Goal: Task Accomplishment & Management: Use online tool/utility

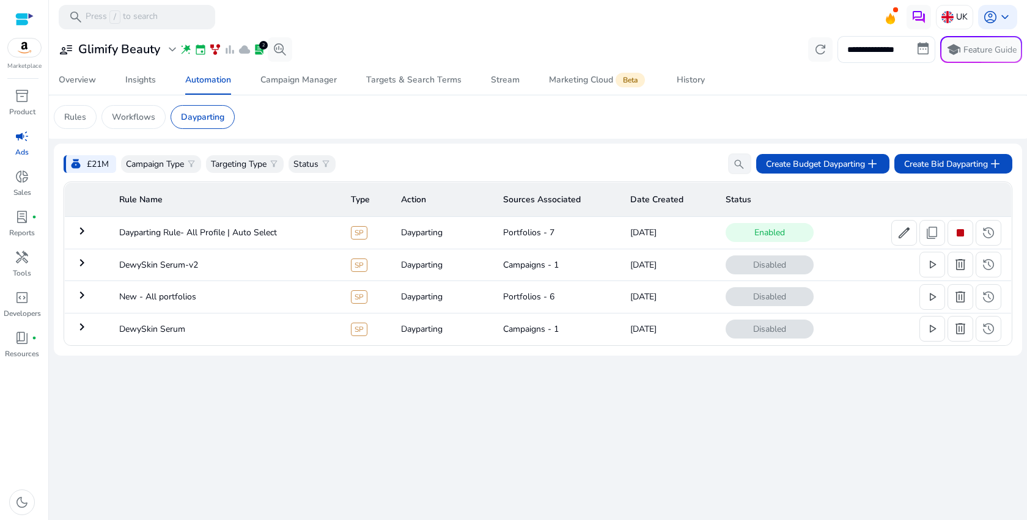
click at [94, 229] on td "keyboard_arrow_right" at bounding box center [87, 233] width 45 height 32
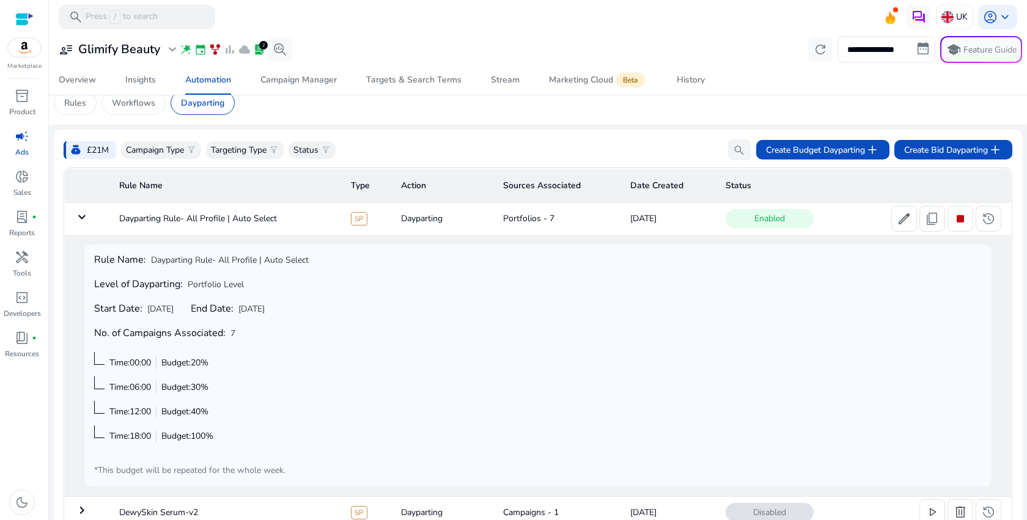
scroll to position [15, 0]
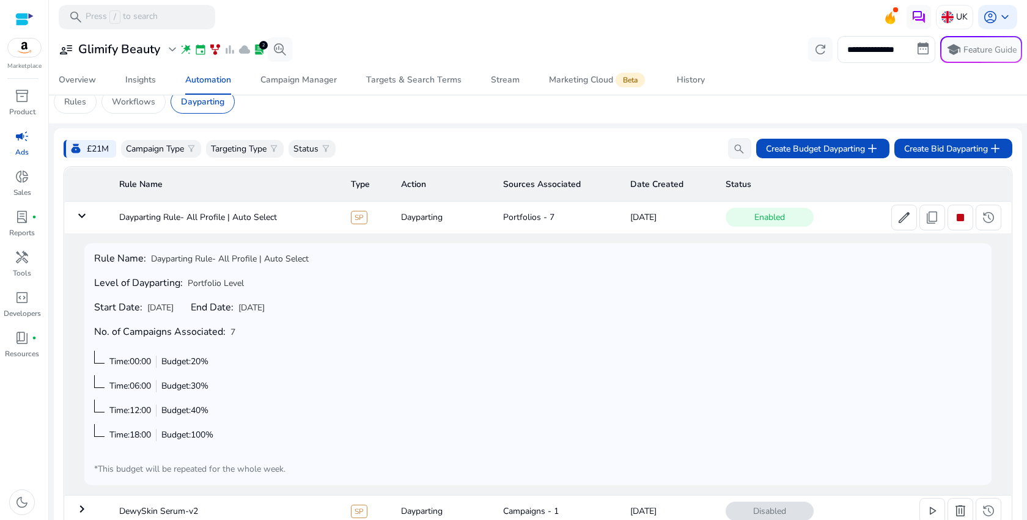
click at [86, 217] on mat-icon "keyboard_arrow_down" at bounding box center [82, 215] width 15 height 15
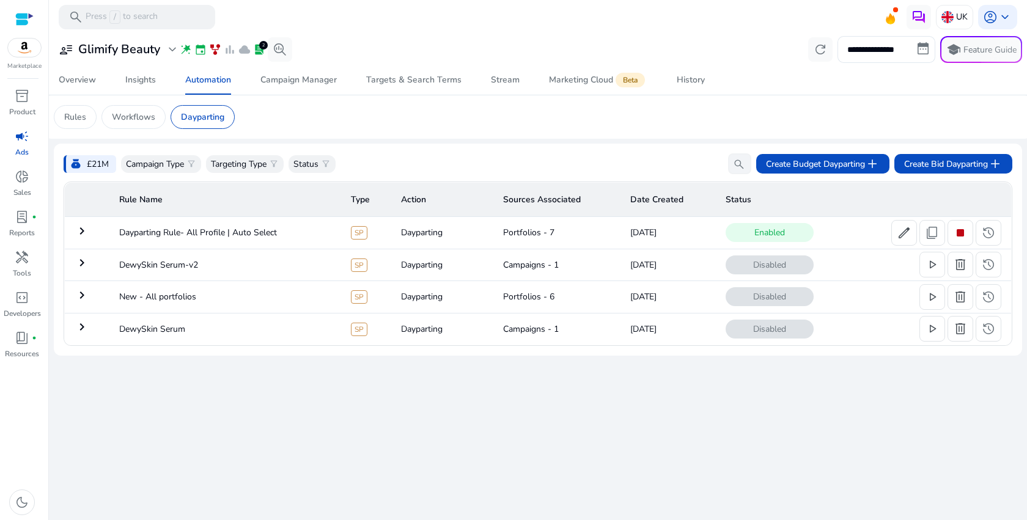
scroll to position [0, 0]
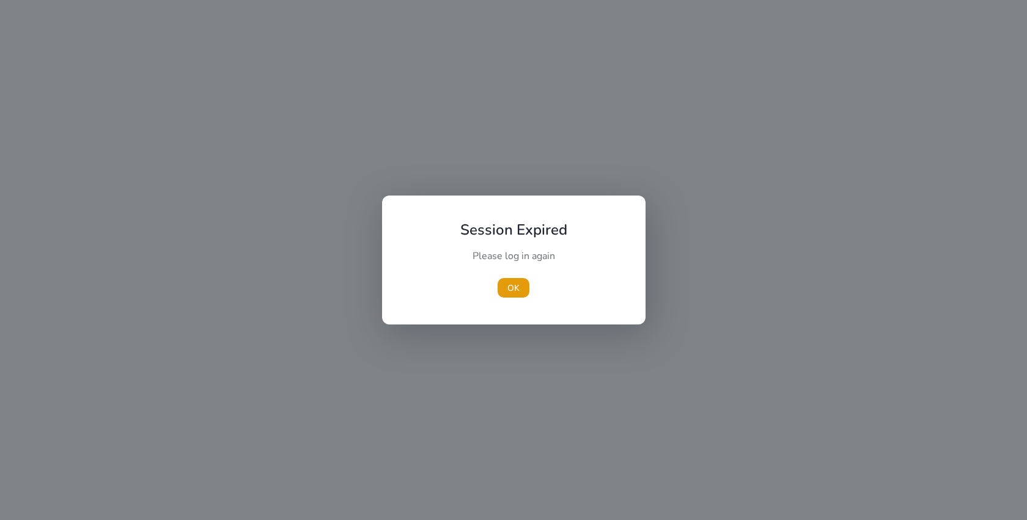
click at [495, 284] on div "OK" at bounding box center [514, 288] width 136 height 20
click at [502, 284] on span "button" at bounding box center [513, 287] width 32 height 29
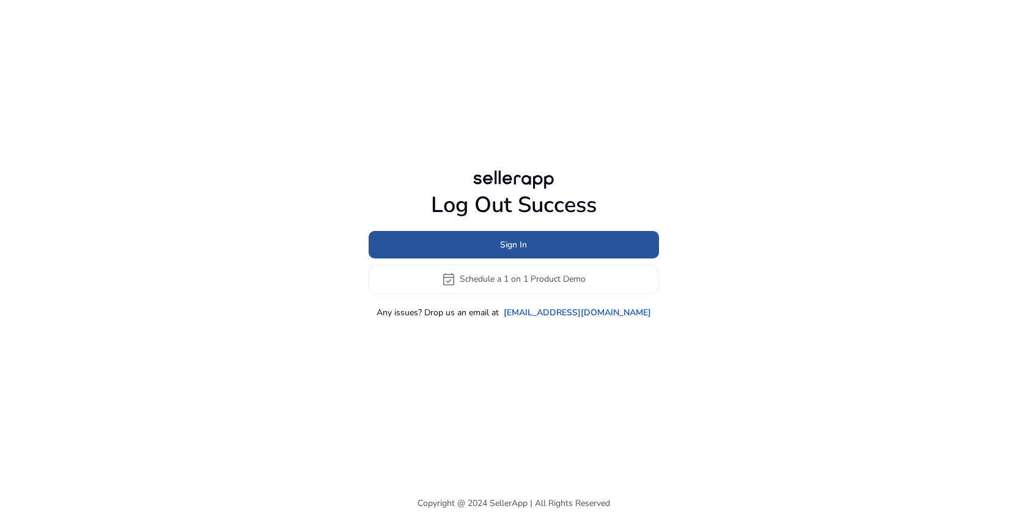
click at [497, 248] on span at bounding box center [514, 244] width 290 height 29
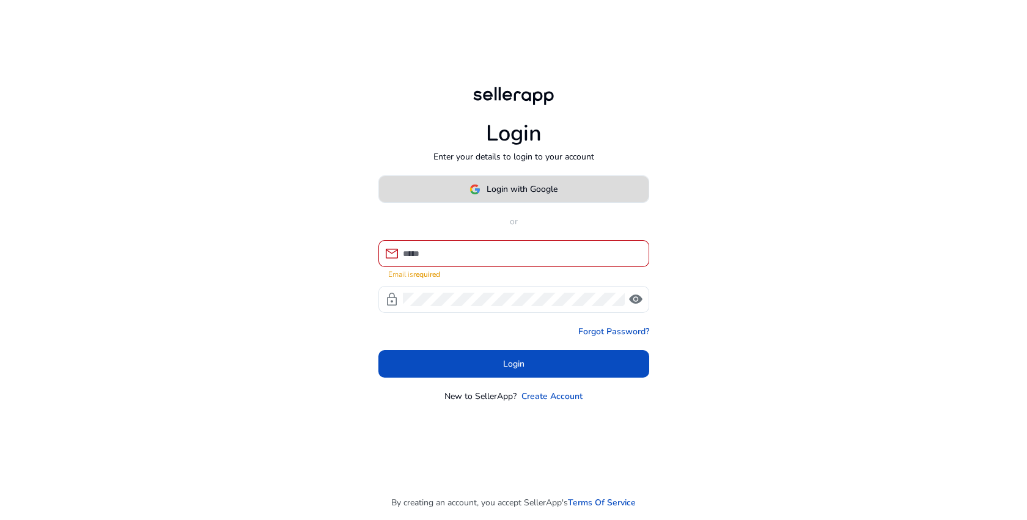
click at [510, 188] on button "Login with Google" at bounding box center [513, 189] width 271 height 28
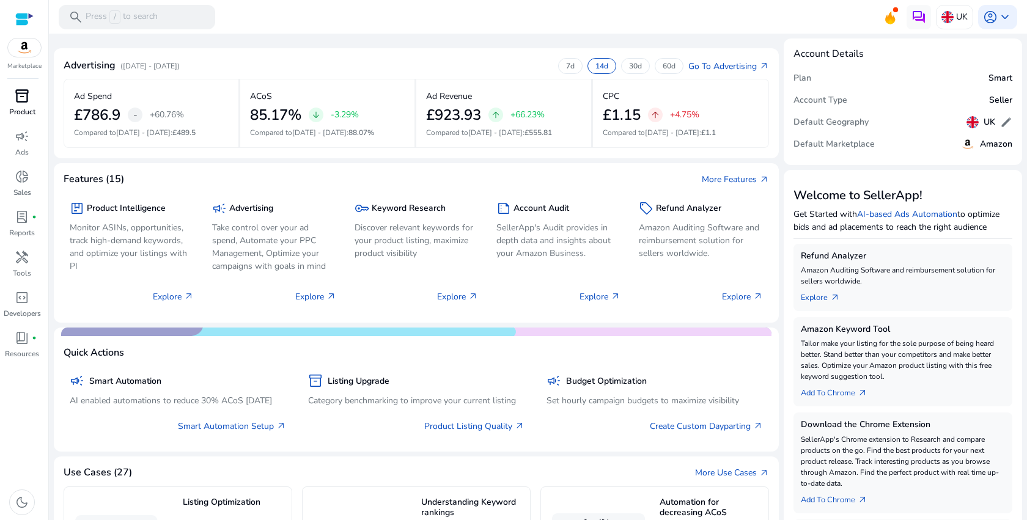
click at [26, 101] on span "inventory_2" at bounding box center [22, 96] width 15 height 15
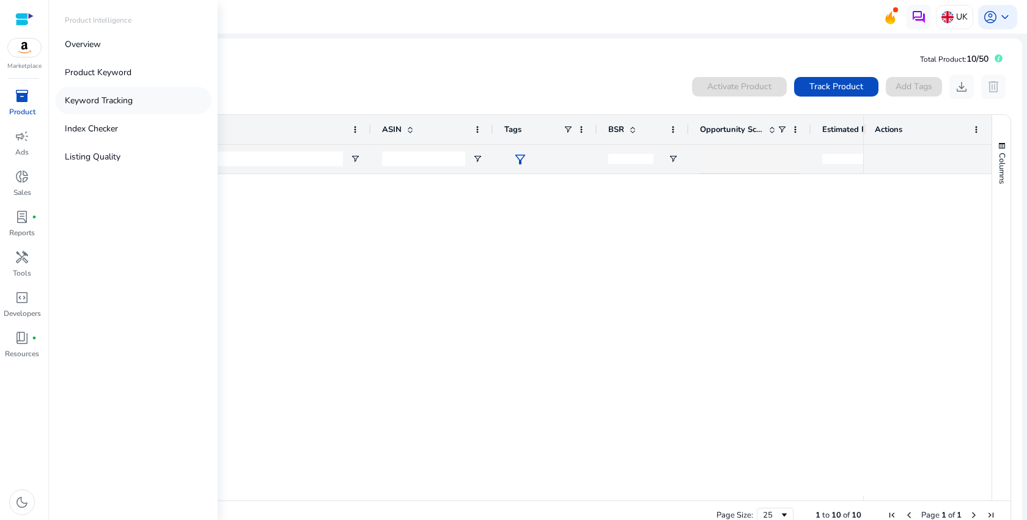
click at [67, 100] on p "Keyword Tracking" at bounding box center [99, 100] width 68 height 13
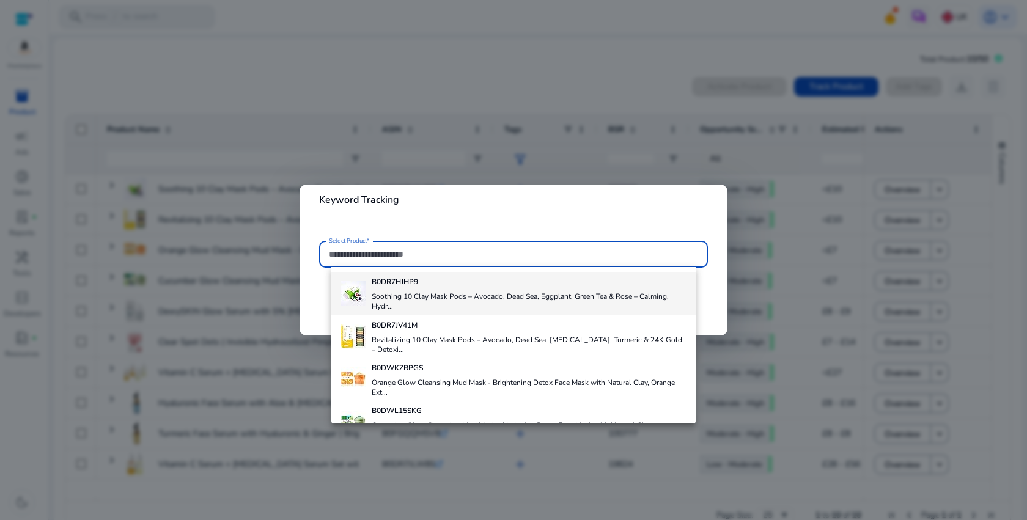
scroll to position [264, 0]
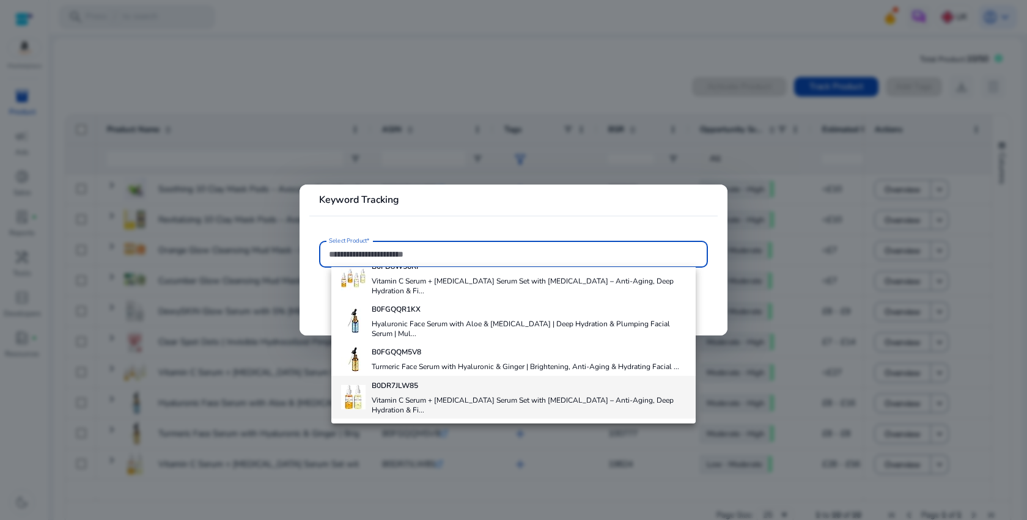
click at [395, 406] on h4 "Vitamin C Serum + Retinol Serum Set with Hyaluronic Acid – Anti-Aging, Deep Hyd…" at bounding box center [529, 405] width 314 height 20
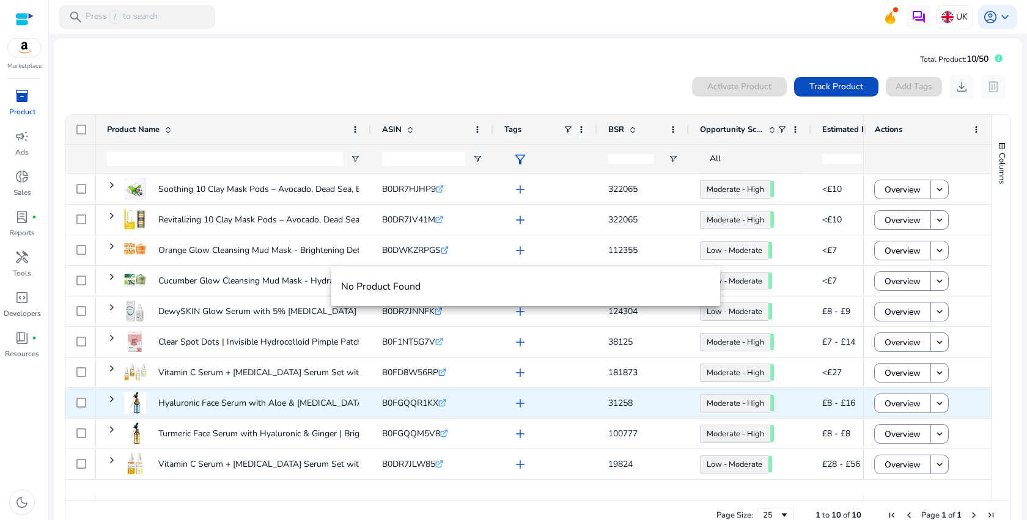
scroll to position [0, 0]
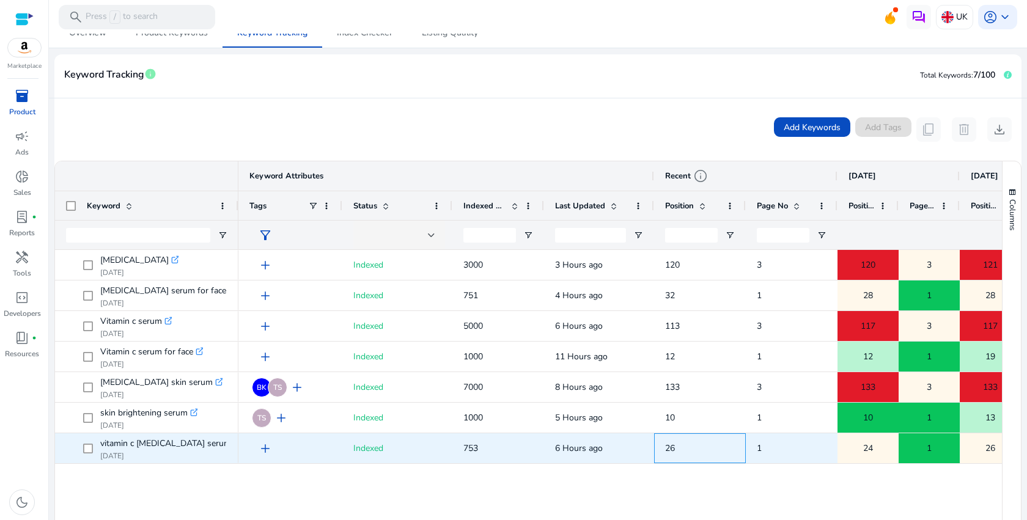
click at [681, 455] on span "26" at bounding box center [700, 448] width 70 height 25
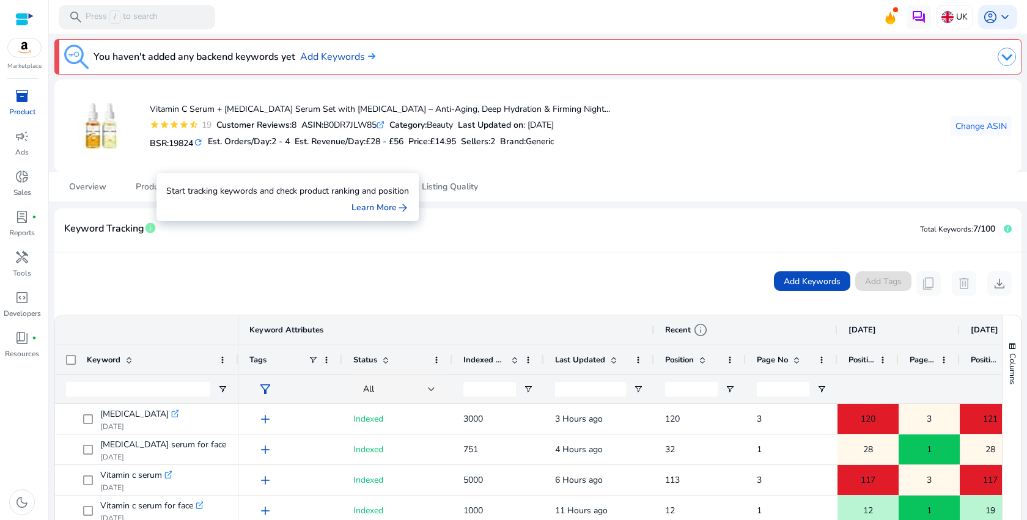
click at [150, 229] on span "info" at bounding box center [150, 228] width 12 height 12
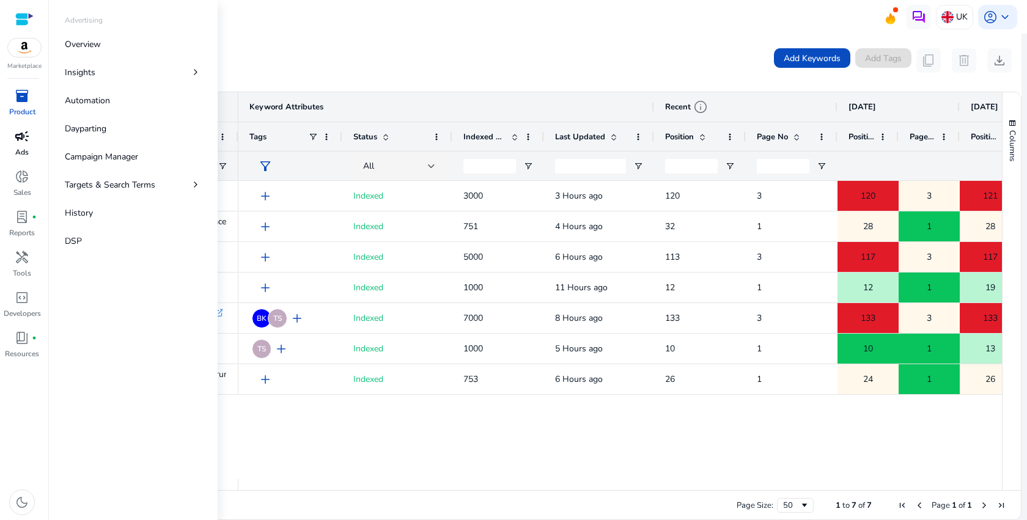
click at [6, 139] on div "campaign" at bounding box center [22, 137] width 34 height 20
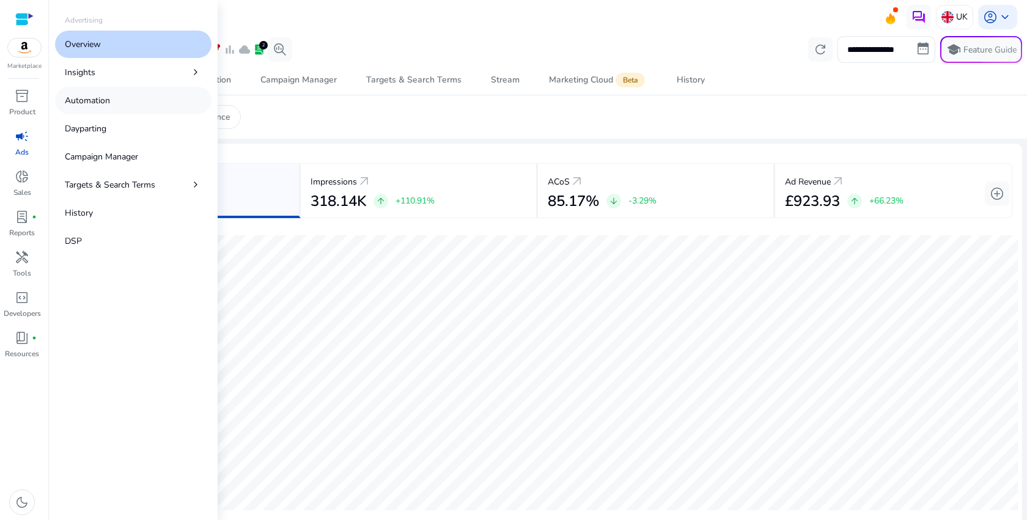
click at [89, 92] on link "Automation" at bounding box center [133, 101] width 156 height 28
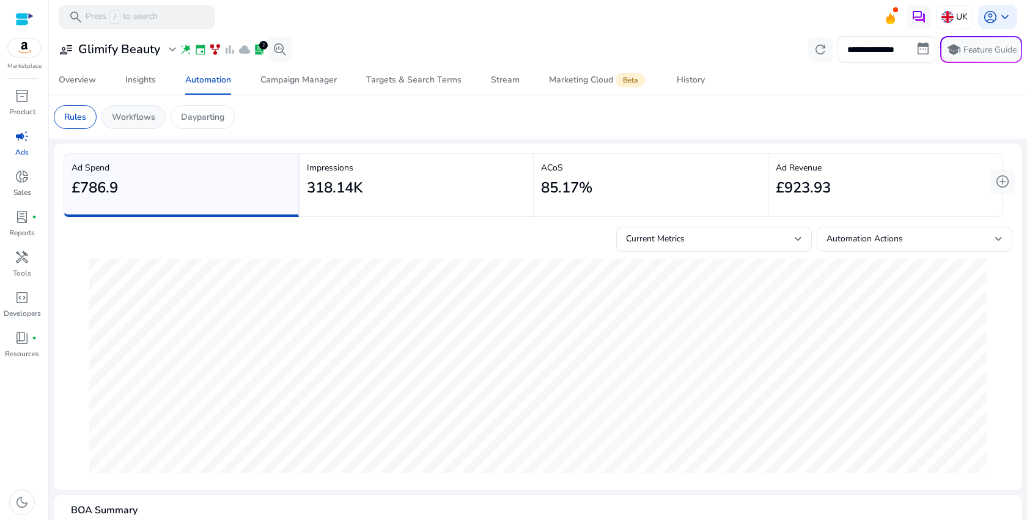
click at [153, 114] on p "Workflows" at bounding box center [133, 117] width 43 height 13
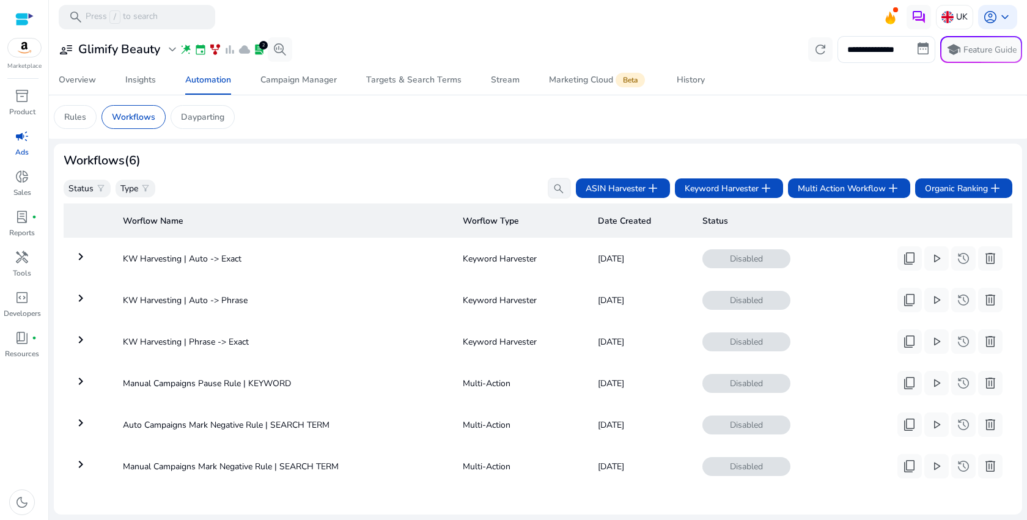
click at [82, 427] on mat-icon "keyboard_arrow_right" at bounding box center [80, 423] width 15 height 15
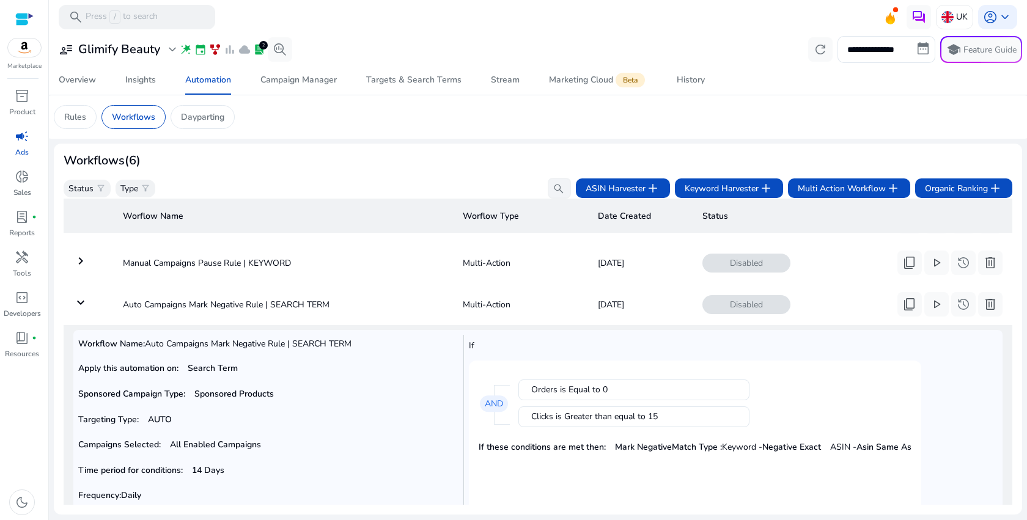
scroll to position [112, 0]
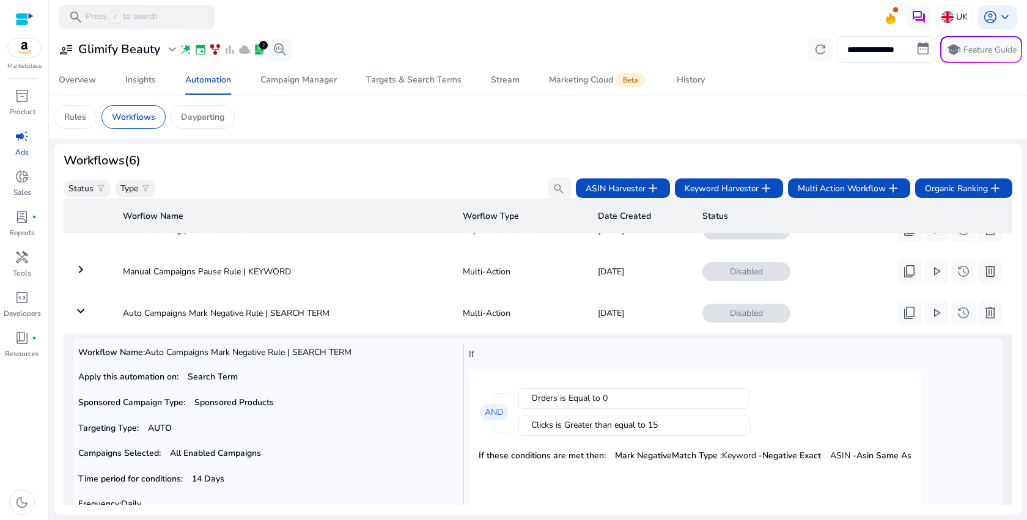
click at [84, 314] on mat-icon "keyboard_arrow_down" at bounding box center [80, 311] width 15 height 15
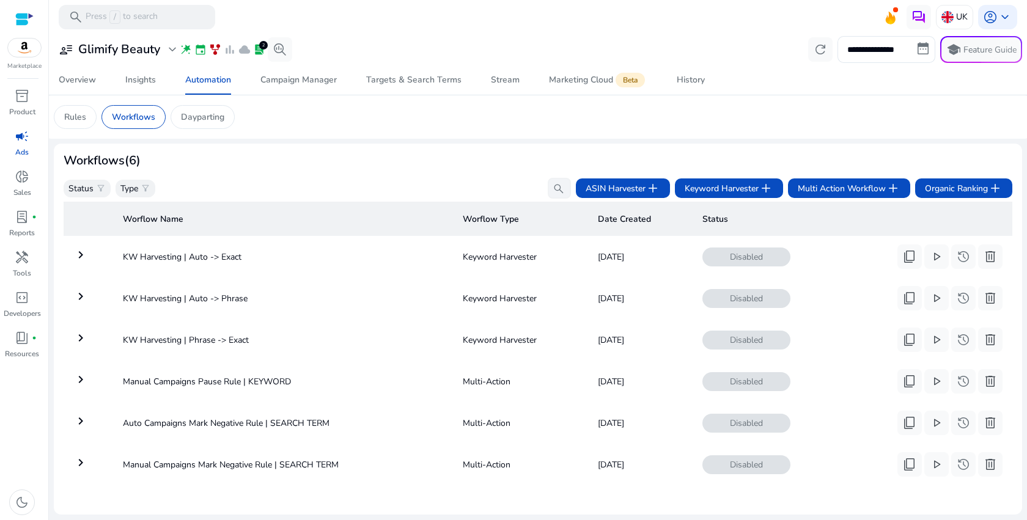
scroll to position [12, 0]
click at [79, 457] on mat-icon "keyboard_arrow_right" at bounding box center [80, 462] width 15 height 15
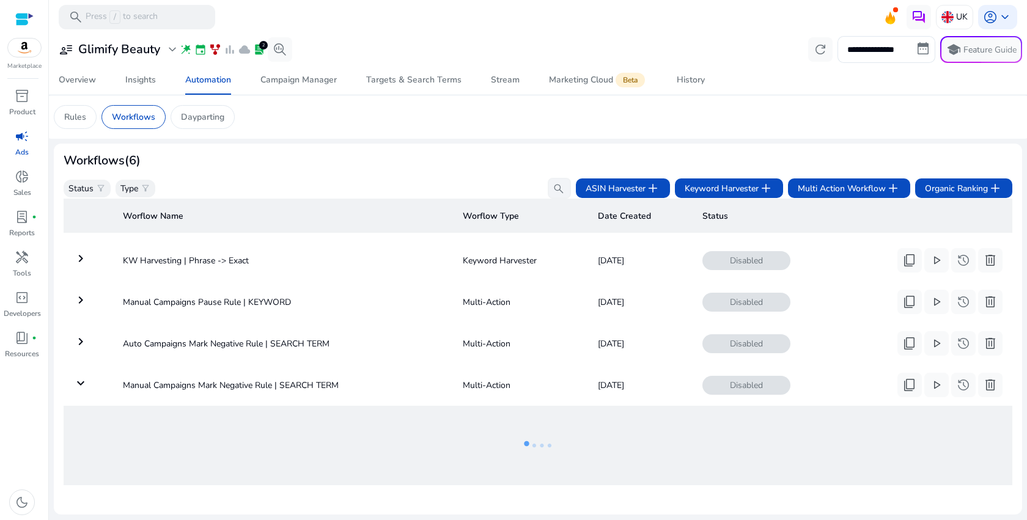
scroll to position [91, 0]
click at [83, 376] on mat-icon "keyboard_arrow_down" at bounding box center [80, 383] width 15 height 15
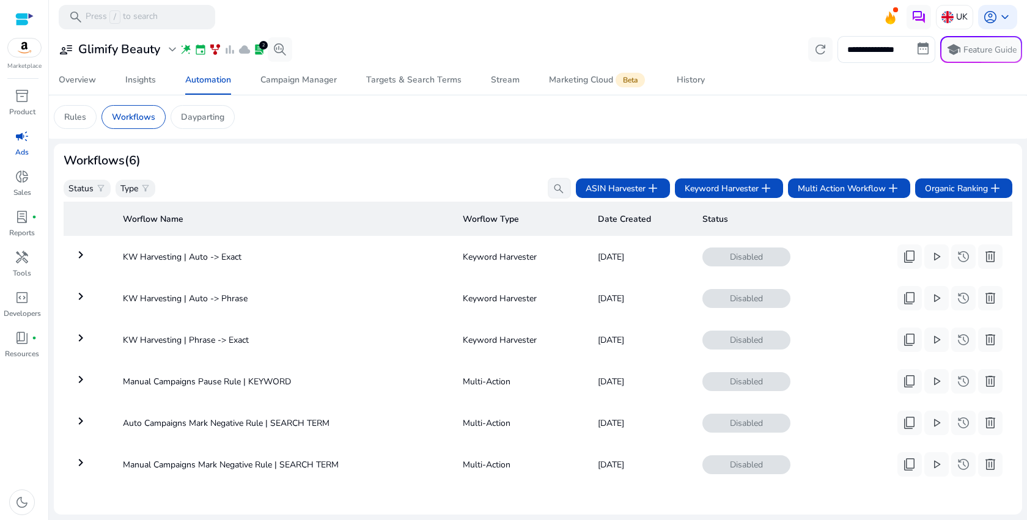
scroll to position [12, 0]
drag, startPoint x: 282, startPoint y: 249, endPoint x: 110, endPoint y: 247, distance: 172.4
click at [110, 247] on tr "keyboard_arrow_right KW Harvesting | Auto -> Exact Keyword Harvester Sep 23, 20…" at bounding box center [538, 257] width 949 height 32
copy td "KW Harvesting | Auto -> Exact"
drag, startPoint x: 268, startPoint y: 292, endPoint x: 117, endPoint y: 292, distance: 151.0
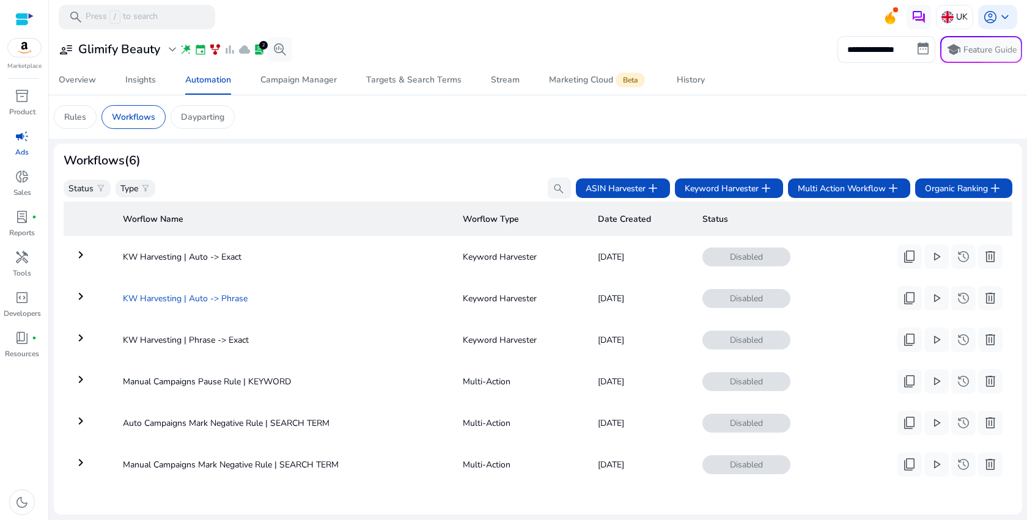
click at [116, 292] on td "KW Harvesting | Auto -> Phrase" at bounding box center [283, 298] width 340 height 32
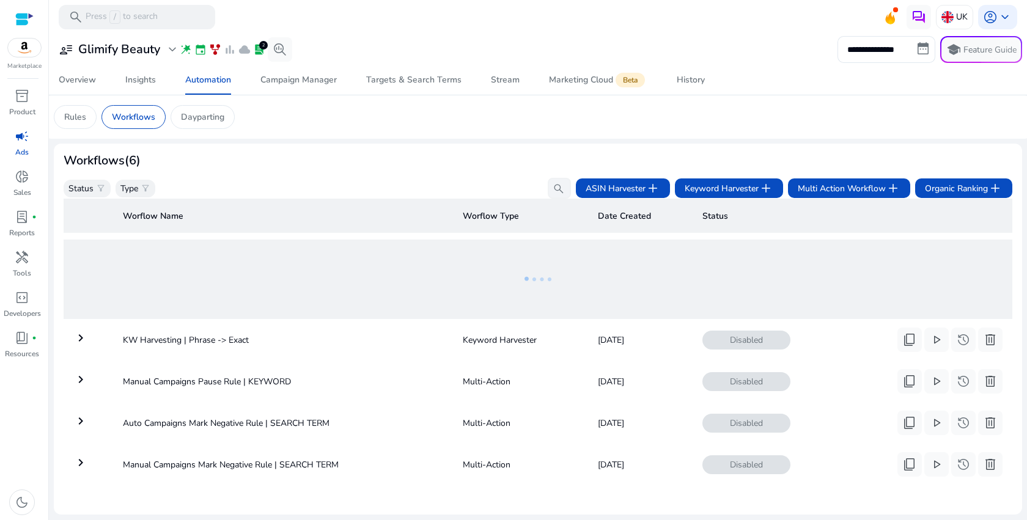
copy td "KW Harvesting | Auto -> Phrase"
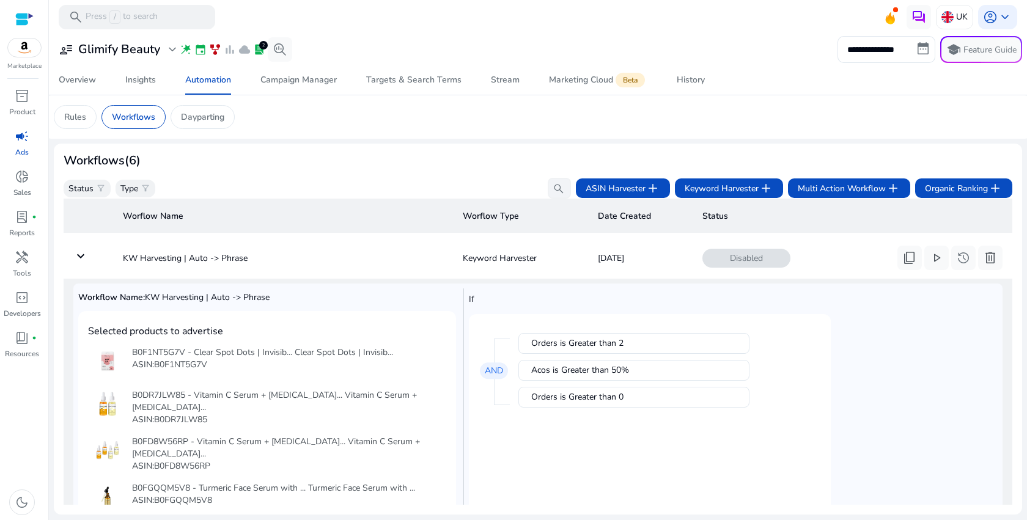
scroll to position [42, 0]
click at [79, 262] on mat-icon "keyboard_arrow_down" at bounding box center [80, 256] width 15 height 15
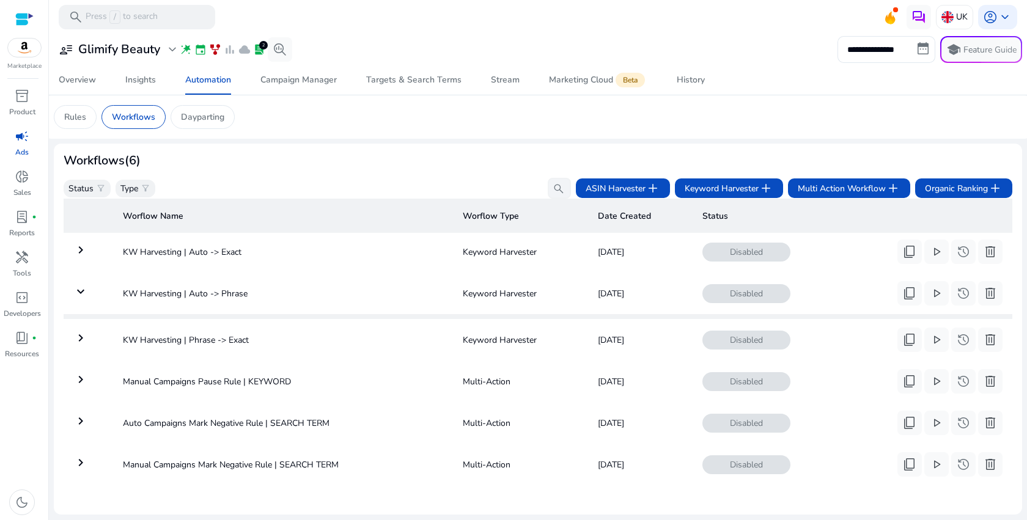
scroll to position [12, 0]
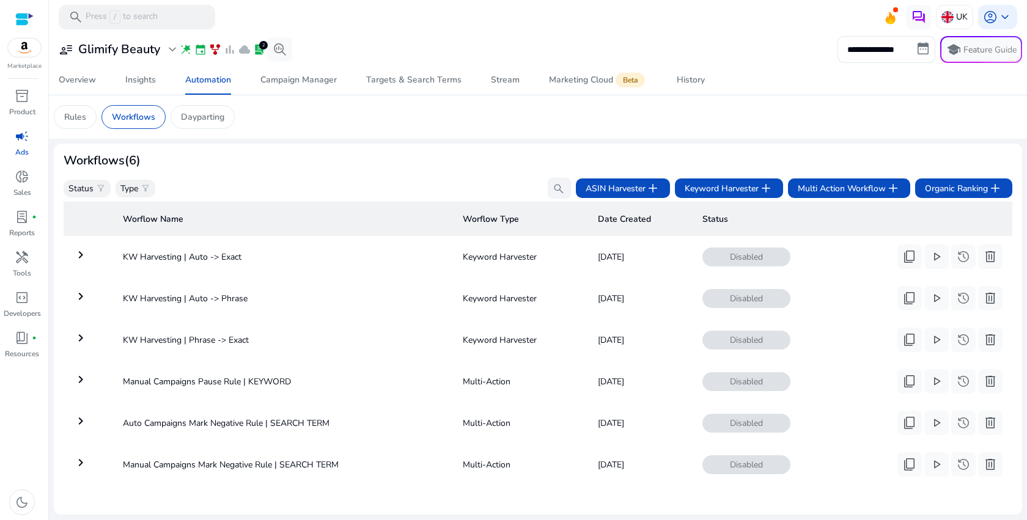
copy td "KW Harvesting | Phrase -> Exact"
drag, startPoint x: 285, startPoint y: 329, endPoint x: 100, endPoint y: 329, distance: 185.2
click at [100, 329] on tr "keyboard_arrow_right KW Harvesting | Phrase -> Exact Keyword Harvester Sep 23, …" at bounding box center [538, 340] width 949 height 32
click at [736, 192] on span "Keyword Harvester add" at bounding box center [728, 188] width 89 height 15
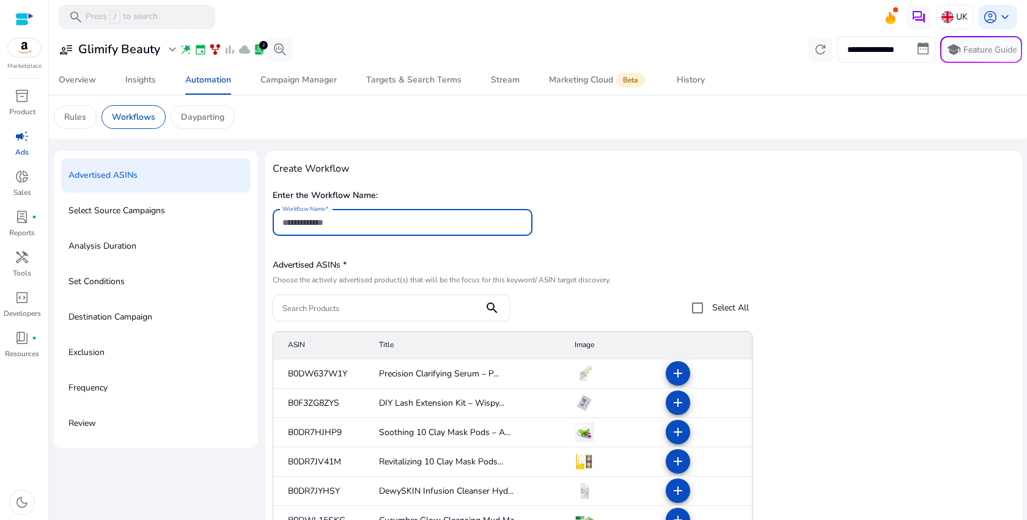
click at [410, 224] on input "Workflow Name" at bounding box center [402, 222] width 240 height 13
click at [337, 221] on input "**********" at bounding box center [402, 222] width 240 height 13
type input "**********"
drag, startPoint x: 345, startPoint y: 223, endPoint x: 394, endPoint y: 227, distance: 49.0
click at [394, 227] on input "**********" at bounding box center [402, 222] width 240 height 13
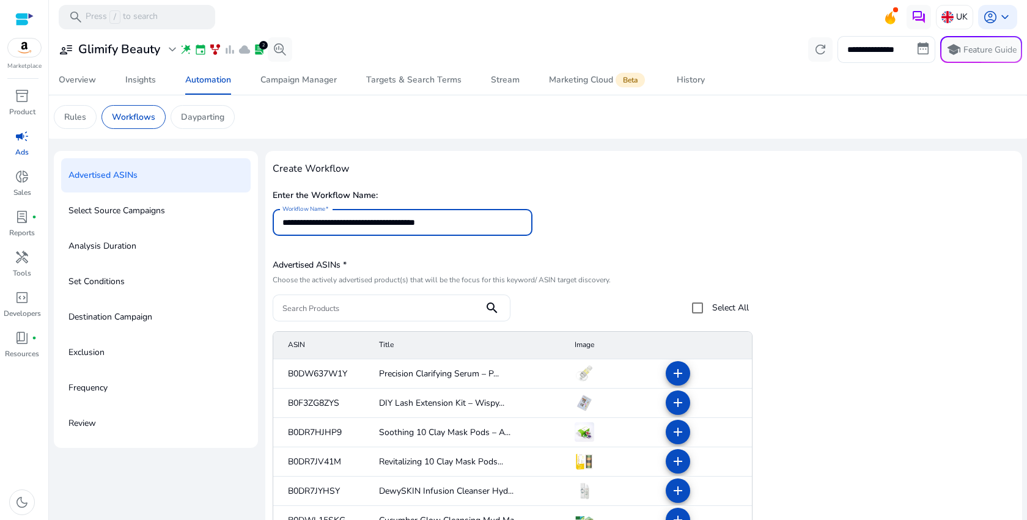
click at [552, 263] on h5 "Advertised ASINs *" at bounding box center [511, 265] width 477 height 10
drag, startPoint x: 348, startPoint y: 222, endPoint x: 401, endPoint y: 222, distance: 53.2
click at [402, 222] on input "**********" at bounding box center [402, 222] width 240 height 13
click at [145, 122] on p "Workflows" at bounding box center [133, 117] width 43 height 13
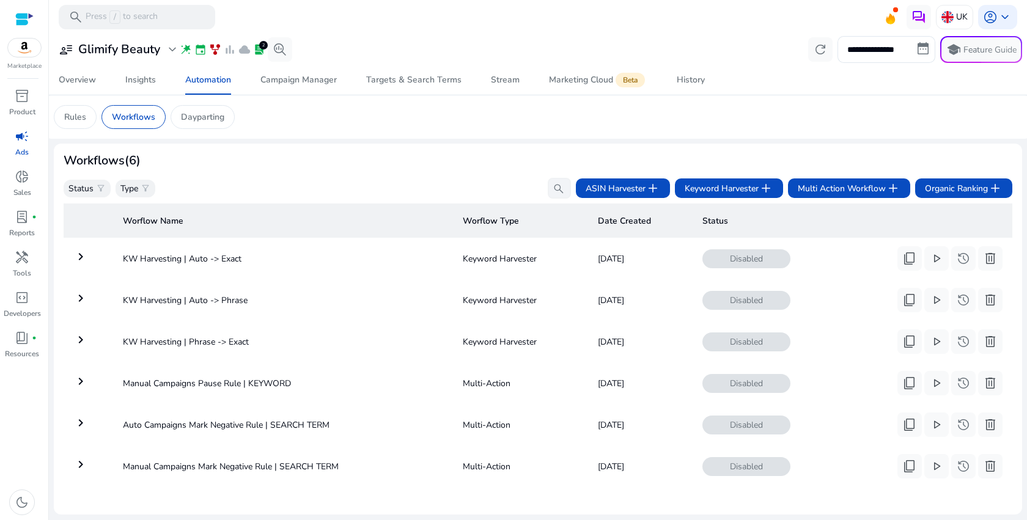
click at [86, 254] on mat-icon "keyboard_arrow_right" at bounding box center [80, 256] width 15 height 15
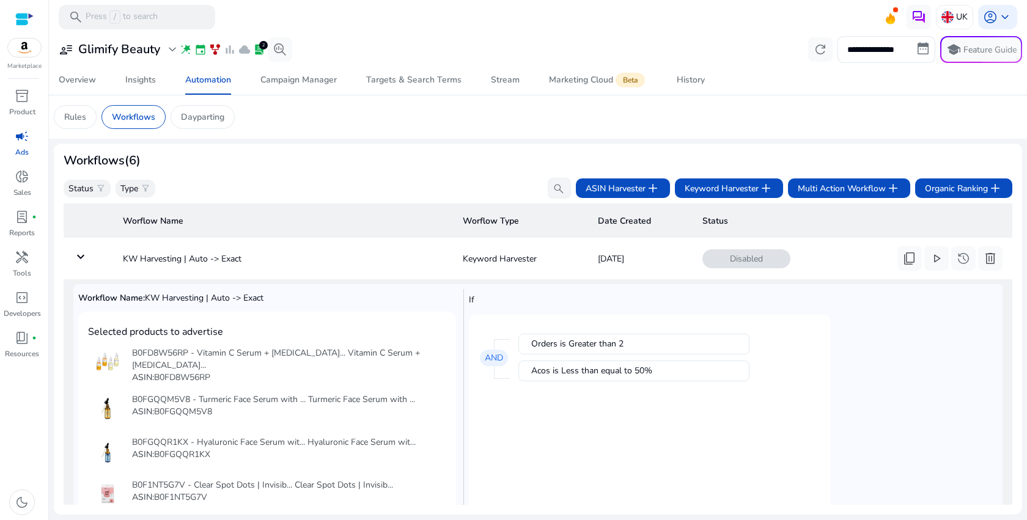
drag, startPoint x: 532, startPoint y: 347, endPoint x: 647, endPoint y: 343, distance: 115.0
click at [647, 343] on div "Orders is Greater than 2" at bounding box center [633, 344] width 205 height 12
copy div "Orders is Greater than"
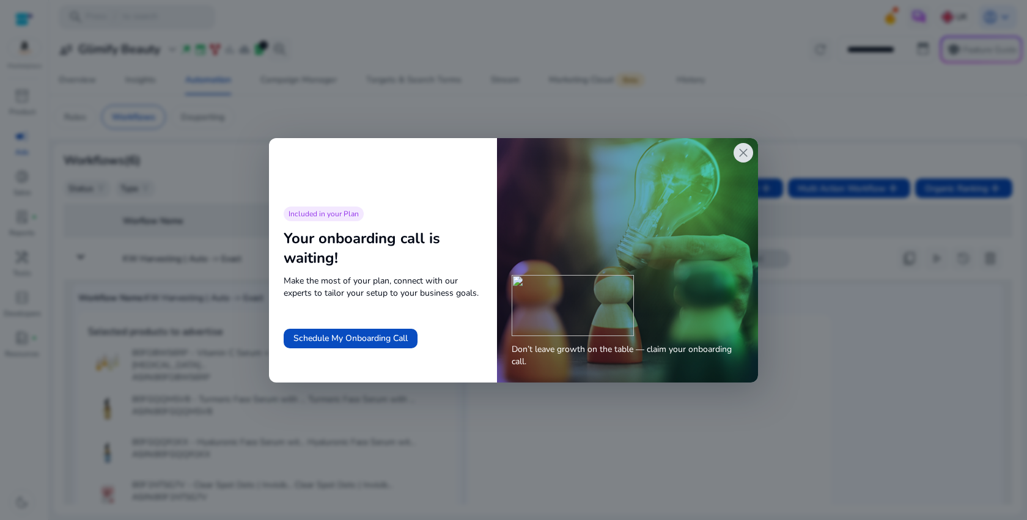
click at [745, 161] on div "close" at bounding box center [743, 153] width 20 height 20
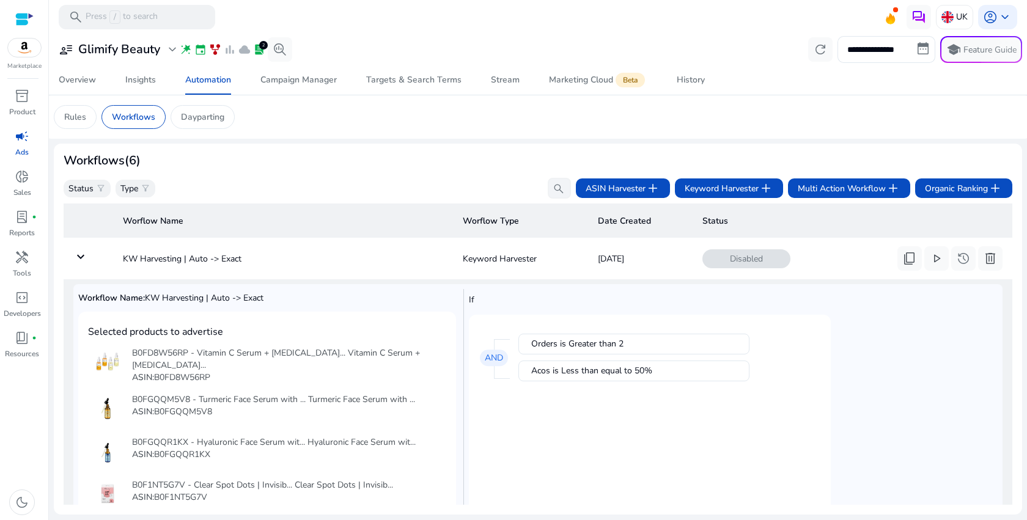
click at [571, 372] on div "Acos is Less than equal to 50%" at bounding box center [633, 371] width 205 height 12
copy div "Acos is Less than equal to"
click at [87, 260] on mat-icon "keyboard_arrow_down" at bounding box center [80, 256] width 15 height 15
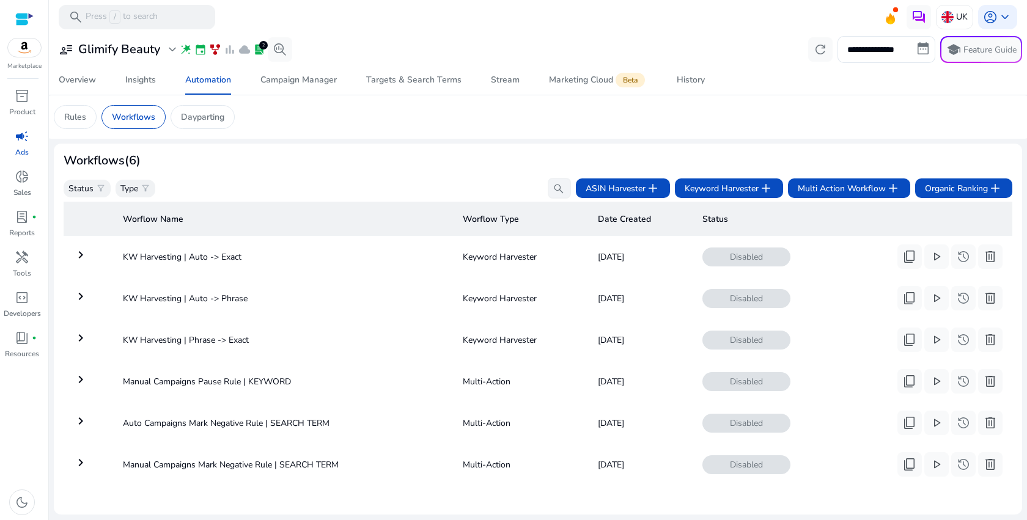
scroll to position [12, 0]
click at [79, 291] on mat-icon "keyboard_arrow_right" at bounding box center [80, 296] width 15 height 15
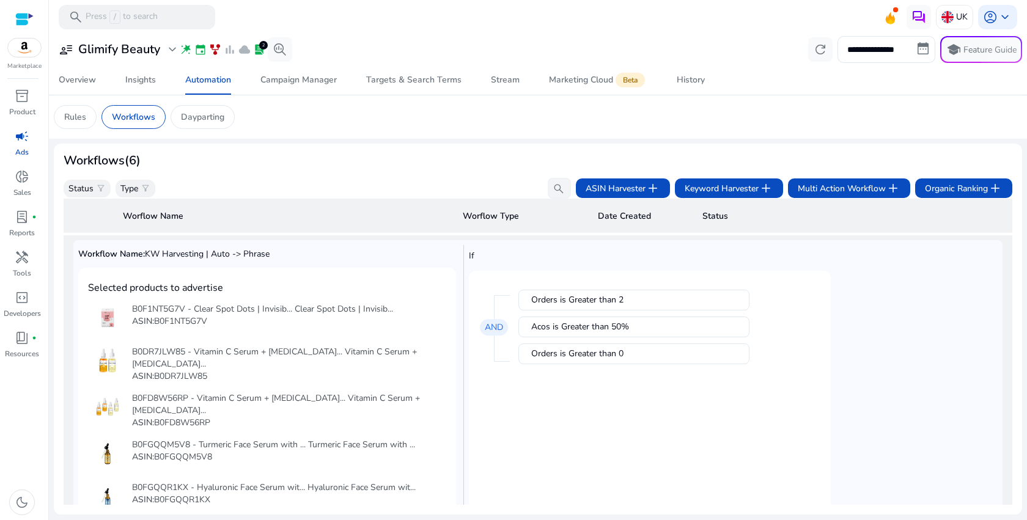
scroll to position [70, 0]
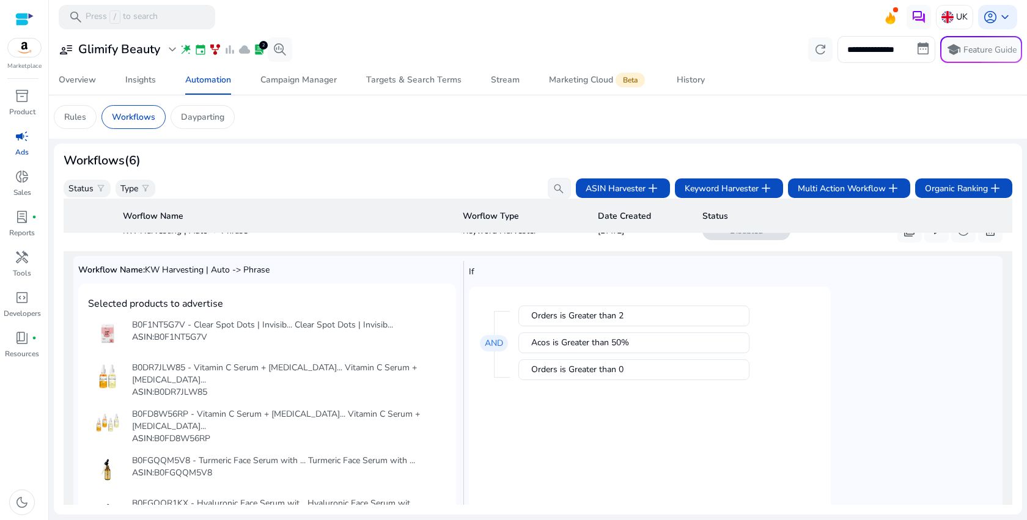
click at [603, 318] on div "Orders is Greater than 2" at bounding box center [633, 316] width 205 height 12
copy div "Orders is Greater than"
click at [601, 354] on div "Orders is Greater than 2 Acos is Greater than 50% Orders is Greater than 0 AND" at bounding box center [665, 342] width 312 height 93
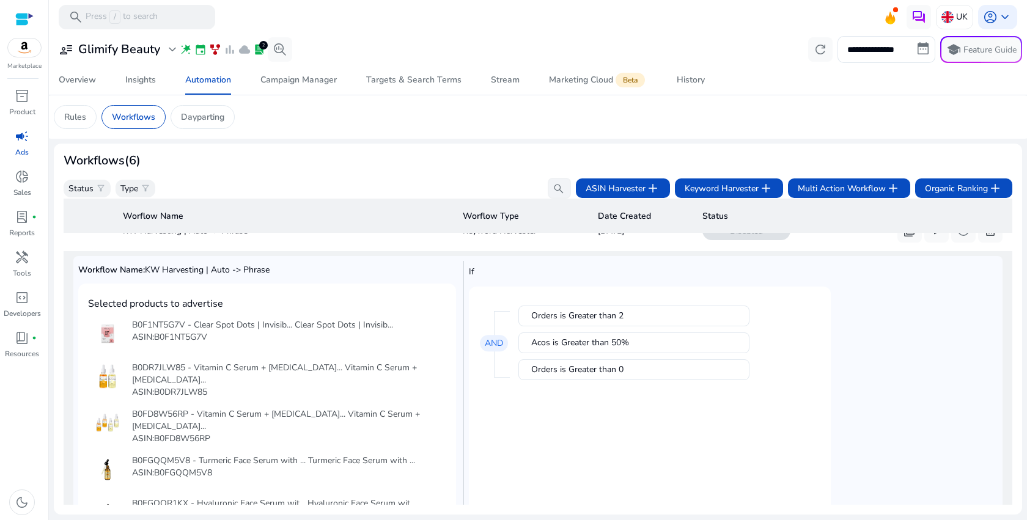
click at [605, 353] on div "Acos is Greater than 50%" at bounding box center [633, 342] width 231 height 21
click at [593, 343] on div "Acos is Greater than 50%" at bounding box center [633, 343] width 205 height 12
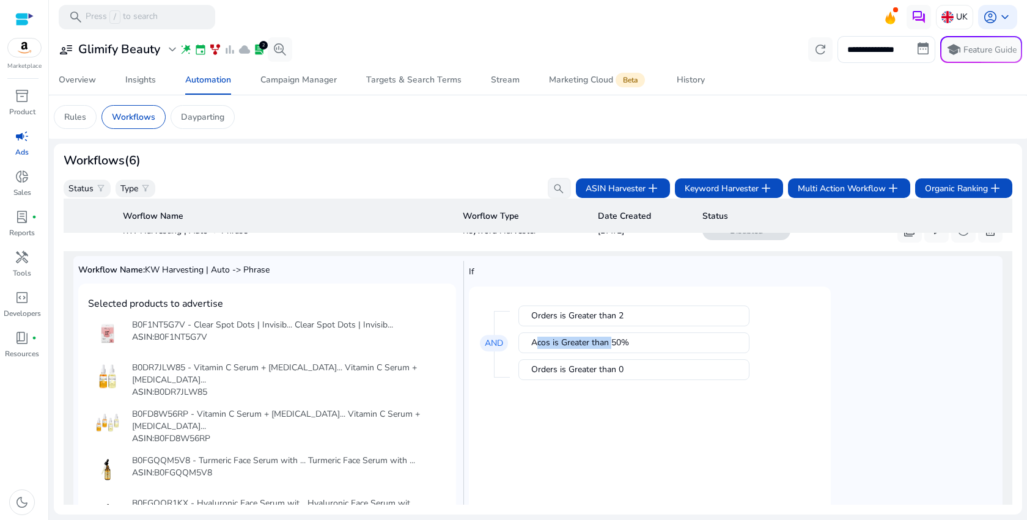
copy div "Acos is Greater than"
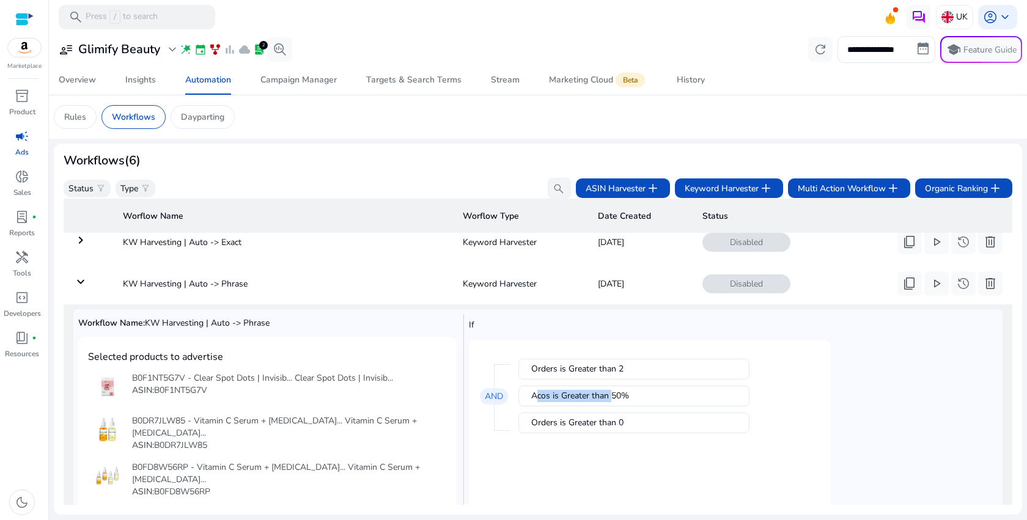
scroll to position [0, 0]
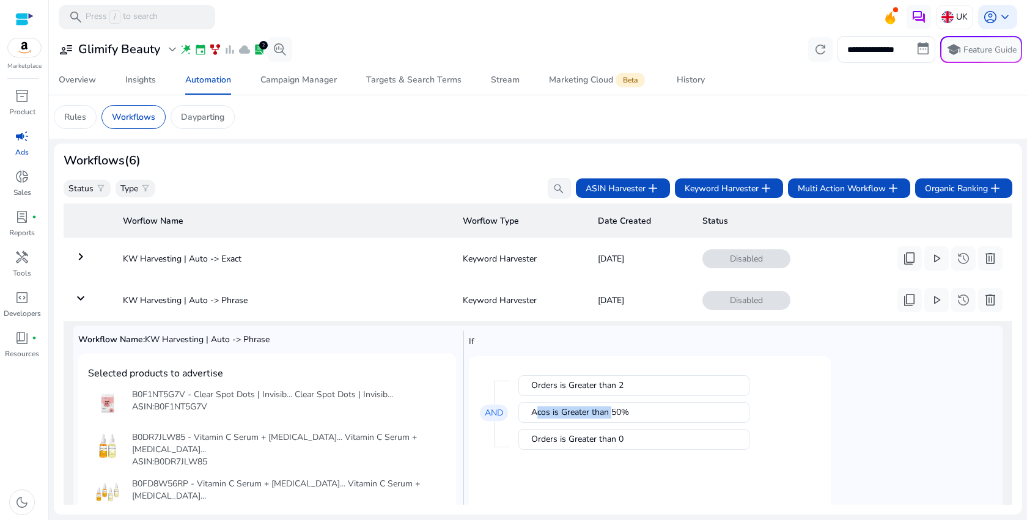
click at [78, 299] on mat-icon "keyboard_arrow_down" at bounding box center [80, 298] width 15 height 15
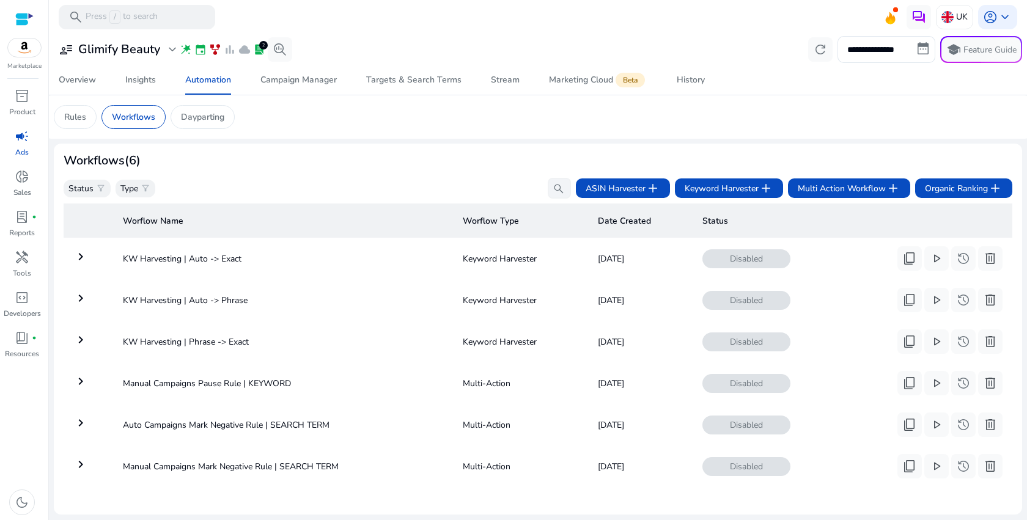
scroll to position [12, 0]
drag, startPoint x: 282, startPoint y: 327, endPoint x: 97, endPoint y: 327, distance: 184.6
click at [97, 327] on tr "keyboard_arrow_right KW Harvesting | Phrase -> Exact Keyword Harvester Sep 23, …" at bounding box center [538, 340] width 949 height 32
copy td "KW Harvesting | Phrase -> Exact"
click at [84, 334] on mat-icon "keyboard_arrow_right" at bounding box center [80, 338] width 15 height 15
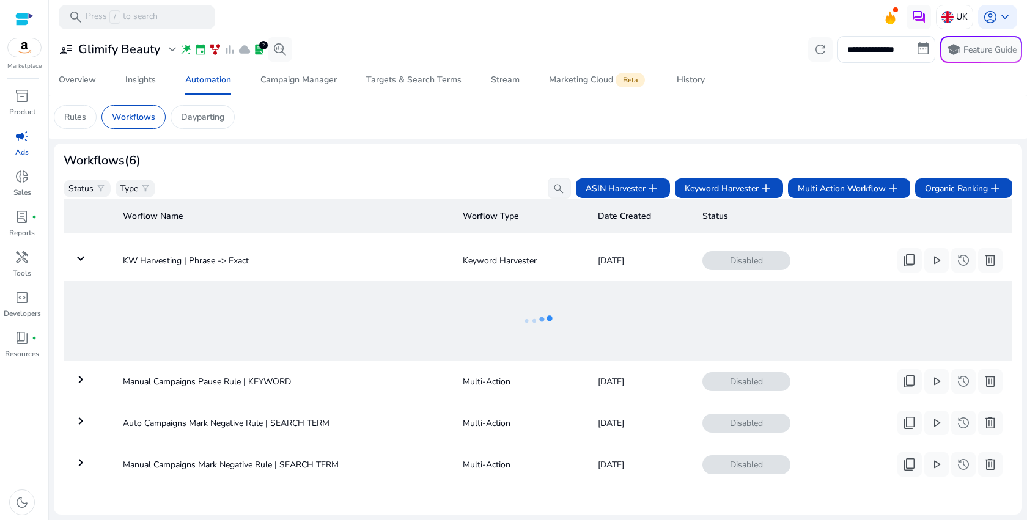
scroll to position [91, 0]
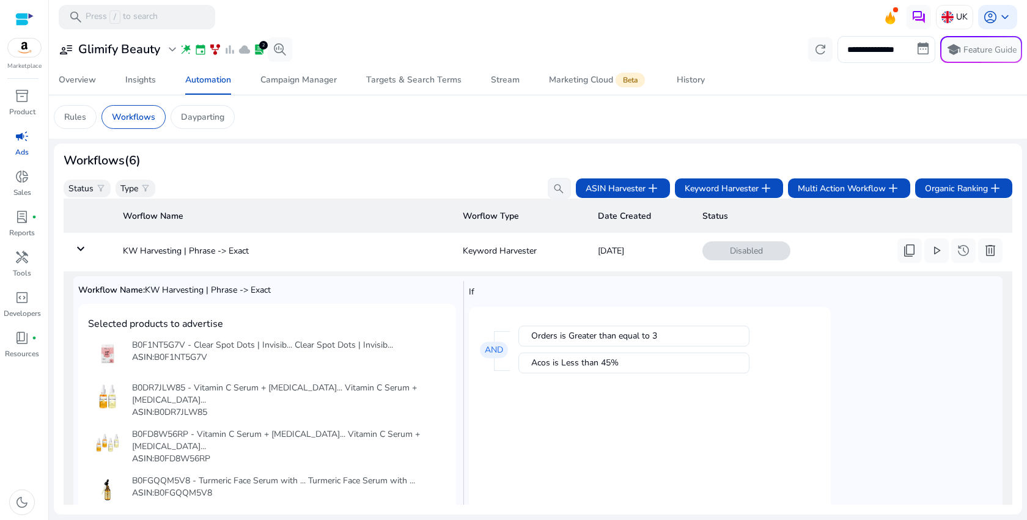
click at [601, 333] on div "Orders is Greater than equal to 3" at bounding box center [633, 336] width 205 height 12
copy div "Orders is Greater than equal to"
click at [590, 366] on div "Acos is Less than 45%" at bounding box center [633, 363] width 205 height 12
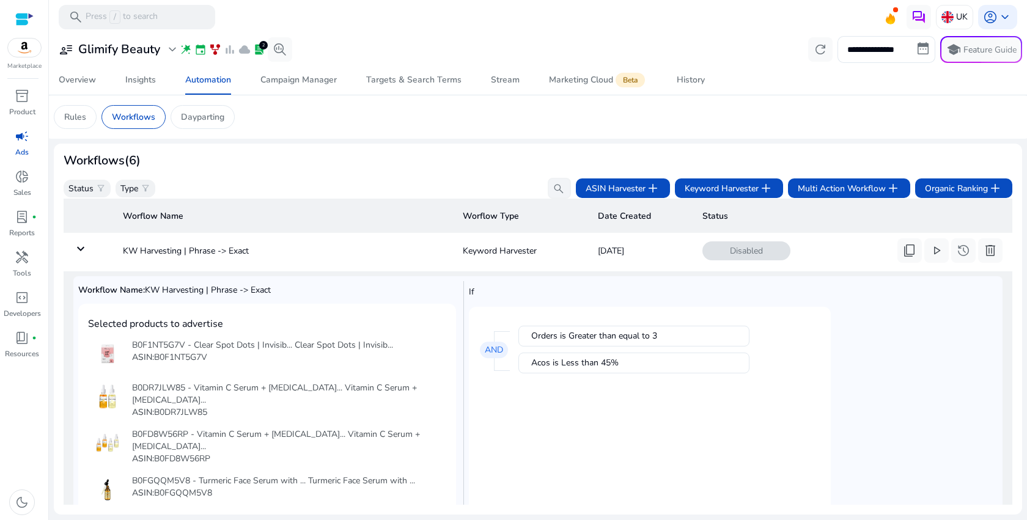
click at [590, 366] on div "Acos is Less than 45%" at bounding box center [633, 363] width 205 height 12
copy div "Acos is Less than"
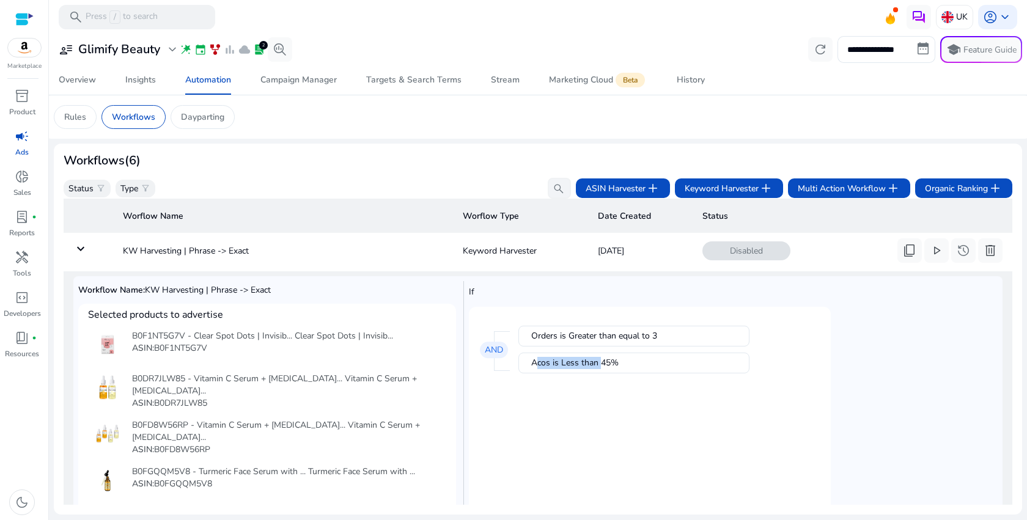
scroll to position [0, 0]
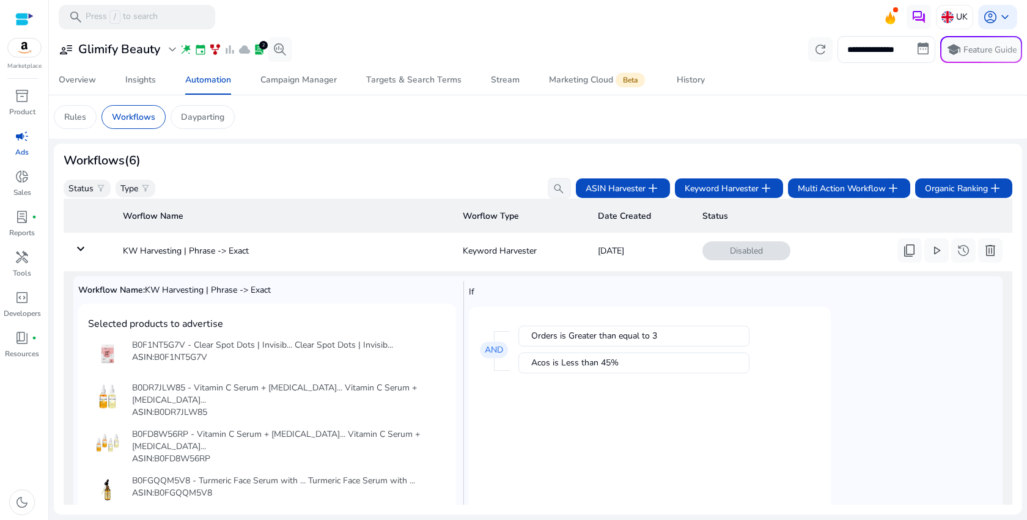
click at [74, 257] on td "keyboard_arrow_down" at bounding box center [89, 251] width 50 height 32
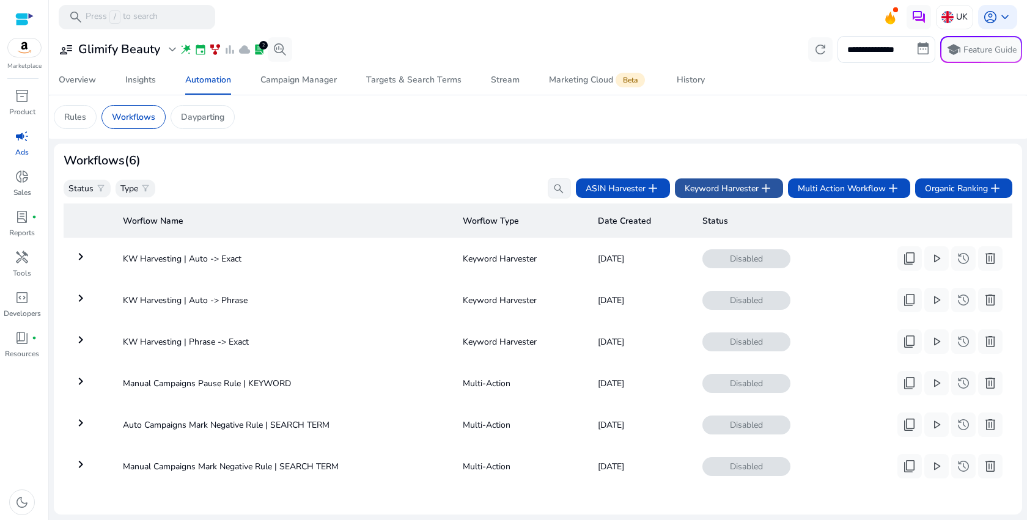
click at [746, 193] on span "Keyword Harvester add" at bounding box center [728, 188] width 89 height 15
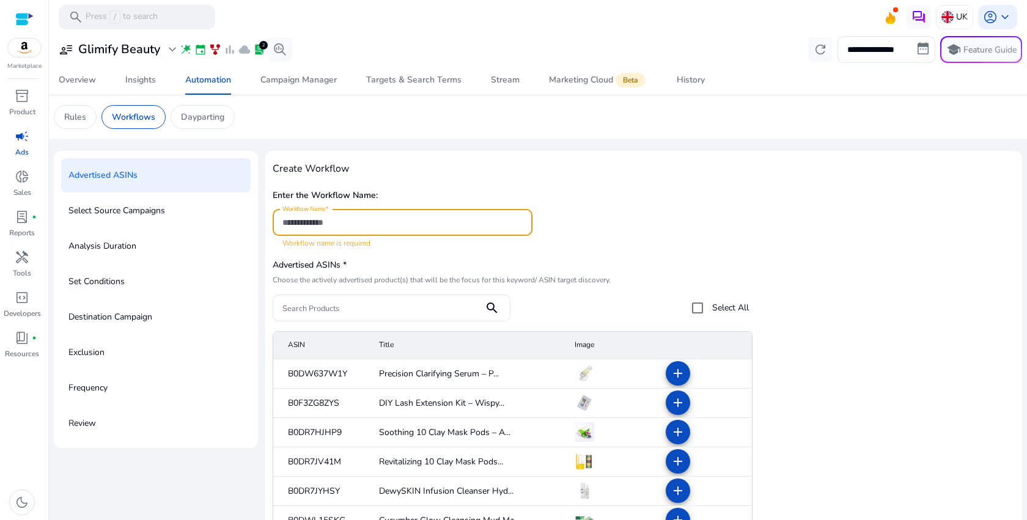
click at [436, 223] on input "Workflow Name" at bounding box center [402, 222] width 240 height 13
paste input "**********"
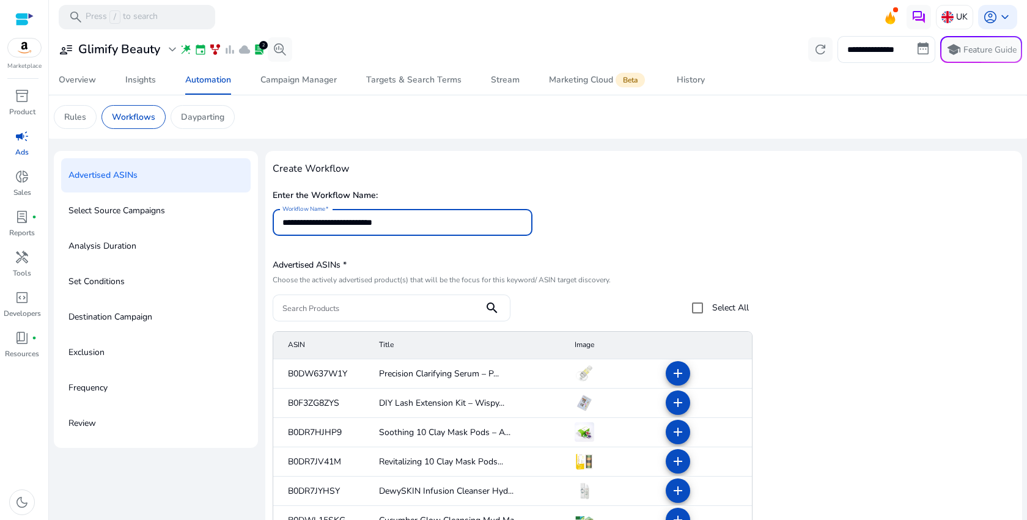
click at [344, 225] on input "**********" at bounding box center [402, 222] width 240 height 13
type input "**********"
click at [820, 290] on div "Advertised ASINs * Choose the actively advertised product(s) that will be the f…" at bounding box center [644, 288] width 742 height 65
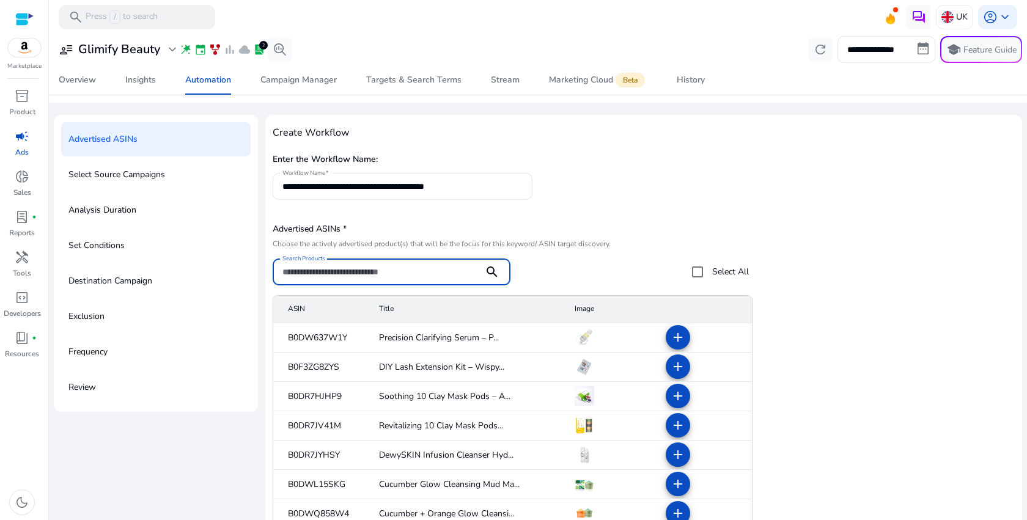
click at [429, 275] on input "Search Products" at bounding box center [378, 271] width 192 height 13
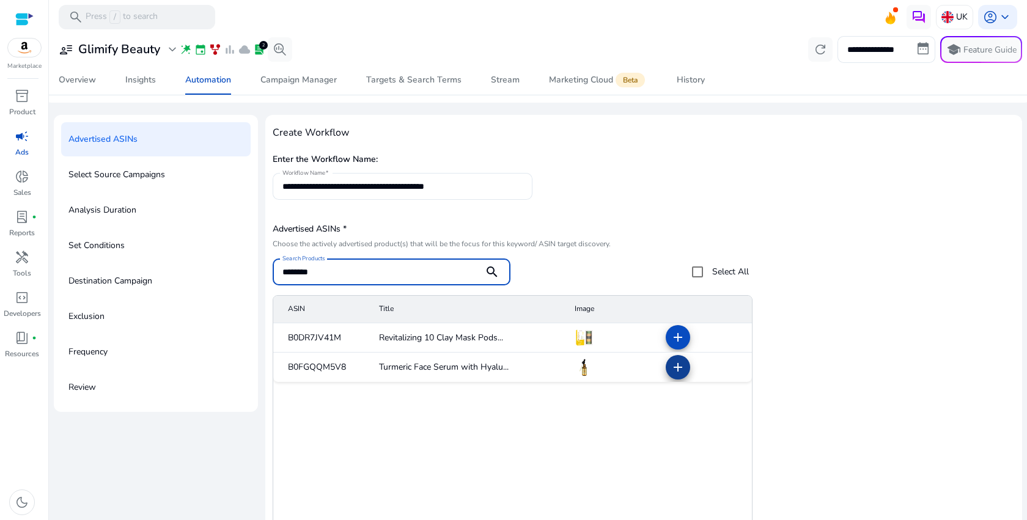
type input "********"
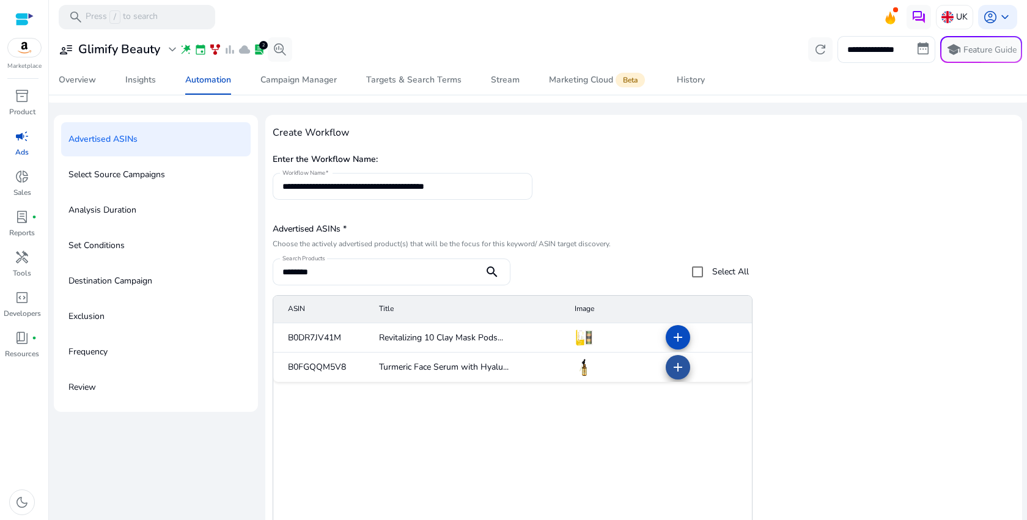
click at [675, 371] on mat-icon "add" at bounding box center [677, 367] width 15 height 15
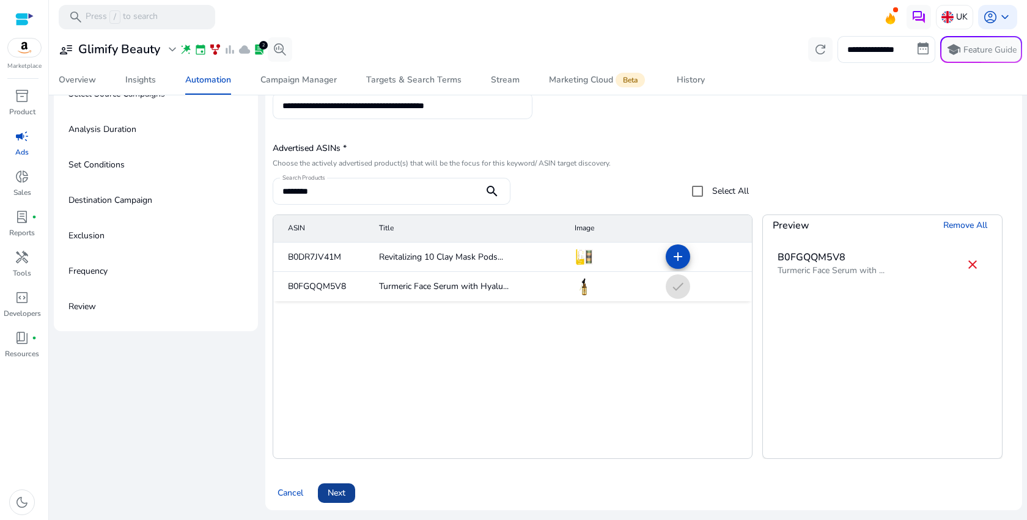
click at [341, 489] on span "Next" at bounding box center [337, 492] width 18 height 13
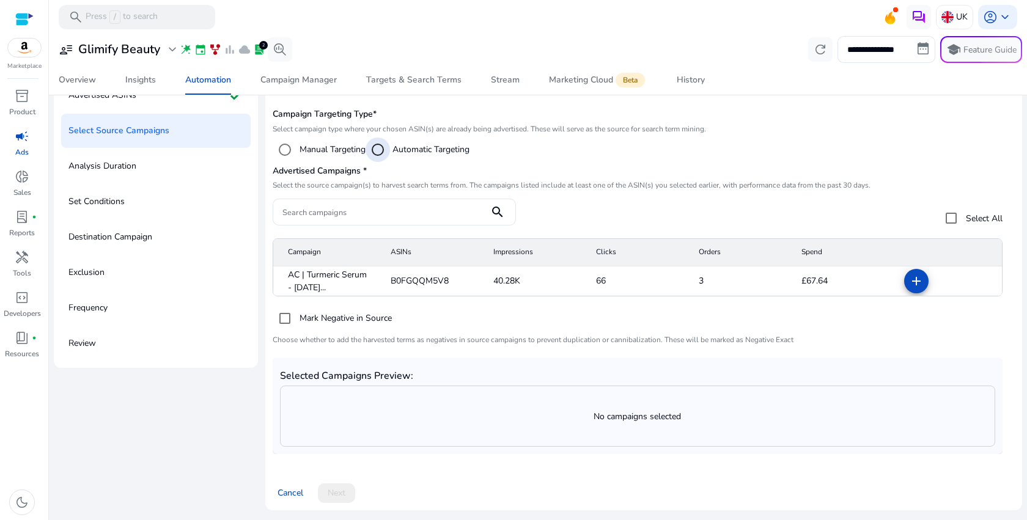
scroll to position [80, 0]
click at [904, 280] on span at bounding box center [915, 280] width 29 height 29
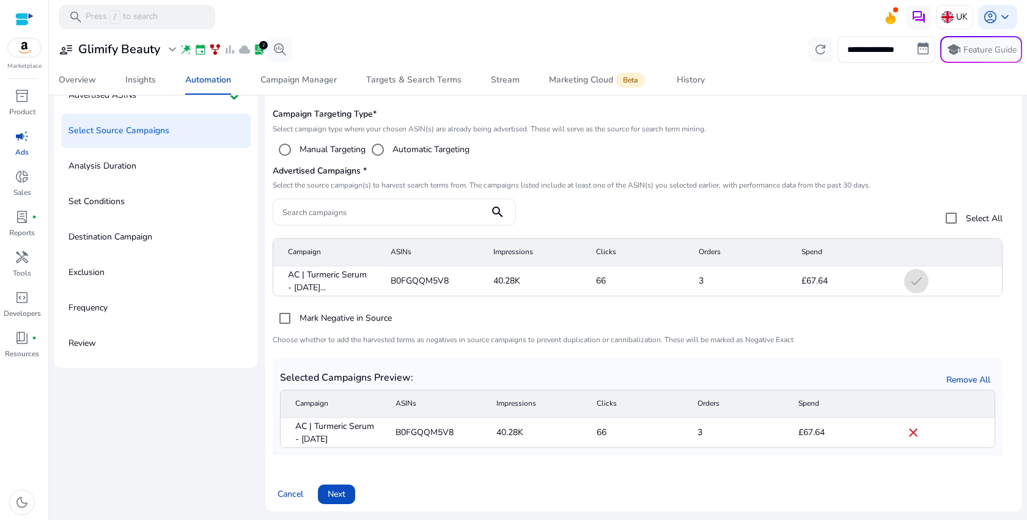
scroll to position [81, 0]
click at [335, 491] on span "Next" at bounding box center [337, 492] width 18 height 13
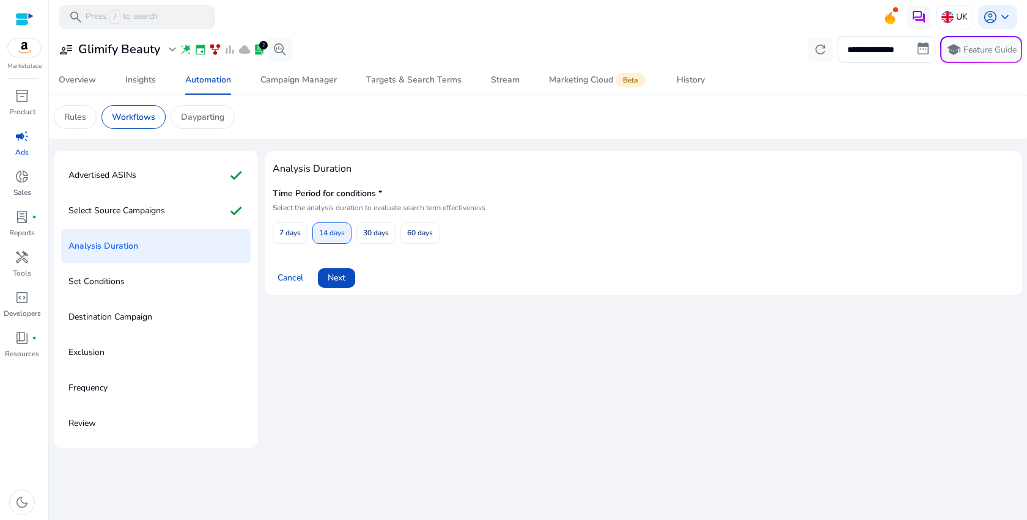
scroll to position [0, 0]
click at [341, 283] on span "Next" at bounding box center [337, 277] width 18 height 13
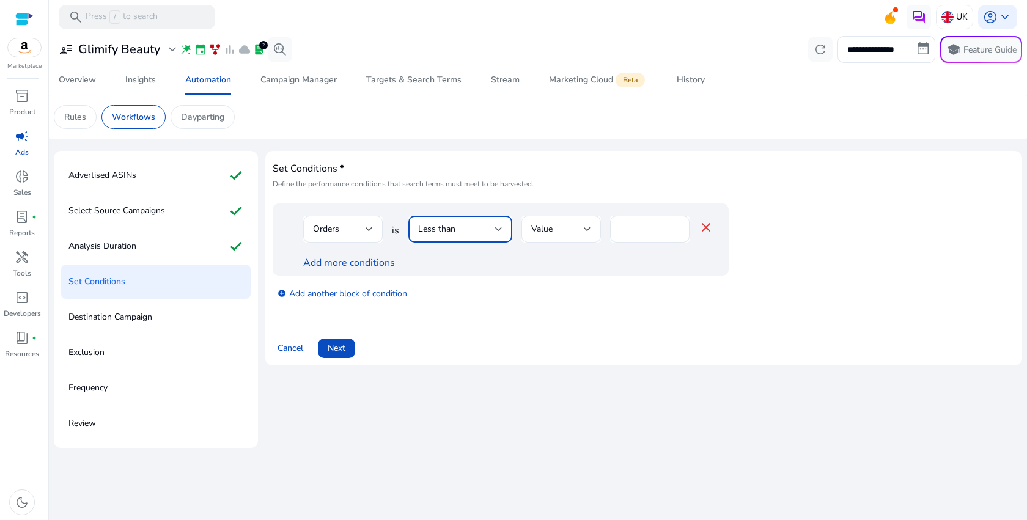
click at [493, 231] on div "Less than" at bounding box center [456, 228] width 77 height 13
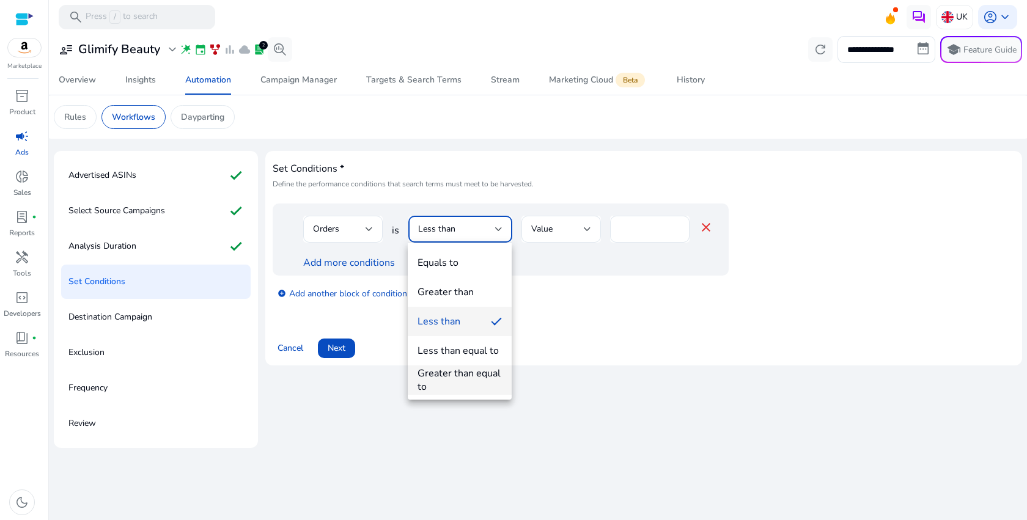
click at [449, 381] on div "Greater than equal to" at bounding box center [459, 380] width 84 height 27
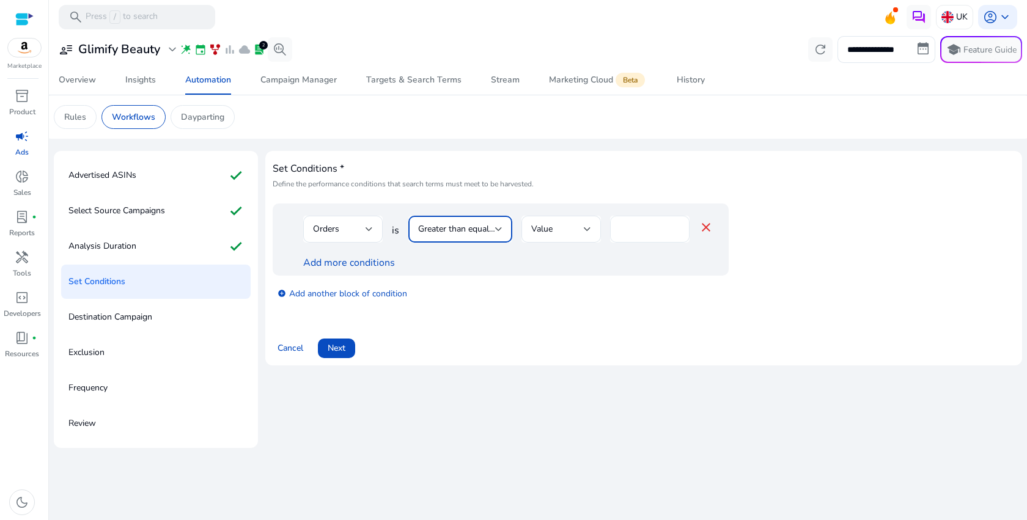
click at [650, 234] on input "*" at bounding box center [650, 228] width 60 height 13
type input "*"
click at [376, 262] on link "Add more conditions" at bounding box center [349, 262] width 92 height 13
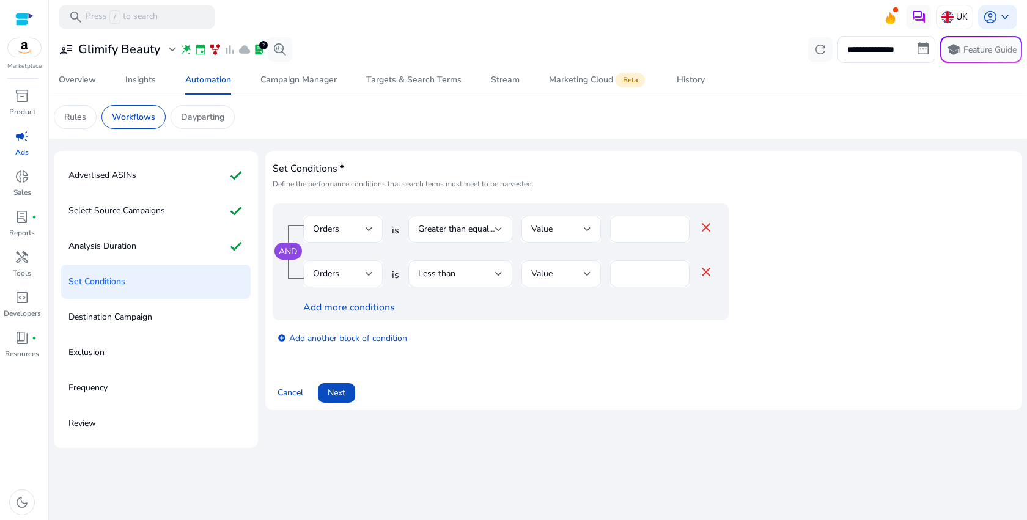
click at [348, 282] on div "Orders" at bounding box center [343, 273] width 60 height 27
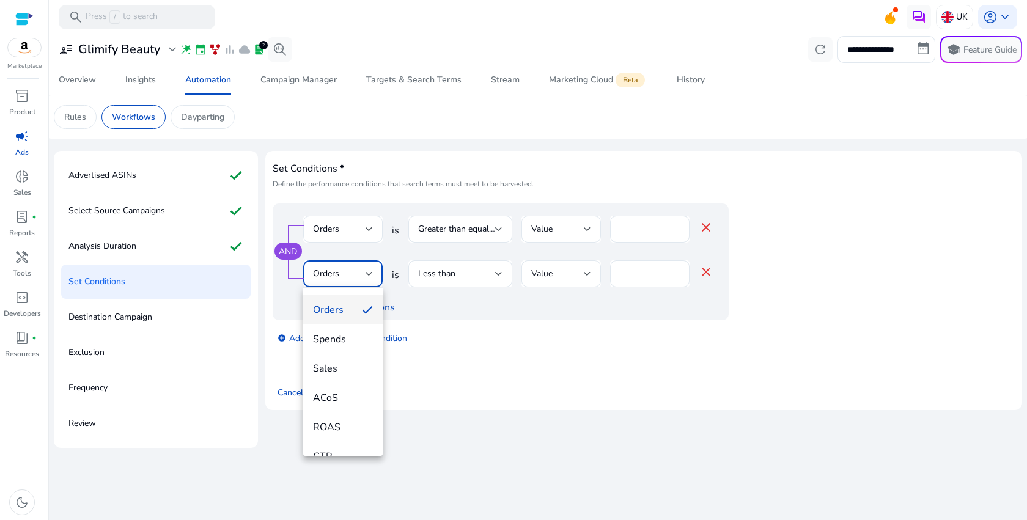
scroll to position [101, 0]
click at [348, 383] on span "ACoS" at bounding box center [343, 382] width 60 height 13
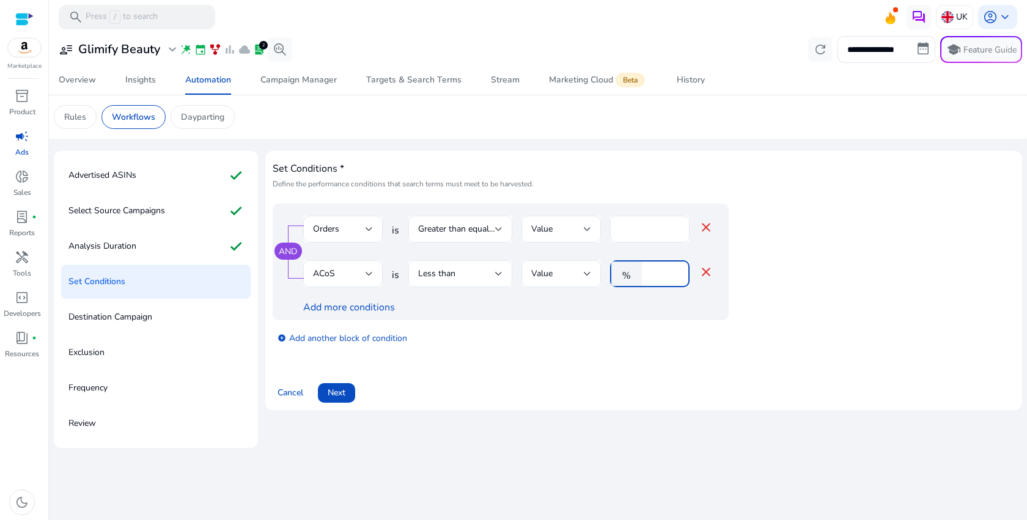
click at [656, 273] on input "*" at bounding box center [664, 273] width 32 height 13
type input "**"
click at [490, 283] on div "Less than" at bounding box center [460, 273] width 84 height 27
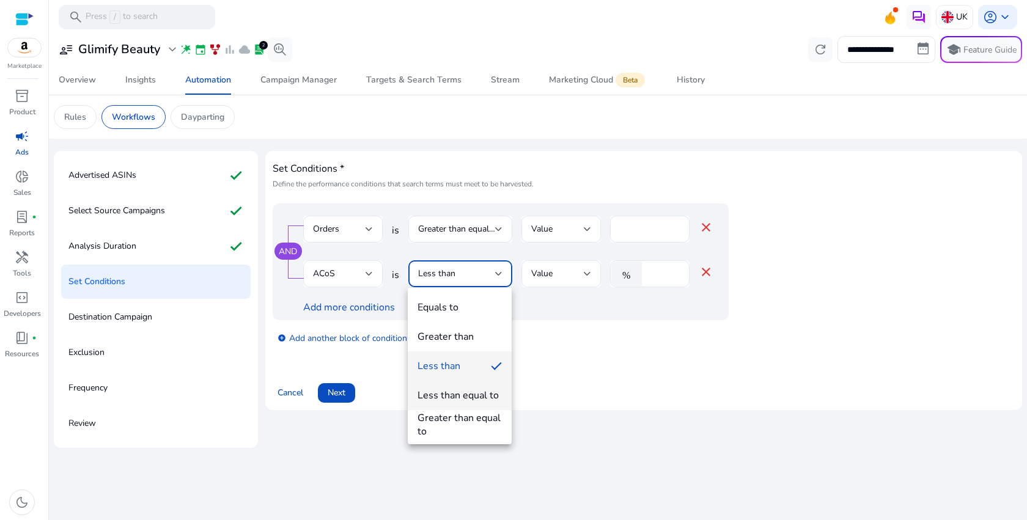
click at [483, 397] on div "Less than equal to" at bounding box center [457, 395] width 81 height 13
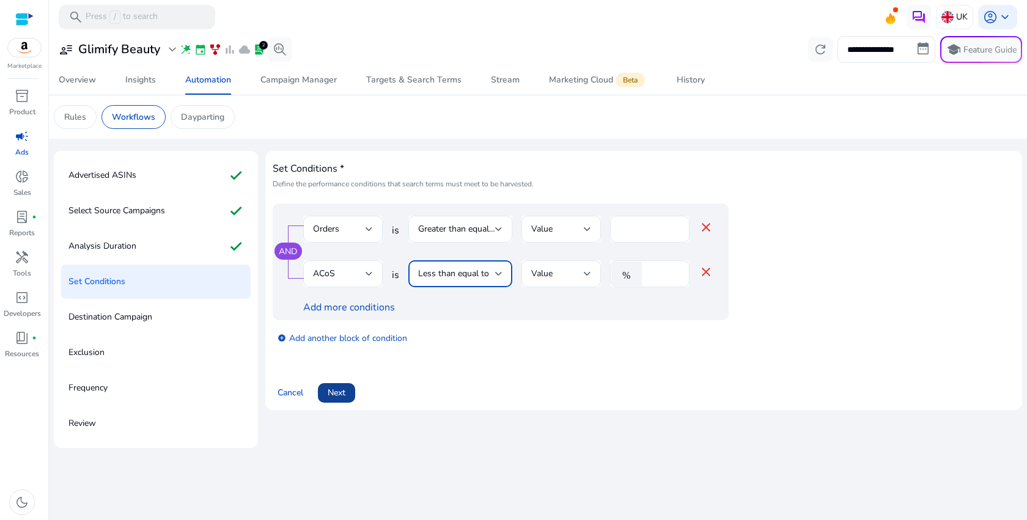
click at [342, 394] on span "Next" at bounding box center [337, 392] width 18 height 13
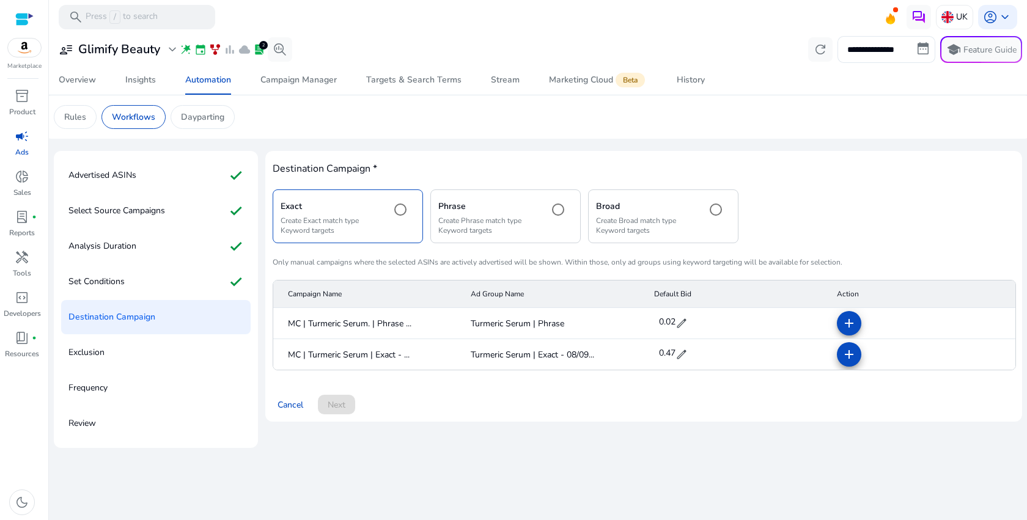
click at [846, 360] on mat-icon "add" at bounding box center [849, 354] width 15 height 15
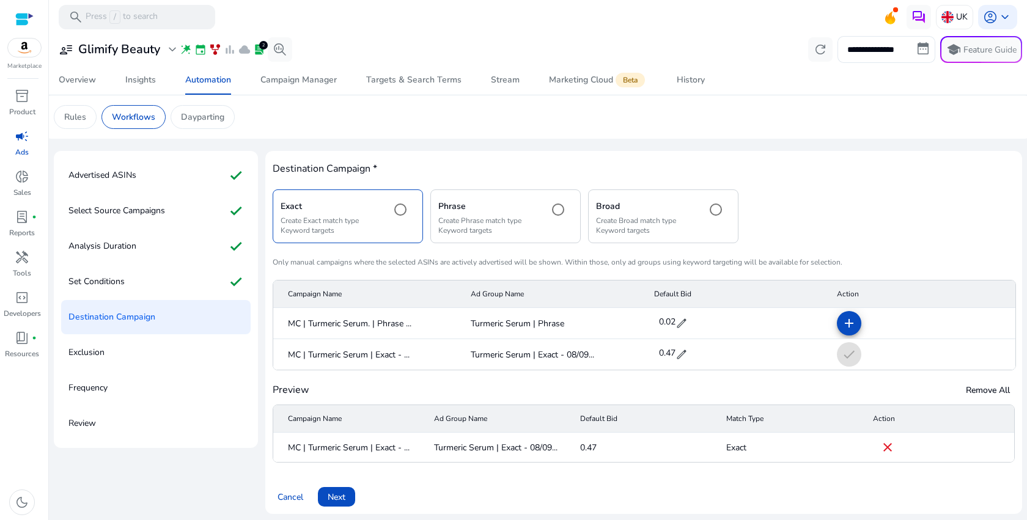
scroll to position [4, 0]
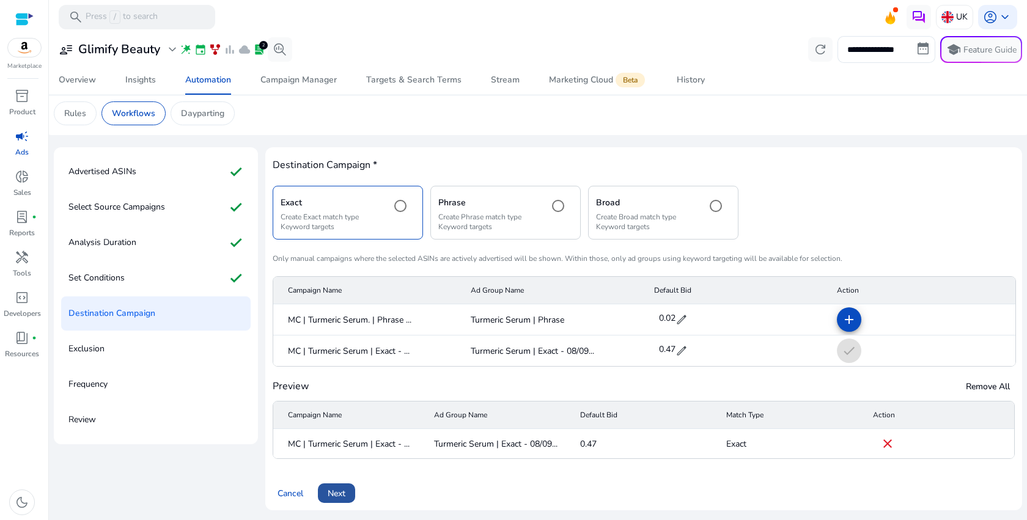
click at [347, 495] on span at bounding box center [336, 493] width 37 height 29
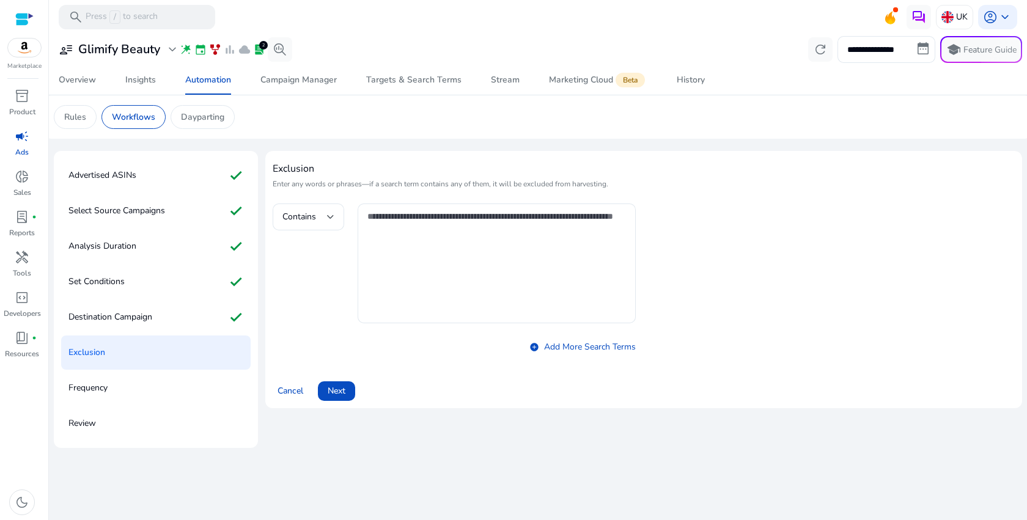
scroll to position [0, 0]
click at [337, 398] on span at bounding box center [336, 390] width 37 height 29
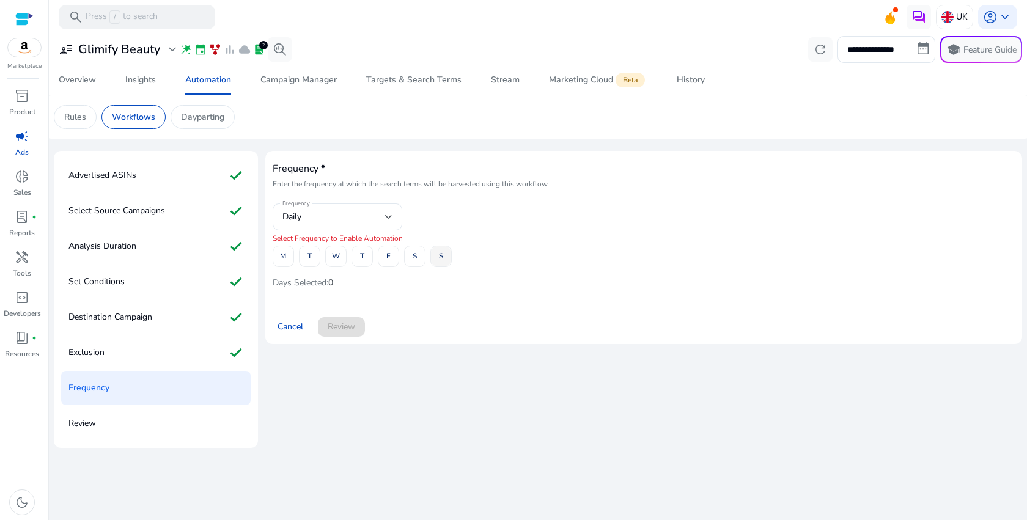
click at [439, 259] on span "S" at bounding box center [441, 256] width 4 height 21
click at [413, 261] on span "S" at bounding box center [415, 256] width 4 height 21
click at [442, 262] on span "S" at bounding box center [441, 256] width 4 height 21
click at [418, 262] on span at bounding box center [415, 256] width 20 height 29
click at [287, 259] on span at bounding box center [283, 256] width 20 height 29
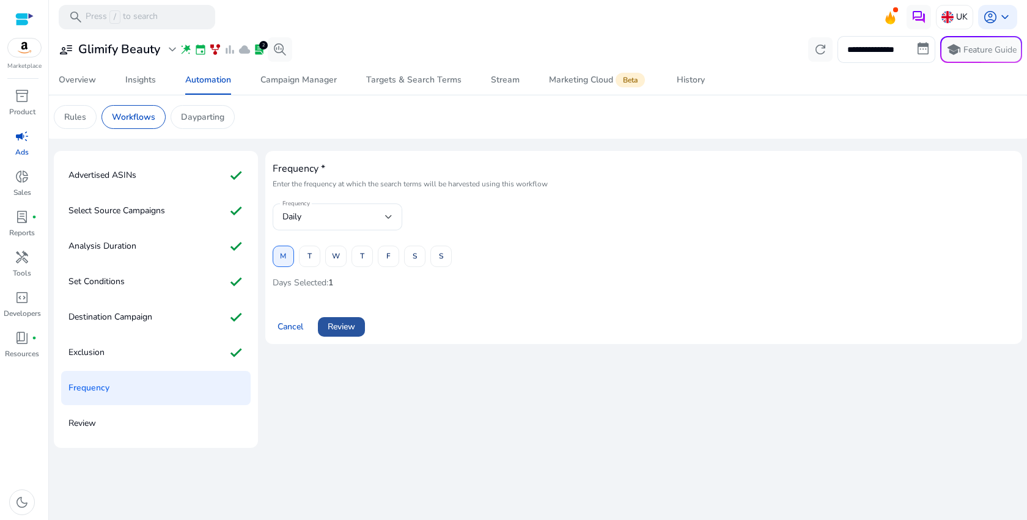
click at [349, 330] on span "Review" at bounding box center [342, 326] width 28 height 13
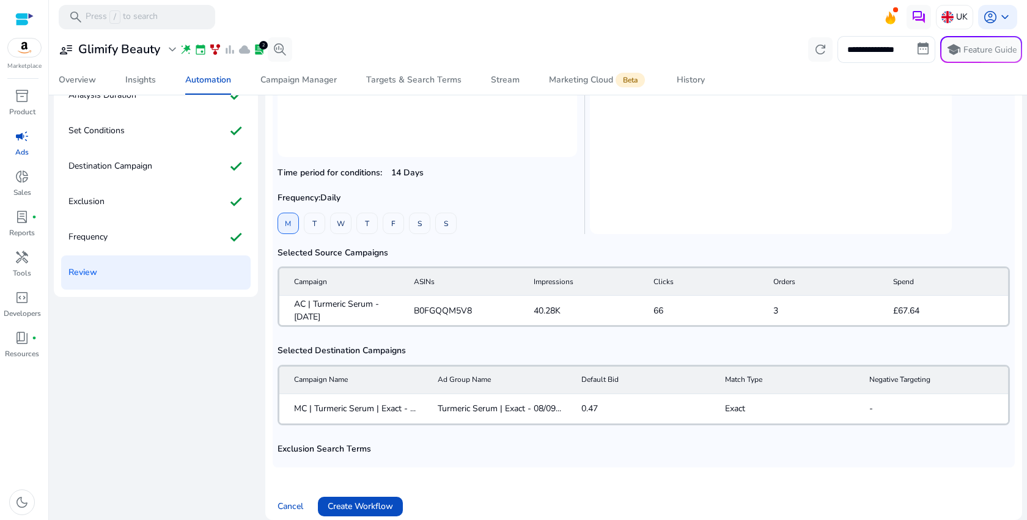
scroll to position [169, 0]
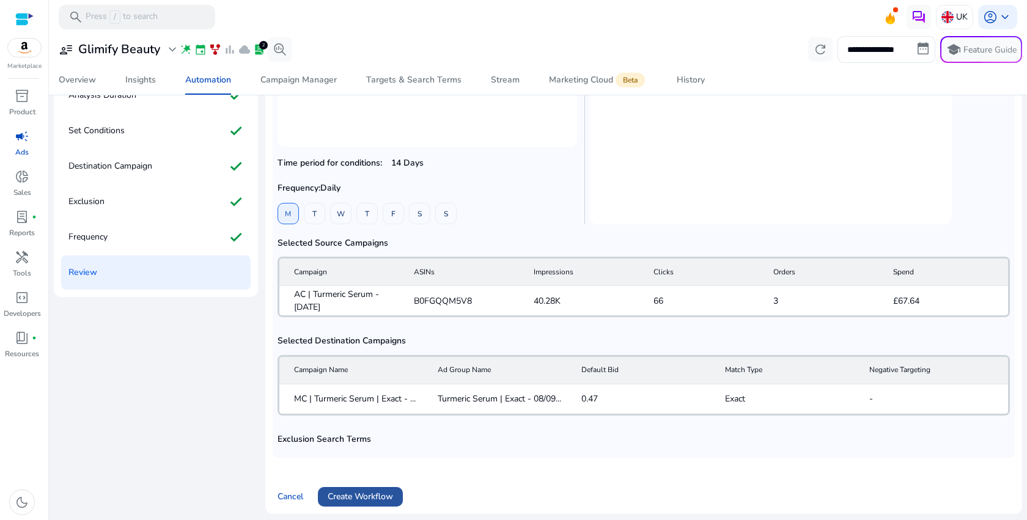
click at [360, 494] on span "Create Workflow" at bounding box center [360, 496] width 65 height 13
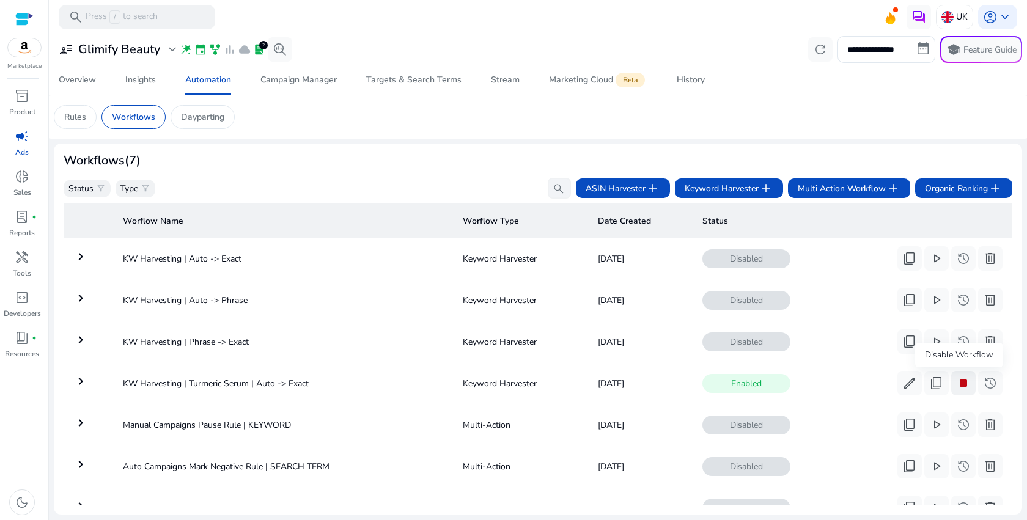
click at [965, 384] on span "stop" at bounding box center [963, 383] width 15 height 15
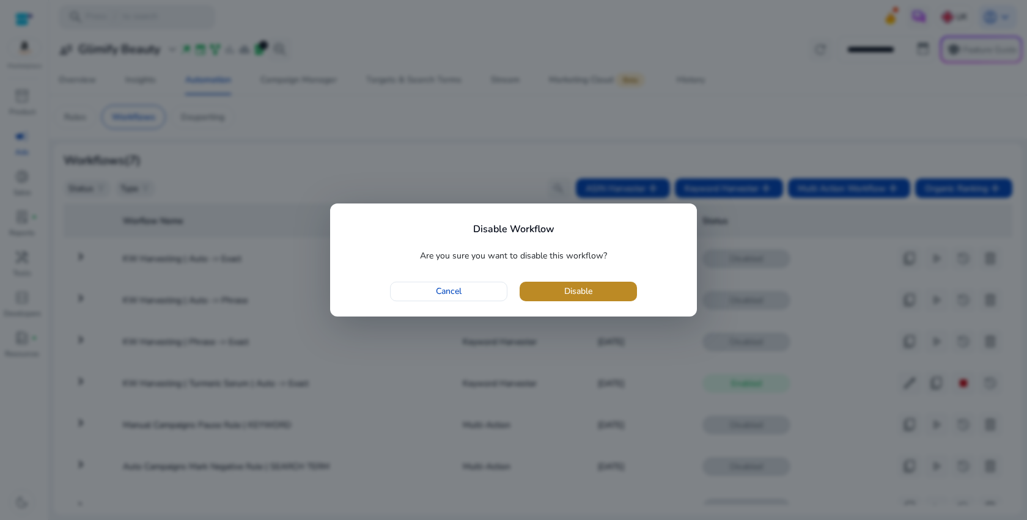
click at [624, 295] on span "button" at bounding box center [577, 291] width 117 height 29
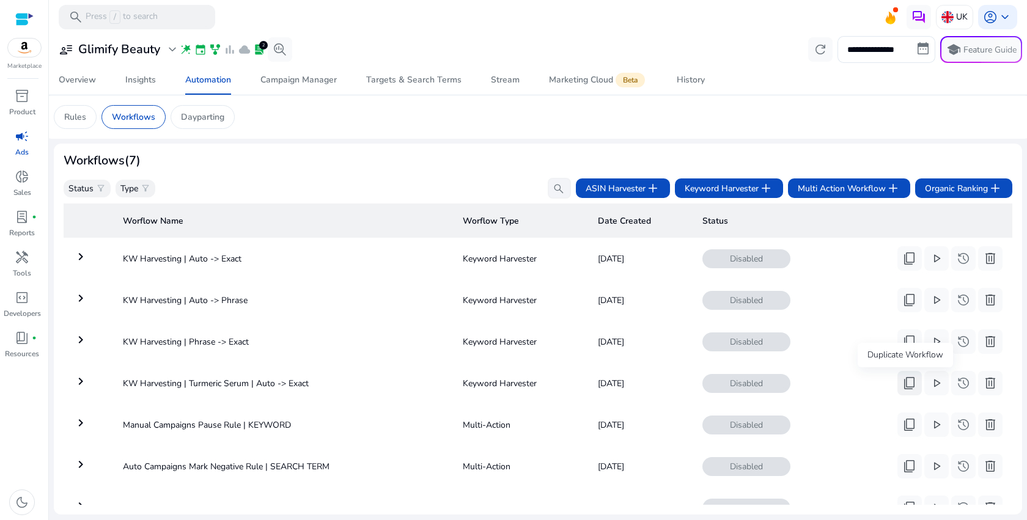
click at [906, 391] on span "content_copy" at bounding box center [909, 383] width 15 height 15
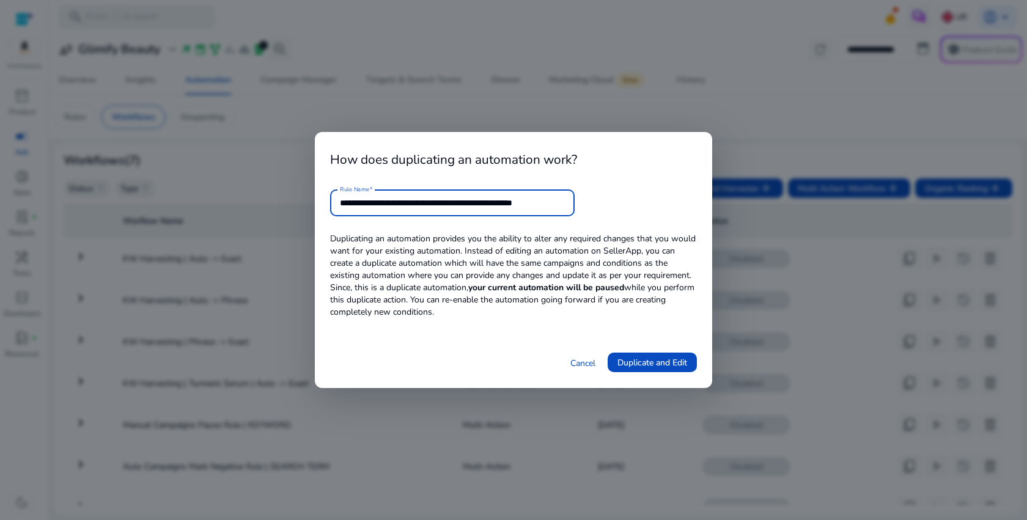
click at [414, 202] on input "**********" at bounding box center [452, 202] width 225 height 13
click at [419, 203] on input "**********" at bounding box center [452, 202] width 225 height 13
paste input "**"
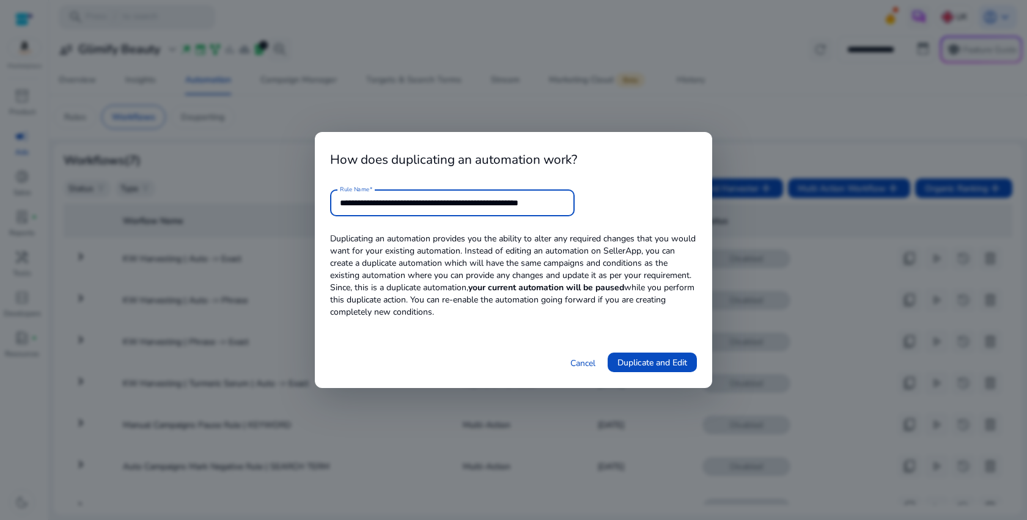
click at [546, 205] on input "**********" at bounding box center [452, 202] width 225 height 13
type input "**********"
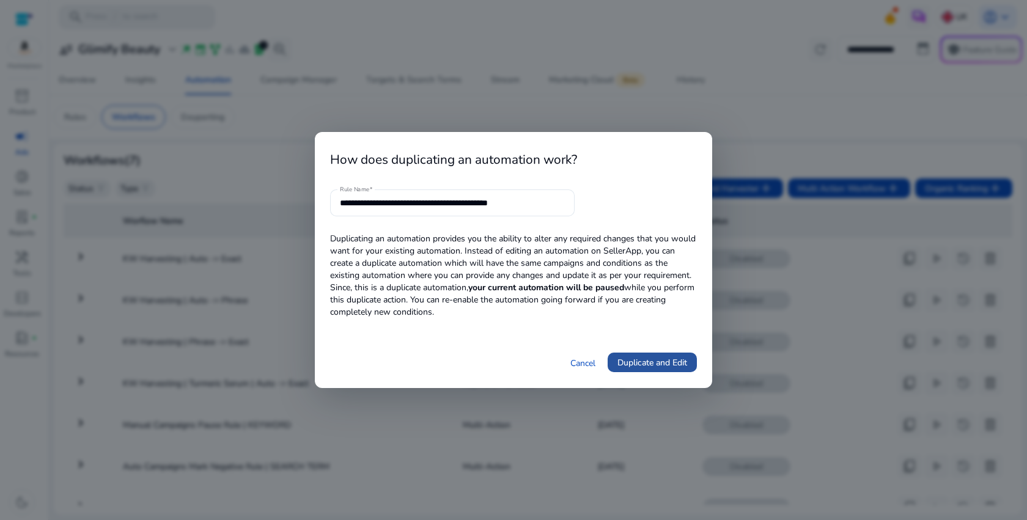
click at [647, 362] on span "Duplicate and Edit" at bounding box center [652, 362] width 70 height 13
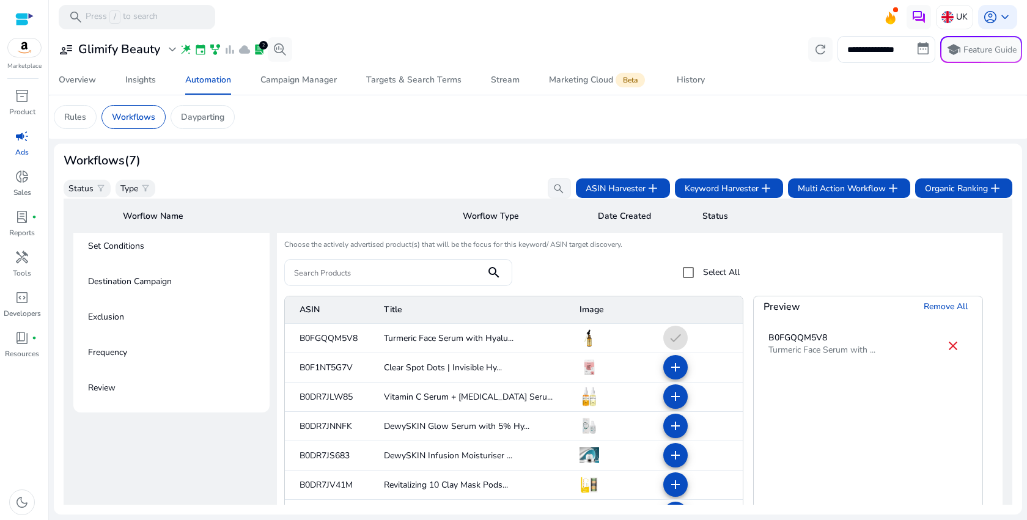
scroll to position [181, 0]
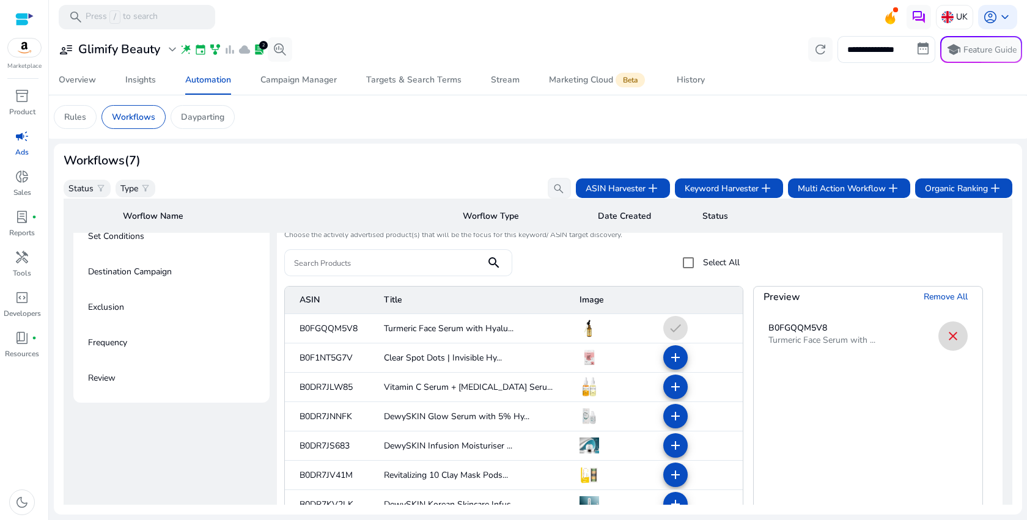
click at [947, 340] on mat-icon "close" at bounding box center [952, 336] width 15 height 15
click at [422, 255] on div at bounding box center [385, 262] width 182 height 27
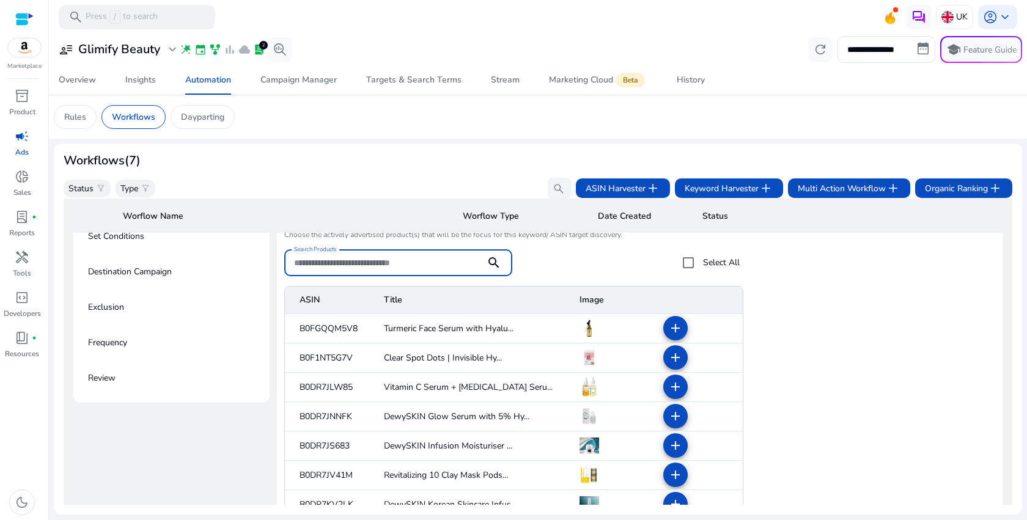
paste input "**********"
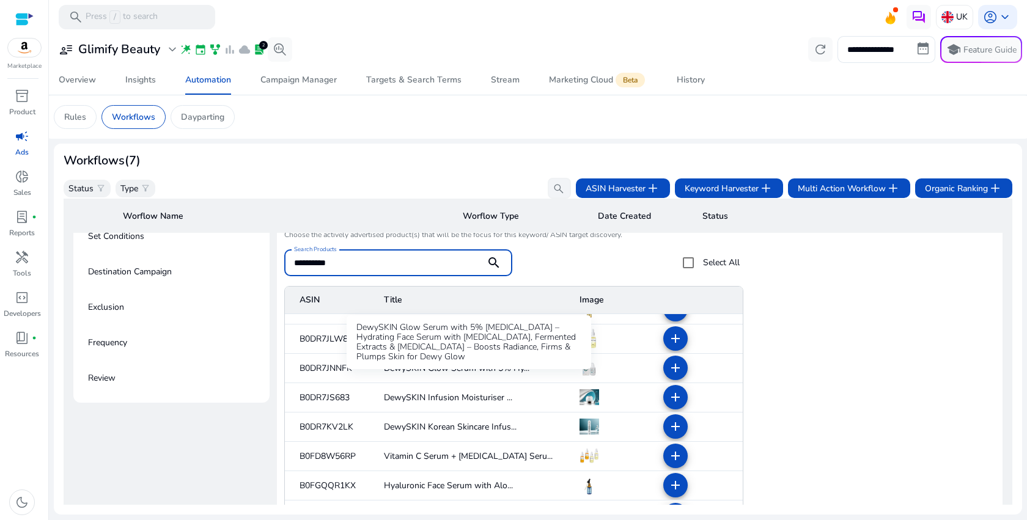
scroll to position [18, 0]
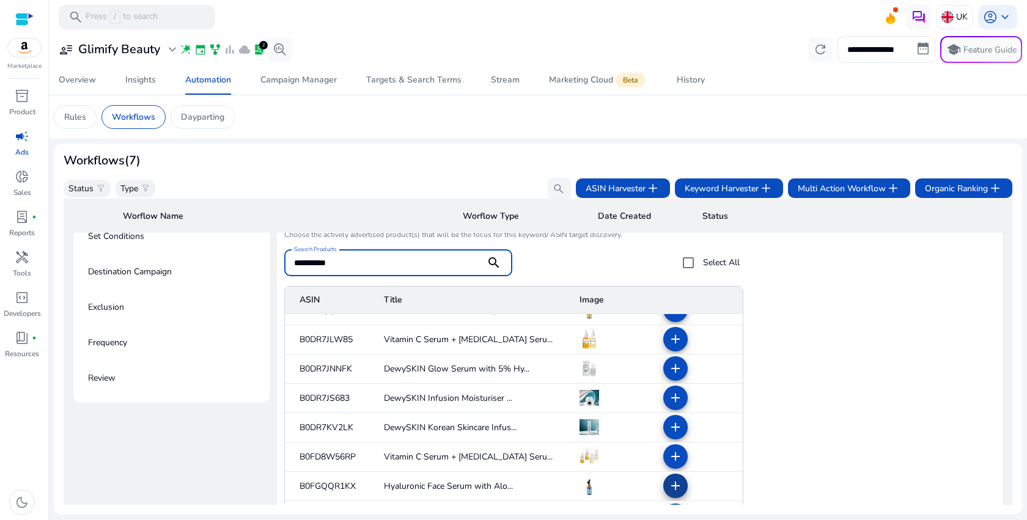
type input "**********"
click at [670, 490] on mat-icon "add" at bounding box center [675, 486] width 15 height 15
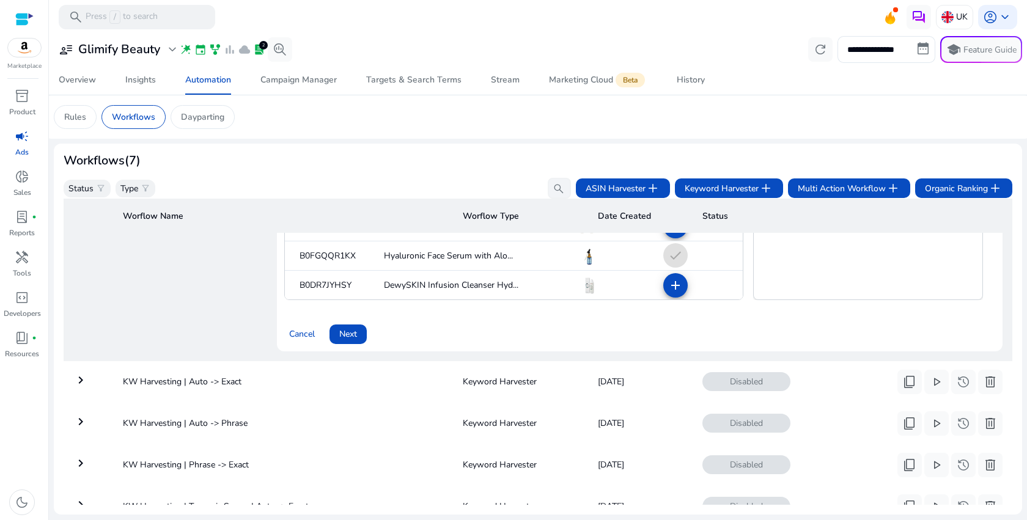
scroll to position [416, 0]
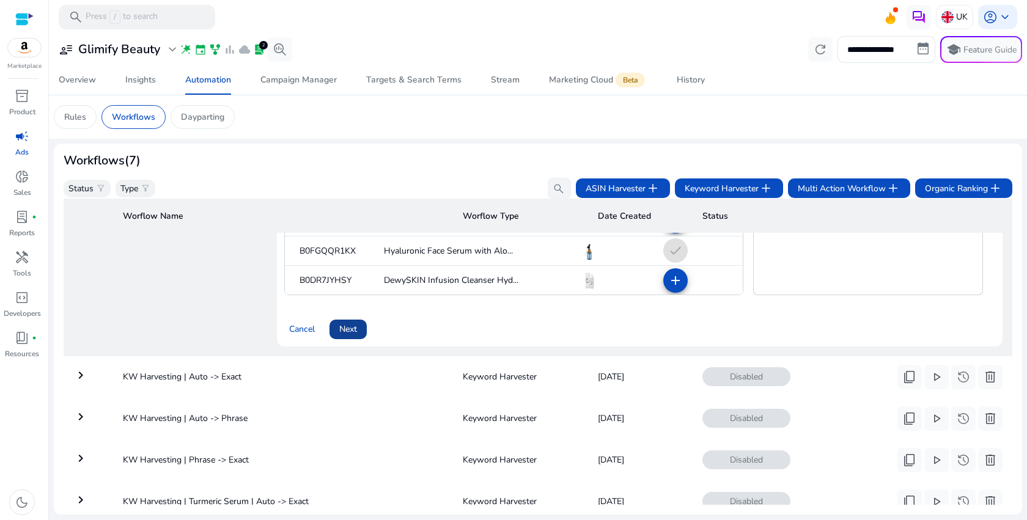
click at [353, 332] on span "Next" at bounding box center [348, 329] width 18 height 13
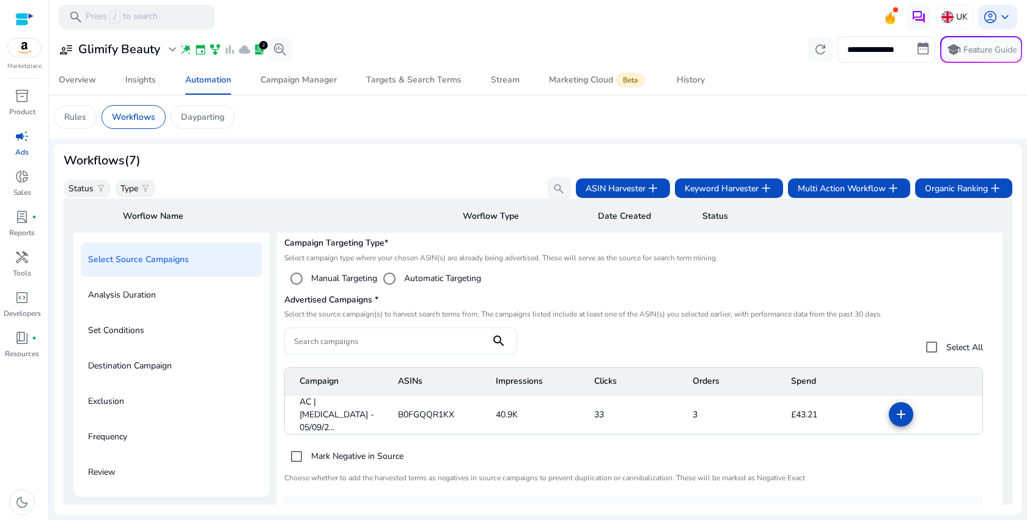
scroll to position [88, 0]
click at [894, 410] on mat-icon "add" at bounding box center [900, 413] width 15 height 15
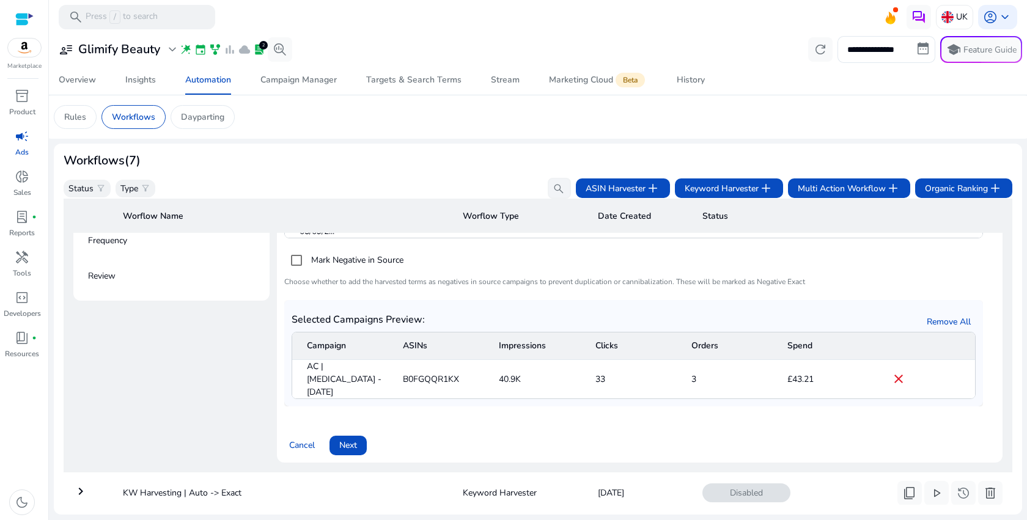
scroll to position [264, 0]
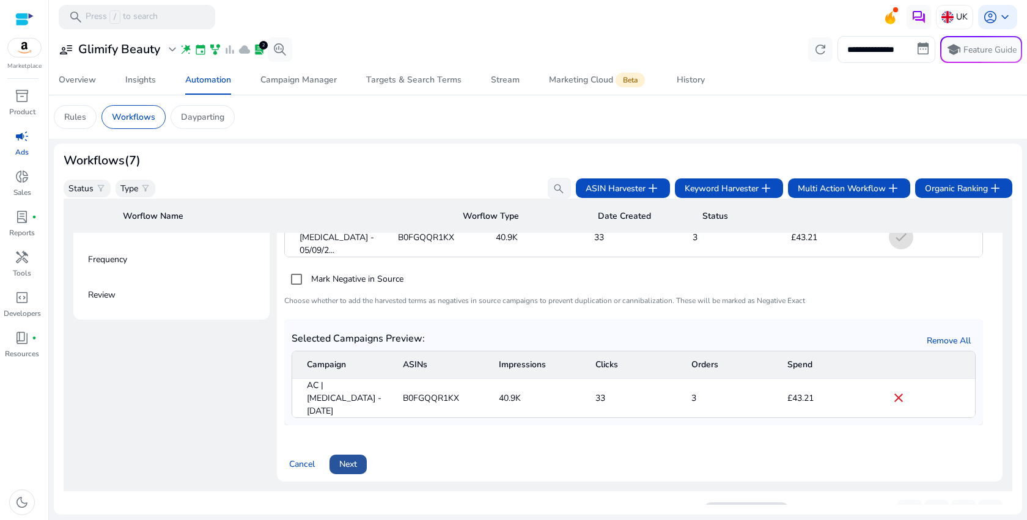
click at [352, 458] on span "Next" at bounding box center [348, 464] width 18 height 13
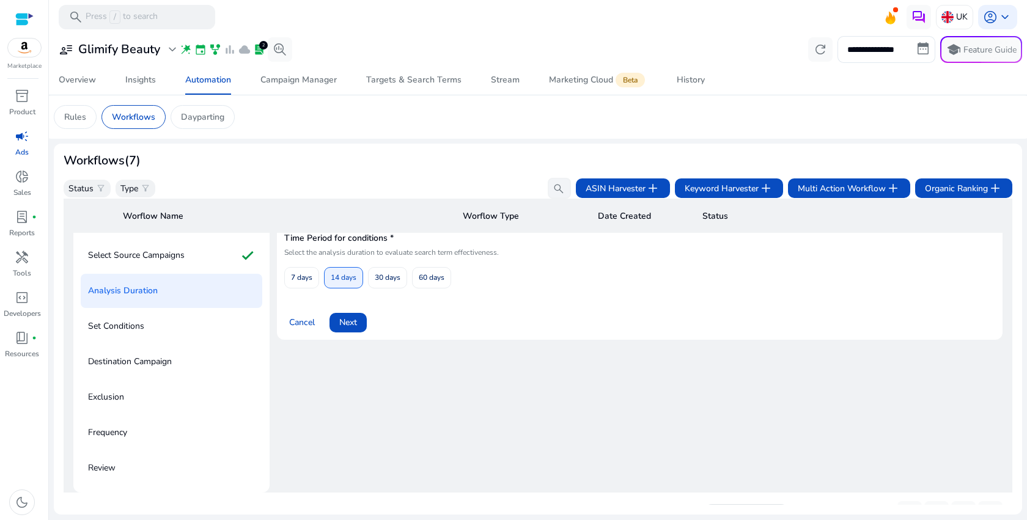
scroll to position [88, 0]
click at [350, 328] on span "Next" at bounding box center [348, 325] width 18 height 13
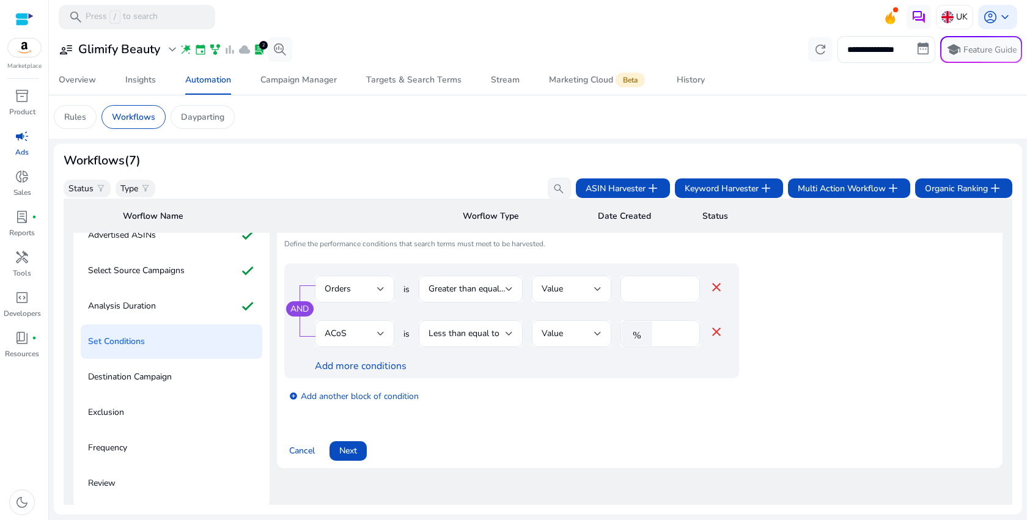
scroll to position [77, 0]
drag, startPoint x: 357, startPoint y: 457, endPoint x: 466, endPoint y: 438, distance: 110.4
click at [466, 438] on div "Cancel Next" at bounding box center [639, 444] width 711 height 29
click at [361, 452] on span at bounding box center [347, 449] width 37 height 29
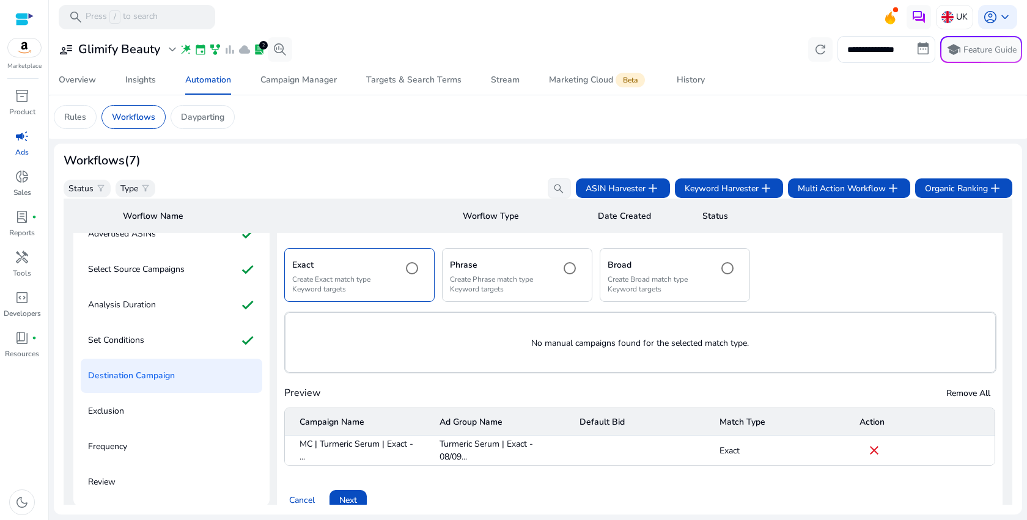
scroll to position [88, 0]
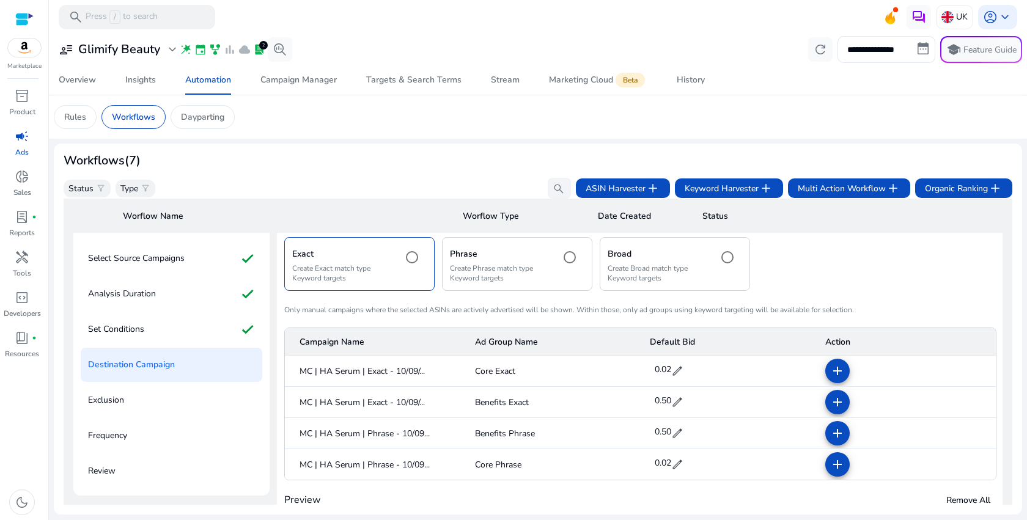
click at [573, 274] on mat-radio-button at bounding box center [570, 263] width 27 height 37
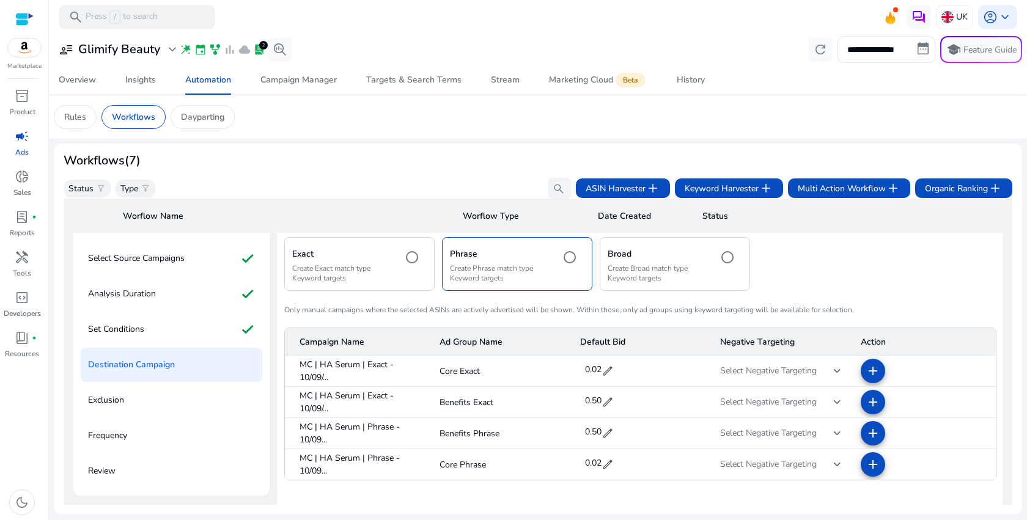
click at [382, 282] on p "Create Exact match type Keyword targets" at bounding box center [342, 273] width 100 height 20
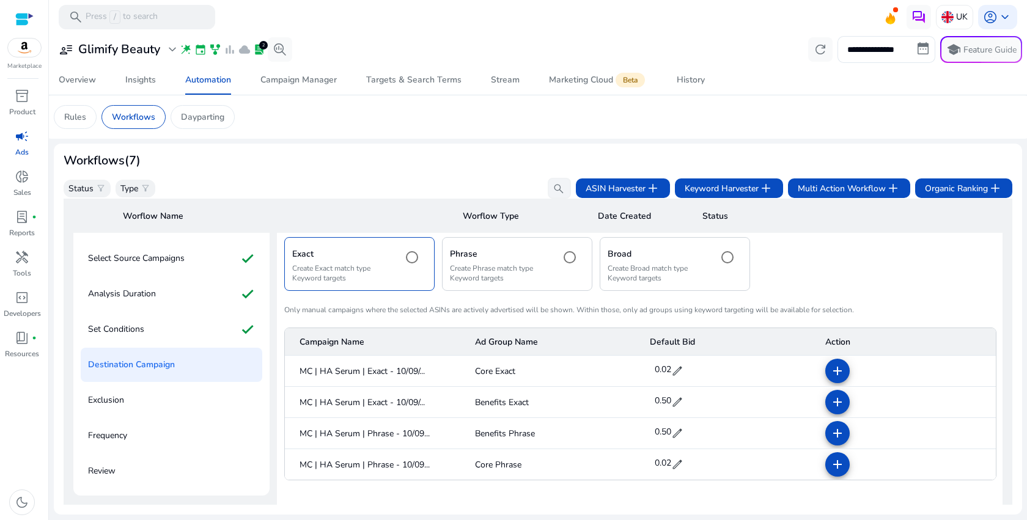
click at [555, 277] on div "Phrase Create Phrase match type Keyword targets" at bounding box center [517, 263] width 150 height 53
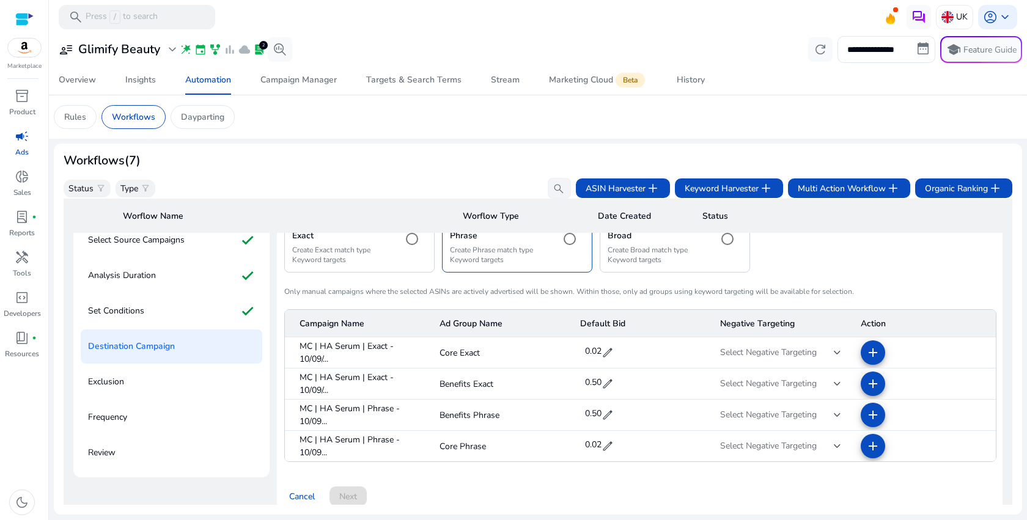
scroll to position [107, 0]
click at [834, 445] on div at bounding box center [837, 445] width 7 height 5
click at [793, 483] on mat-option "Negative Exact" at bounding box center [777, 473] width 120 height 29
click at [834, 419] on div at bounding box center [837, 414] width 7 height 15
click at [787, 441] on span "Negative Exact" at bounding box center [777, 442] width 100 height 13
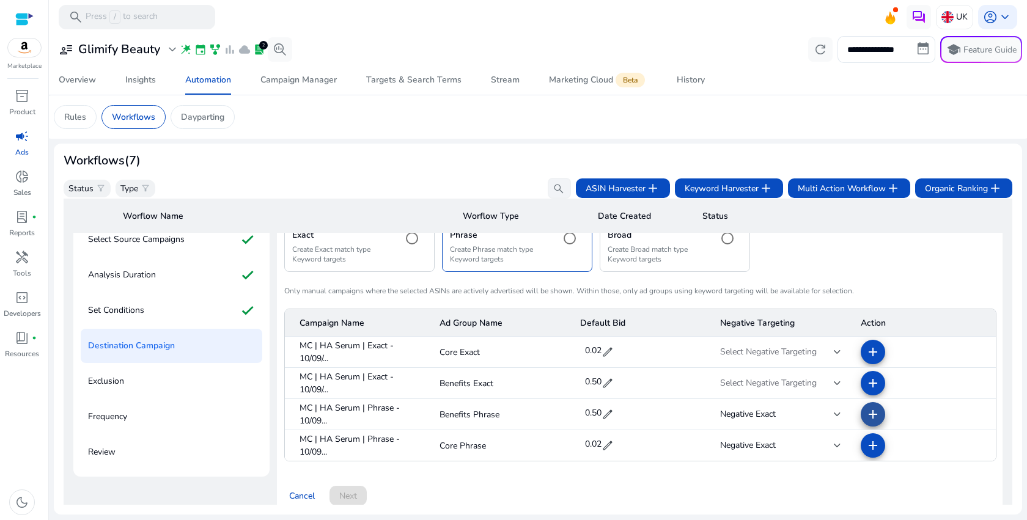
click at [870, 411] on mat-icon "add" at bounding box center [872, 414] width 15 height 15
click at [872, 441] on mat-icon "add" at bounding box center [872, 445] width 15 height 15
click at [345, 259] on p "Create Exact match type Keyword targets" at bounding box center [342, 254] width 100 height 20
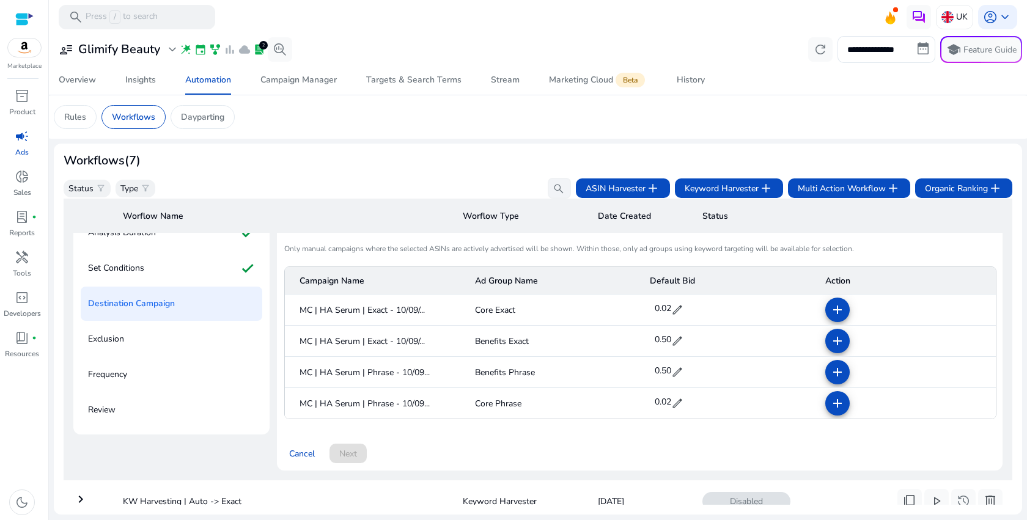
scroll to position [147, 0]
click at [738, 364] on mat-cell "0.50 edit" at bounding box center [727, 374] width 175 height 31
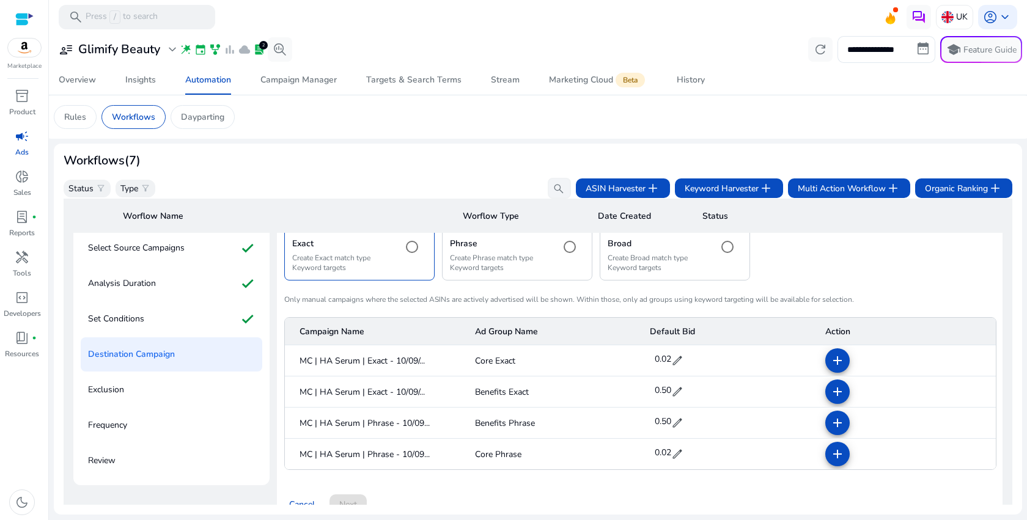
scroll to position [70, 0]
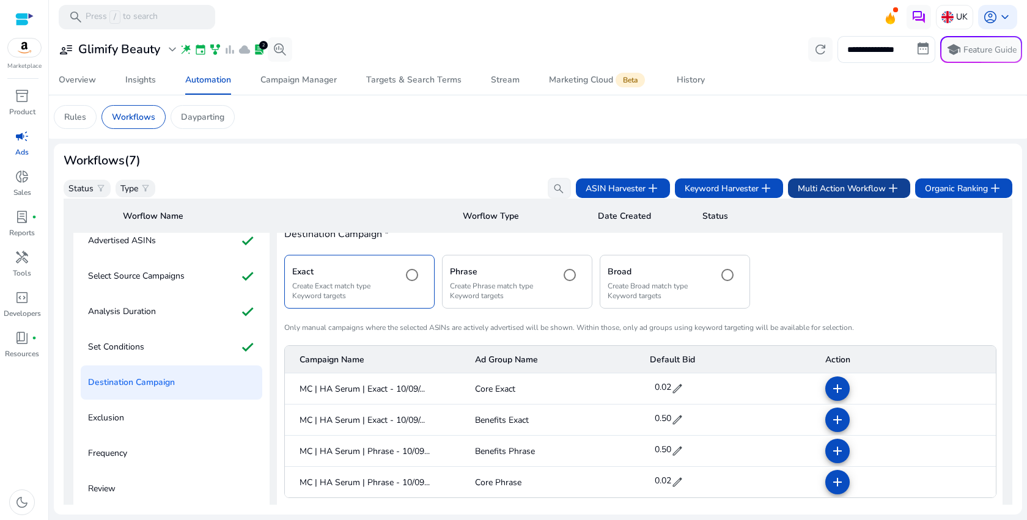
click at [860, 194] on span "Multi Action Workflow add" at bounding box center [849, 188] width 103 height 15
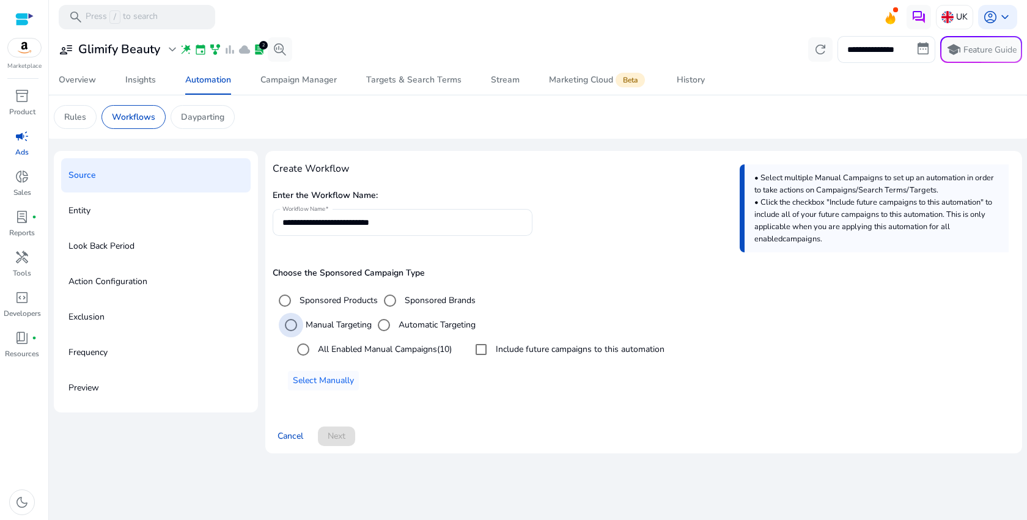
click at [339, 323] on label "Manual Targeting" at bounding box center [337, 324] width 68 height 13
drag, startPoint x: 335, startPoint y: 377, endPoint x: 475, endPoint y: 368, distance: 140.3
click at [475, 368] on div "Manual Targeting Automatic Targeting All Enabled Manual Campaigns (10) Include …" at bounding box center [644, 352] width 742 height 78
click at [339, 384] on span "Select Manually" at bounding box center [323, 380] width 61 height 13
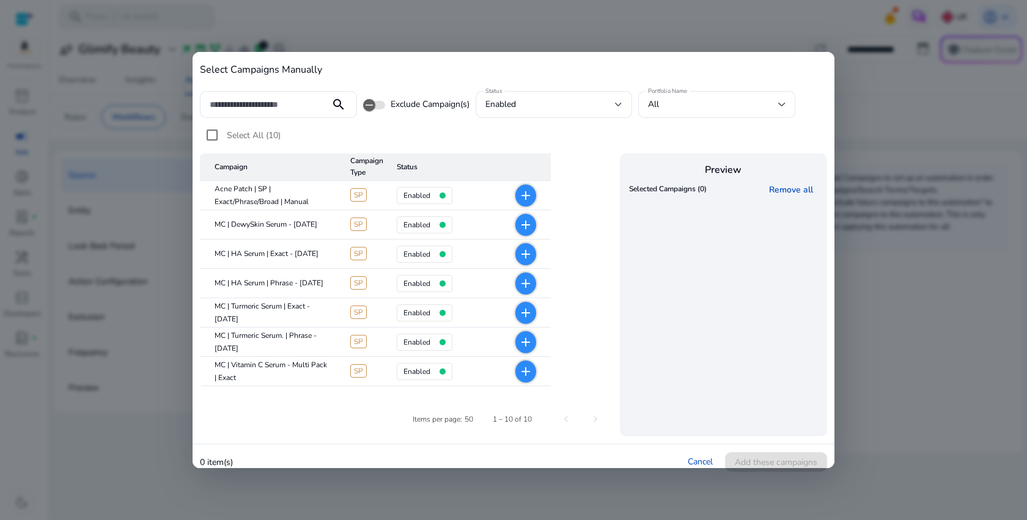
click at [528, 202] on span "add" at bounding box center [525, 196] width 21 height 22
click at [736, 458] on span "Add these campaigns" at bounding box center [776, 462] width 83 height 13
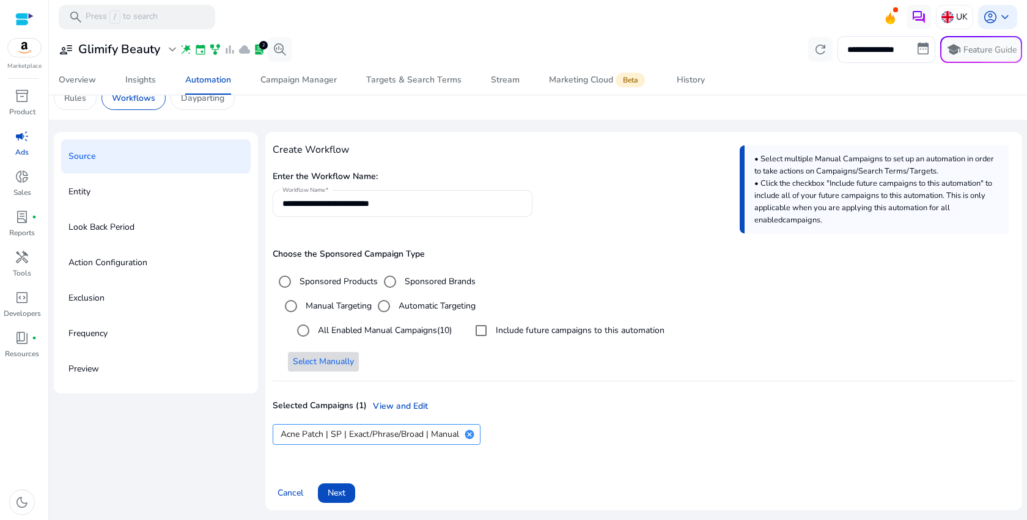
scroll to position [18, 0]
click at [339, 496] on span "Next" at bounding box center [337, 494] width 18 height 13
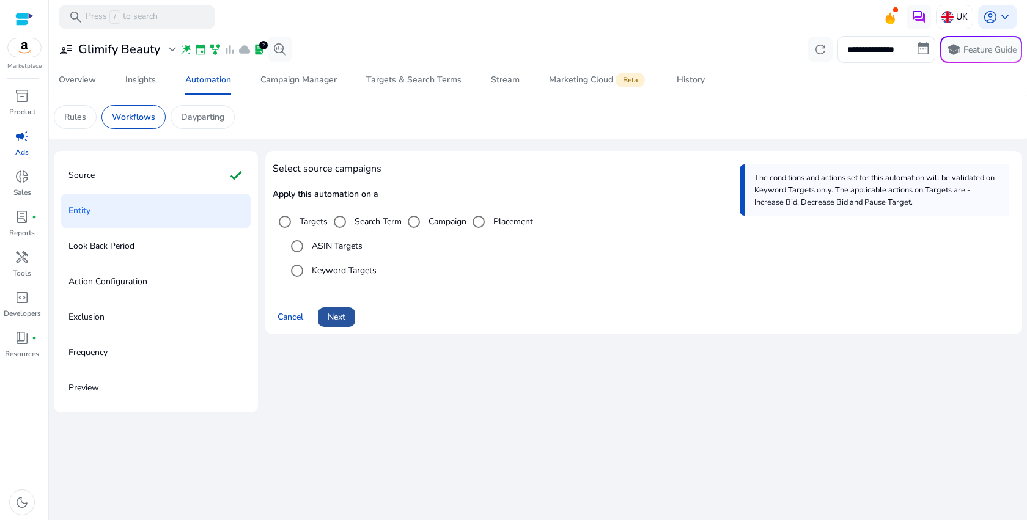
click at [335, 328] on span at bounding box center [336, 317] width 37 height 29
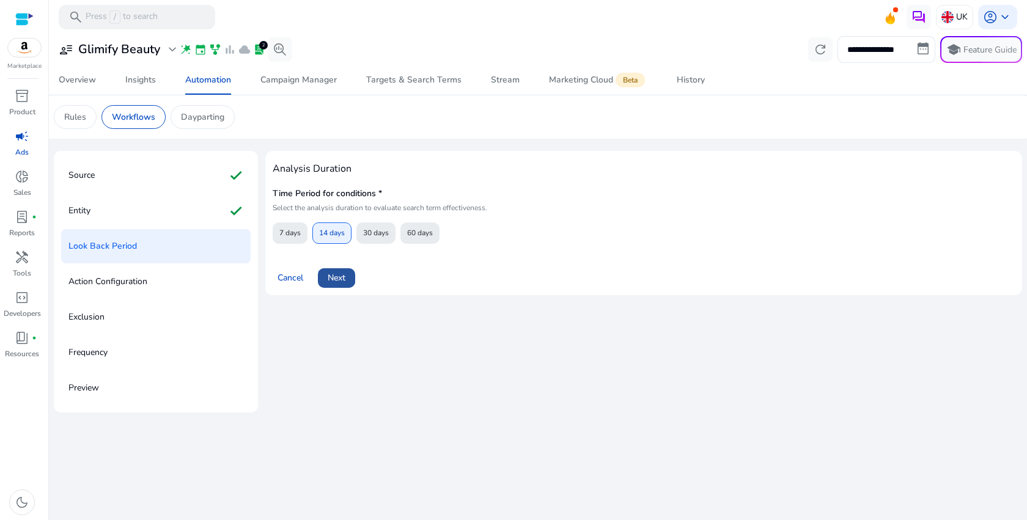
click at [345, 284] on span "Next" at bounding box center [337, 277] width 18 height 13
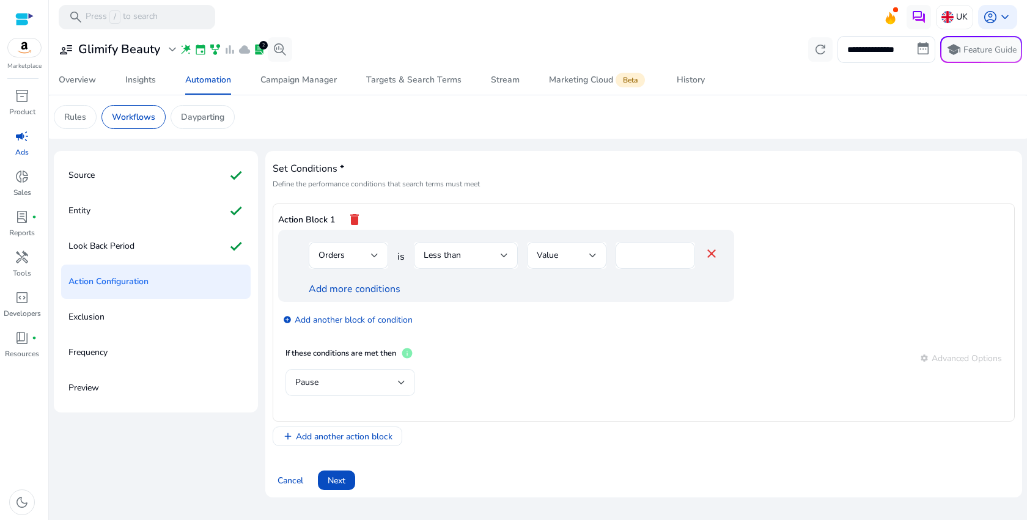
click at [404, 376] on div at bounding box center [401, 382] width 7 height 15
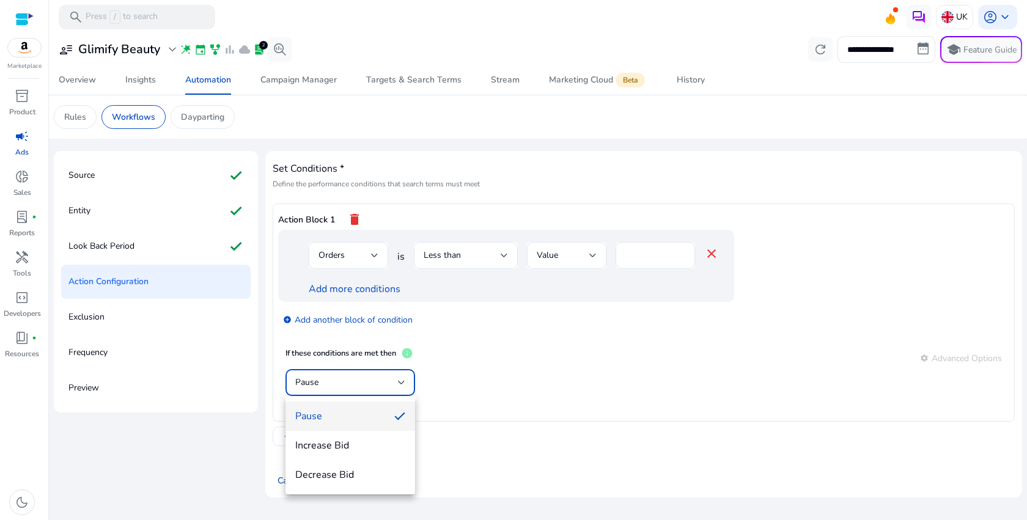
click at [404, 376] on div at bounding box center [513, 260] width 1027 height 520
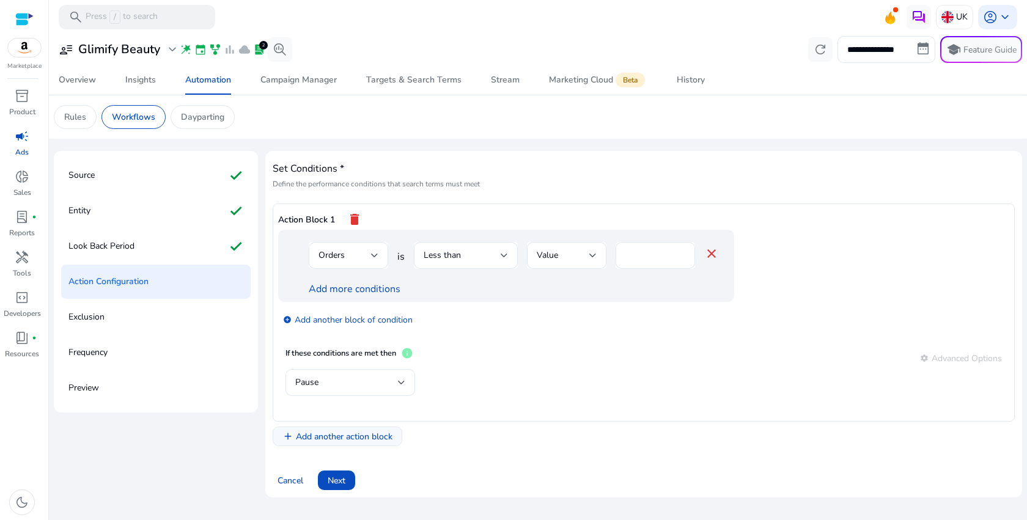
click at [396, 439] on span at bounding box center [337, 436] width 128 height 29
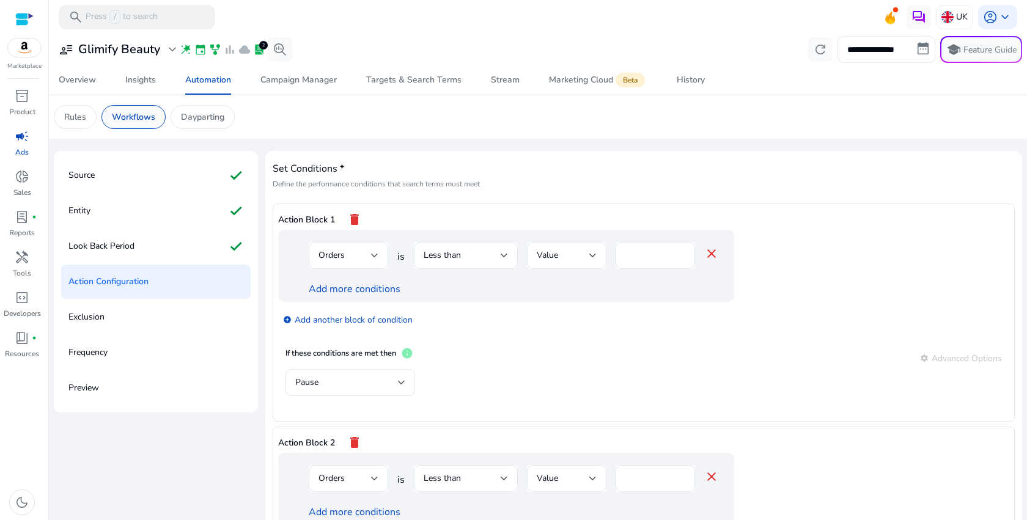
click at [133, 120] on p "Workflows" at bounding box center [133, 117] width 43 height 13
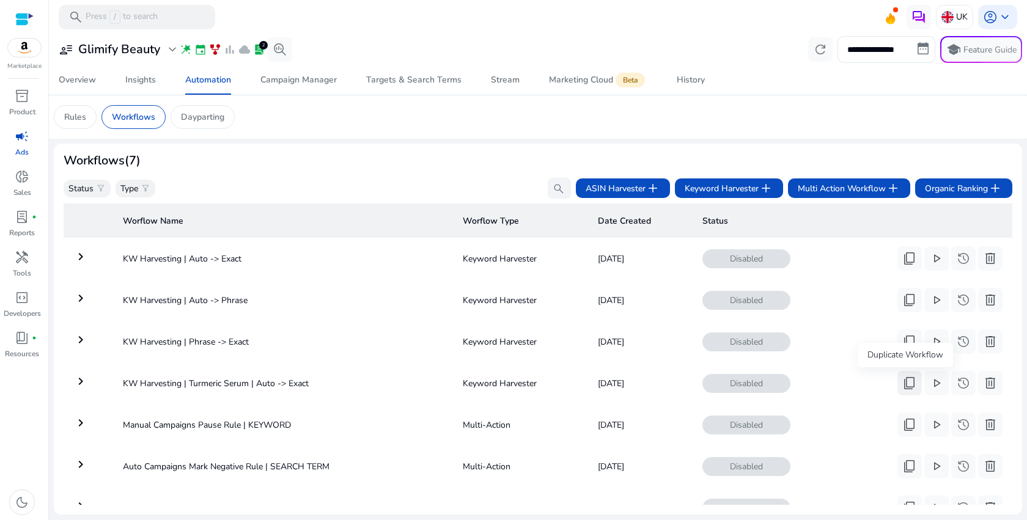
click at [911, 386] on span "content_copy" at bounding box center [909, 383] width 15 height 15
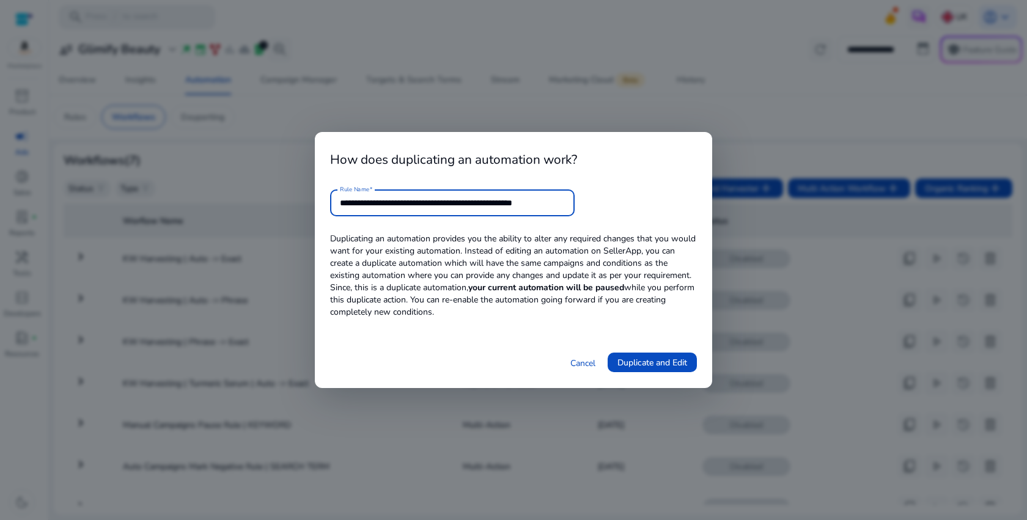
click at [422, 203] on input "**********" at bounding box center [452, 202] width 225 height 13
paste input "**"
drag, startPoint x: 535, startPoint y: 205, endPoint x: 644, endPoint y: 204, distance: 109.4
click at [644, 204] on form "**********" at bounding box center [513, 202] width 367 height 27
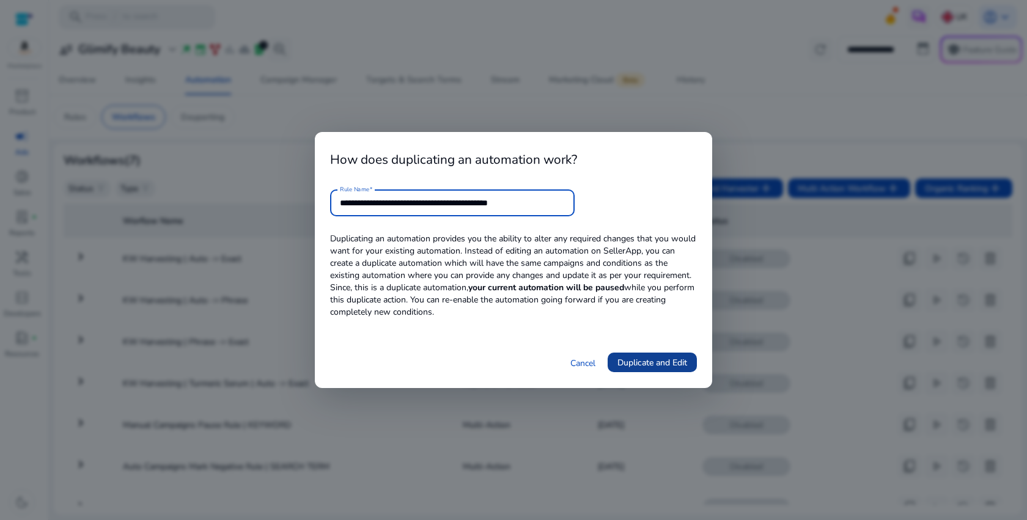
type input "**********"
click at [642, 355] on span at bounding box center [651, 362] width 89 height 29
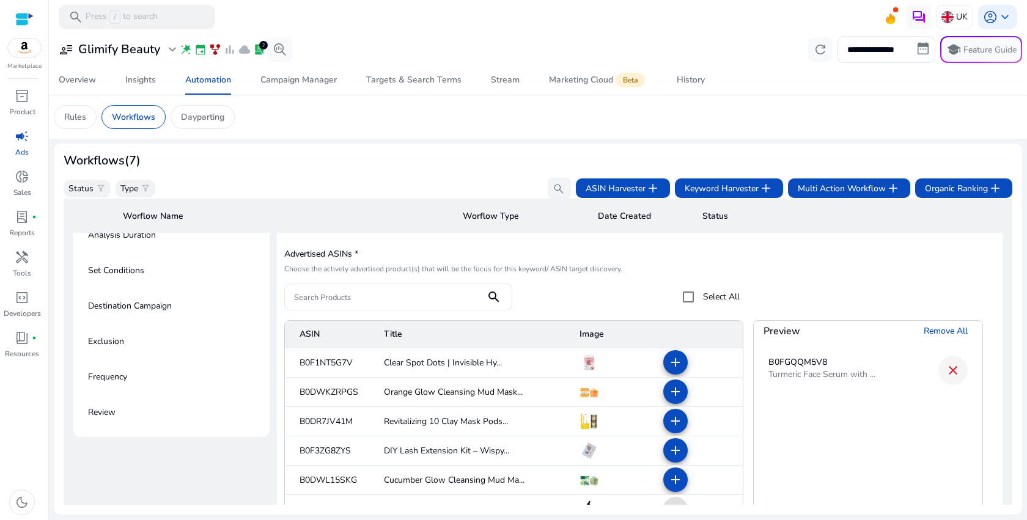
click at [945, 371] on mat-icon "close" at bounding box center [952, 370] width 15 height 15
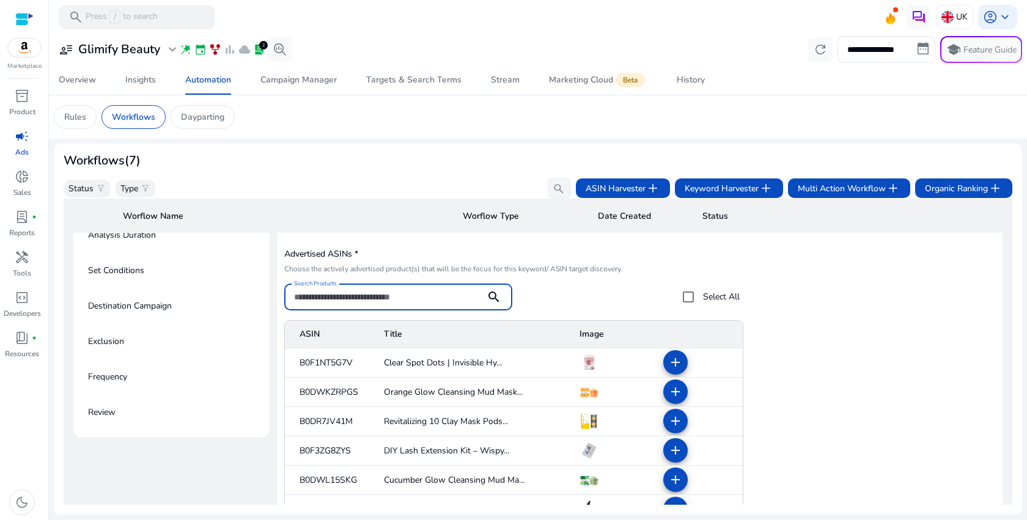
click at [452, 301] on input "Search Products" at bounding box center [385, 296] width 182 height 13
paste input "**********"
type input "**********"
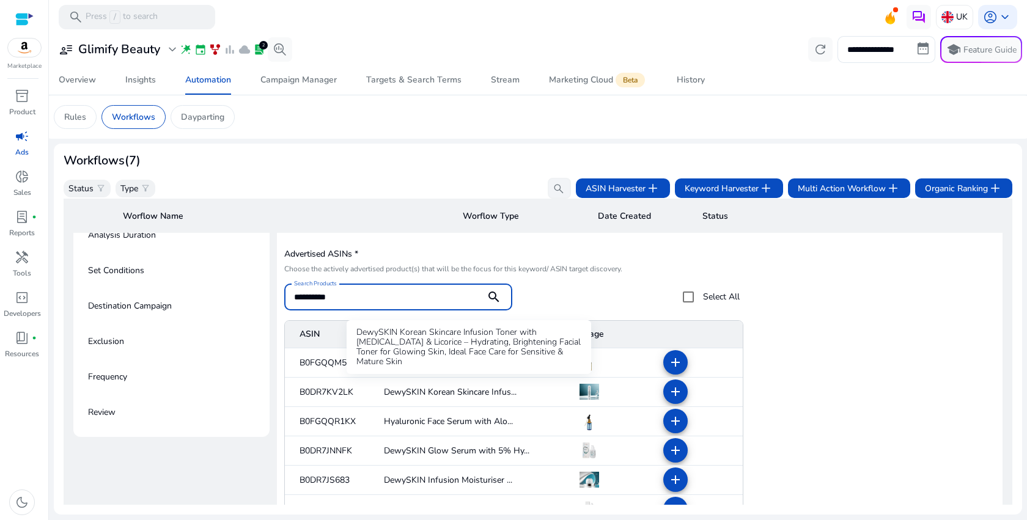
scroll to position [11, 0]
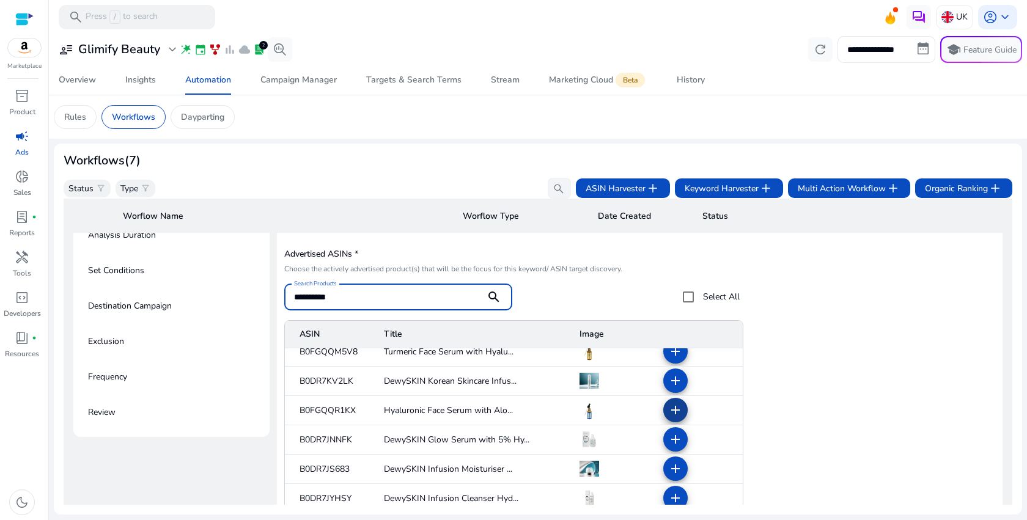
click at [668, 408] on mat-icon "add" at bounding box center [675, 410] width 15 height 15
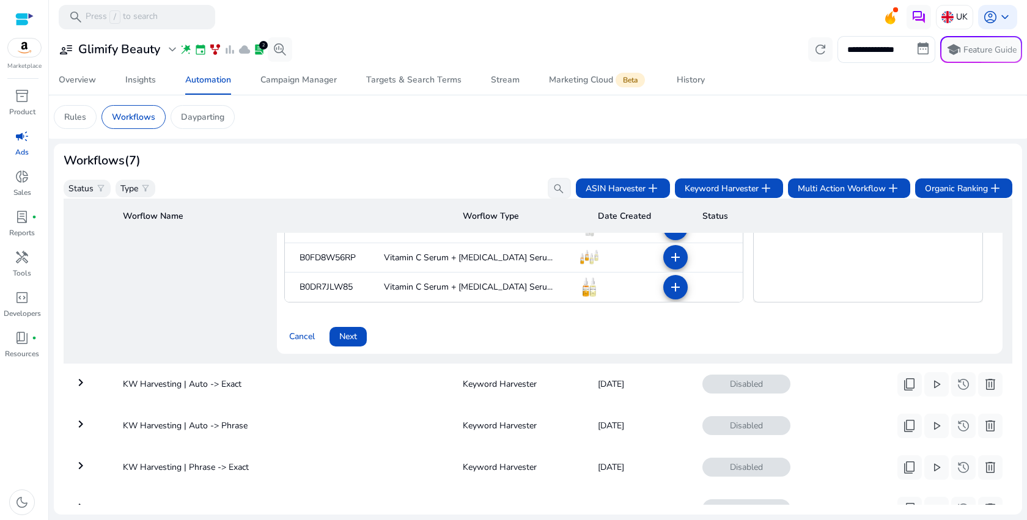
scroll to position [18, 0]
click at [350, 344] on span at bounding box center [347, 336] width 37 height 29
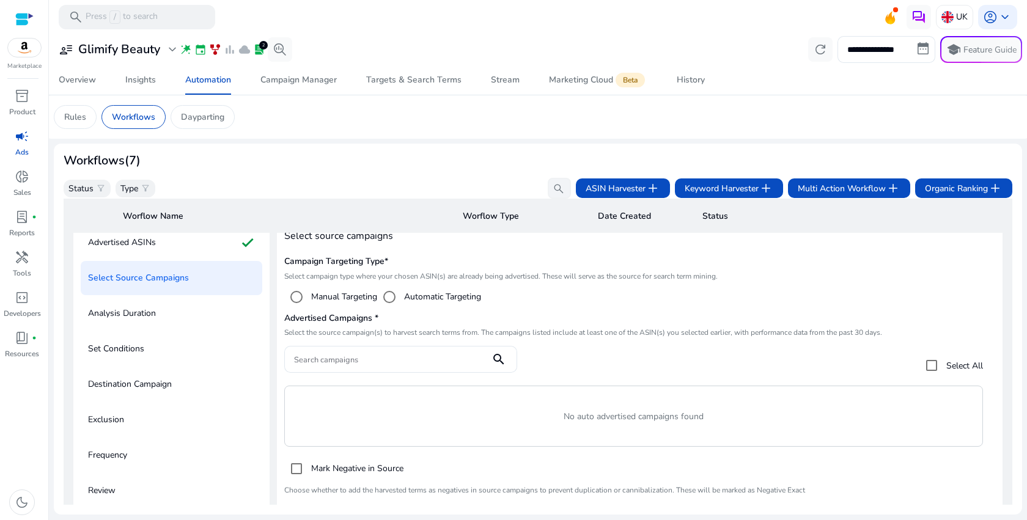
scroll to position [88, 0]
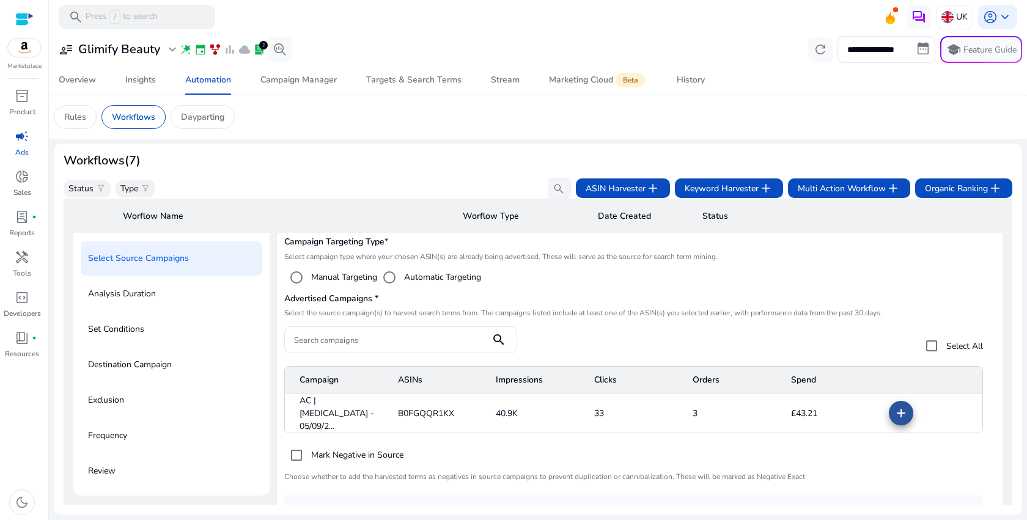
click at [893, 417] on mat-icon "add" at bounding box center [900, 413] width 15 height 15
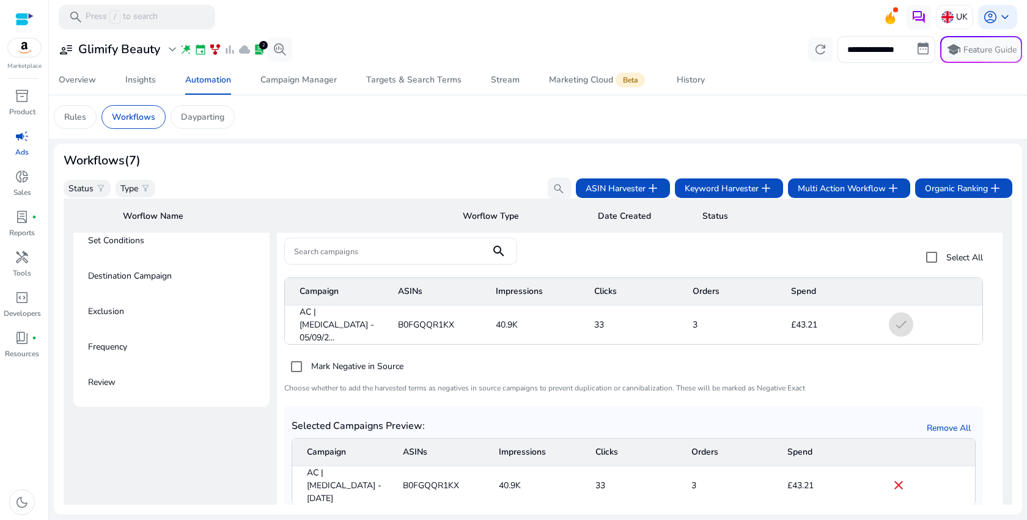
scroll to position [292, 0]
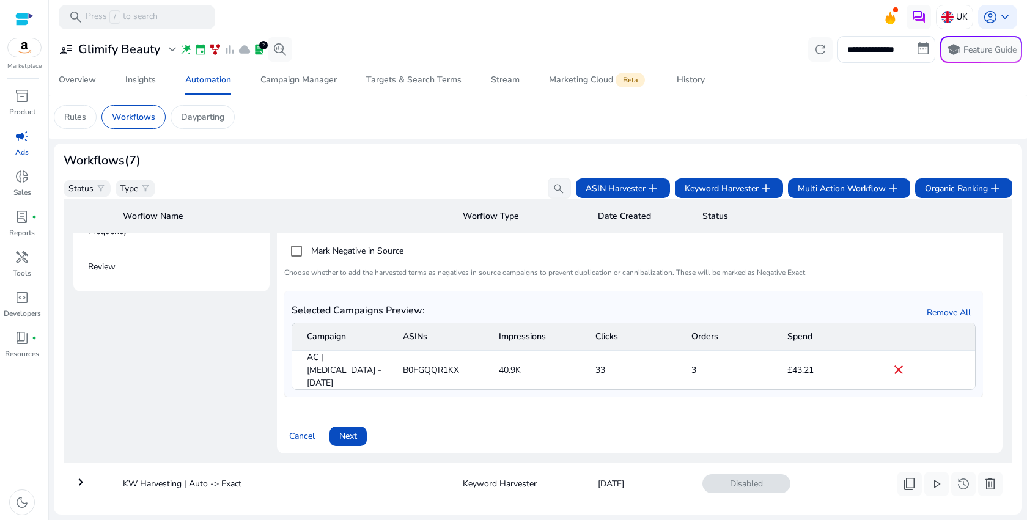
click at [358, 422] on span at bounding box center [347, 436] width 37 height 29
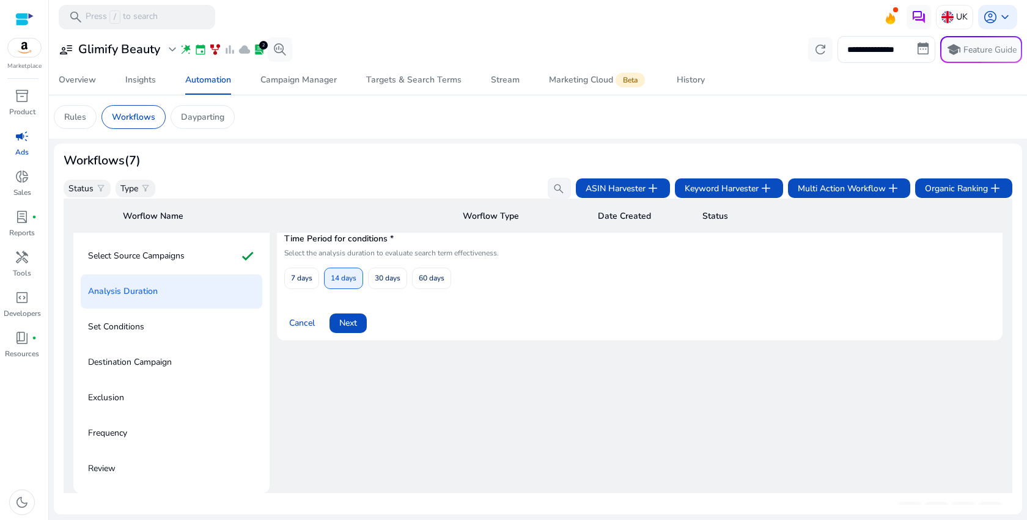
scroll to position [88, 0]
click at [349, 328] on span "Next" at bounding box center [348, 325] width 18 height 13
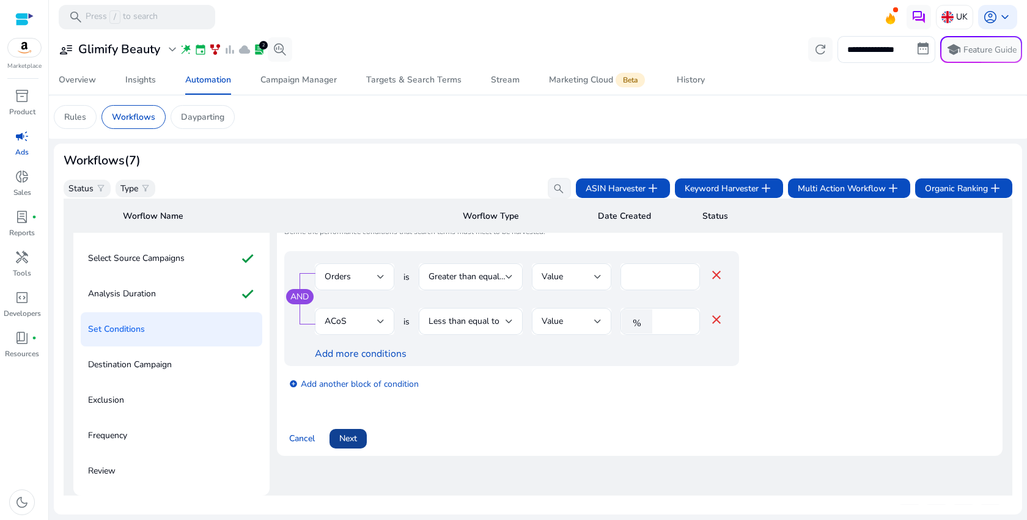
click at [350, 447] on span at bounding box center [347, 438] width 37 height 29
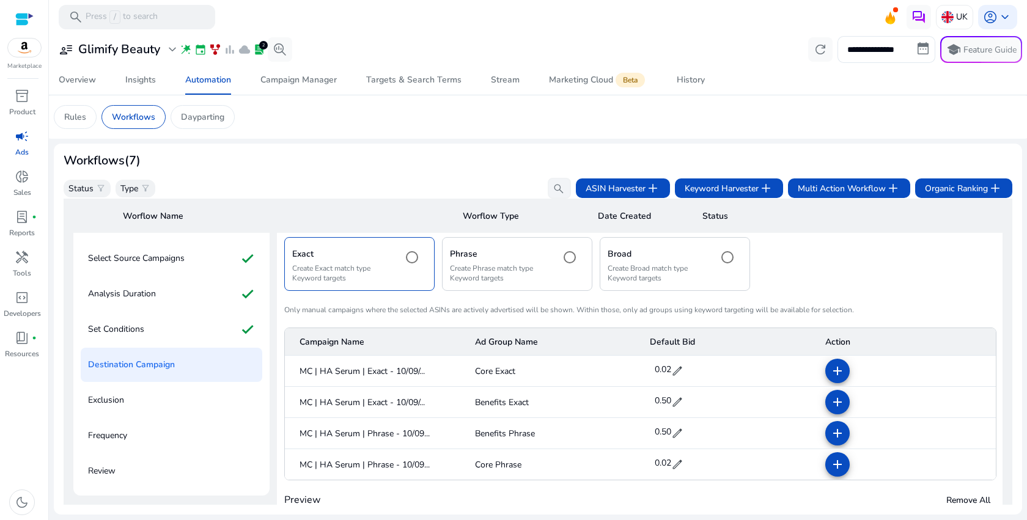
click at [771, 436] on mat-cell "0.50 edit" at bounding box center [727, 433] width 175 height 31
click at [547, 258] on h5 "Phrase" at bounding box center [500, 254] width 100 height 10
click at [834, 374] on mat-icon "add" at bounding box center [837, 371] width 15 height 15
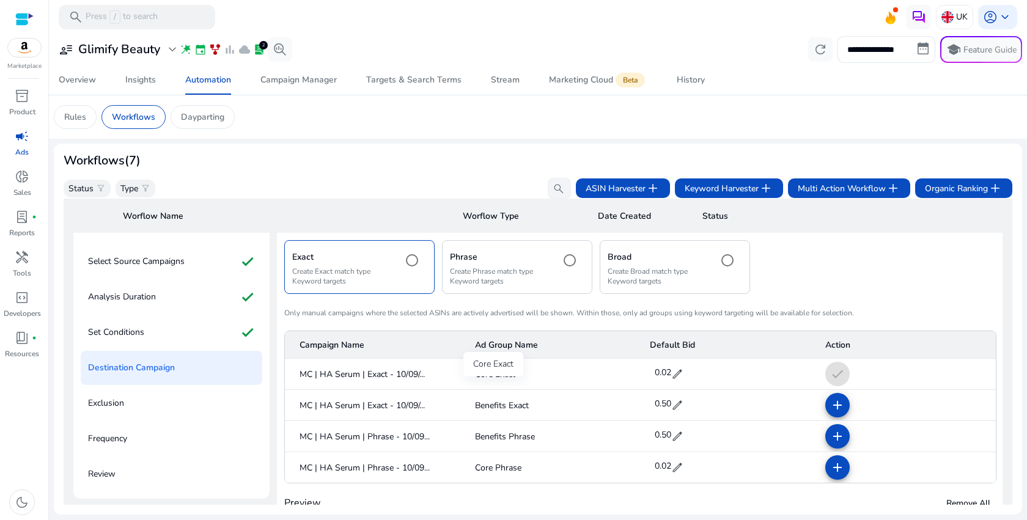
scroll to position [86, 0]
click at [547, 281] on p "Create Phrase match type Keyword targets" at bounding box center [500, 276] width 100 height 20
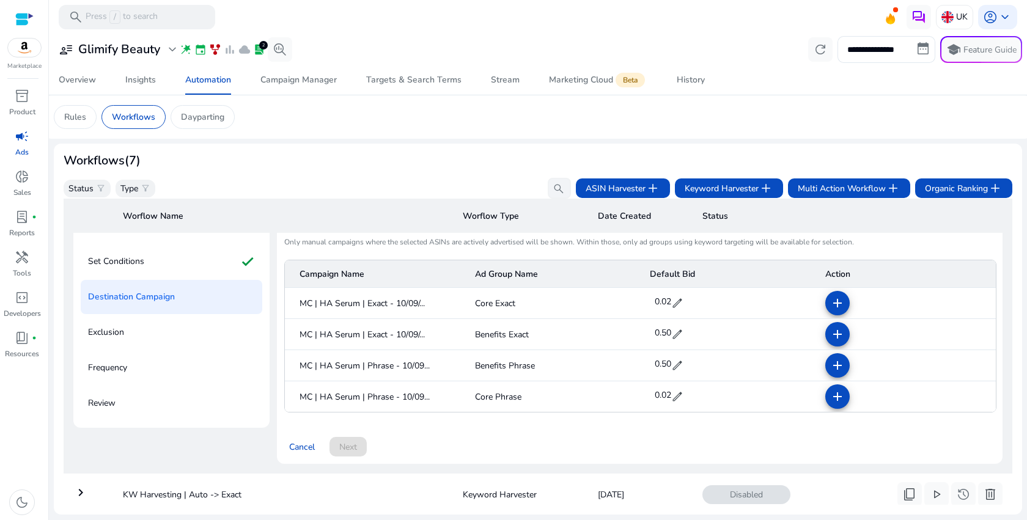
scroll to position [157, 0]
click at [830, 300] on mat-icon "add" at bounding box center [837, 302] width 15 height 15
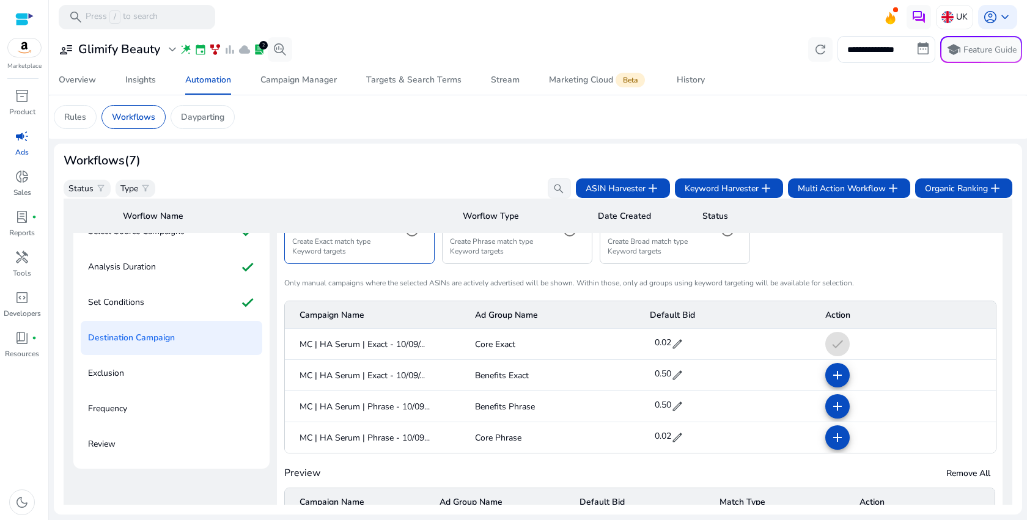
scroll to position [292, 0]
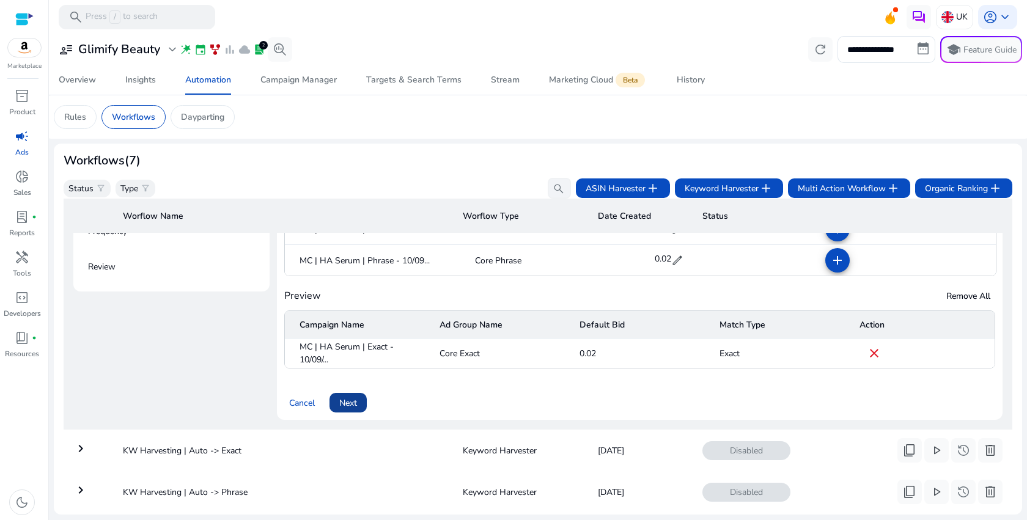
click at [329, 410] on span at bounding box center [347, 402] width 37 height 29
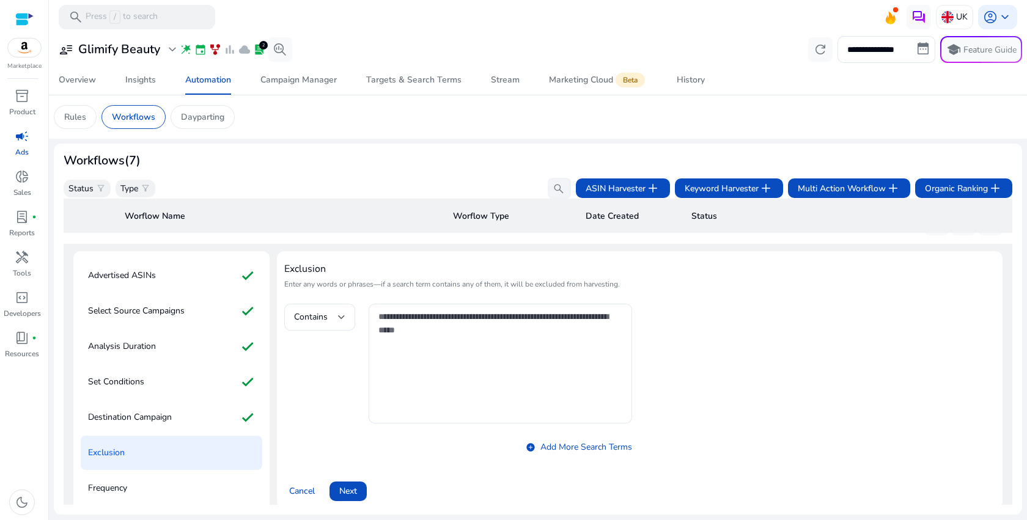
scroll to position [34, 0]
click at [346, 323] on div "Contains" at bounding box center [319, 318] width 71 height 27
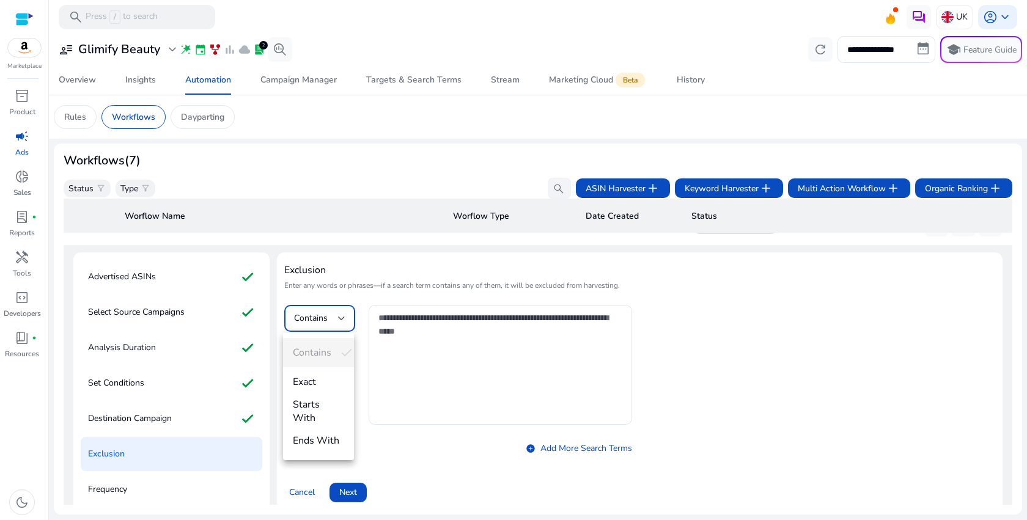
click at [346, 323] on div at bounding box center [513, 260] width 1027 height 520
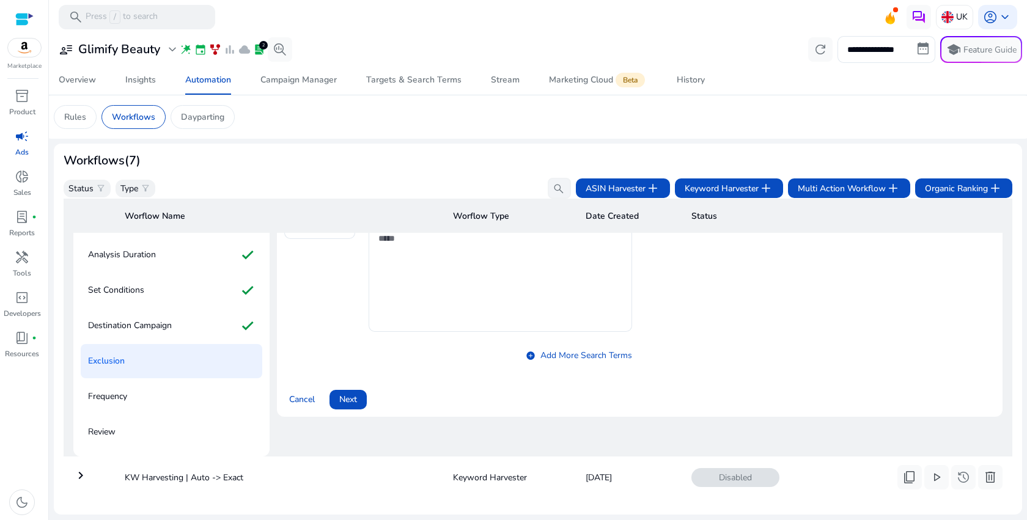
scroll to position [141, 0]
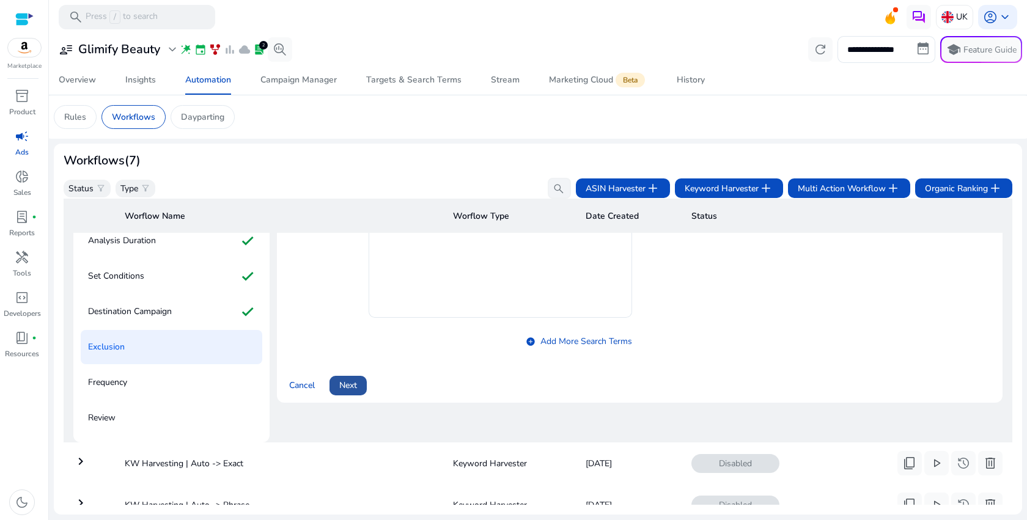
click at [349, 383] on span "Next" at bounding box center [348, 385] width 18 height 13
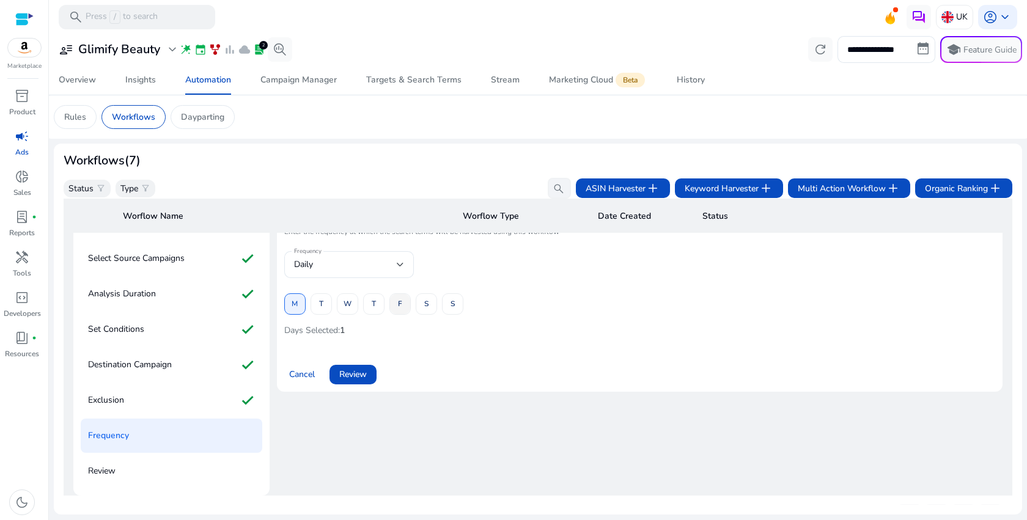
scroll to position [78, 0]
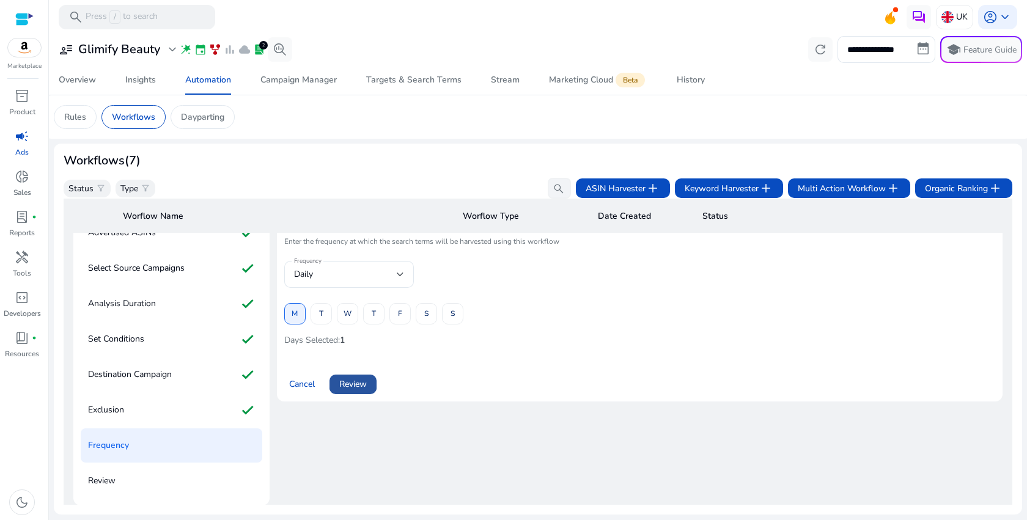
click at [369, 391] on span at bounding box center [352, 384] width 47 height 29
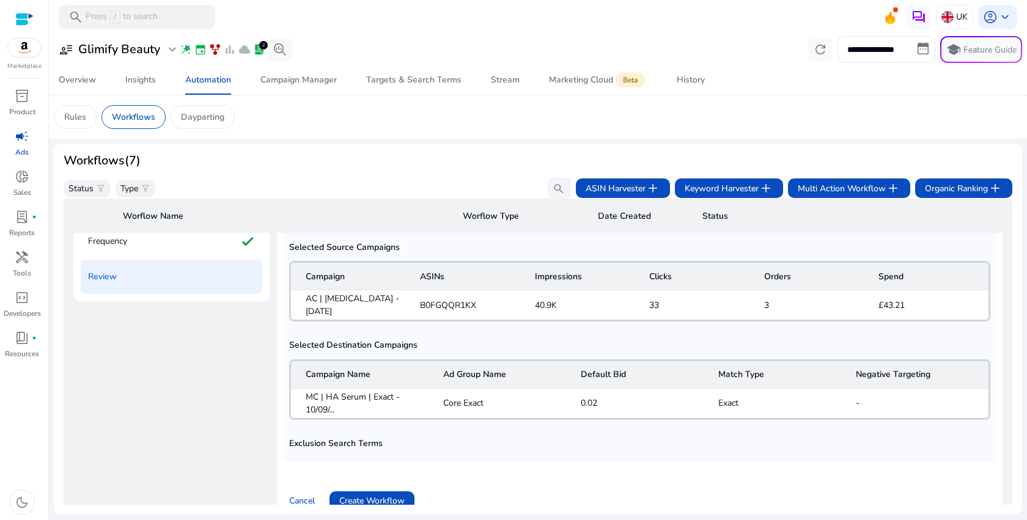
scroll to position [375, 0]
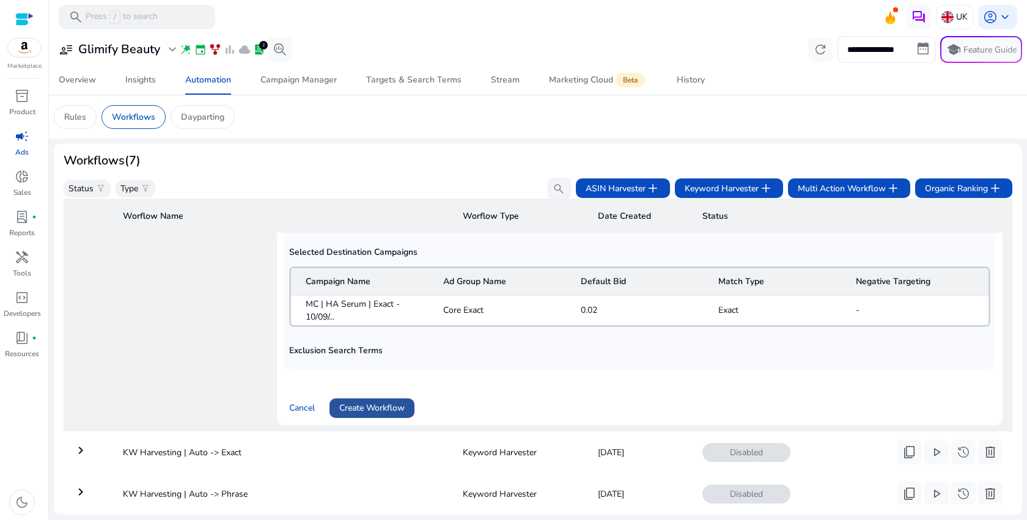
click at [395, 403] on span "Create Workflow" at bounding box center [371, 408] width 65 height 13
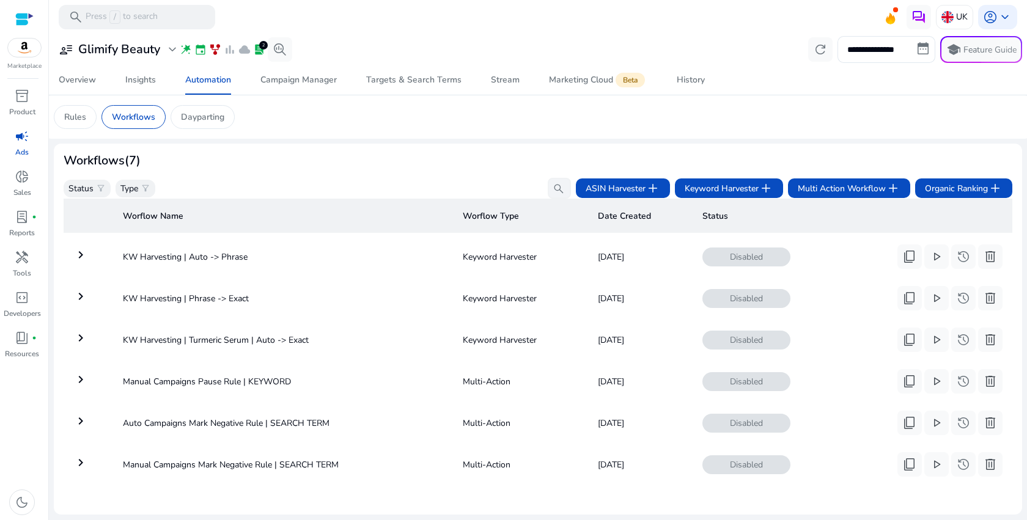
scroll to position [95, 0]
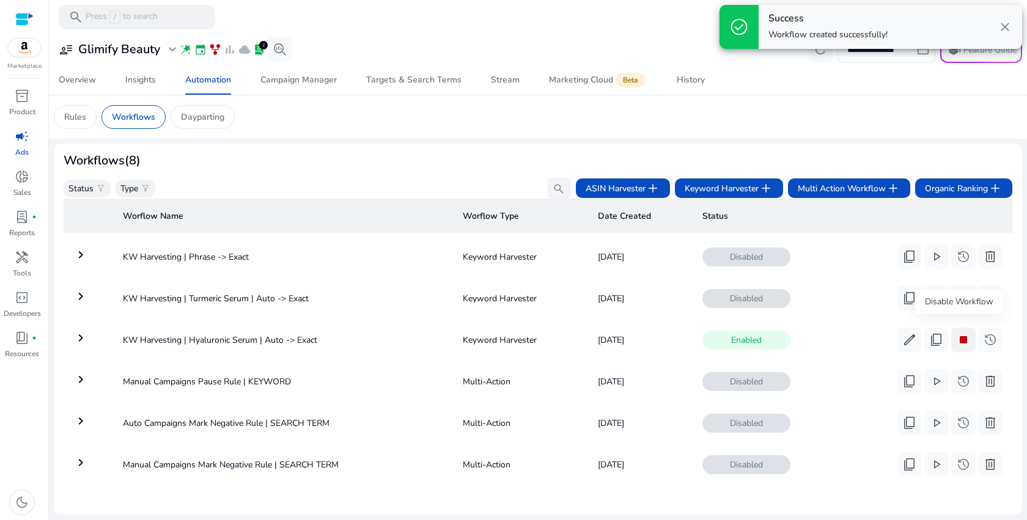
click at [960, 332] on span "stop" at bounding box center [963, 339] width 15 height 15
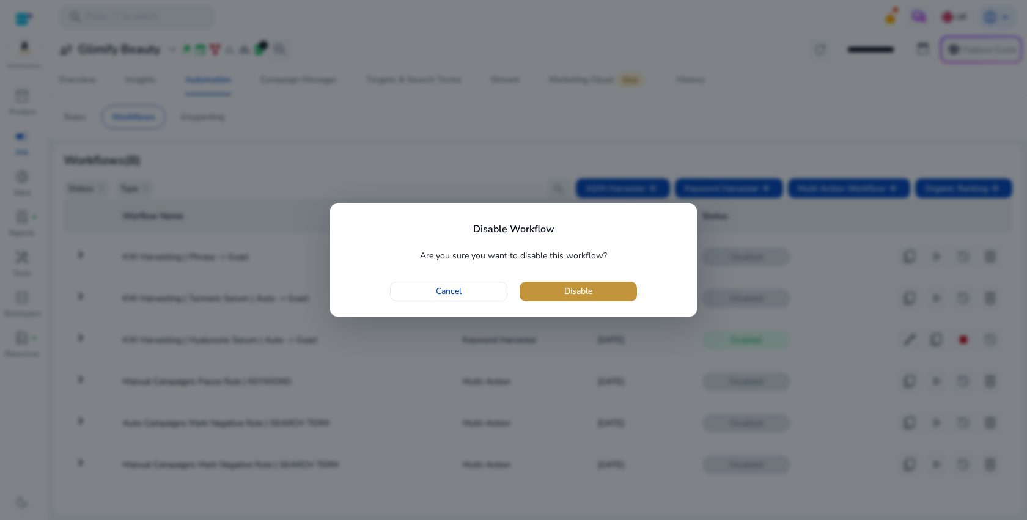
click at [624, 292] on span "button" at bounding box center [577, 291] width 117 height 29
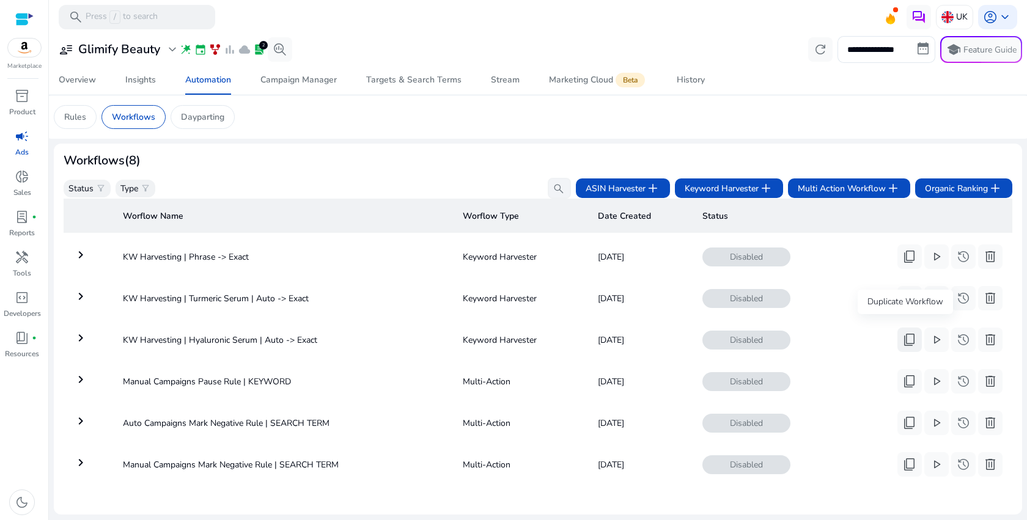
click at [910, 332] on span "content_copy" at bounding box center [909, 339] width 15 height 15
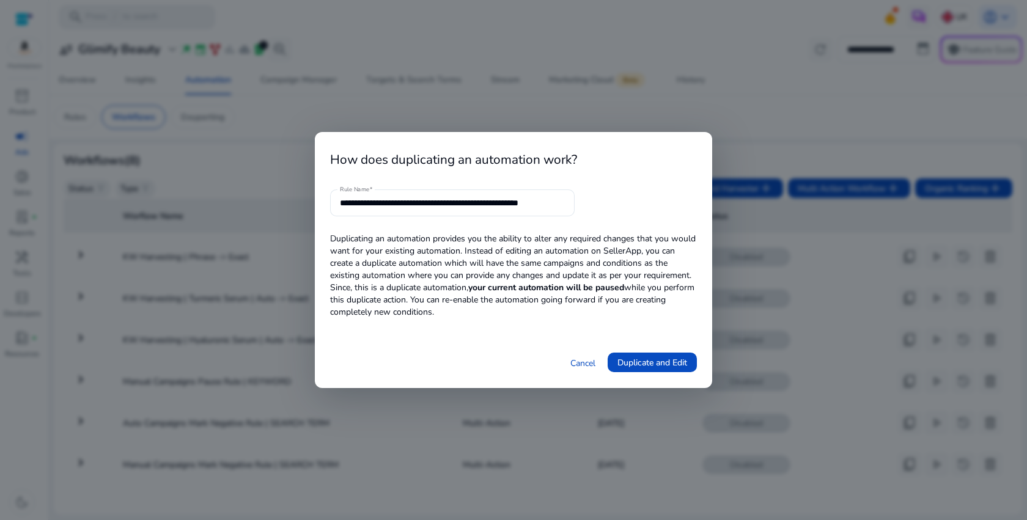
scroll to position [0, 7]
click at [406, 204] on input "**********" at bounding box center [452, 202] width 225 height 13
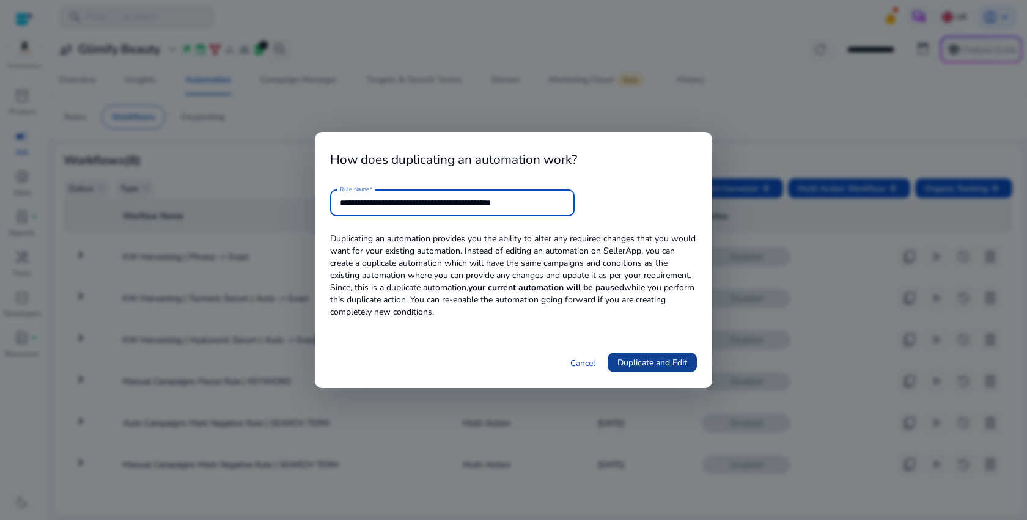
type input "**********"
click at [653, 370] on span at bounding box center [651, 362] width 89 height 29
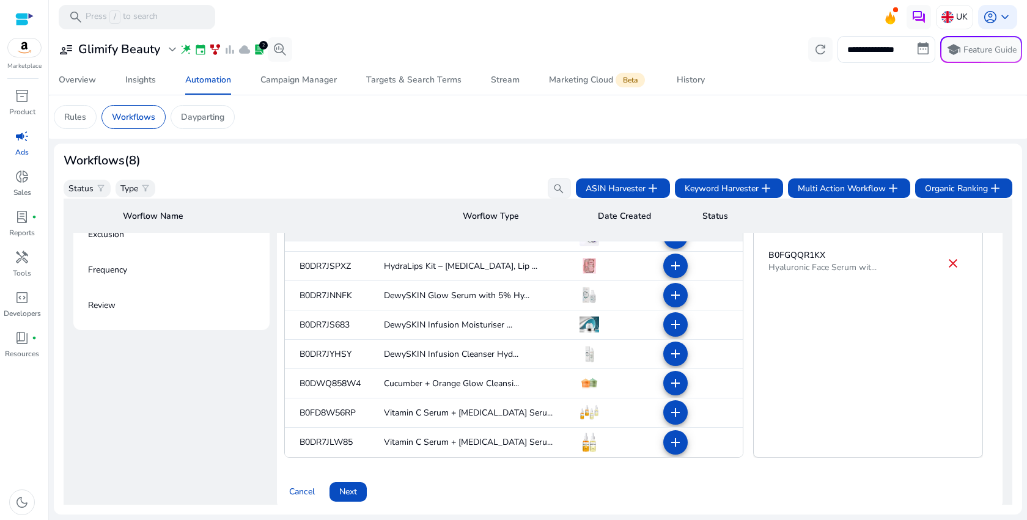
scroll to position [276, 0]
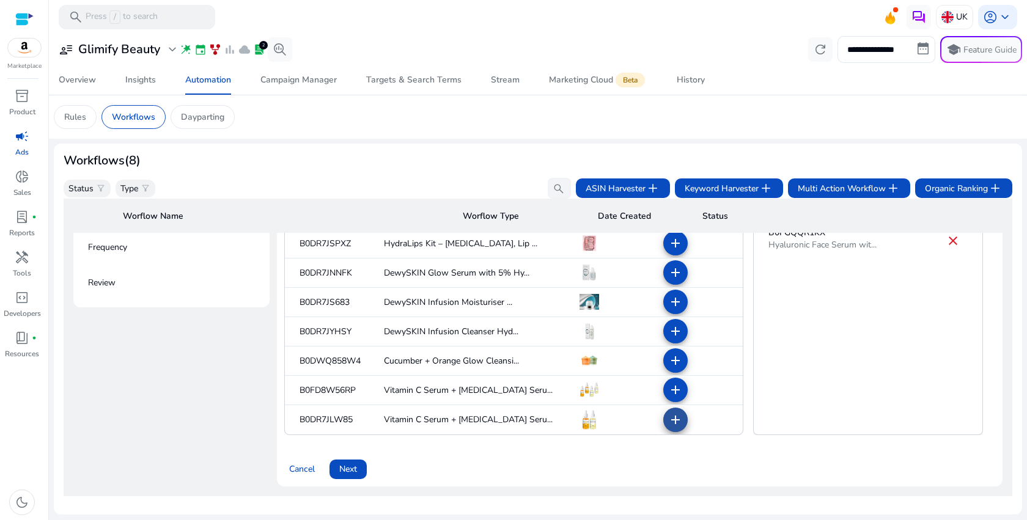
click at [668, 421] on mat-icon "add" at bounding box center [675, 420] width 15 height 15
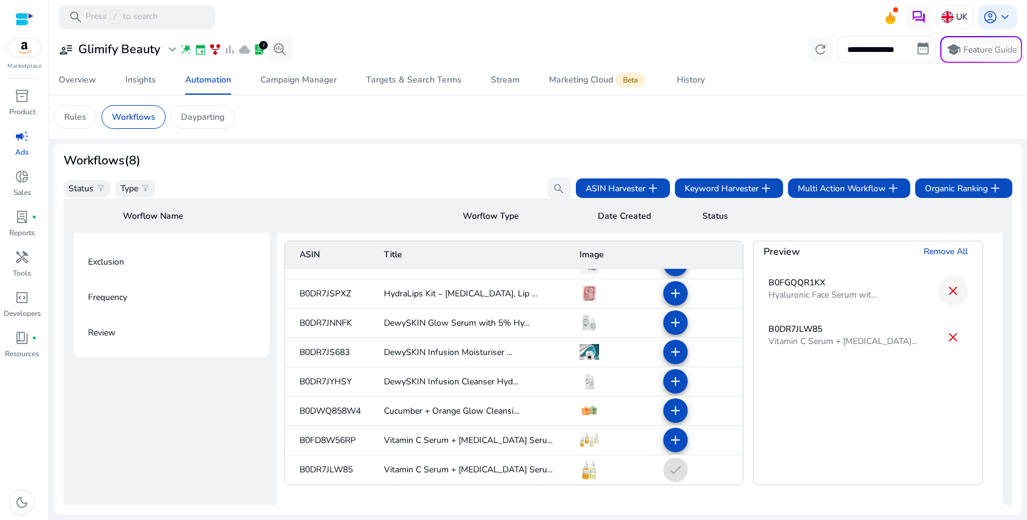
scroll to position [221, 0]
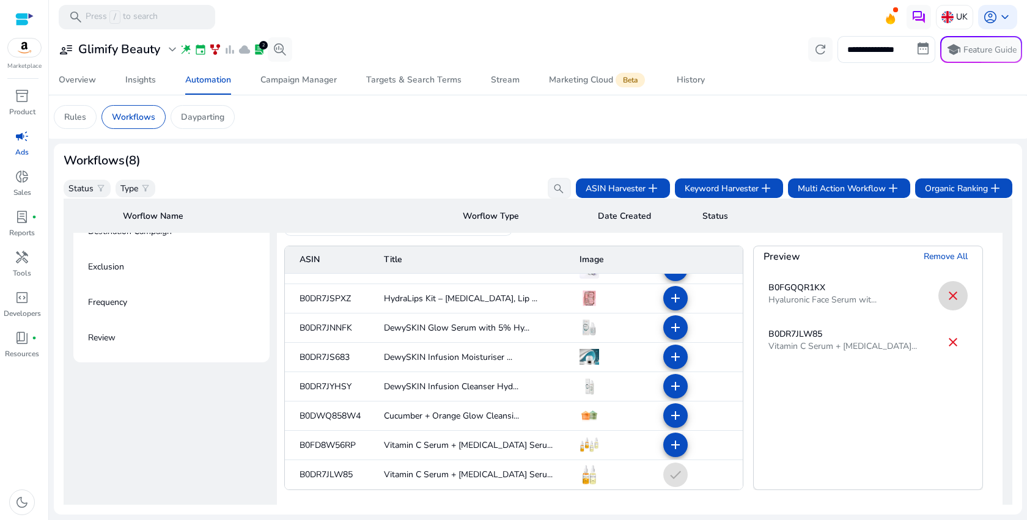
click at [958, 294] on span at bounding box center [952, 295] width 29 height 29
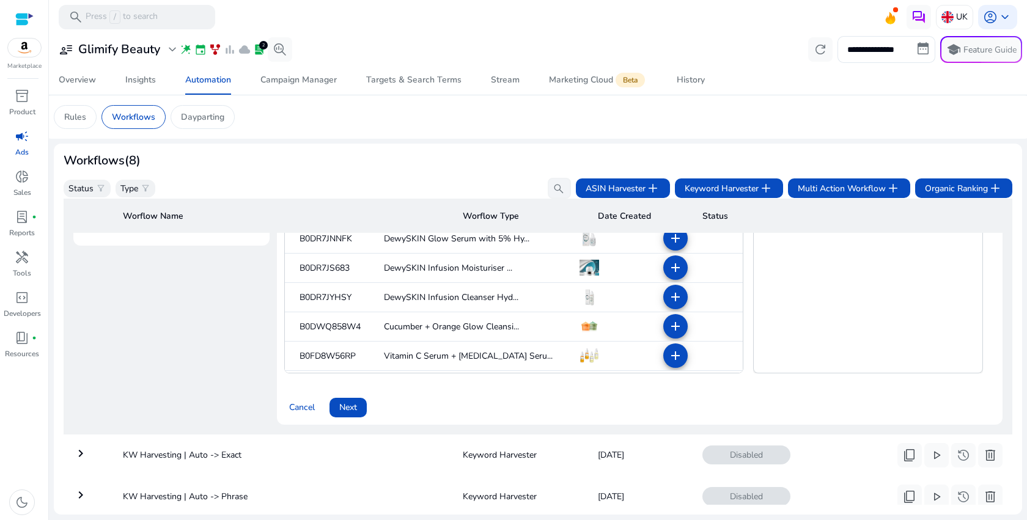
scroll to position [280, 0]
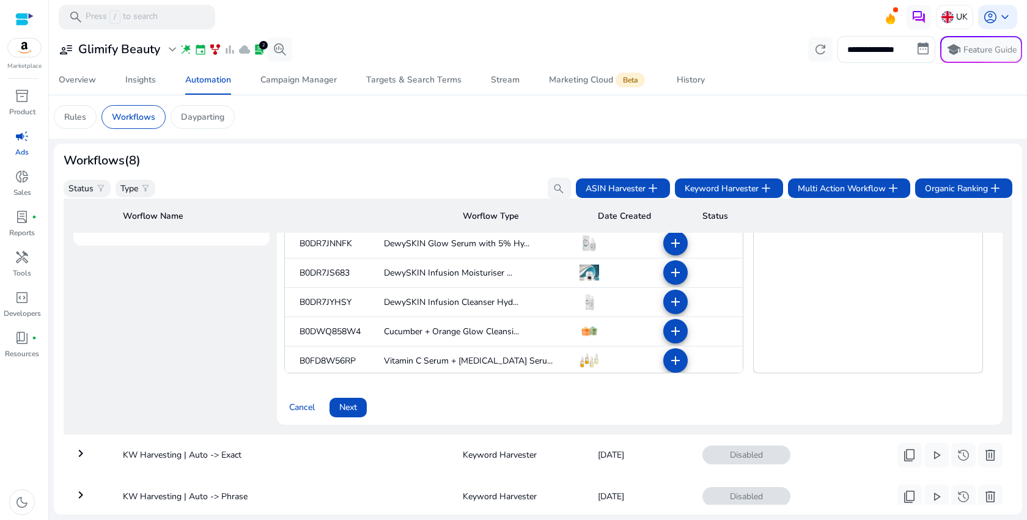
click at [357, 405] on span "Next" at bounding box center [348, 407] width 18 height 13
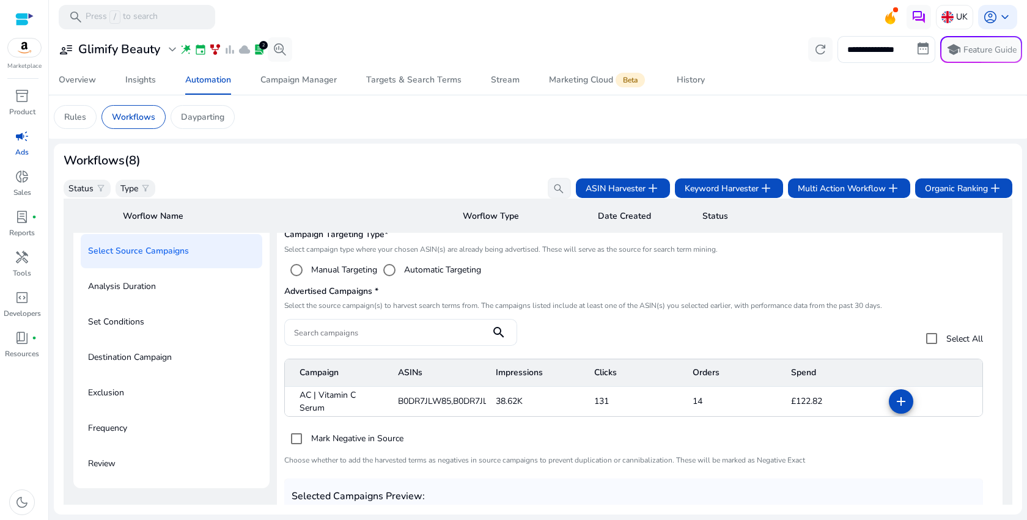
scroll to position [88, 0]
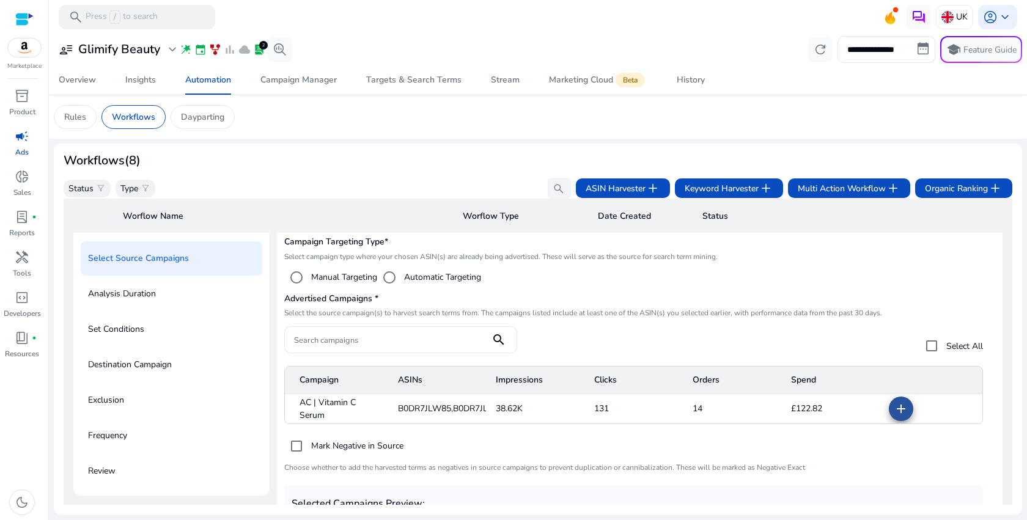
click at [893, 412] on mat-icon "add" at bounding box center [900, 409] width 15 height 15
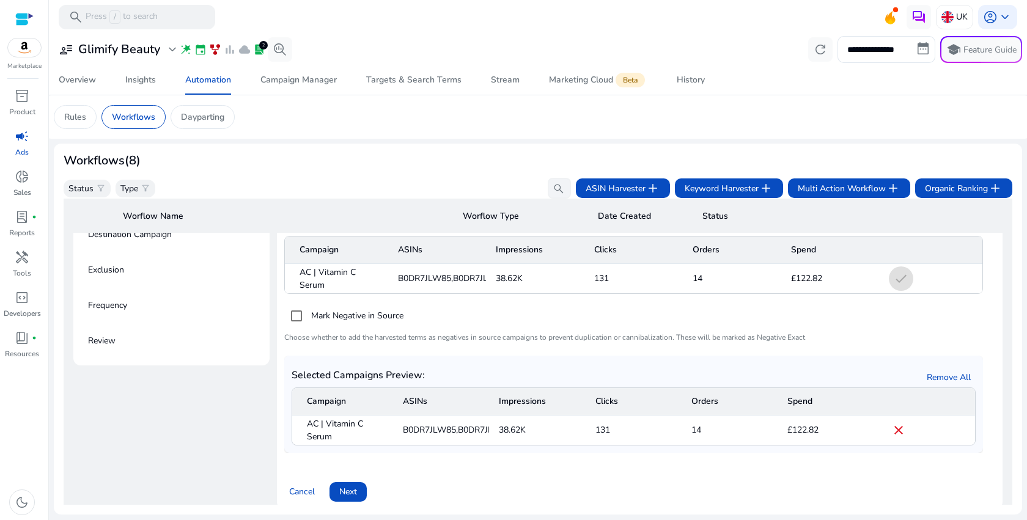
scroll to position [255, 0]
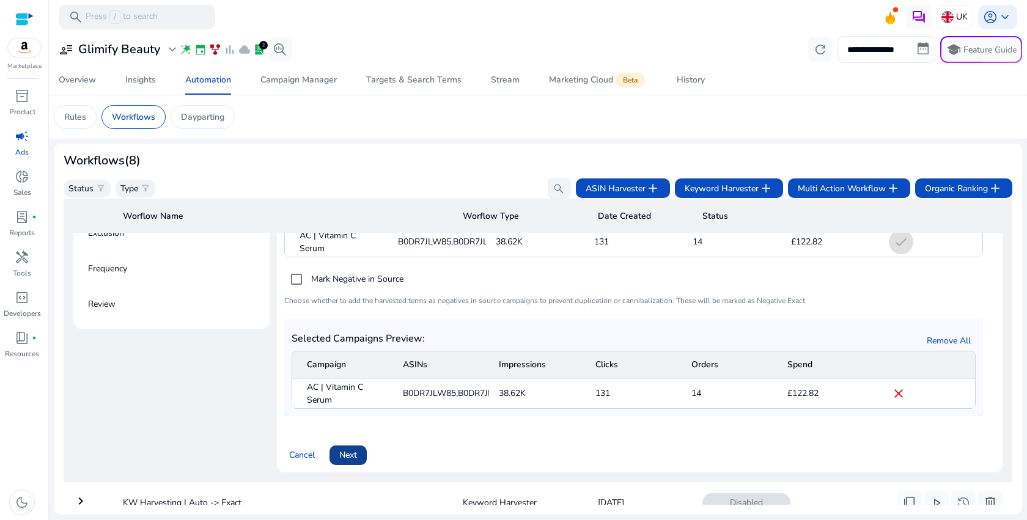
click at [356, 455] on span "Next" at bounding box center [348, 455] width 18 height 13
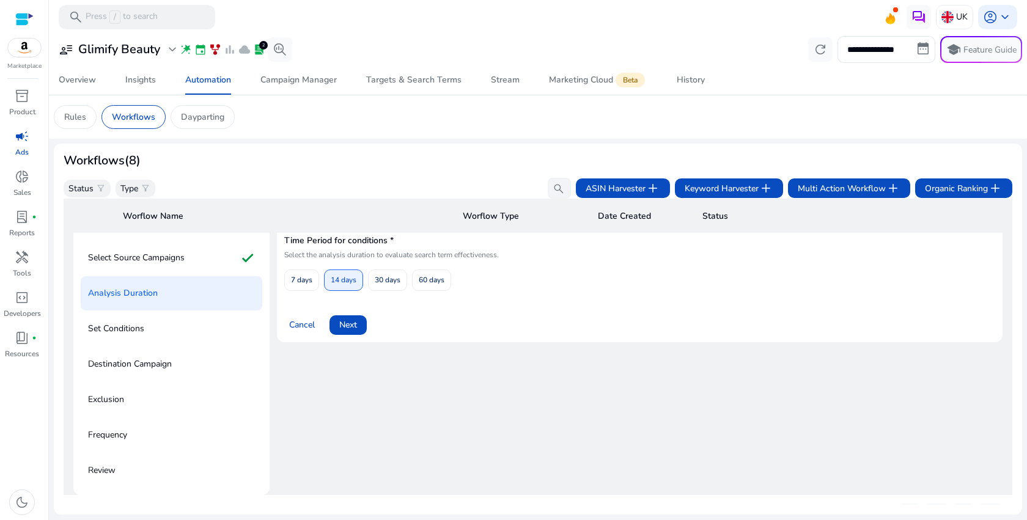
scroll to position [88, 0]
click at [340, 329] on span "Next" at bounding box center [348, 325] width 18 height 13
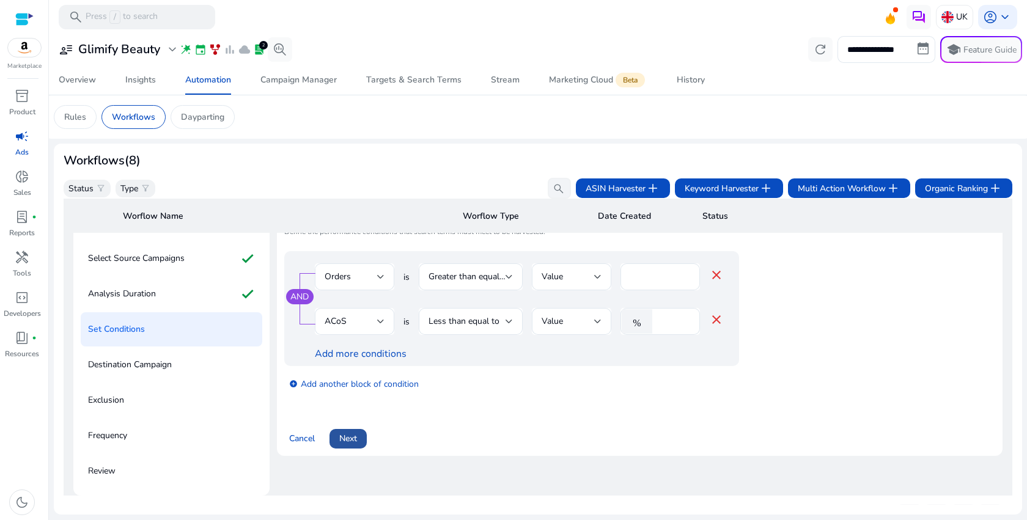
click at [358, 446] on span at bounding box center [347, 438] width 37 height 29
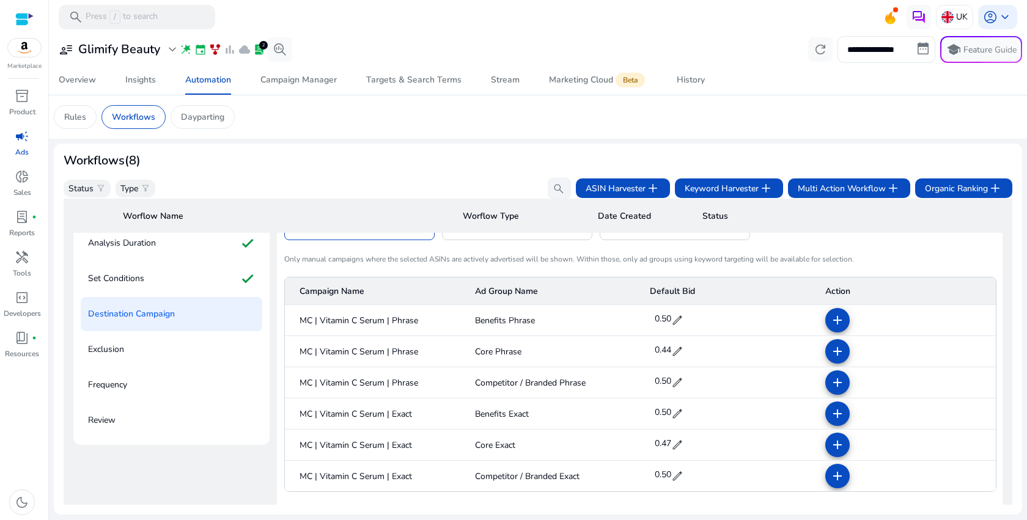
scroll to position [147, 0]
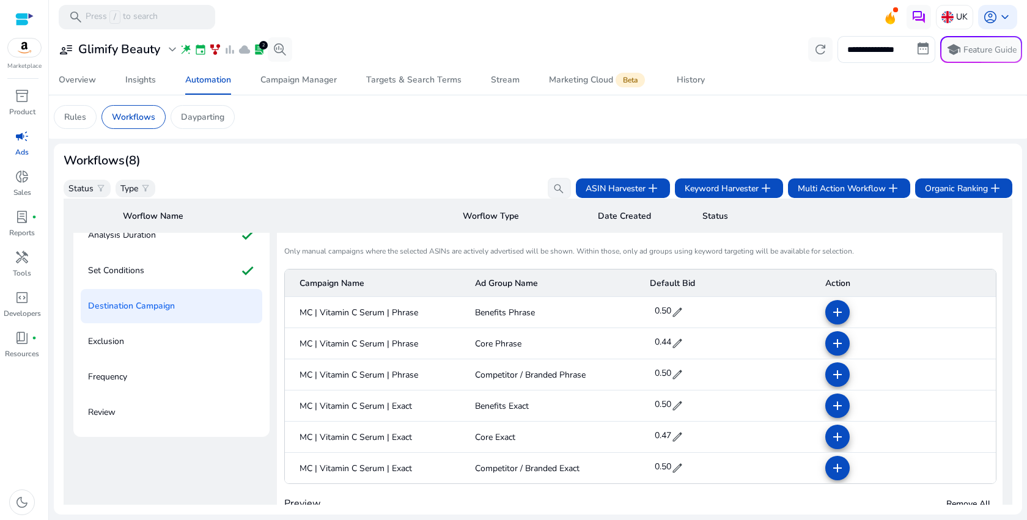
drag, startPoint x: 833, startPoint y: 438, endPoint x: 740, endPoint y: 451, distance: 93.9
click at [740, 451] on mat-row "MC | Vitamin C Serum | Exact Core Exact 0.47 edit add" at bounding box center [640, 437] width 711 height 31
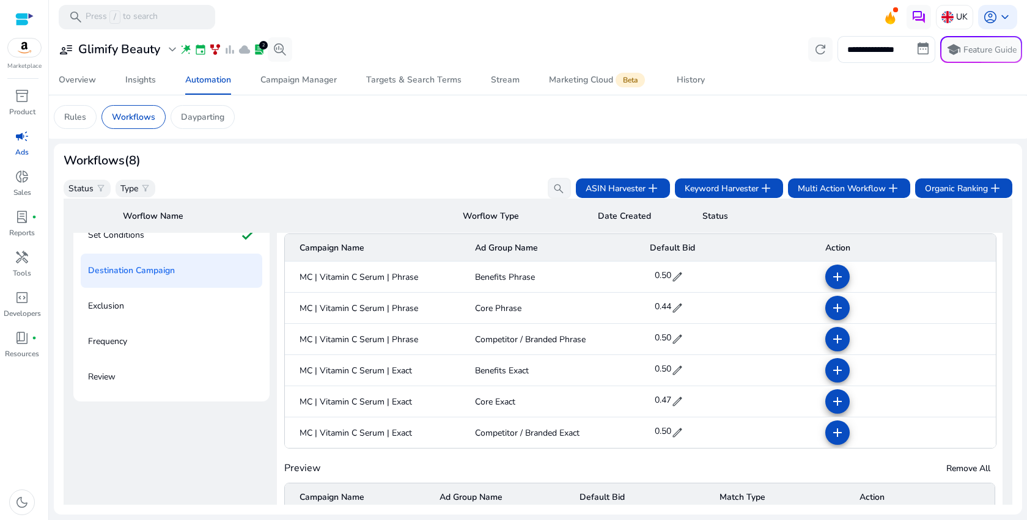
scroll to position [197, 0]
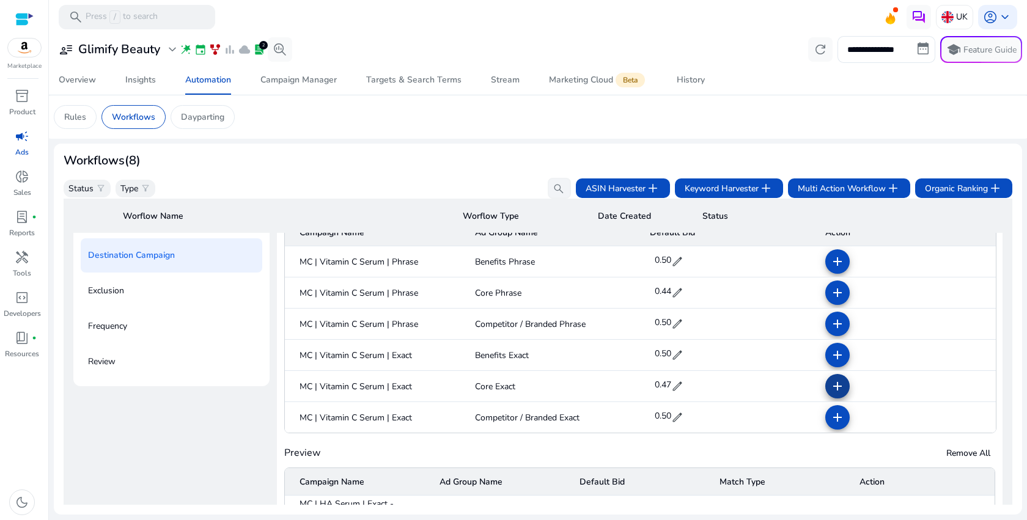
click at [830, 391] on mat-icon "add" at bounding box center [837, 386] width 15 height 15
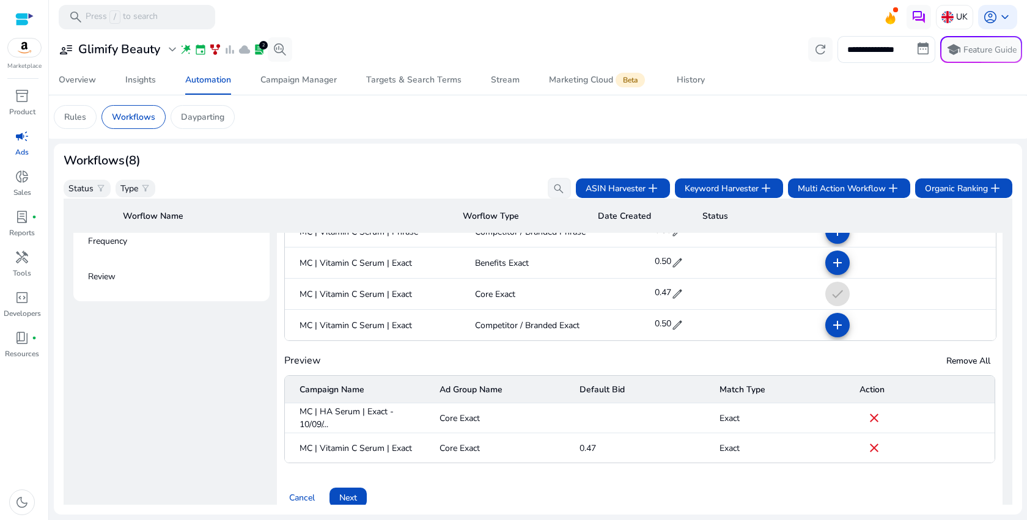
scroll to position [284, 0]
click at [859, 413] on span at bounding box center [873, 416] width 29 height 29
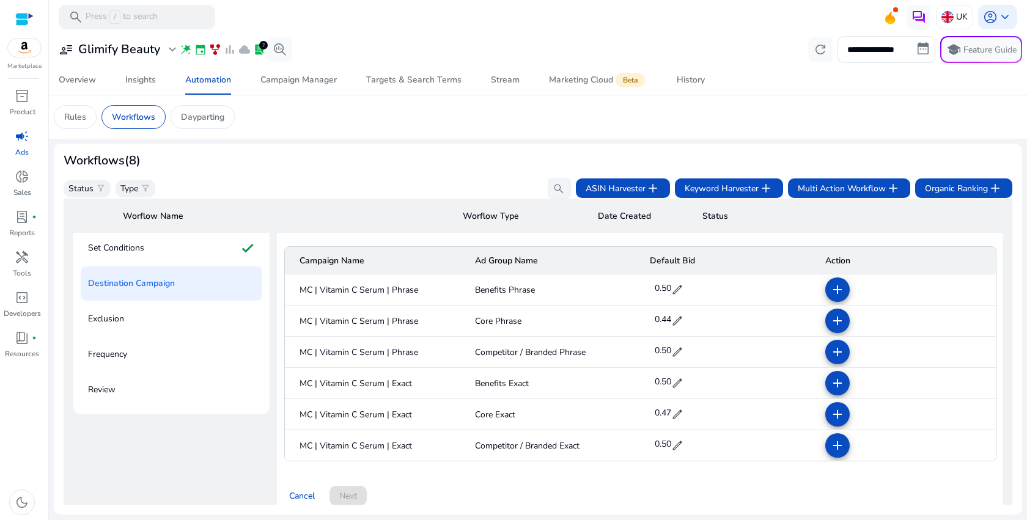
scroll to position [195, 0]
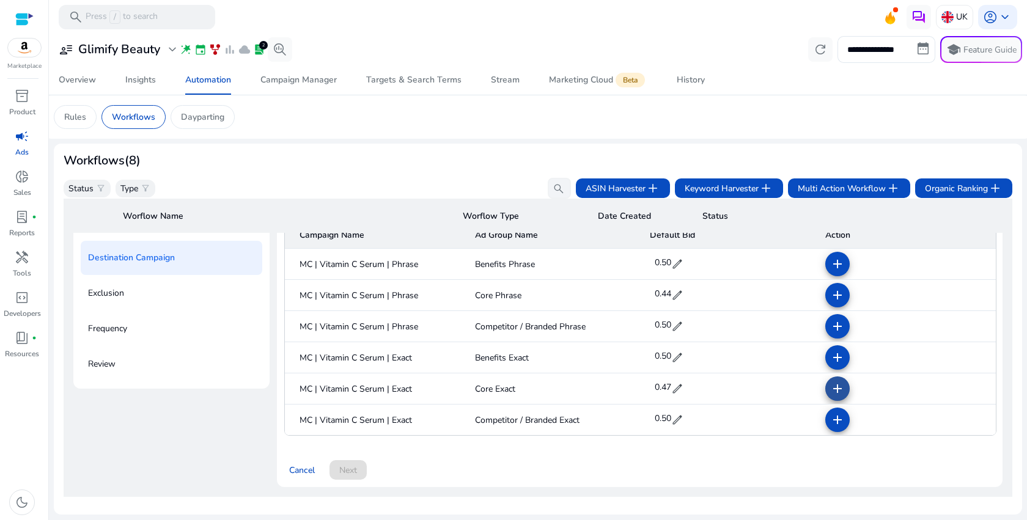
click at [836, 391] on mat-icon "add" at bounding box center [837, 388] width 15 height 15
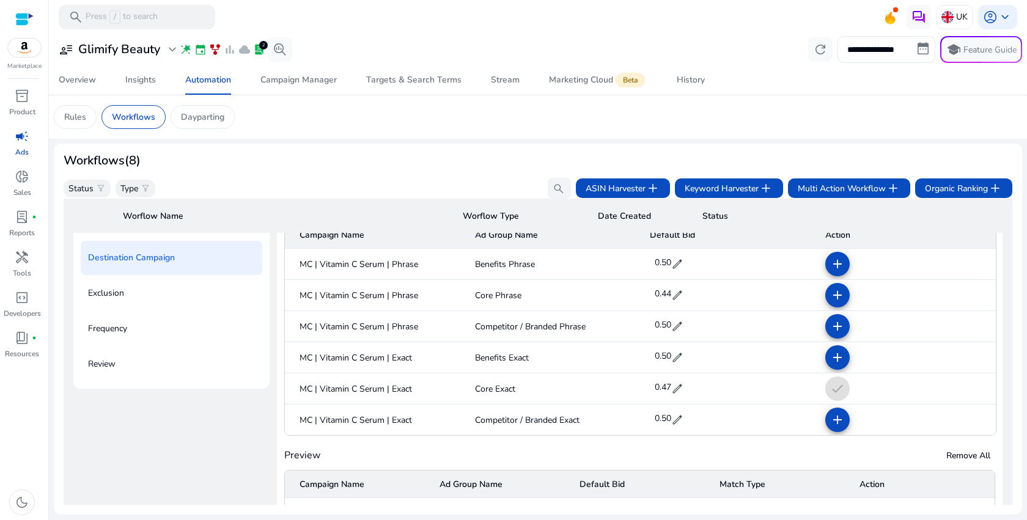
scroll to position [344, 0]
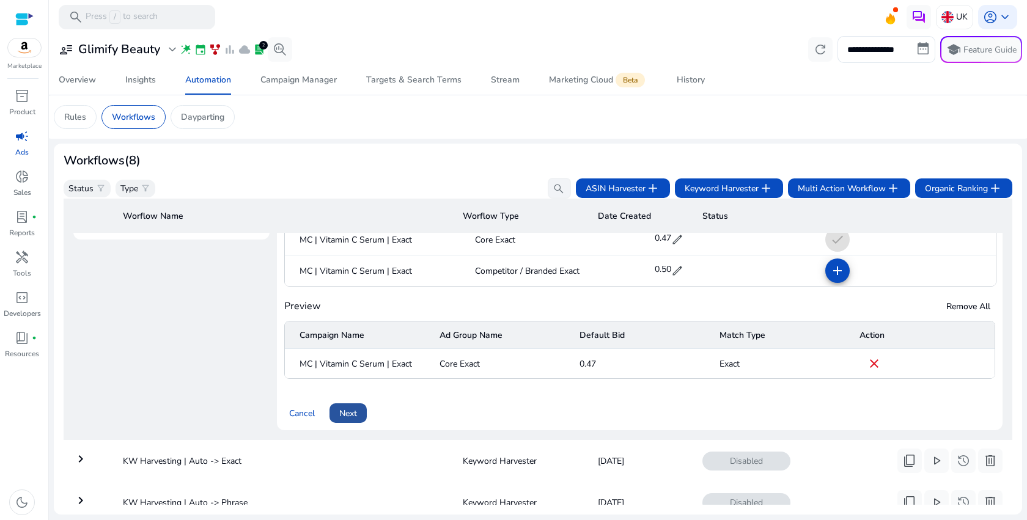
click at [349, 419] on span "Next" at bounding box center [348, 413] width 18 height 13
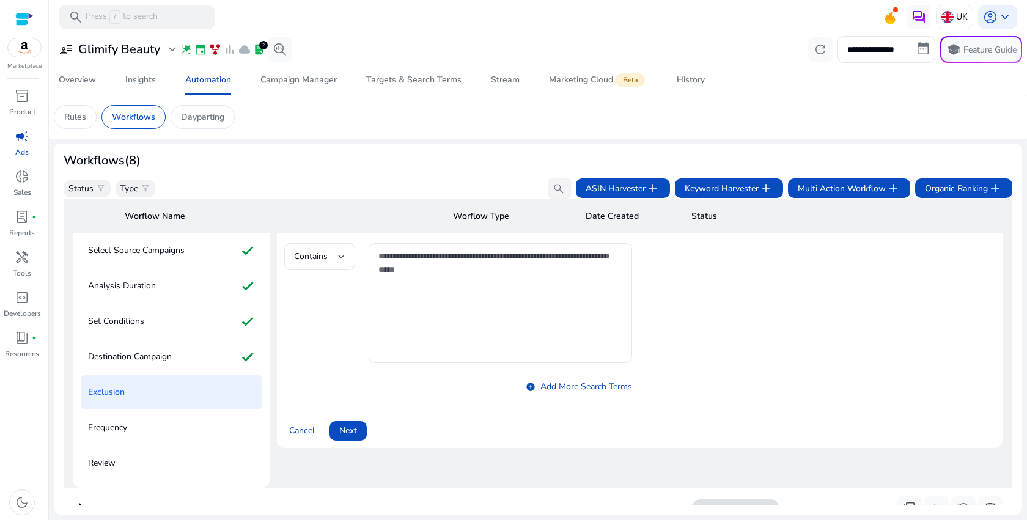
scroll to position [88, 0]
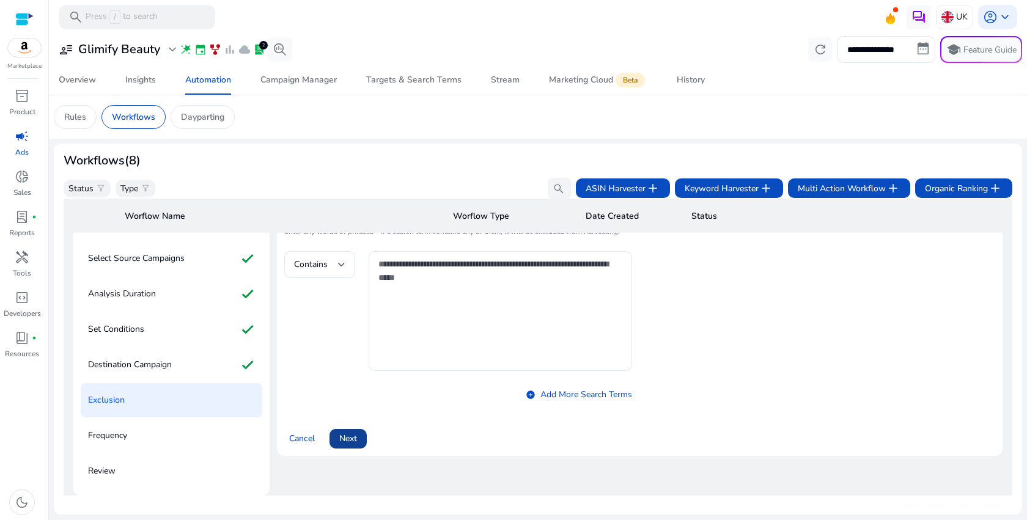
click at [361, 436] on span at bounding box center [347, 438] width 37 height 29
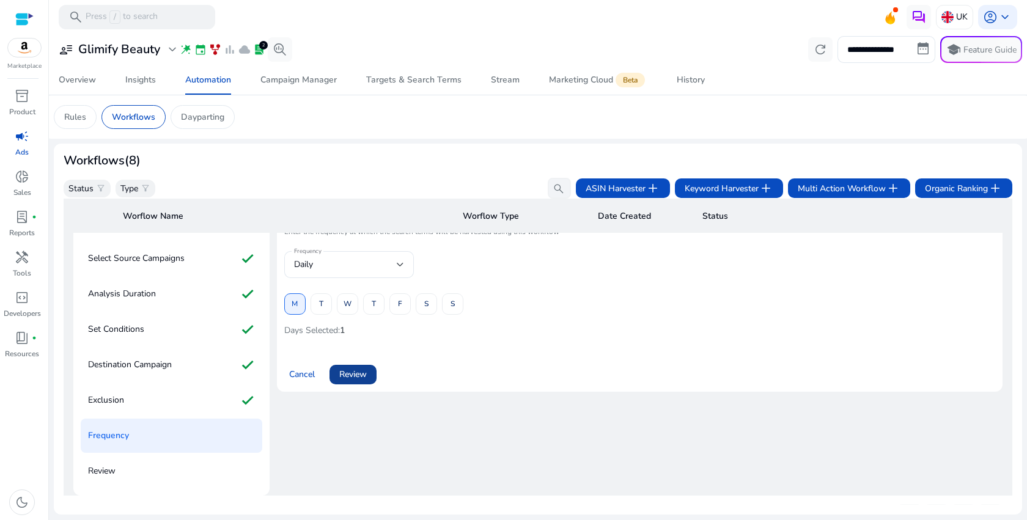
click at [360, 373] on span "Review" at bounding box center [353, 374] width 28 height 13
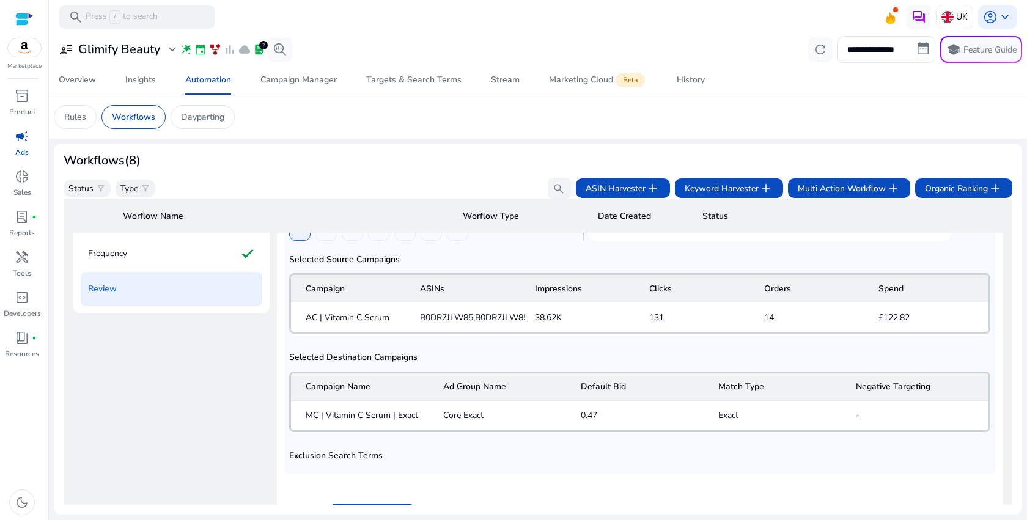
scroll to position [370, 0]
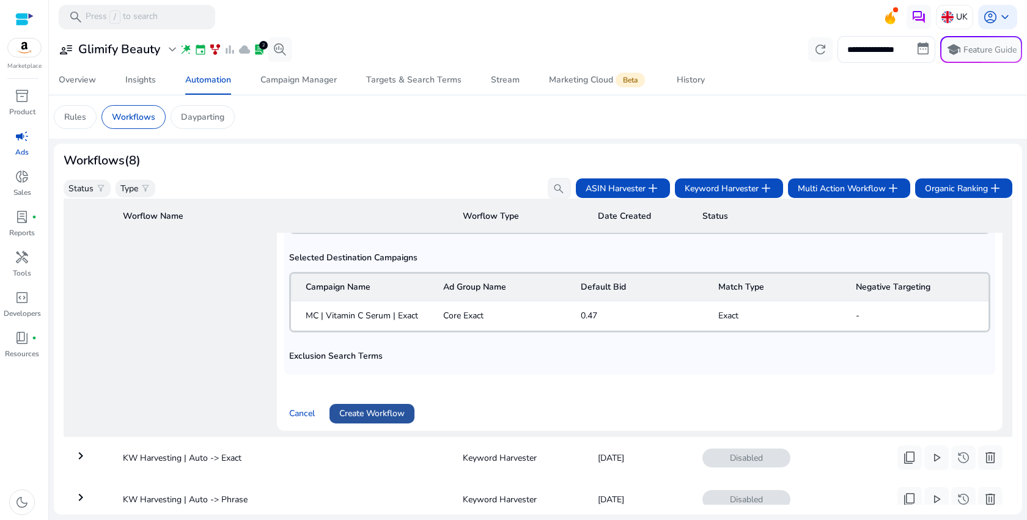
click at [409, 412] on span at bounding box center [371, 413] width 85 height 29
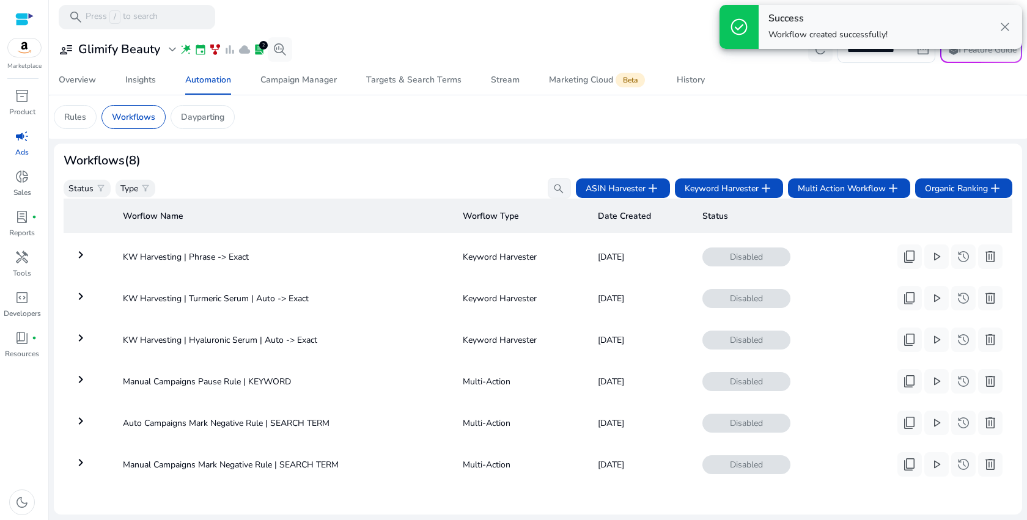
scroll to position [136, 0]
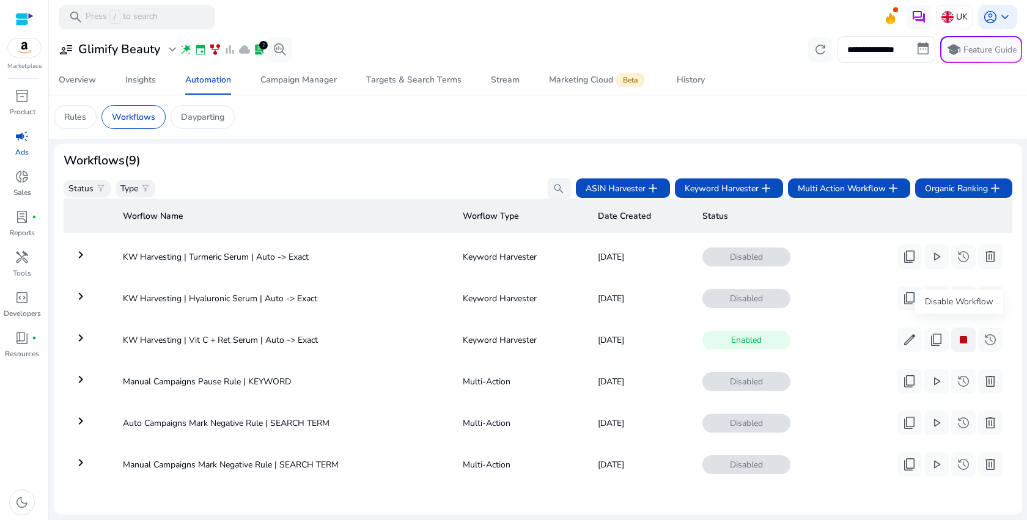
click at [956, 336] on span "stop" at bounding box center [963, 339] width 15 height 15
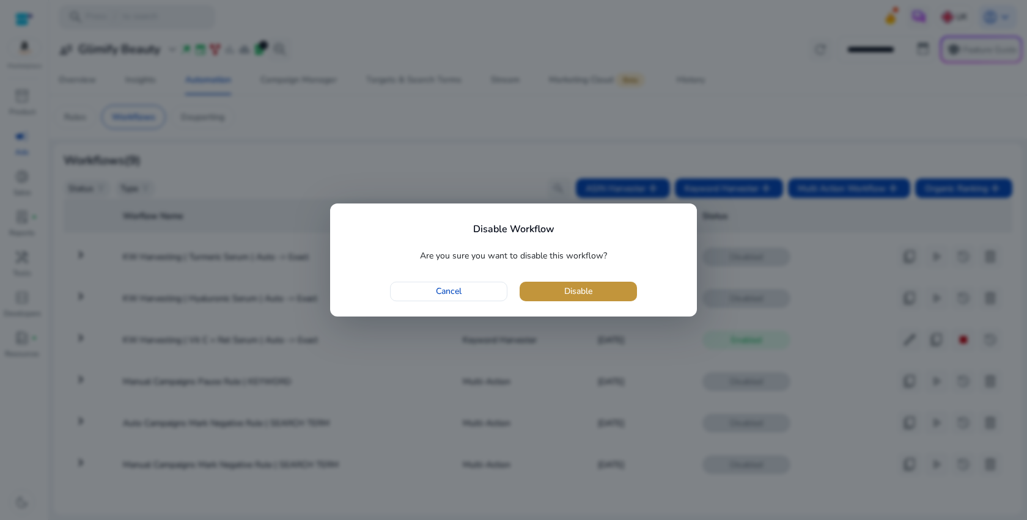
click at [628, 303] on span "button" at bounding box center [577, 291] width 117 height 29
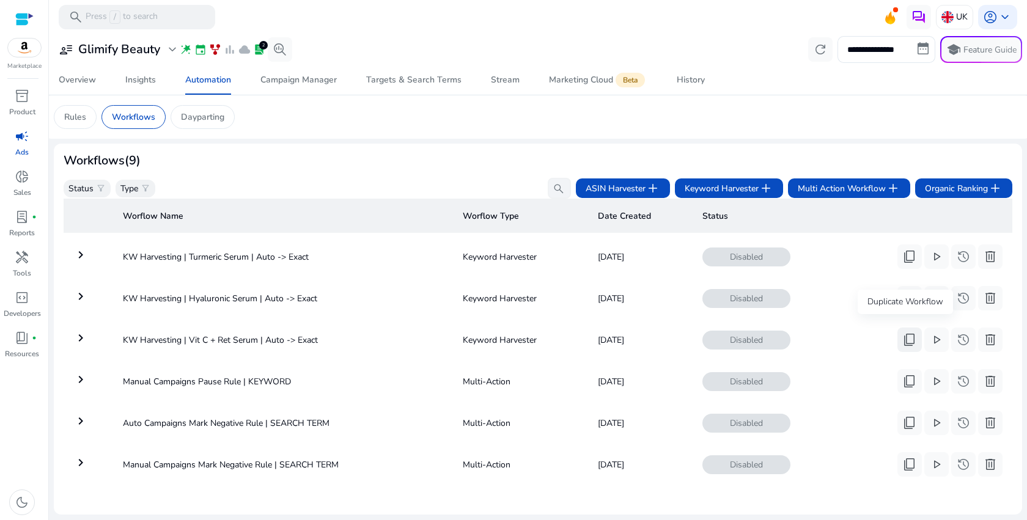
click at [904, 332] on span "content_copy" at bounding box center [909, 339] width 15 height 15
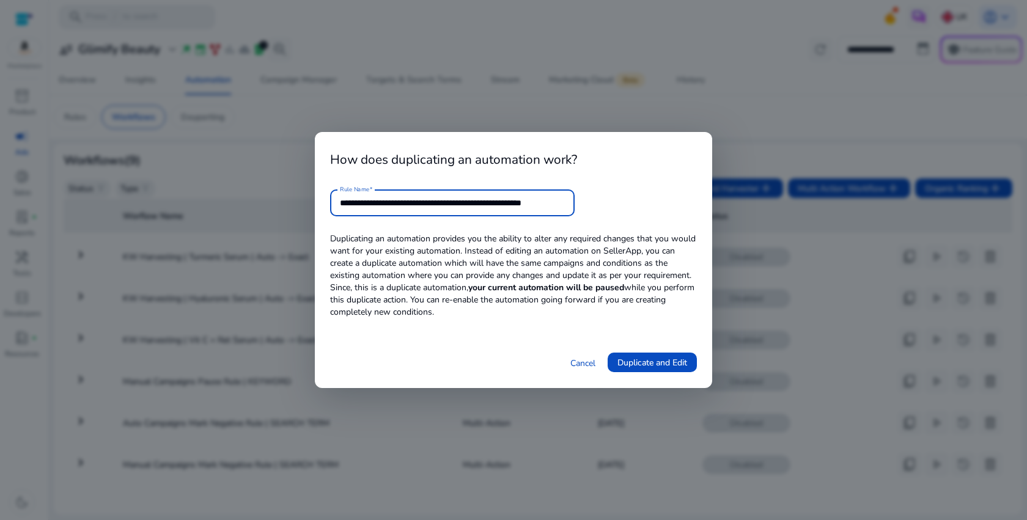
scroll to position [0, 8]
drag, startPoint x: 526, startPoint y: 204, endPoint x: 621, endPoint y: 197, distance: 95.6
click at [621, 204] on form "**********" at bounding box center [513, 202] width 367 height 27
click at [473, 202] on input "**********" at bounding box center [452, 202] width 225 height 13
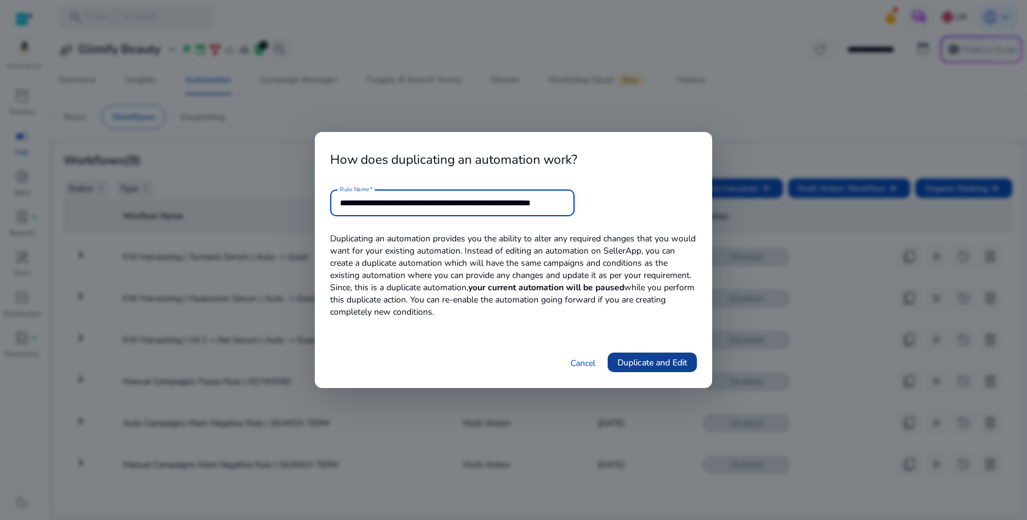
type input "**********"
click at [680, 364] on span "Duplicate and Edit" at bounding box center [652, 362] width 70 height 13
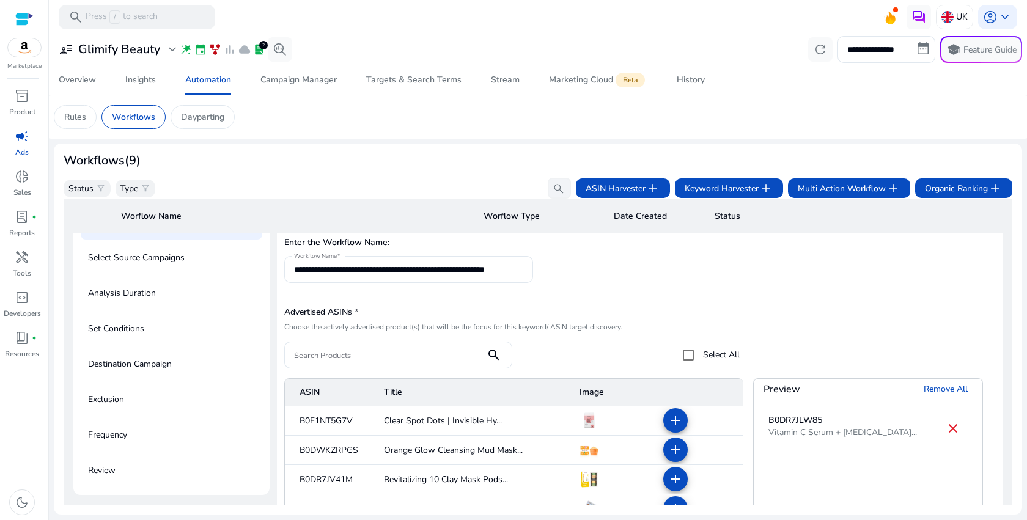
scroll to position [158, 0]
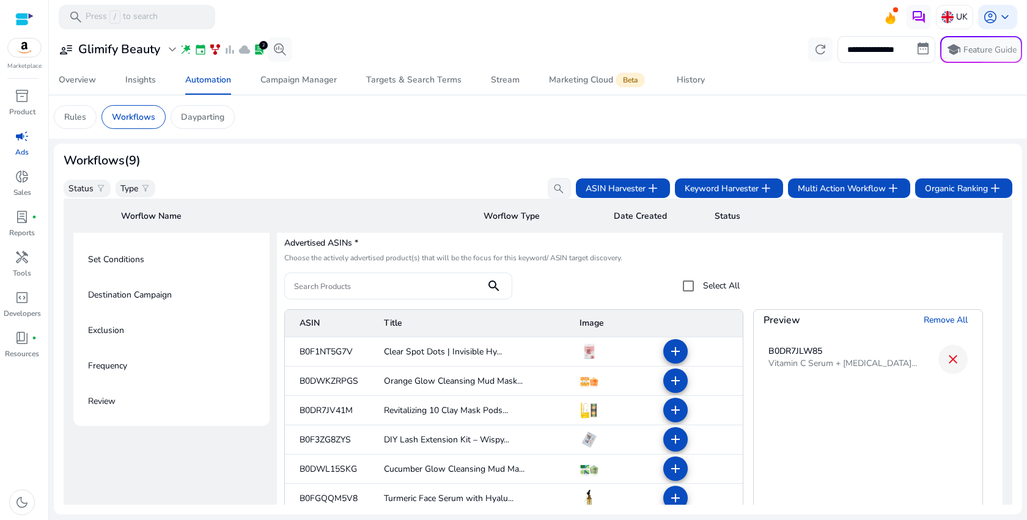
click at [952, 361] on mat-icon "close" at bounding box center [952, 359] width 15 height 15
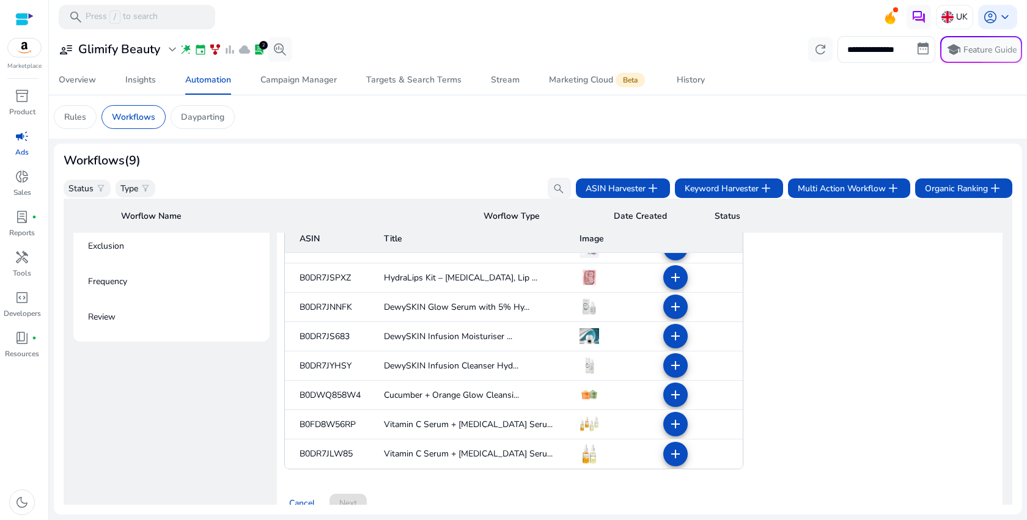
scroll to position [246, 0]
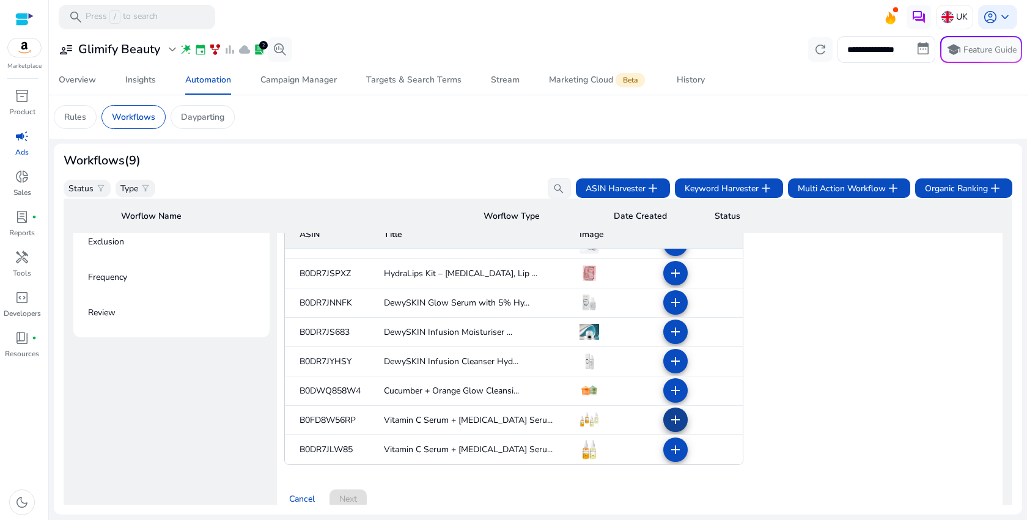
click at [662, 422] on span at bounding box center [675, 419] width 29 height 29
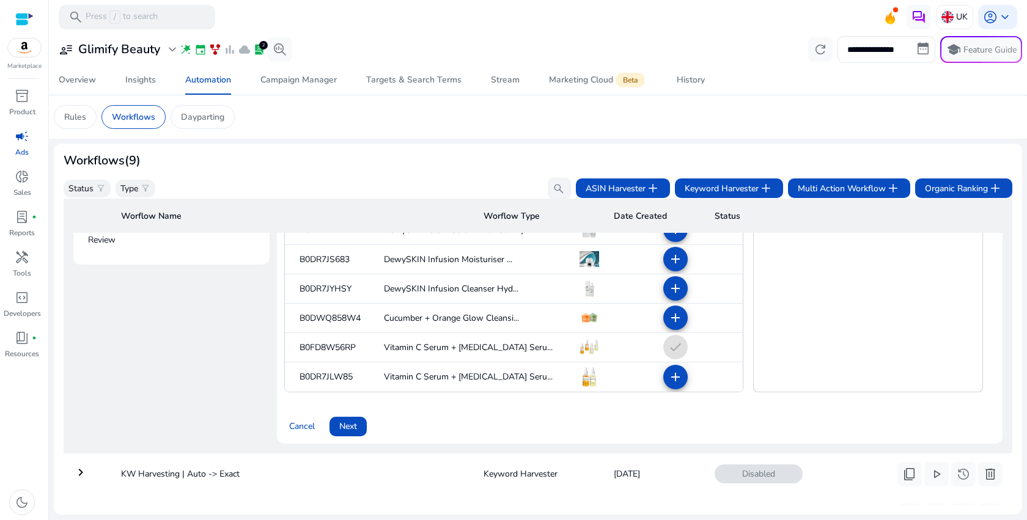
scroll to position [419, 0]
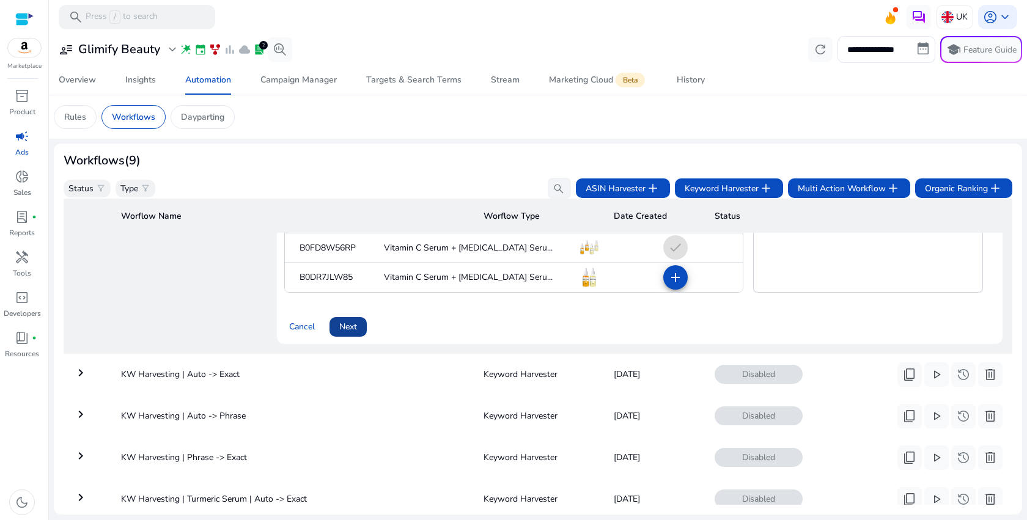
click at [353, 331] on span "Next" at bounding box center [348, 326] width 18 height 13
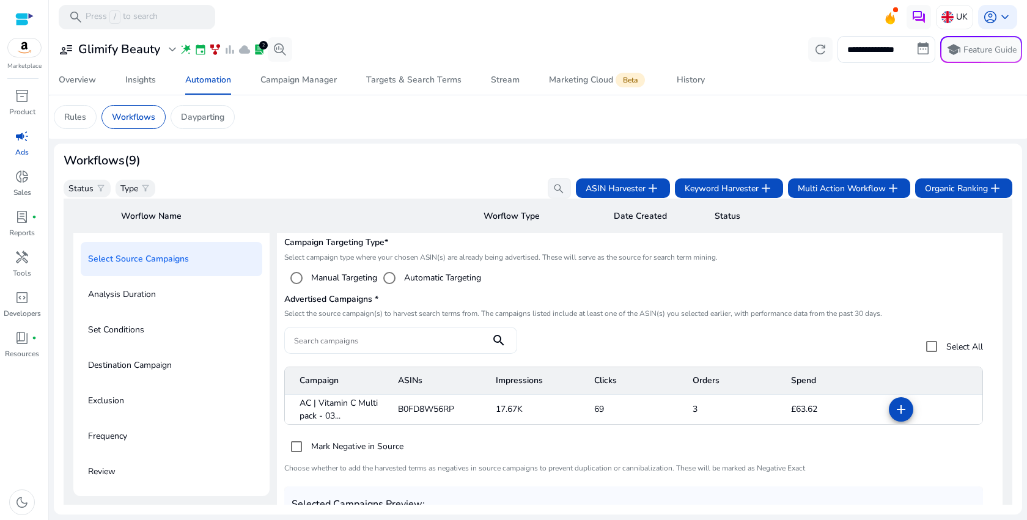
scroll to position [88, 0]
click at [904, 412] on mat-icon "add" at bounding box center [900, 409] width 15 height 15
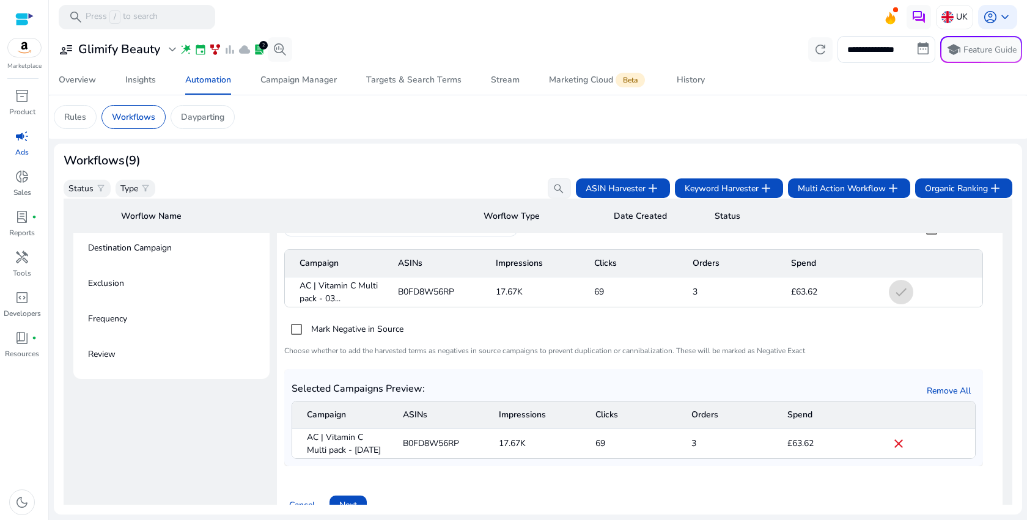
scroll to position [281, 0]
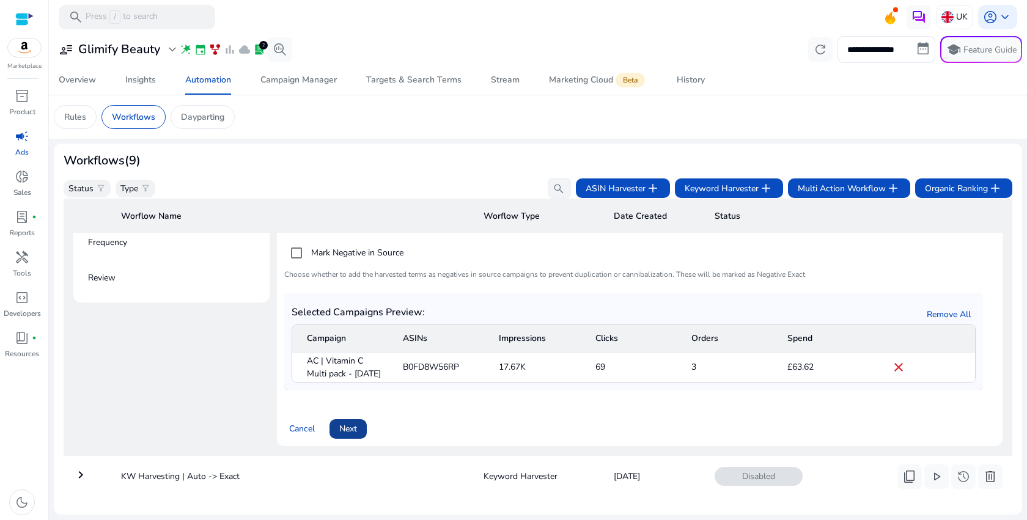
click at [352, 435] on span "Next" at bounding box center [348, 428] width 18 height 13
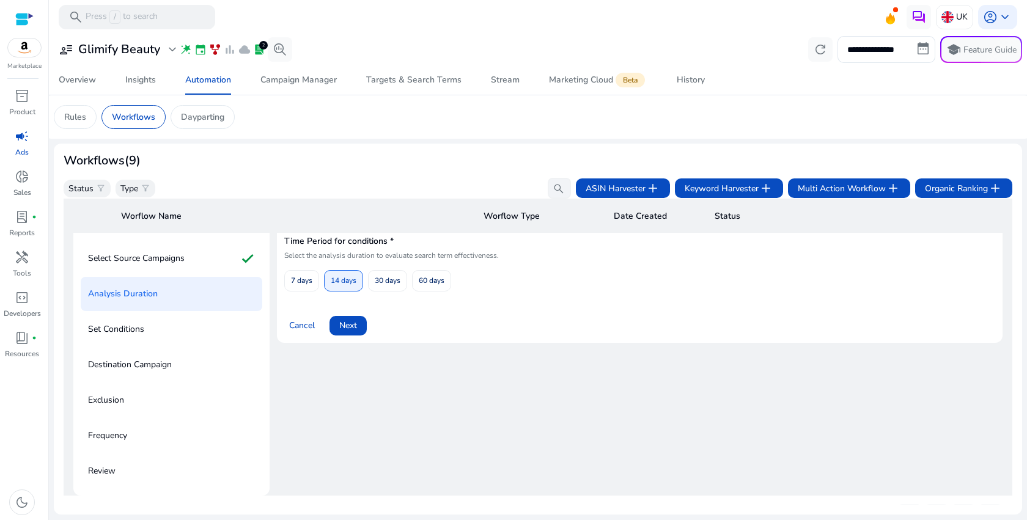
scroll to position [24, 0]
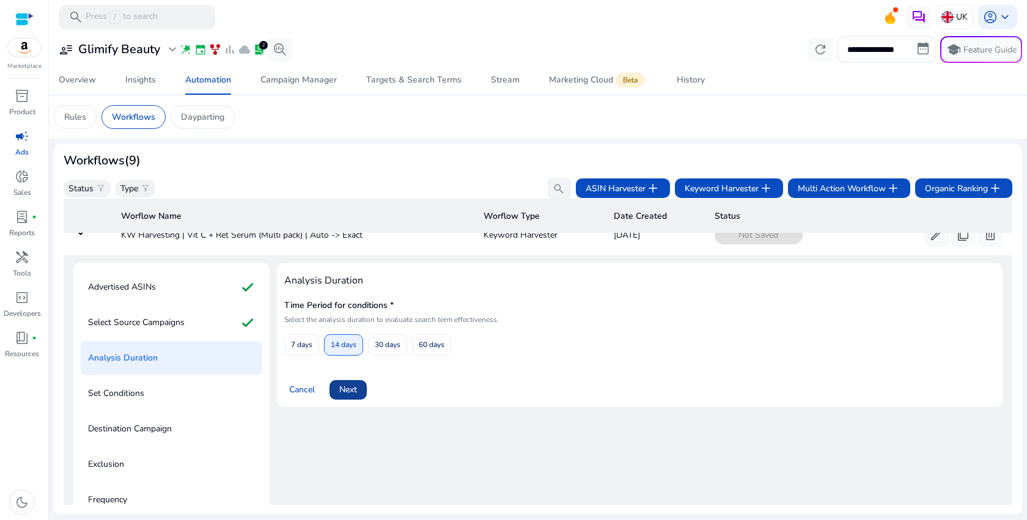
click at [350, 387] on span "Next" at bounding box center [348, 389] width 18 height 13
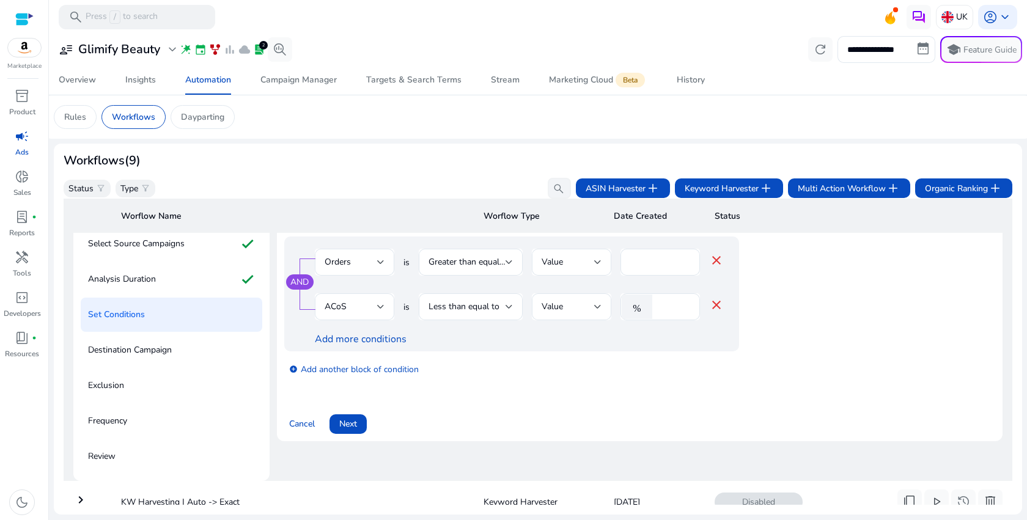
scroll to position [104, 0]
click at [357, 424] on span at bounding box center [347, 422] width 37 height 29
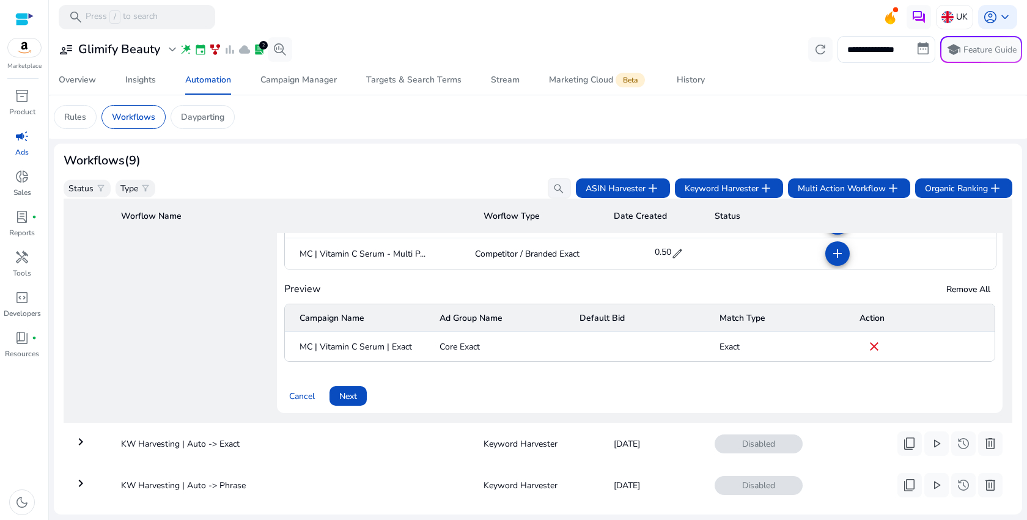
scroll to position [340, 0]
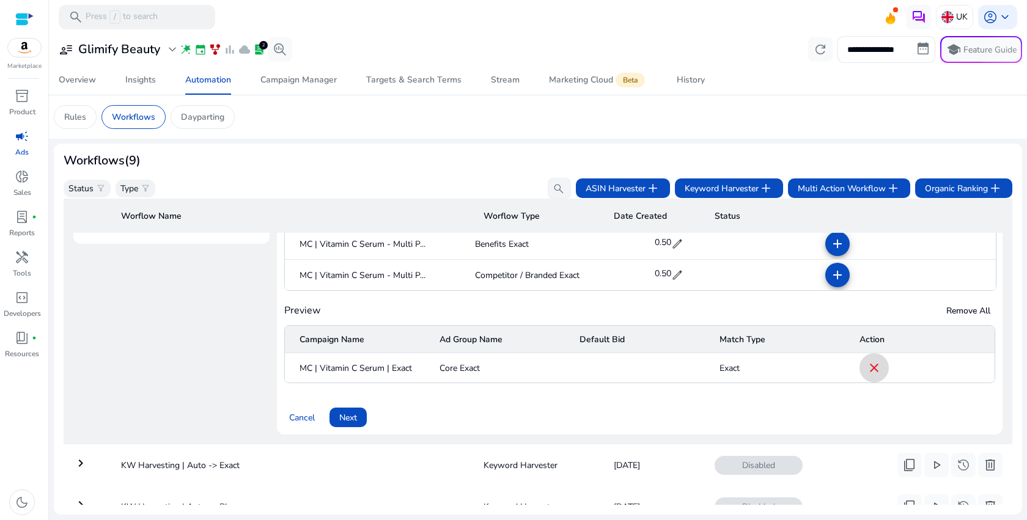
click at [859, 365] on span at bounding box center [873, 367] width 29 height 29
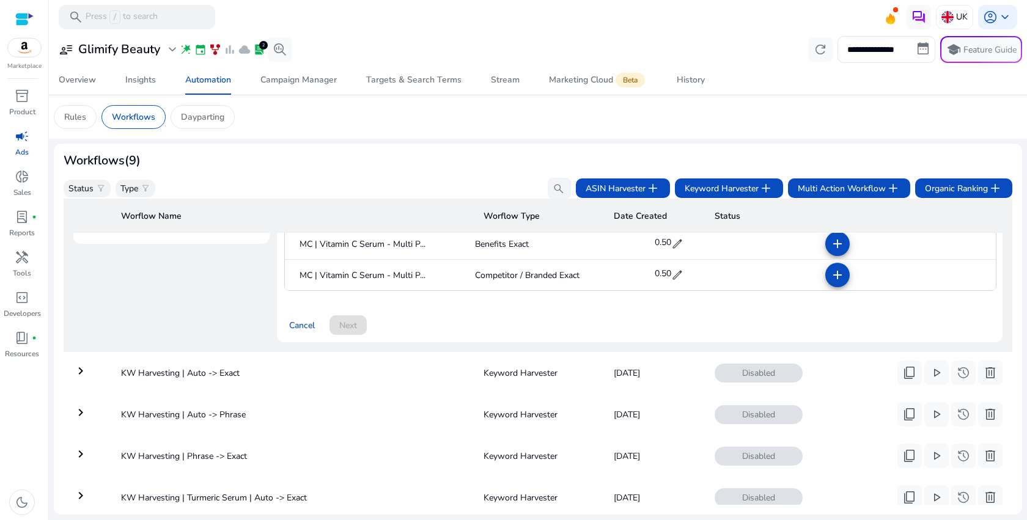
scroll to position [167, 0]
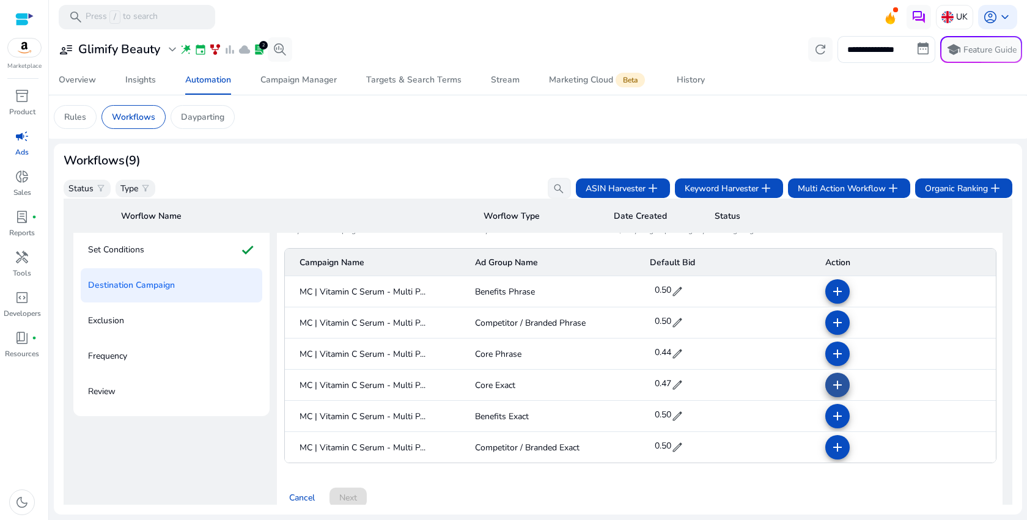
click at [835, 389] on mat-icon "add" at bounding box center [837, 385] width 15 height 15
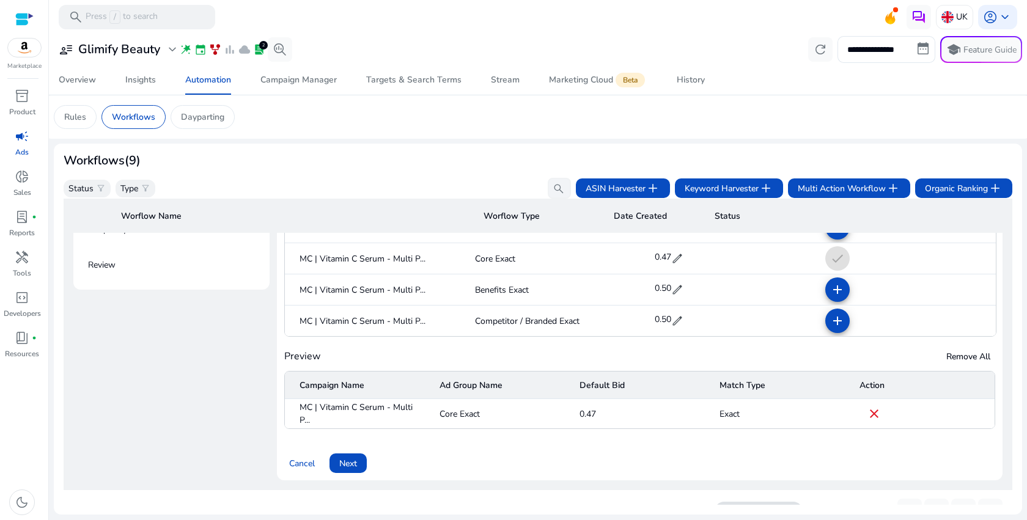
scroll to position [463, 0]
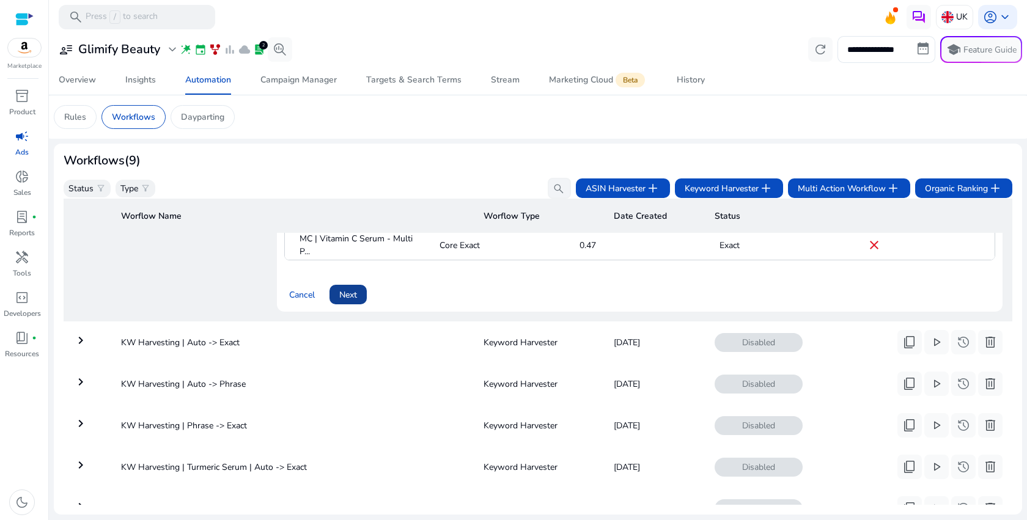
click at [347, 298] on span "Next" at bounding box center [348, 294] width 18 height 13
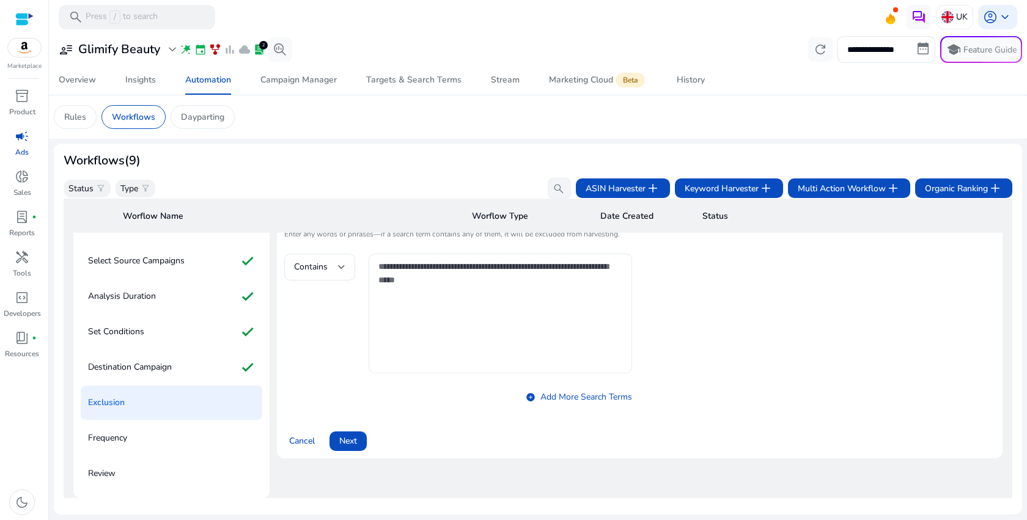
scroll to position [88, 0]
click at [349, 441] on span "Next" at bounding box center [348, 438] width 18 height 13
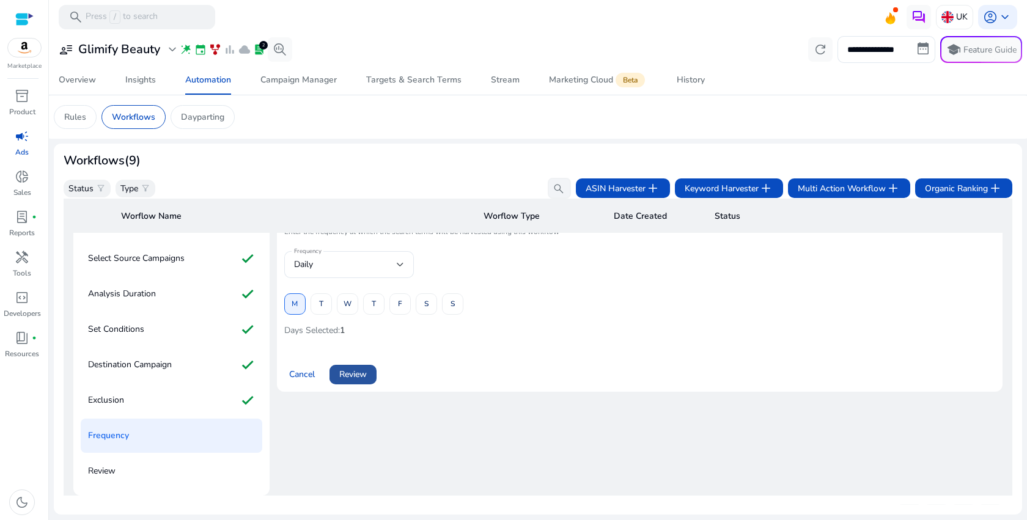
click at [352, 369] on span "Review" at bounding box center [353, 374] width 28 height 13
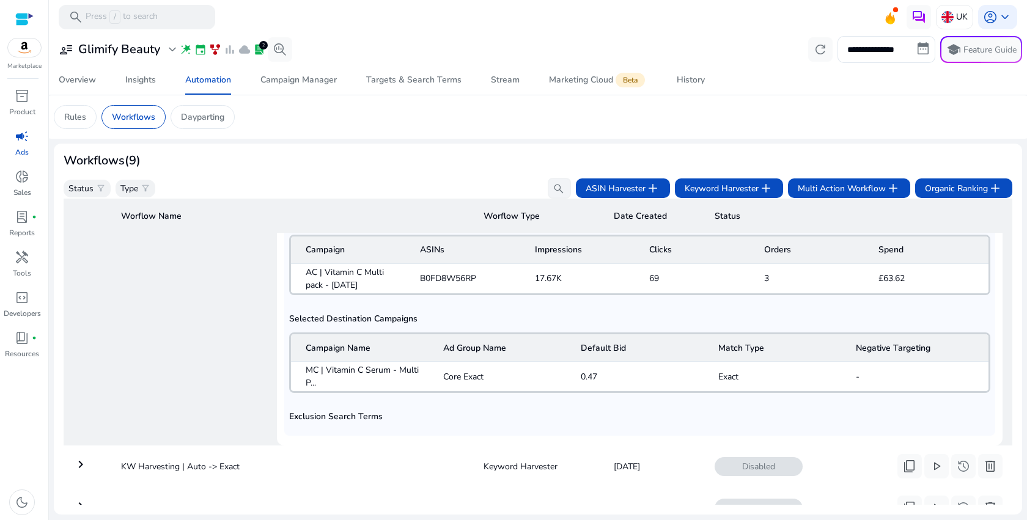
scroll to position [178, 0]
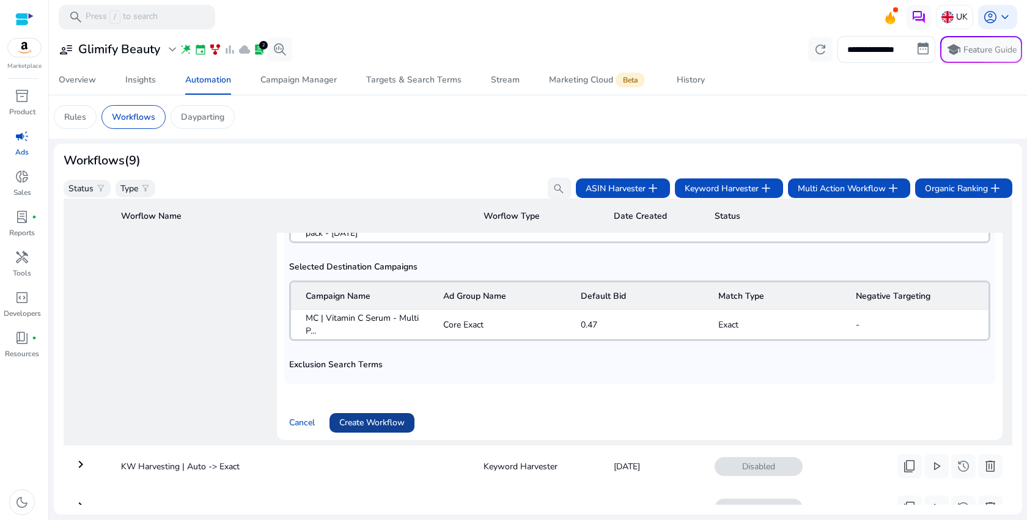
click at [362, 416] on span "Create Workflow" at bounding box center [371, 422] width 65 height 13
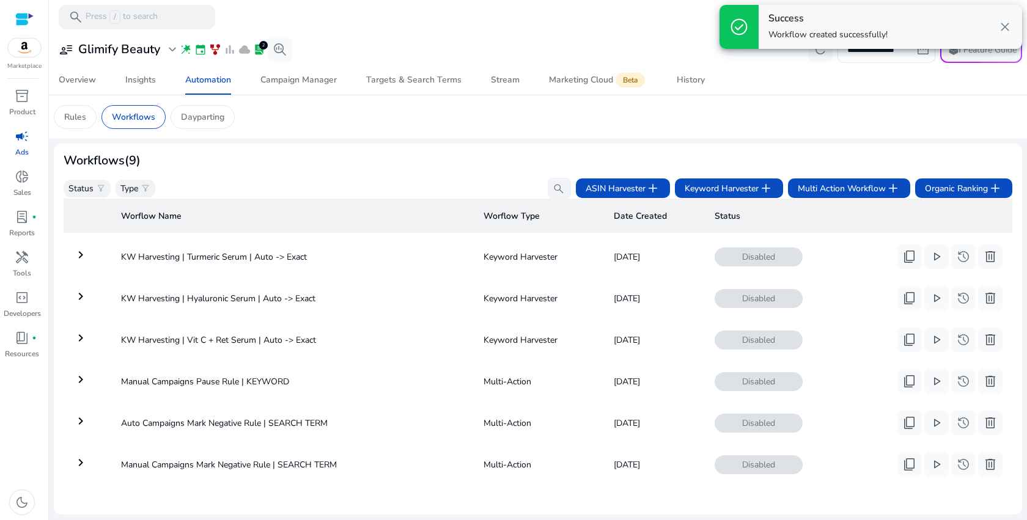
scroll to position [178, 0]
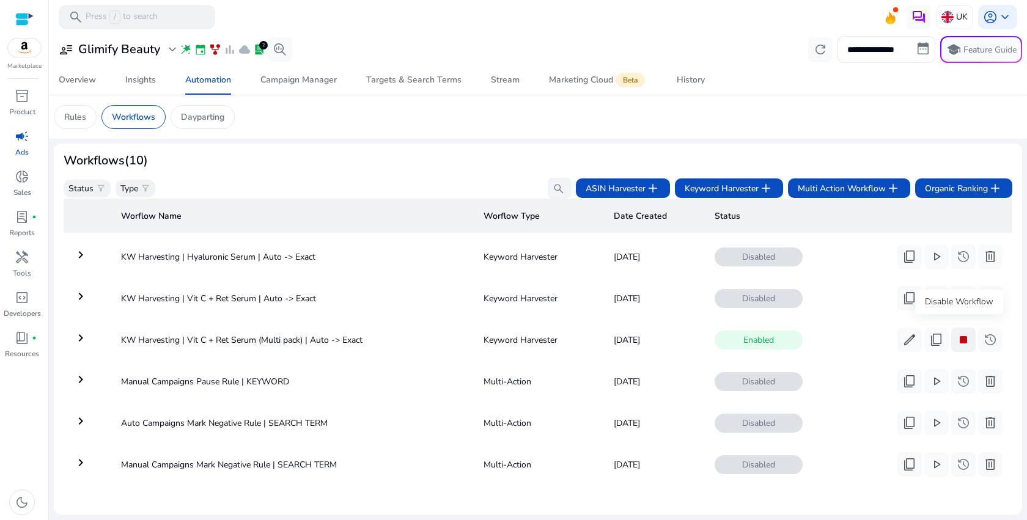
click at [958, 332] on span "stop" at bounding box center [963, 339] width 15 height 15
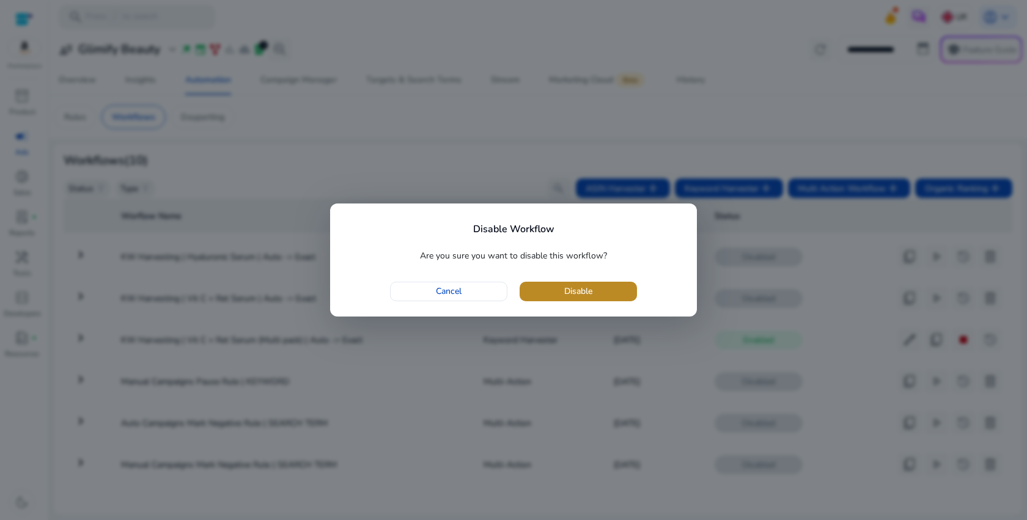
click at [624, 296] on span "button" at bounding box center [577, 291] width 117 height 29
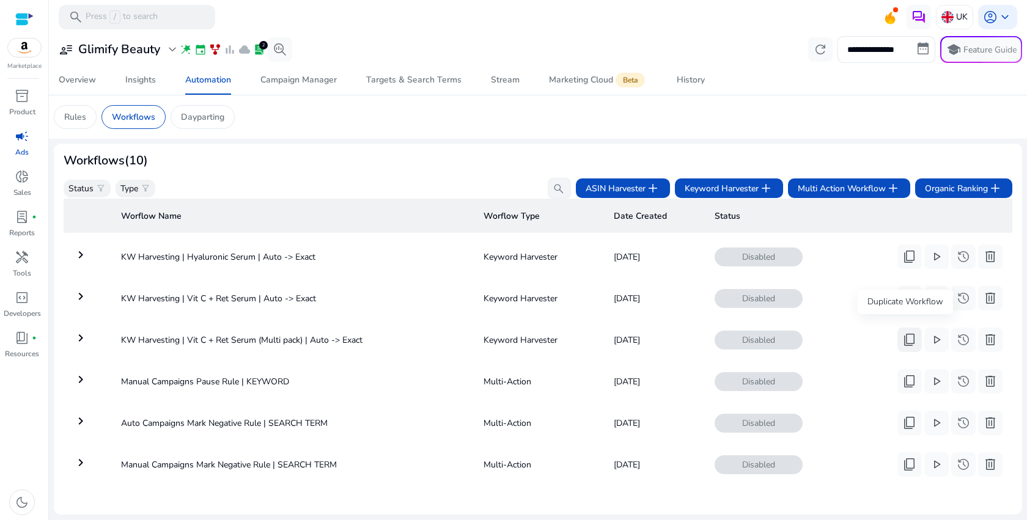
click at [903, 335] on span "content_copy" at bounding box center [909, 339] width 15 height 15
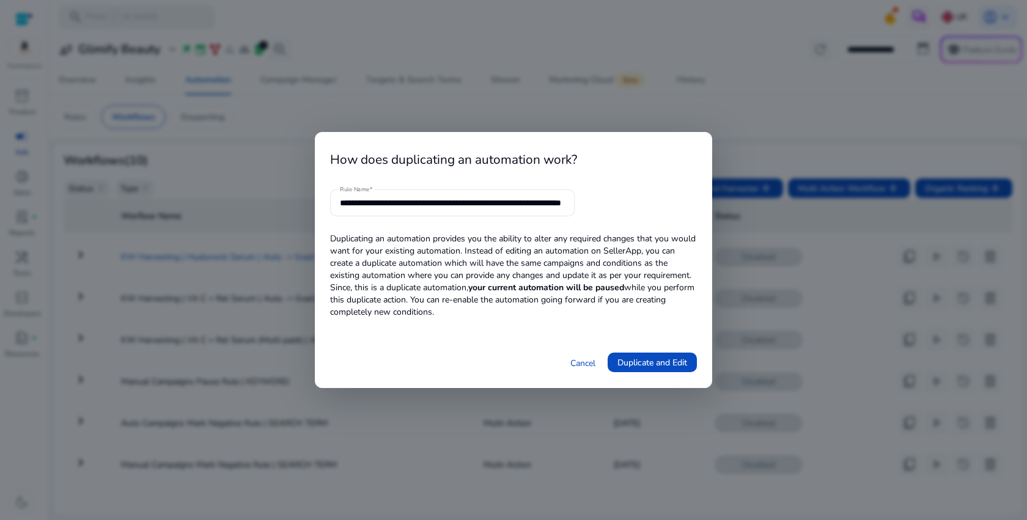
scroll to position [0, 56]
click at [525, 202] on input "**********" at bounding box center [452, 202] width 225 height 13
drag, startPoint x: 506, startPoint y: 204, endPoint x: 460, endPoint y: 203, distance: 46.5
click at [460, 203] on input "**********" at bounding box center [452, 202] width 225 height 13
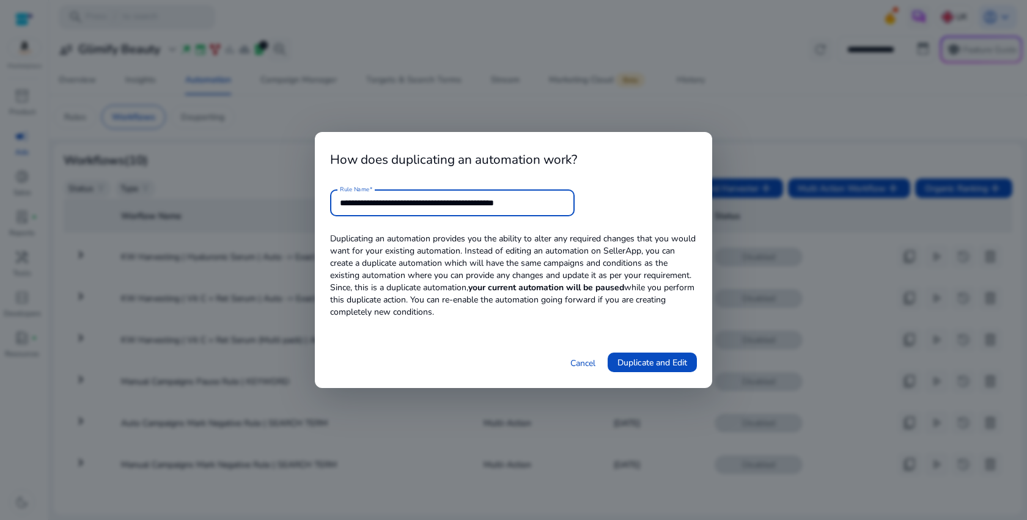
scroll to position [0, 0]
click at [449, 203] on input "**********" at bounding box center [452, 202] width 225 height 13
type input "**********"
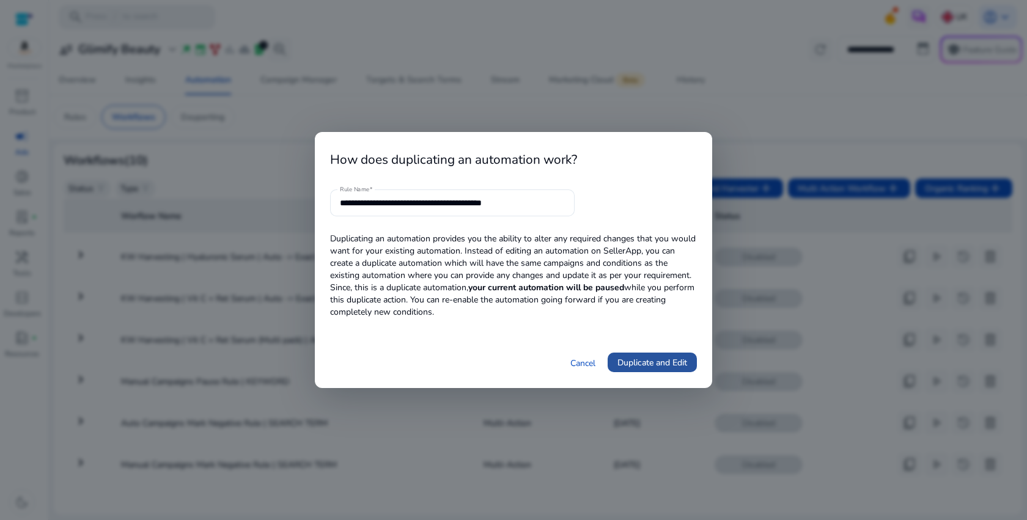
click at [645, 361] on span "Duplicate and Edit" at bounding box center [652, 362] width 70 height 13
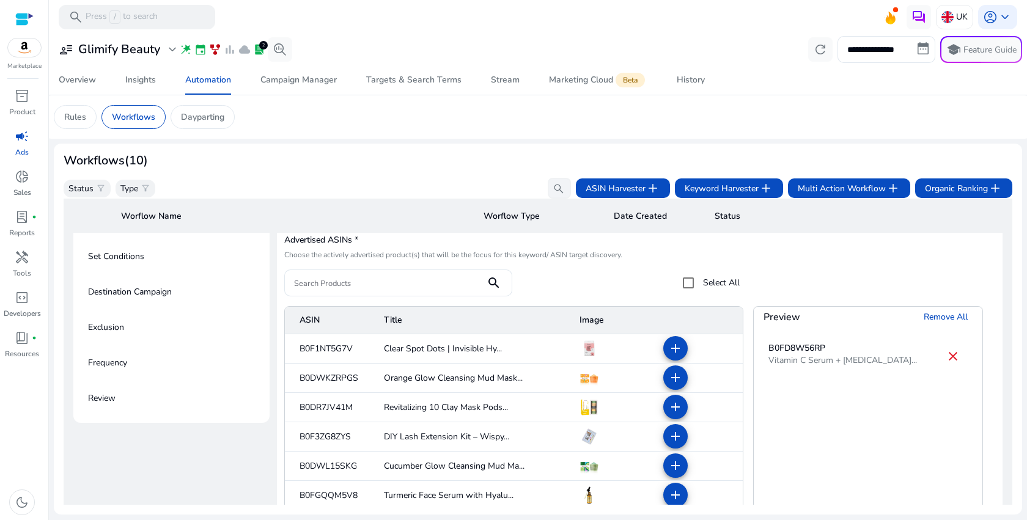
scroll to position [167, 0]
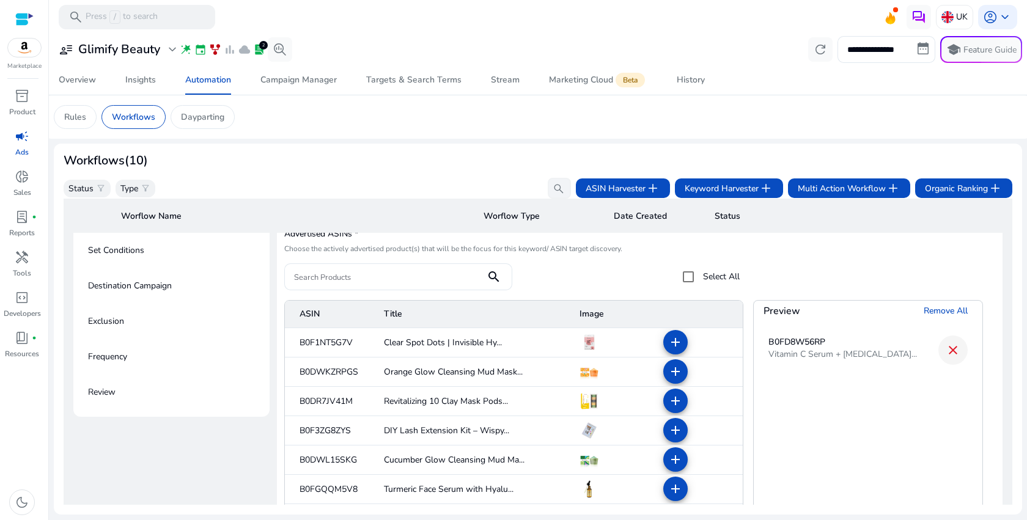
click at [940, 354] on span at bounding box center [952, 350] width 29 height 29
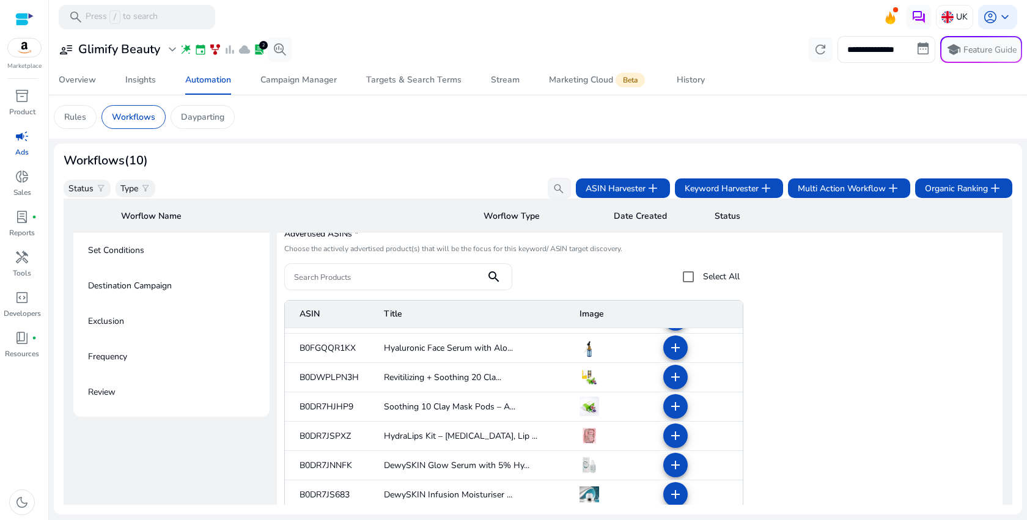
scroll to position [235, 0]
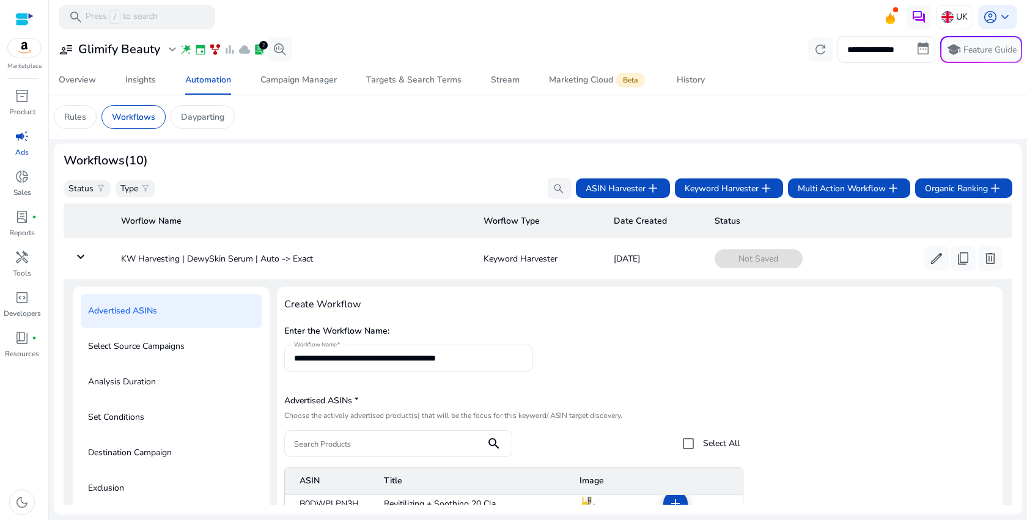
scroll to position [167, 0]
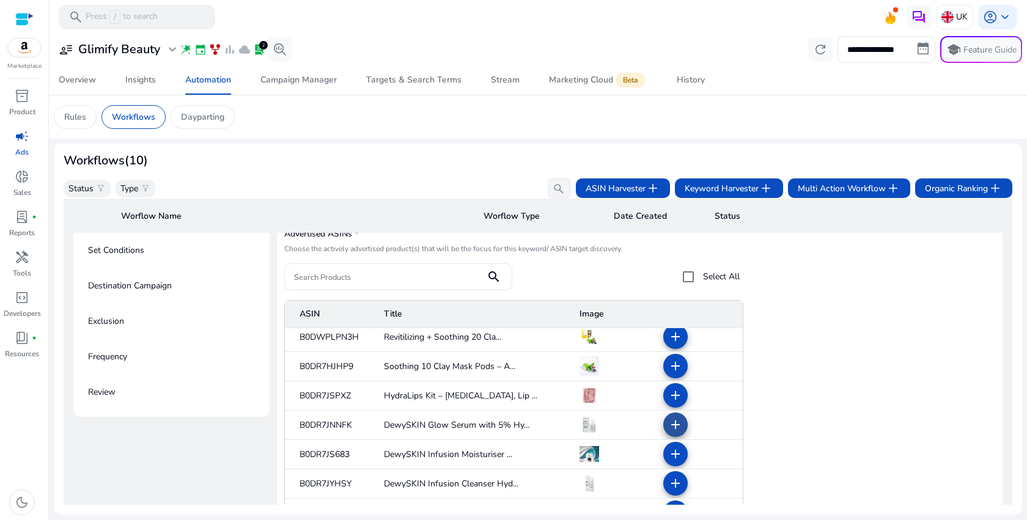
click at [668, 421] on mat-icon "add" at bounding box center [675, 424] width 15 height 15
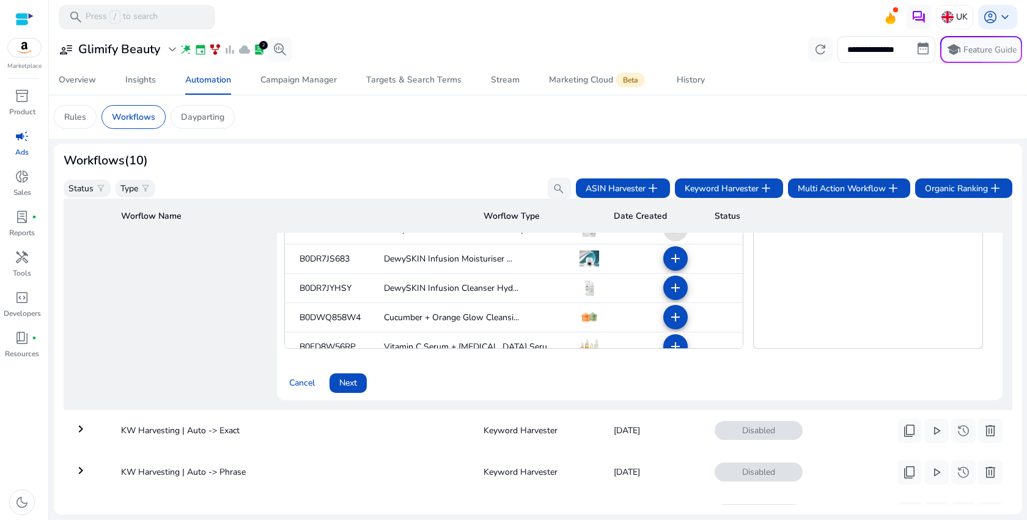
scroll to position [468, 0]
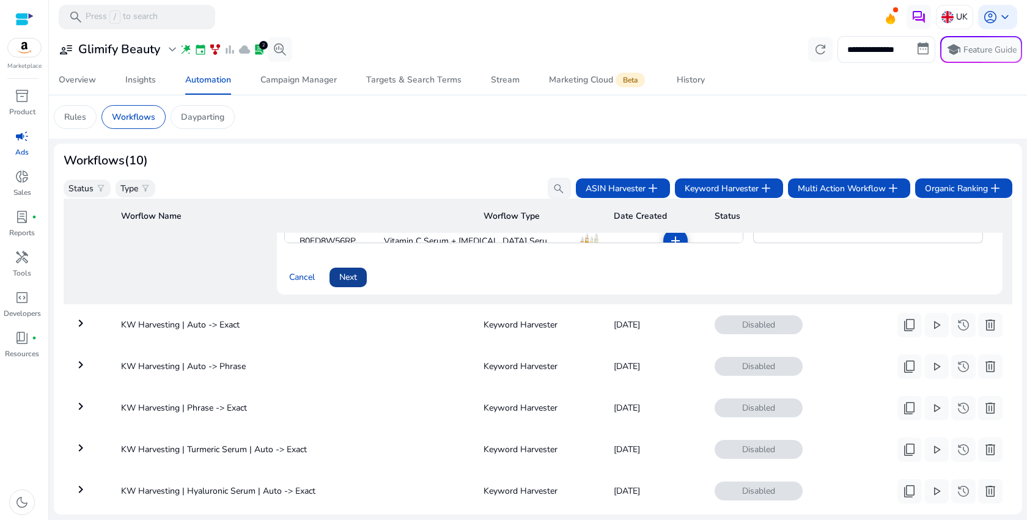
click at [354, 281] on span "Next" at bounding box center [348, 277] width 18 height 13
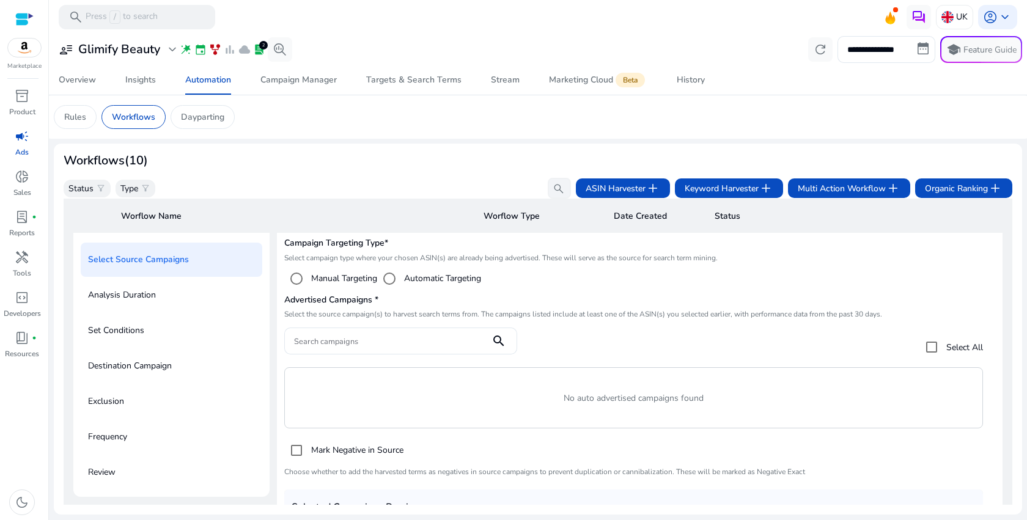
scroll to position [88, 0]
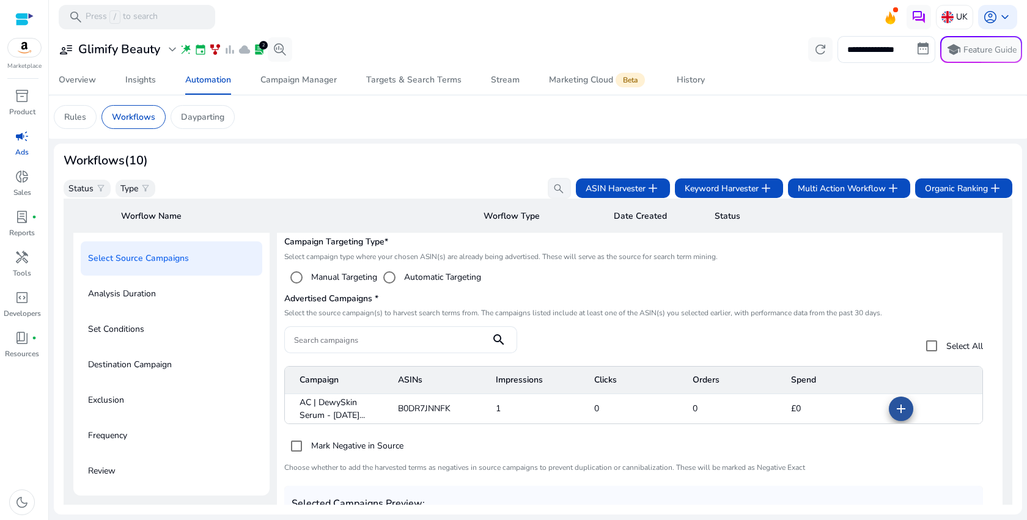
click at [901, 406] on mat-icon "add" at bounding box center [900, 409] width 15 height 15
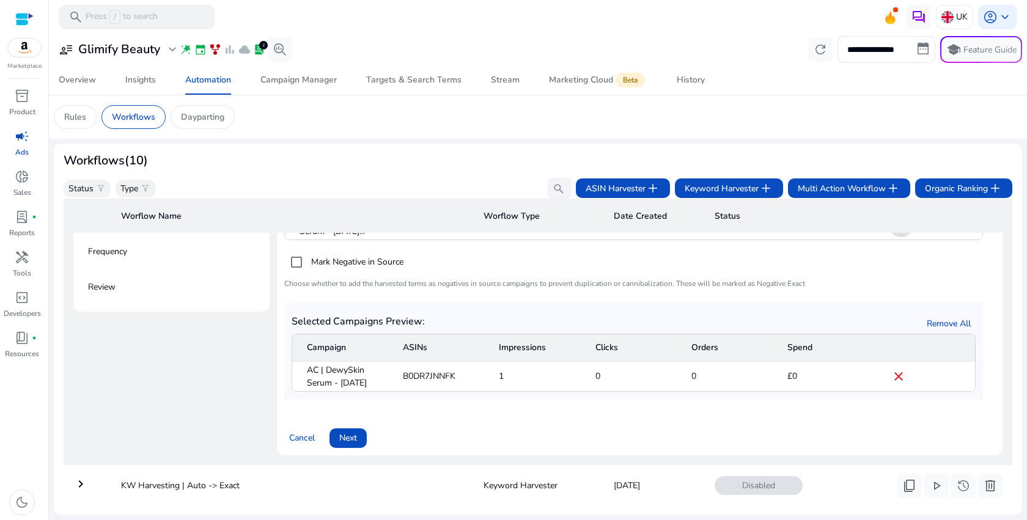
scroll to position [277, 0]
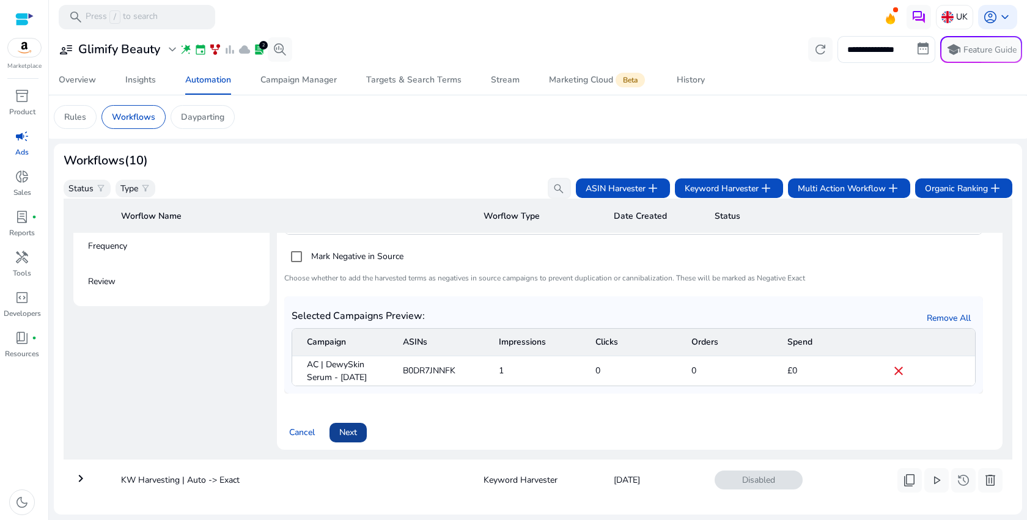
click at [345, 439] on span "Next" at bounding box center [348, 432] width 18 height 13
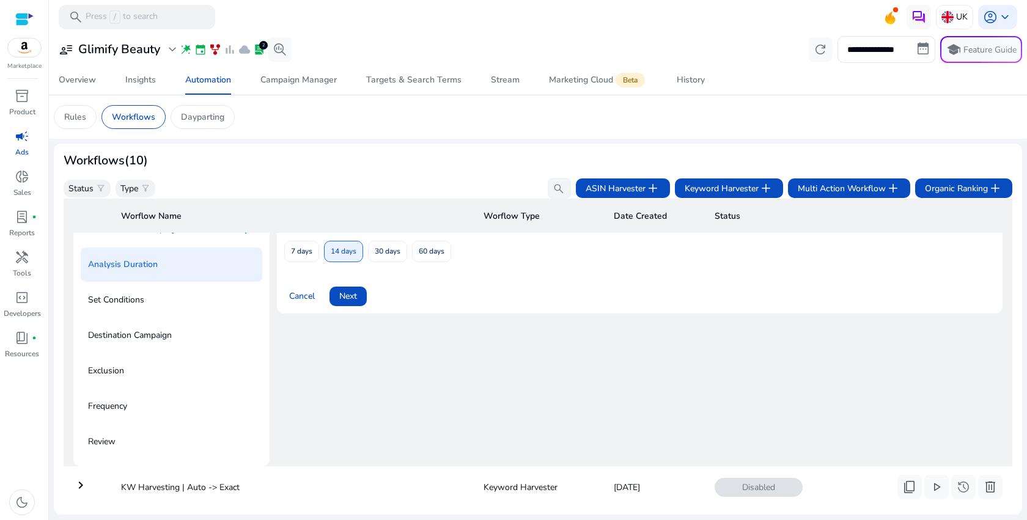
scroll to position [88, 0]
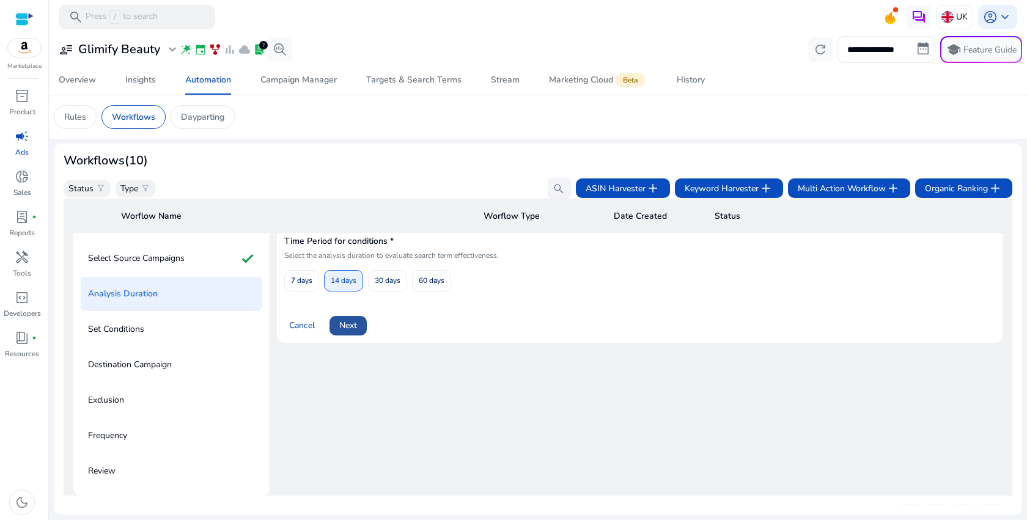
click at [358, 331] on span at bounding box center [347, 325] width 37 height 29
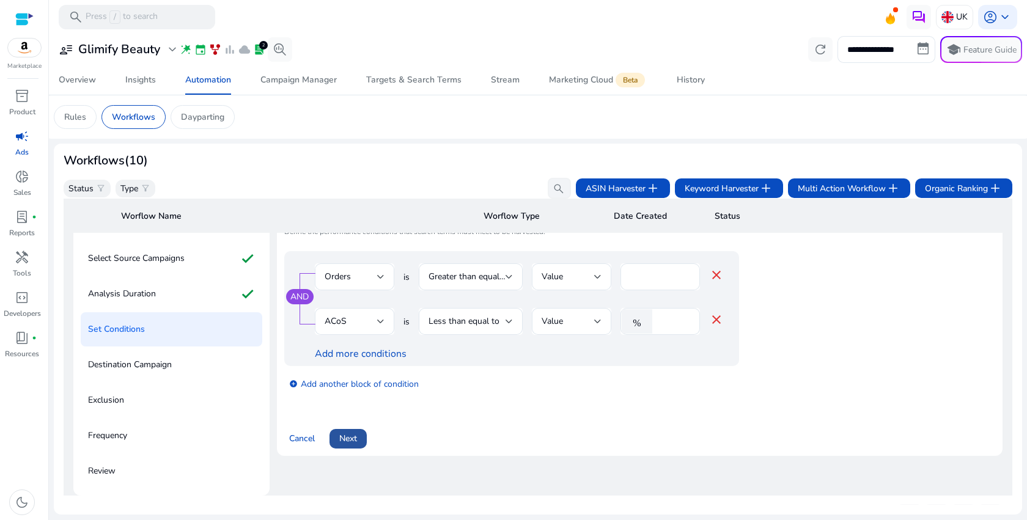
click at [356, 433] on span at bounding box center [347, 438] width 37 height 29
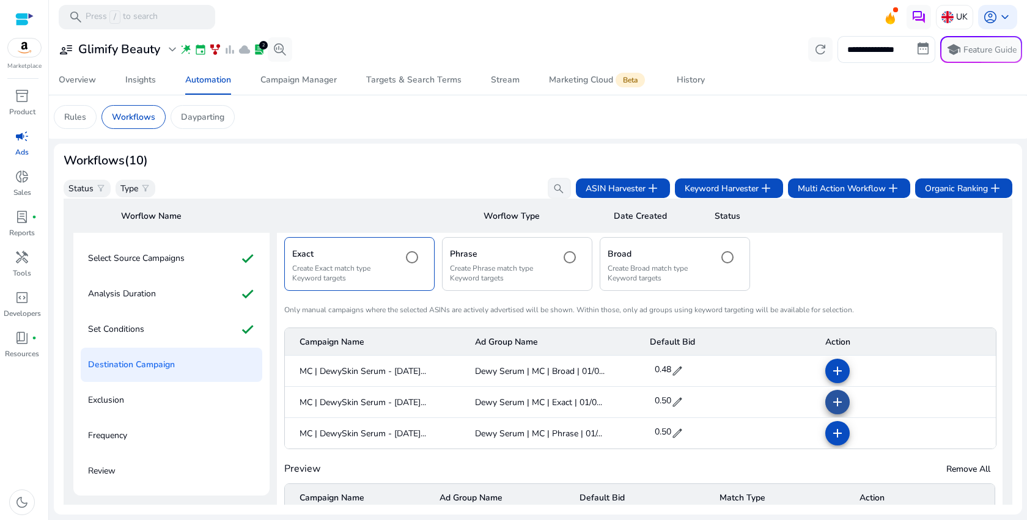
click at [838, 404] on mat-icon "add" at bounding box center [837, 402] width 15 height 15
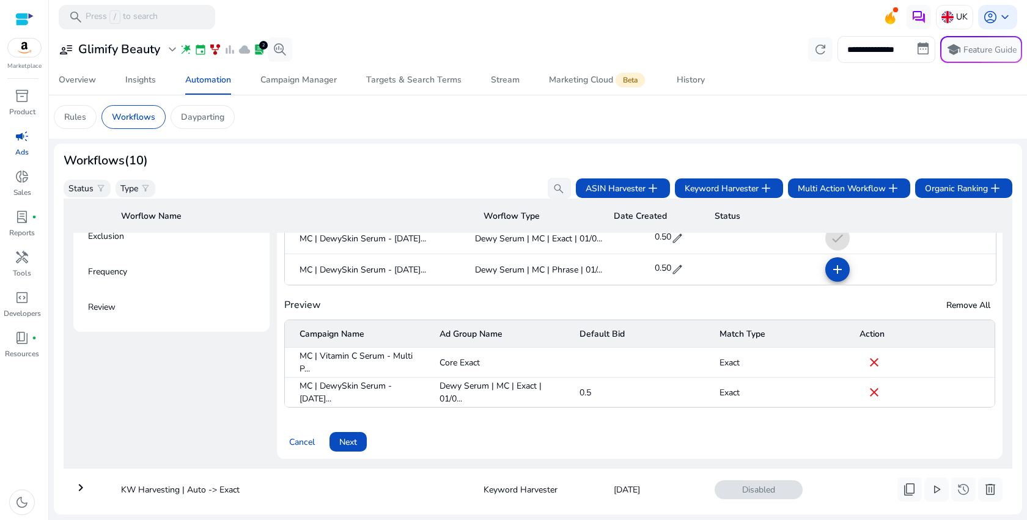
scroll to position [276, 0]
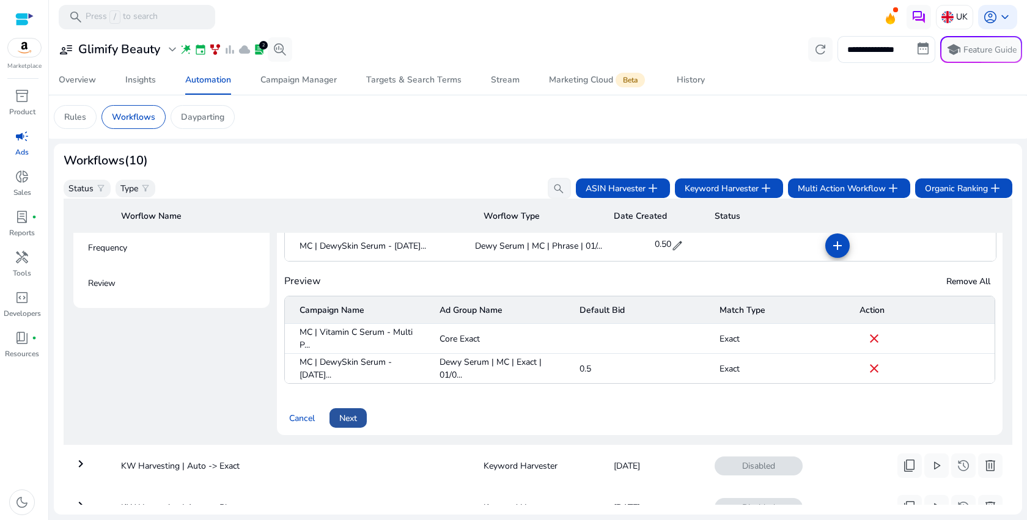
click at [348, 419] on span "Next" at bounding box center [348, 418] width 18 height 13
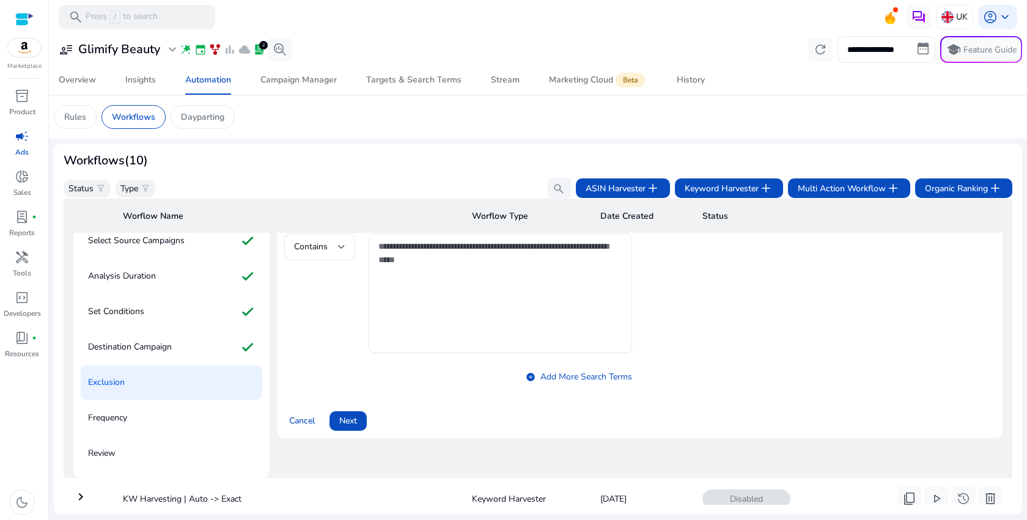
scroll to position [88, 0]
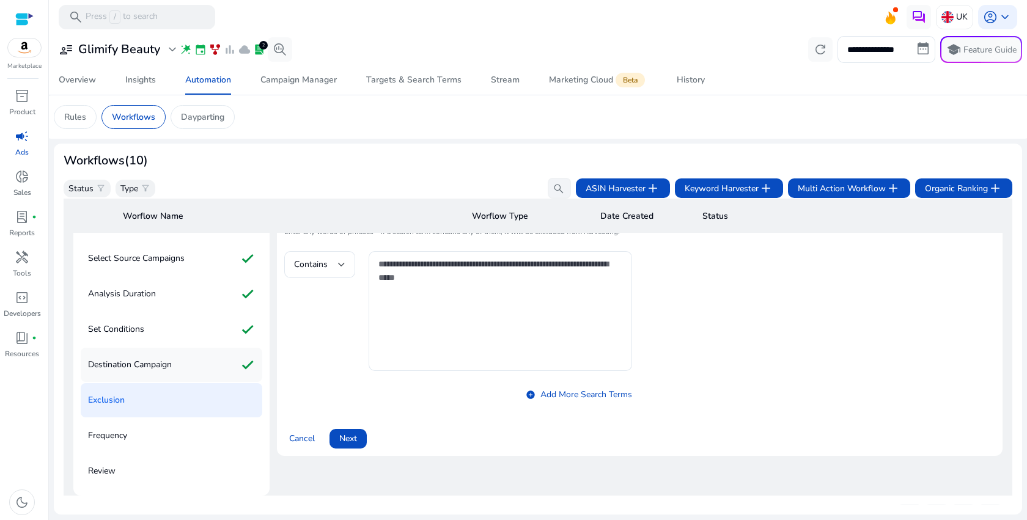
click at [198, 359] on div "Destination Campaign check" at bounding box center [172, 365] width 182 height 34
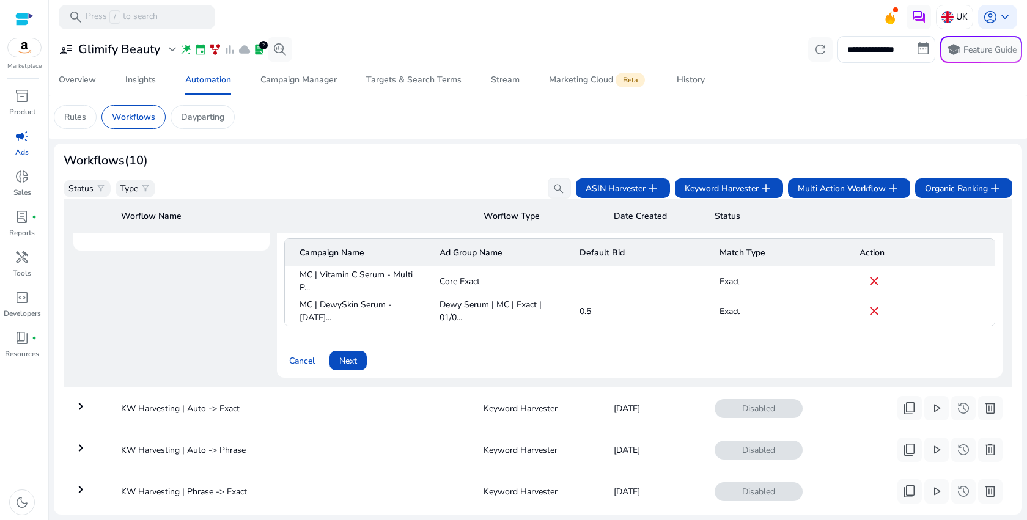
scroll to position [301, 0]
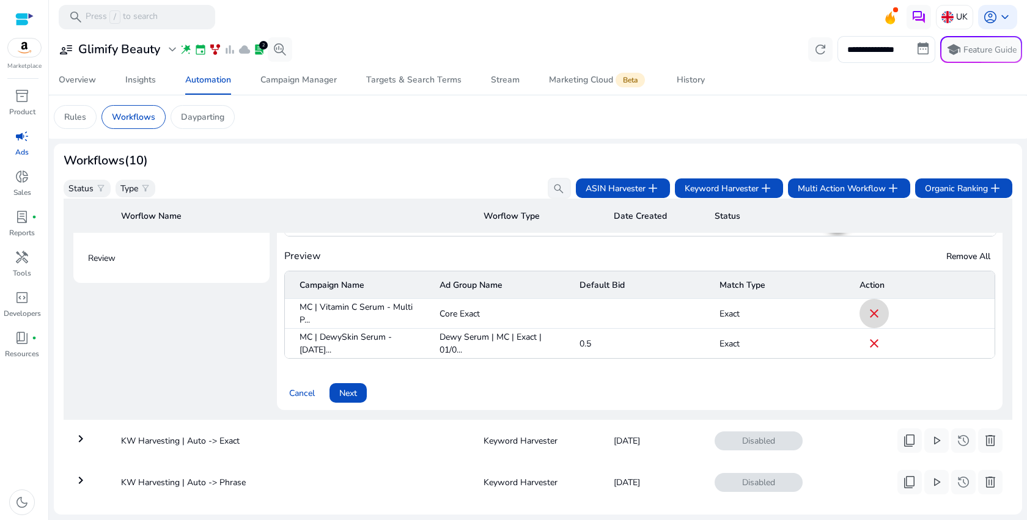
click at [876, 317] on mat-icon "close" at bounding box center [874, 313] width 15 height 15
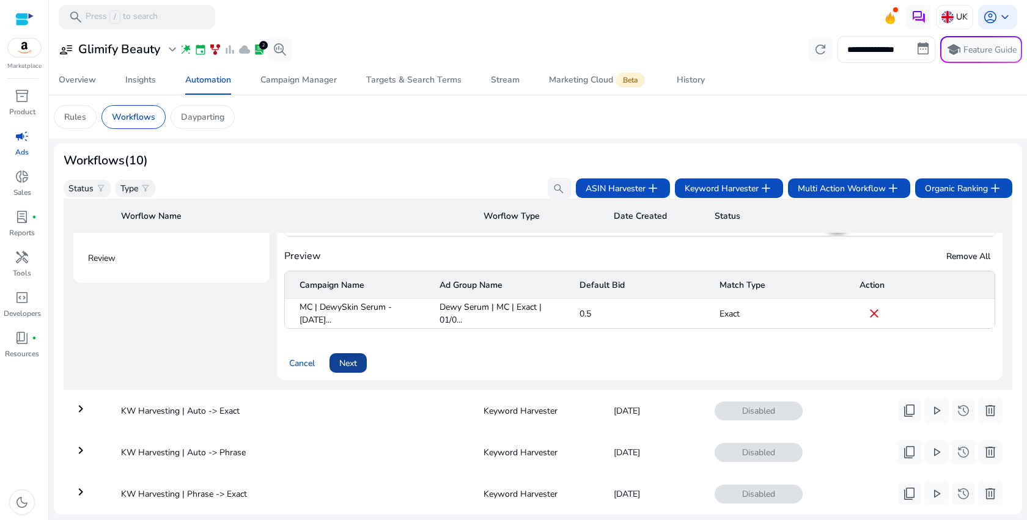
click at [337, 369] on span at bounding box center [347, 362] width 37 height 29
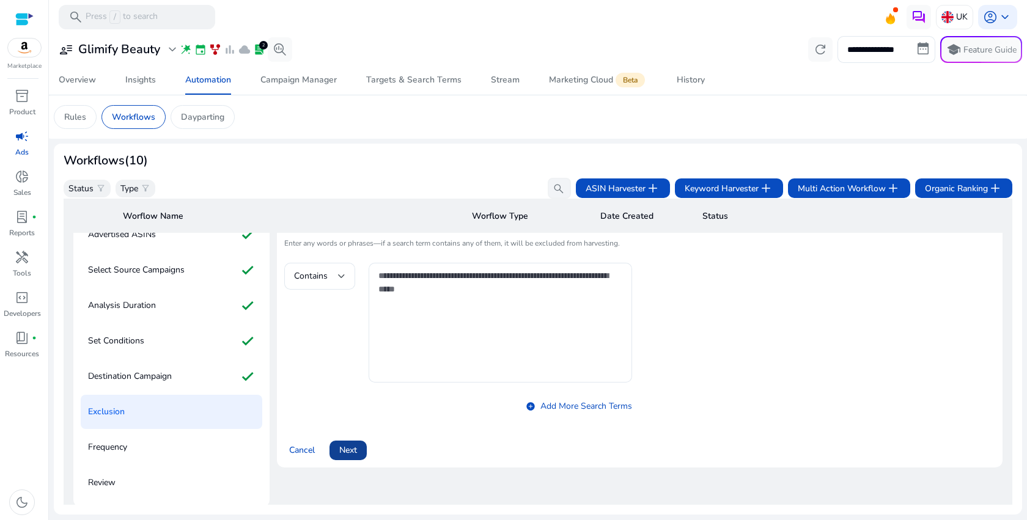
scroll to position [77, 0]
click at [348, 455] on span "Next" at bounding box center [348, 449] width 18 height 13
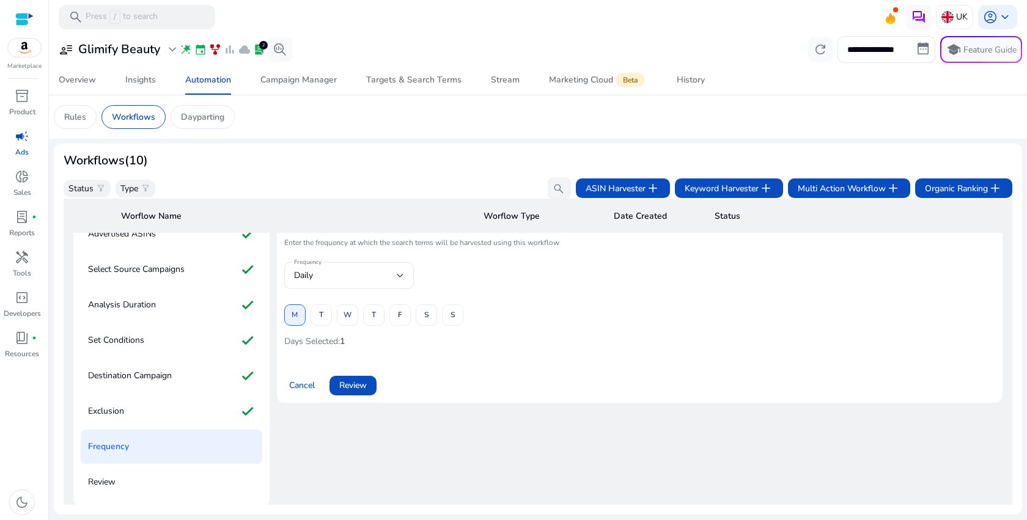
scroll to position [88, 0]
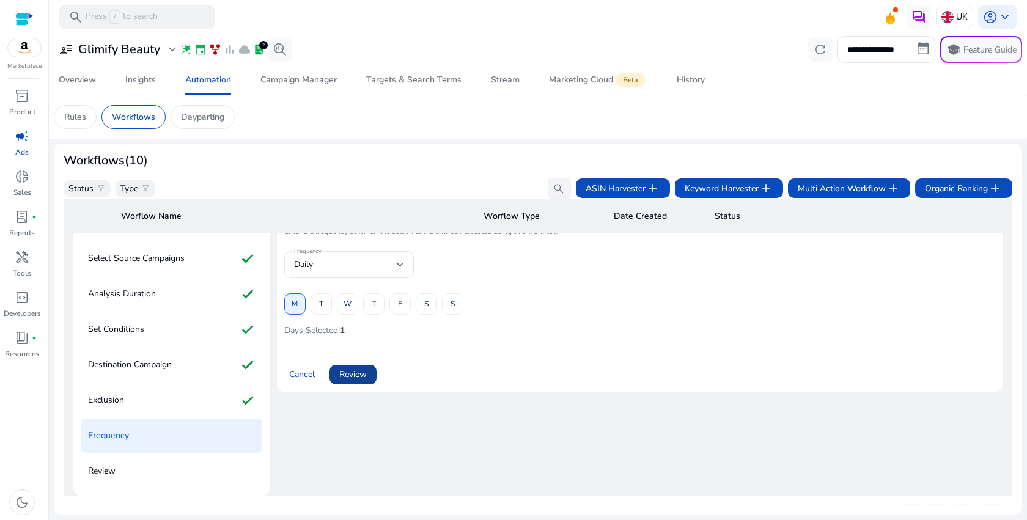
click at [358, 373] on span "Review" at bounding box center [353, 374] width 28 height 13
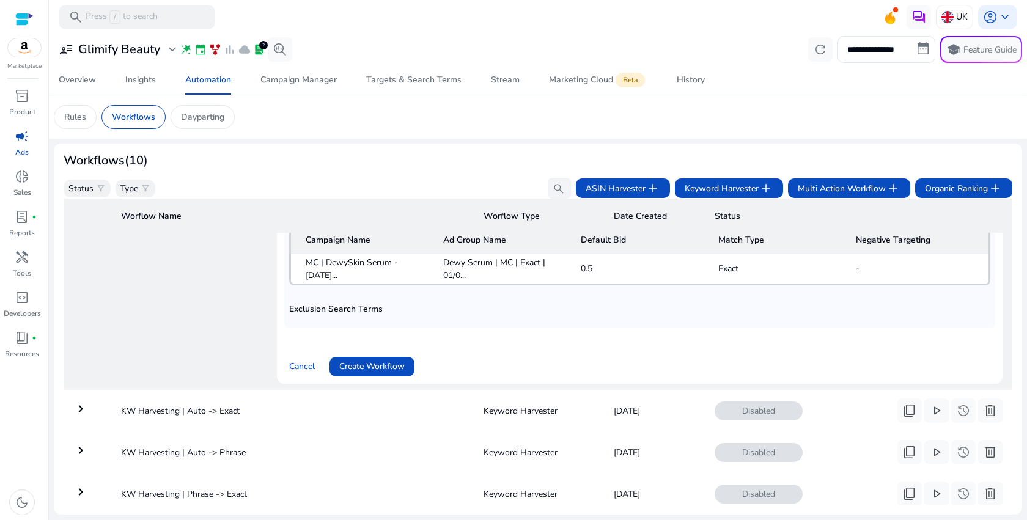
scroll to position [425, 0]
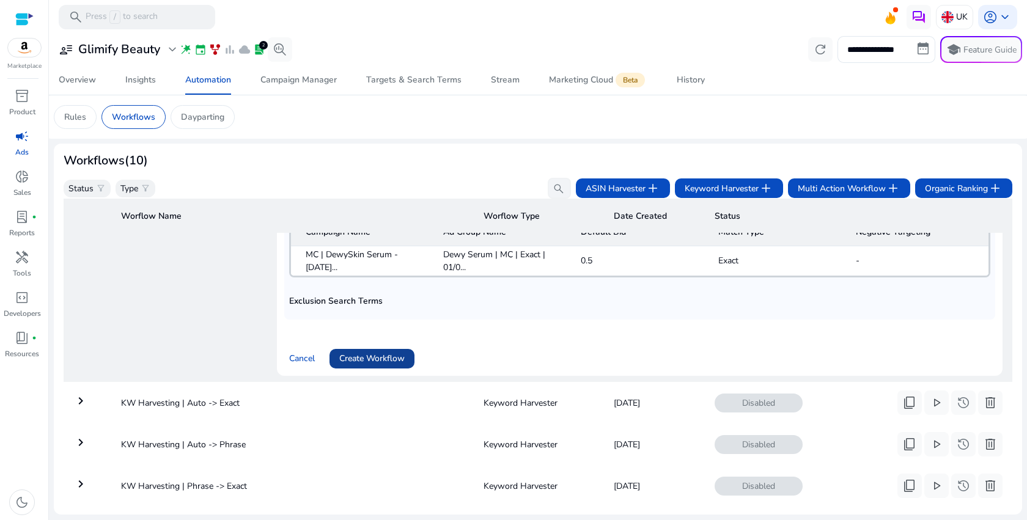
click at [366, 359] on span "Create Workflow" at bounding box center [371, 358] width 65 height 13
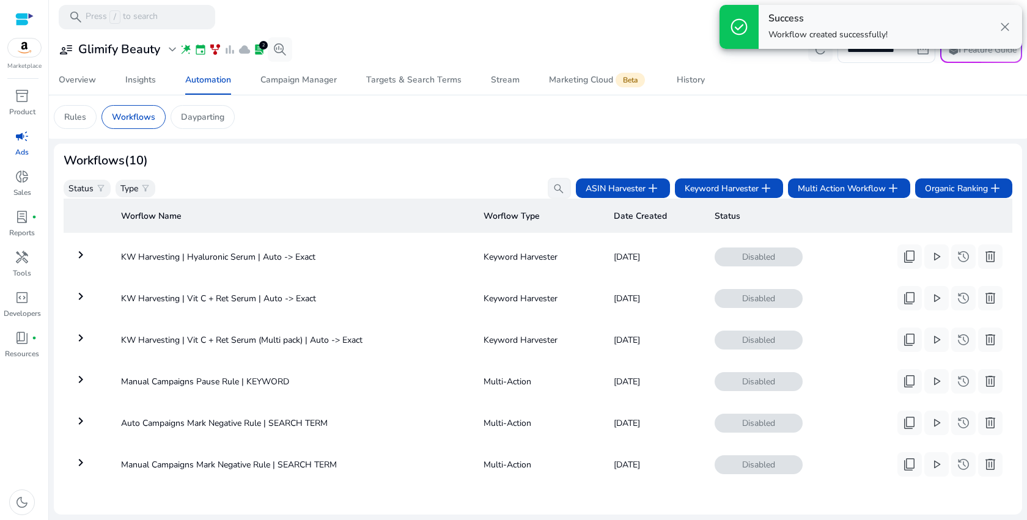
scroll to position [219, 0]
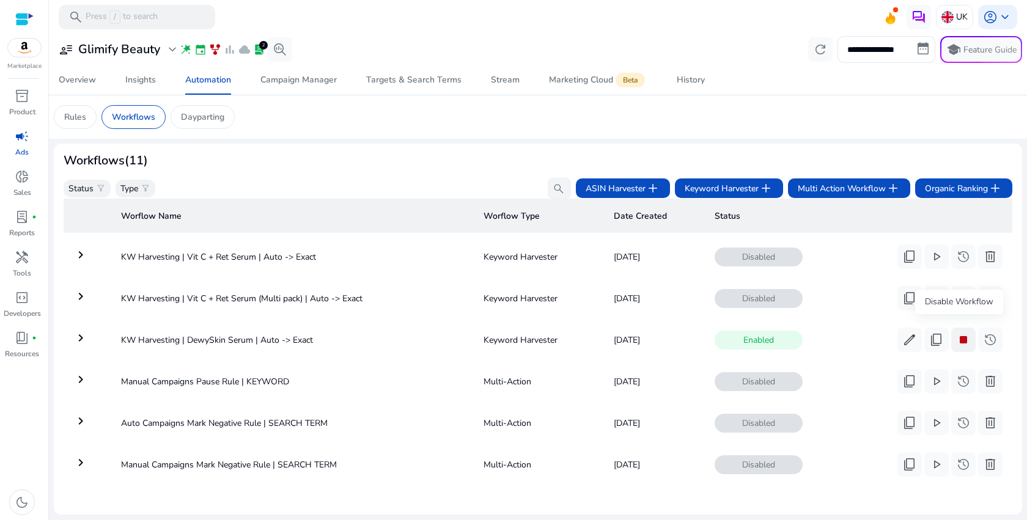
click at [961, 332] on span "stop" at bounding box center [963, 339] width 15 height 15
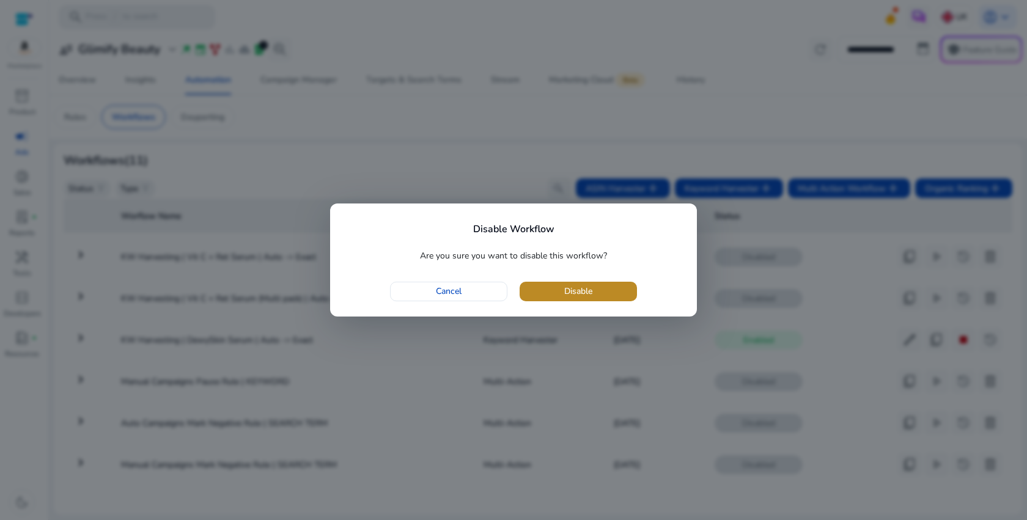
click at [603, 295] on span "button" at bounding box center [577, 291] width 117 height 29
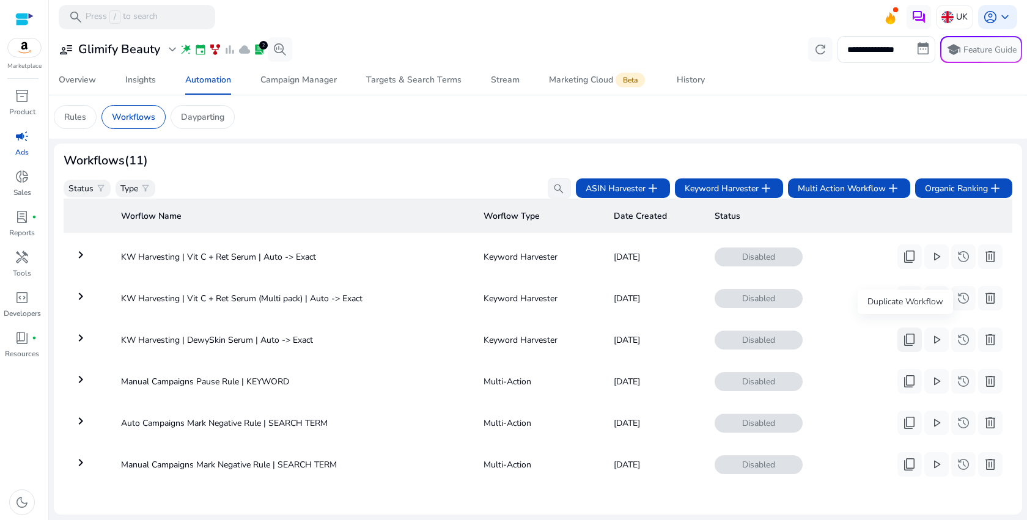
click at [904, 332] on span "content_copy" at bounding box center [909, 339] width 15 height 15
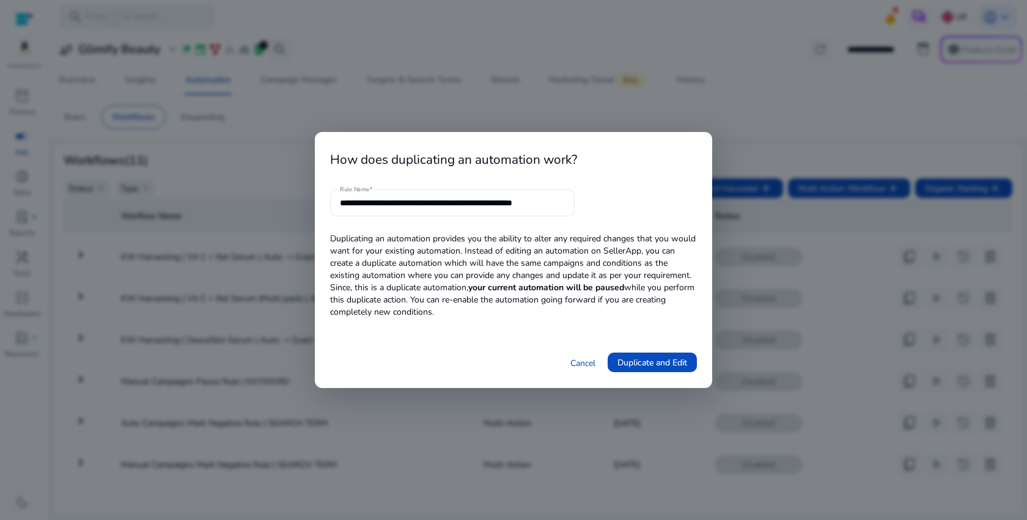
scroll to position [0, 6]
drag, startPoint x: 527, startPoint y: 204, endPoint x: 670, endPoint y: 197, distance: 143.1
click at [670, 204] on form "**********" at bounding box center [513, 202] width 367 height 27
drag, startPoint x: 444, startPoint y: 204, endPoint x: 405, endPoint y: 203, distance: 39.1
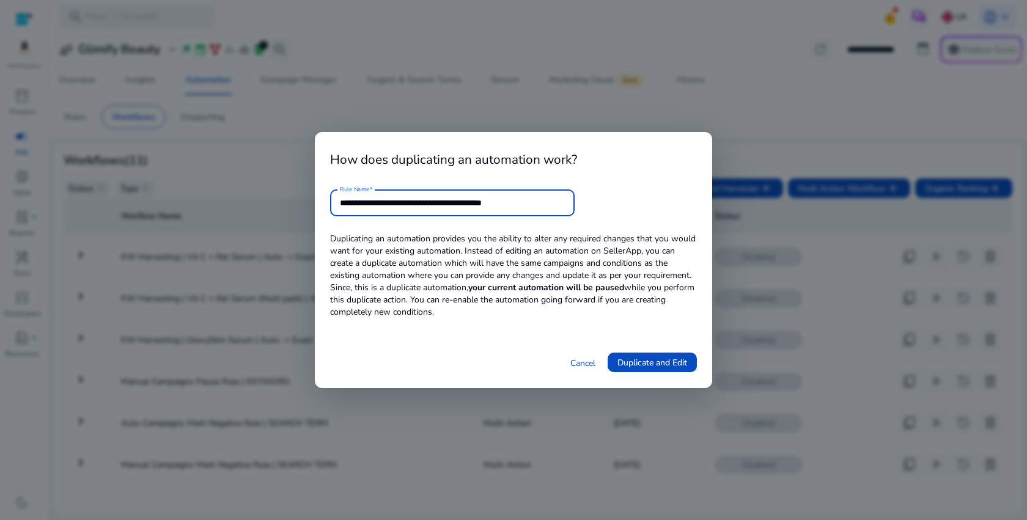
click at [405, 203] on input "**********" at bounding box center [452, 202] width 225 height 13
type input "**********"
click at [663, 365] on span "Duplicate and Edit" at bounding box center [652, 362] width 70 height 13
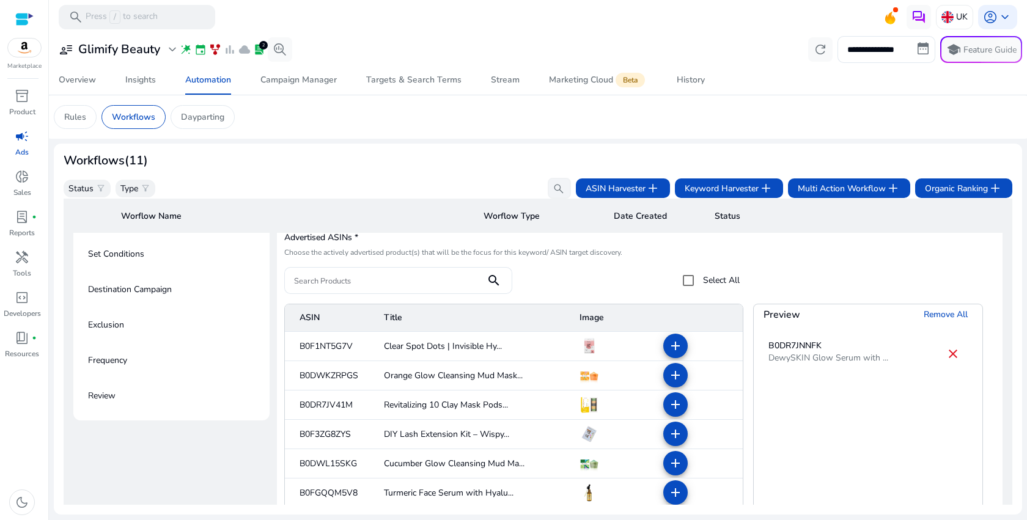
scroll to position [163, 0]
click at [669, 349] on mat-icon "add" at bounding box center [675, 346] width 15 height 15
click at [949, 356] on mat-icon "close" at bounding box center [952, 354] width 15 height 15
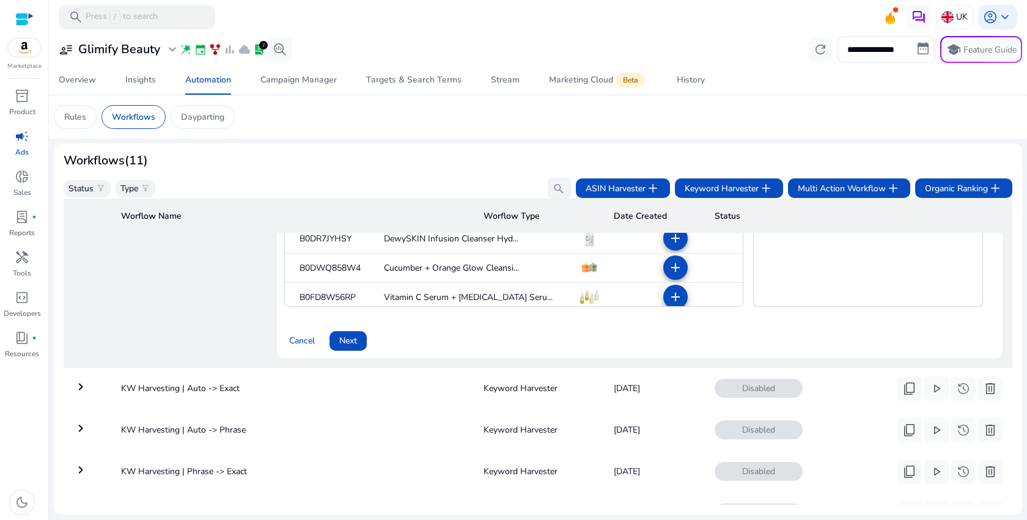
scroll to position [428, 0]
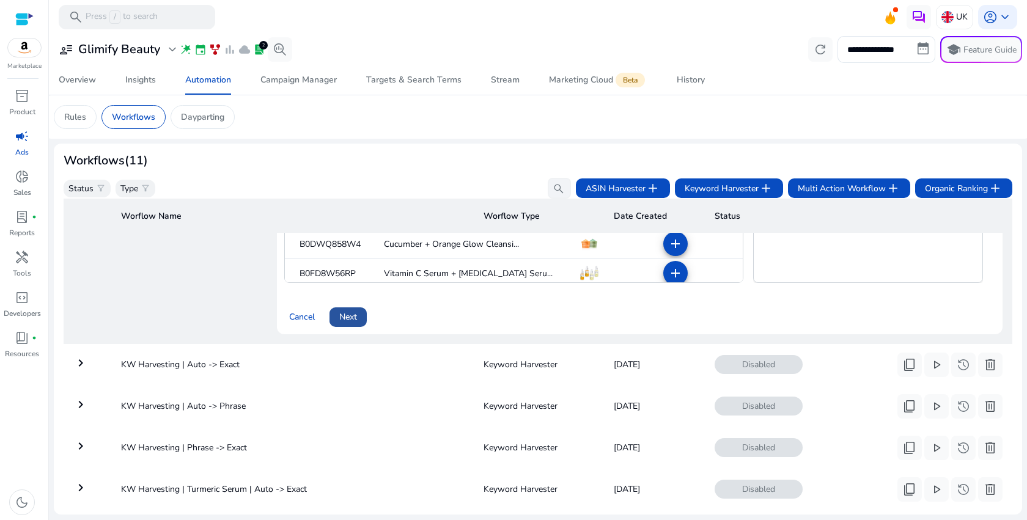
click at [358, 326] on span at bounding box center [347, 317] width 37 height 29
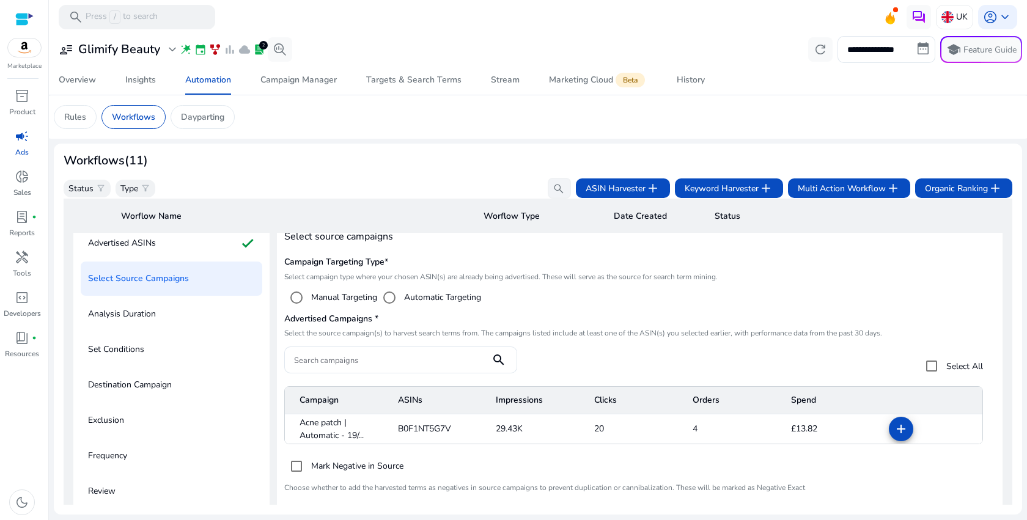
scroll to position [88, 0]
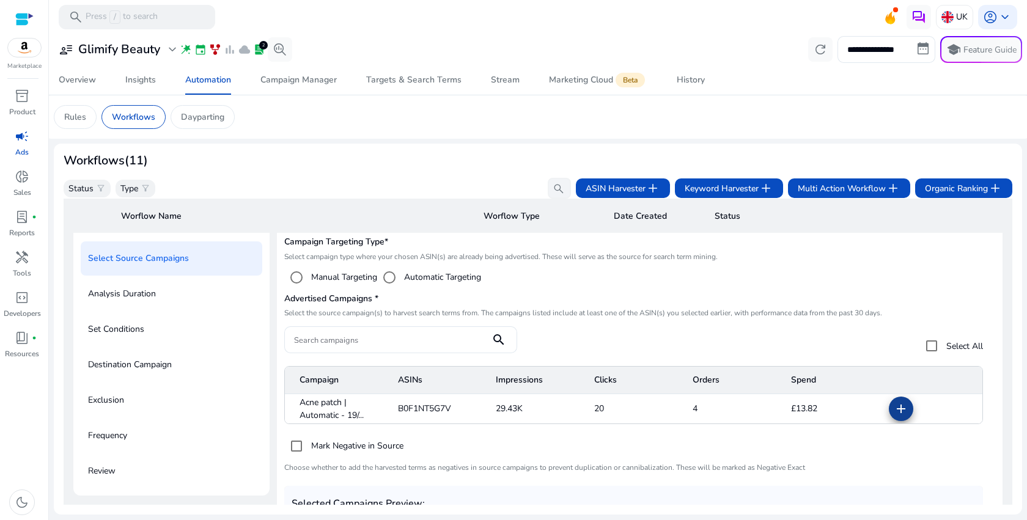
click at [893, 407] on mat-icon "add" at bounding box center [900, 409] width 15 height 15
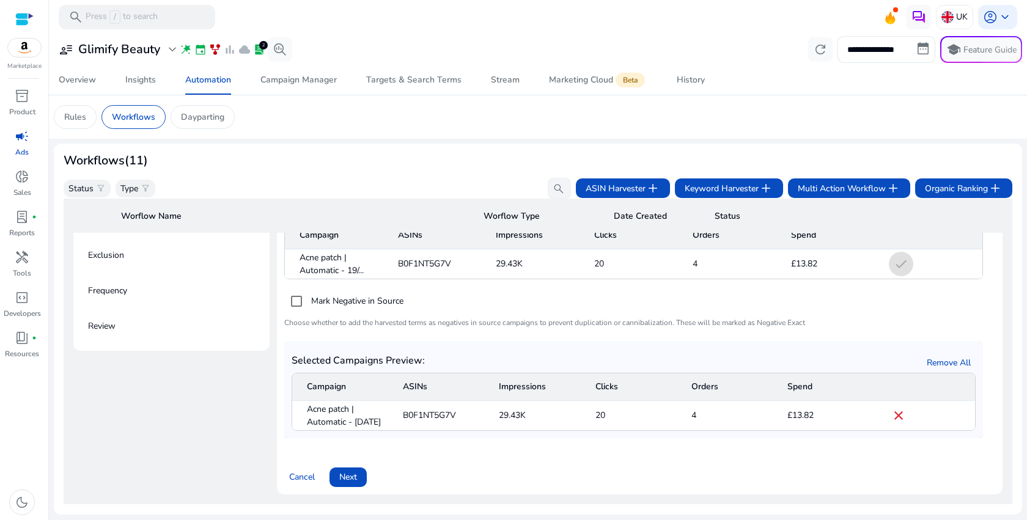
scroll to position [235, 0]
click at [351, 481] on span "Next" at bounding box center [348, 474] width 18 height 13
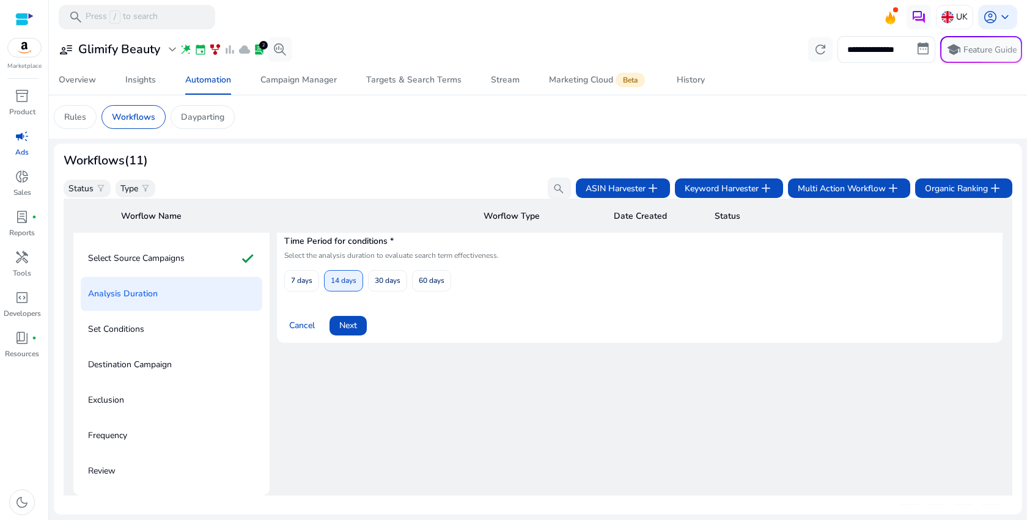
scroll to position [88, 0]
click at [357, 332] on span "Next" at bounding box center [348, 325] width 18 height 13
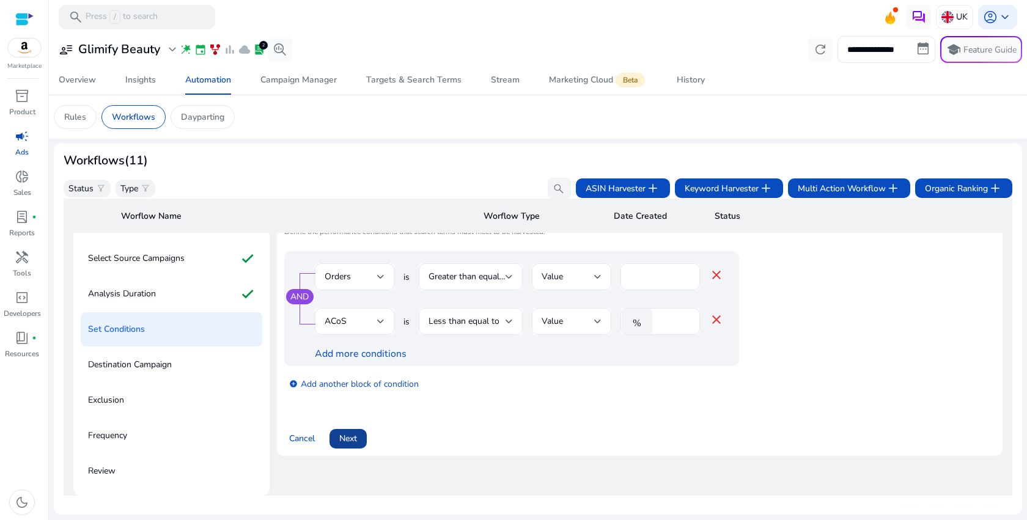
click at [348, 433] on span at bounding box center [347, 438] width 37 height 29
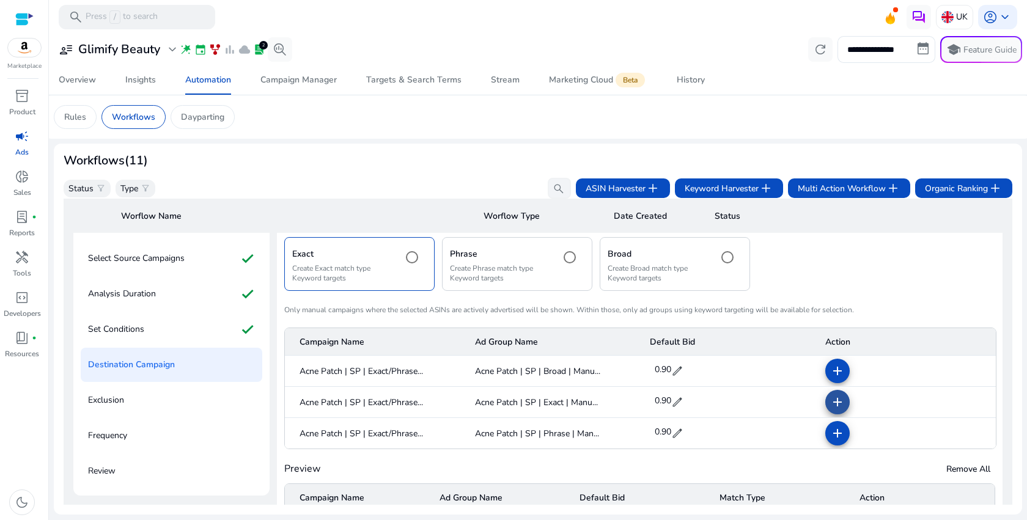
click at [838, 404] on mat-icon "add" at bounding box center [837, 402] width 15 height 15
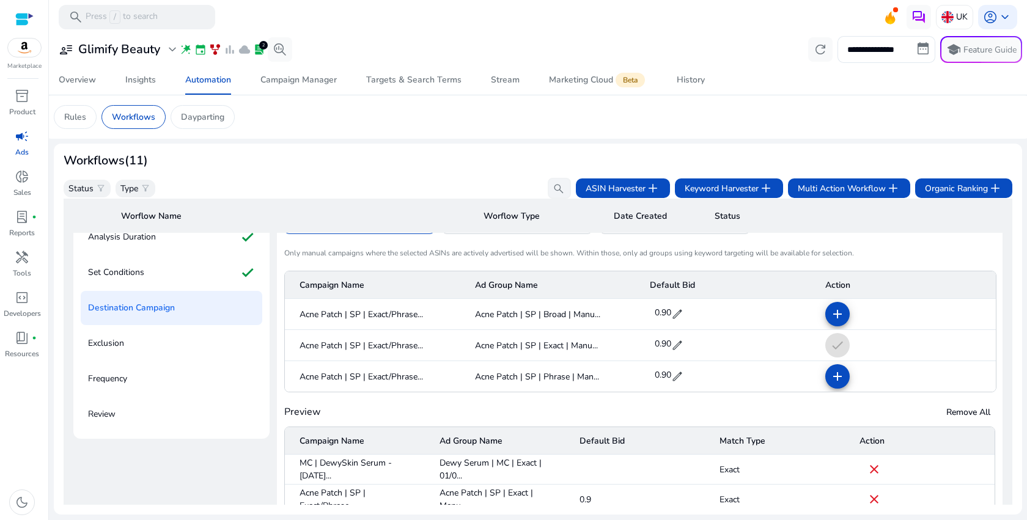
scroll to position [227, 0]
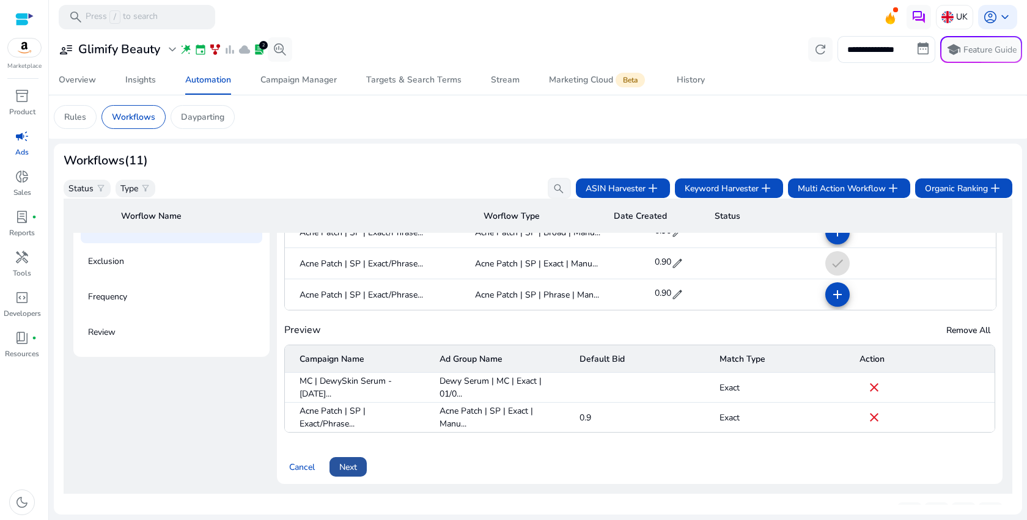
click at [347, 471] on span "Next" at bounding box center [348, 467] width 18 height 13
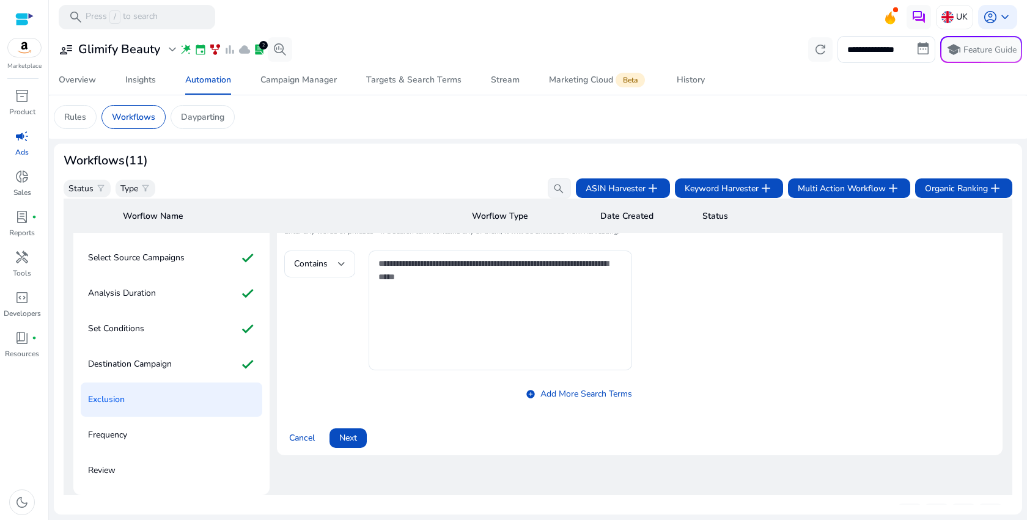
scroll to position [88, 0]
click at [354, 444] on span "Next" at bounding box center [348, 438] width 18 height 13
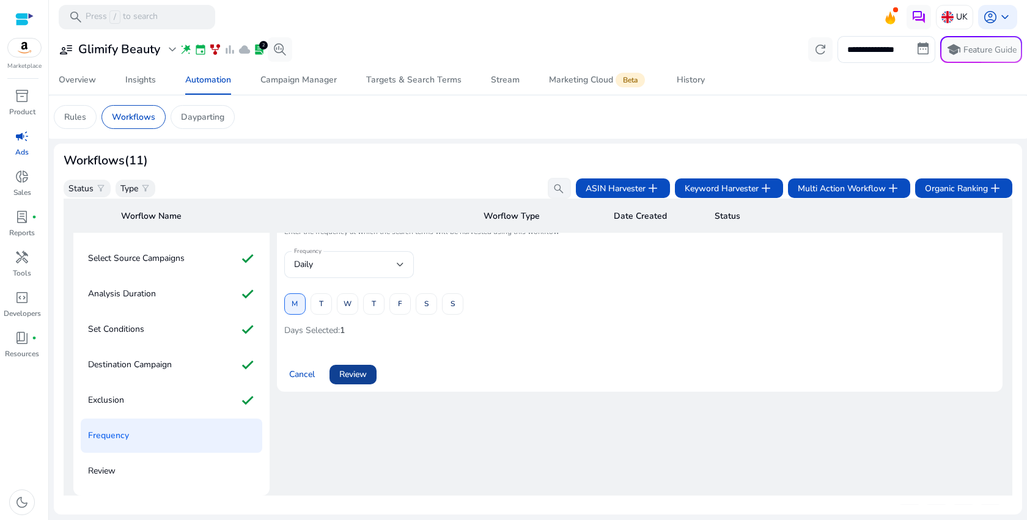
click at [358, 381] on span "Review" at bounding box center [353, 374] width 28 height 13
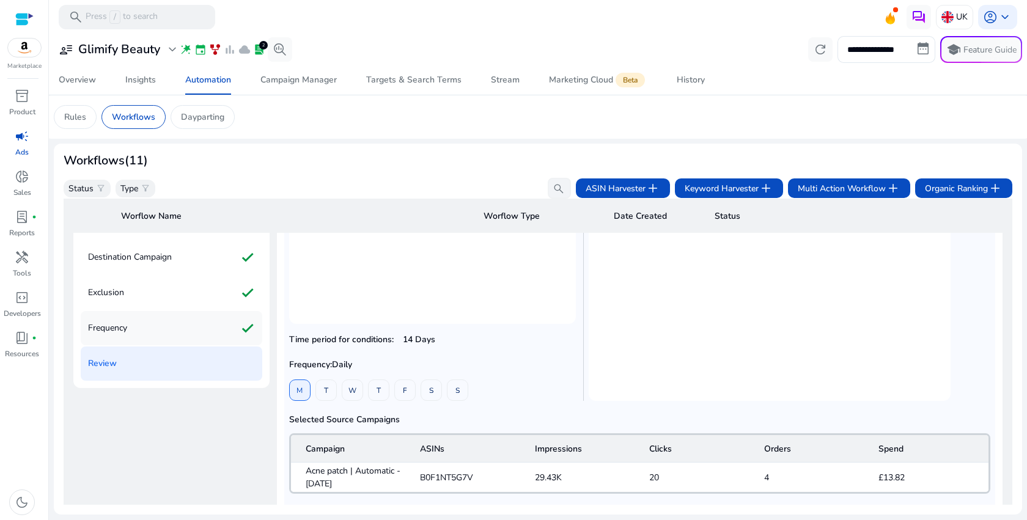
scroll to position [177, 0]
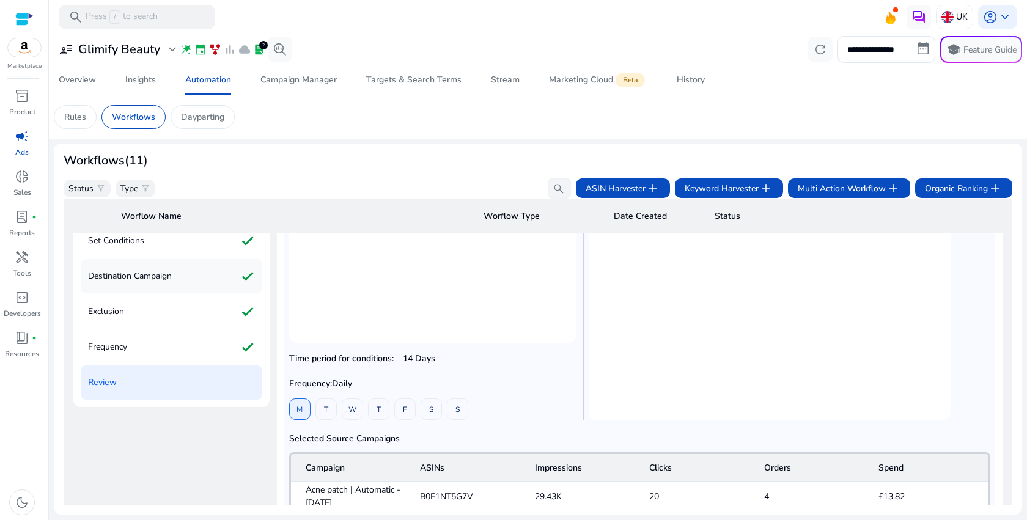
click at [157, 273] on p "Destination Campaign" at bounding box center [130, 276] width 84 height 20
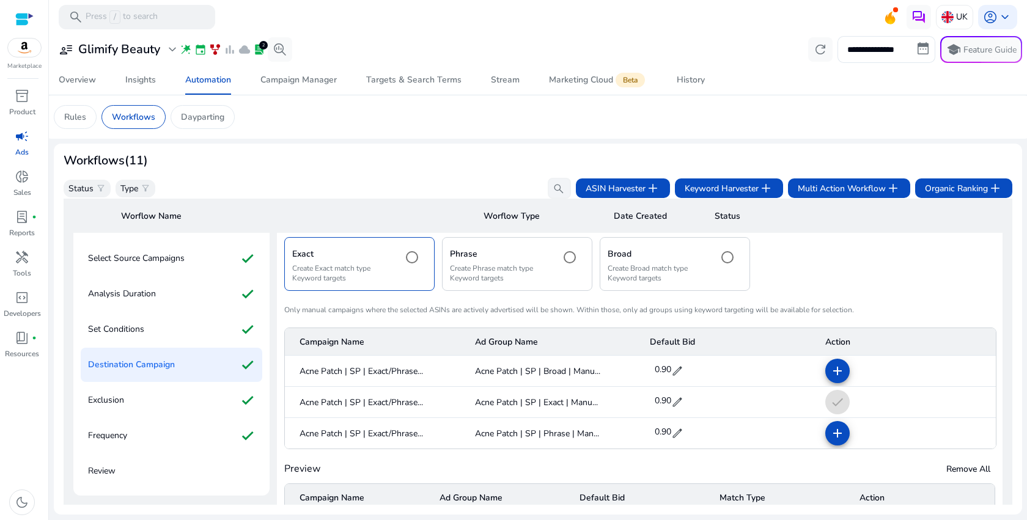
scroll to position [274, 0]
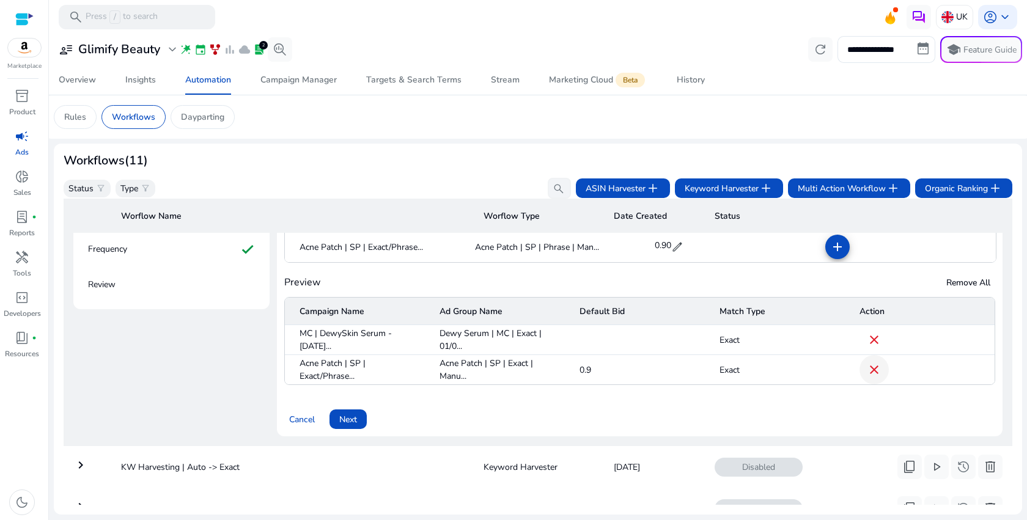
click at [867, 342] on mat-icon "close" at bounding box center [874, 339] width 15 height 15
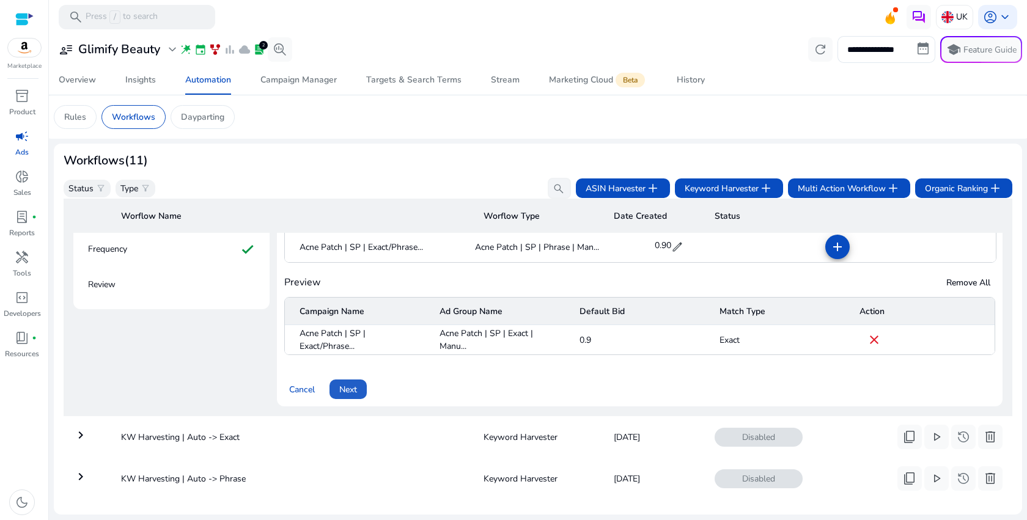
click at [345, 394] on span "Next" at bounding box center [348, 389] width 18 height 13
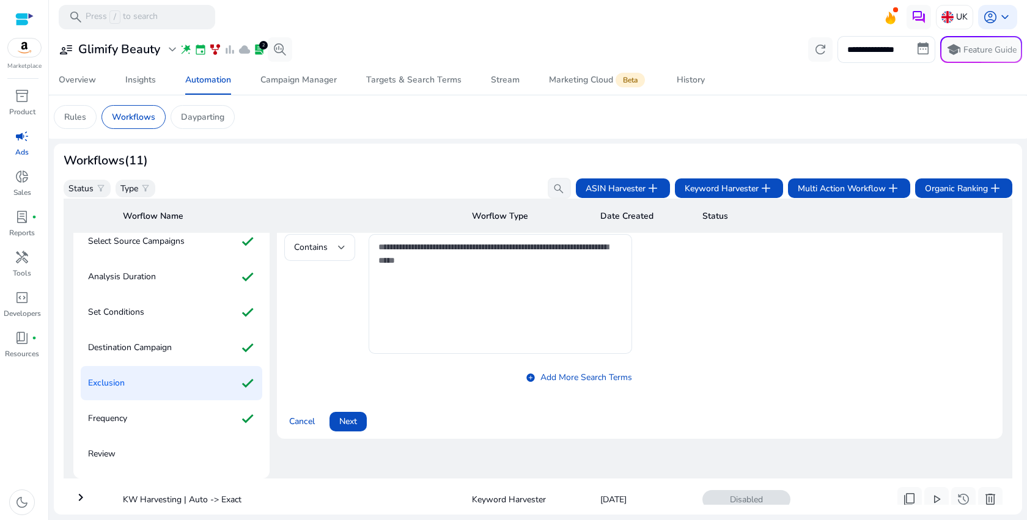
scroll to position [88, 0]
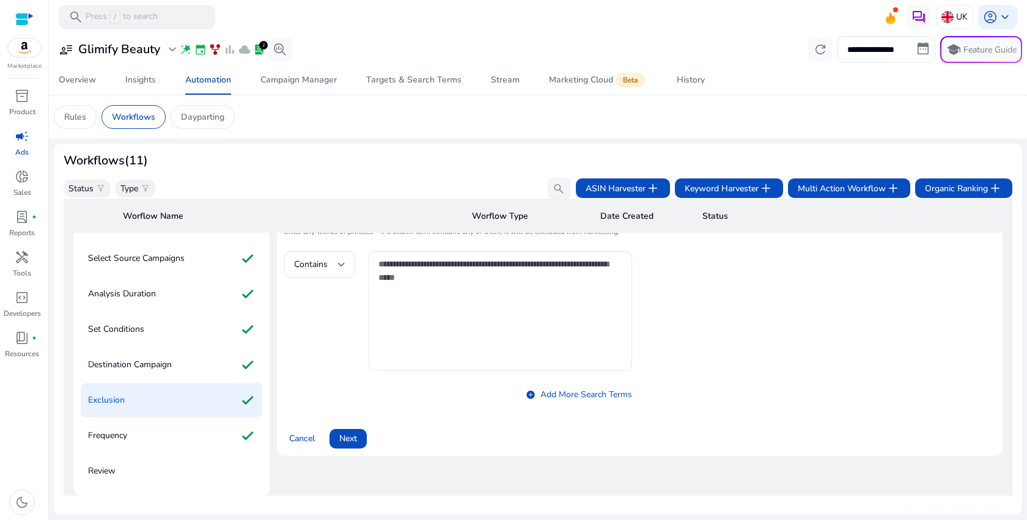
click at [354, 438] on span "Next" at bounding box center [348, 438] width 18 height 13
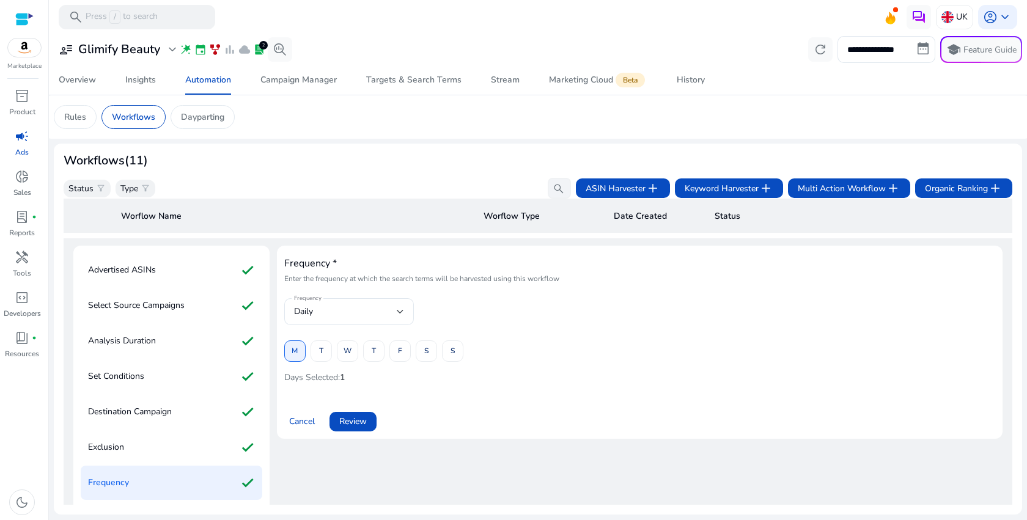
scroll to position [42, 0]
click at [375, 427] on span at bounding box center [352, 420] width 47 height 29
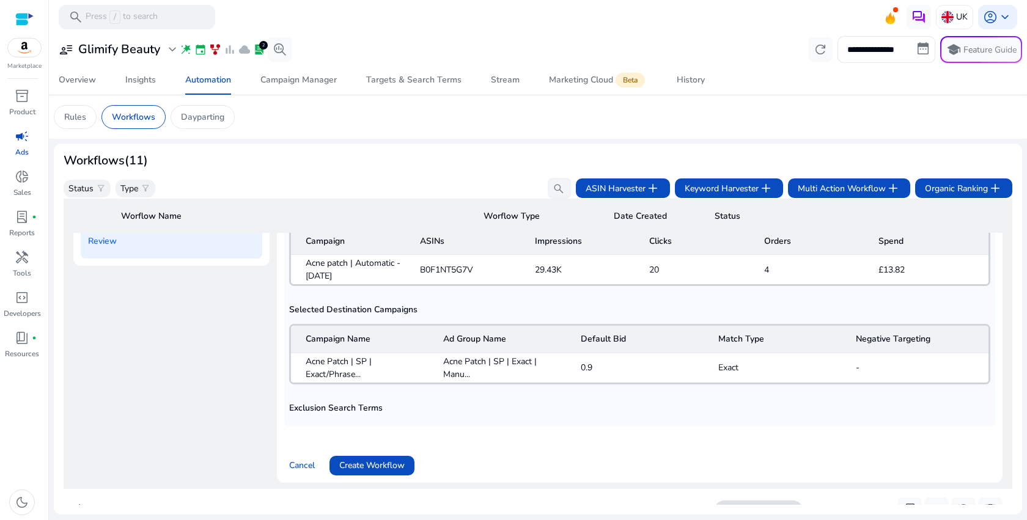
scroll to position [383, 0]
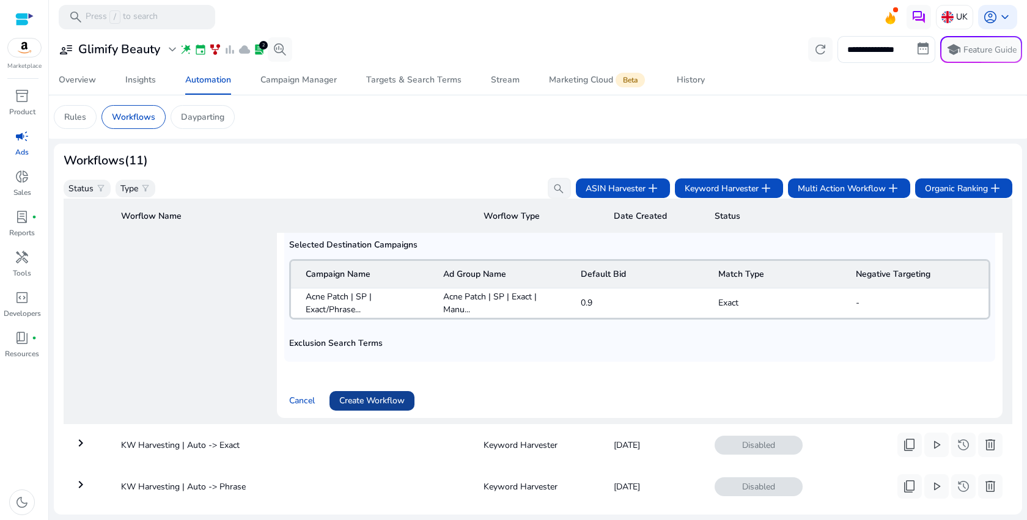
click at [362, 399] on span "Create Workflow" at bounding box center [371, 400] width 65 height 13
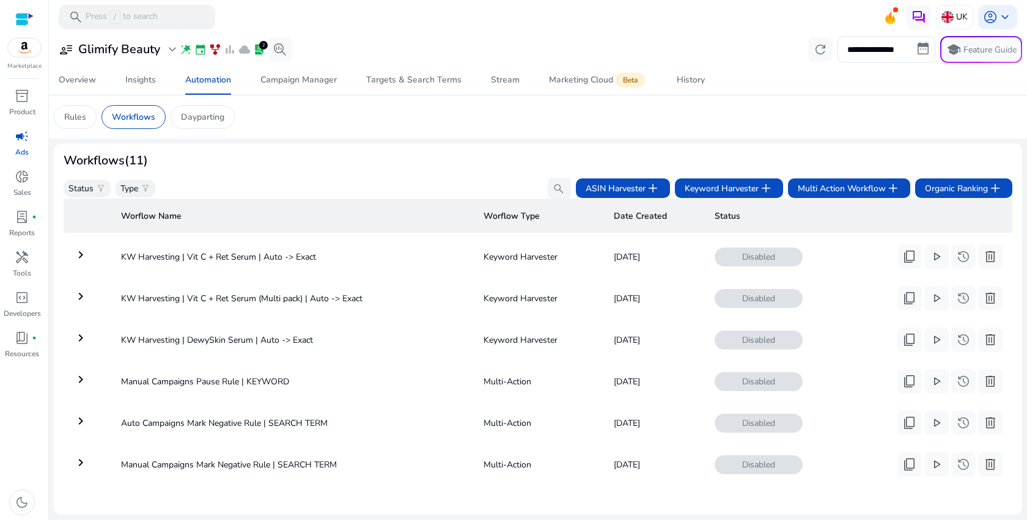
scroll to position [261, 0]
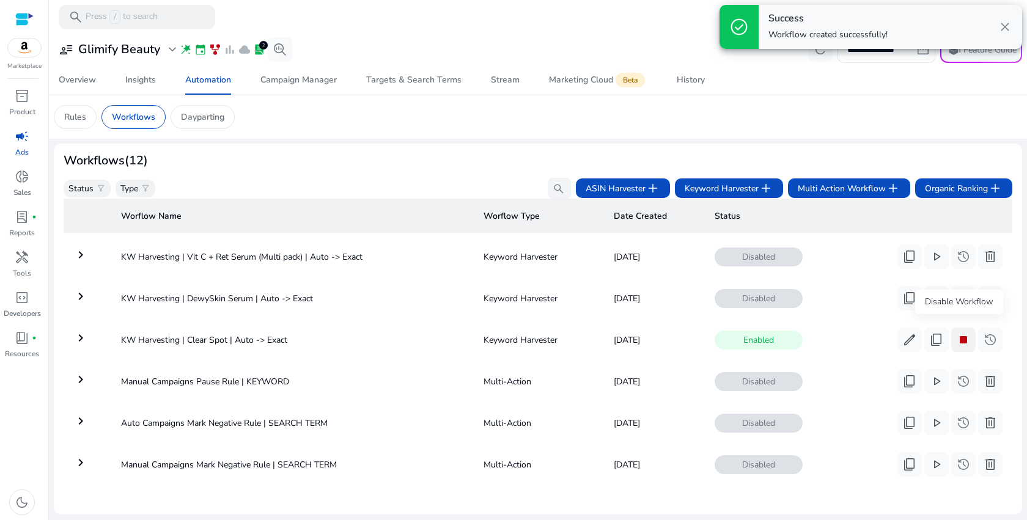
click at [956, 335] on span "stop" at bounding box center [963, 339] width 15 height 15
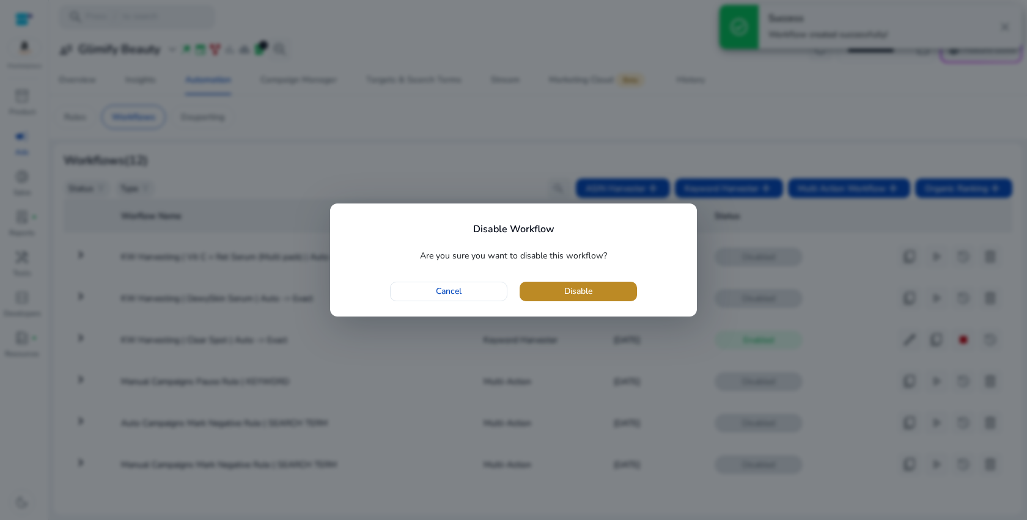
click at [535, 292] on span "button" at bounding box center [577, 291] width 117 height 29
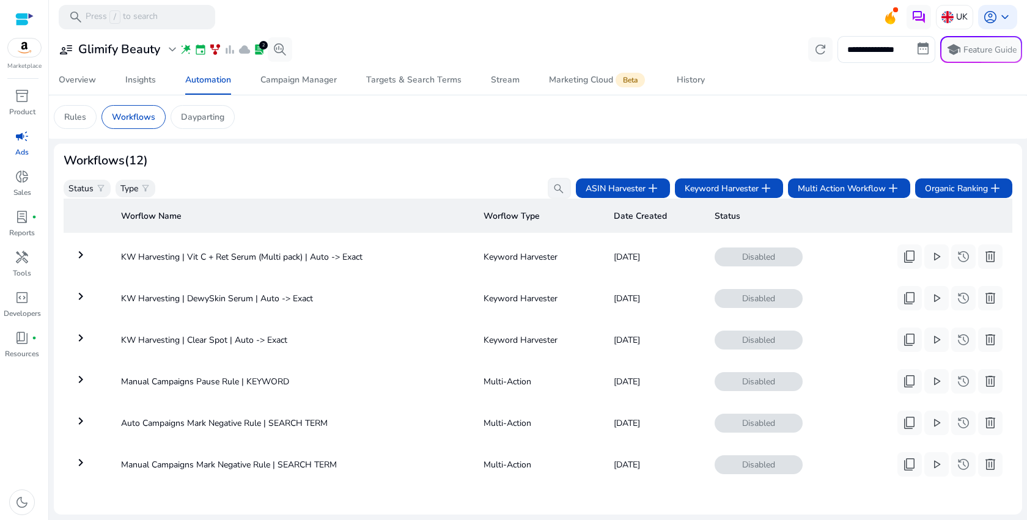
scroll to position [0, 0]
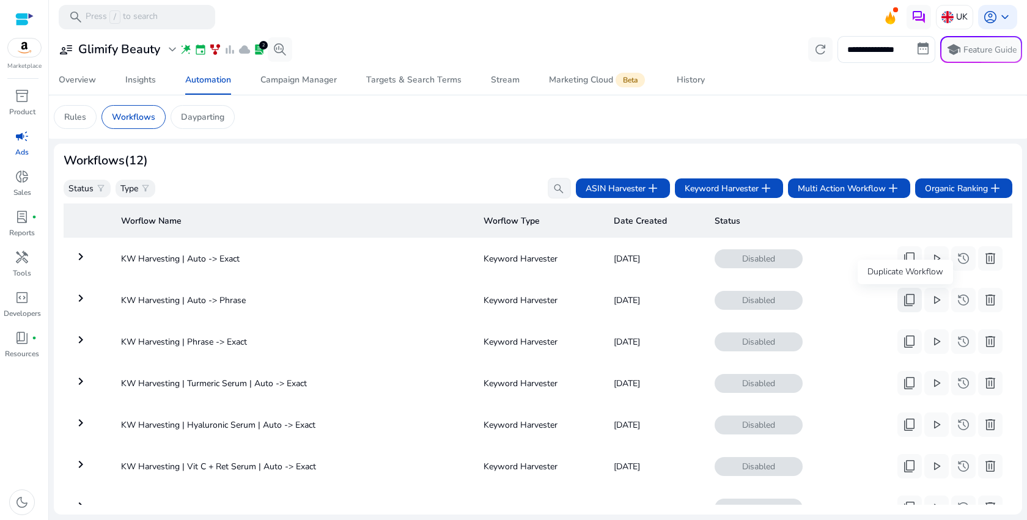
click at [907, 307] on span "content_copy" at bounding box center [909, 300] width 15 height 15
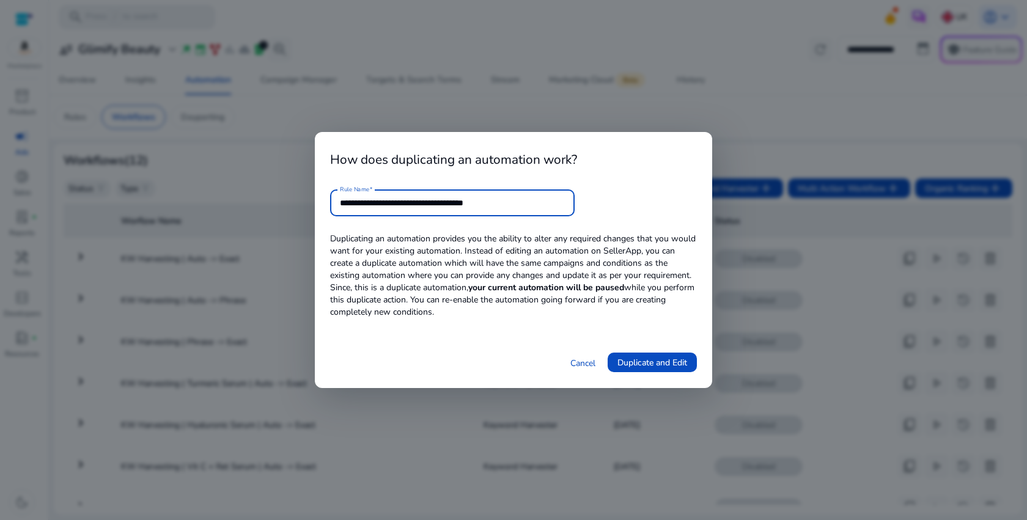
drag, startPoint x: 466, startPoint y: 204, endPoint x: 581, endPoint y: 204, distance: 114.9
click at [581, 204] on form "**********" at bounding box center [513, 202] width 367 height 27
click at [399, 205] on input "**********" at bounding box center [452, 202] width 225 height 13
paste input "**********"
type input "**********"
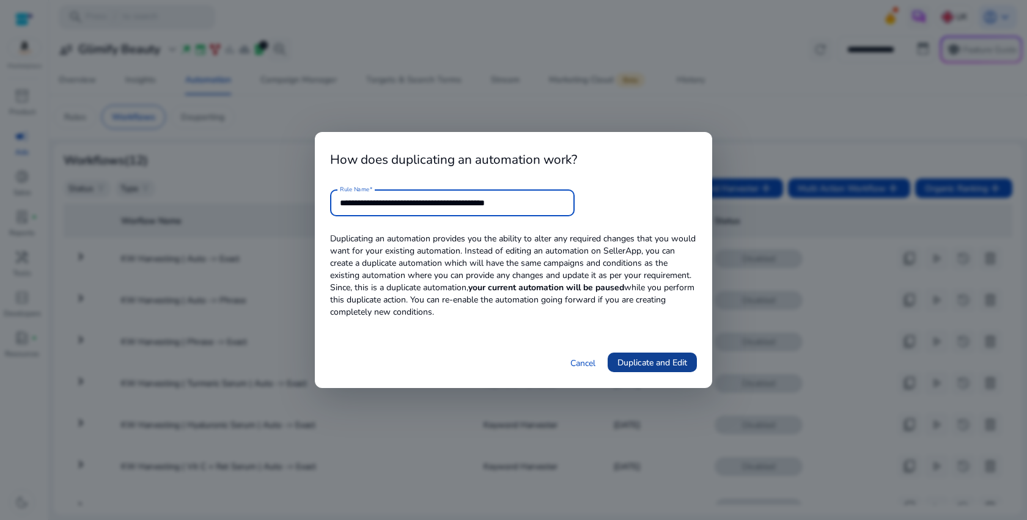
click at [646, 364] on span "Duplicate and Edit" at bounding box center [652, 362] width 70 height 13
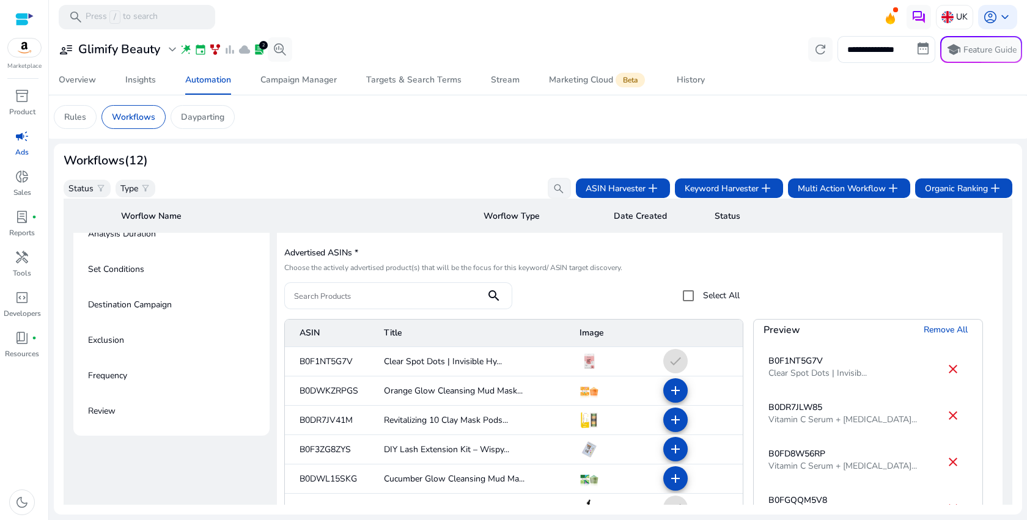
scroll to position [147, 0]
click at [933, 329] on span "Remove All" at bounding box center [945, 330] width 44 height 13
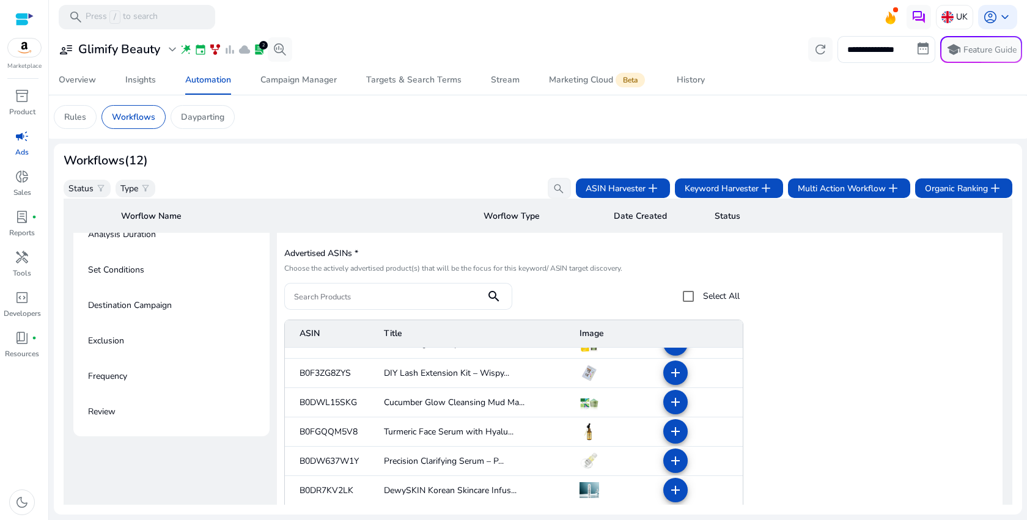
scroll to position [103, 0]
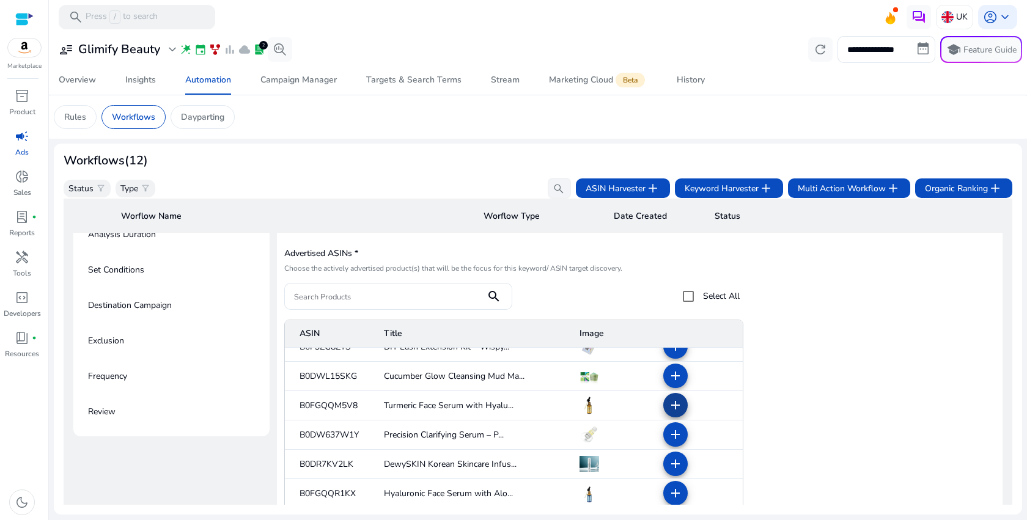
click at [668, 406] on mat-icon "add" at bounding box center [675, 405] width 15 height 15
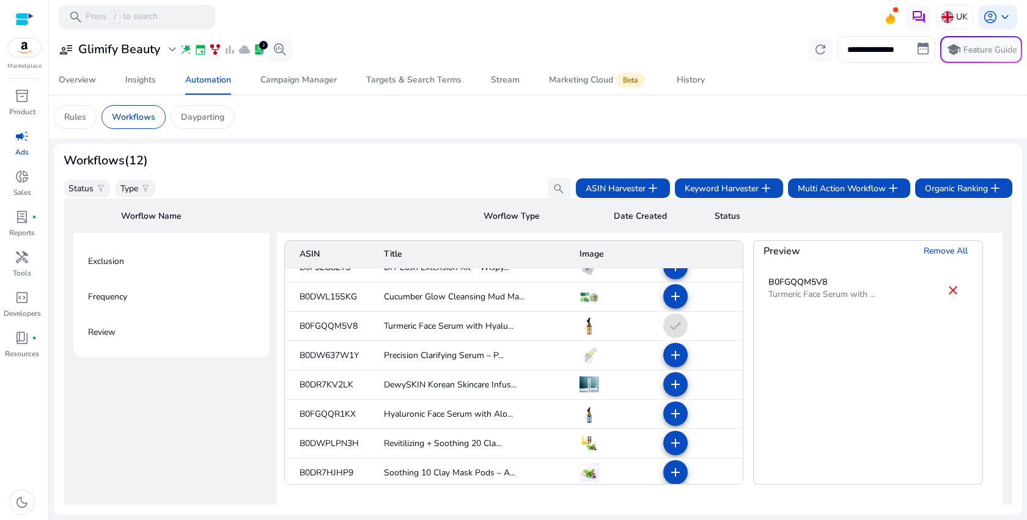
scroll to position [350, 0]
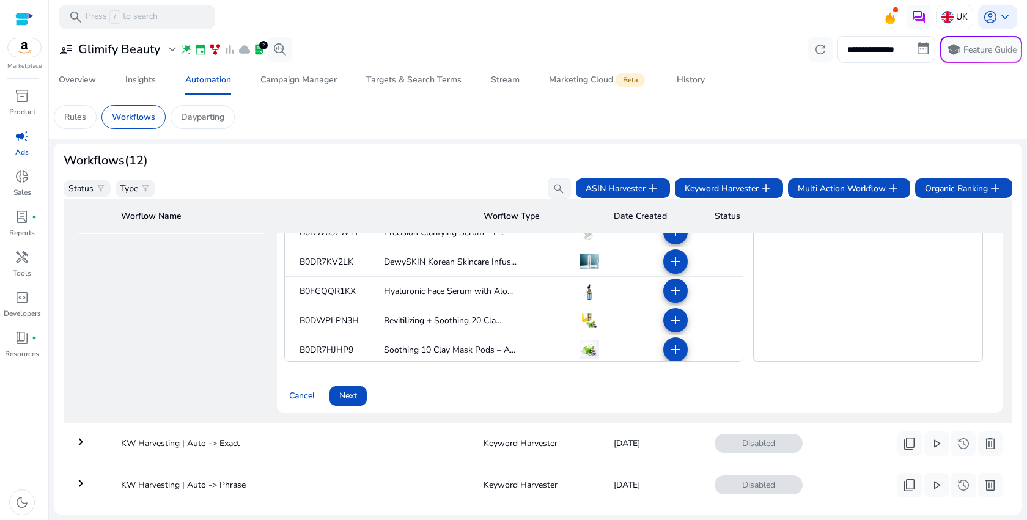
click at [354, 392] on span "Next" at bounding box center [348, 395] width 18 height 13
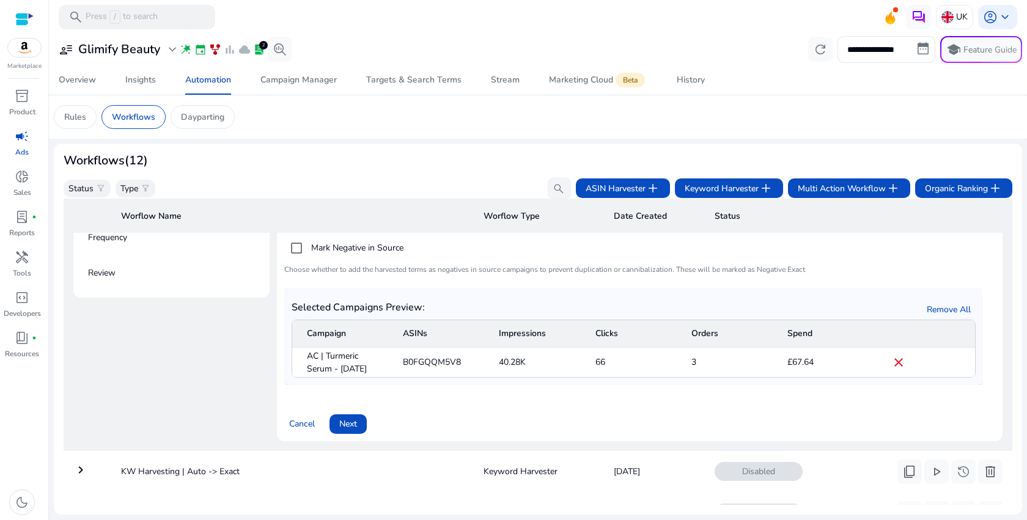
scroll to position [288, 0]
click at [518, 370] on mat-cell "40.28K" at bounding box center [537, 360] width 96 height 29
click at [517, 370] on mat-cell "40.28K" at bounding box center [537, 360] width 96 height 29
drag, startPoint x: 356, startPoint y: 430, endPoint x: 472, endPoint y: 444, distance: 116.3
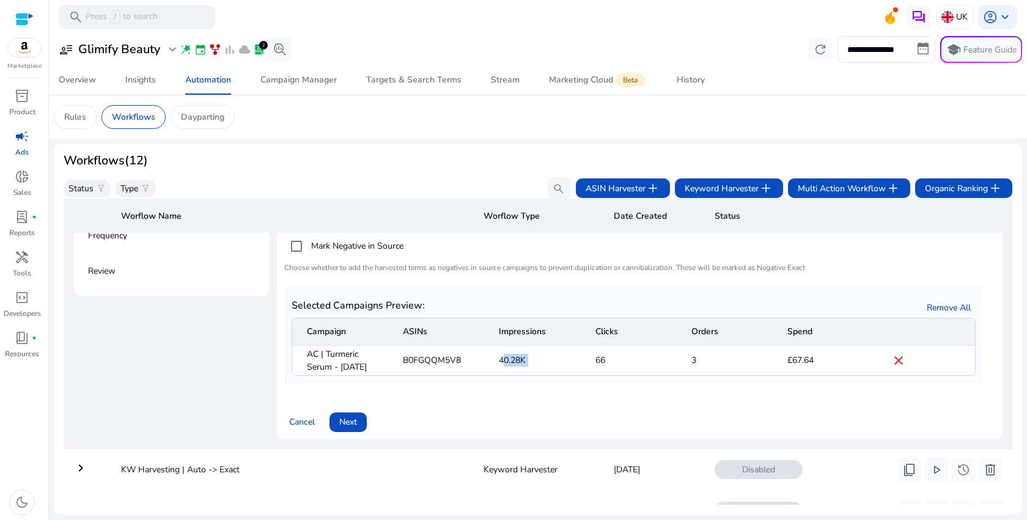
click at [472, 439] on div "Select source campaigns Campaign Targeting Type* Select campaign type where you…" at bounding box center [639, 219] width 725 height 441
click at [357, 428] on span "Next" at bounding box center [348, 422] width 18 height 13
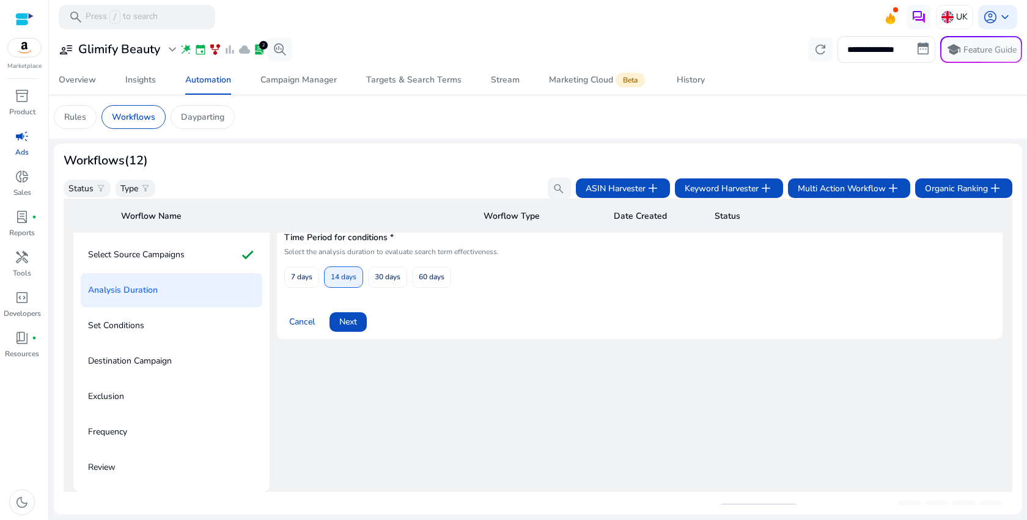
scroll to position [88, 0]
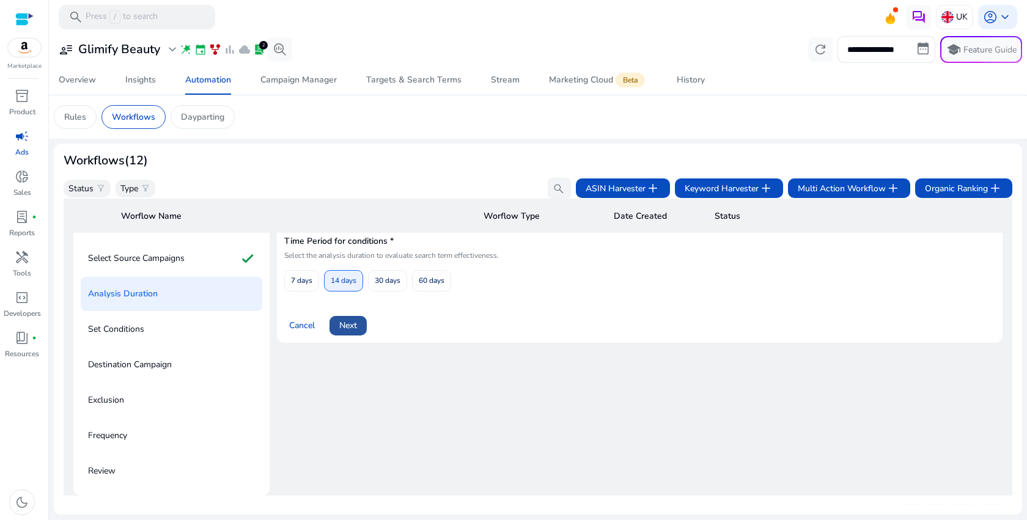
click at [356, 326] on span "Next" at bounding box center [348, 325] width 18 height 13
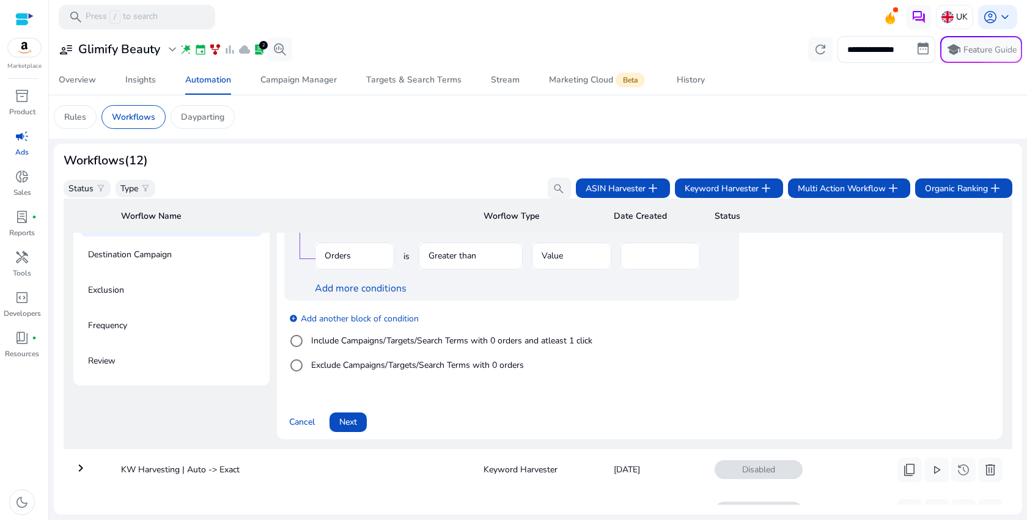
scroll to position [0, 0]
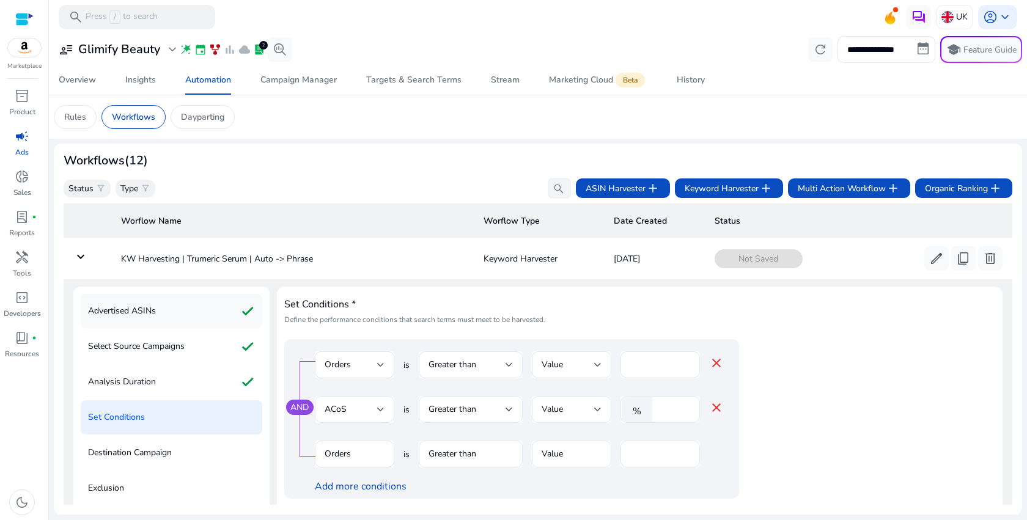
click at [185, 322] on div "Advertised ASINs check" at bounding box center [172, 311] width 182 height 34
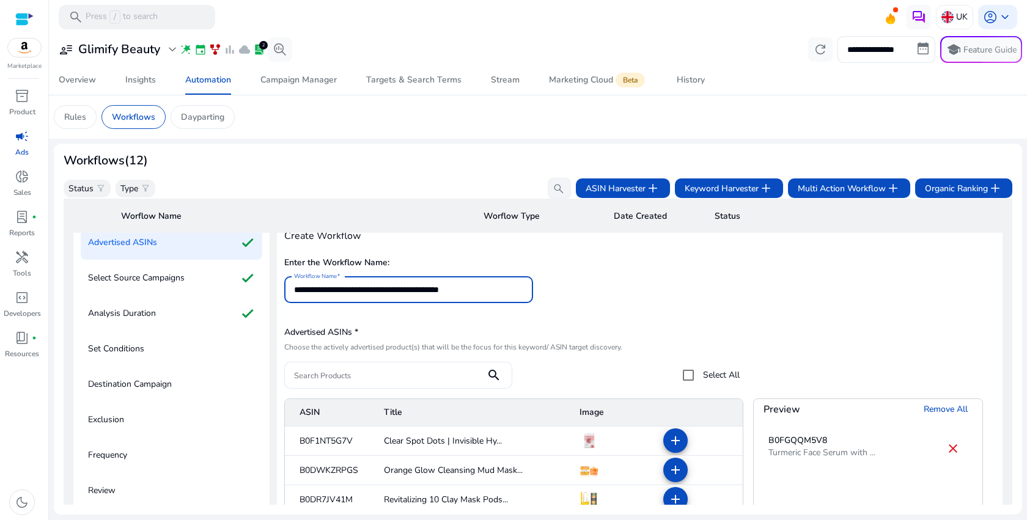
scroll to position [88, 0]
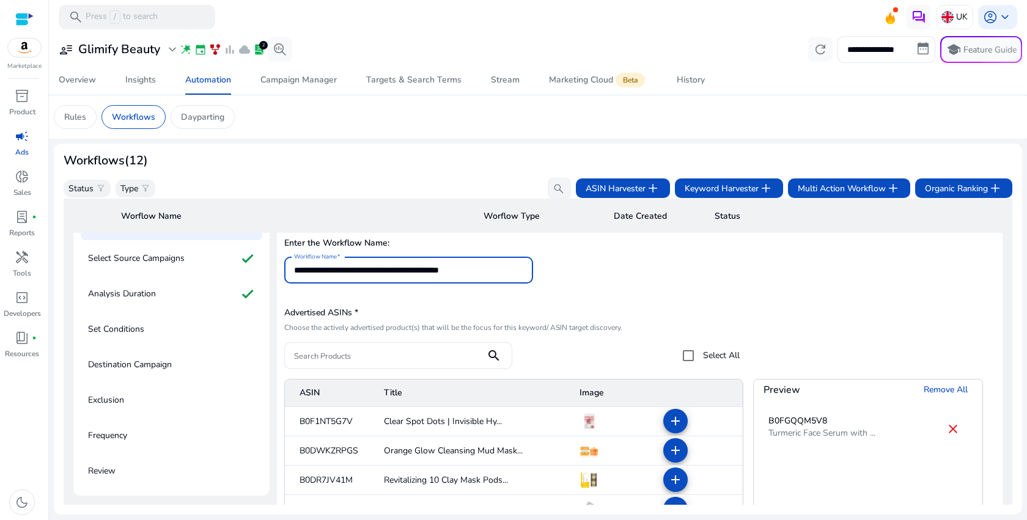
click at [453, 268] on input "**********" at bounding box center [408, 269] width 229 height 13
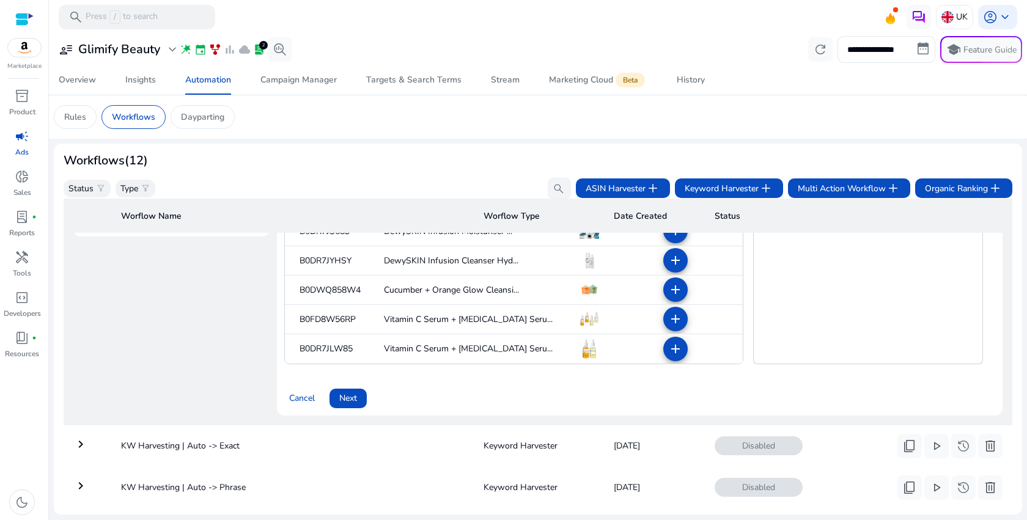
scroll to position [490, 0]
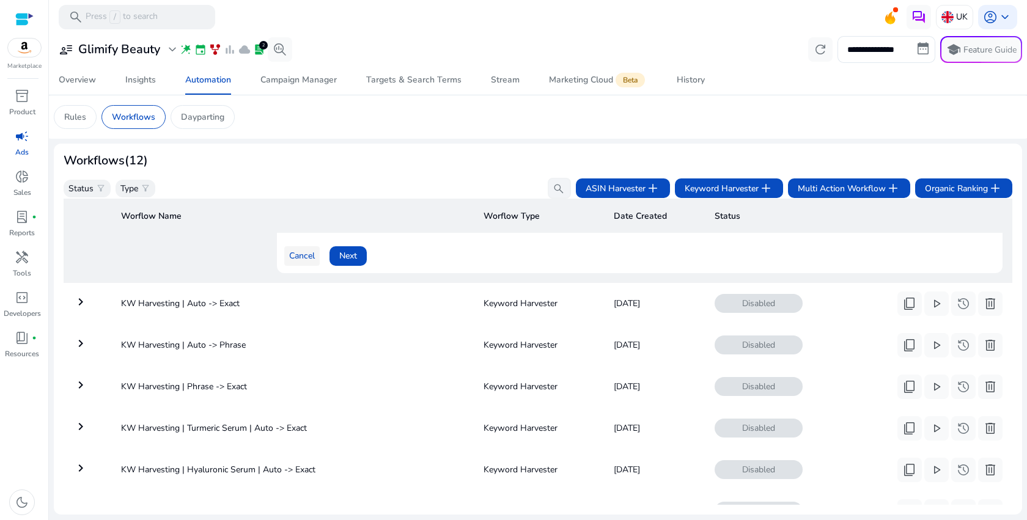
click at [295, 262] on span "Cancel" at bounding box center [302, 255] width 26 height 13
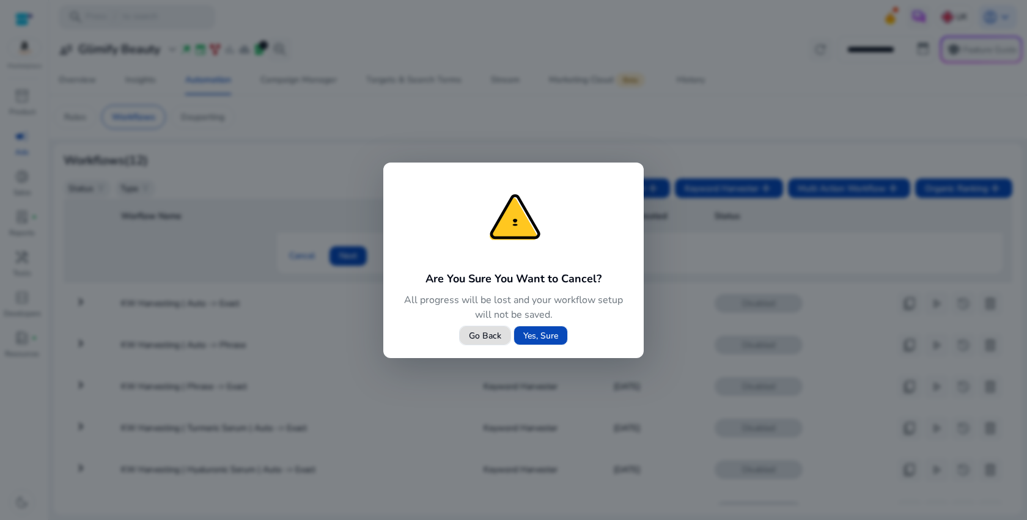
click at [553, 337] on span "Yes, Sure" at bounding box center [540, 335] width 35 height 13
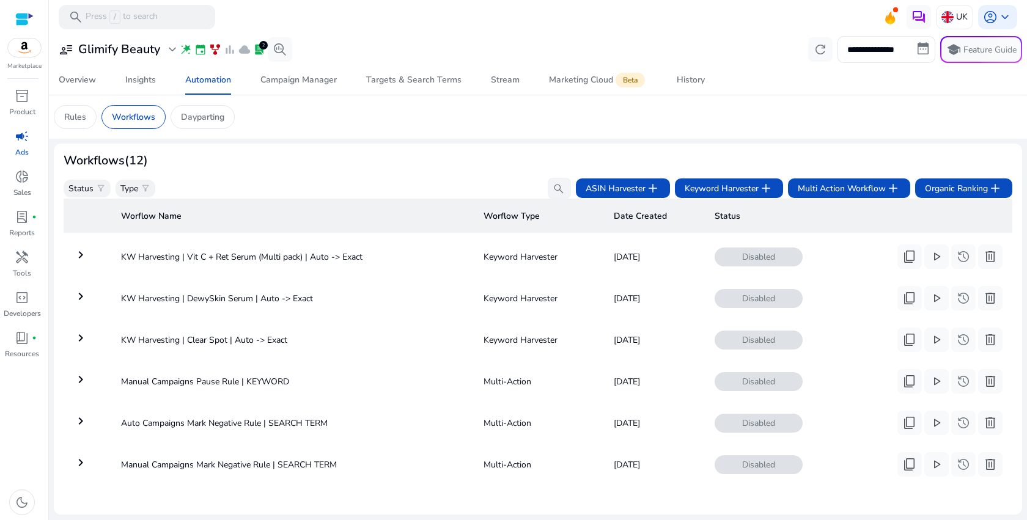
scroll to position [0, 0]
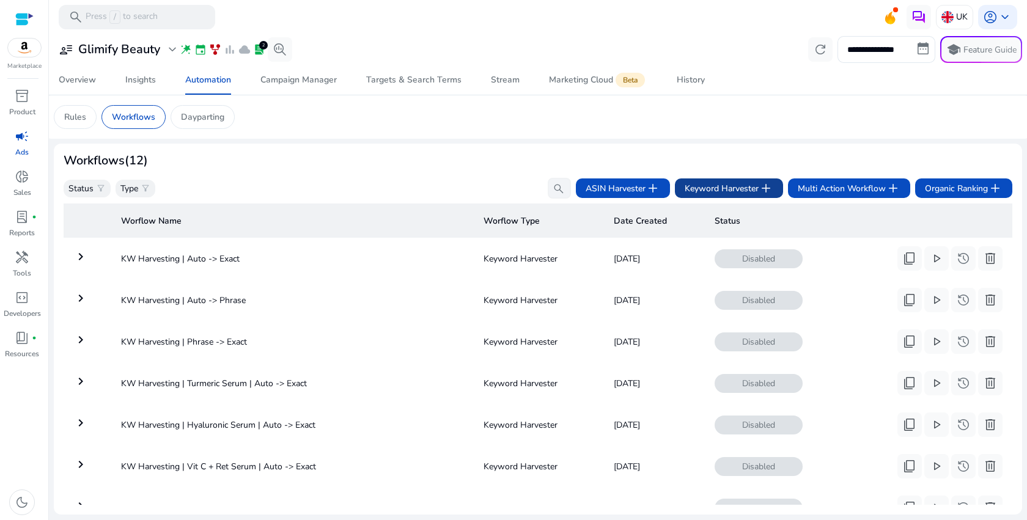
click at [744, 188] on span "Keyword Harvester add" at bounding box center [728, 188] width 89 height 15
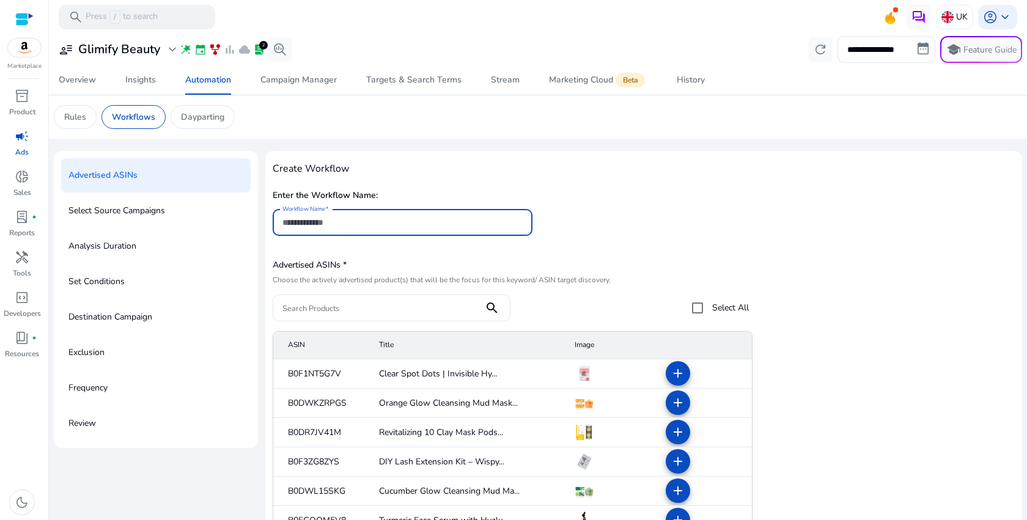
click at [443, 224] on input "Workflow Name" at bounding box center [402, 222] width 240 height 13
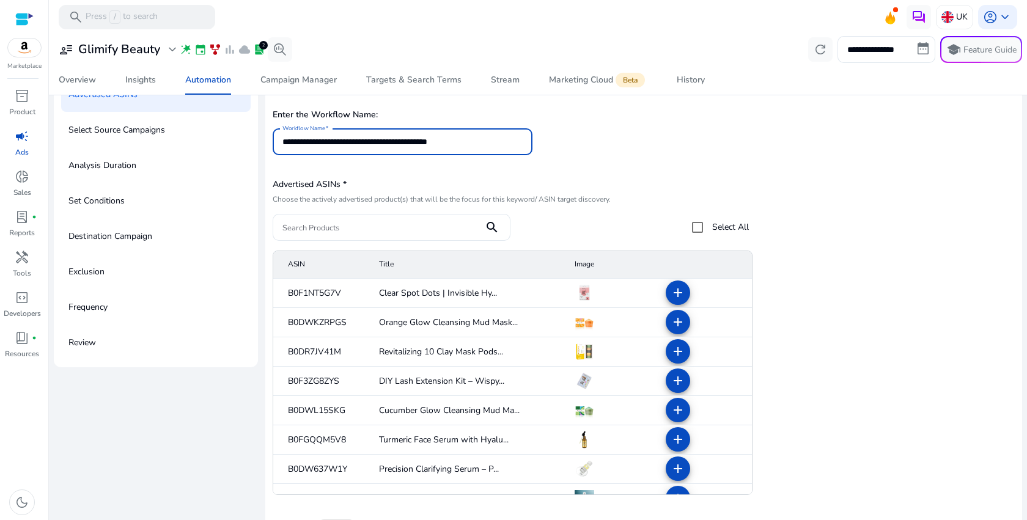
scroll to position [112, 0]
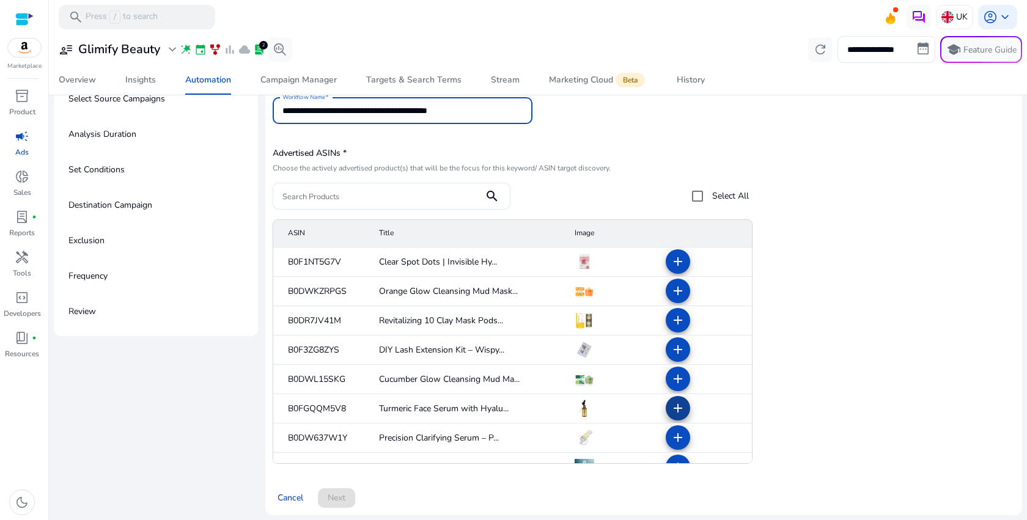
type input "**********"
click at [676, 408] on mat-icon "add" at bounding box center [677, 408] width 15 height 15
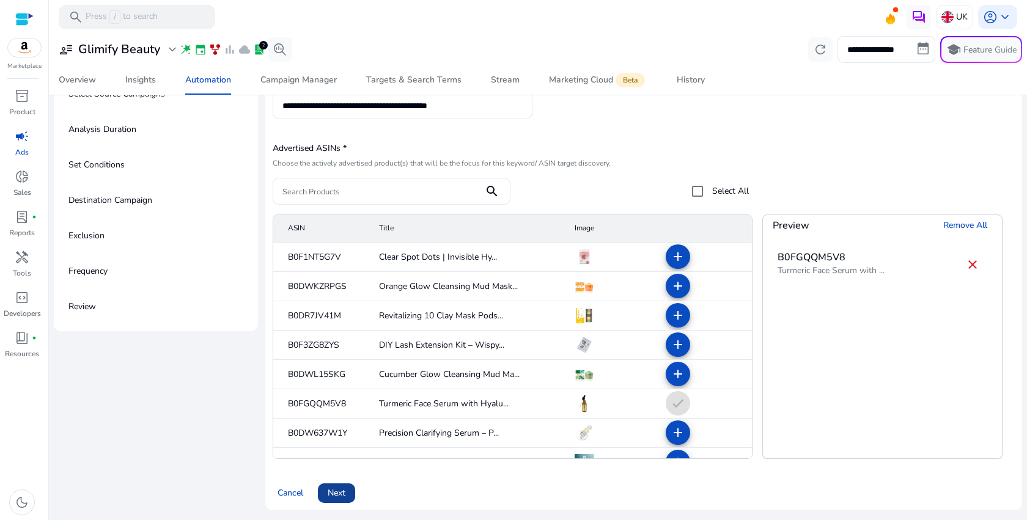
click at [345, 499] on span "Next" at bounding box center [337, 492] width 18 height 13
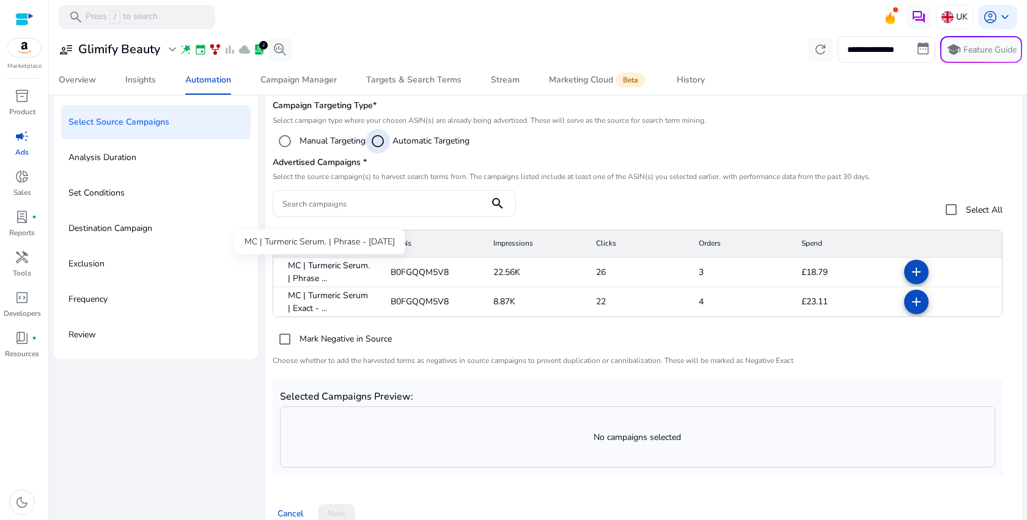
scroll to position [80, 0]
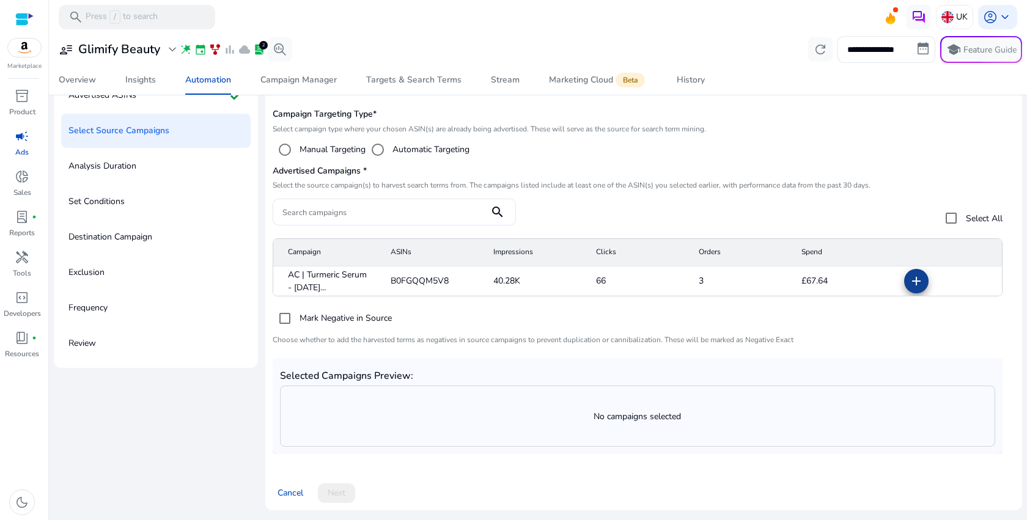
click at [922, 285] on span at bounding box center [915, 280] width 29 height 29
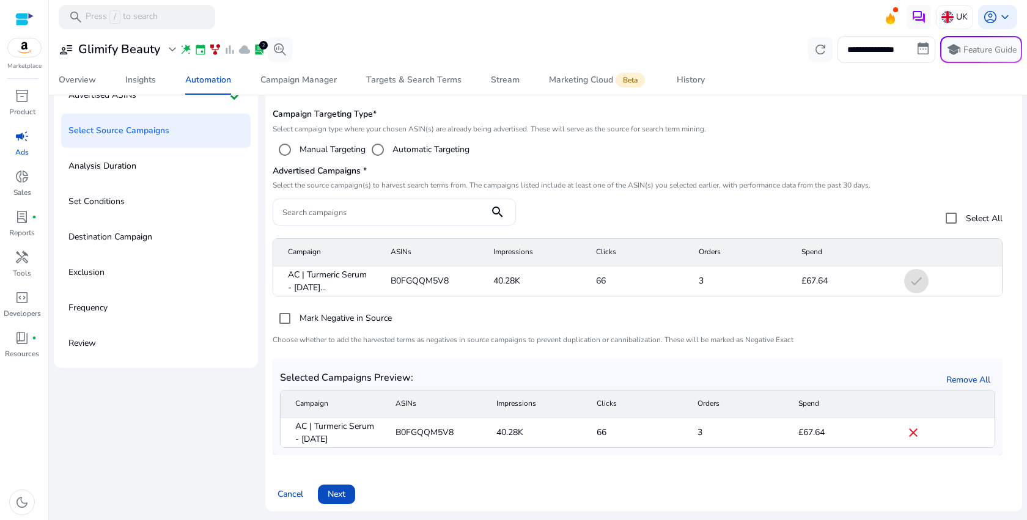
scroll to position [81, 0]
click at [343, 493] on span "Next" at bounding box center [337, 492] width 18 height 13
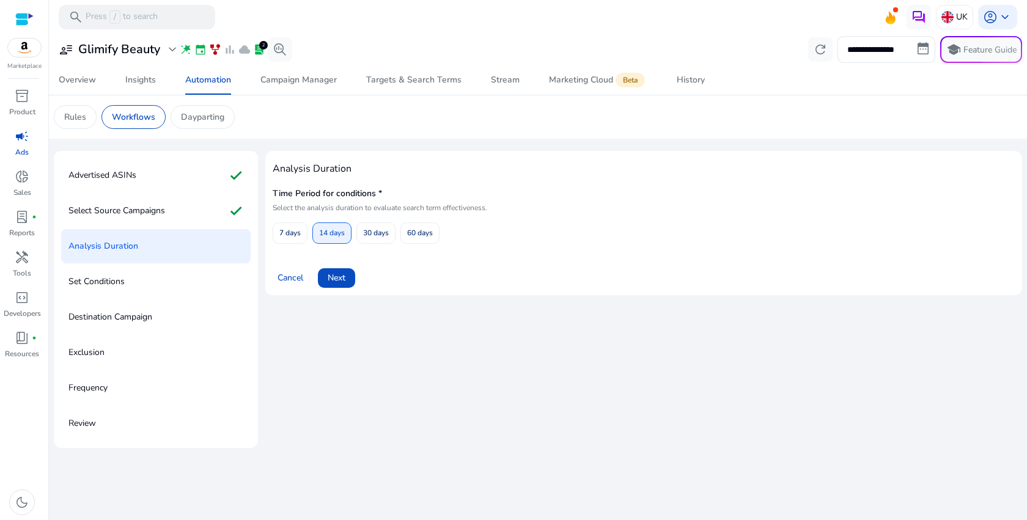
scroll to position [0, 0]
click at [336, 282] on span "Next" at bounding box center [337, 277] width 18 height 13
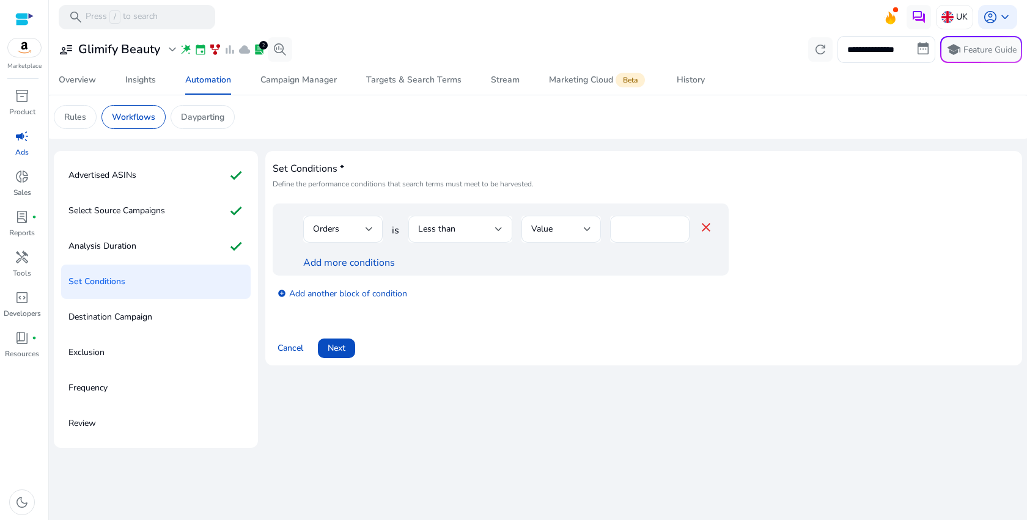
click at [457, 230] on div "Less than" at bounding box center [456, 228] width 77 height 13
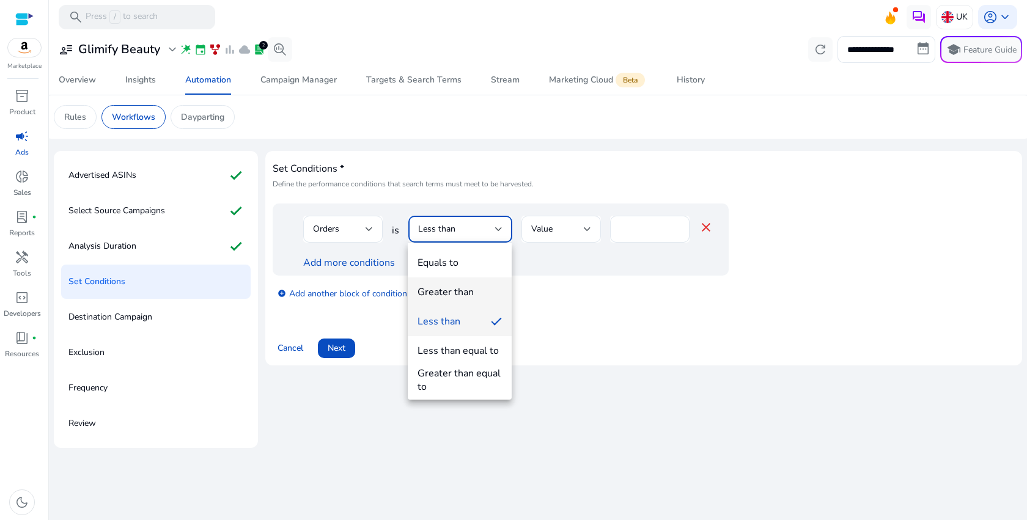
click at [451, 283] on mat-option "Greater than" at bounding box center [460, 291] width 104 height 29
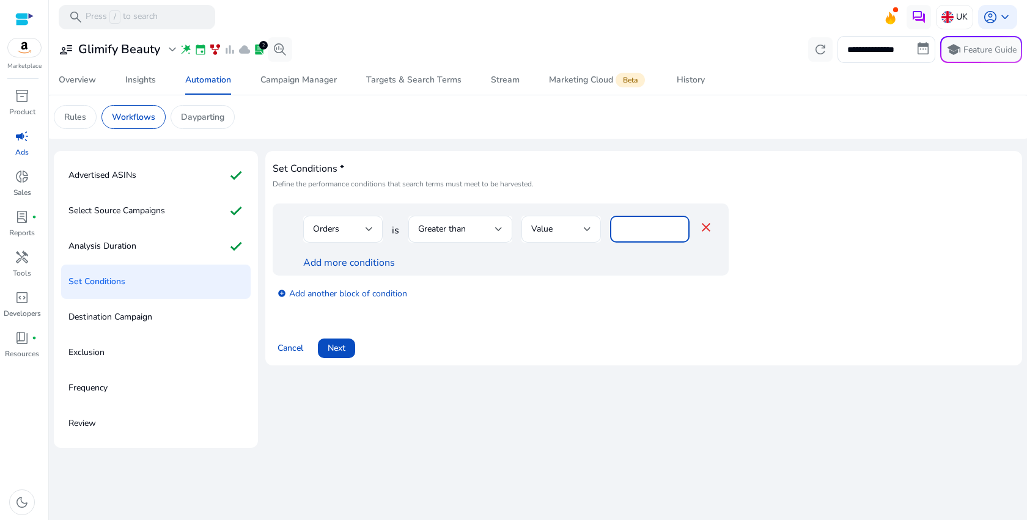
click at [623, 232] on input "*" at bounding box center [650, 228] width 60 height 13
type input "*"
click at [367, 263] on link "Add more conditions" at bounding box center [349, 262] width 92 height 13
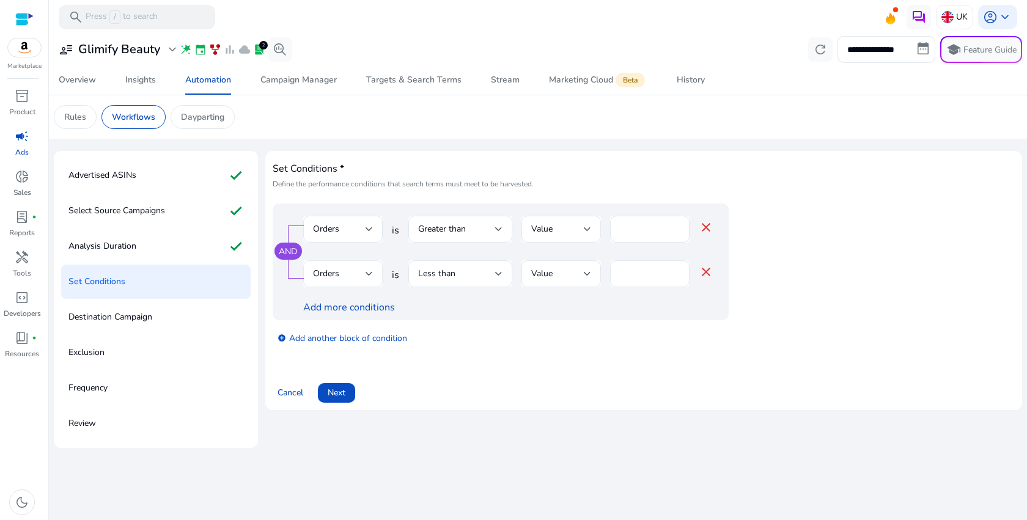
click at [334, 274] on span "Orders" at bounding box center [326, 274] width 26 height 12
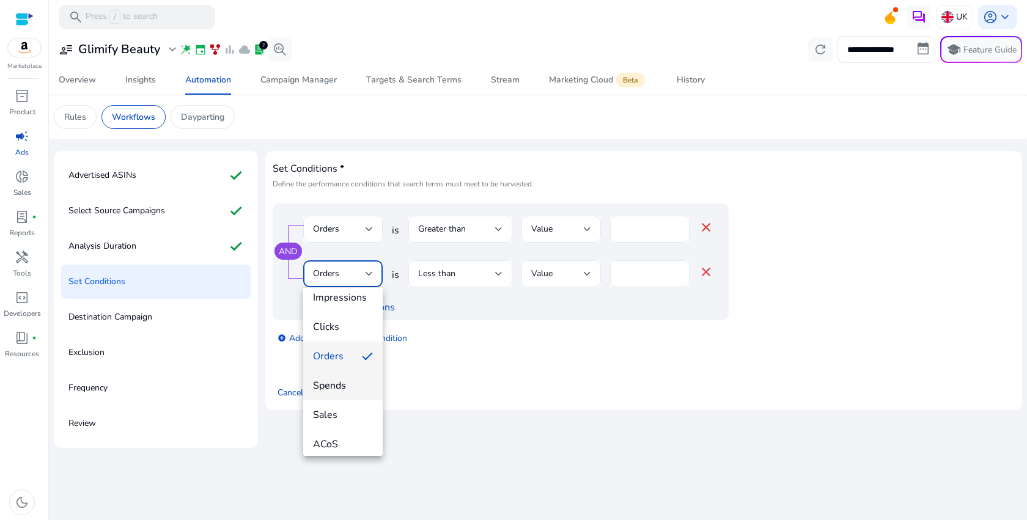
scroll to position [45, 0]
click at [340, 436] on span "ACoS" at bounding box center [343, 438] width 60 height 13
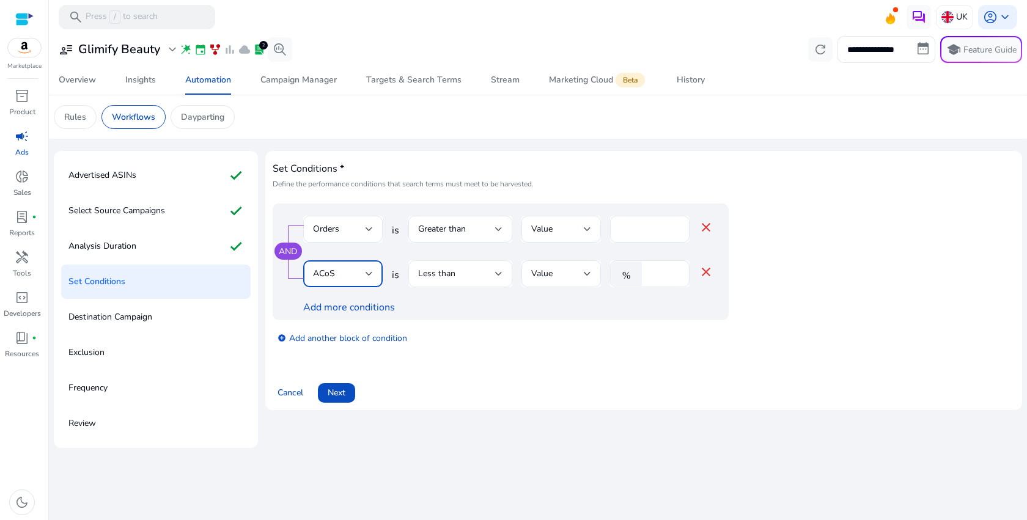
click at [475, 270] on div "Less than" at bounding box center [456, 273] width 77 height 13
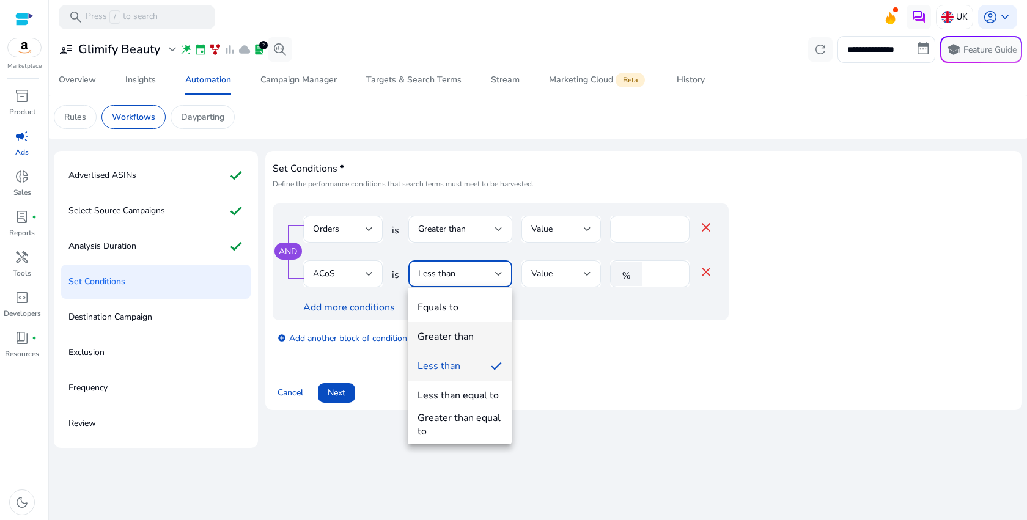
click at [480, 344] on mat-option "Greater than" at bounding box center [460, 336] width 104 height 29
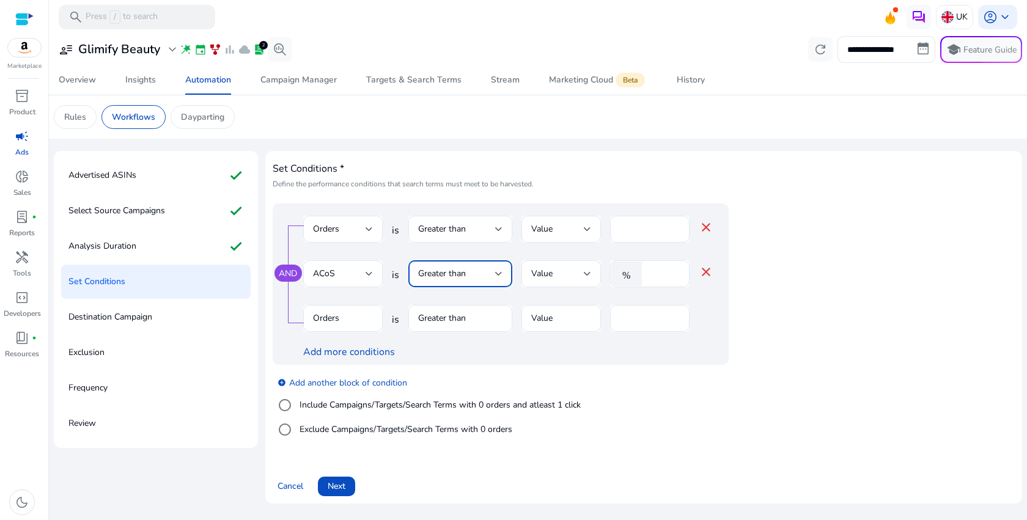
click at [483, 275] on div "Greater than" at bounding box center [456, 273] width 77 height 13
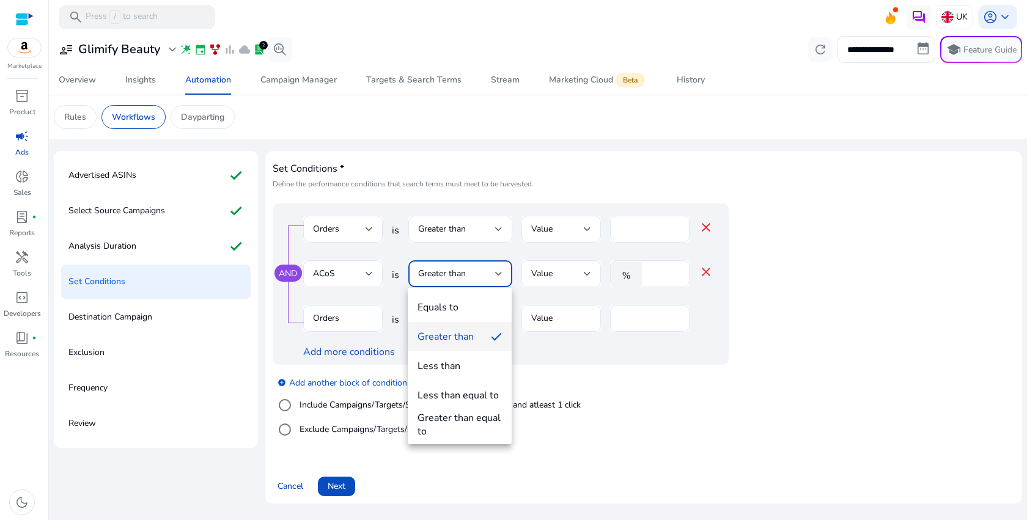
click at [471, 316] on mat-option "Equals to" at bounding box center [460, 307] width 104 height 29
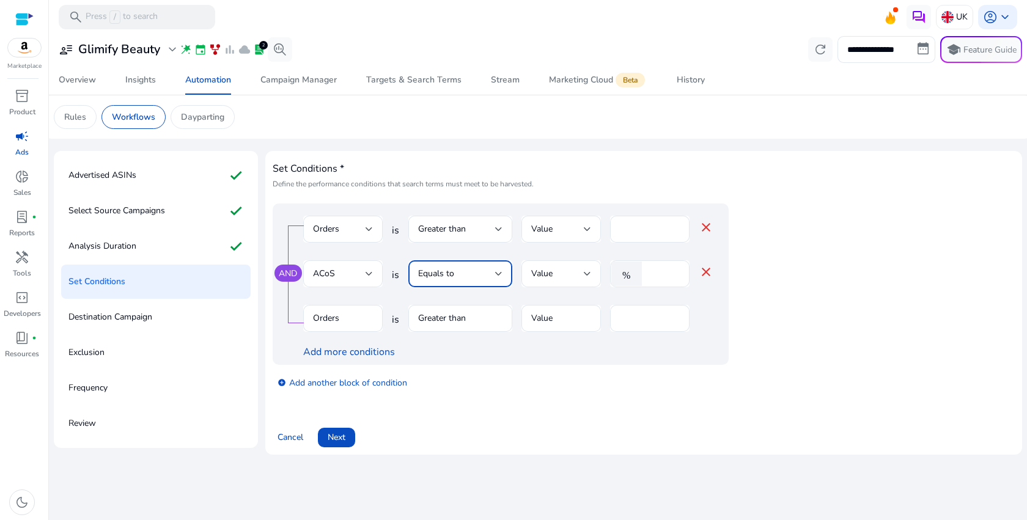
click at [486, 272] on div "Equals to" at bounding box center [456, 273] width 77 height 13
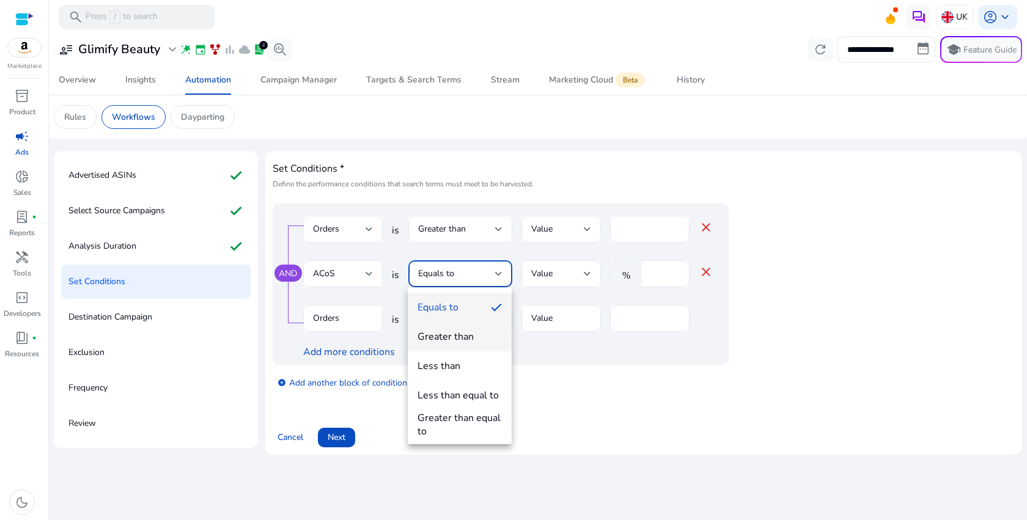
click at [469, 335] on div "Greater than" at bounding box center [445, 336] width 56 height 13
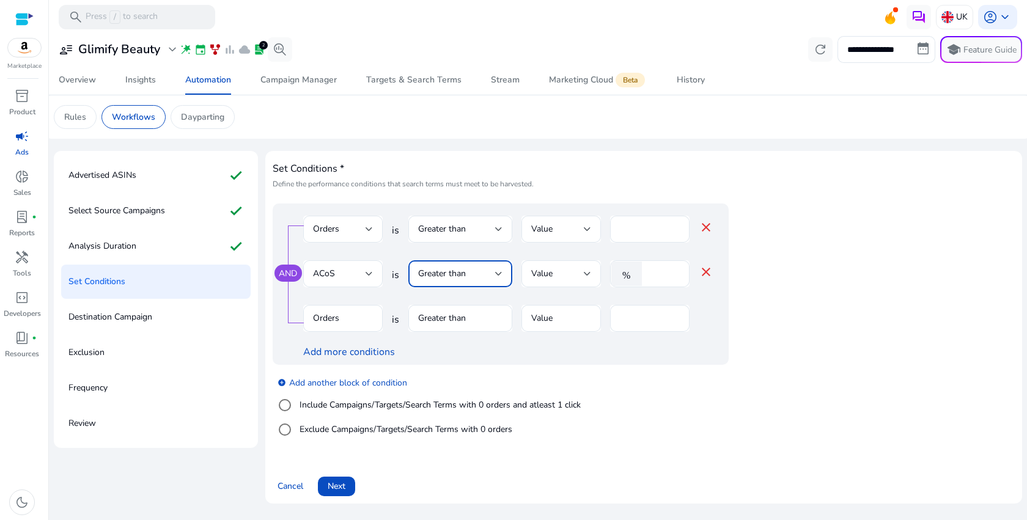
click at [475, 322] on mat-form-field "Greater than" at bounding box center [460, 325] width 104 height 40
click at [657, 274] on input "*" at bounding box center [664, 273] width 32 height 13
click at [294, 489] on span "Cancel" at bounding box center [290, 486] width 26 height 13
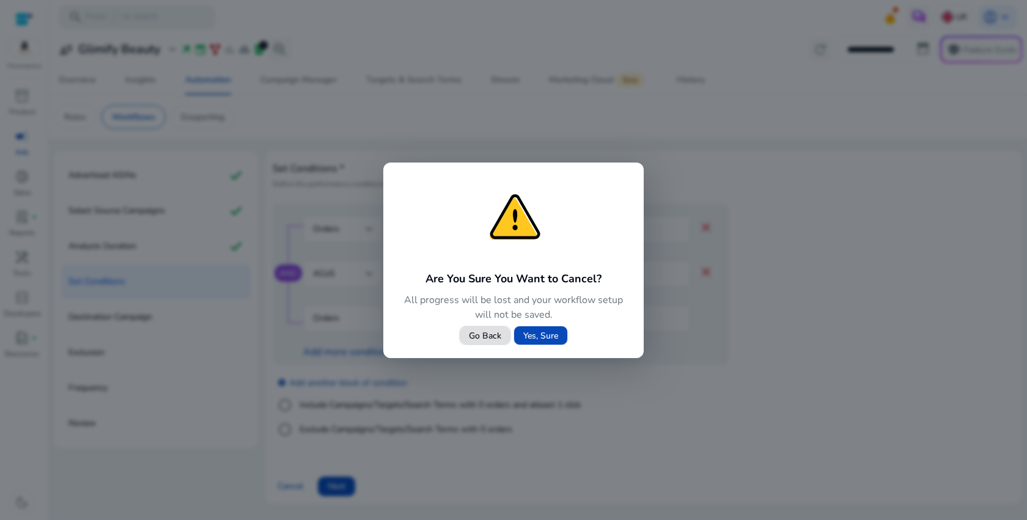
click at [552, 336] on span "Yes, Sure" at bounding box center [540, 335] width 35 height 13
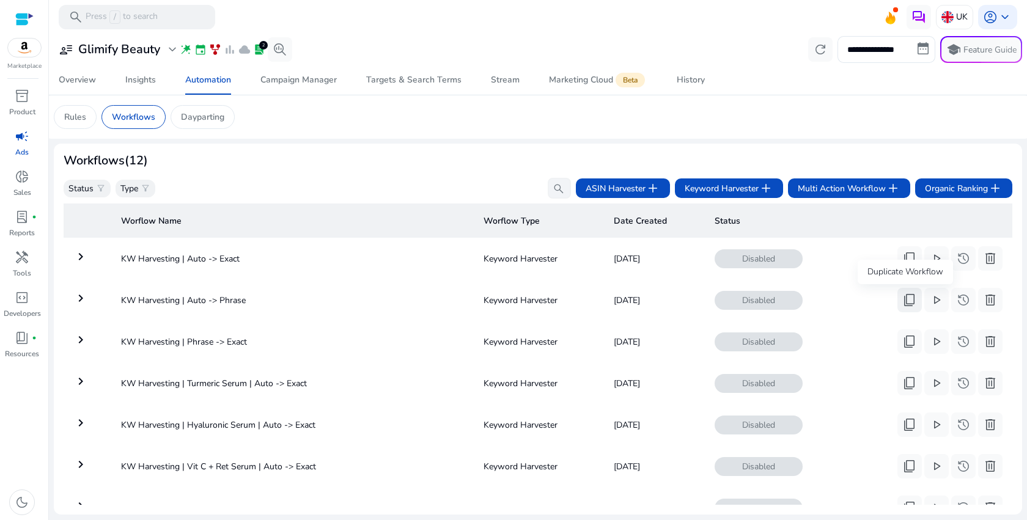
click at [912, 307] on button "content_copy" at bounding box center [909, 300] width 24 height 24
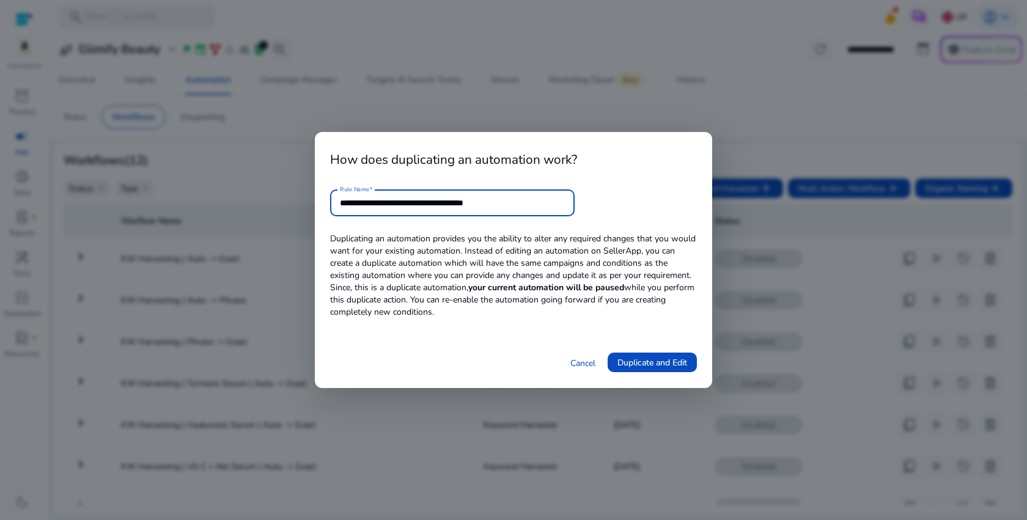
click at [415, 202] on input "**********" at bounding box center [452, 202] width 225 height 13
paste input "**********"
paste input "text"
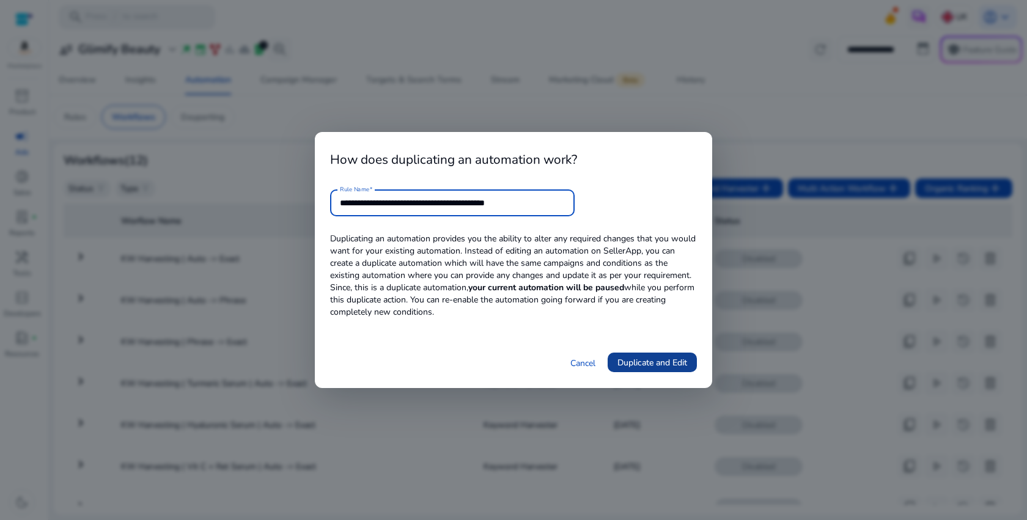
type input "**********"
click at [665, 365] on span "Duplicate and Edit" at bounding box center [652, 362] width 70 height 13
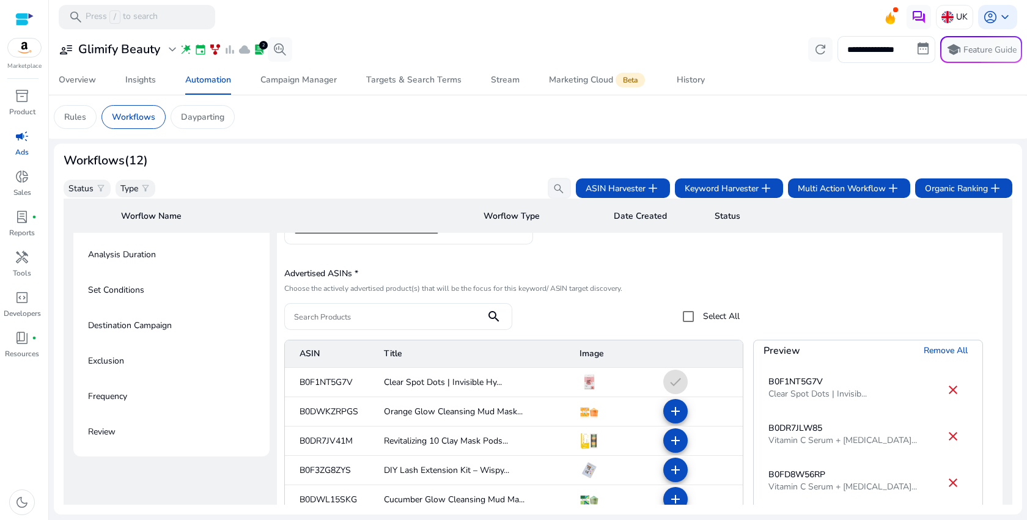
scroll to position [130, 0]
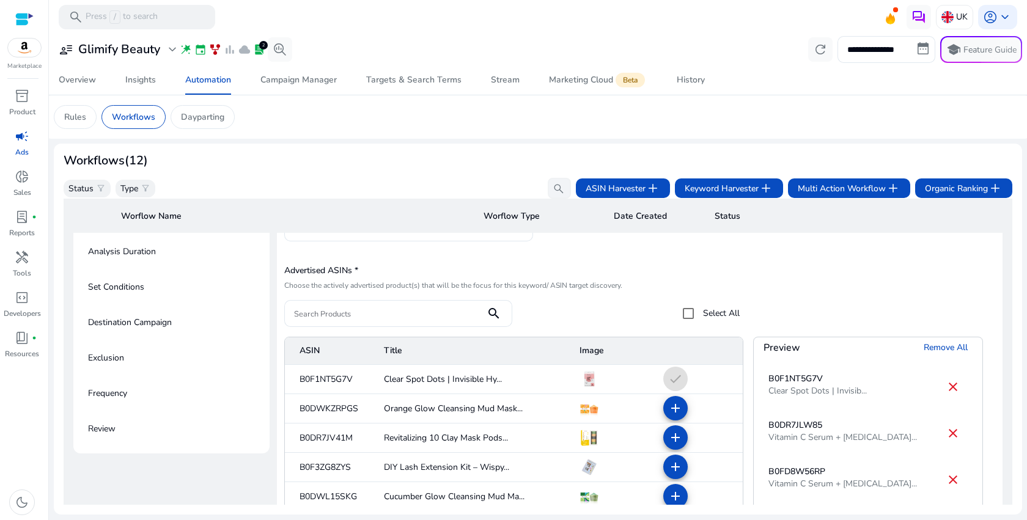
click at [931, 349] on span "Remove All" at bounding box center [945, 347] width 44 height 13
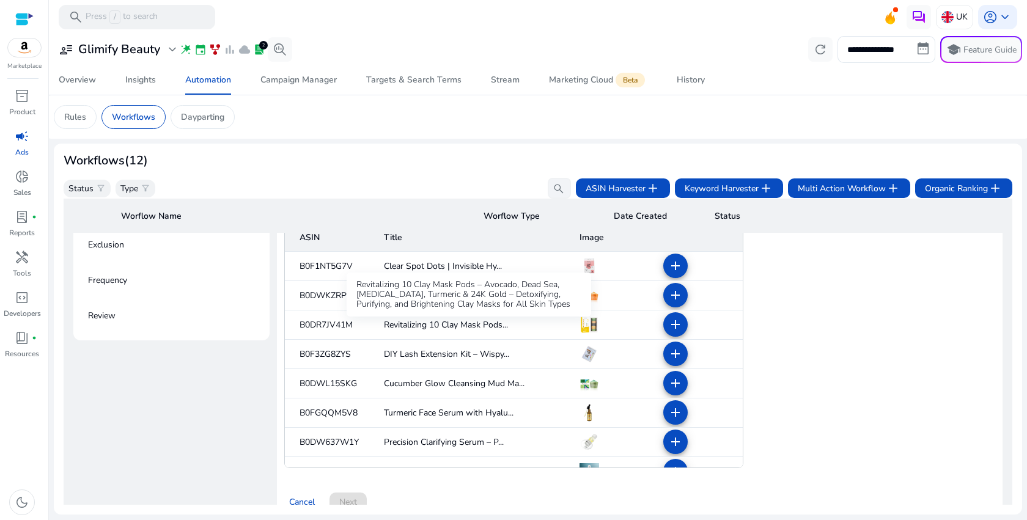
scroll to position [246, 0]
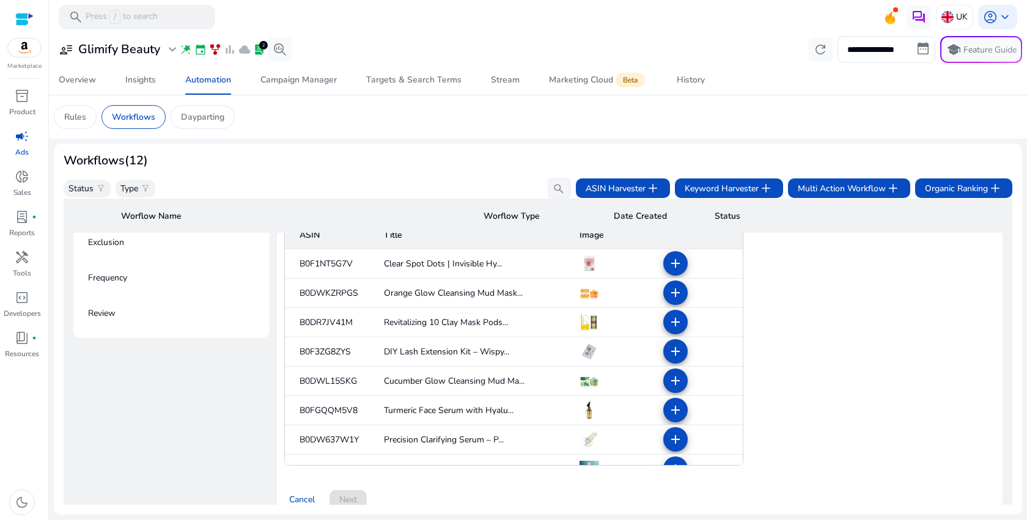
click at [672, 411] on mat-icon "add" at bounding box center [675, 410] width 15 height 15
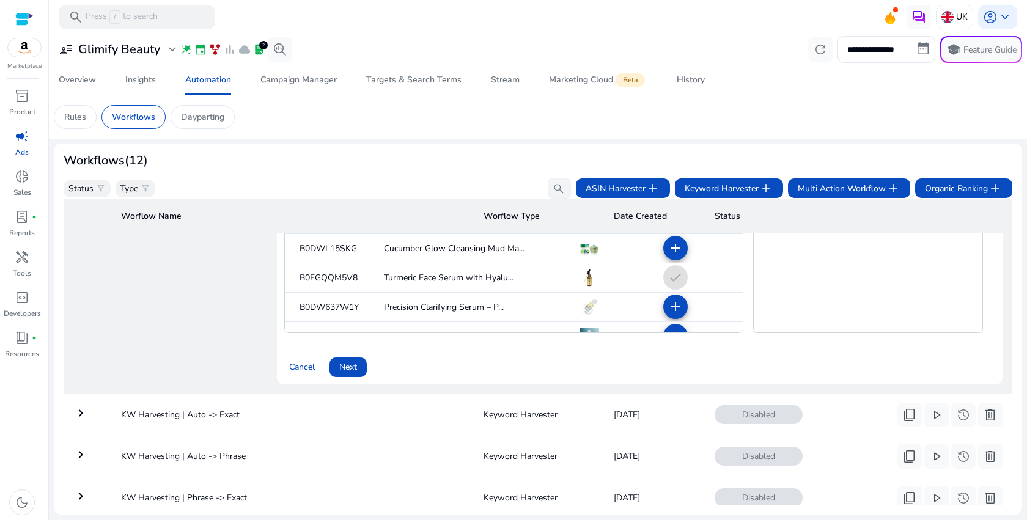
scroll to position [383, 0]
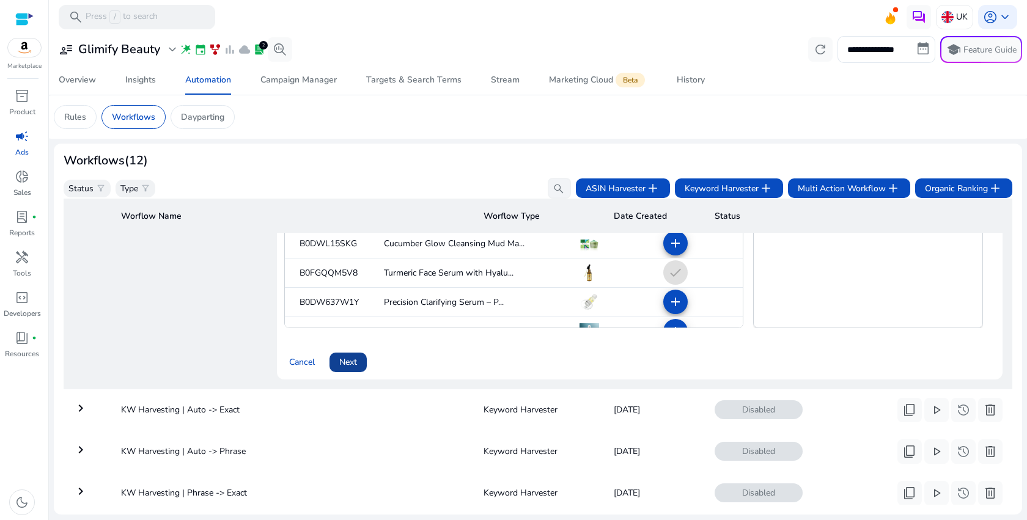
click at [343, 364] on span "Next" at bounding box center [348, 362] width 18 height 13
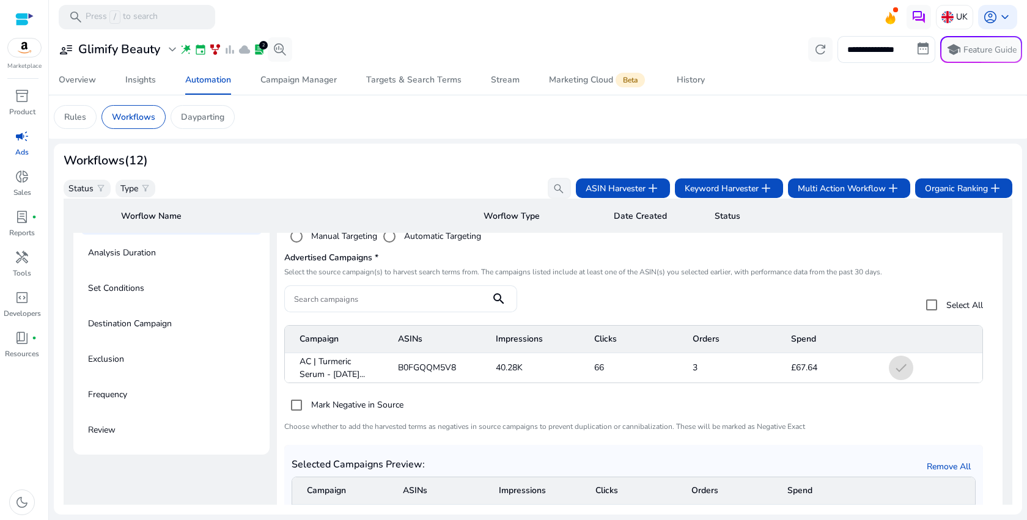
scroll to position [241, 0]
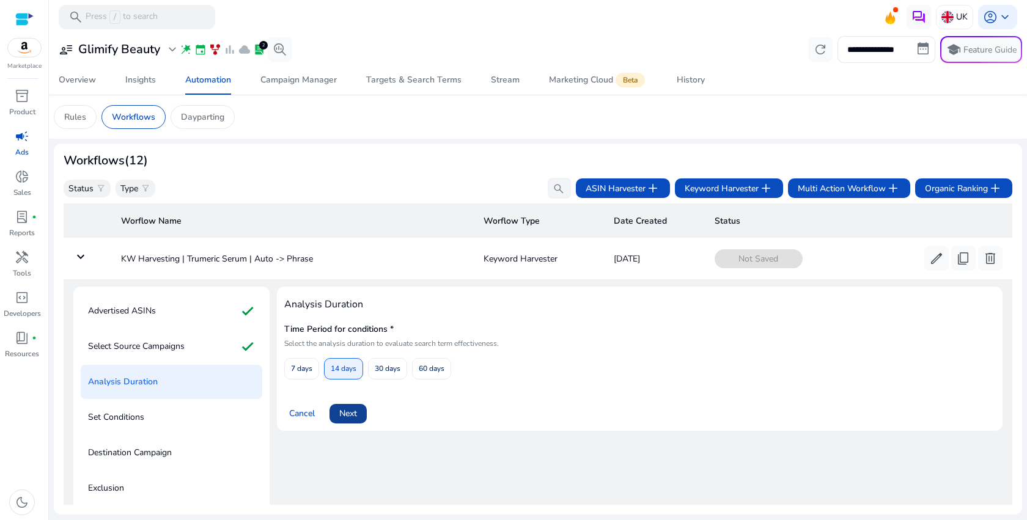
click at [342, 412] on span "Next" at bounding box center [348, 413] width 18 height 13
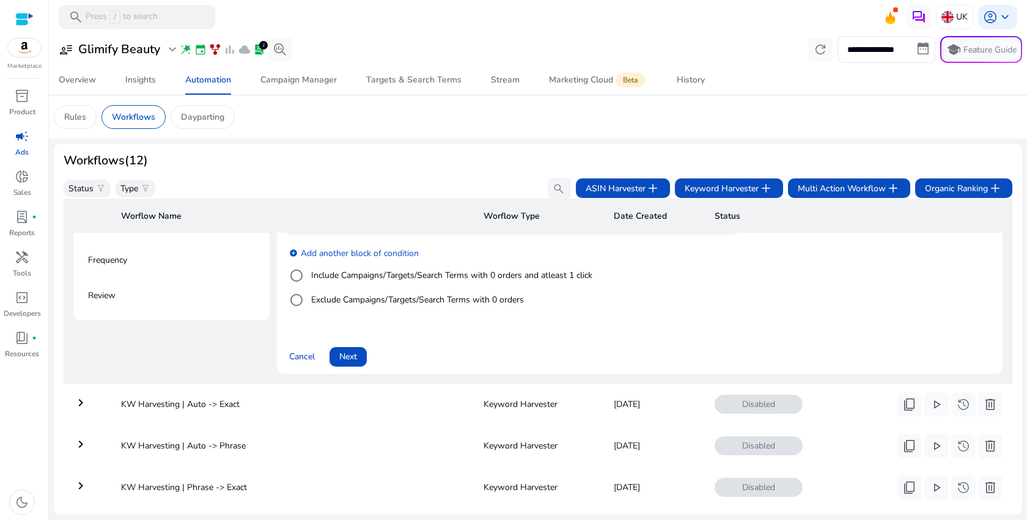
scroll to position [239, 0]
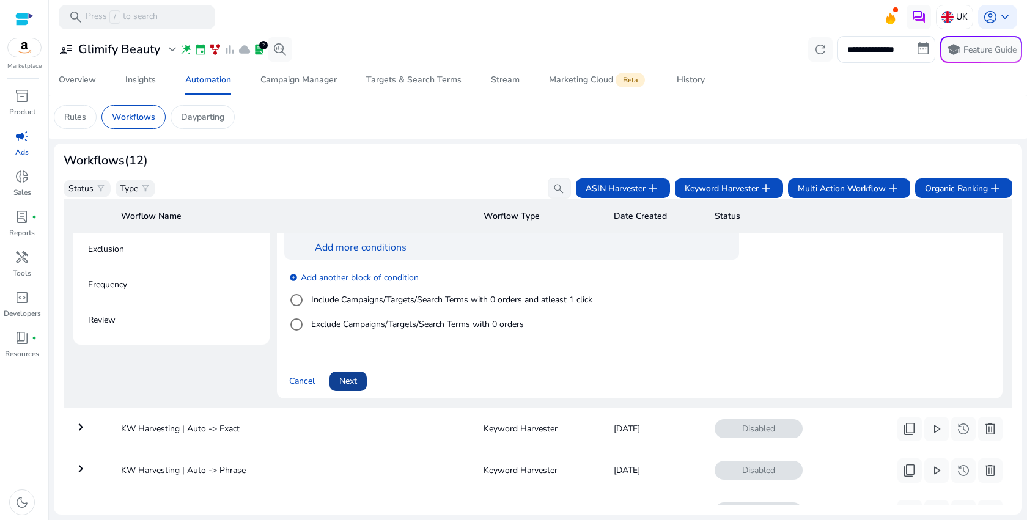
click at [345, 386] on span "Next" at bounding box center [348, 381] width 18 height 13
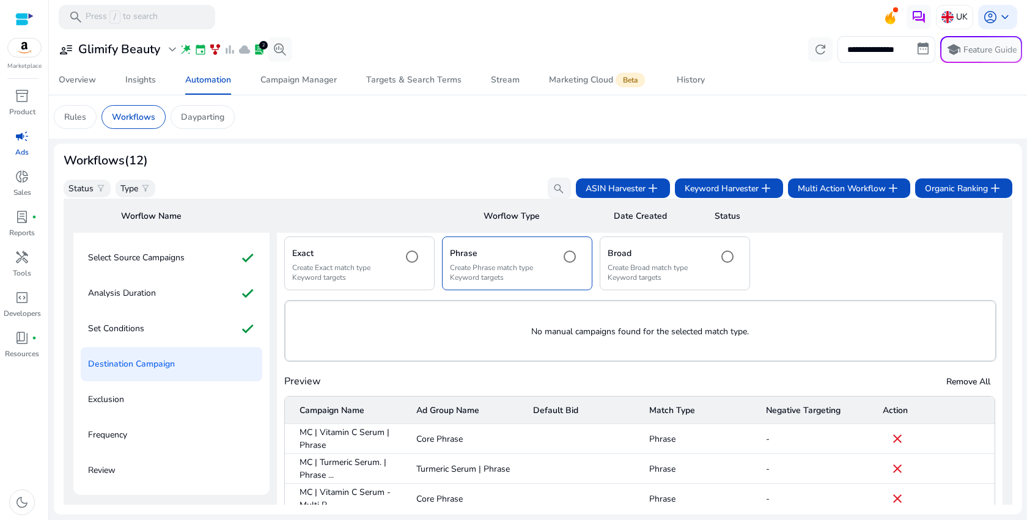
scroll to position [88, 0]
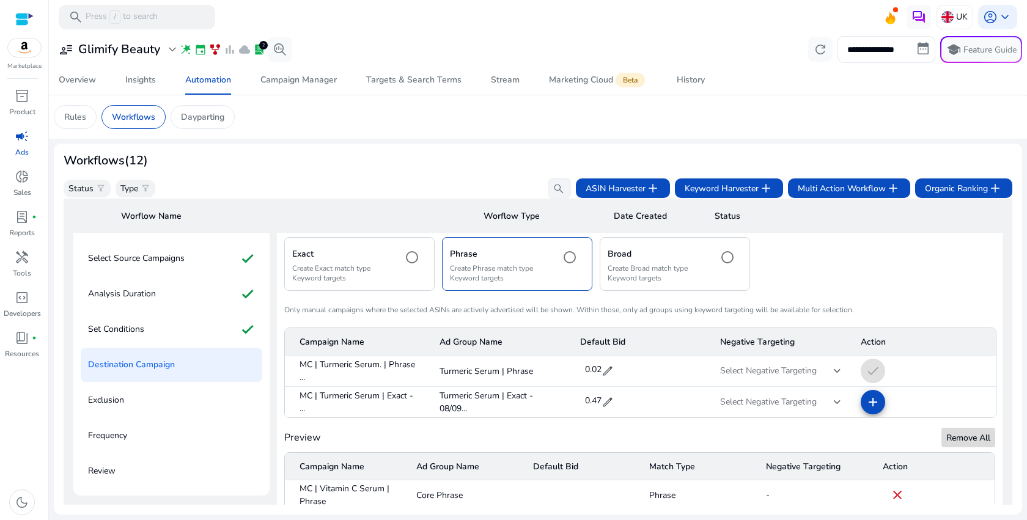
click at [960, 442] on span "Remove All" at bounding box center [968, 437] width 44 height 13
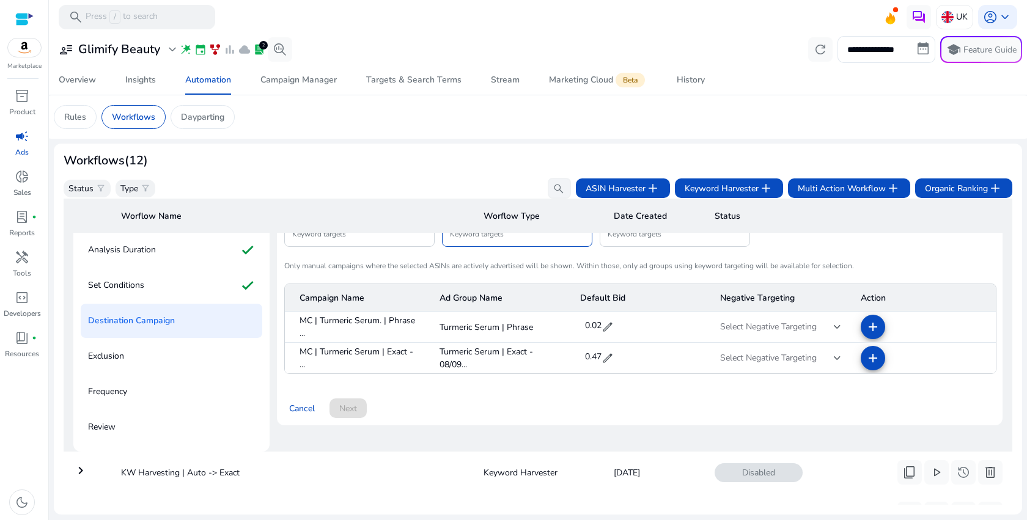
scroll to position [111, 0]
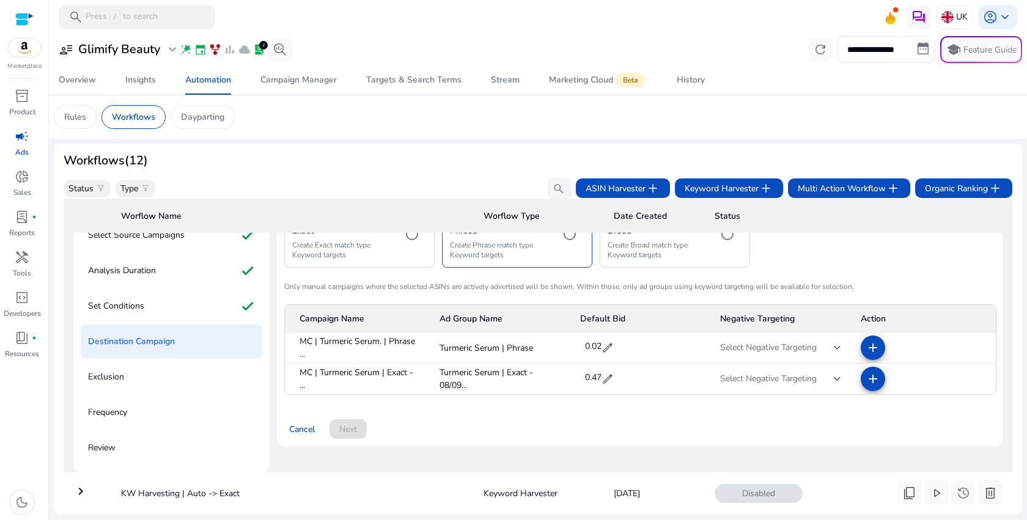
click at [834, 350] on div at bounding box center [837, 347] width 7 height 5
click at [832, 350] on div at bounding box center [513, 260] width 1027 height 520
click at [868, 355] on mat-icon "add" at bounding box center [872, 347] width 15 height 15
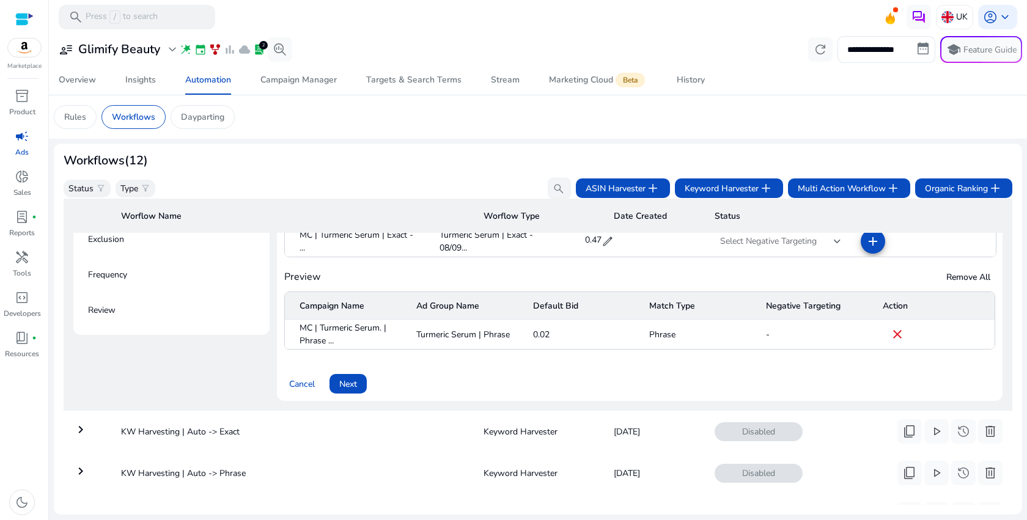
scroll to position [246, 0]
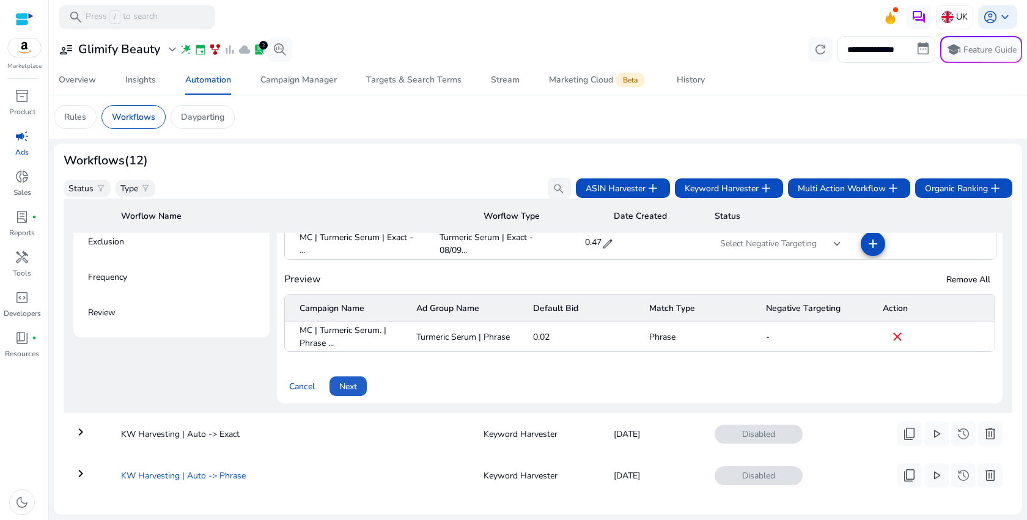
click at [340, 389] on span "Next" at bounding box center [348, 386] width 18 height 13
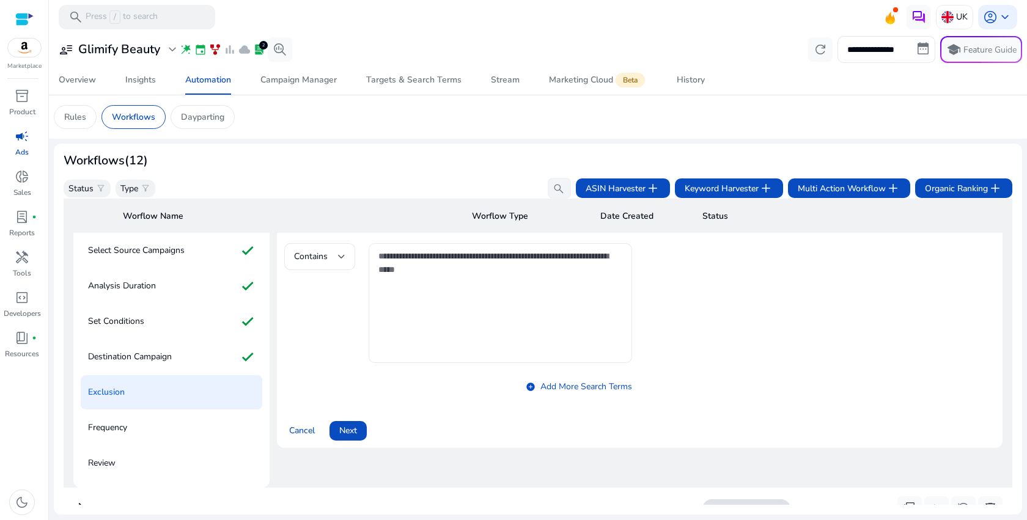
scroll to position [88, 0]
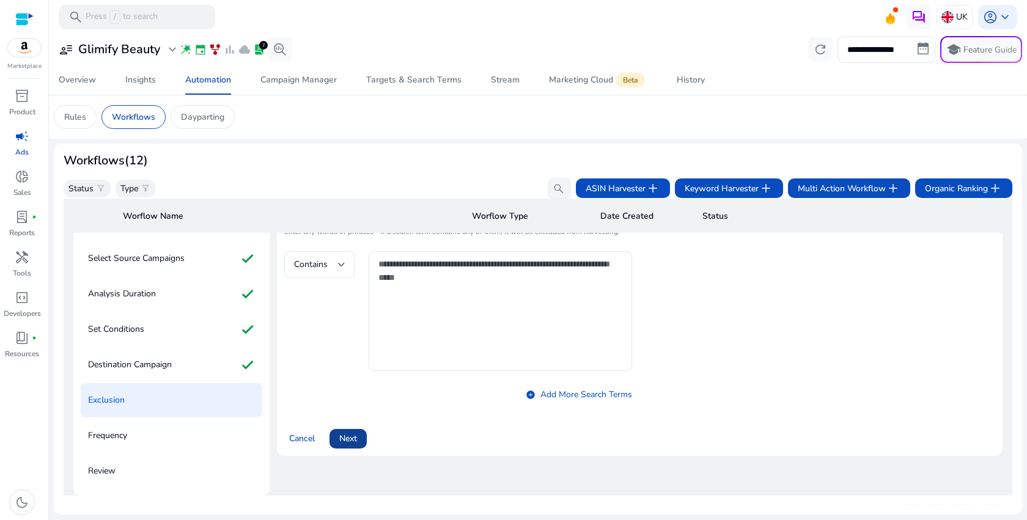
click at [352, 439] on span "Next" at bounding box center [348, 438] width 18 height 13
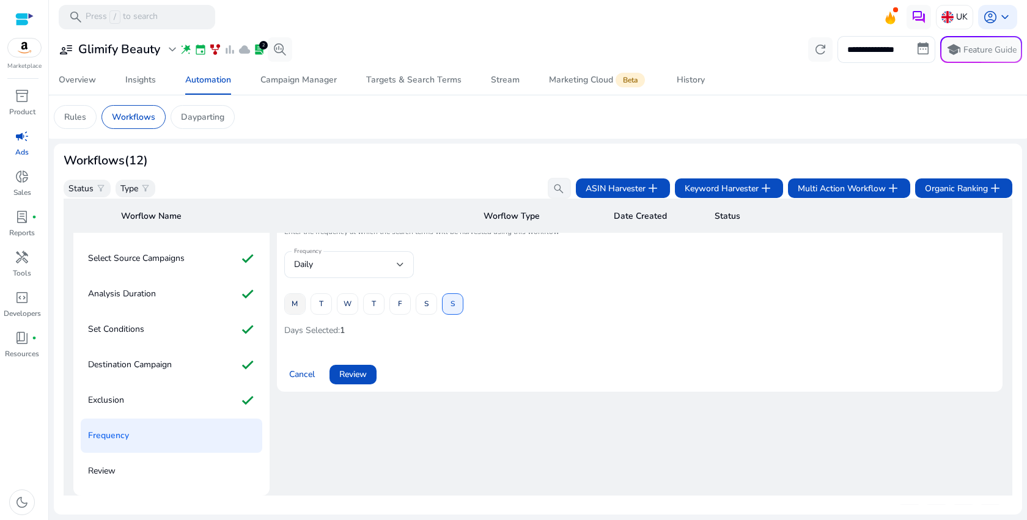
click at [295, 310] on span "M" at bounding box center [295, 303] width 6 height 21
click at [456, 315] on span at bounding box center [452, 304] width 20 height 29
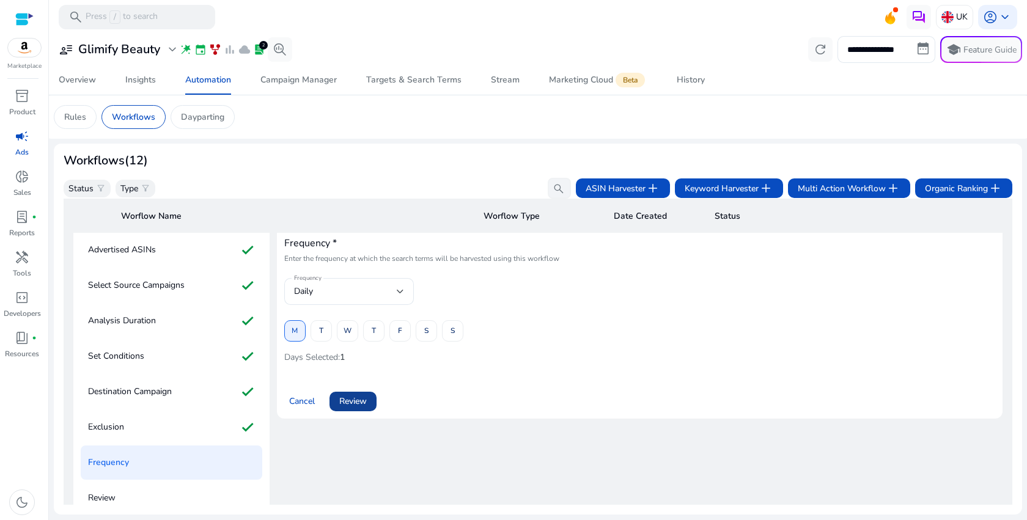
click at [370, 400] on span at bounding box center [352, 401] width 47 height 29
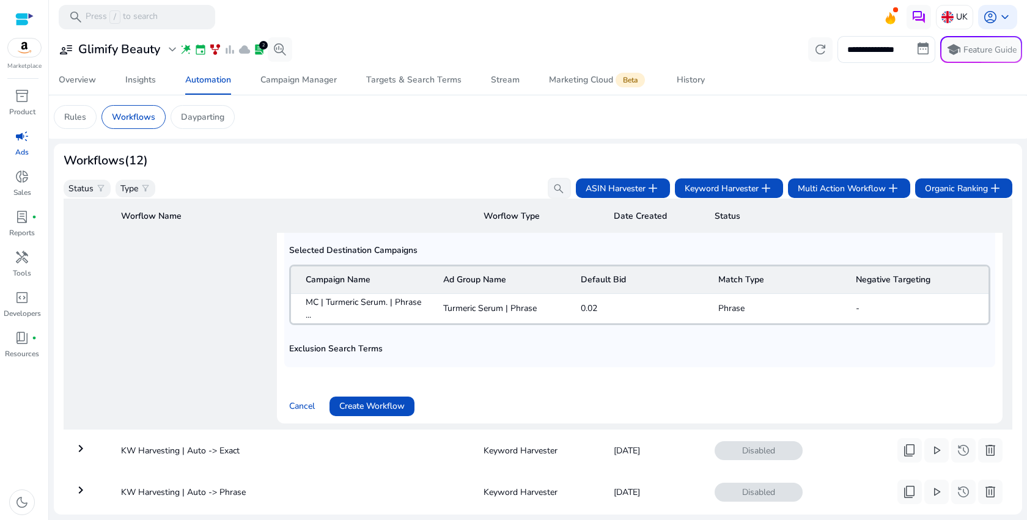
scroll to position [440, 0]
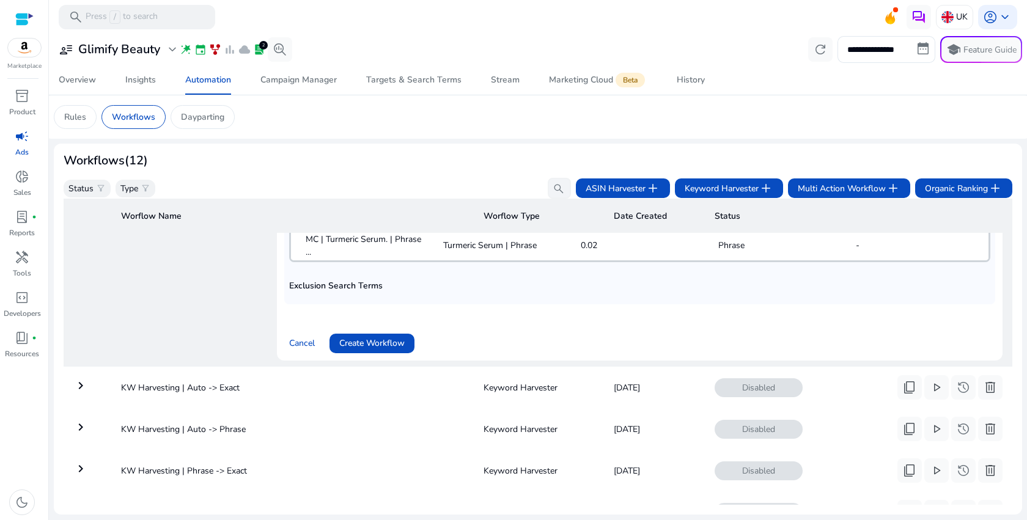
click at [374, 337] on span "Create Workflow" at bounding box center [371, 343] width 65 height 13
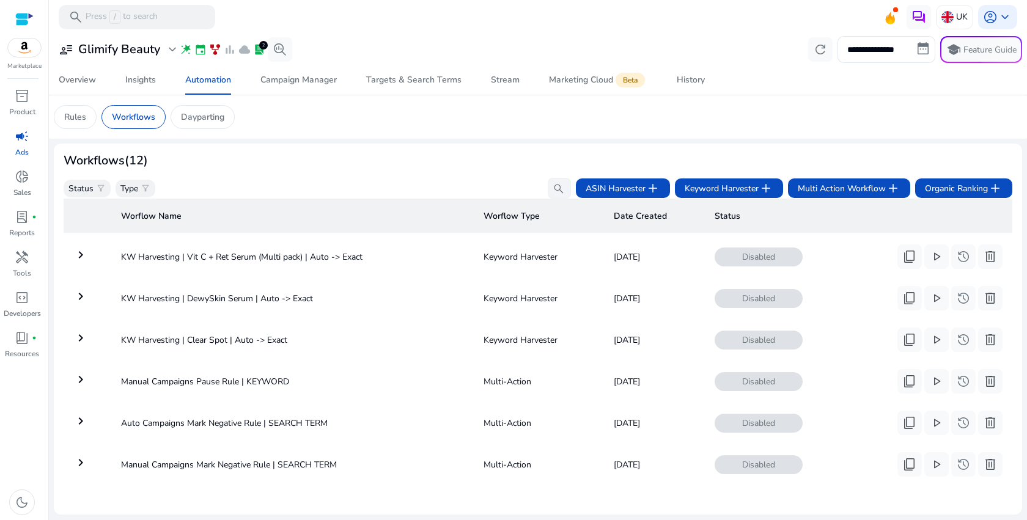
scroll to position [303, 0]
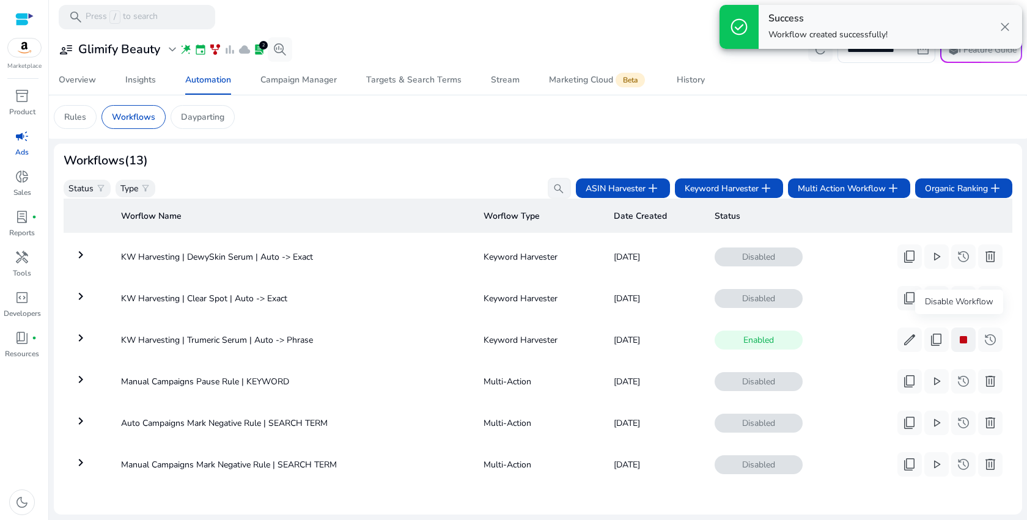
click at [961, 333] on span "stop" at bounding box center [963, 339] width 15 height 15
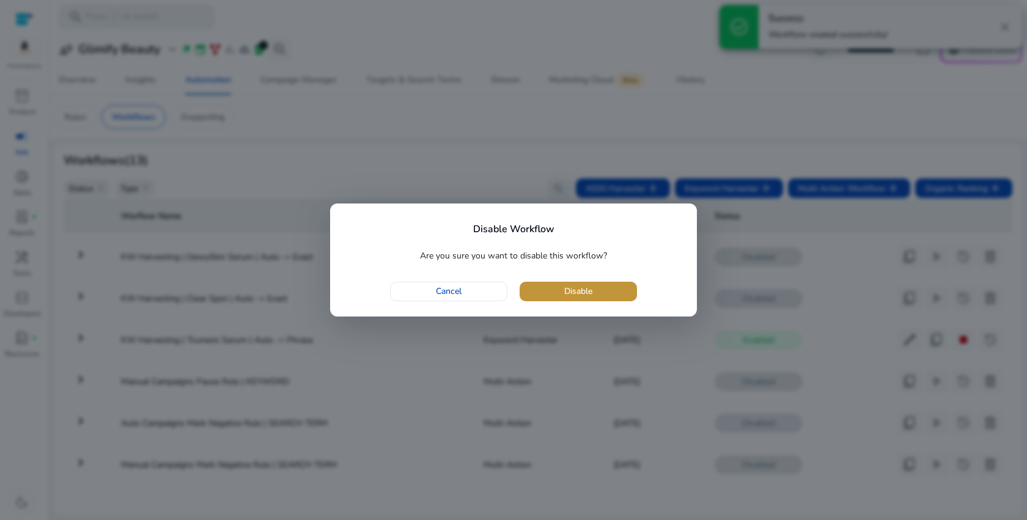
click at [595, 296] on span "button" at bounding box center [577, 291] width 117 height 29
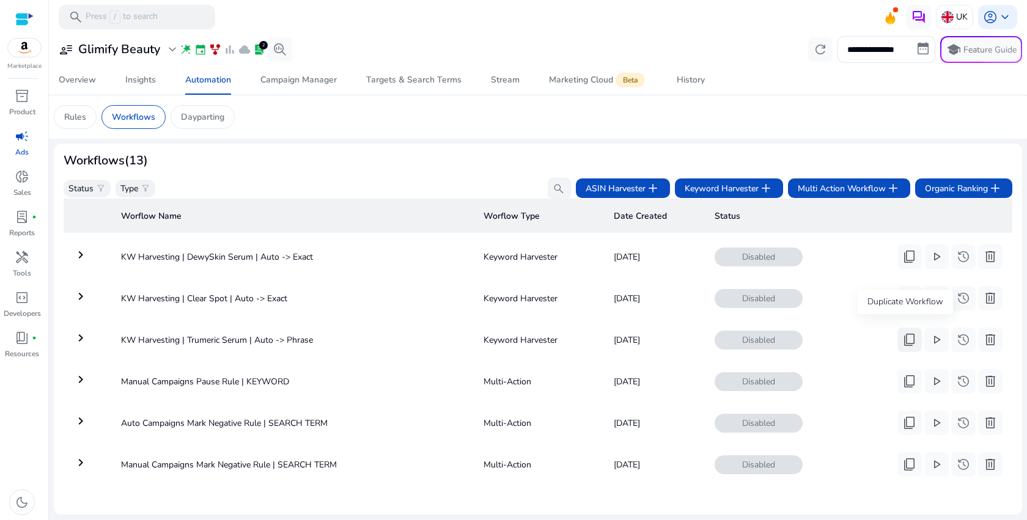
click at [903, 332] on span "content_copy" at bounding box center [909, 339] width 15 height 15
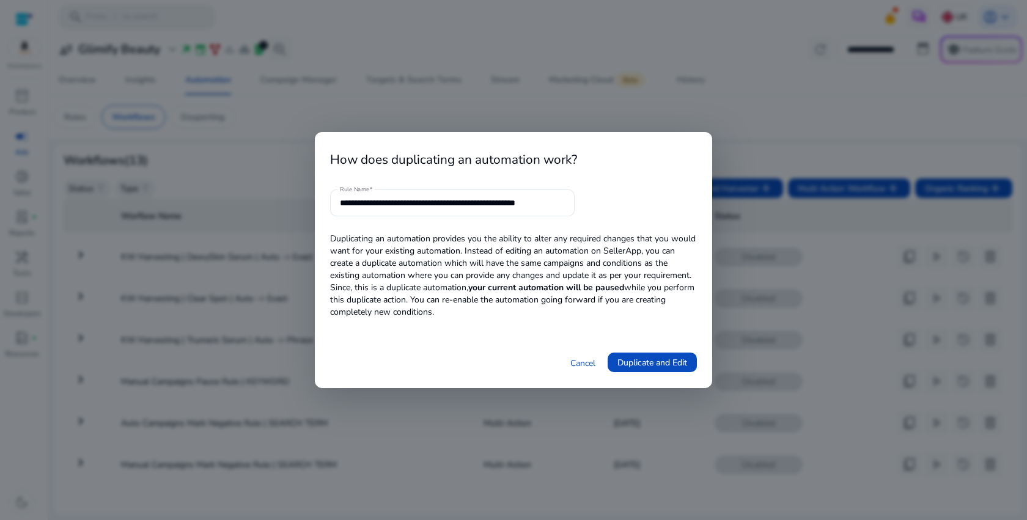
scroll to position [0, 0]
drag, startPoint x: 406, startPoint y: 202, endPoint x: 466, endPoint y: 202, distance: 59.3
click at [466, 202] on input "**********" at bounding box center [452, 202] width 225 height 13
paste input "**"
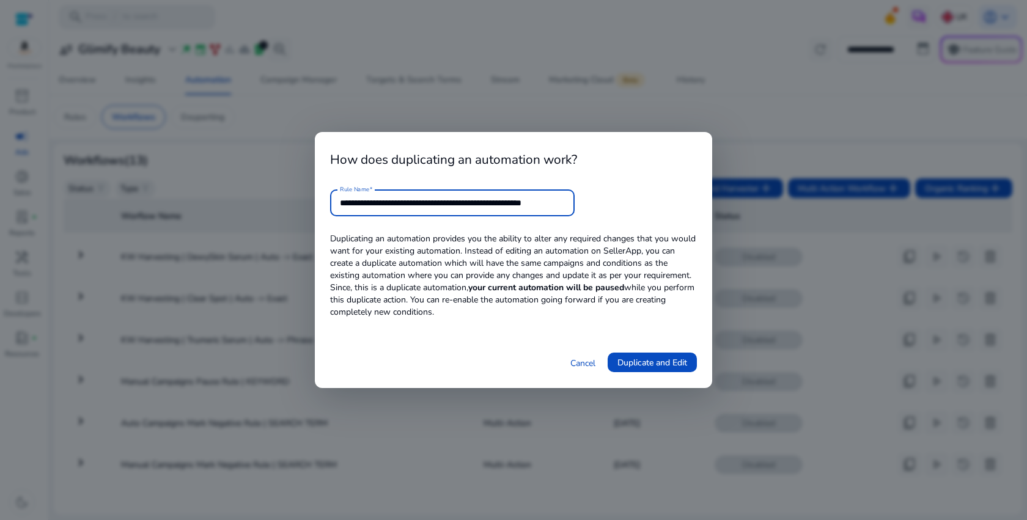
drag, startPoint x: 540, startPoint y: 204, endPoint x: 678, endPoint y: 202, distance: 138.7
click at [678, 204] on form "**********" at bounding box center [513, 202] width 367 height 27
type input "**********"
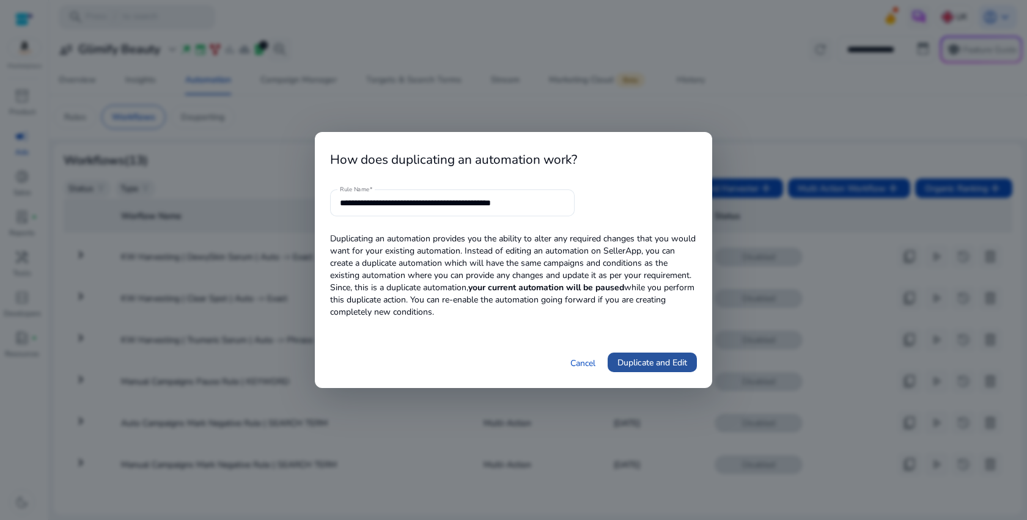
click at [655, 363] on span "Duplicate and Edit" at bounding box center [652, 362] width 70 height 13
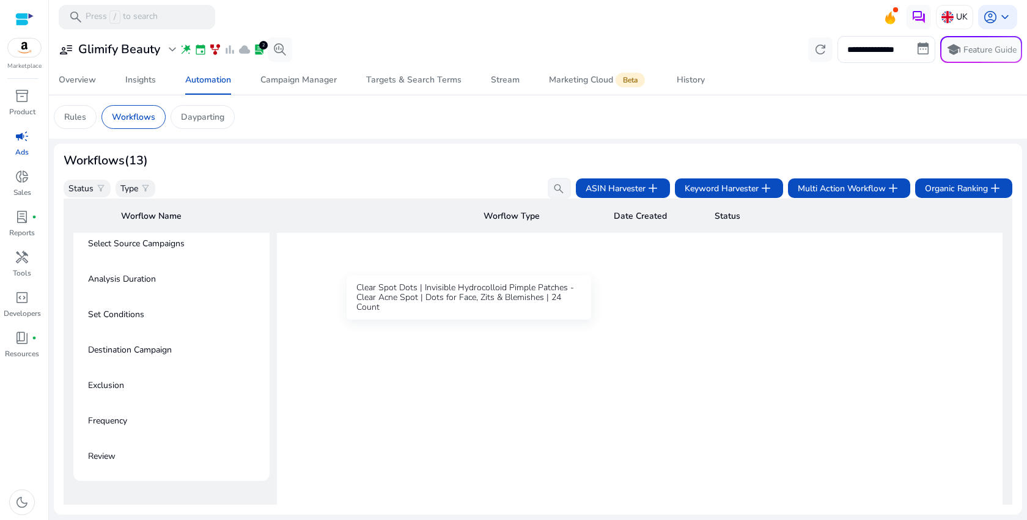
scroll to position [260, 0]
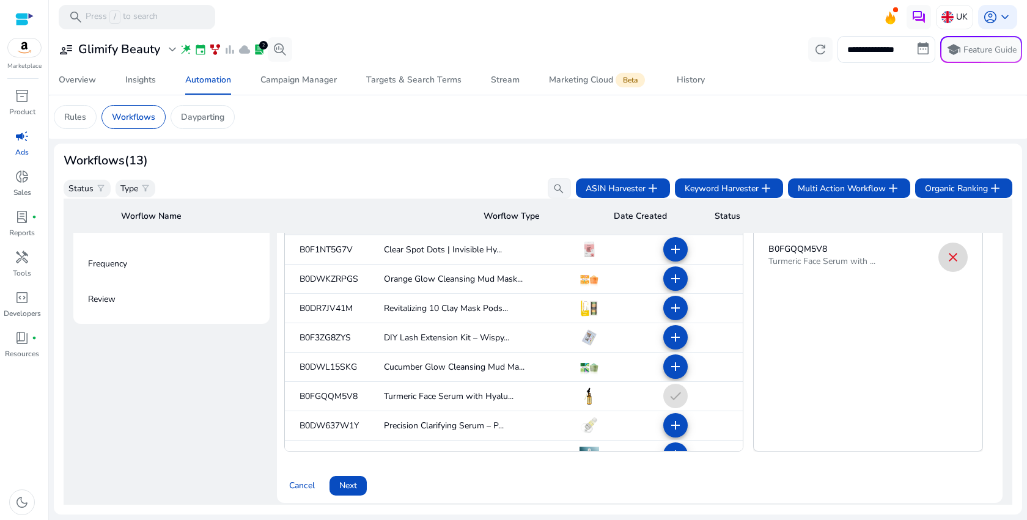
click at [947, 260] on mat-icon "close" at bounding box center [952, 257] width 15 height 15
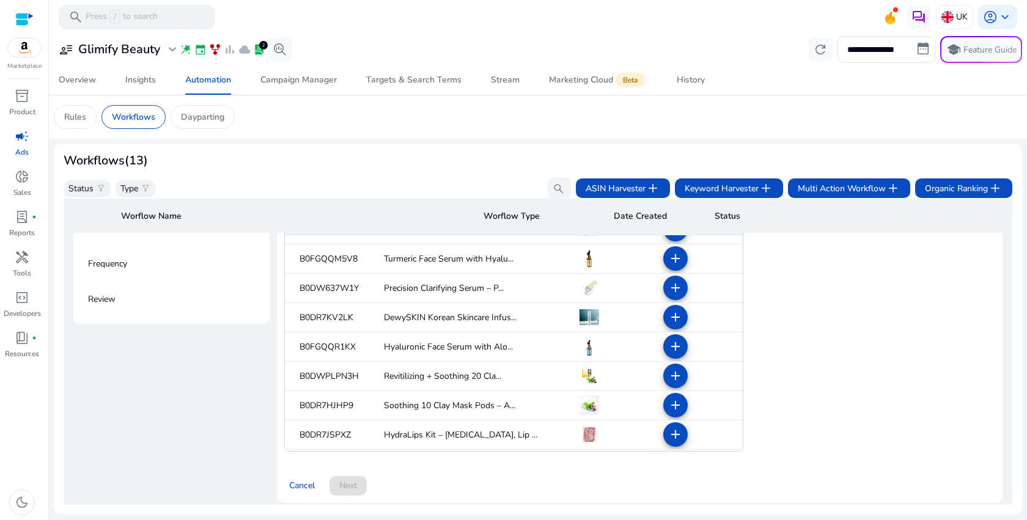
scroll to position [139, 0]
click at [672, 347] on mat-icon "add" at bounding box center [675, 345] width 15 height 15
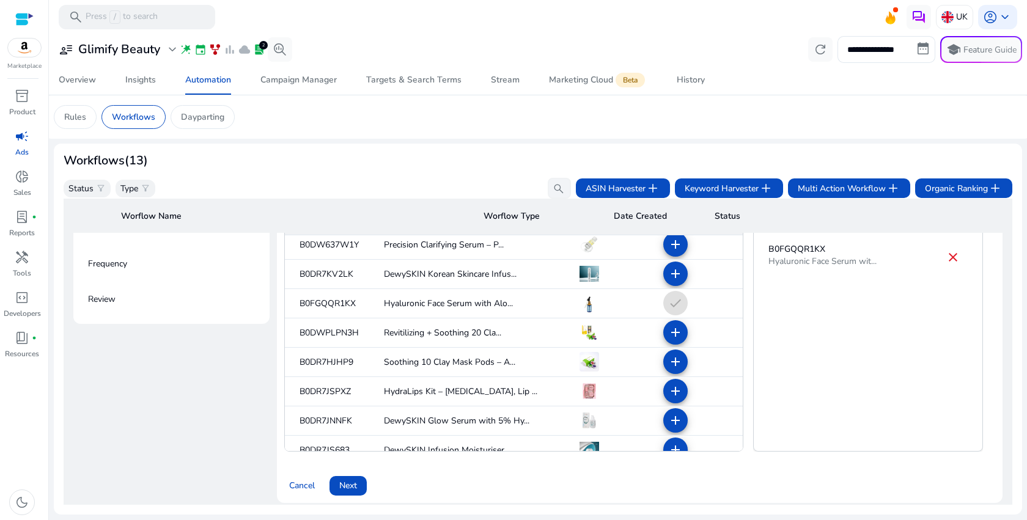
scroll to position [182, 0]
click at [339, 488] on span "Next" at bounding box center [348, 485] width 18 height 13
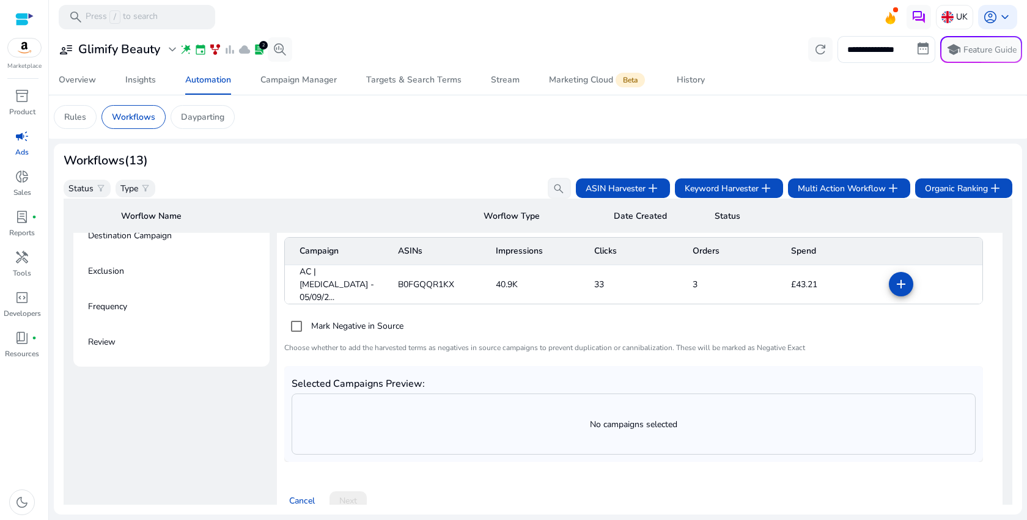
scroll to position [311, 0]
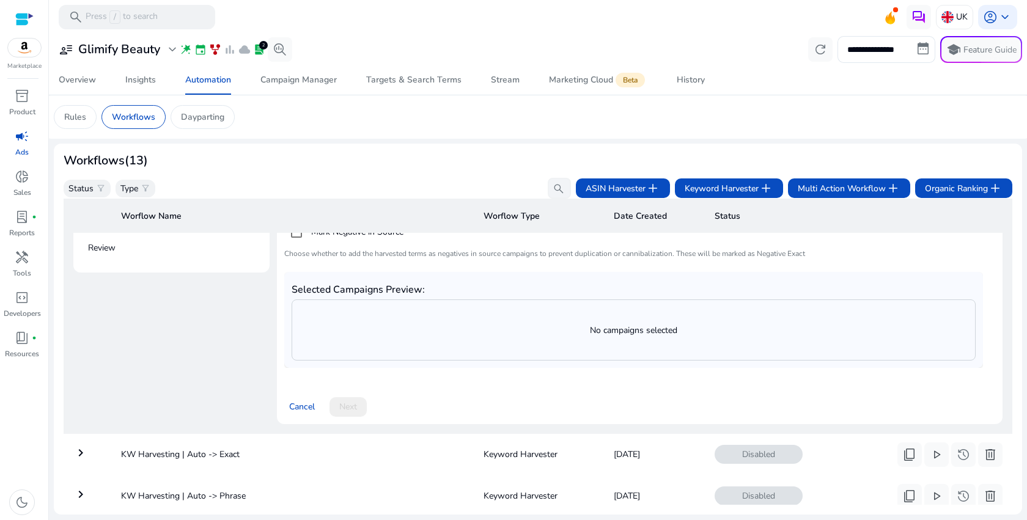
click at [431, 367] on div "Select source campaigns Campaign Targeting Type* Select campaign type where you…" at bounding box center [639, 200] width 711 height 434
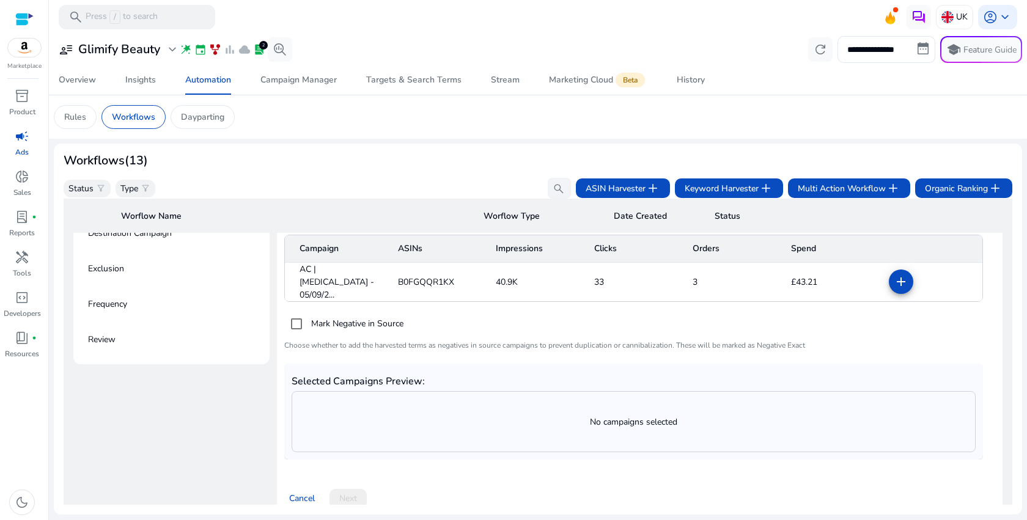
scroll to position [180, 0]
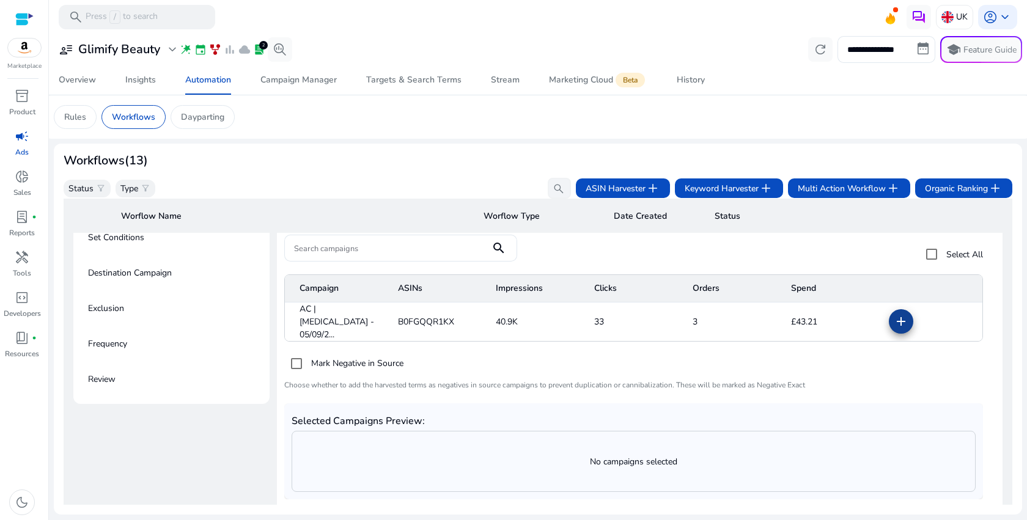
click at [900, 319] on mat-icon "add" at bounding box center [900, 321] width 15 height 15
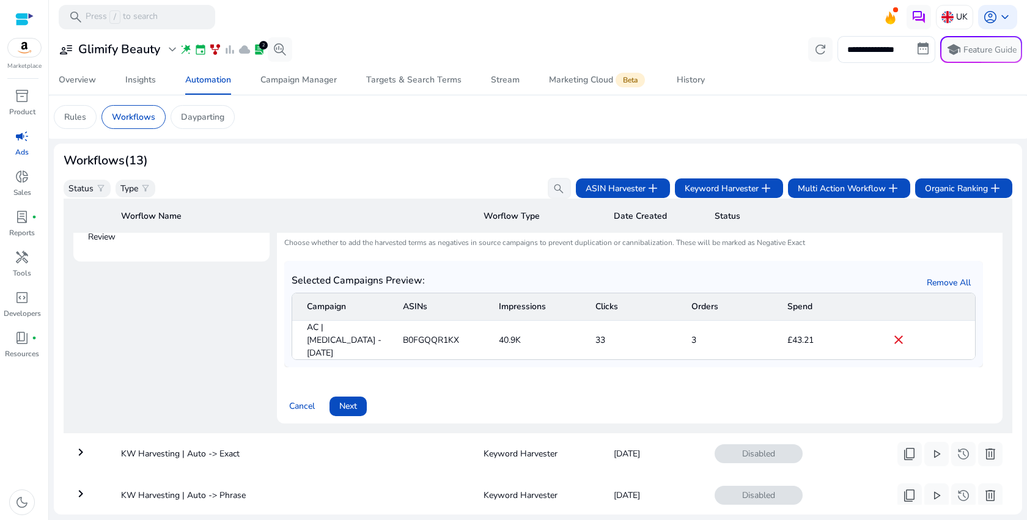
click at [359, 395] on span at bounding box center [347, 406] width 37 height 29
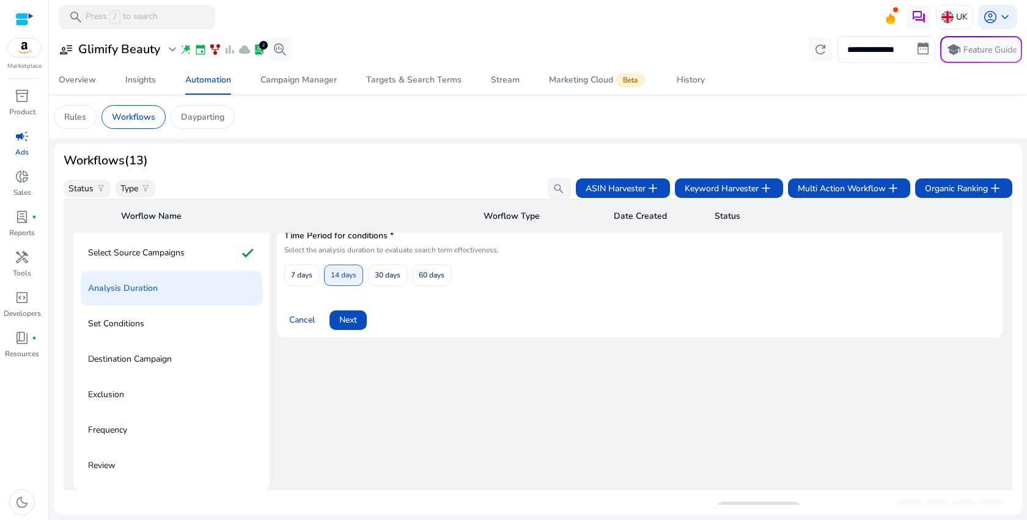
scroll to position [88, 0]
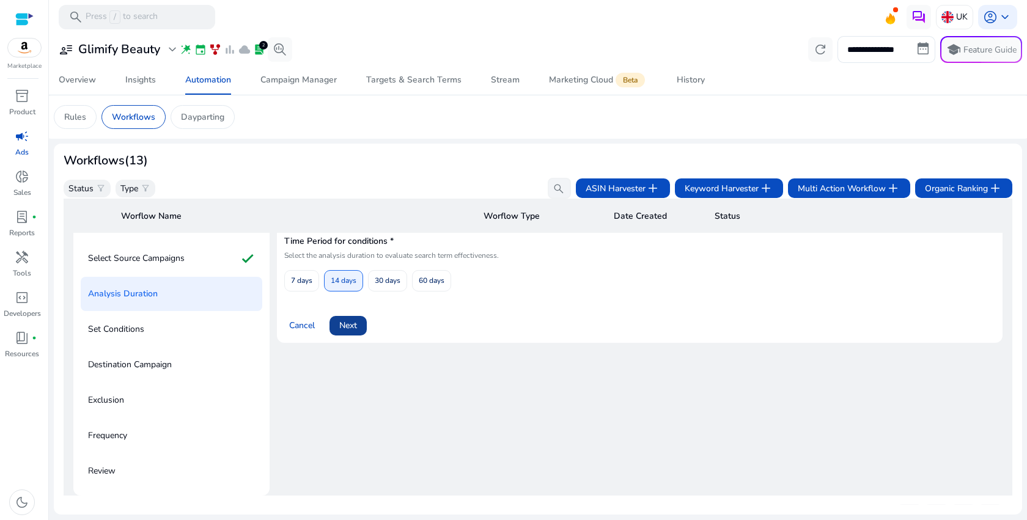
click at [345, 322] on span "Next" at bounding box center [348, 325] width 18 height 13
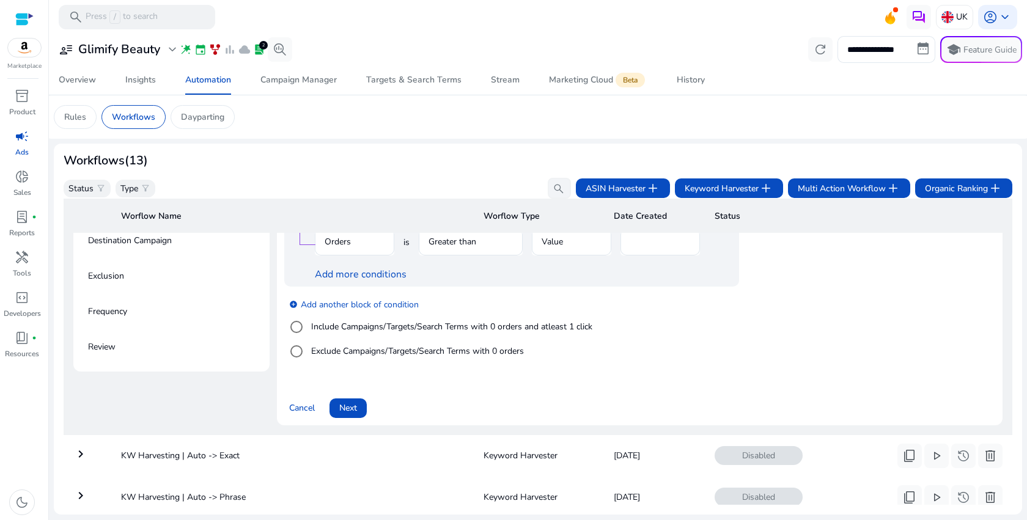
scroll to position [216, 0]
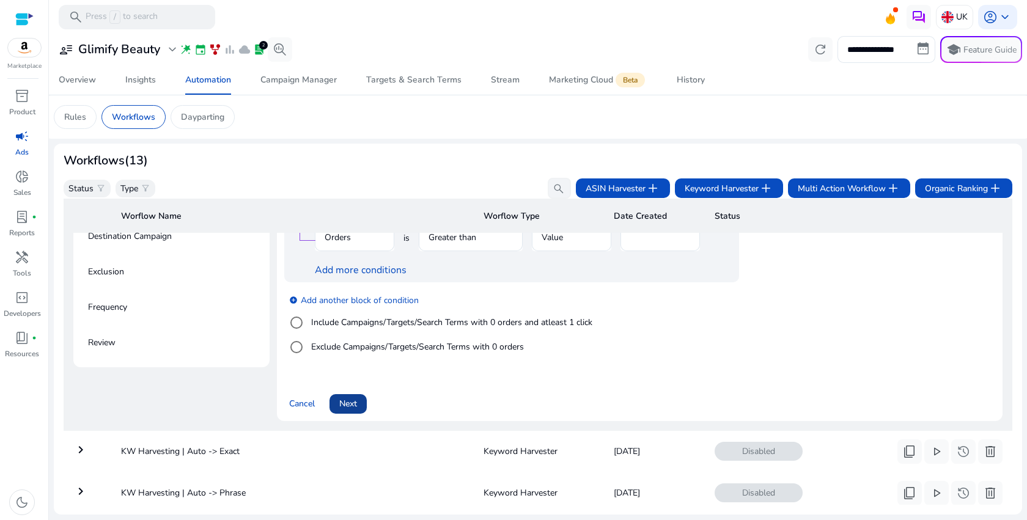
click at [362, 404] on span at bounding box center [347, 403] width 37 height 29
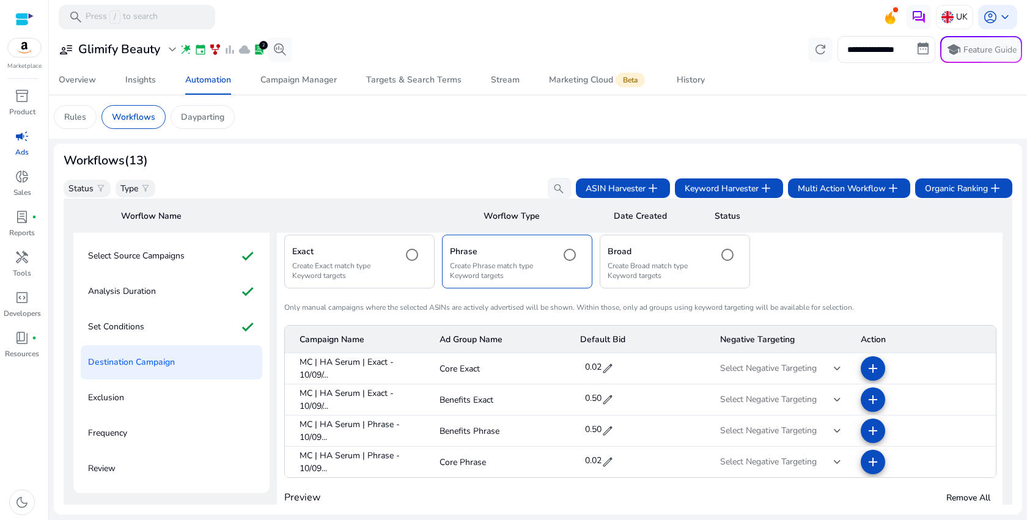
scroll to position [88, 0]
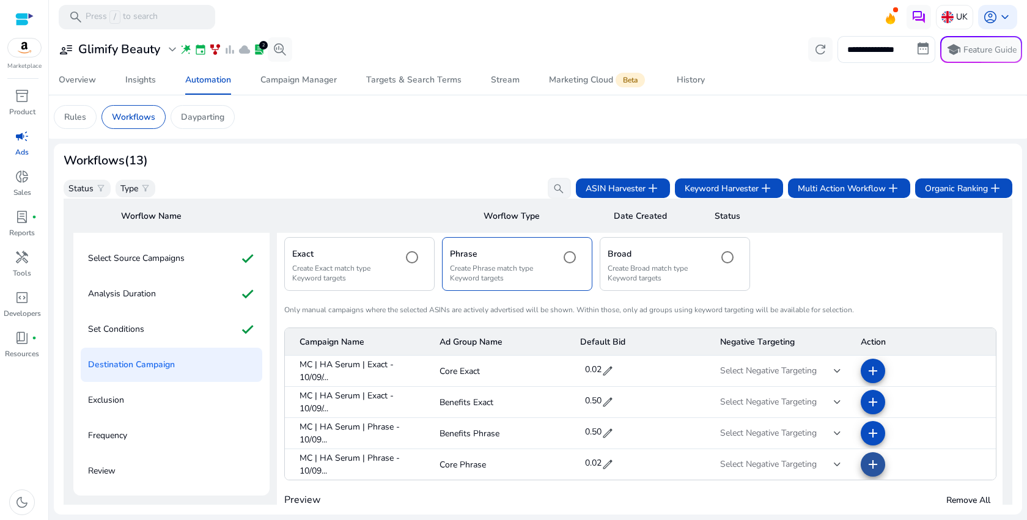
click at [859, 466] on span at bounding box center [872, 464] width 29 height 29
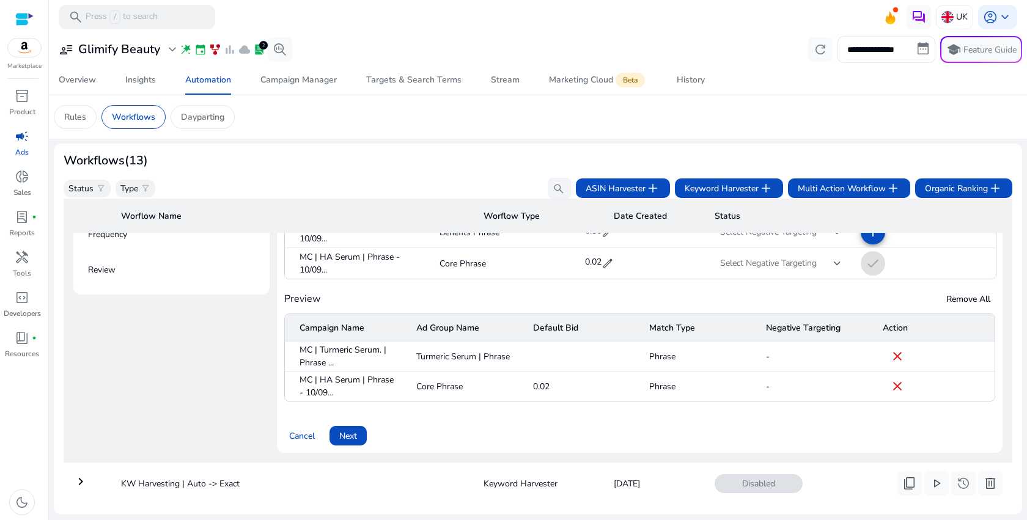
drag, startPoint x: 350, startPoint y: 438, endPoint x: 829, endPoint y: 402, distance: 480.5
click at [829, 402] on div "Destination Campaign * Exact Create Exact match type Keyword targets Phrase Cre…" at bounding box center [639, 225] width 711 height 441
click at [973, 306] on span "Remove All" at bounding box center [968, 299] width 44 height 13
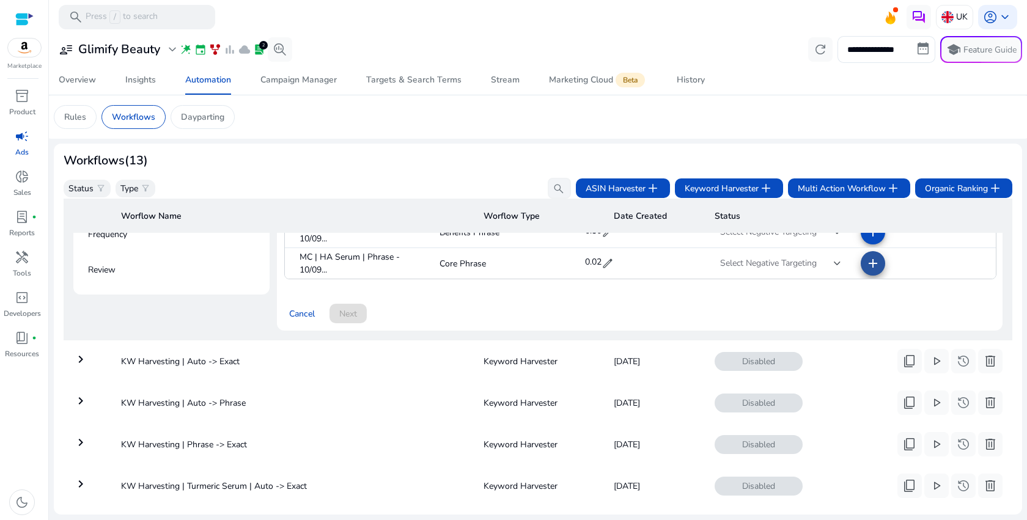
click at [872, 270] on mat-icon "add" at bounding box center [872, 263] width 15 height 15
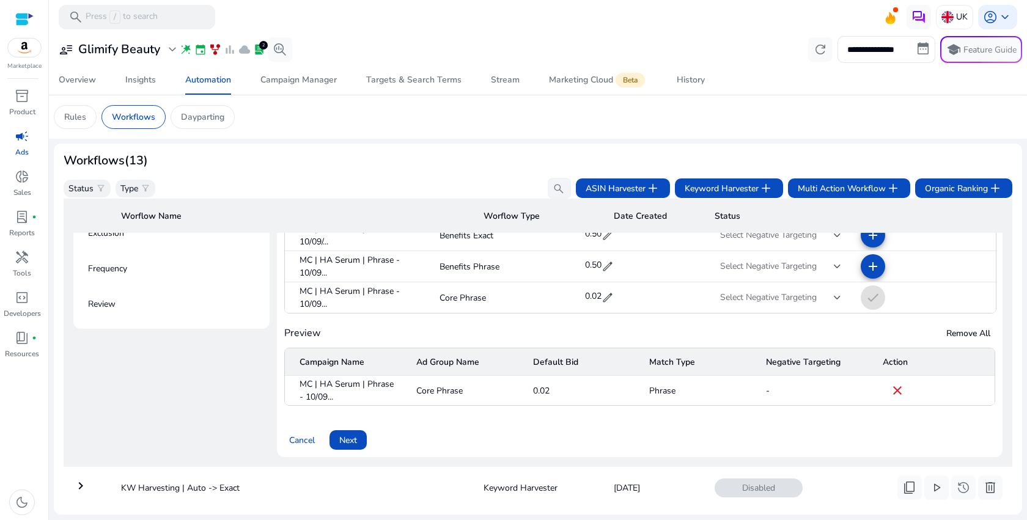
scroll to position [251, 0]
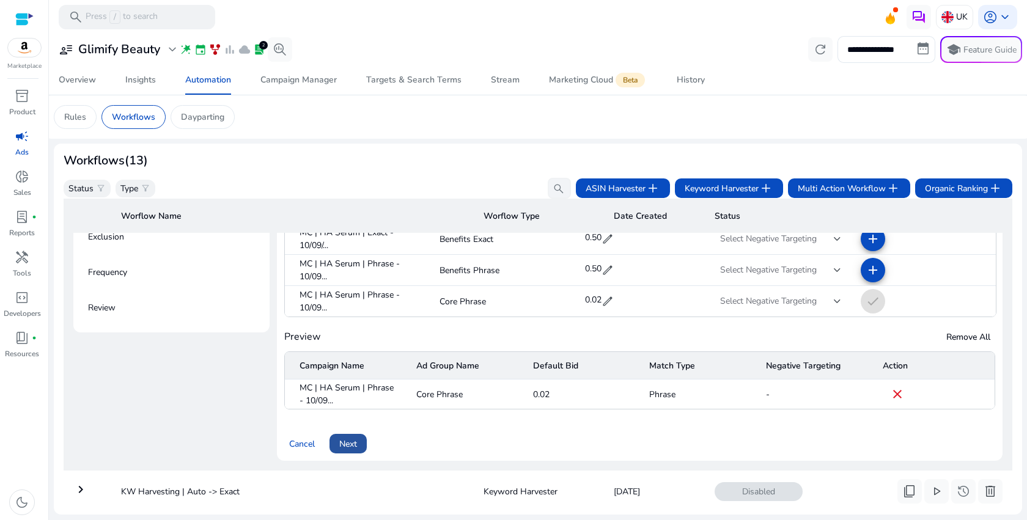
click at [351, 449] on span "Next" at bounding box center [348, 444] width 18 height 13
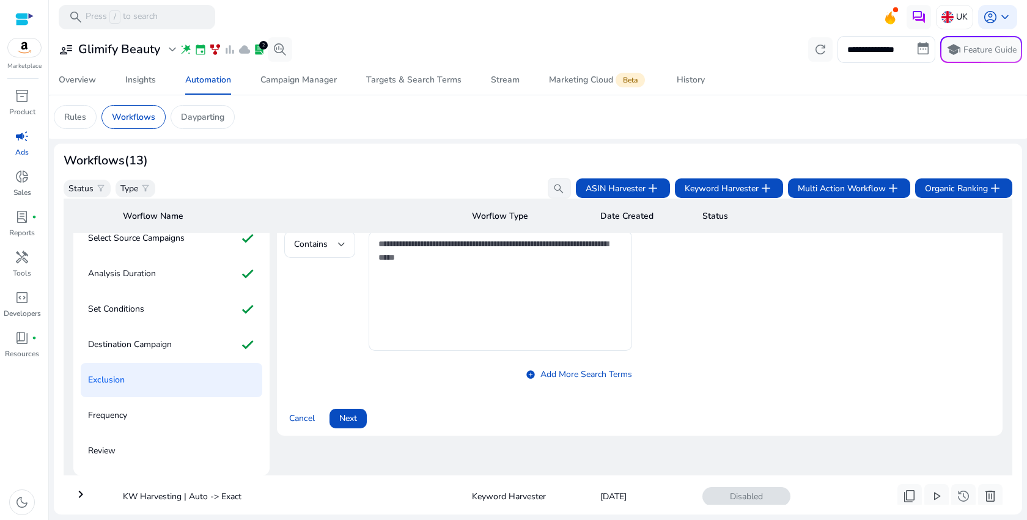
scroll to position [88, 0]
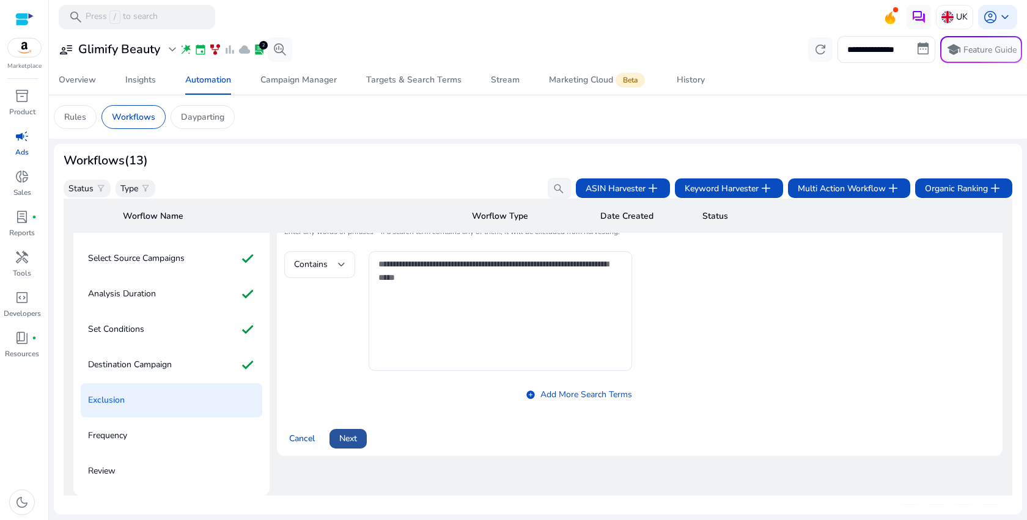
click at [355, 448] on span at bounding box center [347, 438] width 37 height 29
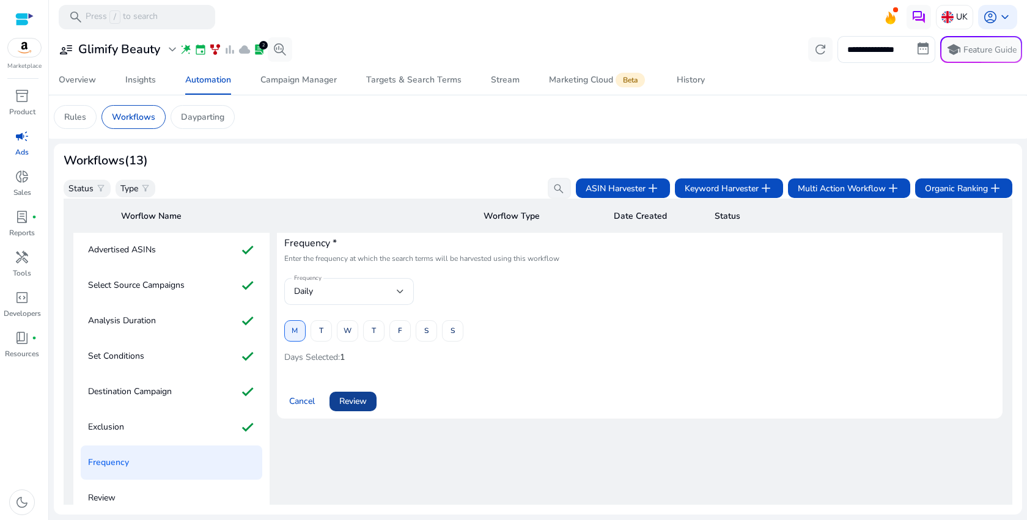
scroll to position [54, 0]
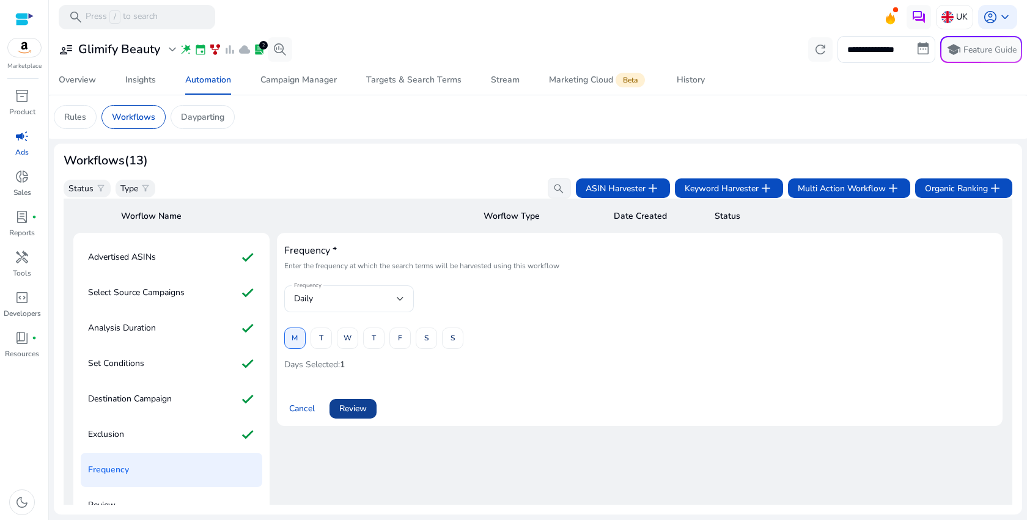
click at [364, 408] on span "Review" at bounding box center [353, 408] width 28 height 13
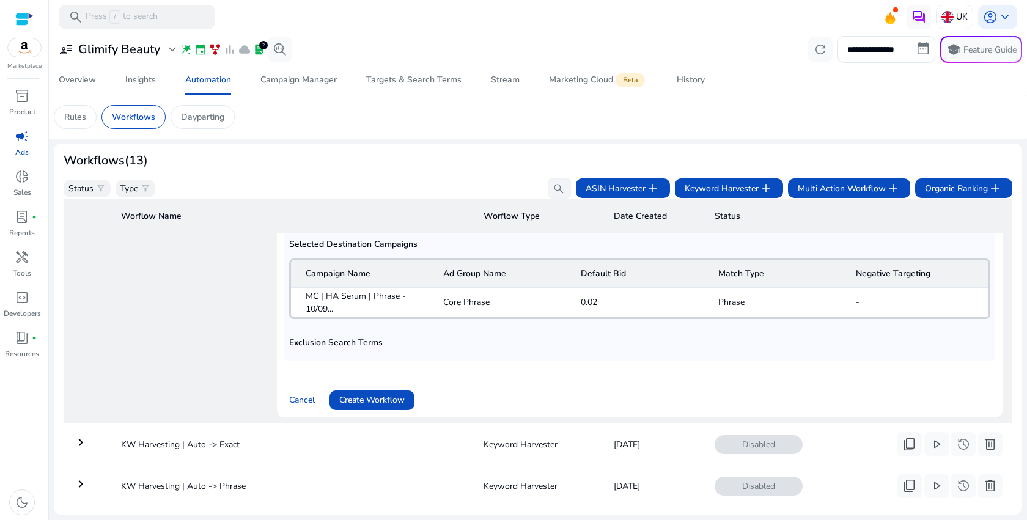
scroll to position [486, 0]
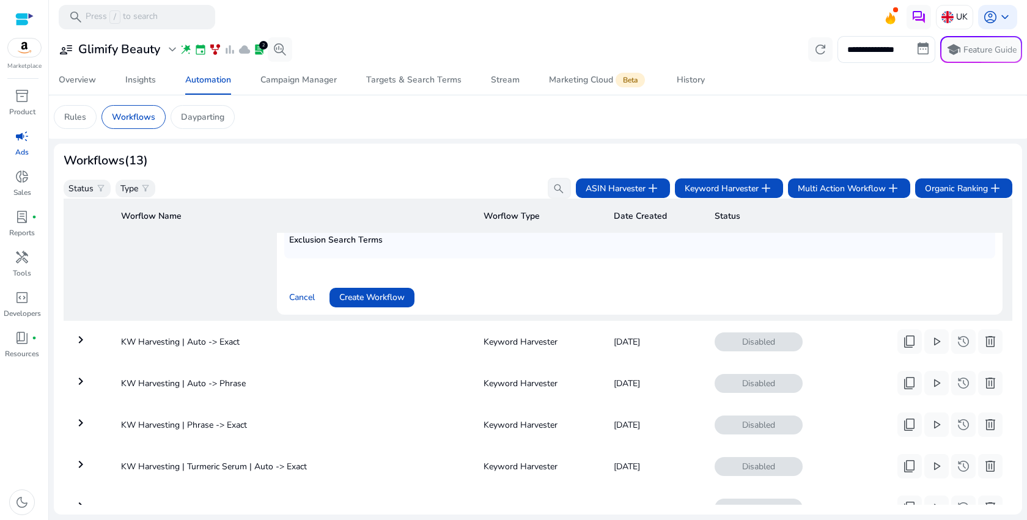
click at [382, 296] on span "Create Workflow" at bounding box center [371, 297] width 65 height 13
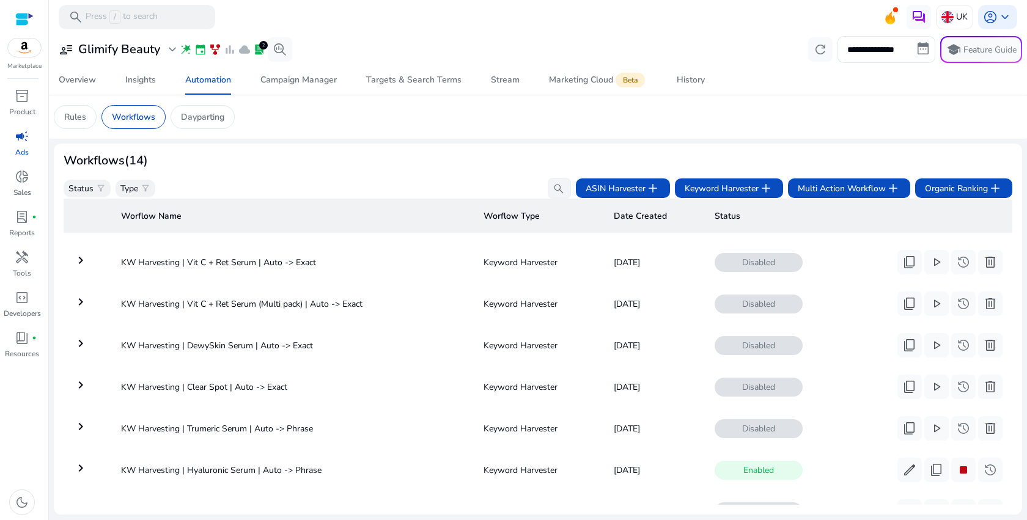
scroll to position [204, 0]
copy td "Vit C + Ret Serum"
drag, startPoint x: 188, startPoint y: 307, endPoint x: 252, endPoint y: 308, distance: 64.8
click at [252, 308] on td "KW Harvesting | Vit C + Ret Serum (Multi pack) | Auto -> Exact" at bounding box center [292, 304] width 362 height 32
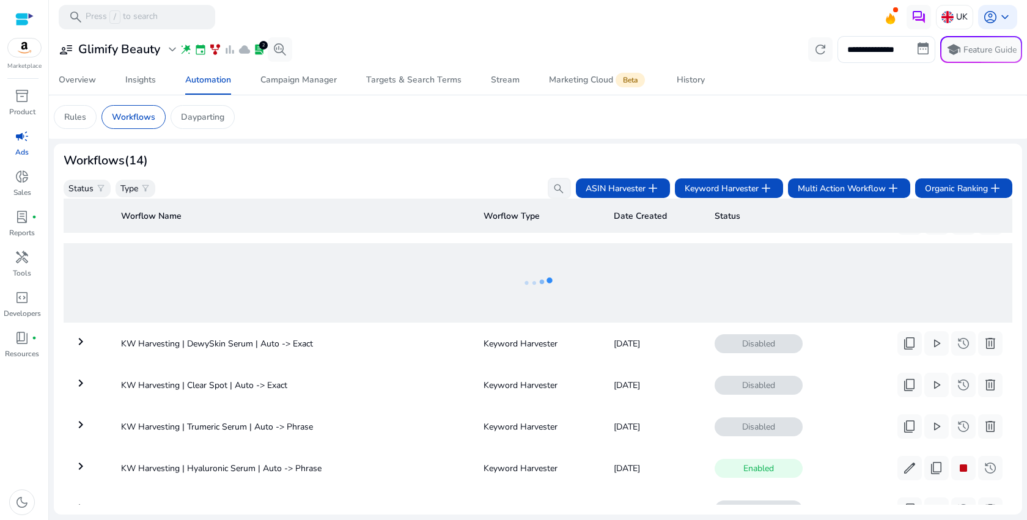
scroll to position [293, 0]
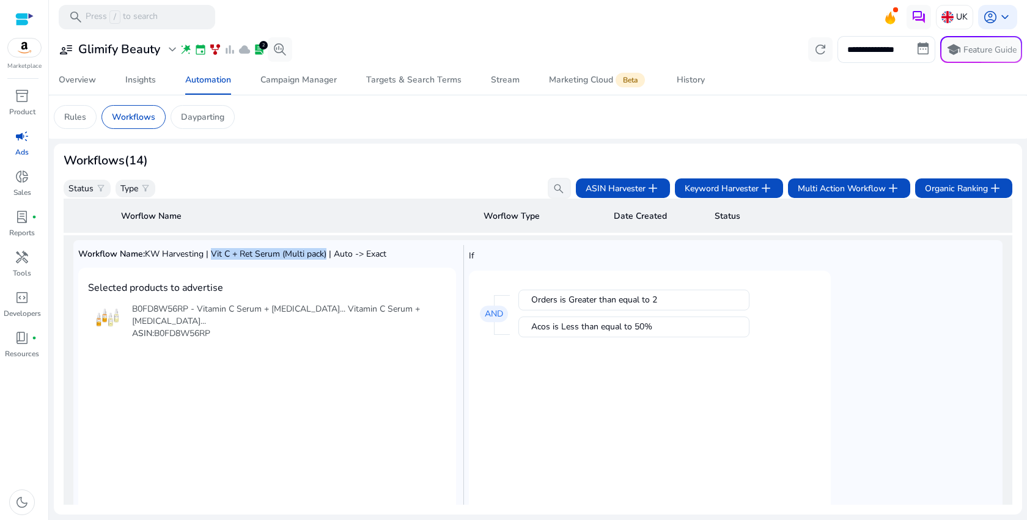
drag, startPoint x: 214, startPoint y: 257, endPoint x: 328, endPoint y: 256, distance: 114.3
click at [328, 256] on span "KW Harvesting | Vit C + Ret Serum (Multi pack) | Auto -> Exact" at bounding box center [265, 254] width 241 height 12
copy span "Vit C + Ret Serum (Multi pack)"
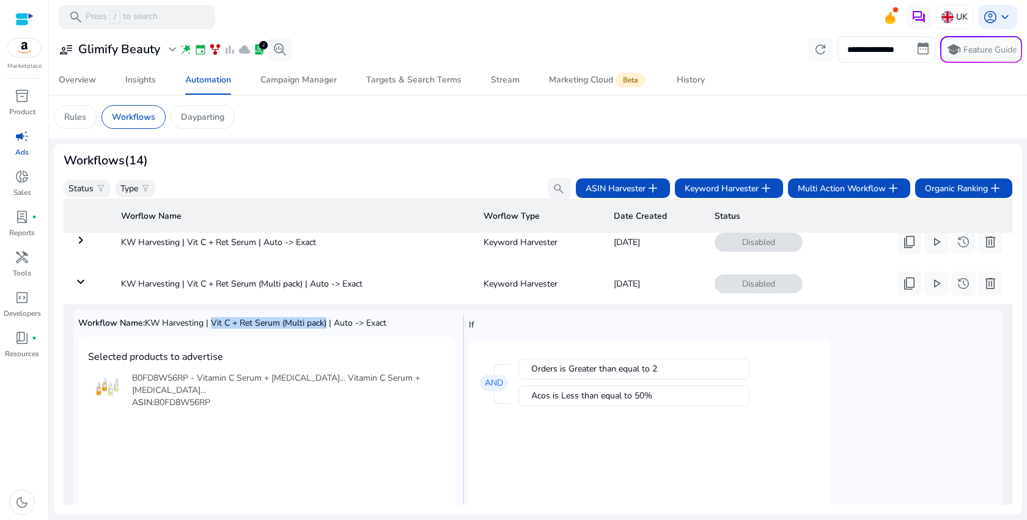
scroll to position [212, 0]
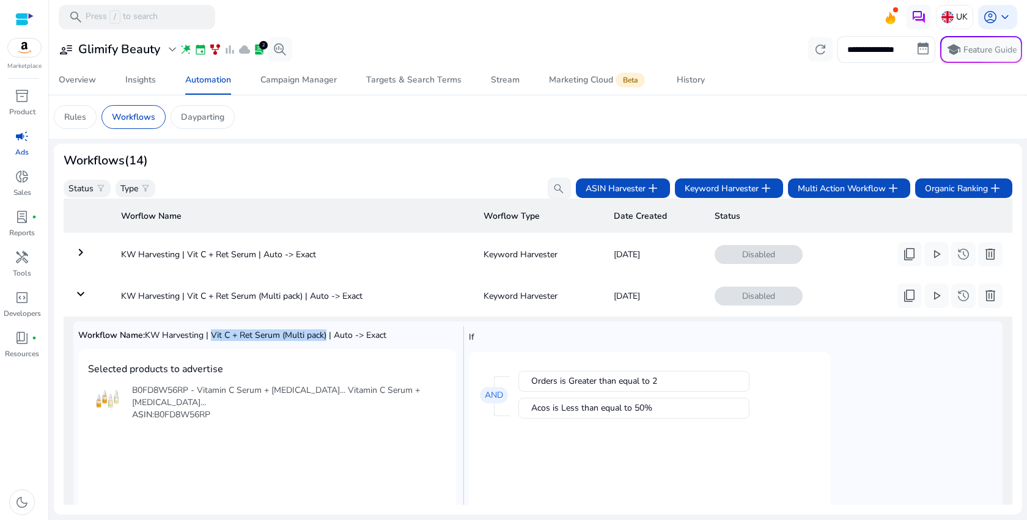
click at [79, 295] on mat-icon "keyboard_arrow_down" at bounding box center [80, 294] width 15 height 15
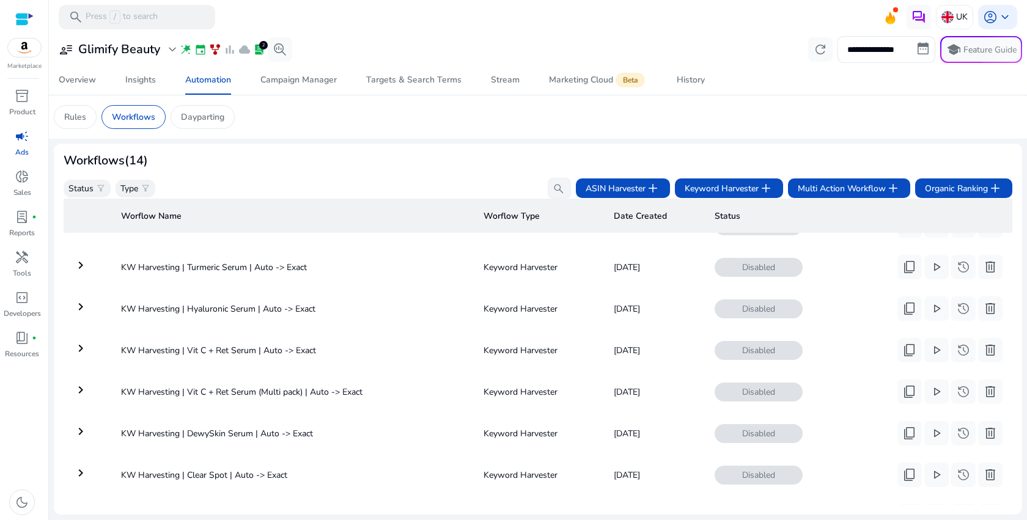
scroll to position [117, 0]
copy td "KW Harvesting | DewySkin Serum | Auto -> Exact"
drag, startPoint x: 357, startPoint y: 425, endPoint x: 310, endPoint y: 440, distance: 49.3
click at [309, 441] on td "KW Harvesting | DewySkin Serum | Auto -> Exact" at bounding box center [292, 432] width 362 height 32
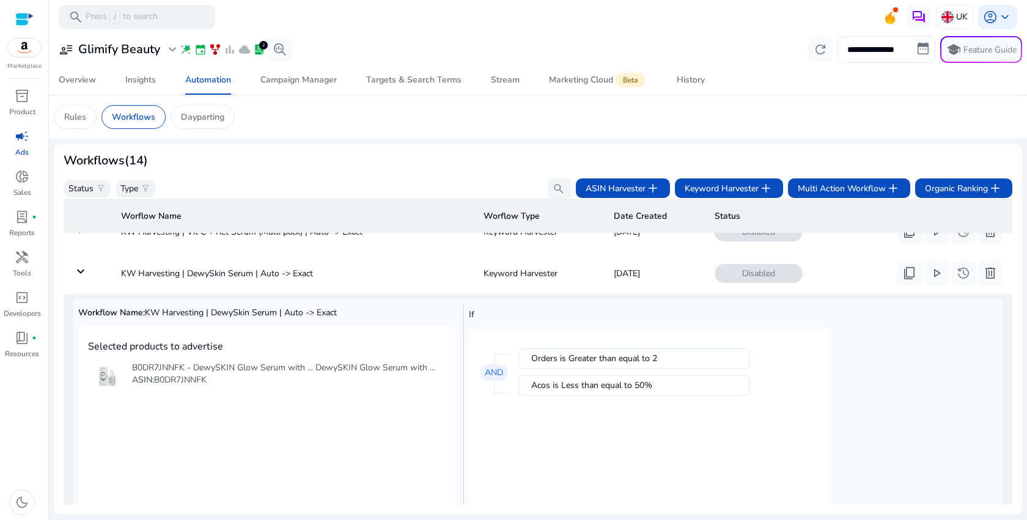
scroll to position [224, 0]
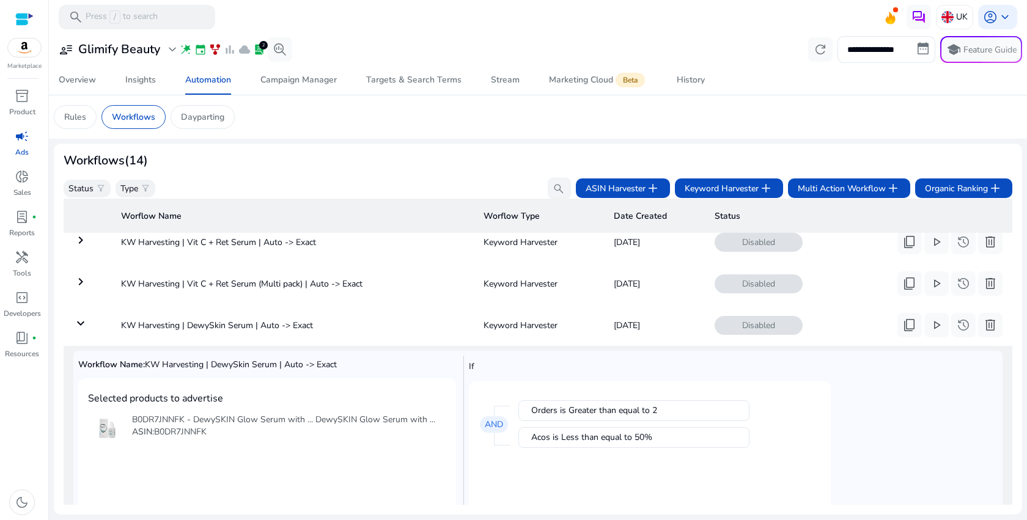
click at [76, 328] on mat-icon "keyboard_arrow_down" at bounding box center [80, 323] width 15 height 15
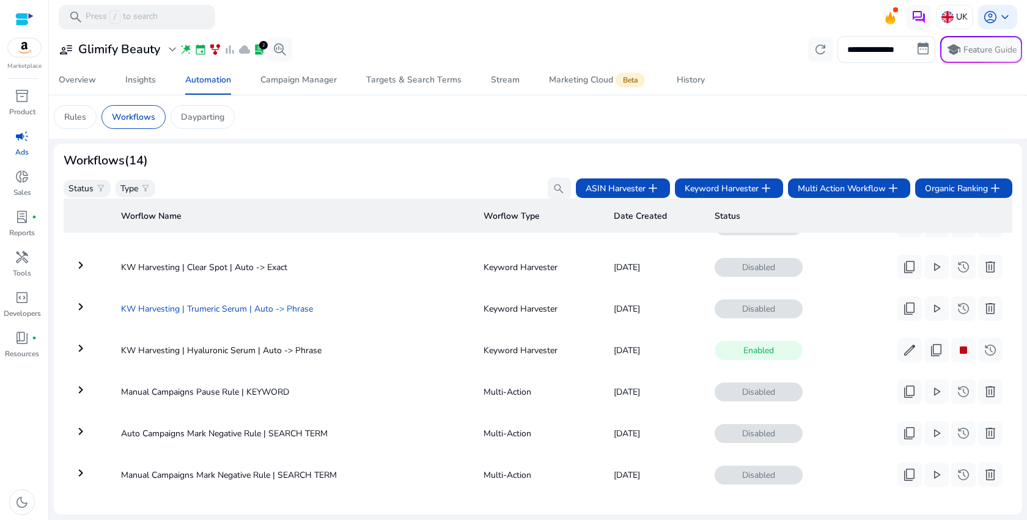
scroll to position [326, 0]
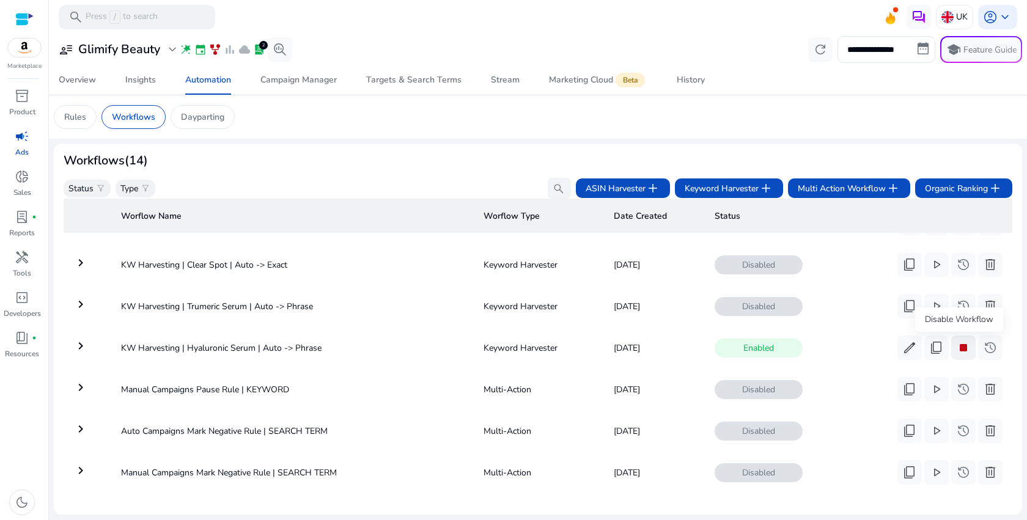
click at [969, 353] on button "stop" at bounding box center [963, 348] width 24 height 24
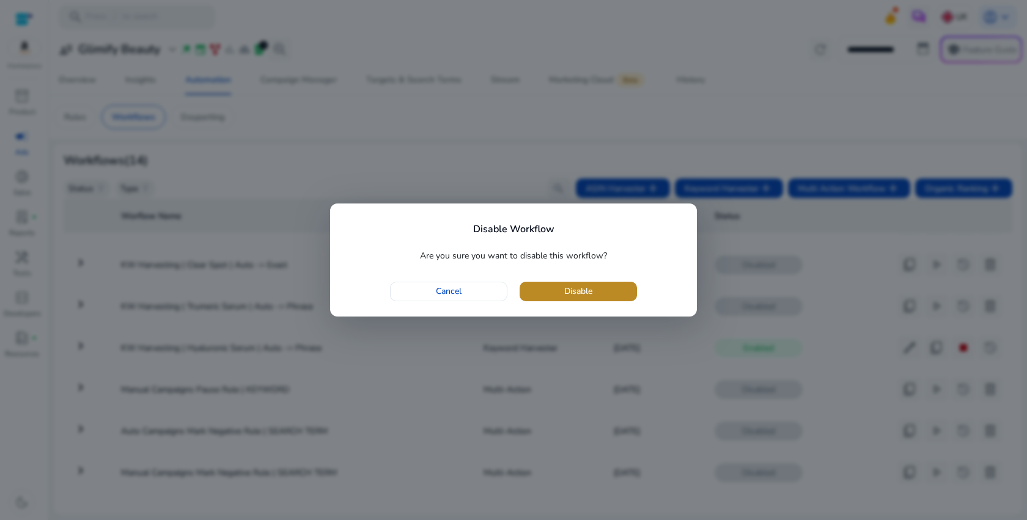
click at [587, 296] on span "Disable" at bounding box center [578, 291] width 28 height 13
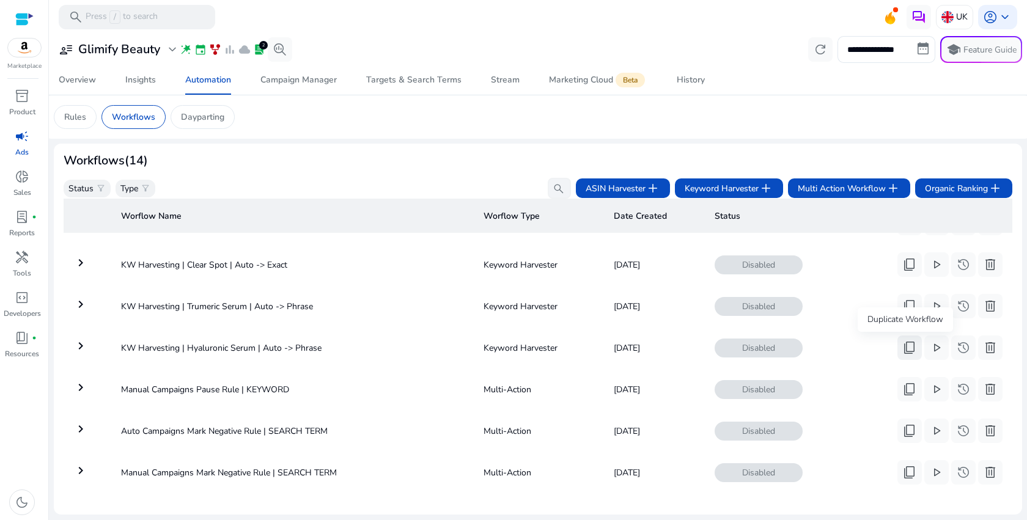
click at [902, 343] on span "content_copy" at bounding box center [909, 347] width 15 height 15
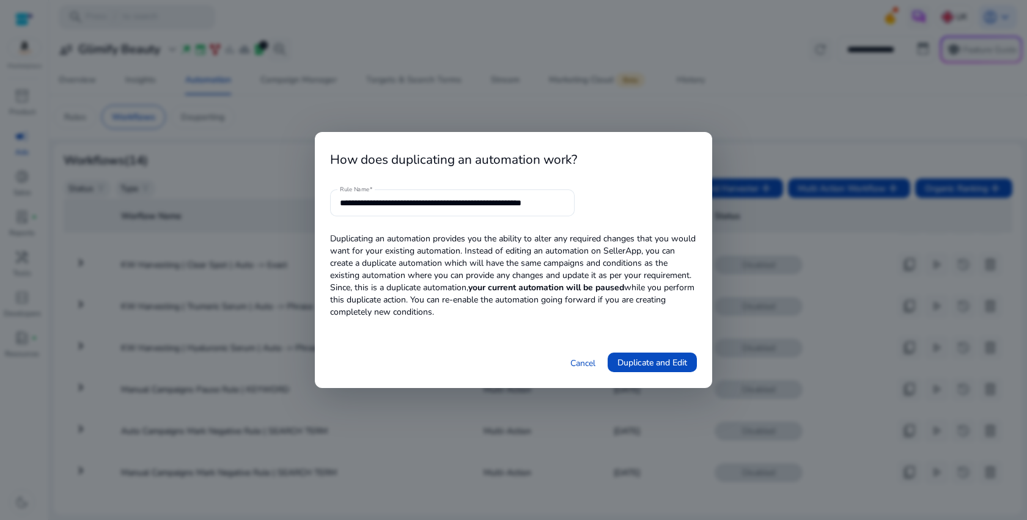
scroll to position [0, 13]
click at [523, 202] on input "**********" at bounding box center [452, 202] width 225 height 13
drag, startPoint x: 406, startPoint y: 202, endPoint x: 474, endPoint y: 204, distance: 68.5
click at [474, 204] on input "**********" at bounding box center [452, 202] width 225 height 13
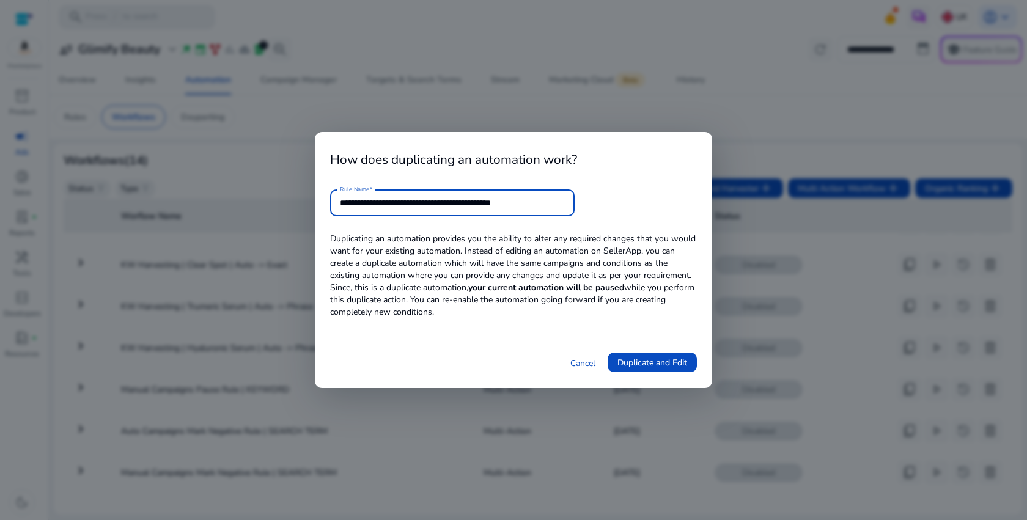
paste input "*"
type input "**********"
click at [677, 366] on span "Duplicate and Edit" at bounding box center [652, 362] width 70 height 13
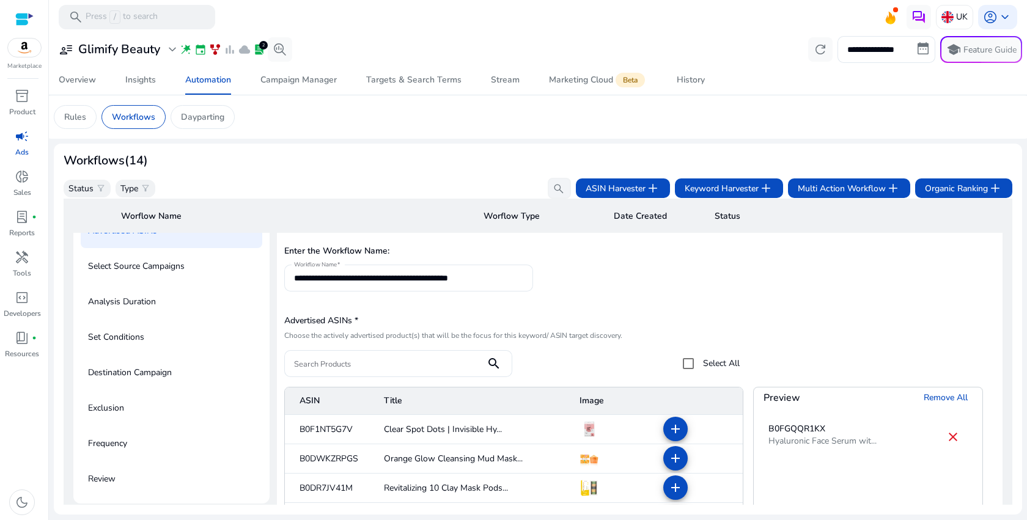
scroll to position [44, 0]
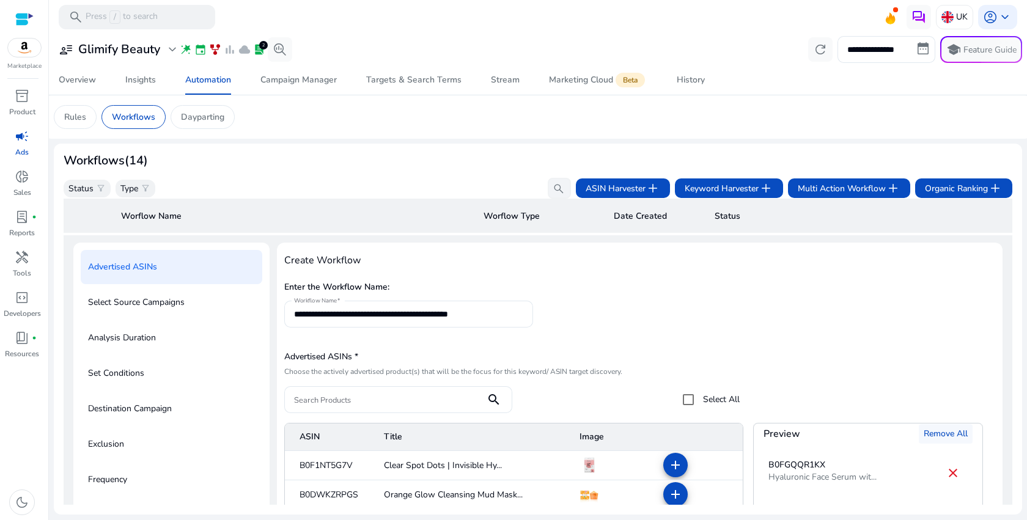
click at [956, 437] on span "Remove All" at bounding box center [945, 433] width 44 height 13
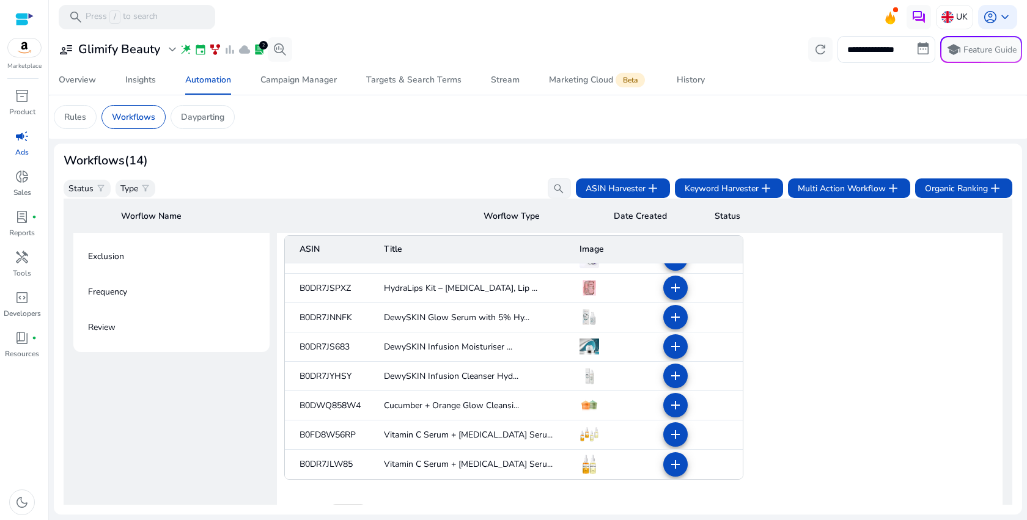
scroll to position [263, 0]
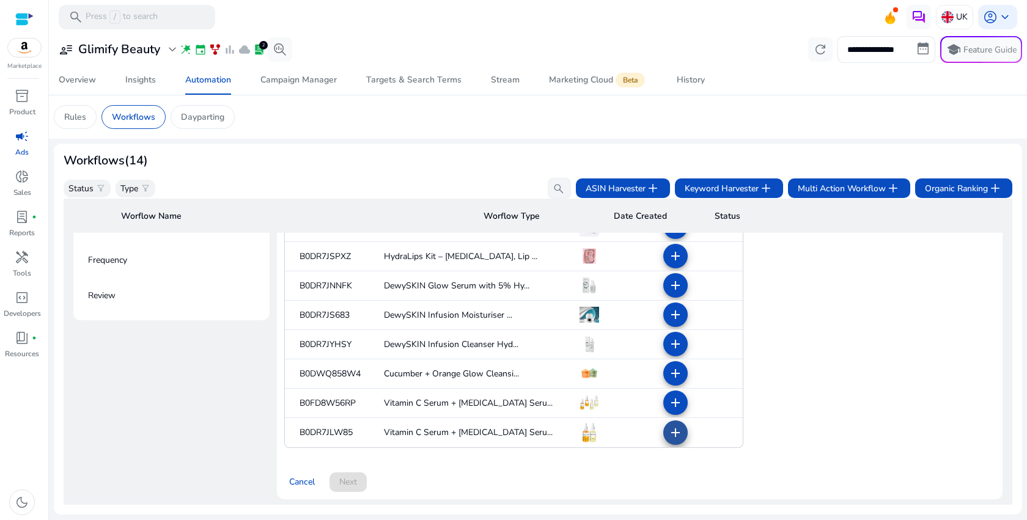
click at [672, 436] on mat-icon "add" at bounding box center [675, 432] width 15 height 15
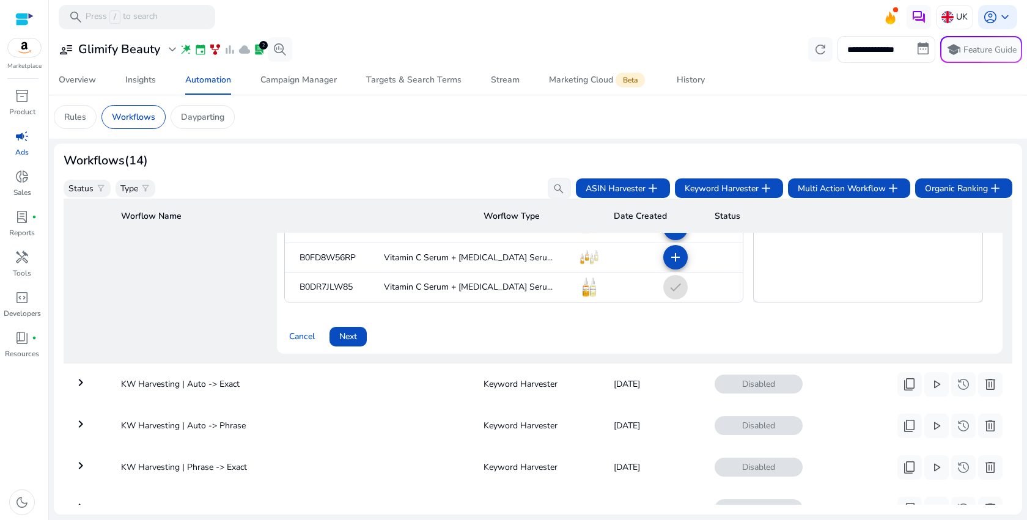
scroll to position [411, 0]
click at [353, 336] on span "Next" at bounding box center [348, 334] width 18 height 13
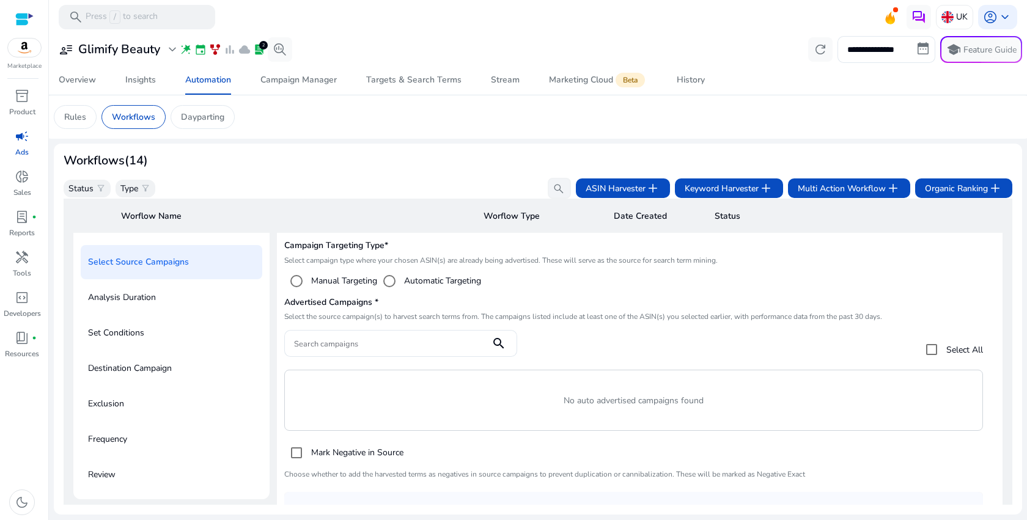
scroll to position [88, 0]
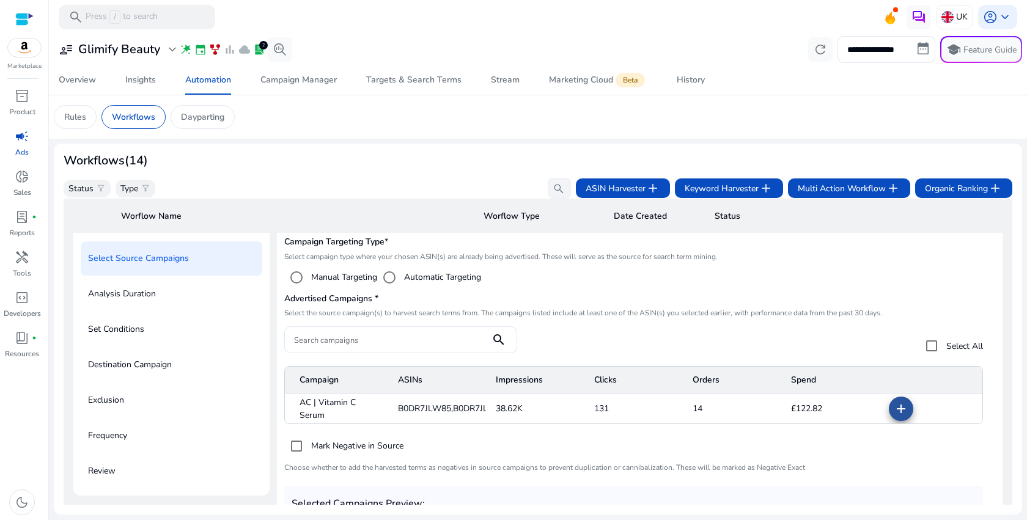
click at [904, 408] on mat-icon "add" at bounding box center [900, 409] width 15 height 15
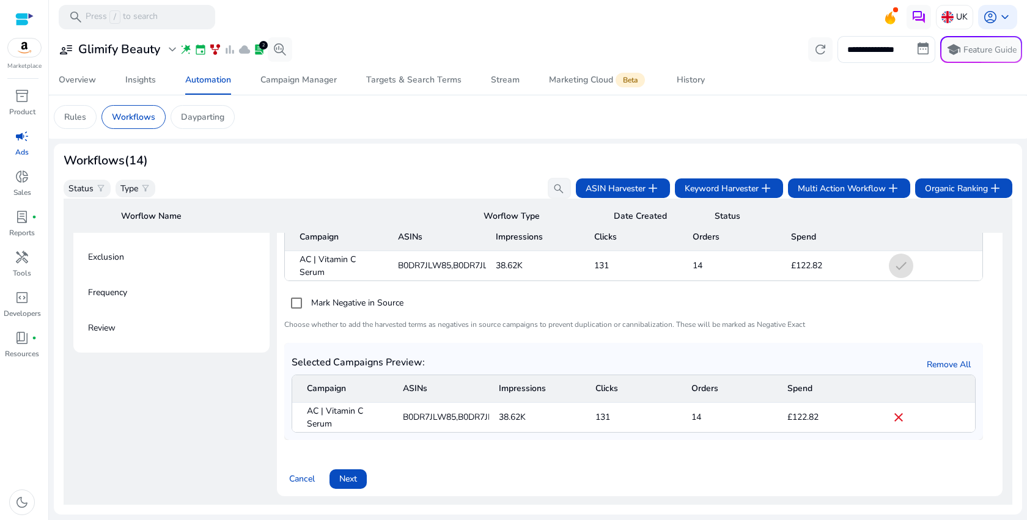
scroll to position [246, 0]
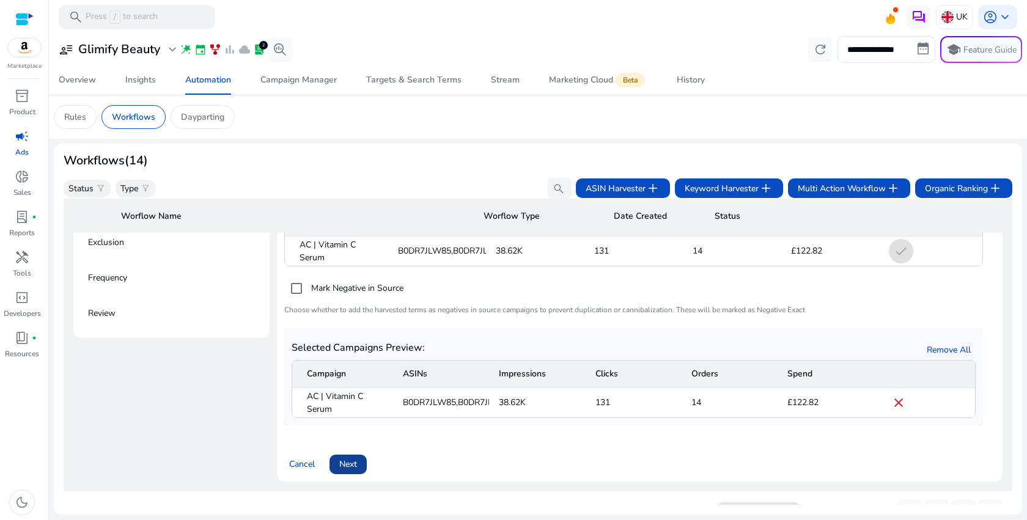
click at [350, 469] on span "Next" at bounding box center [348, 464] width 18 height 13
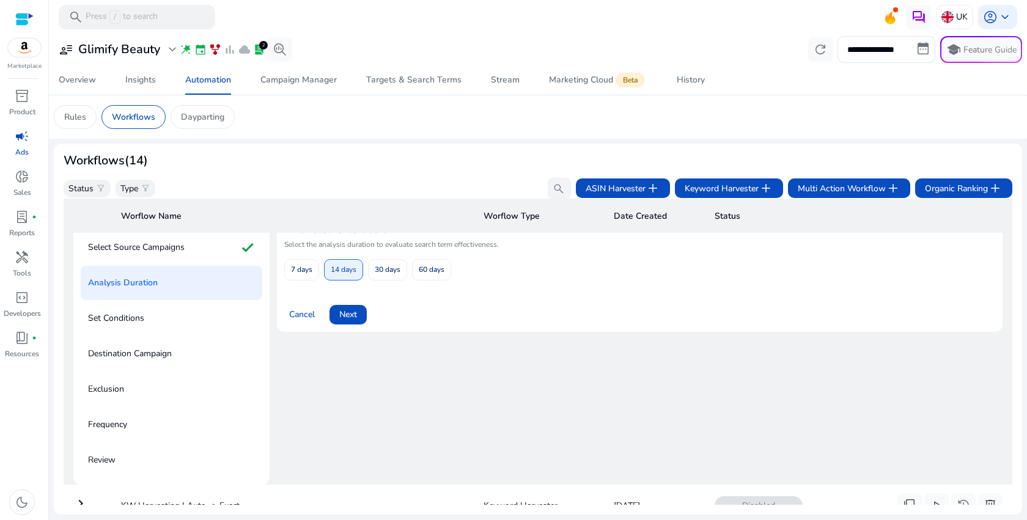
scroll to position [88, 0]
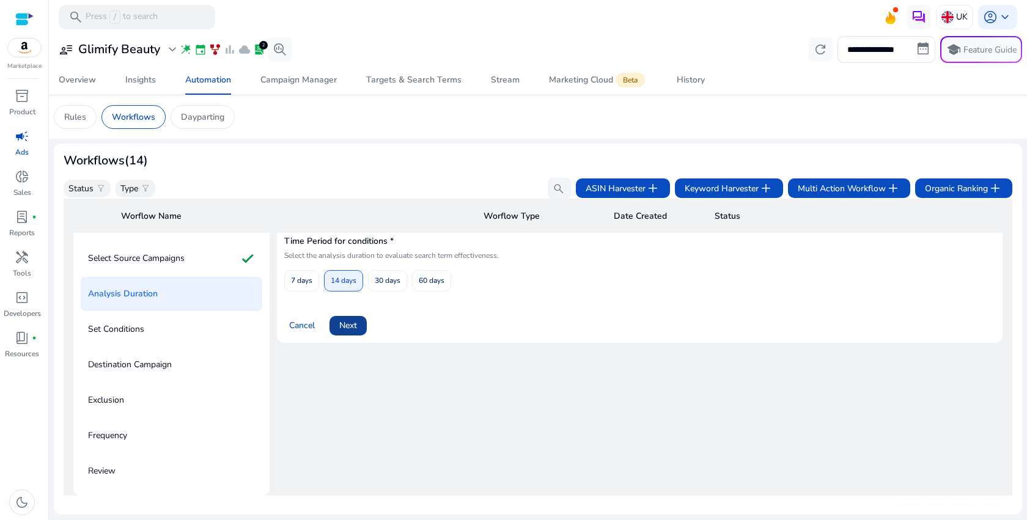
click at [359, 326] on span at bounding box center [347, 325] width 37 height 29
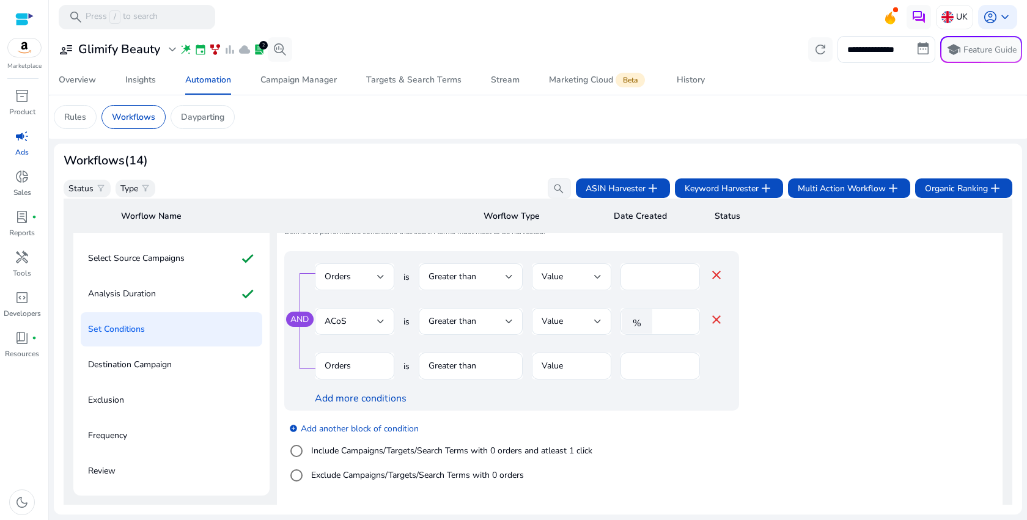
scroll to position [204, 0]
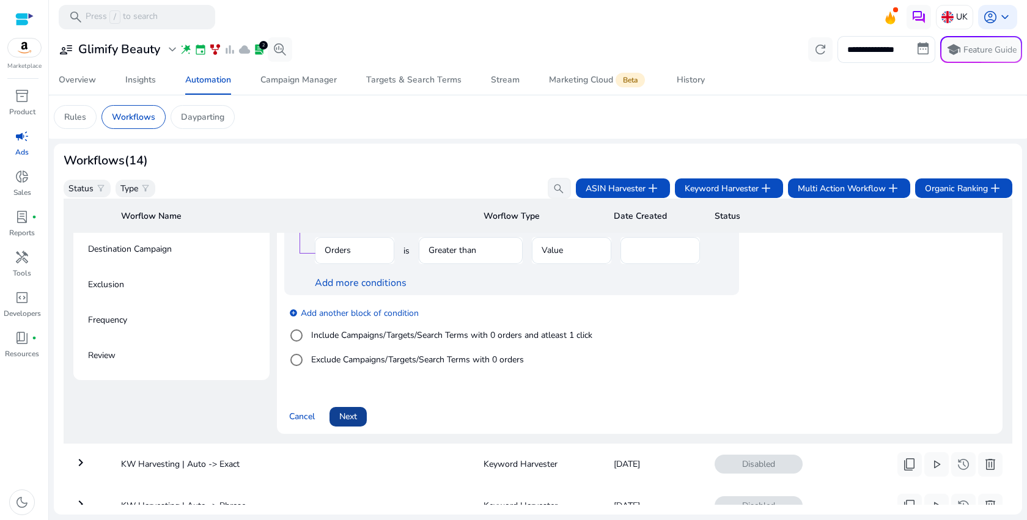
click at [348, 417] on span "Next" at bounding box center [348, 416] width 18 height 13
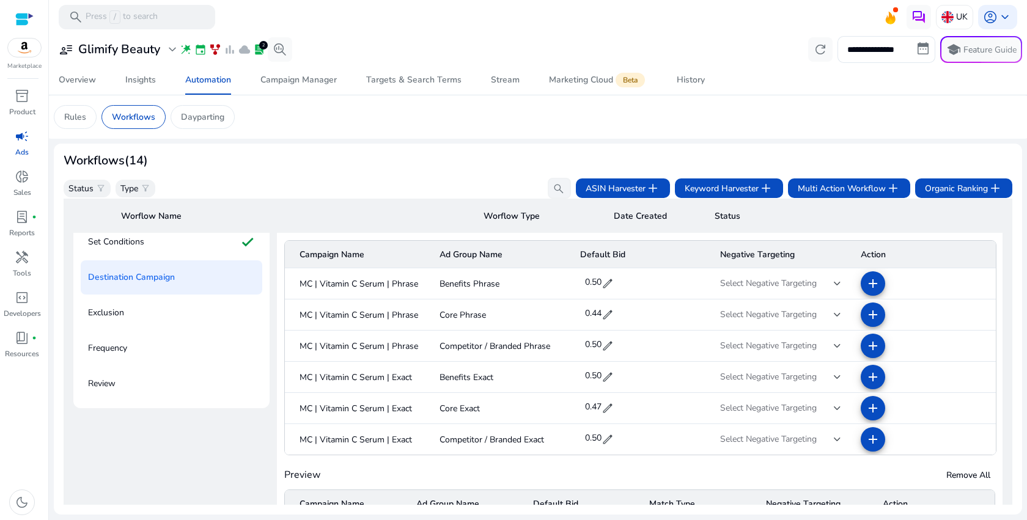
scroll to position [248, 0]
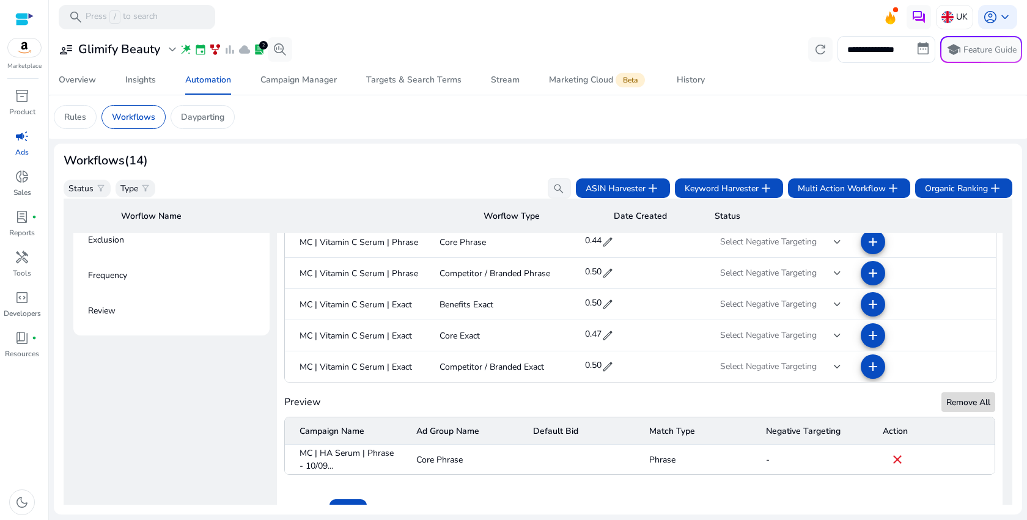
click at [966, 398] on span "Remove All" at bounding box center [968, 402] width 44 height 13
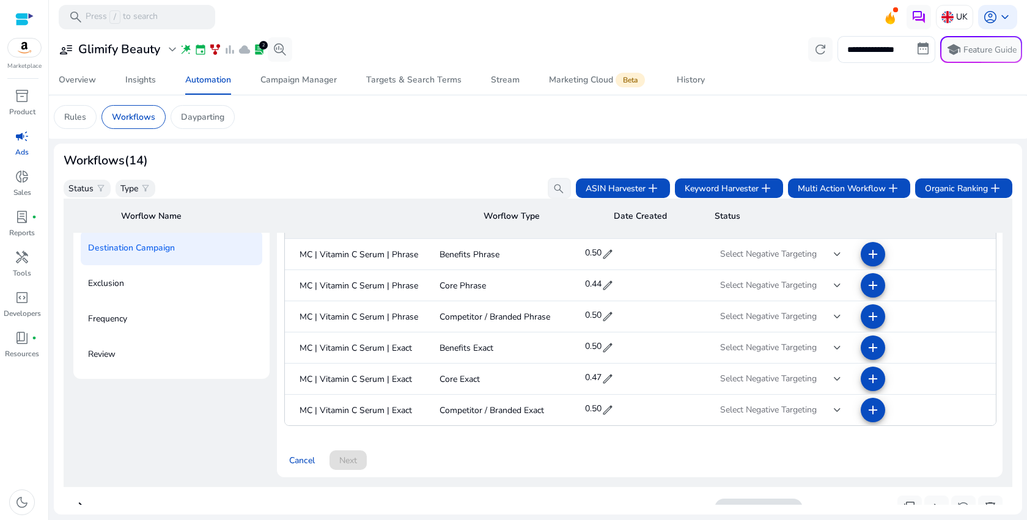
scroll to position [201, 0]
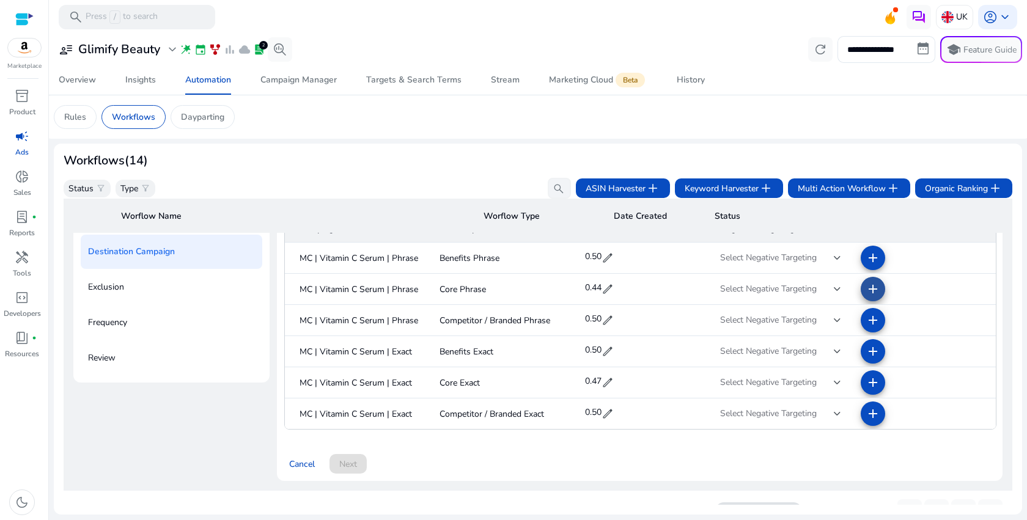
click at [871, 296] on mat-icon "add" at bounding box center [872, 289] width 15 height 15
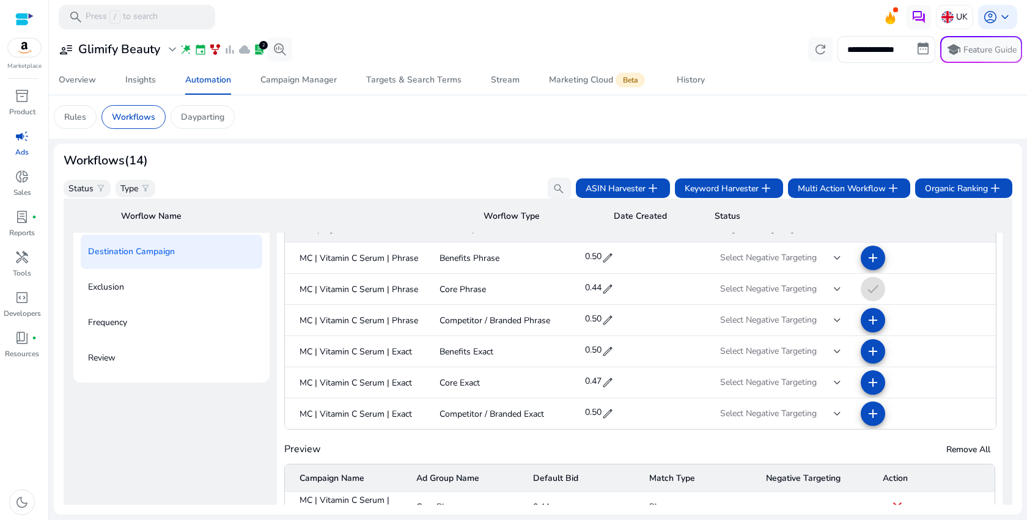
scroll to position [410, 0]
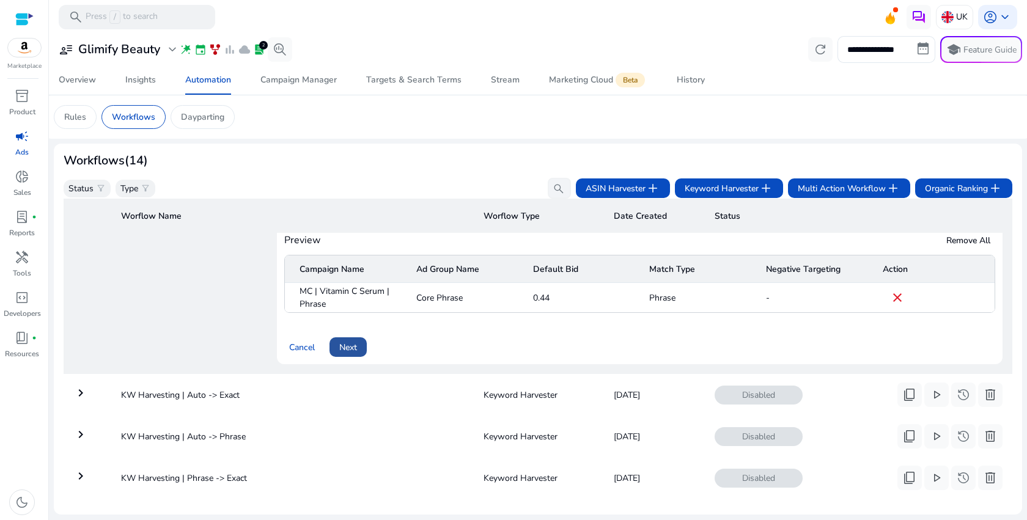
click at [358, 347] on span at bounding box center [347, 346] width 37 height 29
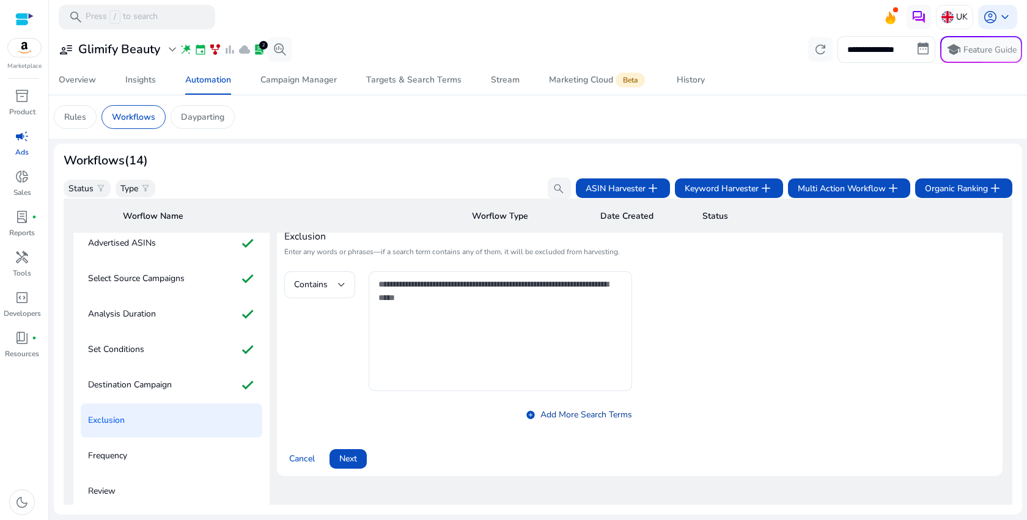
scroll to position [88, 0]
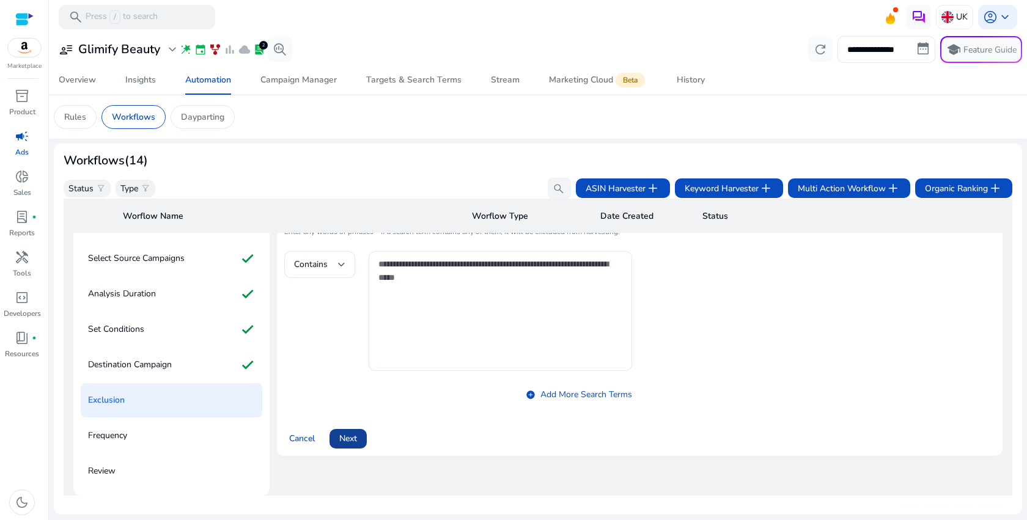
click at [349, 443] on span "Next" at bounding box center [348, 438] width 18 height 13
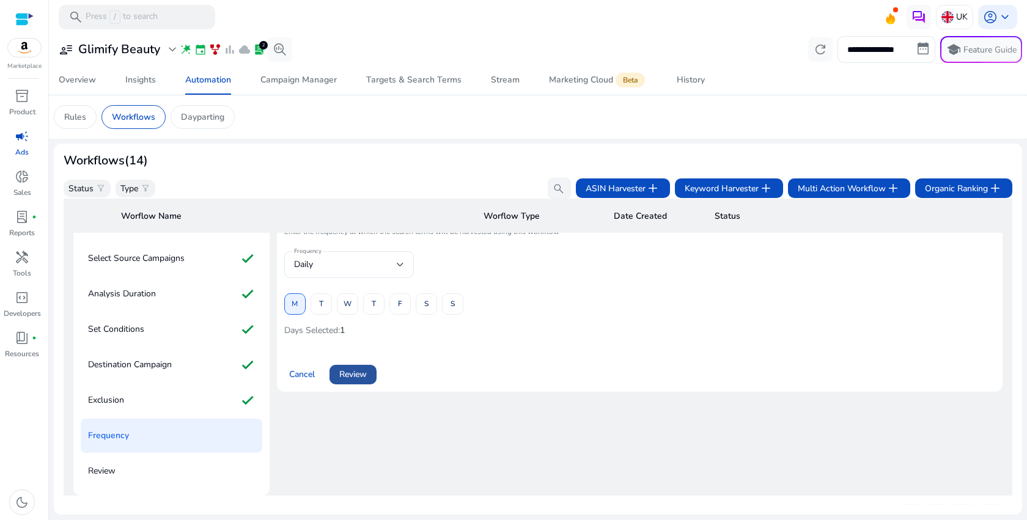
click at [361, 381] on span "Review" at bounding box center [353, 374] width 28 height 13
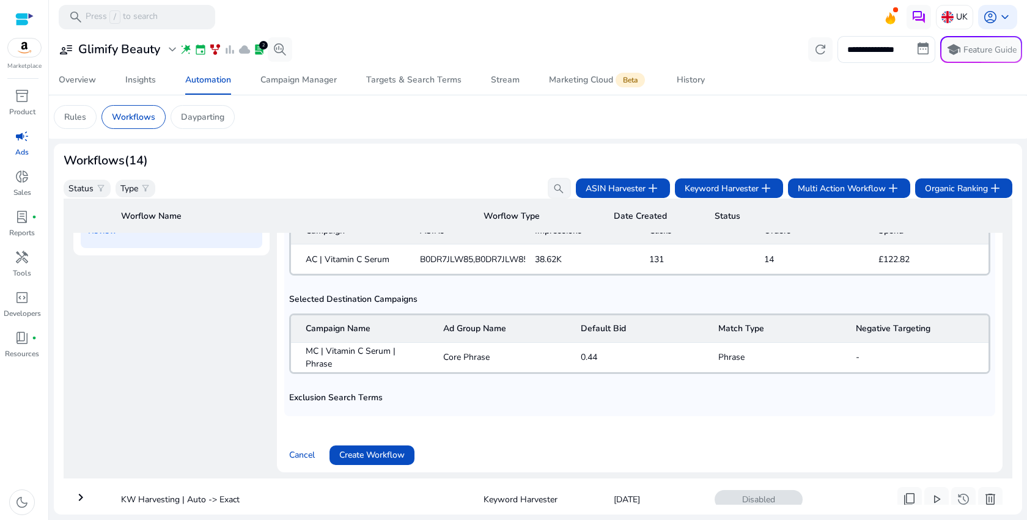
scroll to position [343, 0]
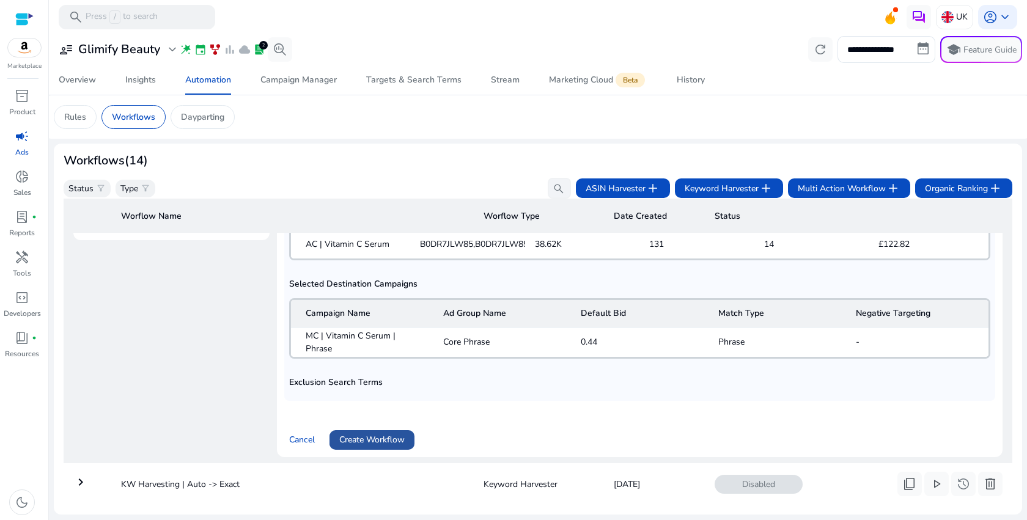
click at [356, 438] on span "Create Workflow" at bounding box center [371, 439] width 65 height 13
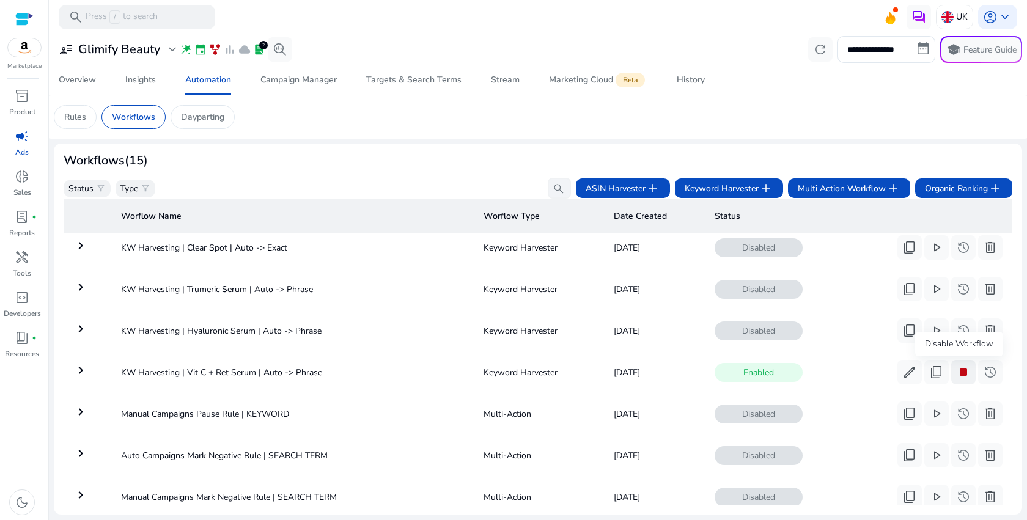
click at [958, 373] on span "stop" at bounding box center [963, 372] width 15 height 15
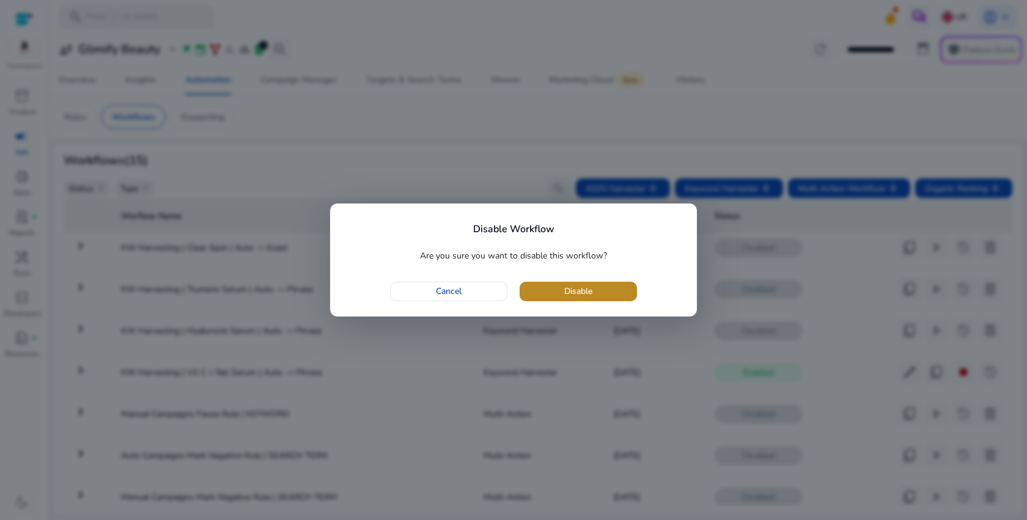
click at [602, 284] on span "button" at bounding box center [577, 291] width 117 height 29
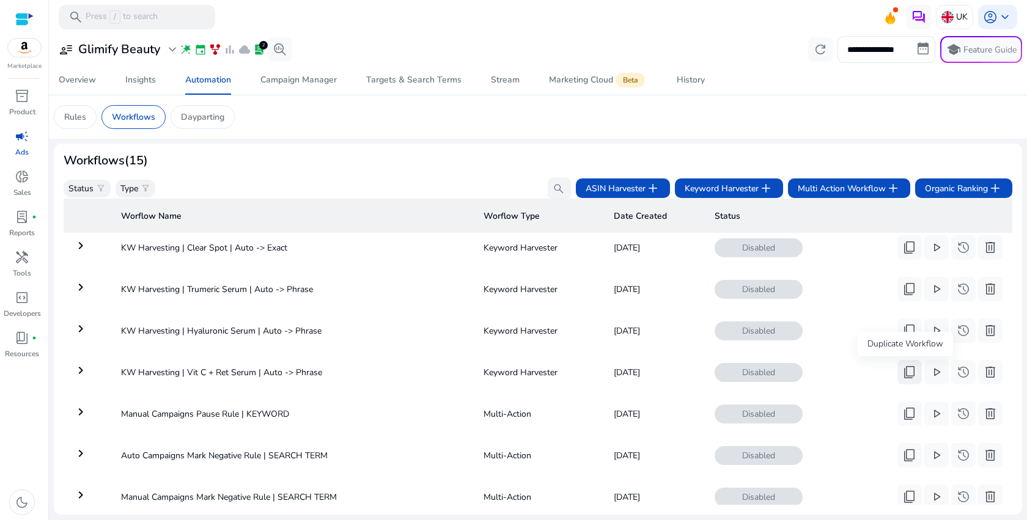
click at [902, 378] on span "content_copy" at bounding box center [909, 372] width 15 height 15
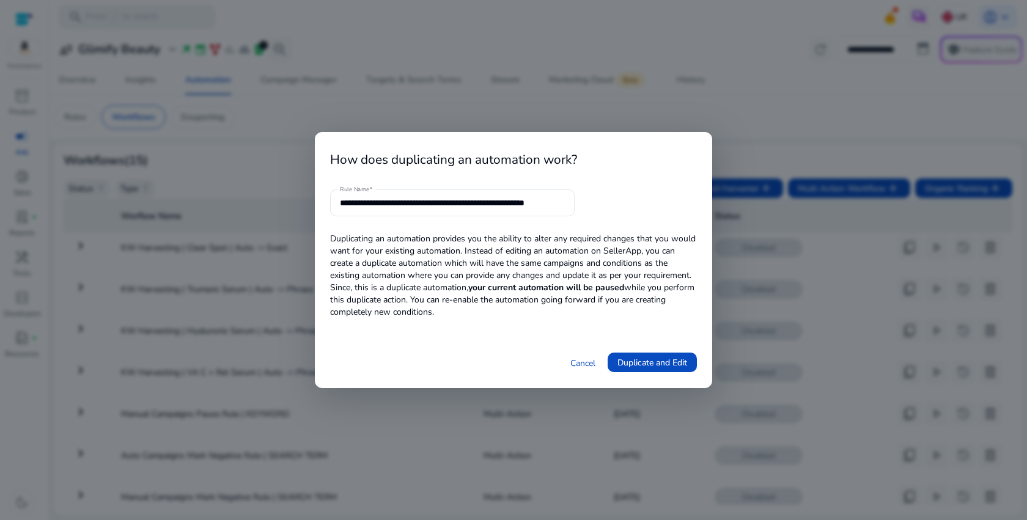
scroll to position [0, 14]
drag, startPoint x: 524, startPoint y: 204, endPoint x: 649, endPoint y: 204, distance: 125.3
click at [649, 204] on form "**********" at bounding box center [513, 202] width 367 height 27
drag, startPoint x: 405, startPoint y: 203, endPoint x: 474, endPoint y: 203, distance: 69.1
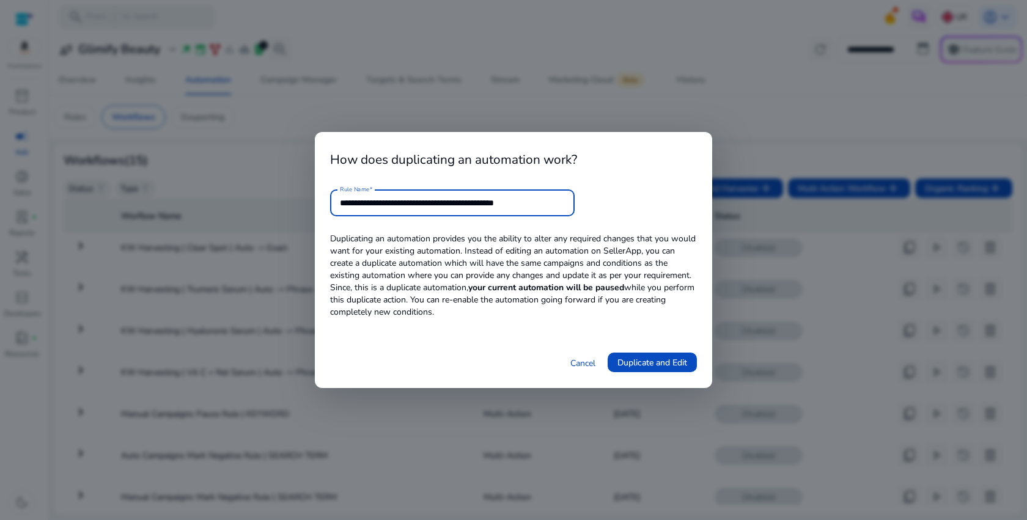
click at [474, 203] on input "**********" at bounding box center [452, 202] width 225 height 13
paste input "**********"
type input "**********"
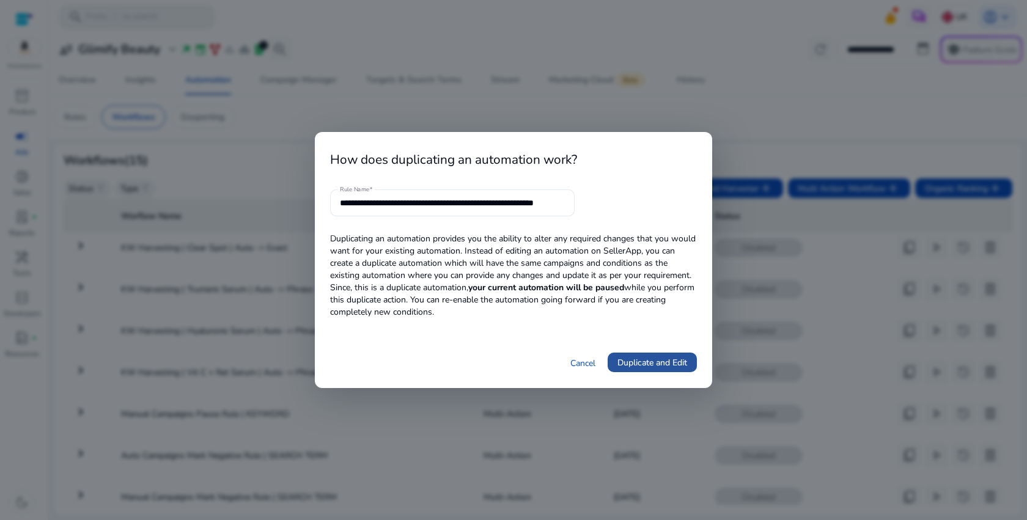
click at [651, 363] on span "Duplicate and Edit" at bounding box center [652, 362] width 70 height 13
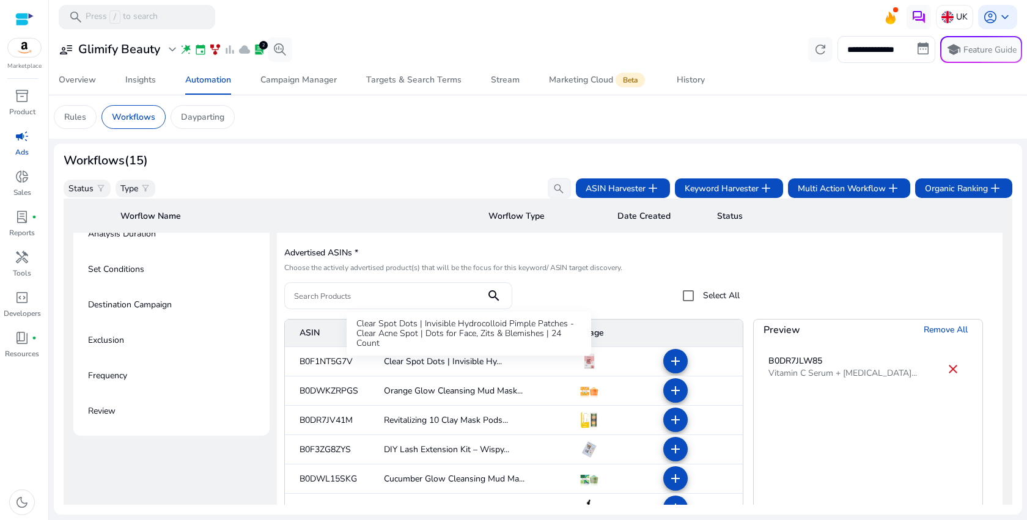
scroll to position [149, 0]
click at [955, 367] on mat-icon "close" at bounding box center [952, 368] width 15 height 15
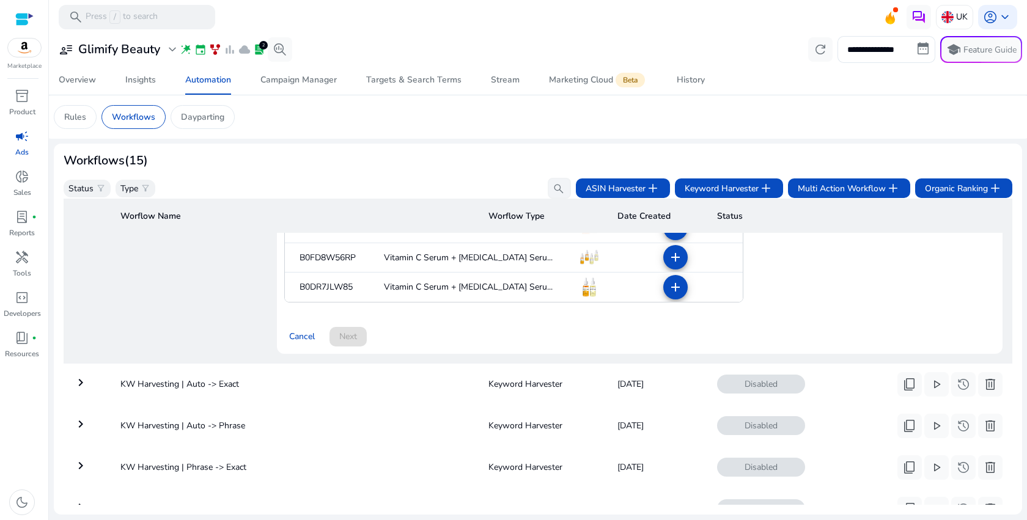
scroll to position [392, 0]
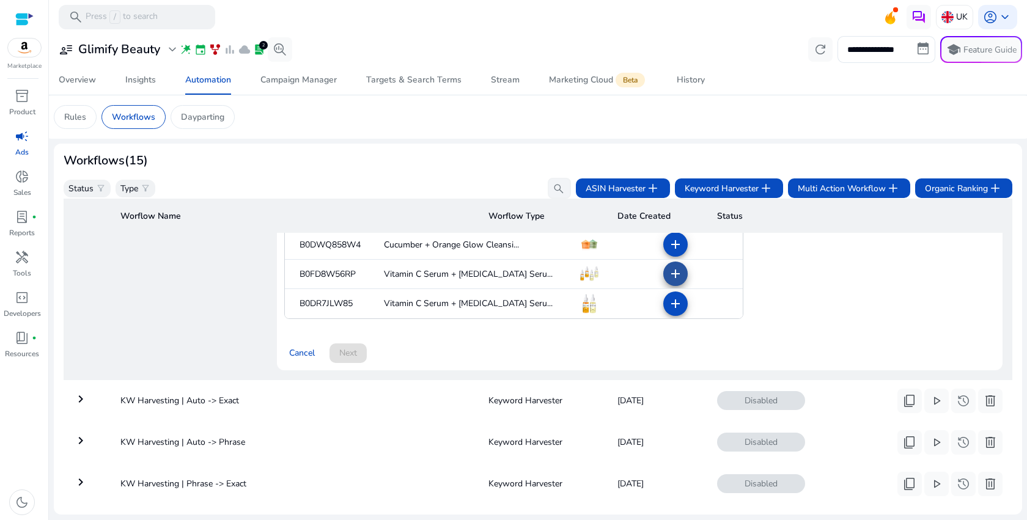
click at [674, 271] on mat-icon "add" at bounding box center [675, 273] width 15 height 15
click at [339, 359] on span "Next" at bounding box center [348, 353] width 18 height 13
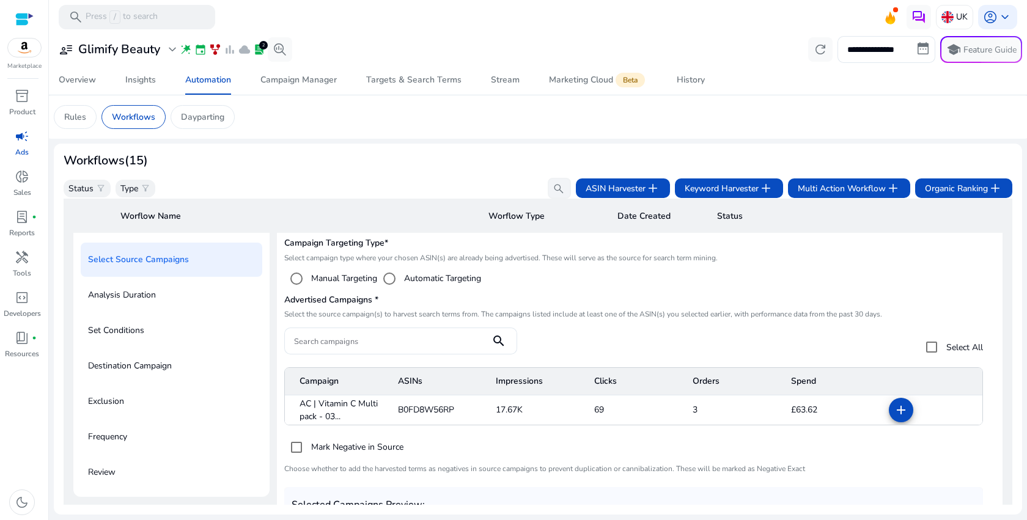
scroll to position [88, 0]
click at [901, 410] on mat-icon "add" at bounding box center [900, 409] width 15 height 15
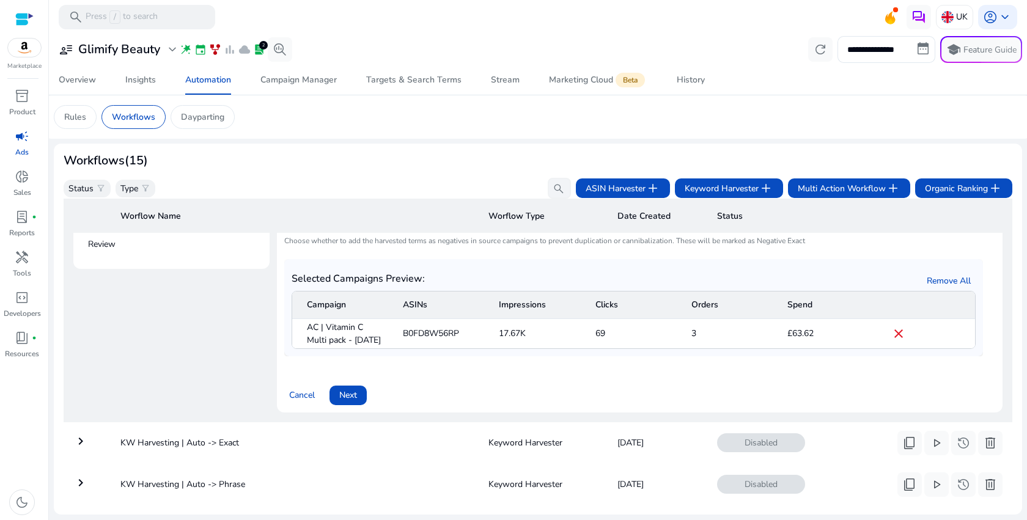
scroll to position [317, 0]
click at [352, 398] on span "Next" at bounding box center [348, 392] width 18 height 13
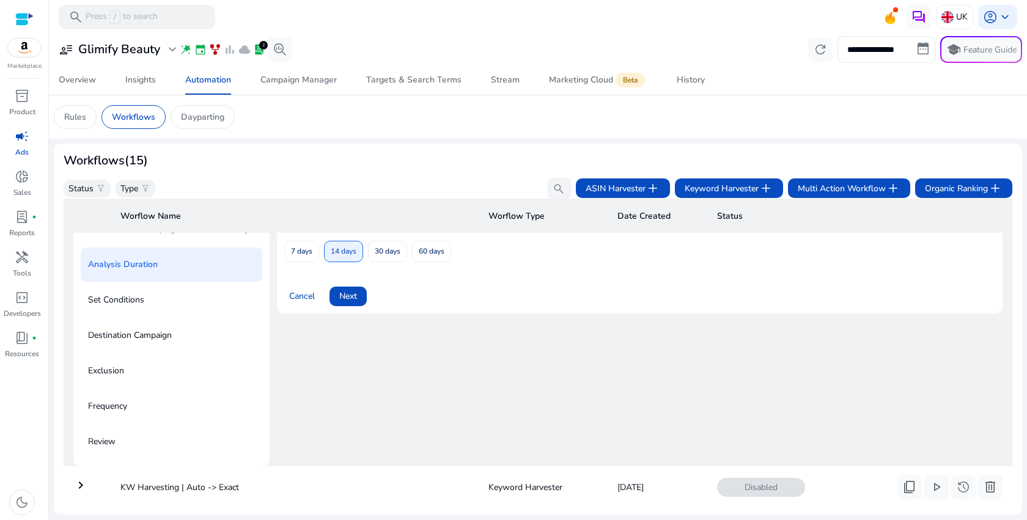
scroll to position [88, 0]
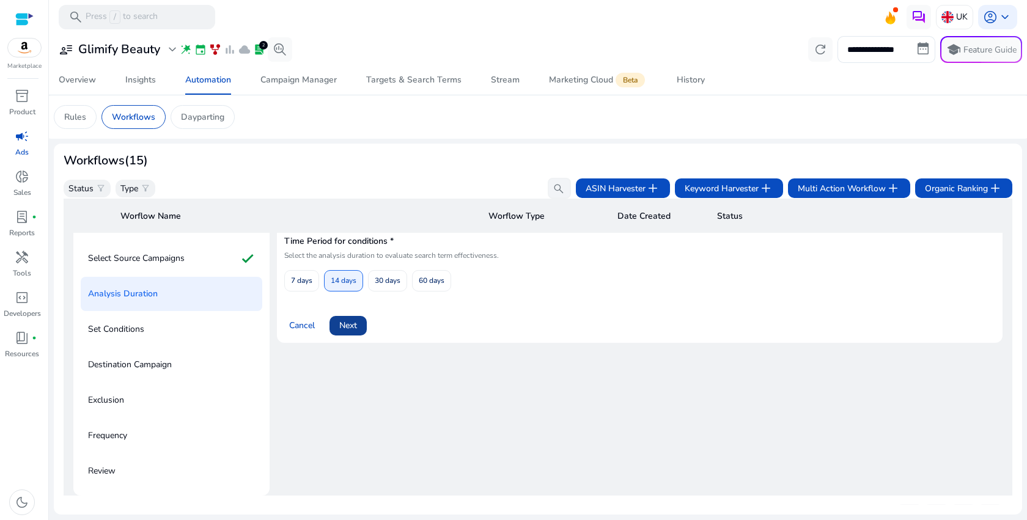
click at [342, 332] on span "Next" at bounding box center [348, 325] width 18 height 13
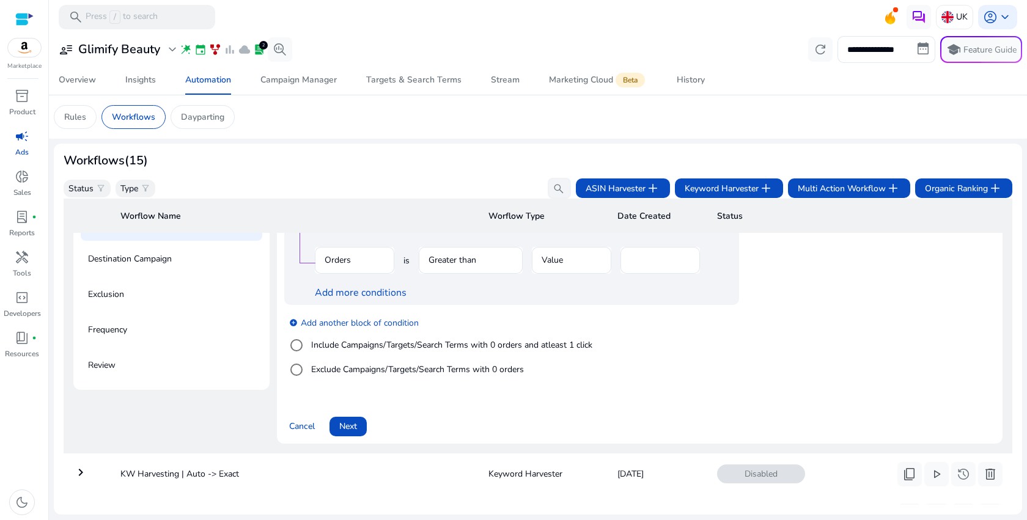
scroll to position [254, 0]
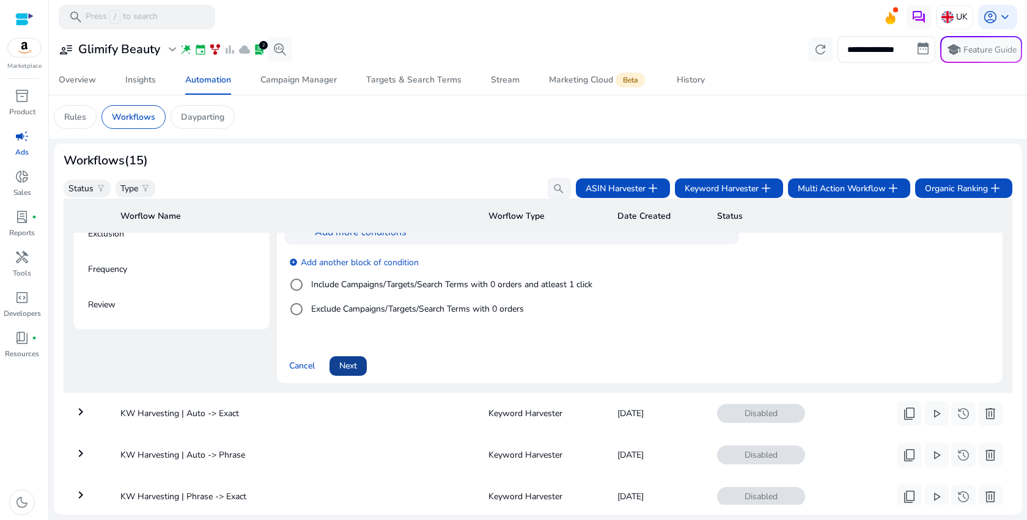
click at [358, 373] on span at bounding box center [347, 365] width 37 height 29
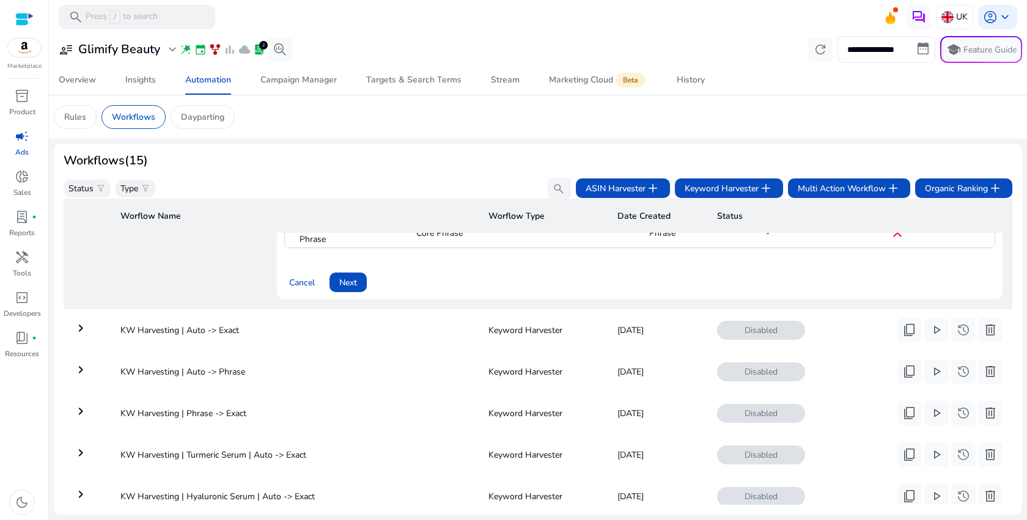
scroll to position [349, 0]
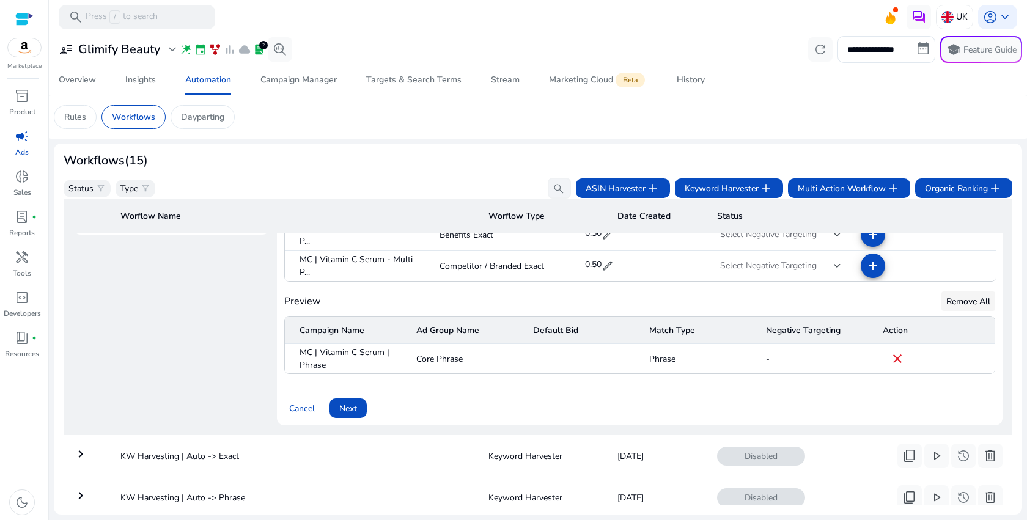
click at [946, 306] on span "Remove All" at bounding box center [968, 301] width 44 height 13
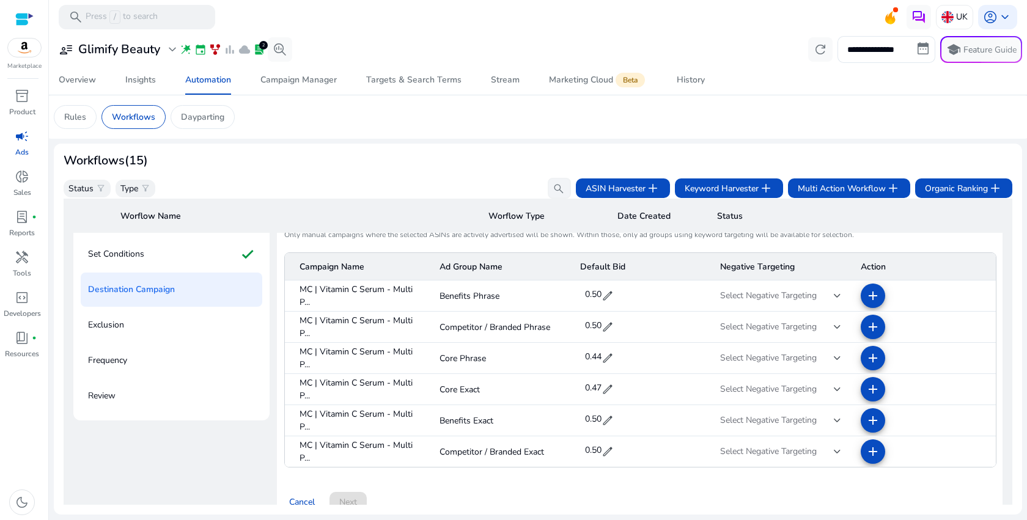
scroll to position [161, 0]
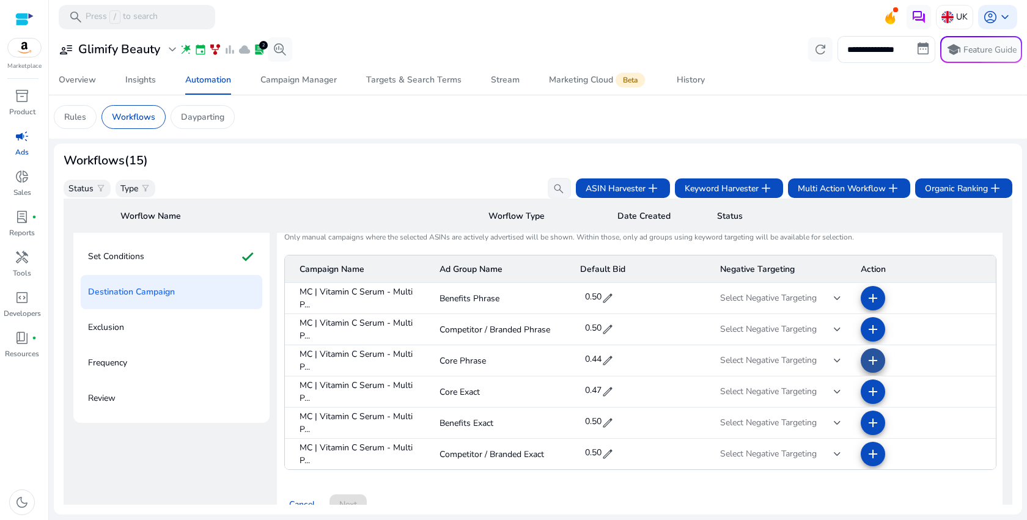
click at [865, 357] on mat-icon "add" at bounding box center [872, 360] width 15 height 15
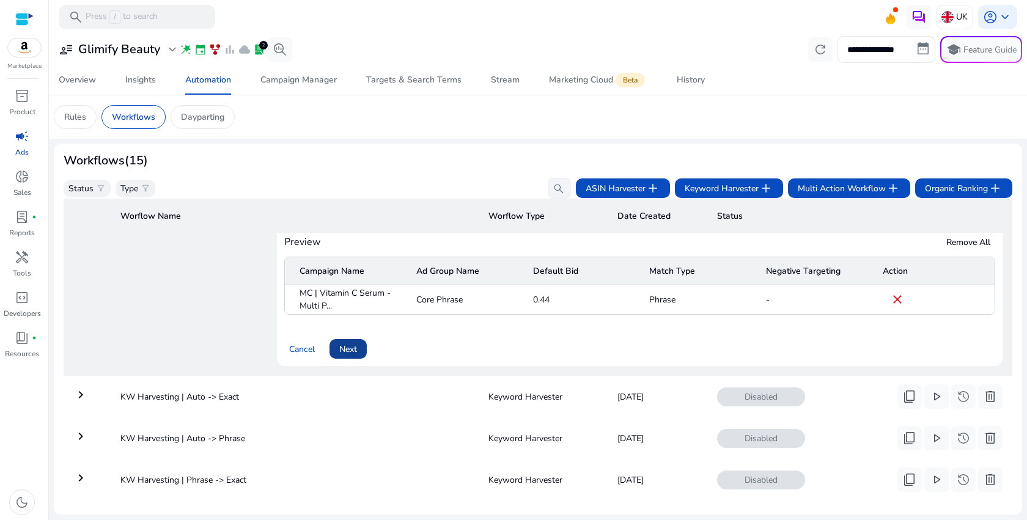
click at [354, 348] on span "Next" at bounding box center [348, 349] width 18 height 13
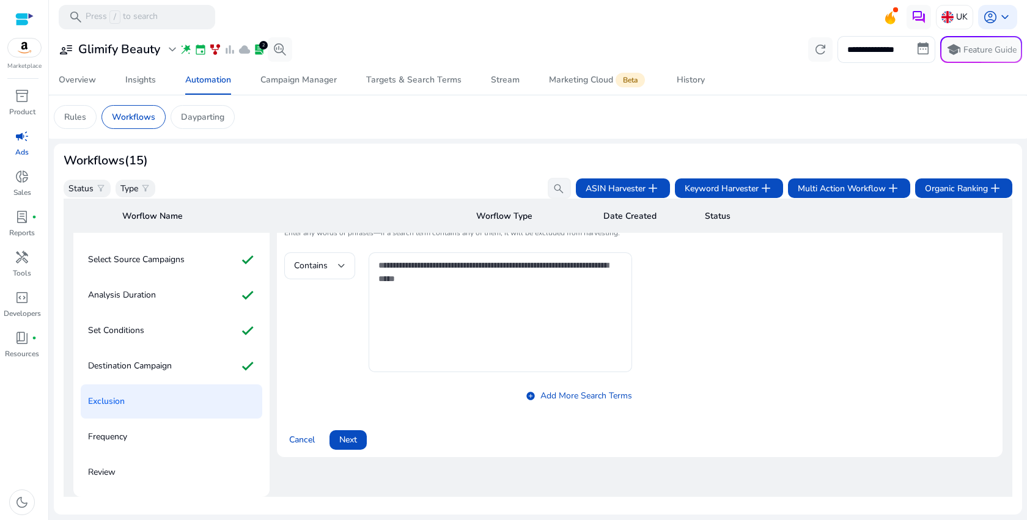
scroll to position [88, 0]
click at [342, 433] on button "Next" at bounding box center [347, 439] width 37 height 20
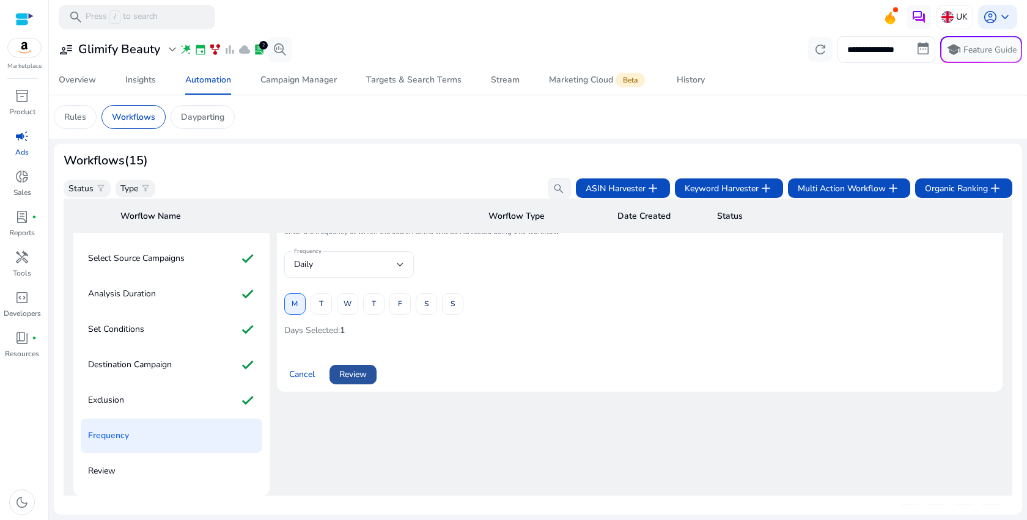
click at [347, 387] on span at bounding box center [352, 374] width 47 height 29
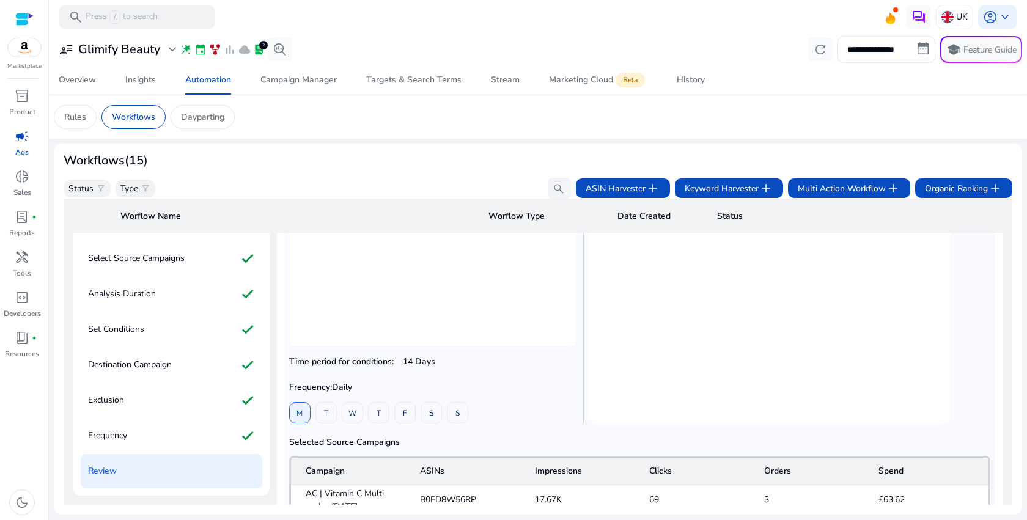
scroll to position [301, 0]
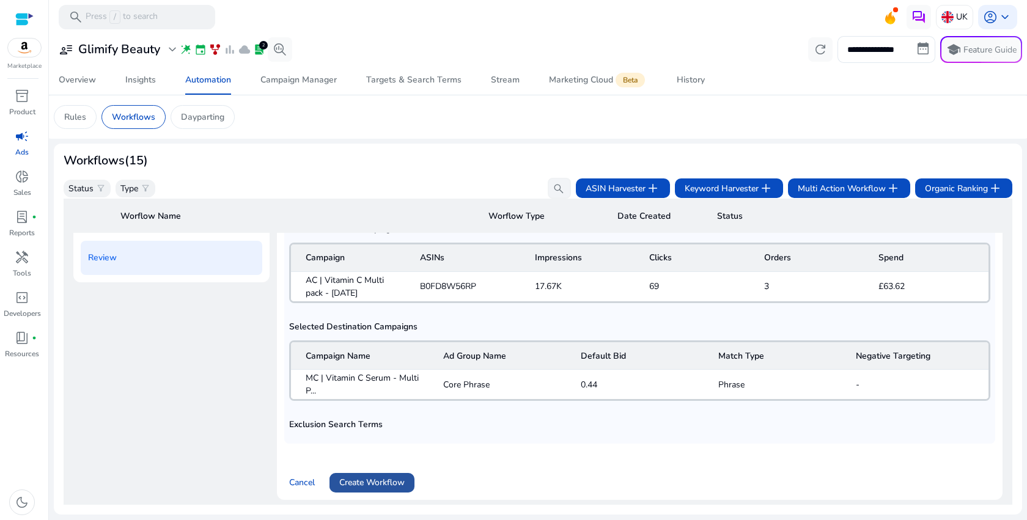
click at [407, 475] on span at bounding box center [371, 482] width 85 height 29
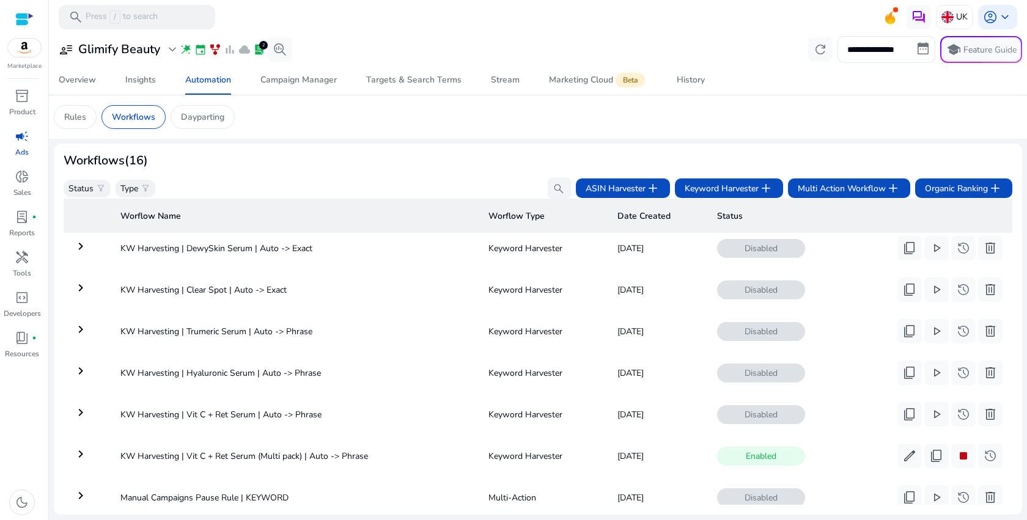
click at [670, 323] on td "[DATE]" at bounding box center [657, 331] width 100 height 32
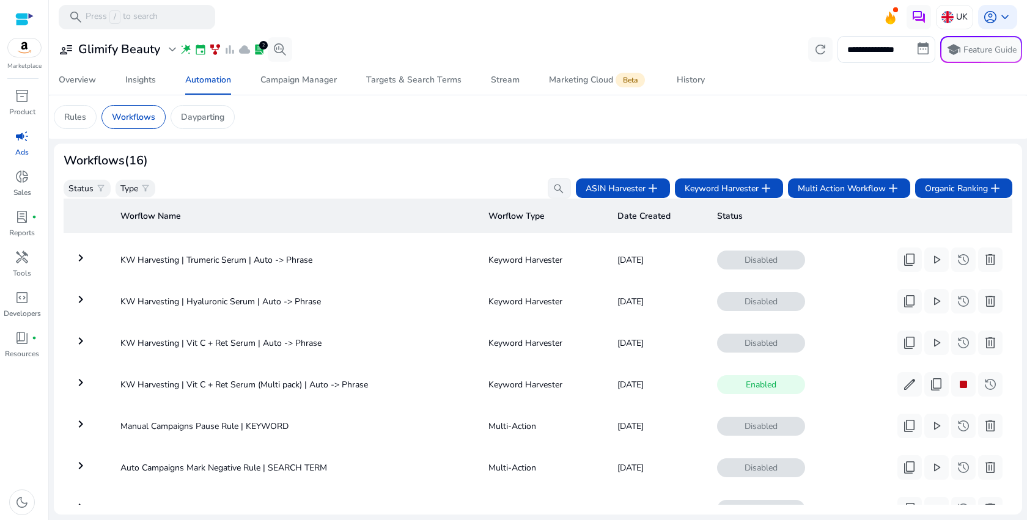
scroll to position [407, 0]
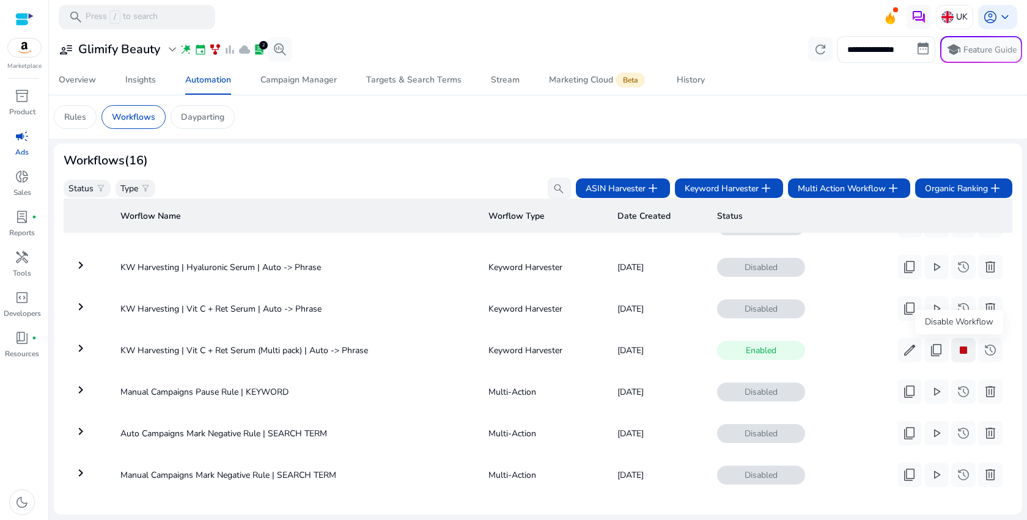
click at [959, 354] on span "stop" at bounding box center [963, 350] width 15 height 15
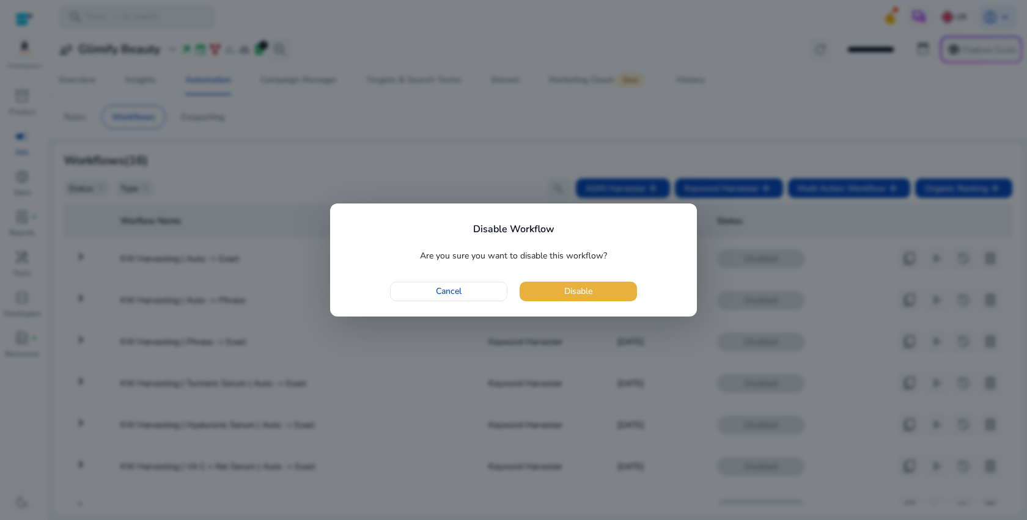
click at [617, 295] on span "button" at bounding box center [577, 291] width 117 height 29
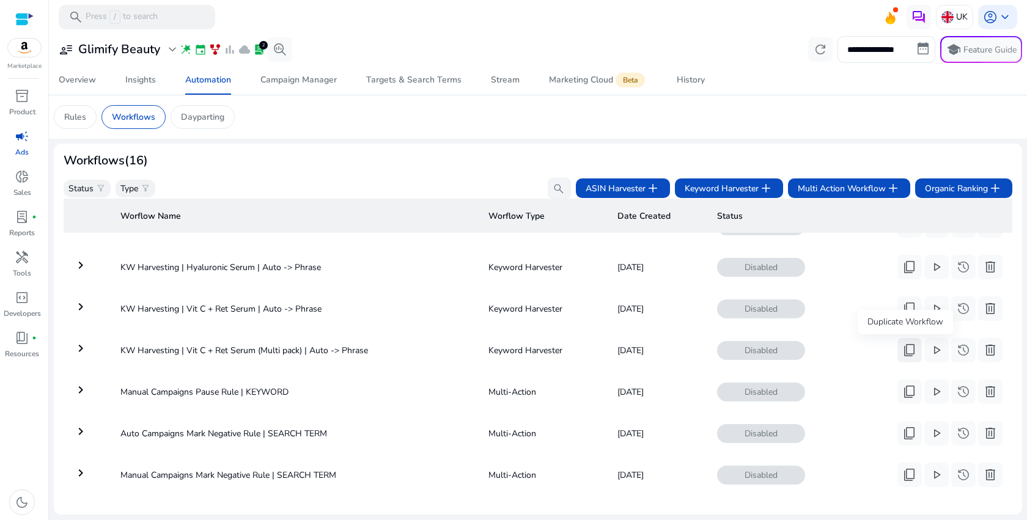
click at [902, 352] on span "content_copy" at bounding box center [909, 350] width 15 height 15
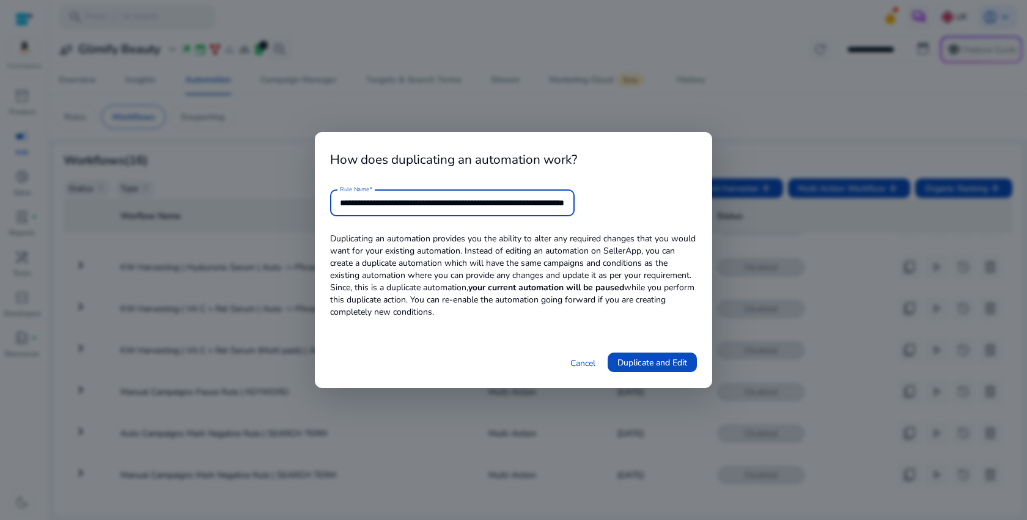
drag, startPoint x: 406, startPoint y: 204, endPoint x: 521, endPoint y: 202, distance: 115.5
click at [521, 202] on input "**********" at bounding box center [452, 202] width 225 height 13
paste input "text"
drag, startPoint x: 536, startPoint y: 205, endPoint x: 592, endPoint y: 205, distance: 56.2
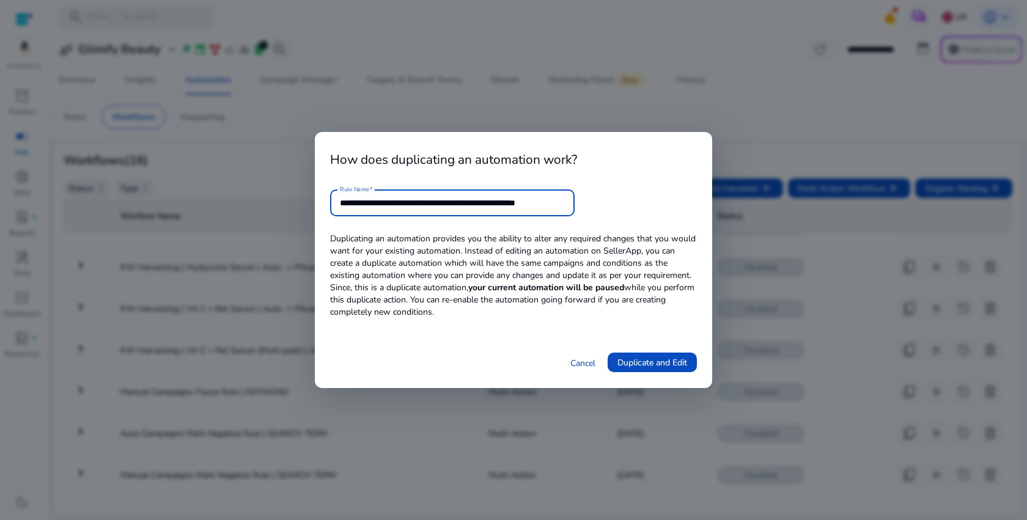
click at [592, 205] on form "**********" at bounding box center [513, 202] width 367 height 27
type input "**********"
click at [644, 367] on span "Duplicate and Edit" at bounding box center [652, 362] width 70 height 13
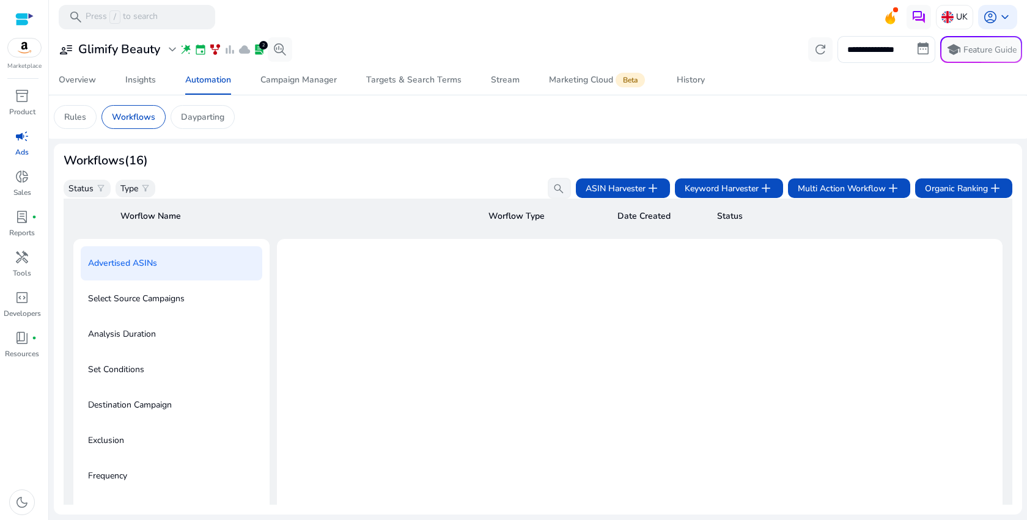
scroll to position [44, 0]
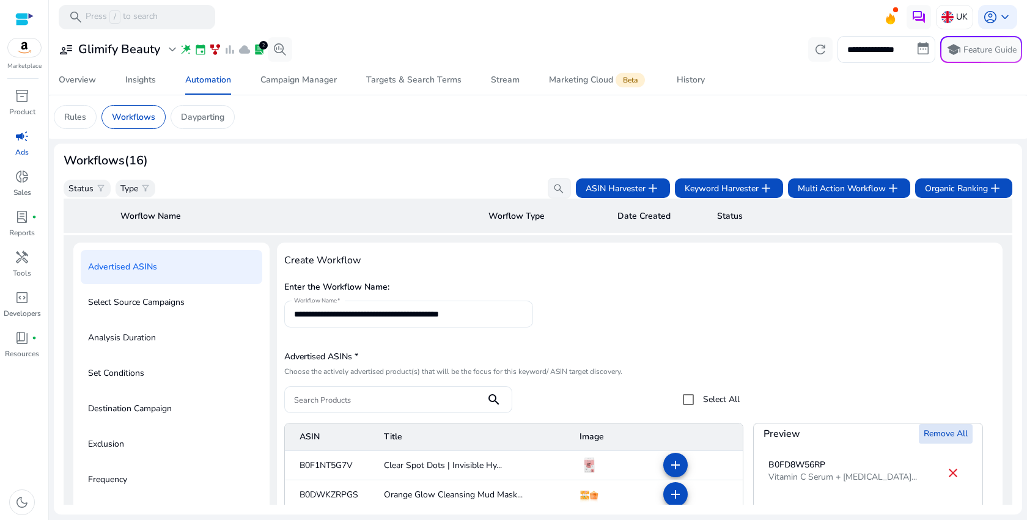
click at [935, 439] on span "Remove All" at bounding box center [945, 433] width 44 height 13
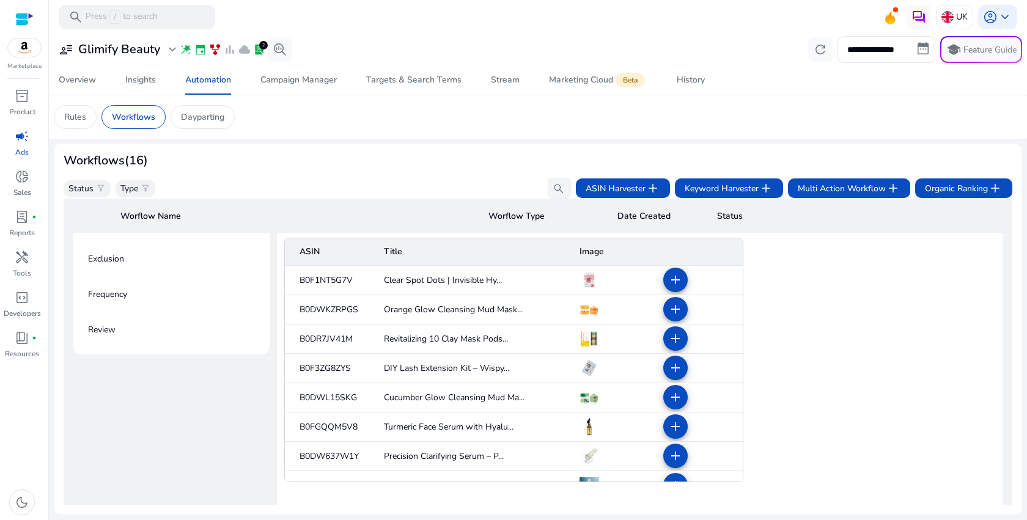
scroll to position [224, 0]
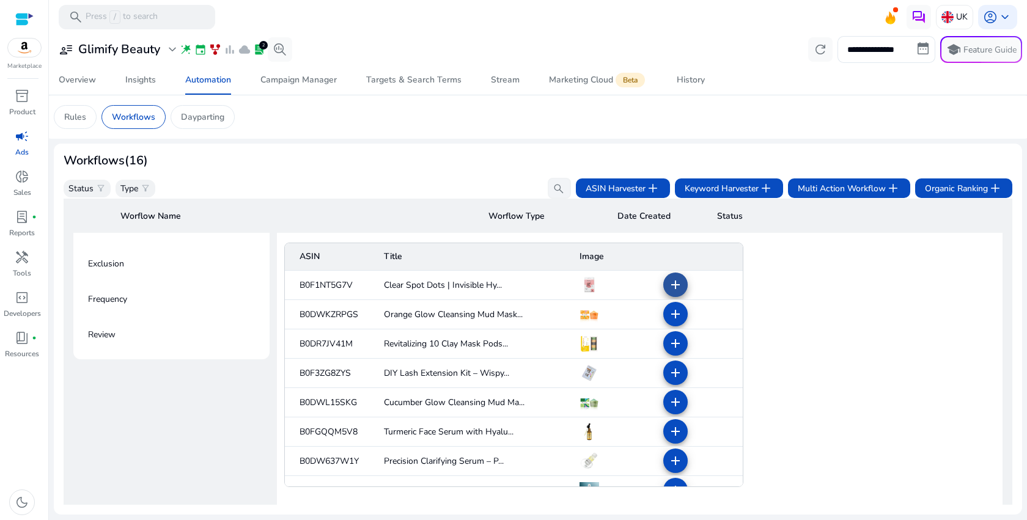
click at [680, 289] on span at bounding box center [675, 284] width 29 height 29
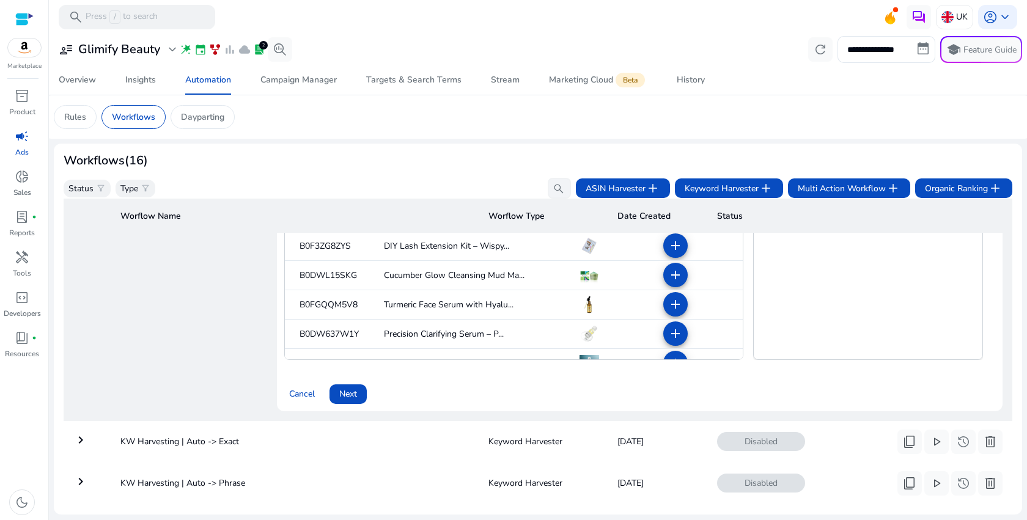
scroll to position [428, 0]
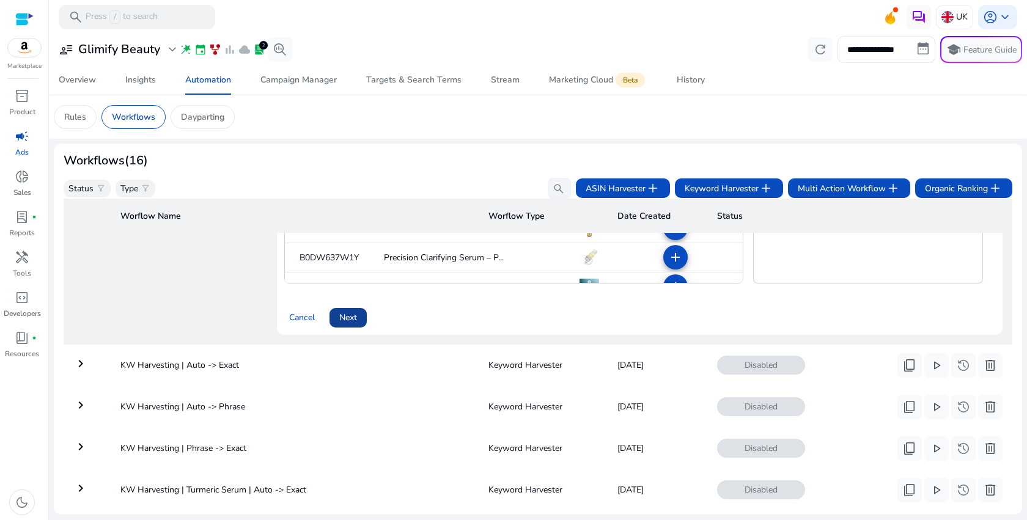
click at [358, 323] on span at bounding box center [347, 317] width 37 height 29
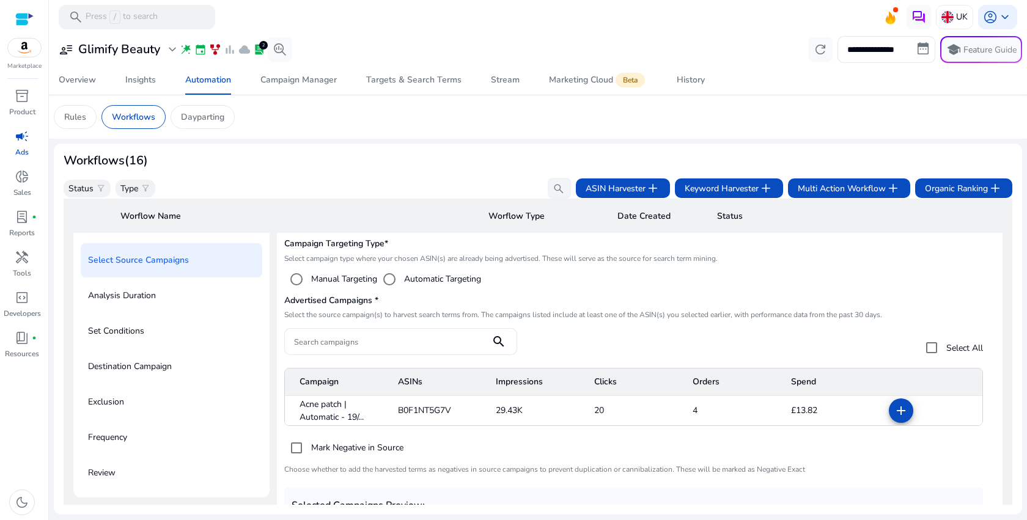
scroll to position [88, 0]
click at [901, 411] on mat-icon "add" at bounding box center [900, 409] width 15 height 15
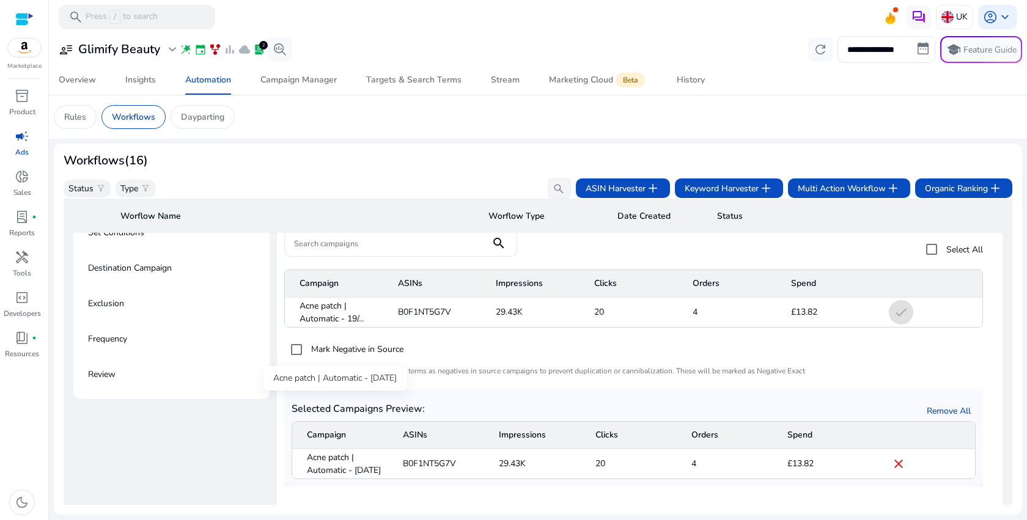
scroll to position [297, 0]
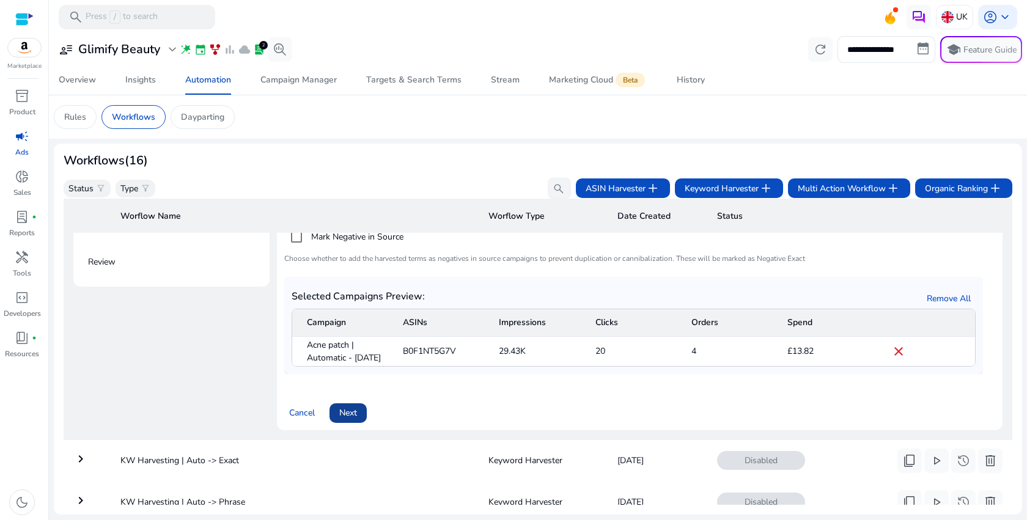
click at [354, 419] on span "Next" at bounding box center [348, 412] width 18 height 13
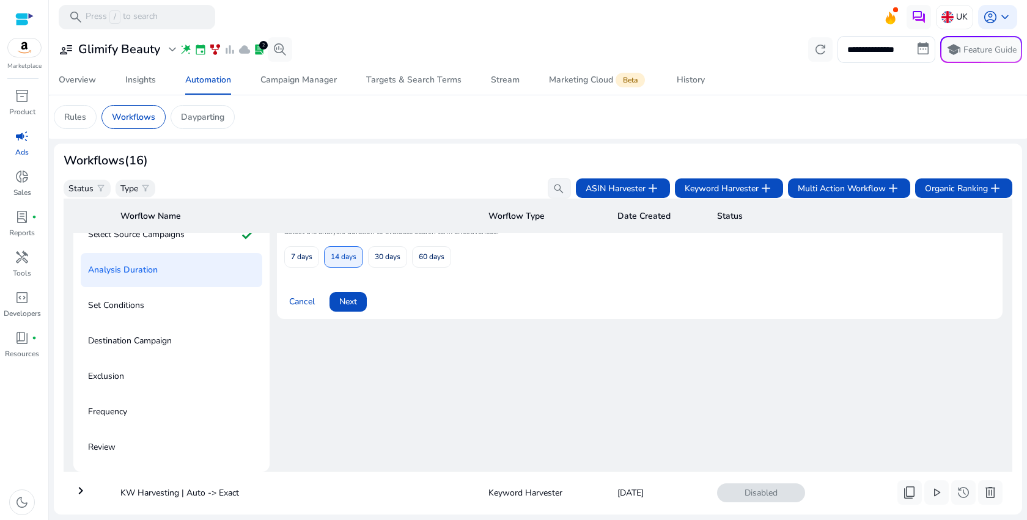
scroll to position [88, 0]
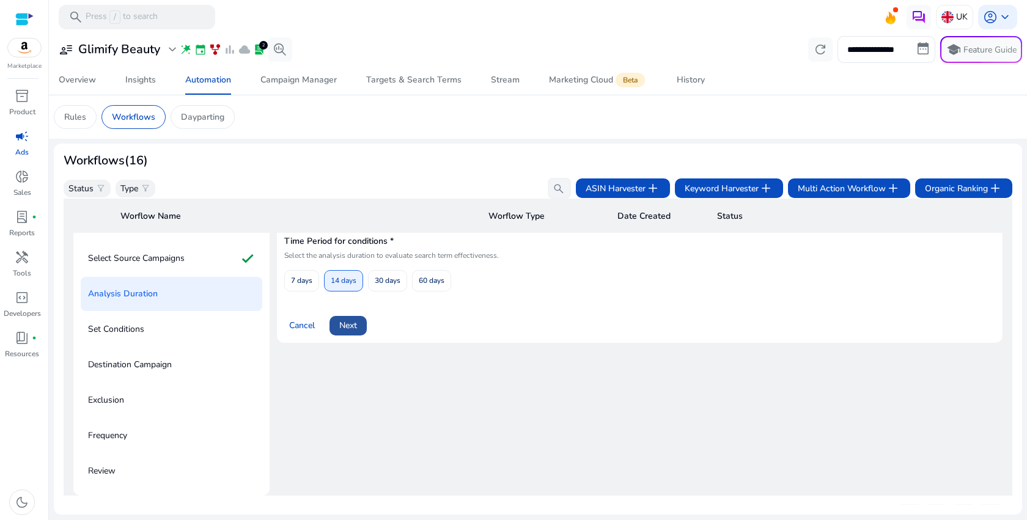
click at [349, 332] on span "Next" at bounding box center [348, 325] width 18 height 13
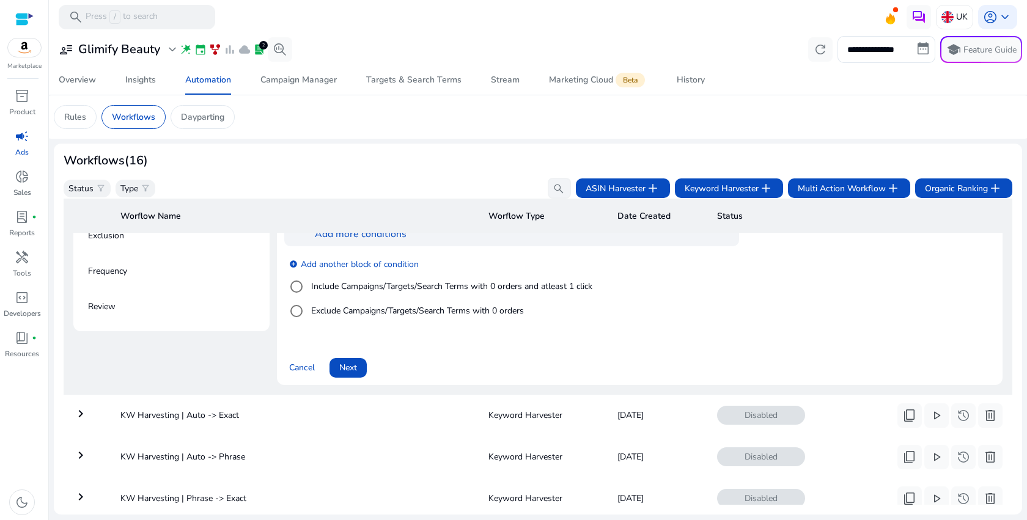
scroll to position [302, 0]
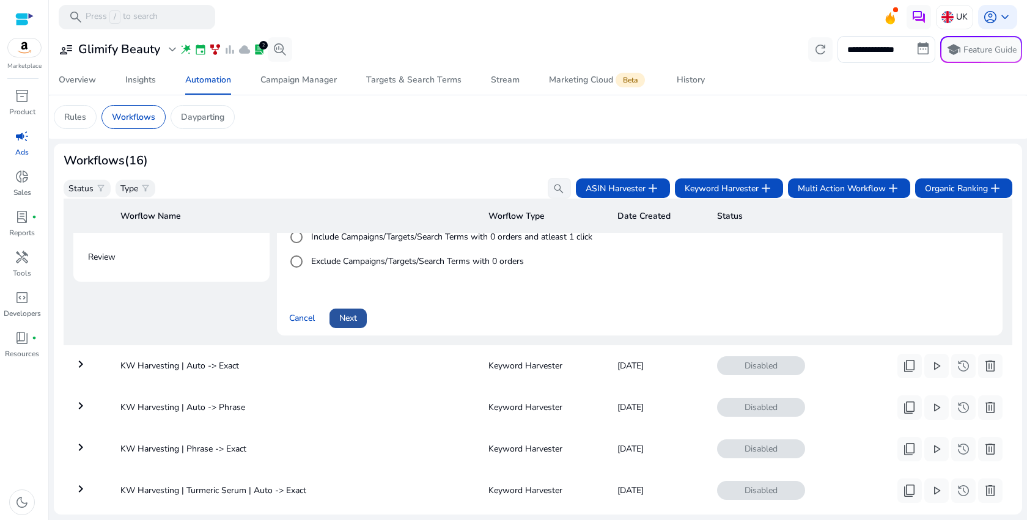
click at [356, 317] on span "Next" at bounding box center [348, 318] width 18 height 13
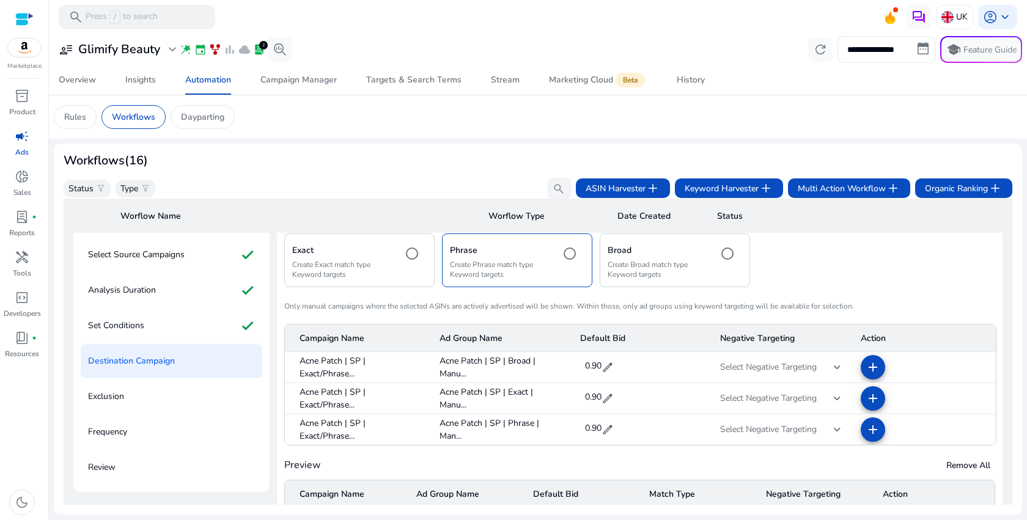
scroll to position [88, 0]
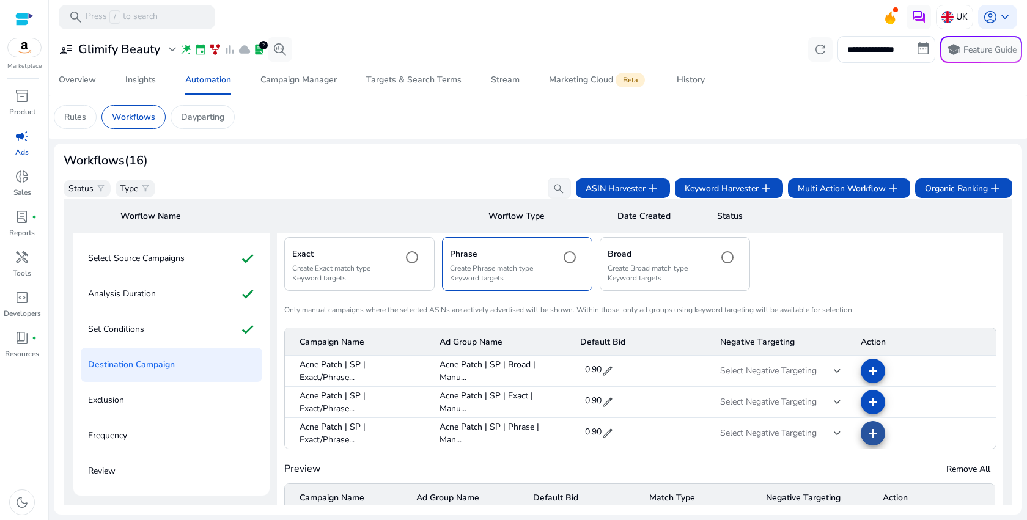
click at [872, 434] on mat-icon "add" at bounding box center [872, 433] width 15 height 15
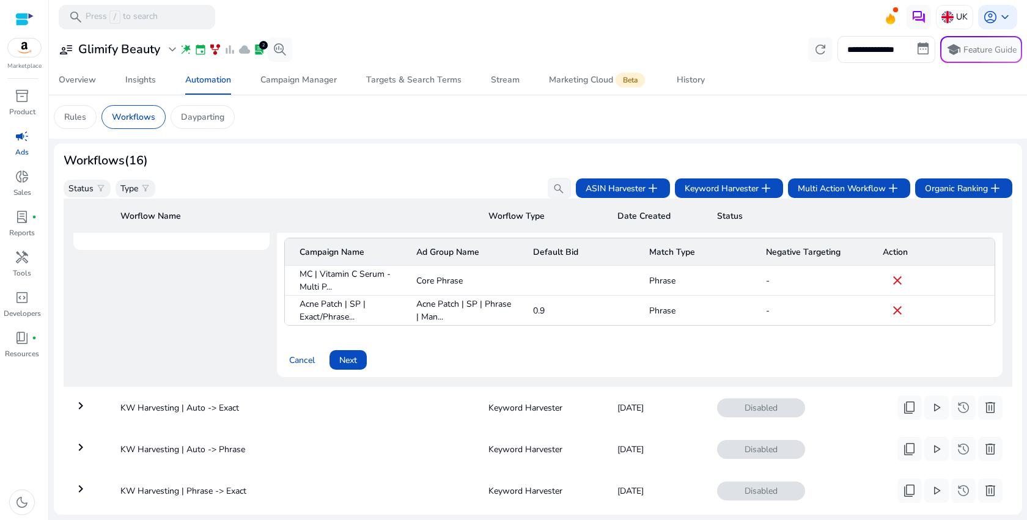
scroll to position [288, 0]
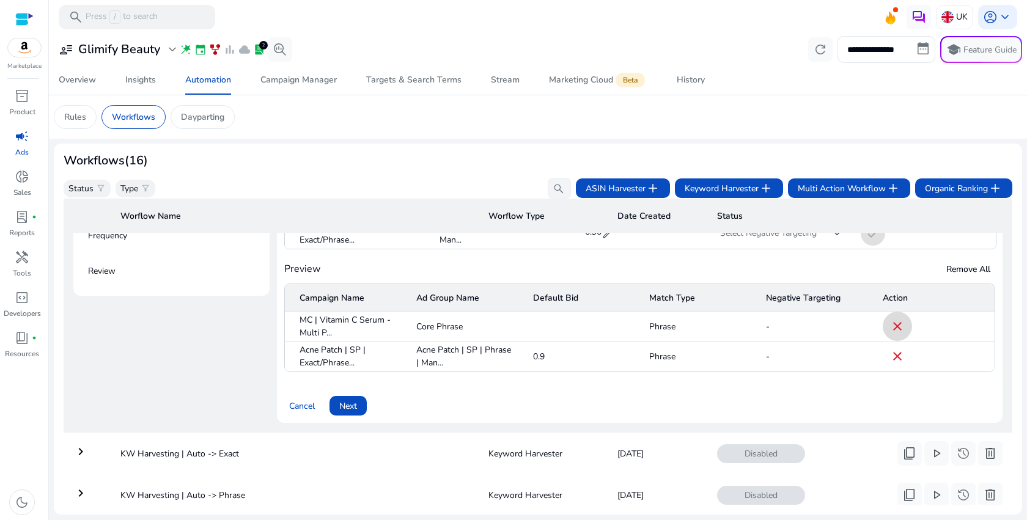
click at [893, 325] on mat-icon "close" at bounding box center [897, 326] width 15 height 15
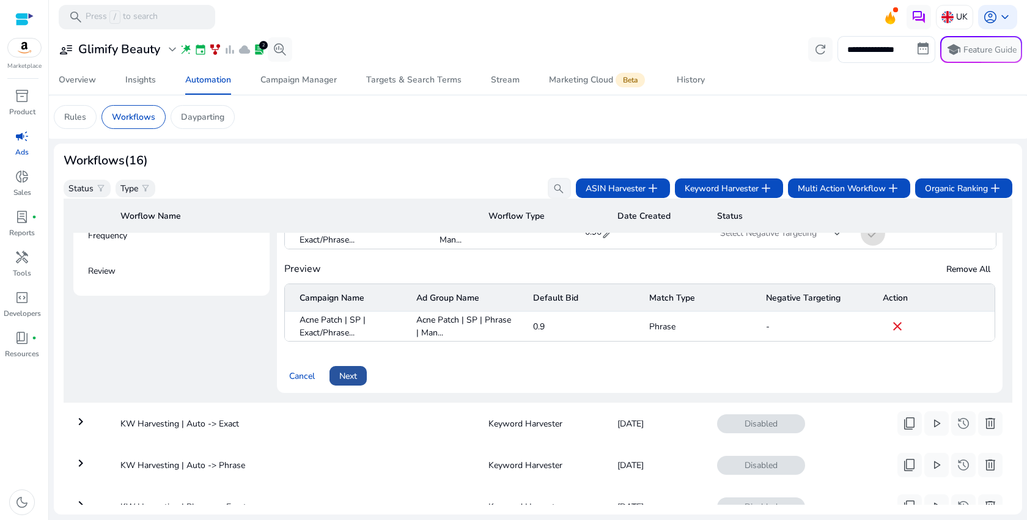
click at [353, 373] on span "Next" at bounding box center [348, 376] width 18 height 13
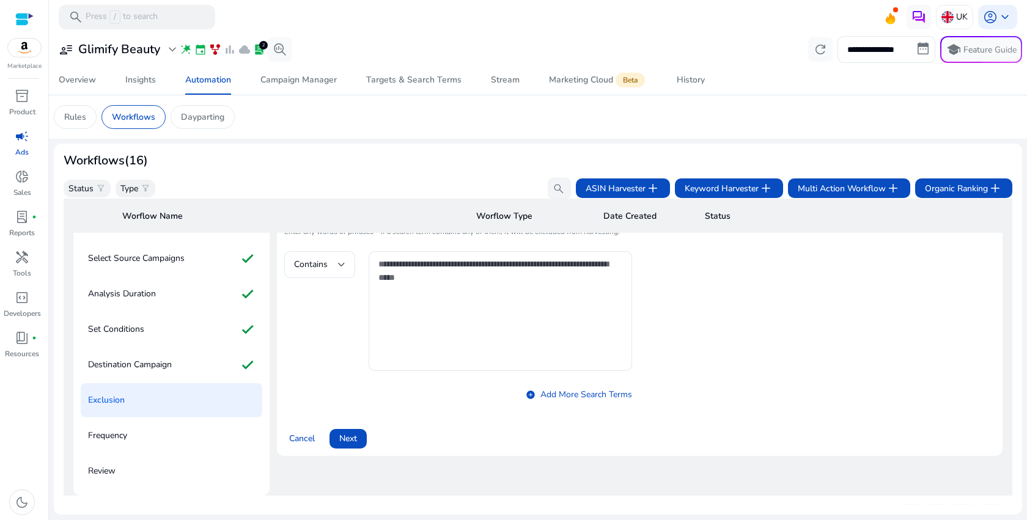
scroll to position [88, 0]
click at [347, 443] on span "Next" at bounding box center [348, 438] width 18 height 13
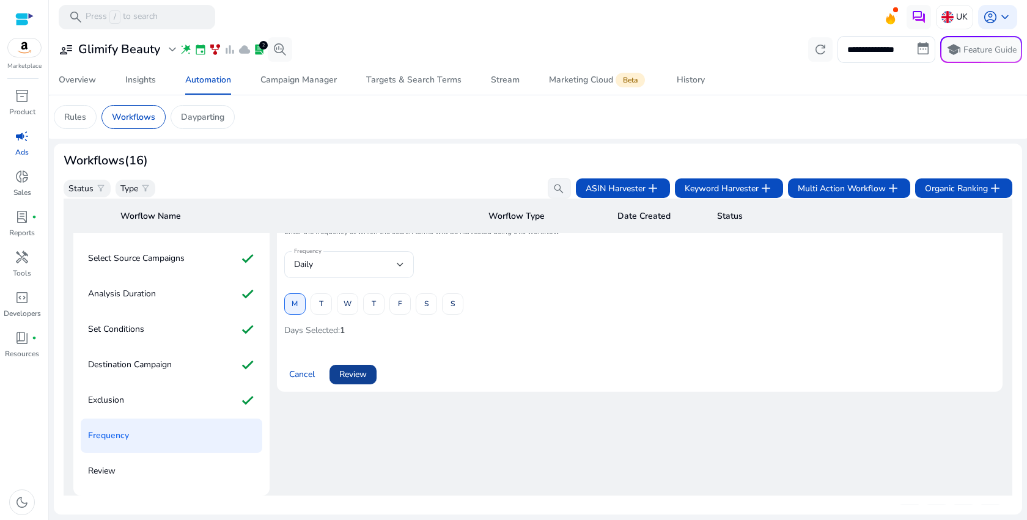
click at [352, 378] on span "Review" at bounding box center [353, 374] width 28 height 13
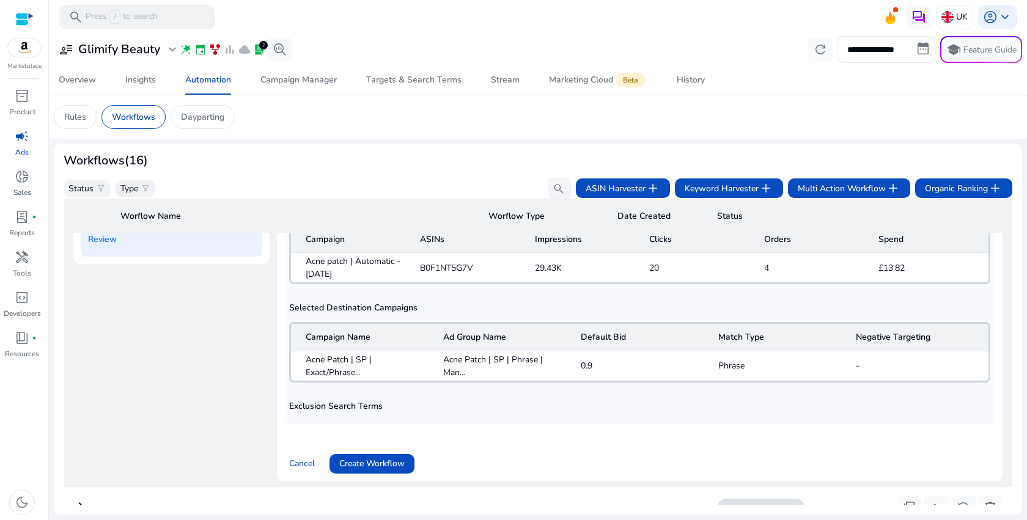
scroll to position [321, 0]
click at [369, 459] on span "Create Workflow" at bounding box center [371, 462] width 65 height 13
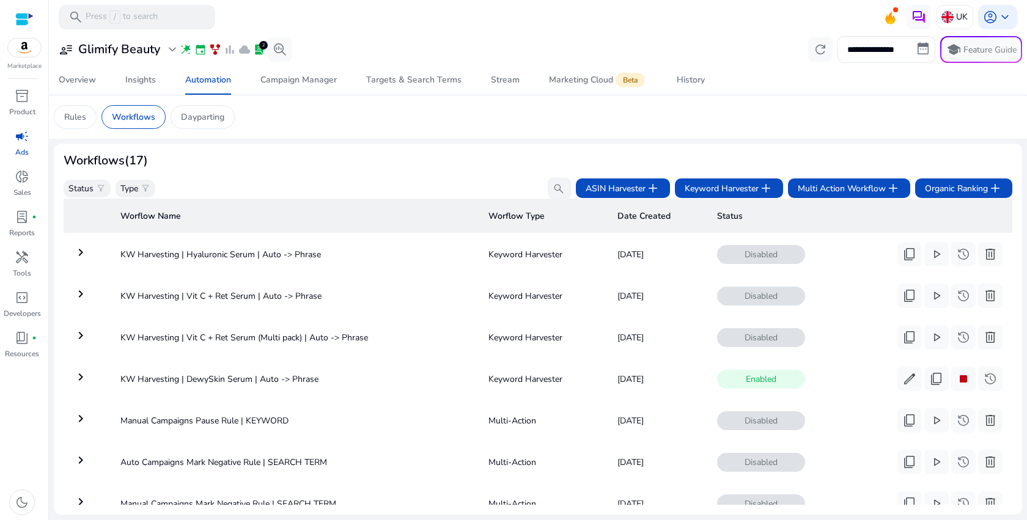
scroll to position [419, 0]
click at [910, 382] on span "edit" at bounding box center [909, 379] width 15 height 15
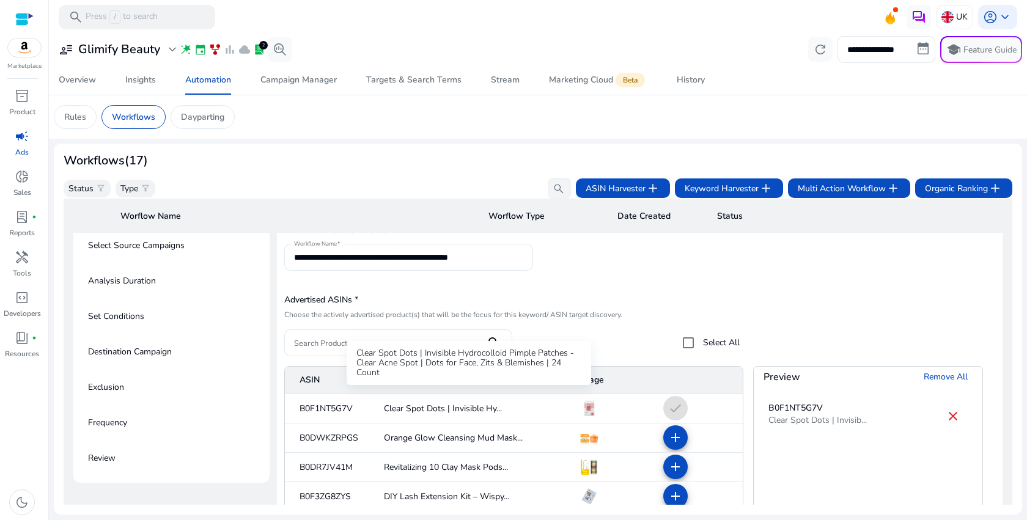
scroll to position [647, 0]
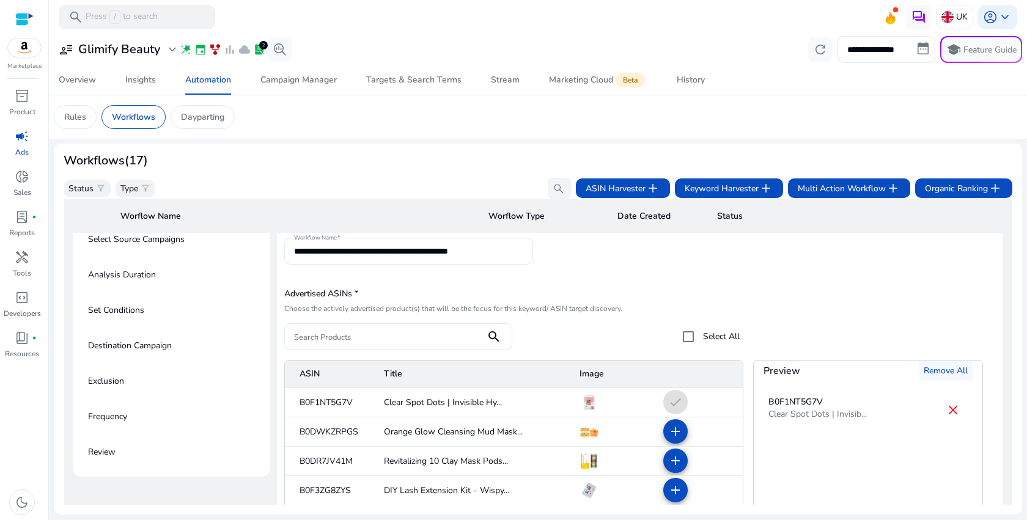
click at [948, 372] on span "Remove All" at bounding box center [945, 370] width 44 height 13
click at [441, 339] on input "Search Products" at bounding box center [385, 336] width 182 height 13
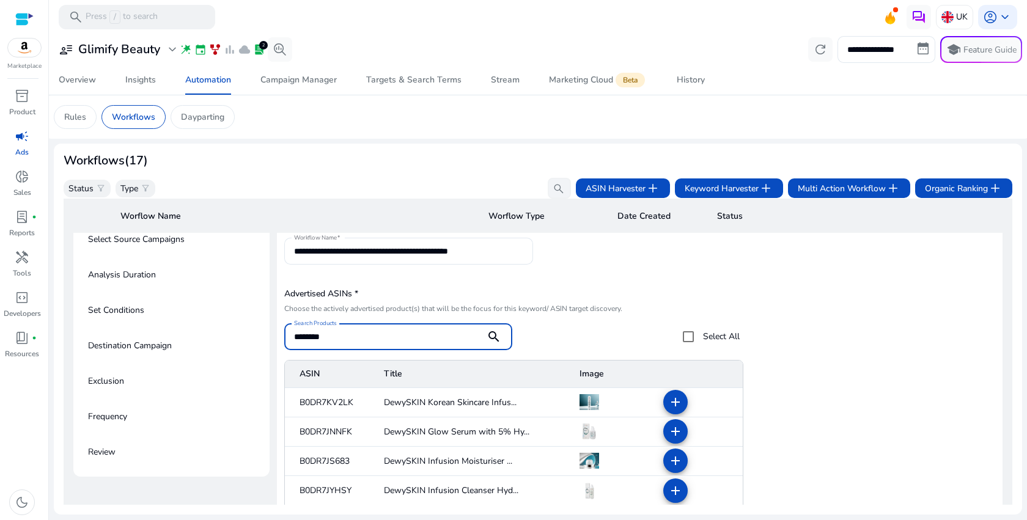
type input "********"
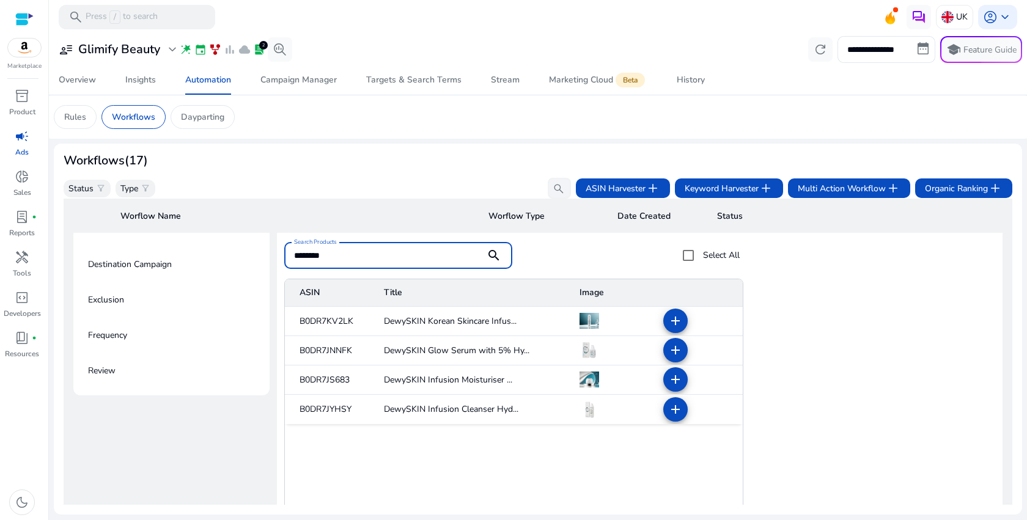
scroll to position [730, 0]
click at [665, 353] on span at bounding box center [675, 348] width 29 height 29
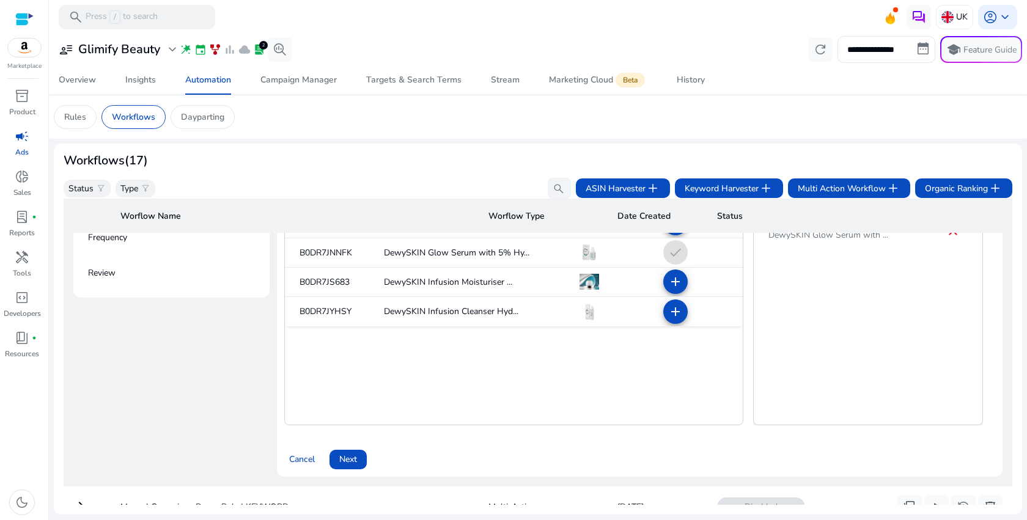
scroll to position [828, 0]
click at [346, 459] on span "Next" at bounding box center [348, 457] width 18 height 13
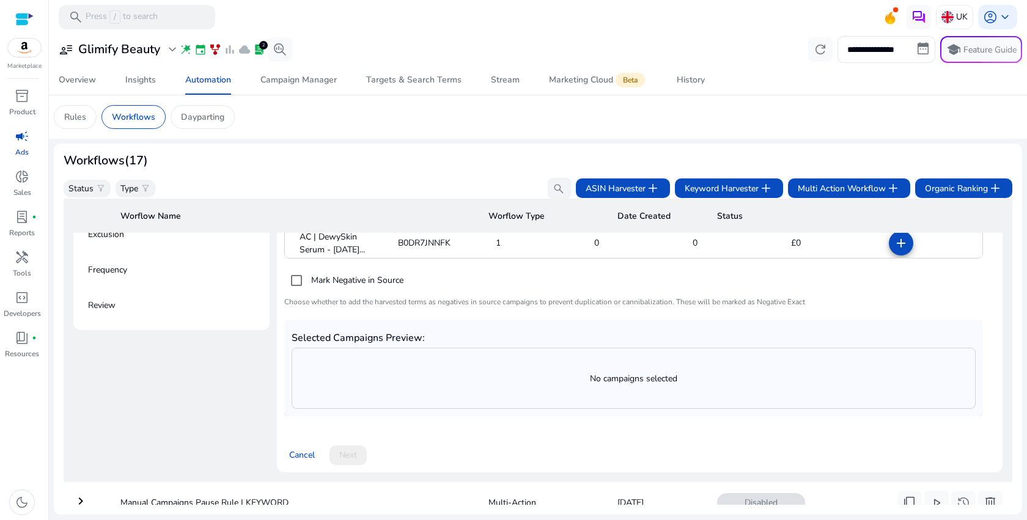
scroll to position [795, 0]
click at [898, 249] on mat-icon "add" at bounding box center [900, 242] width 15 height 15
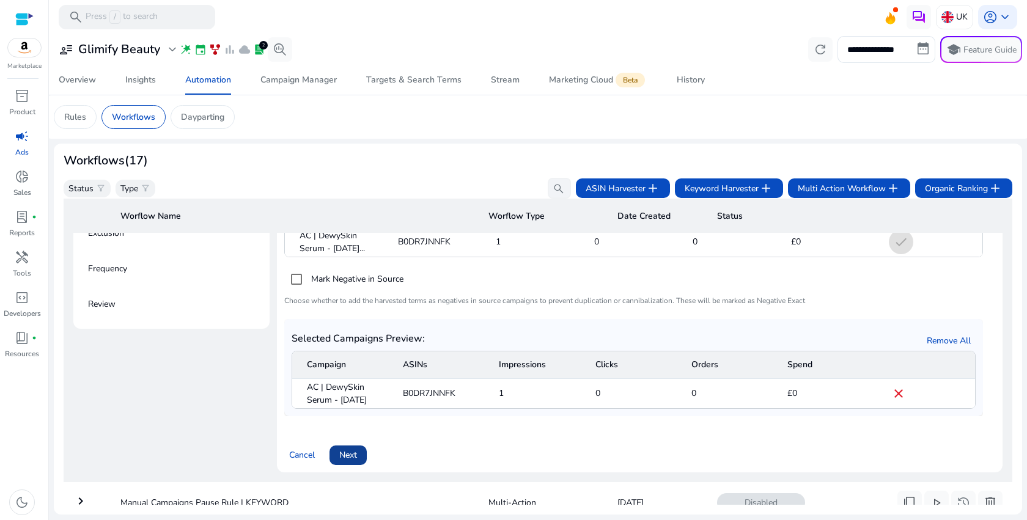
click at [353, 461] on span "Next" at bounding box center [348, 455] width 18 height 13
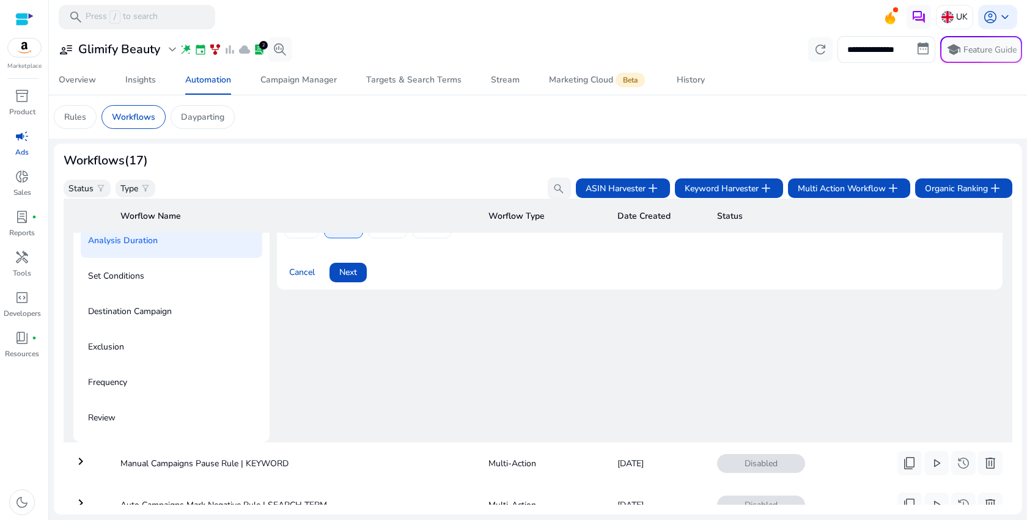
scroll to position [628, 0]
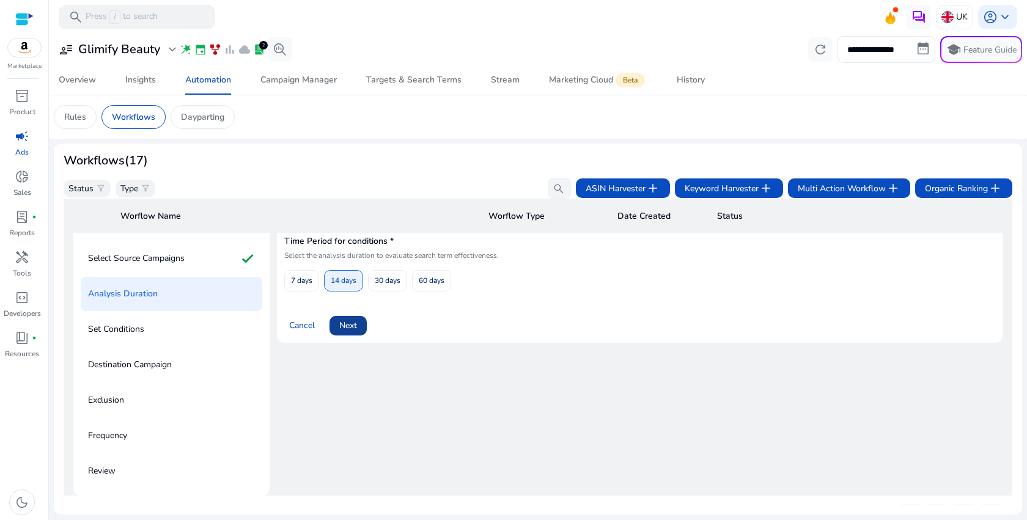
click at [355, 328] on span "Next" at bounding box center [348, 325] width 18 height 13
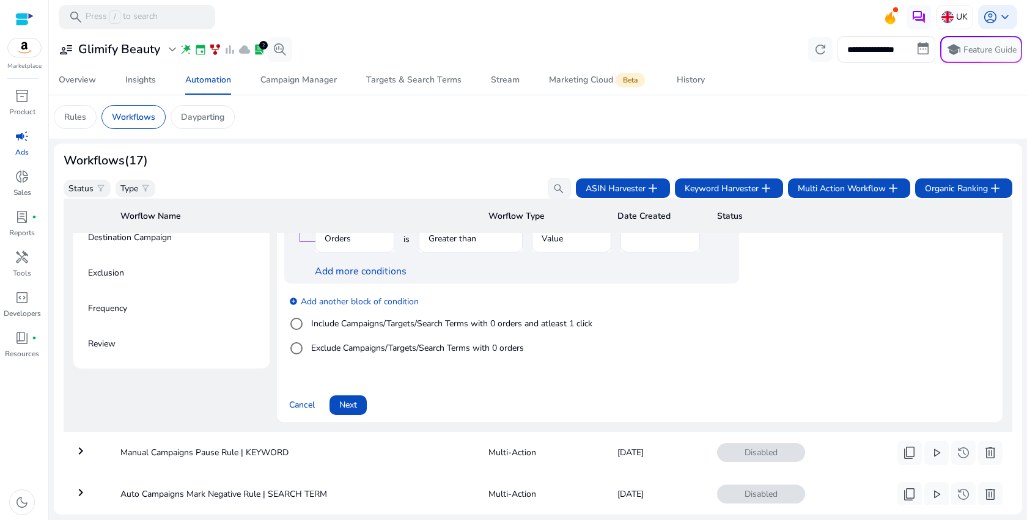
scroll to position [757, 0]
click at [354, 410] on span "Next" at bounding box center [348, 403] width 18 height 13
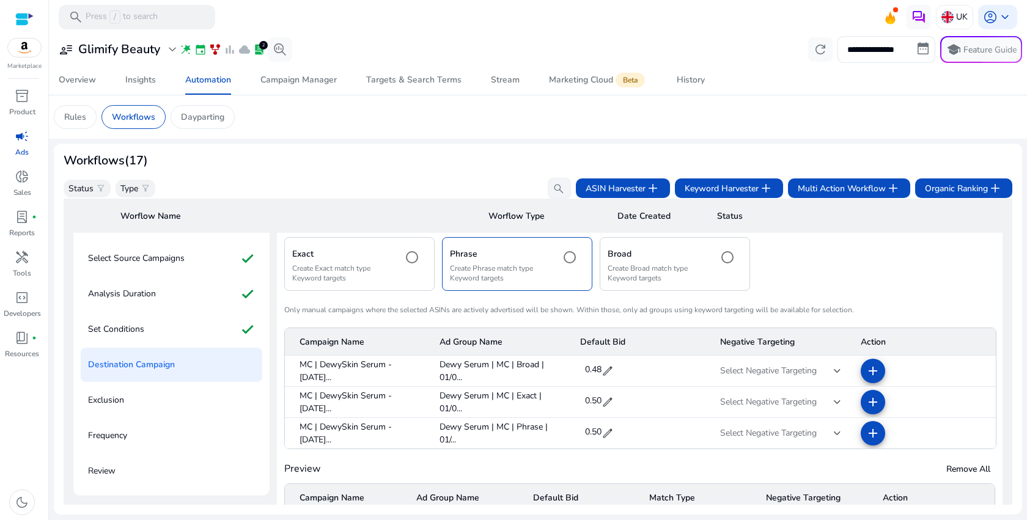
scroll to position [706, 0]
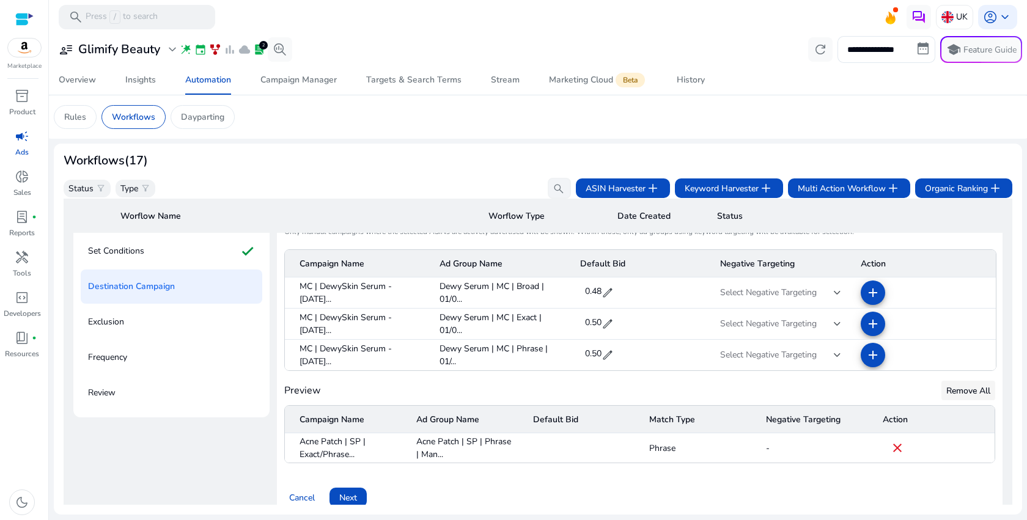
click at [962, 392] on span "Remove All" at bounding box center [968, 390] width 44 height 13
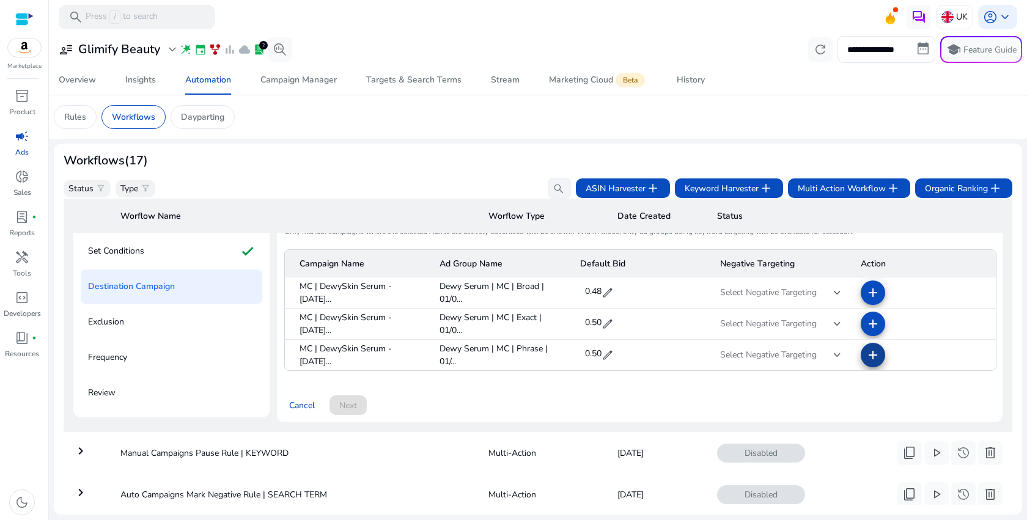
click at [859, 353] on span at bounding box center [872, 354] width 29 height 29
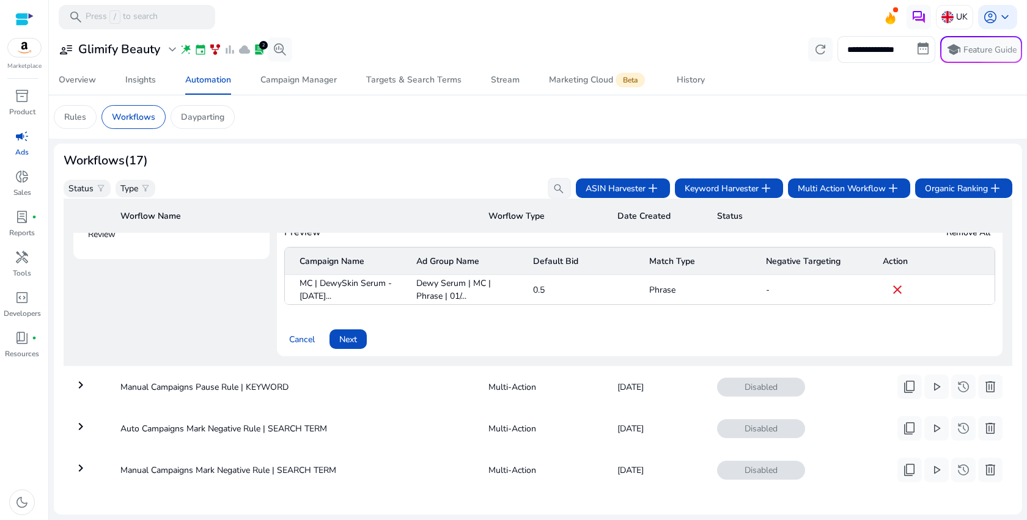
click at [343, 343] on span "Next" at bounding box center [348, 339] width 18 height 13
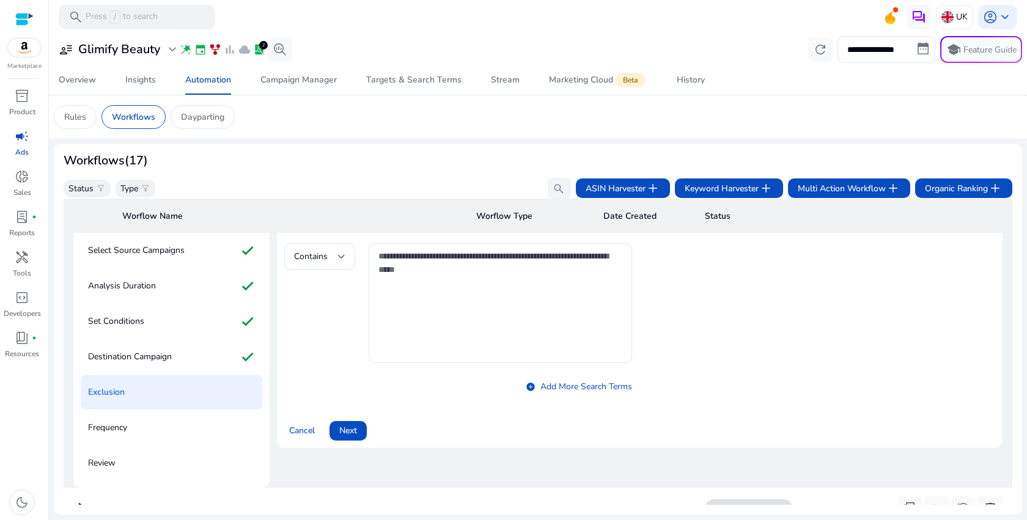
scroll to position [628, 0]
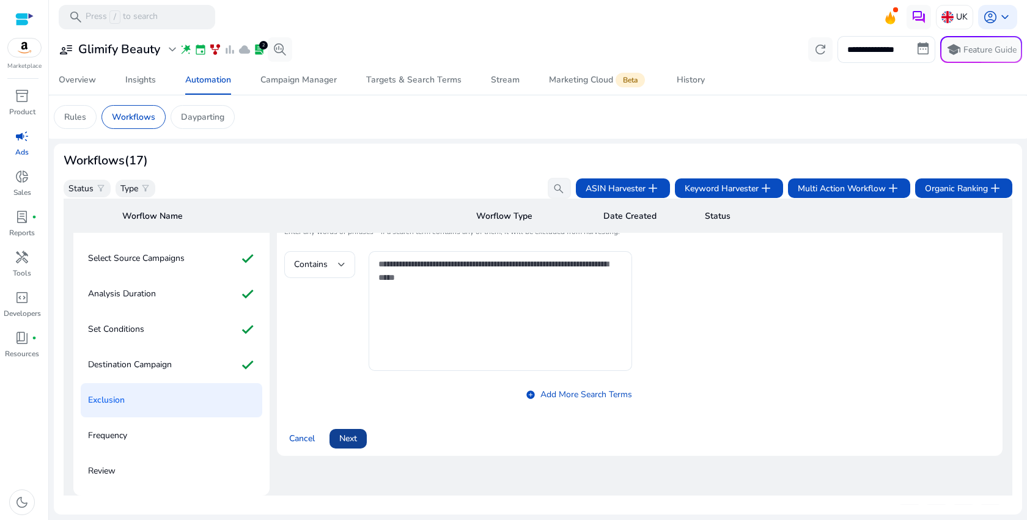
click at [350, 436] on span "Next" at bounding box center [348, 438] width 18 height 13
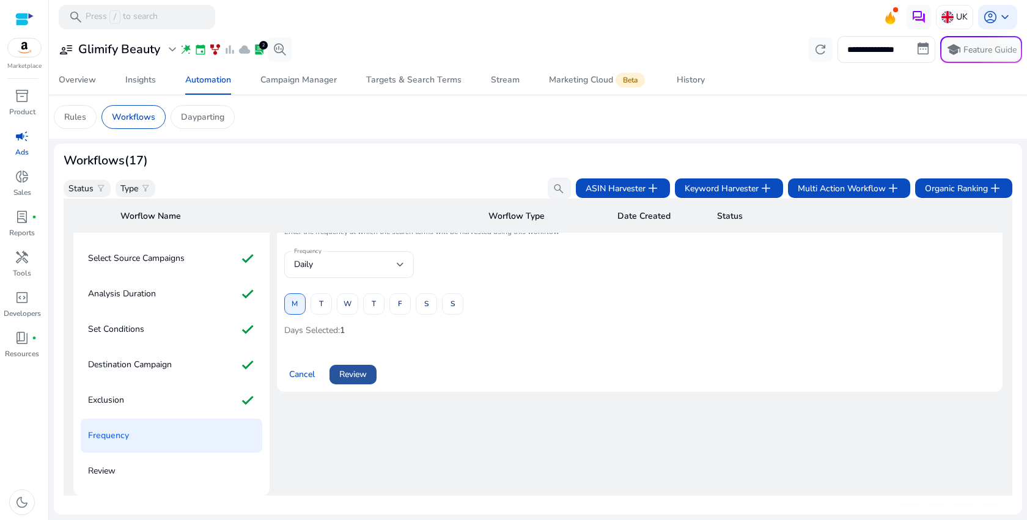
click at [369, 375] on span at bounding box center [352, 374] width 47 height 29
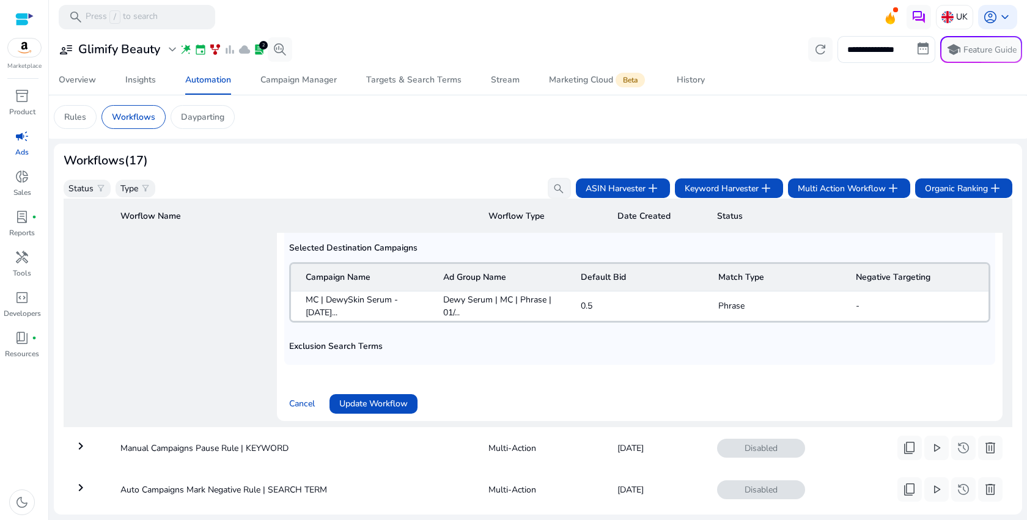
scroll to position [996, 0]
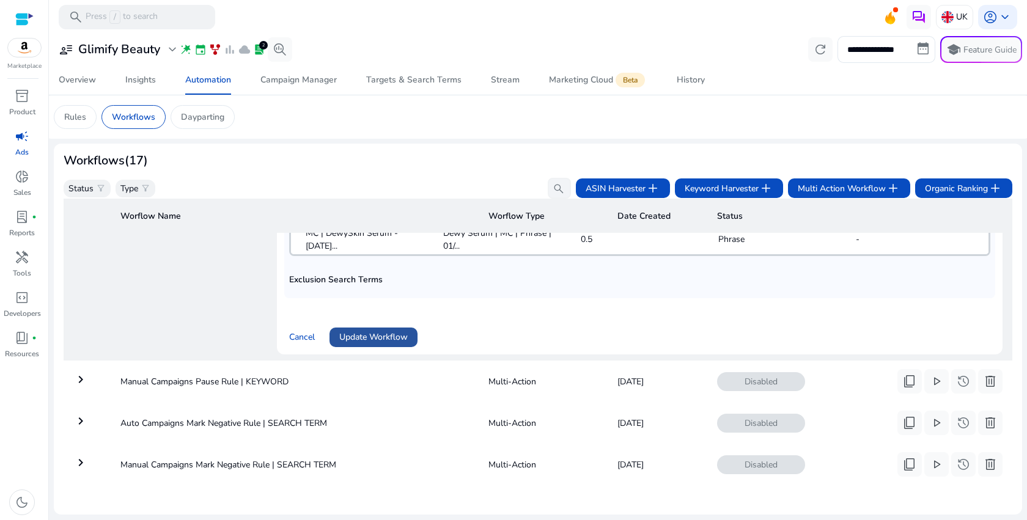
click at [383, 331] on span "Update Workflow" at bounding box center [373, 337] width 68 height 13
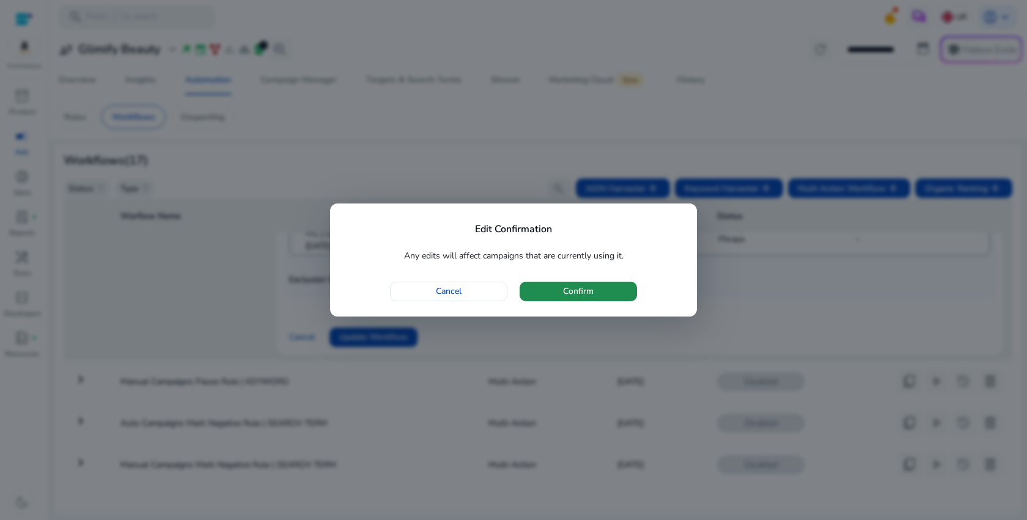
click at [562, 284] on span "button" at bounding box center [577, 291] width 117 height 29
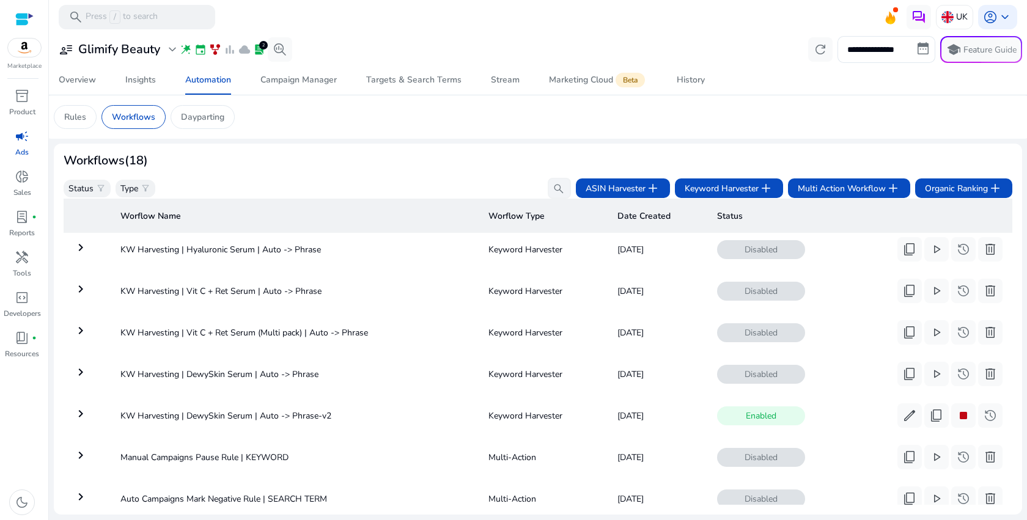
scroll to position [422, 0]
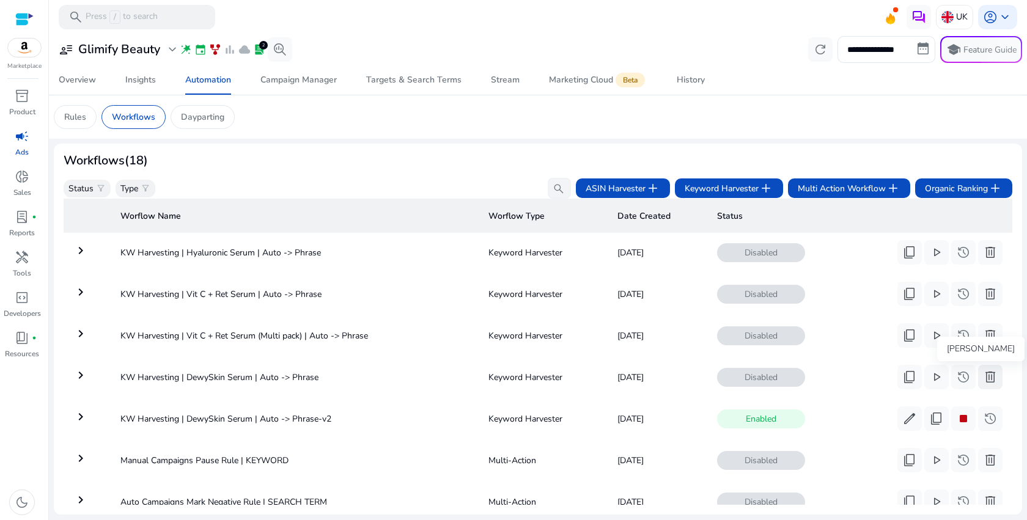
click at [989, 376] on span "delete" at bounding box center [990, 377] width 15 height 15
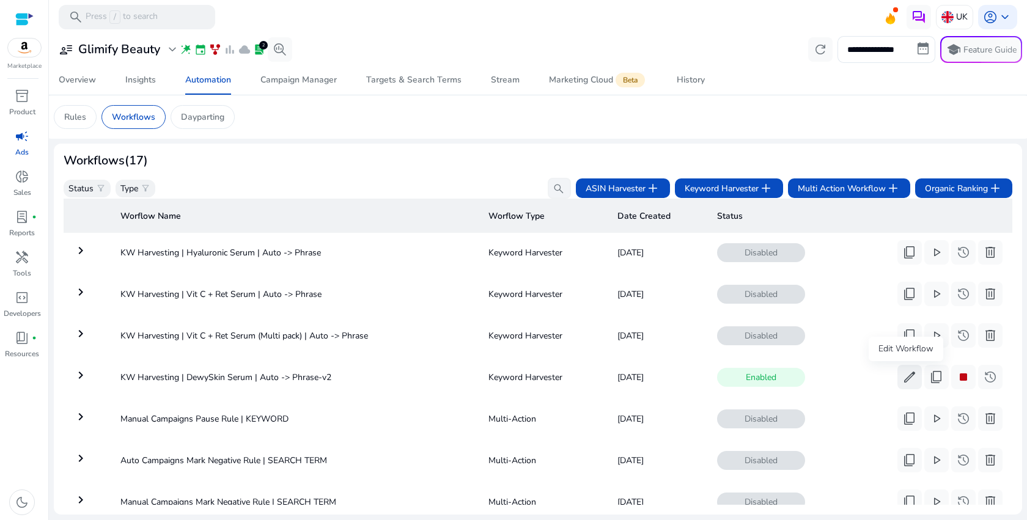
click at [906, 382] on span "edit" at bounding box center [909, 377] width 15 height 15
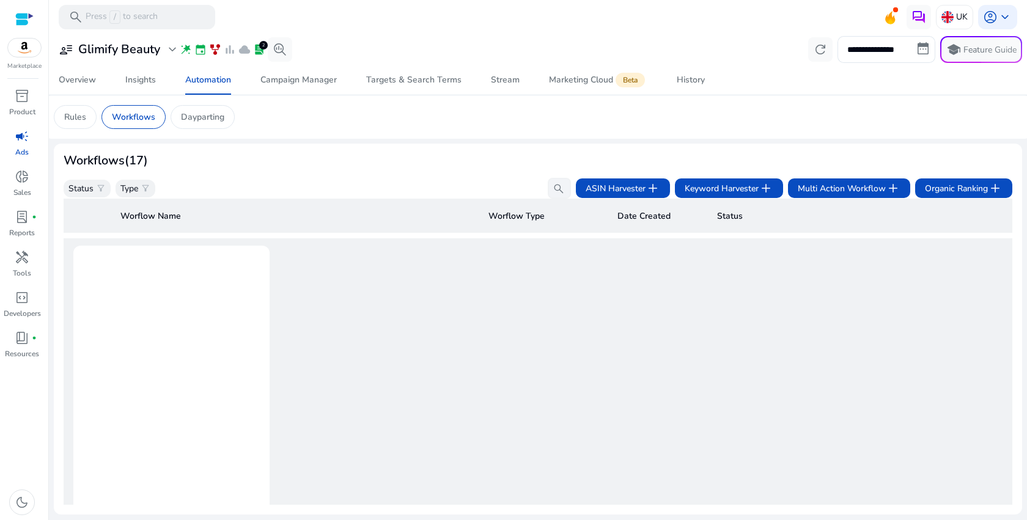
scroll to position [584, 0]
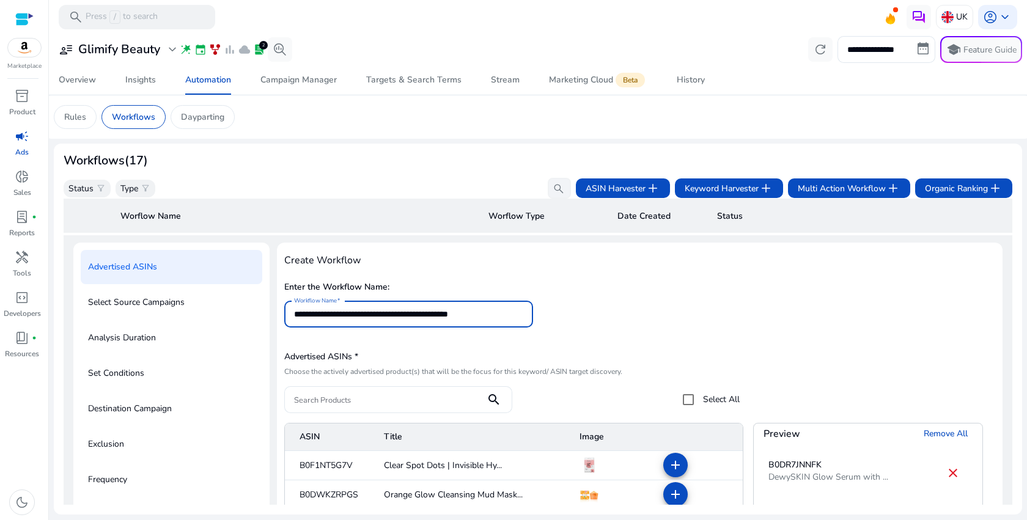
drag, startPoint x: 491, startPoint y: 317, endPoint x: 538, endPoint y: 317, distance: 47.1
click at [538, 317] on div "**********" at bounding box center [639, 309] width 711 height 62
type input "**********"
click at [703, 332] on div "**********" at bounding box center [639, 309] width 711 height 62
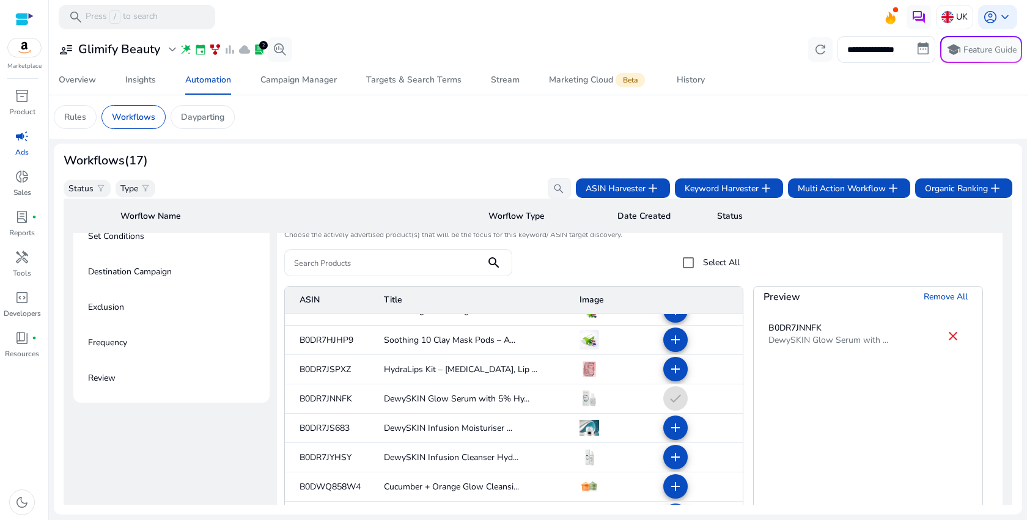
scroll to position [962, 0]
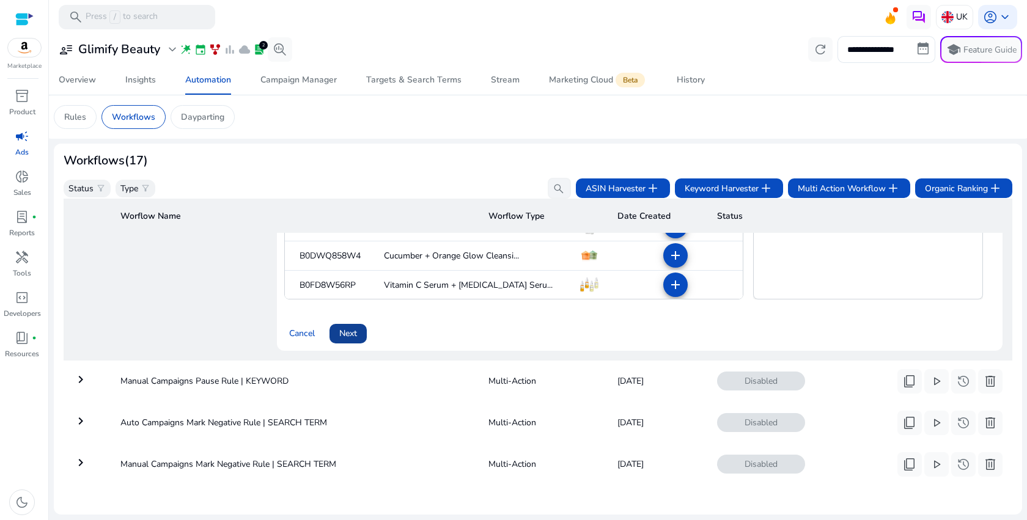
click at [354, 327] on span "Next" at bounding box center [348, 333] width 18 height 13
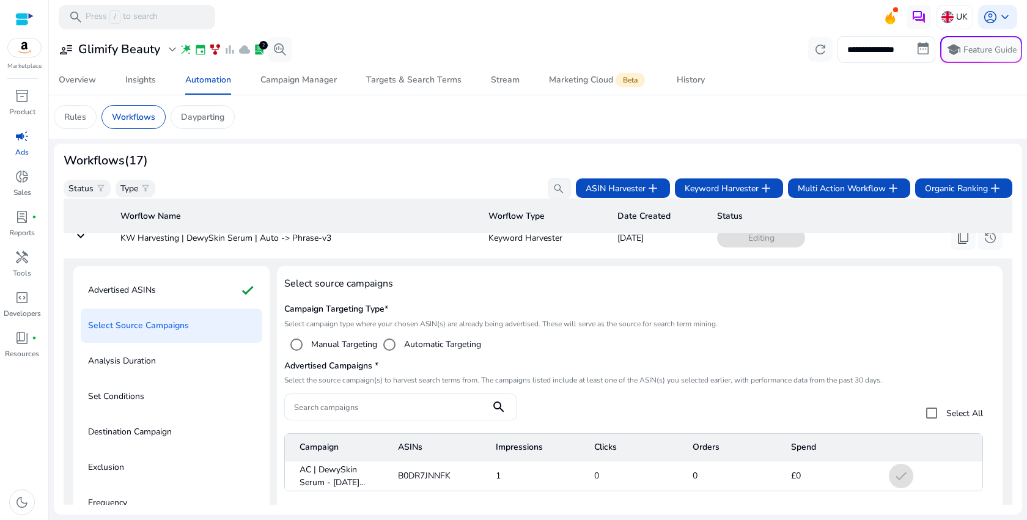
scroll to position [628, 0]
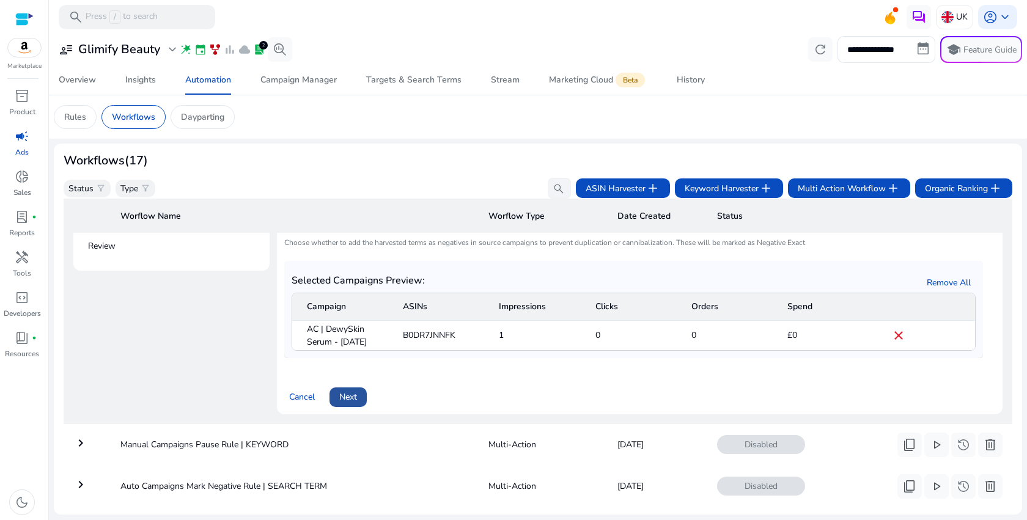
click at [349, 403] on span "Next" at bounding box center [348, 397] width 18 height 13
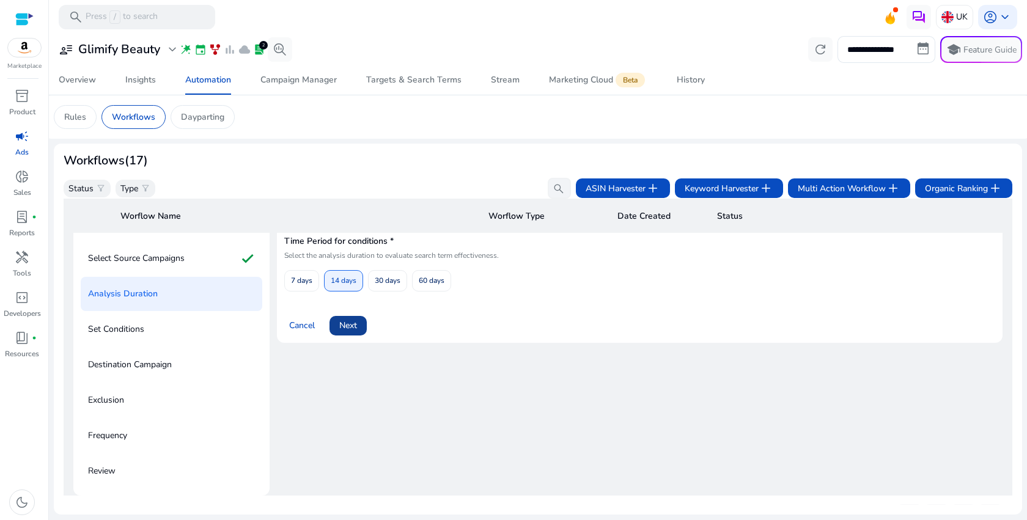
click at [353, 331] on span "Next" at bounding box center [348, 325] width 18 height 13
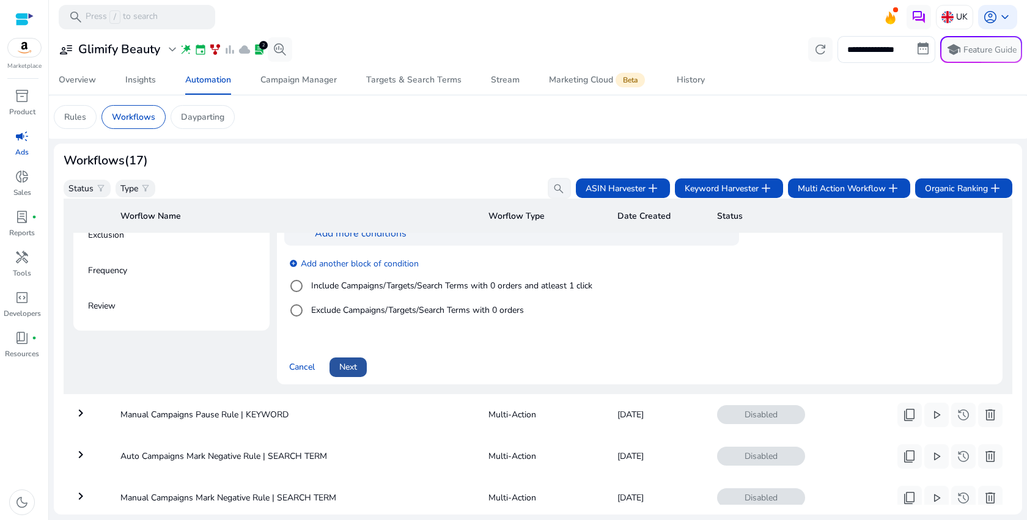
click at [356, 373] on span "Next" at bounding box center [348, 367] width 18 height 13
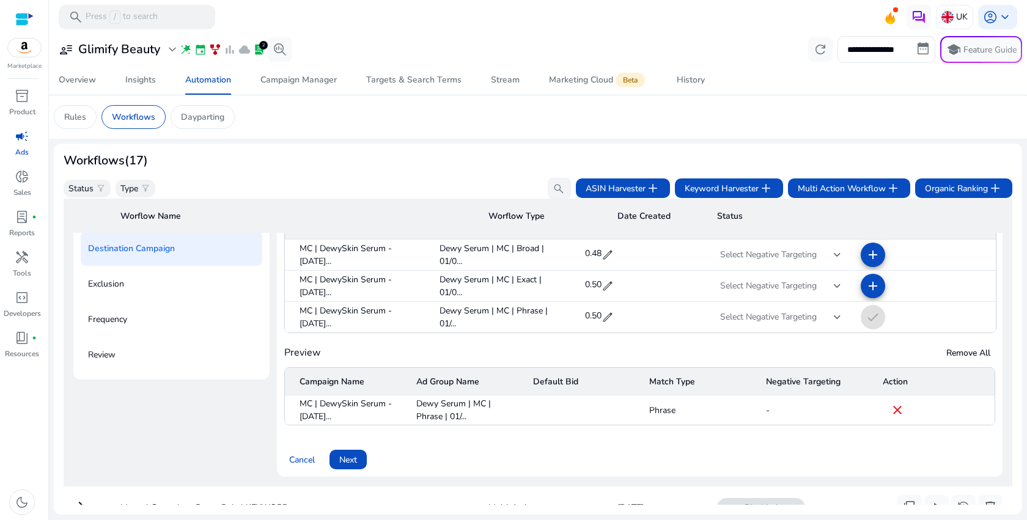
scroll to position [760, 0]
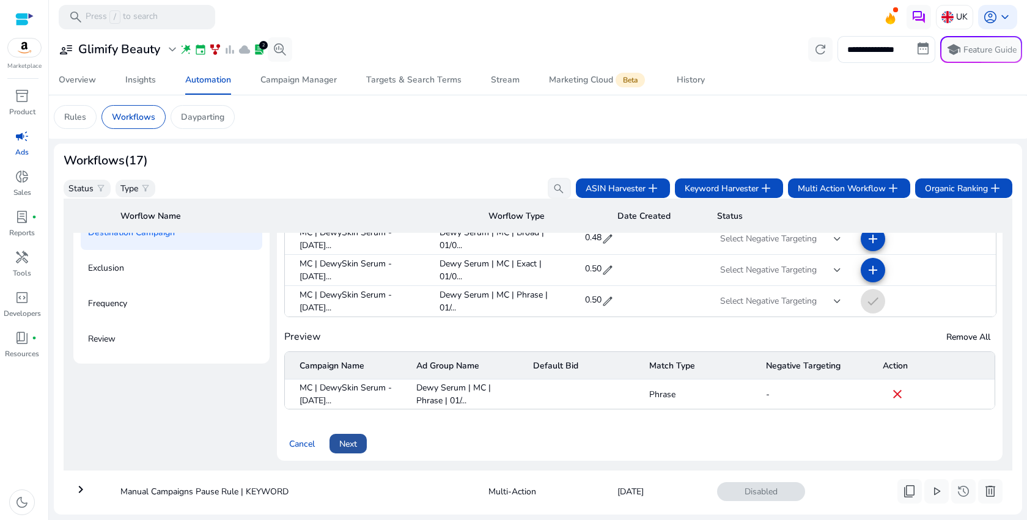
click at [348, 449] on span "Next" at bounding box center [348, 444] width 18 height 13
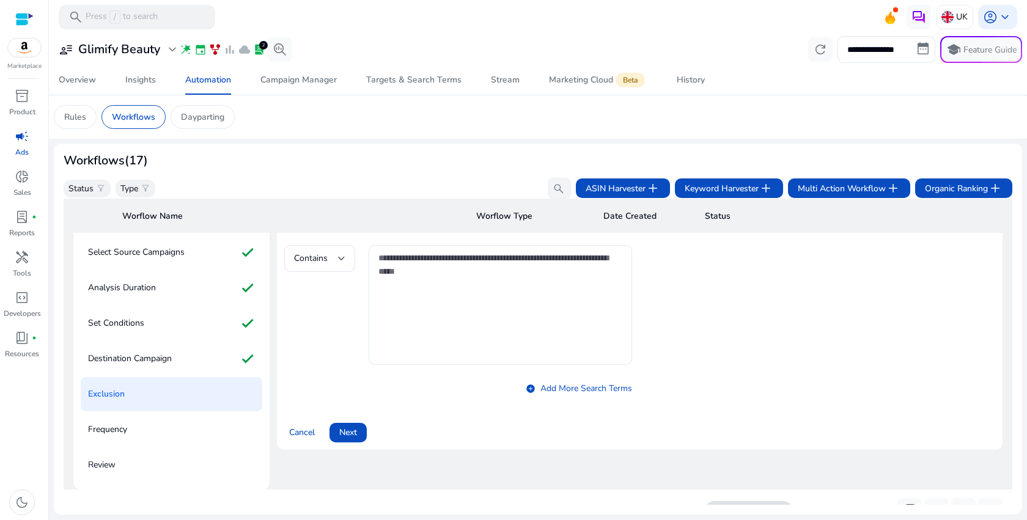
scroll to position [628, 0]
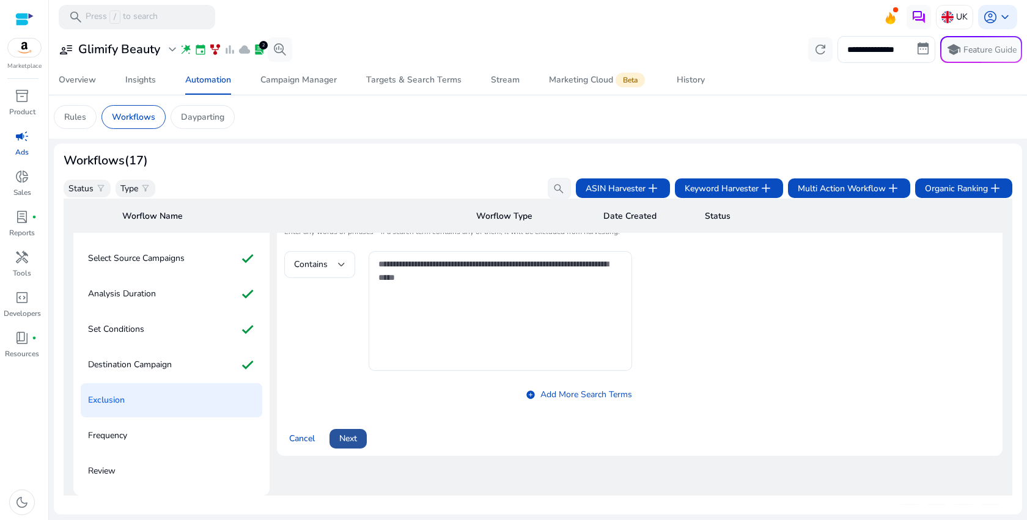
click at [350, 445] on span "Next" at bounding box center [348, 438] width 18 height 13
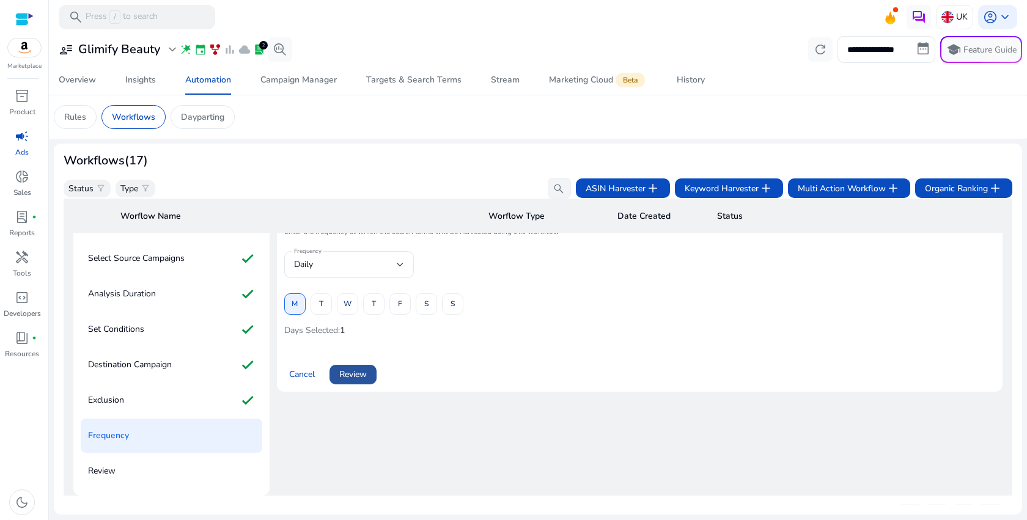
click at [372, 378] on span at bounding box center [352, 374] width 47 height 29
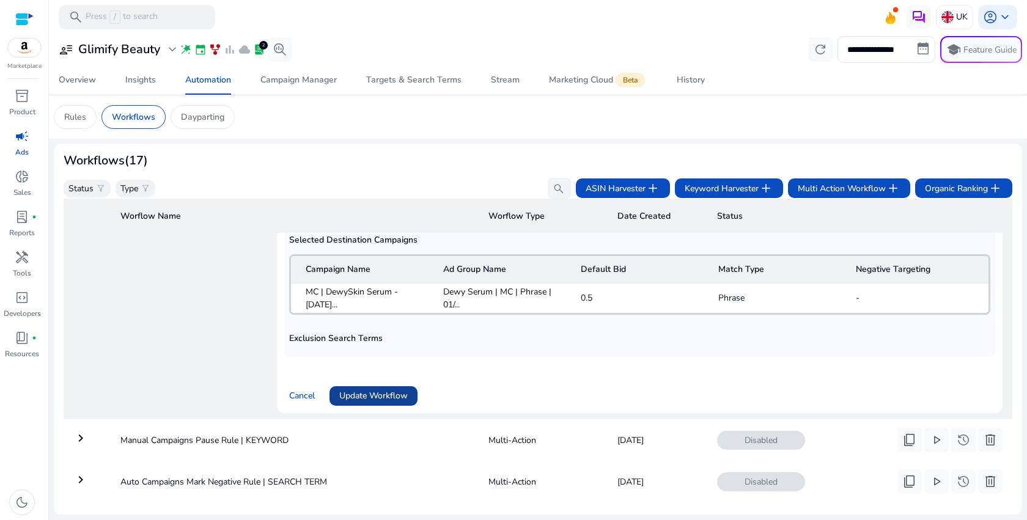
scroll to position [931, 0]
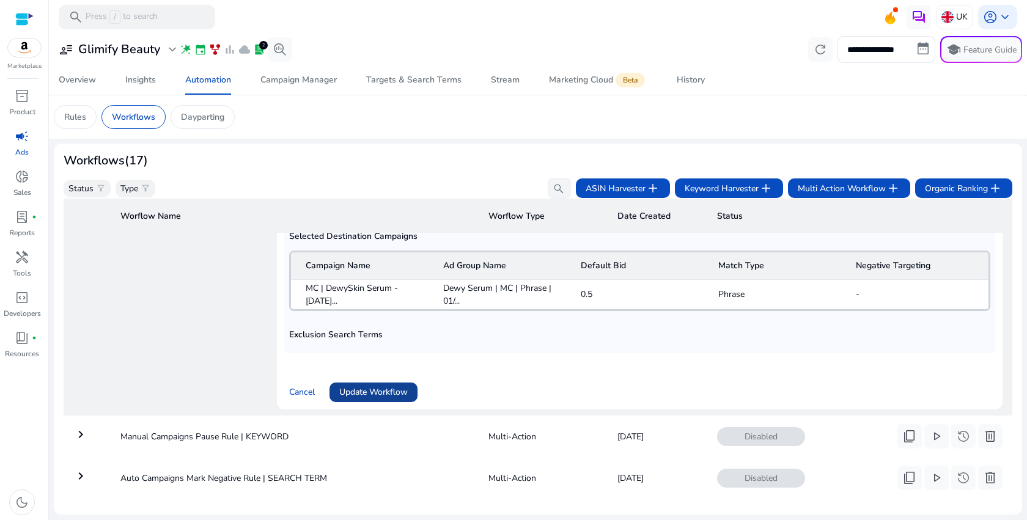
click at [384, 393] on span "Update Workflow" at bounding box center [373, 392] width 68 height 13
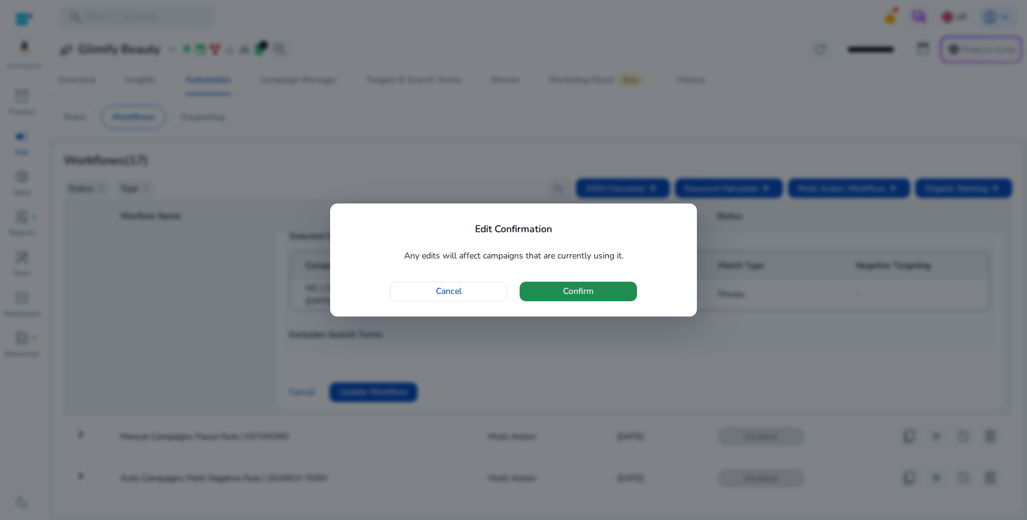
click at [620, 296] on span "button" at bounding box center [577, 291] width 117 height 29
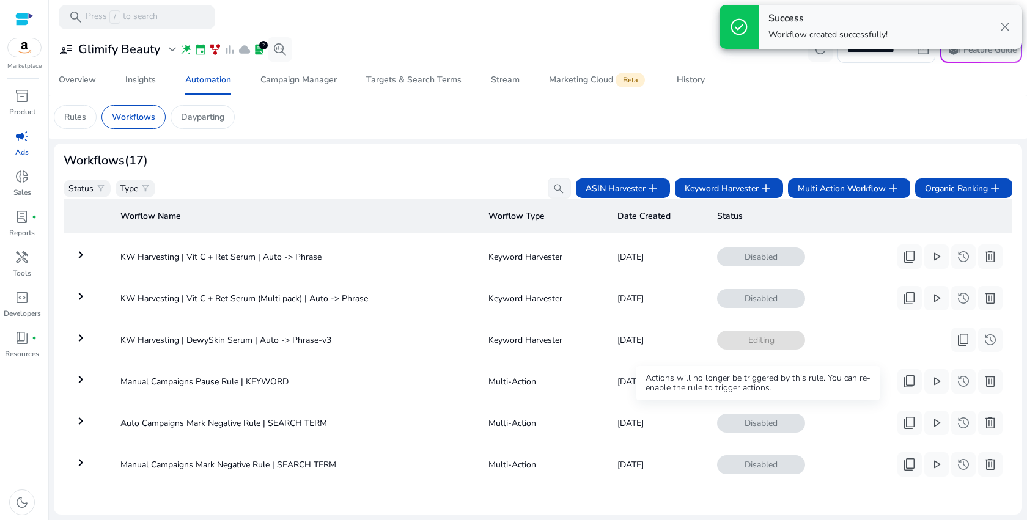
scroll to position [469, 0]
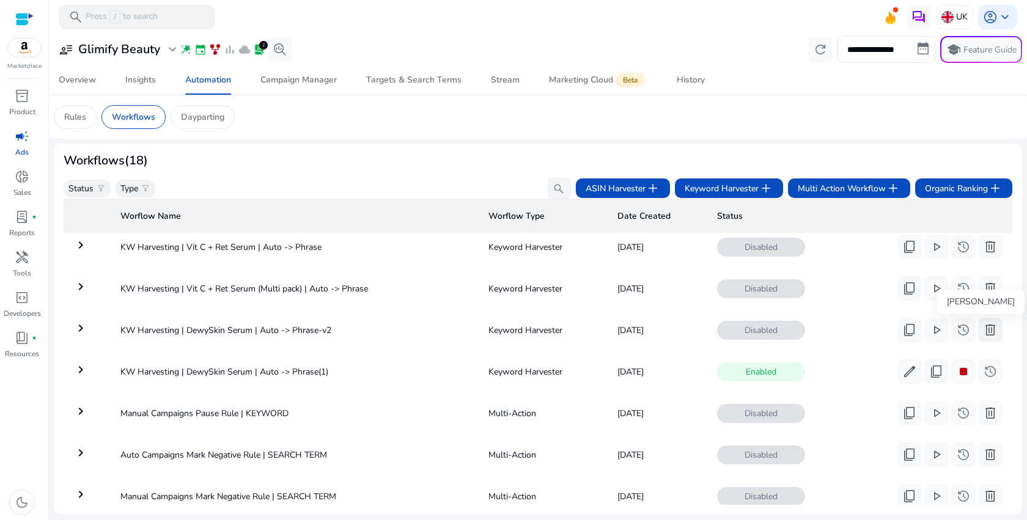
click at [990, 337] on span "delete" at bounding box center [990, 330] width 15 height 15
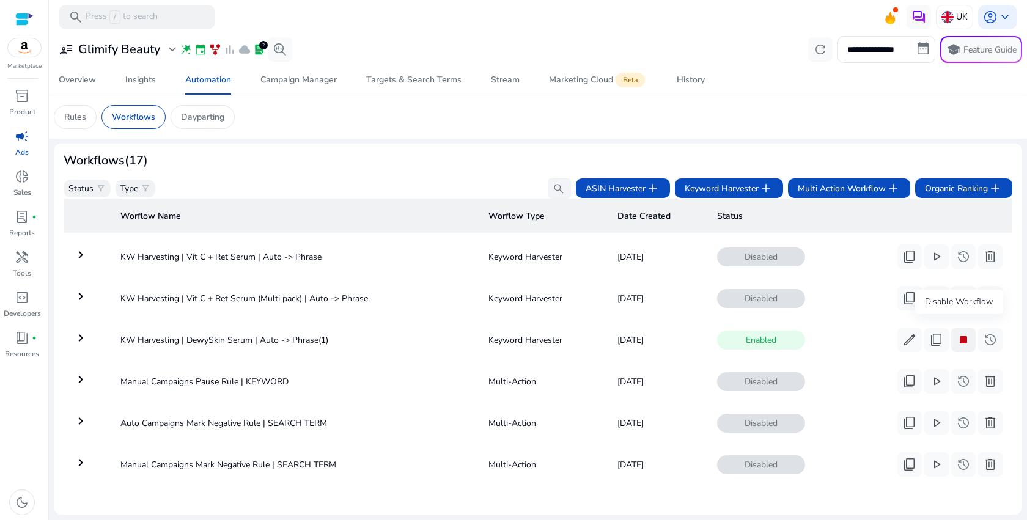
click at [963, 334] on span "stop" at bounding box center [963, 339] width 15 height 15
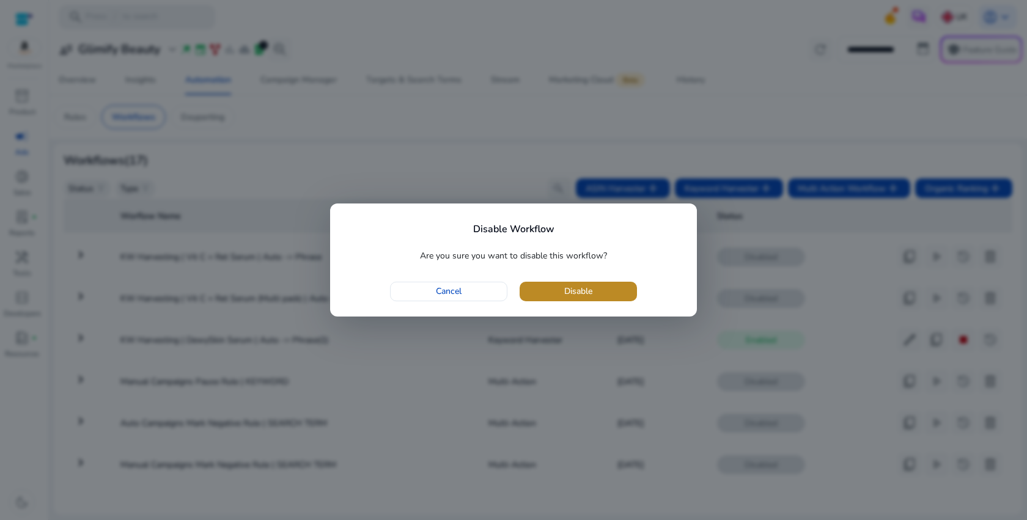
click at [601, 296] on span "button" at bounding box center [577, 291] width 117 height 29
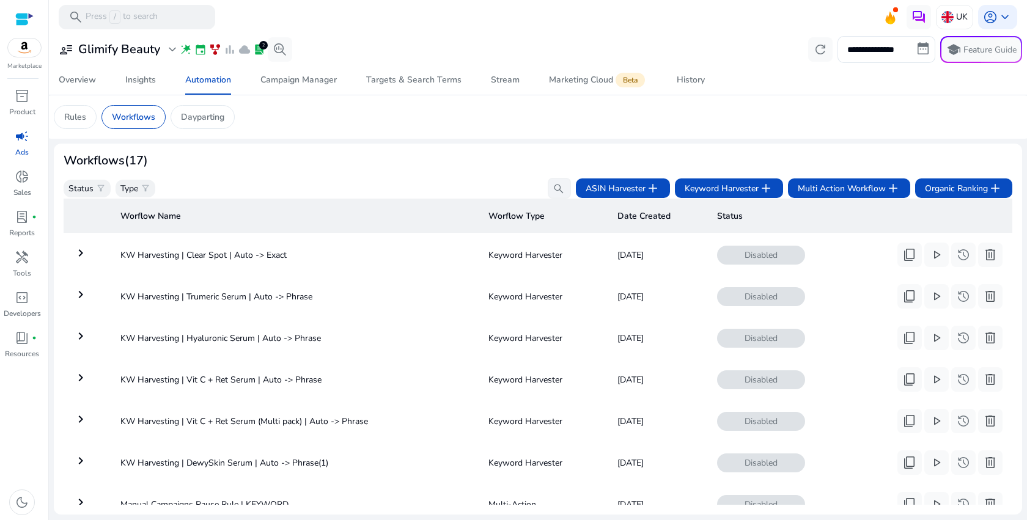
scroll to position [455, 0]
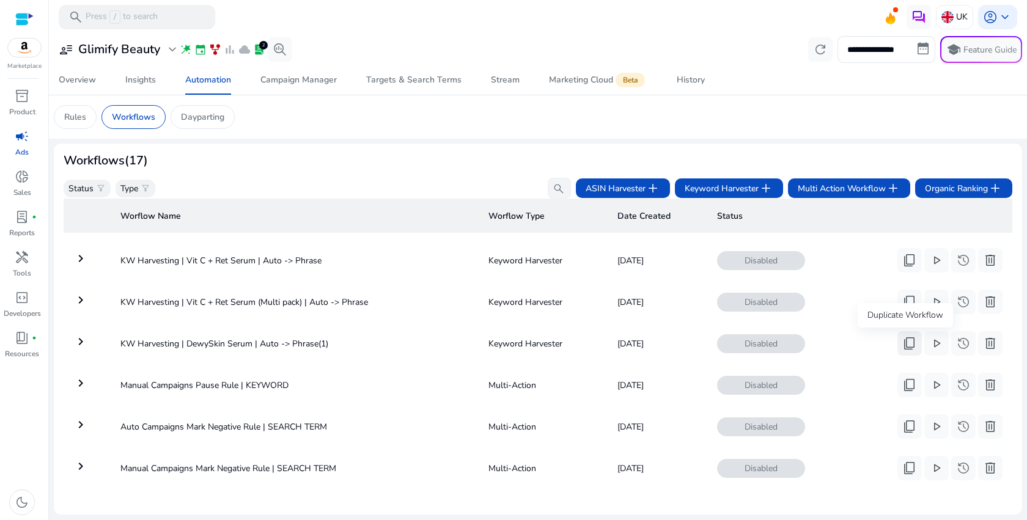
click at [906, 349] on span "content_copy" at bounding box center [909, 343] width 15 height 15
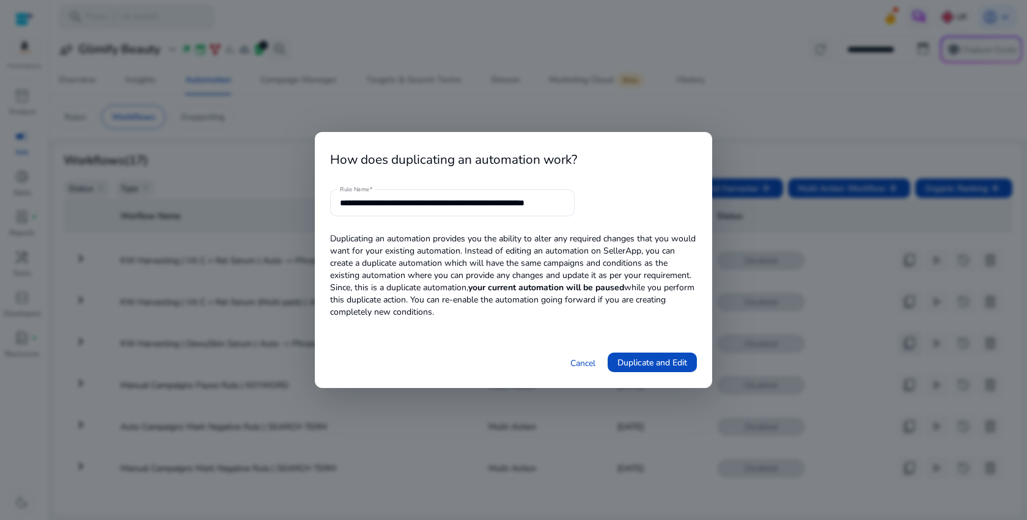
scroll to position [0, 21]
drag, startPoint x: 515, startPoint y: 203, endPoint x: 700, endPoint y: 202, distance: 184.6
click at [700, 203] on div "**********" at bounding box center [513, 260] width 397 height 257
drag, startPoint x: 471, startPoint y: 204, endPoint x: 407, endPoint y: 204, distance: 64.2
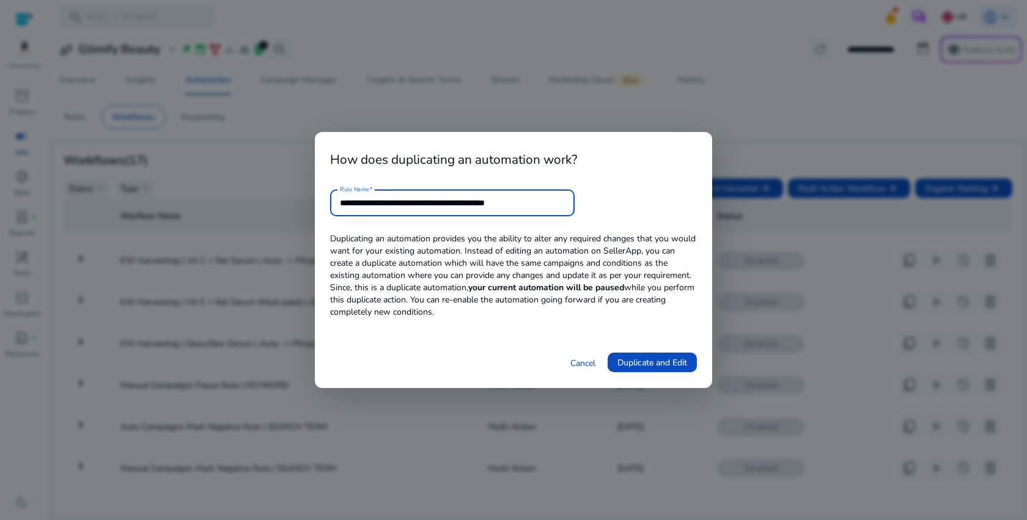
click at [407, 204] on input "**********" at bounding box center [452, 202] width 225 height 13
type input "**********"
click at [631, 367] on span "Duplicate and Edit" at bounding box center [652, 362] width 70 height 13
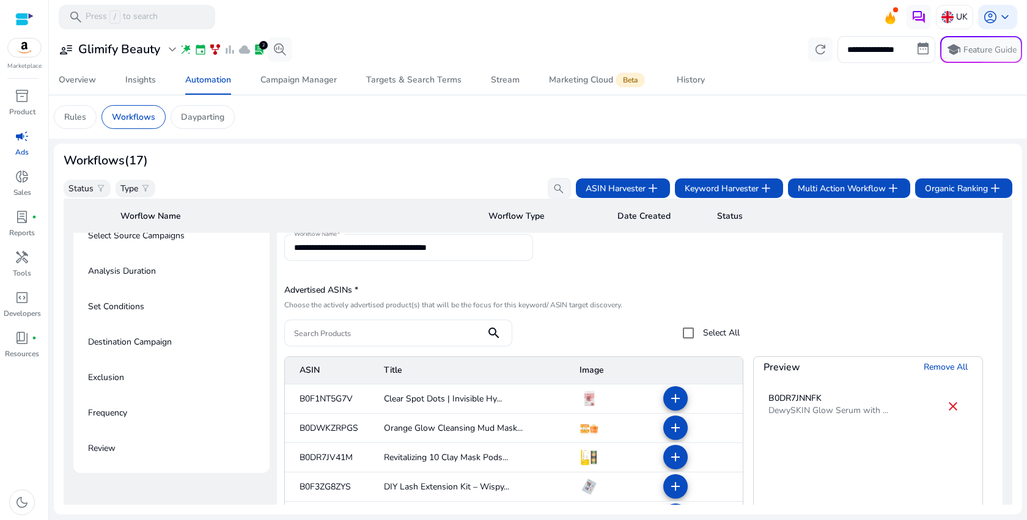
scroll to position [116, 0]
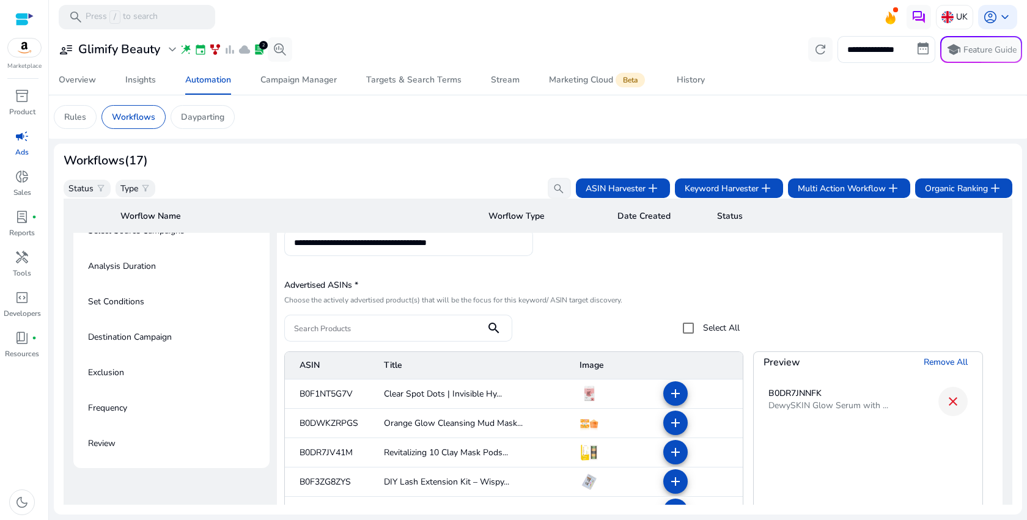
click at [950, 403] on mat-icon "close" at bounding box center [952, 401] width 15 height 15
click at [670, 400] on mat-icon "add" at bounding box center [675, 393] width 15 height 15
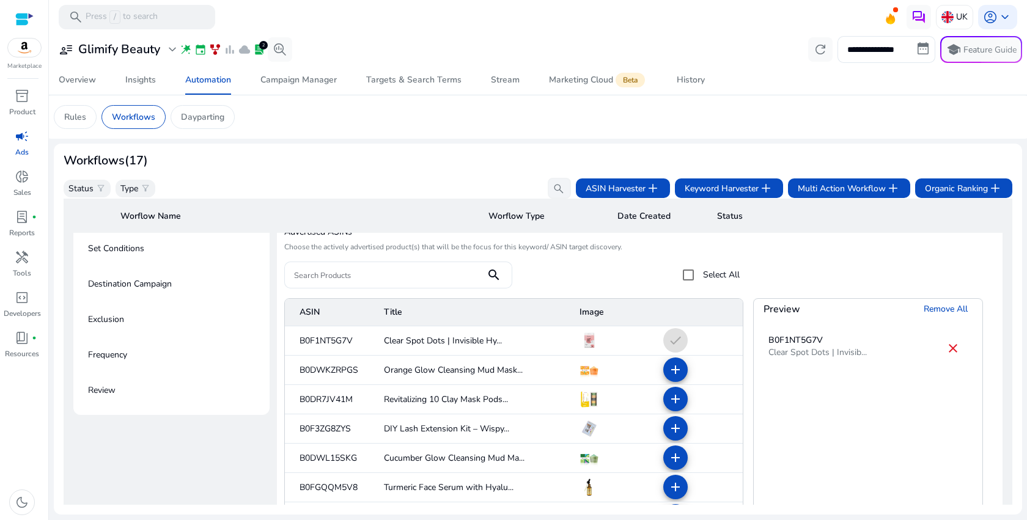
scroll to position [336, 0]
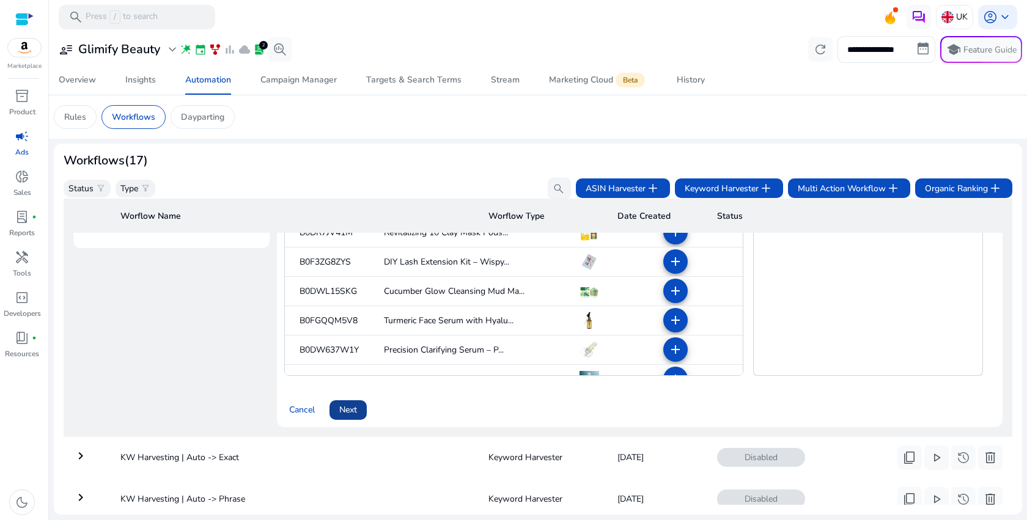
click at [348, 405] on span "Next" at bounding box center [348, 409] width 18 height 13
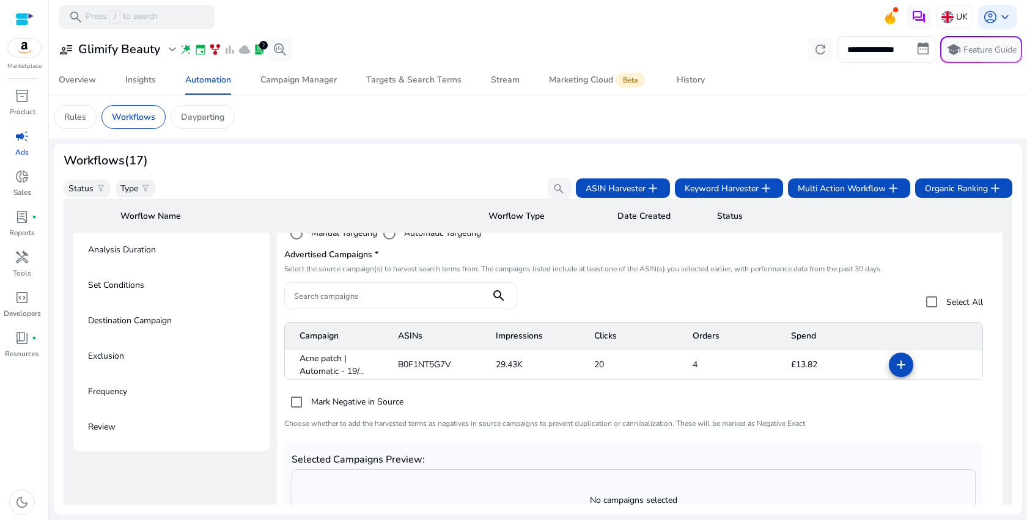
scroll to position [153, 0]
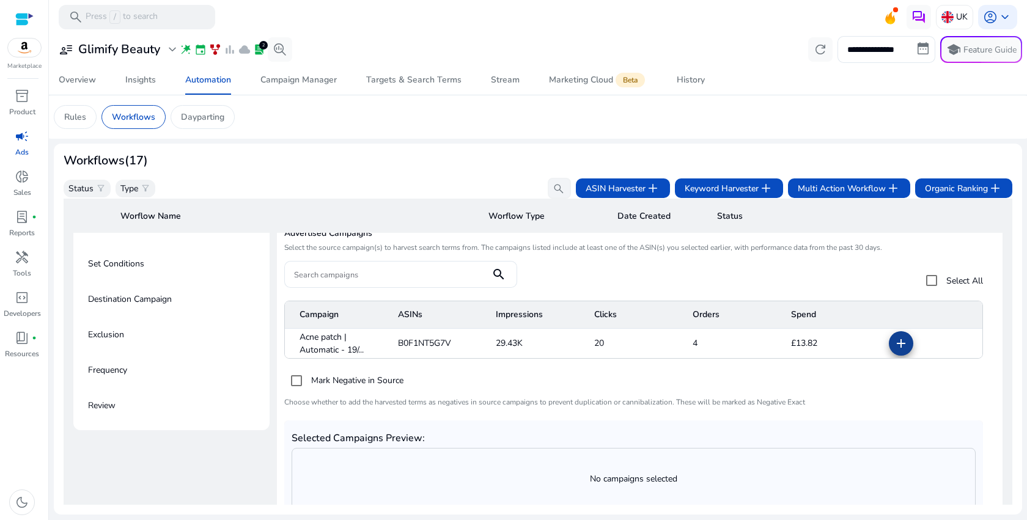
click at [895, 342] on mat-icon "add" at bounding box center [900, 343] width 15 height 15
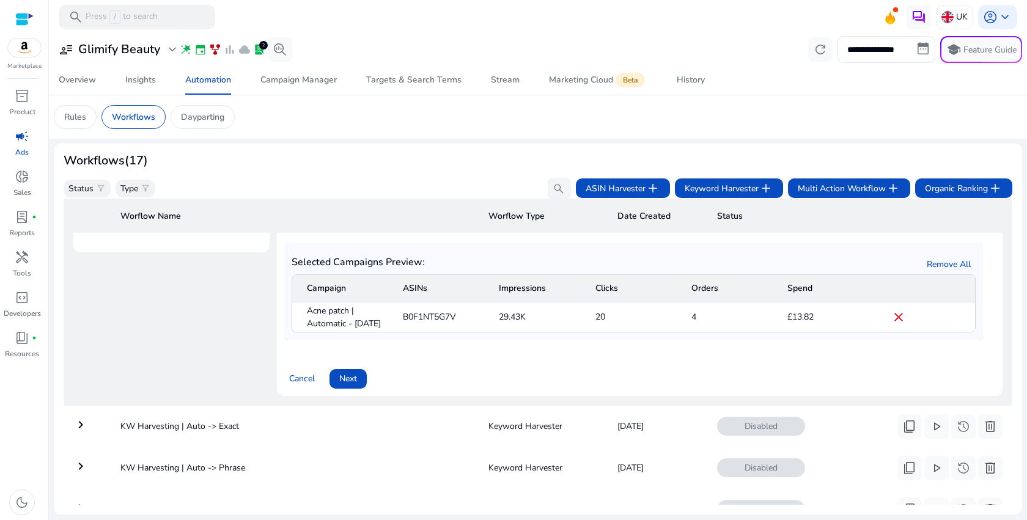
click at [365, 389] on span at bounding box center [347, 378] width 37 height 29
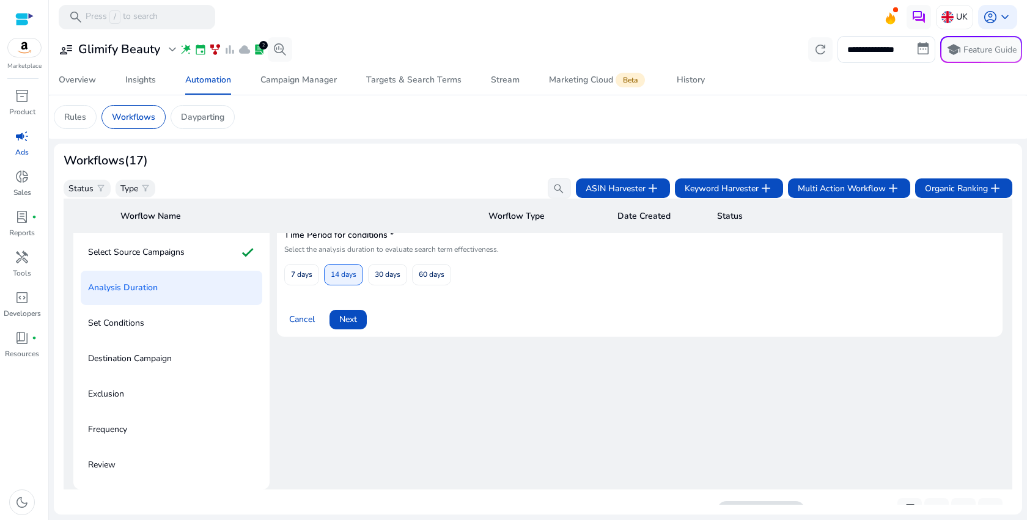
scroll to position [88, 0]
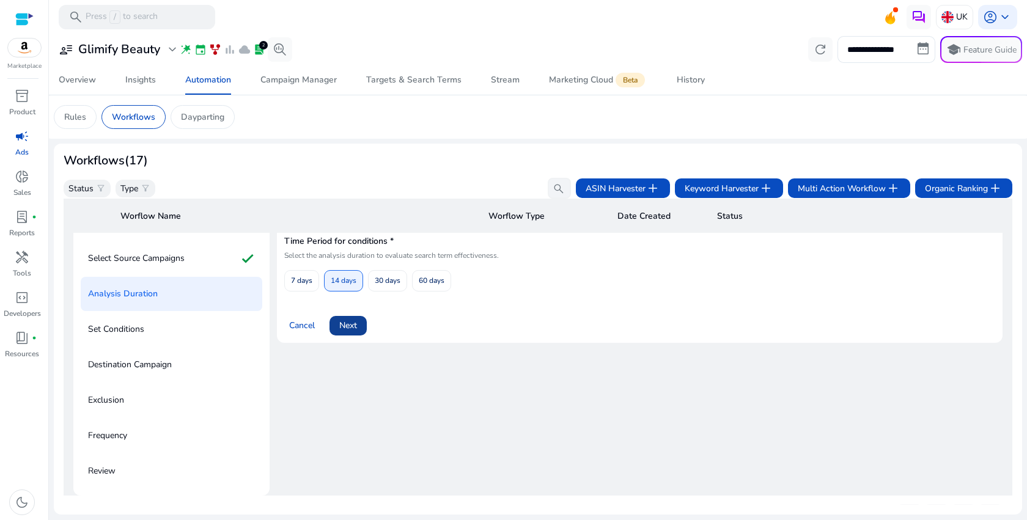
click at [349, 333] on span at bounding box center [347, 325] width 37 height 29
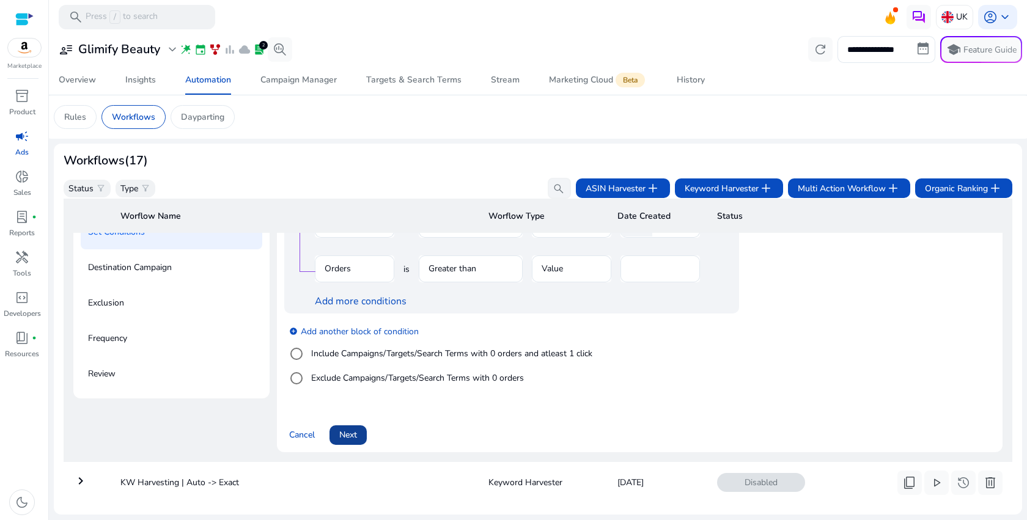
click at [356, 439] on span "Next" at bounding box center [348, 434] width 18 height 13
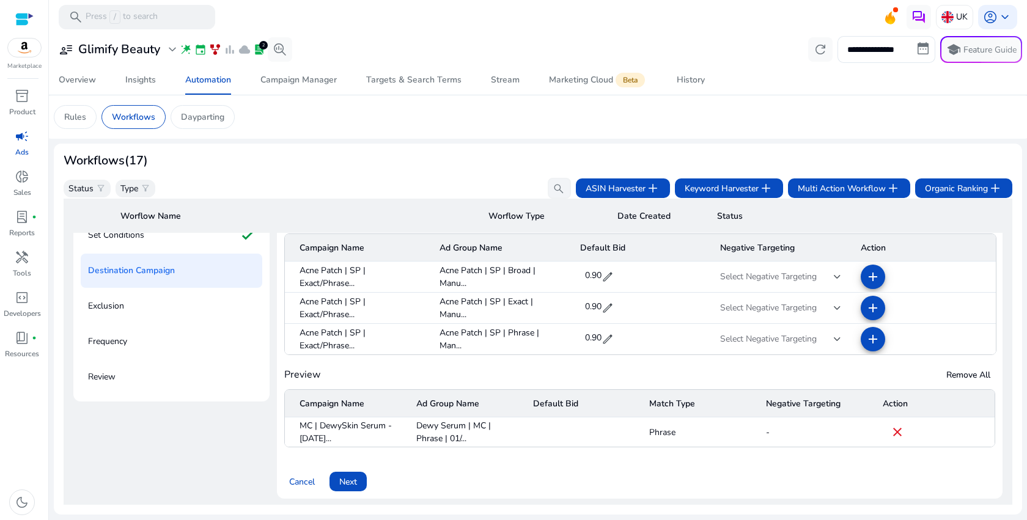
scroll to position [192, 0]
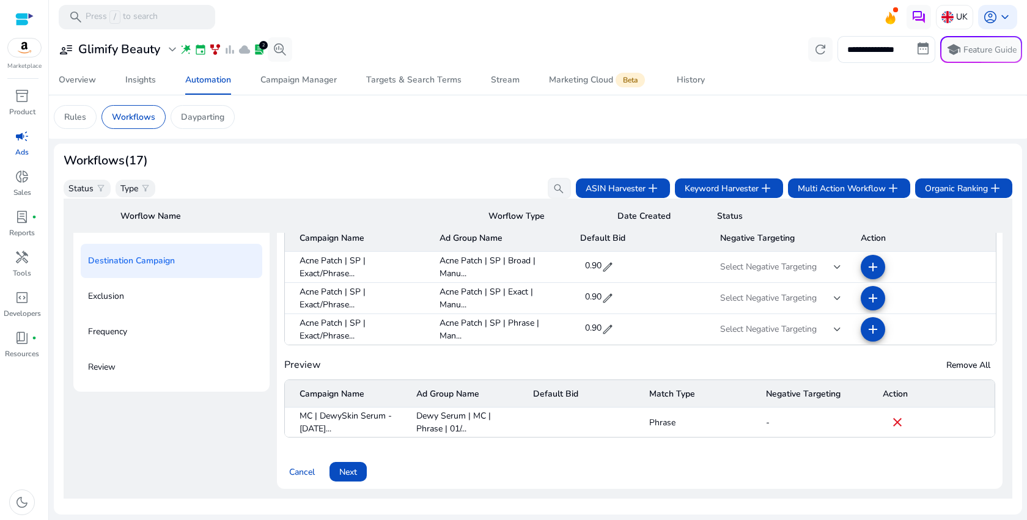
click at [894, 425] on mat-icon "close" at bounding box center [897, 422] width 15 height 15
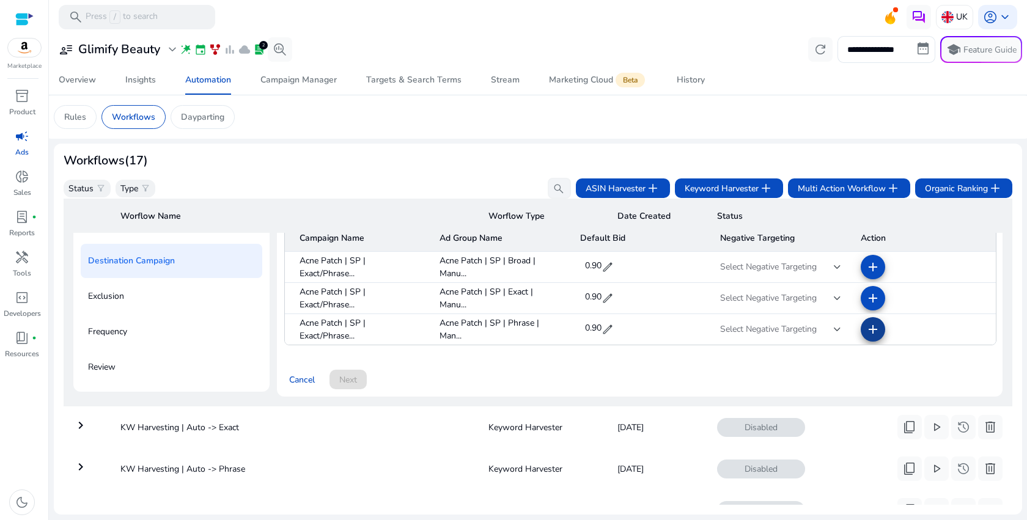
click at [868, 329] on mat-icon "add" at bounding box center [872, 329] width 15 height 15
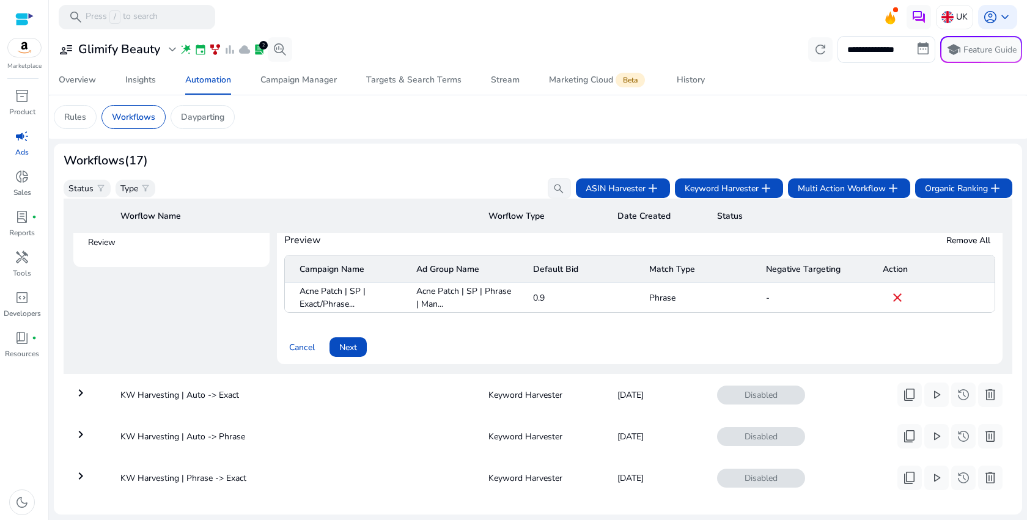
scroll to position [327, 0]
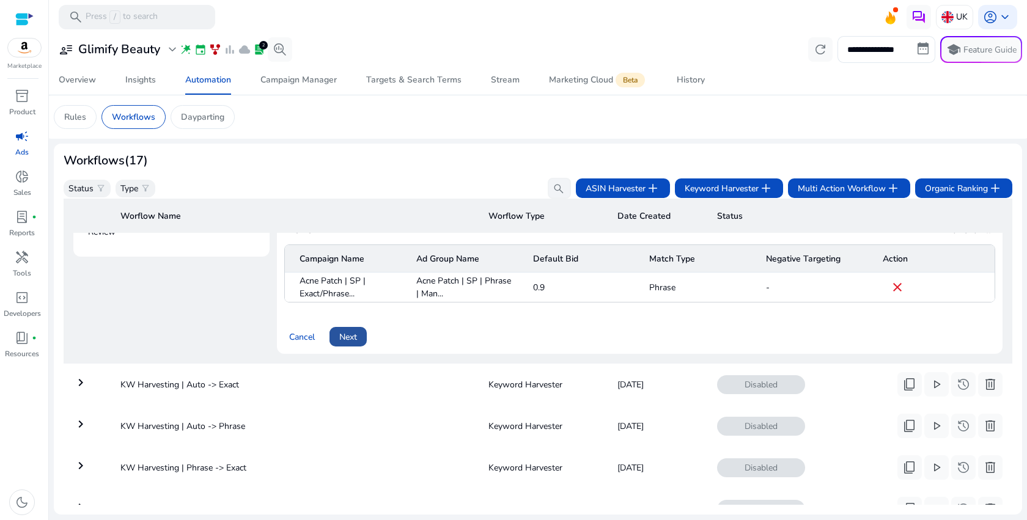
click at [351, 338] on span "Next" at bounding box center [348, 337] width 18 height 13
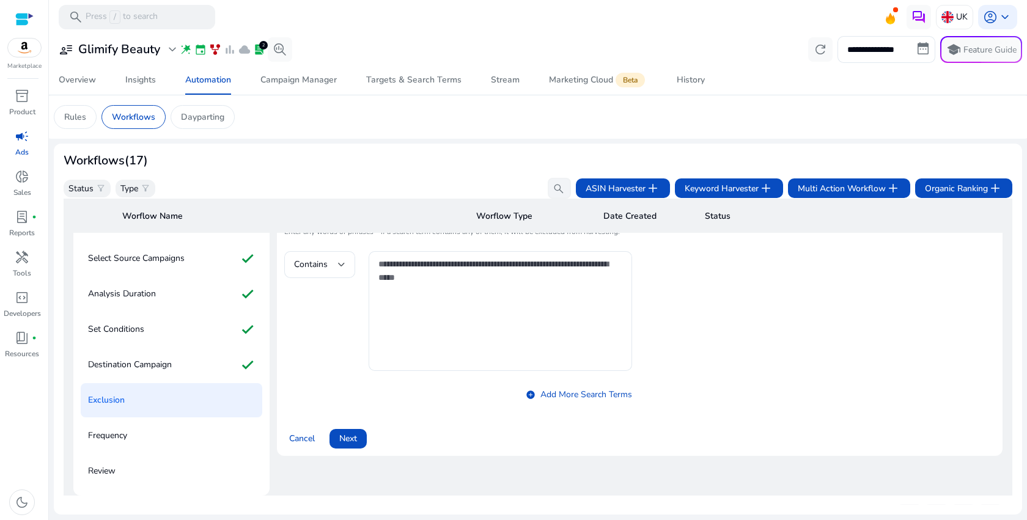
scroll to position [88, 0]
click at [353, 432] on span at bounding box center [347, 438] width 37 height 29
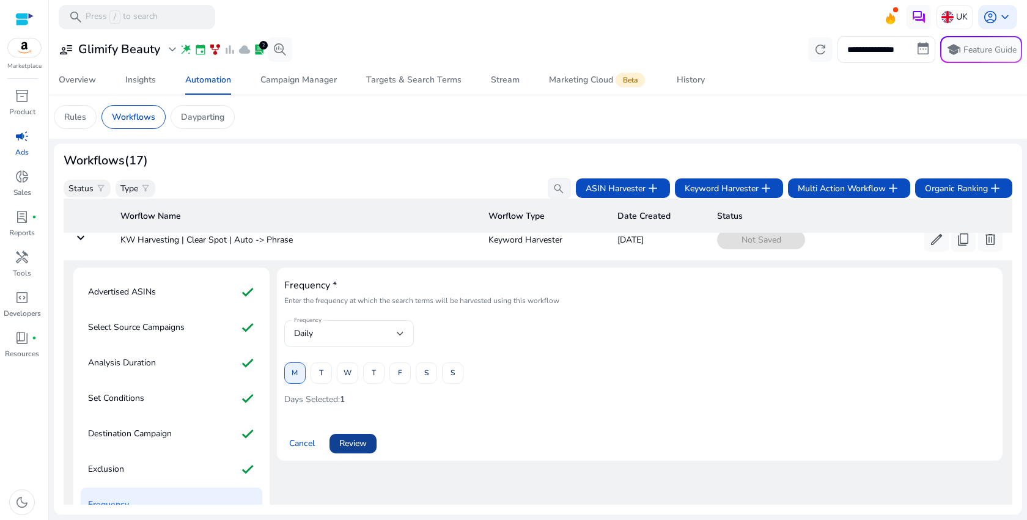
click at [359, 449] on span "Review" at bounding box center [353, 443] width 28 height 13
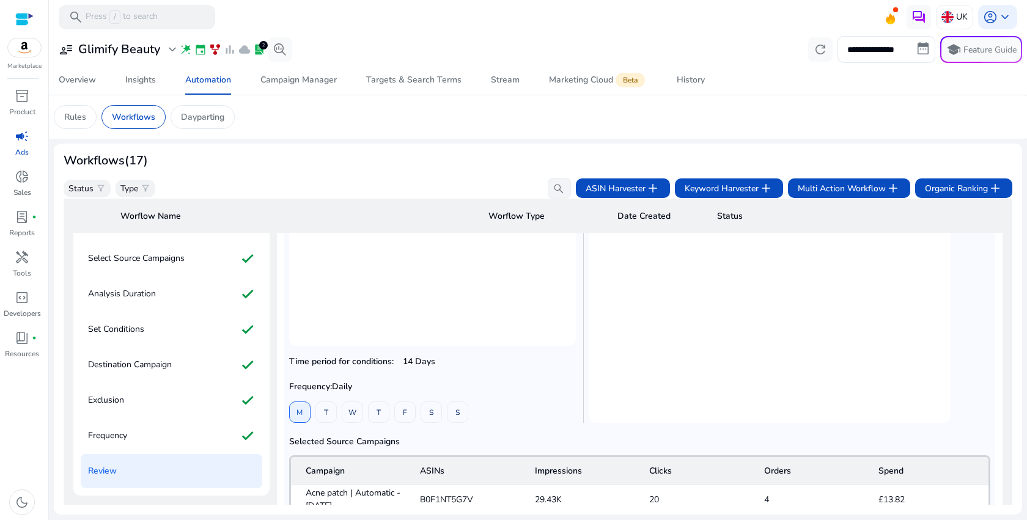
scroll to position [378, 0]
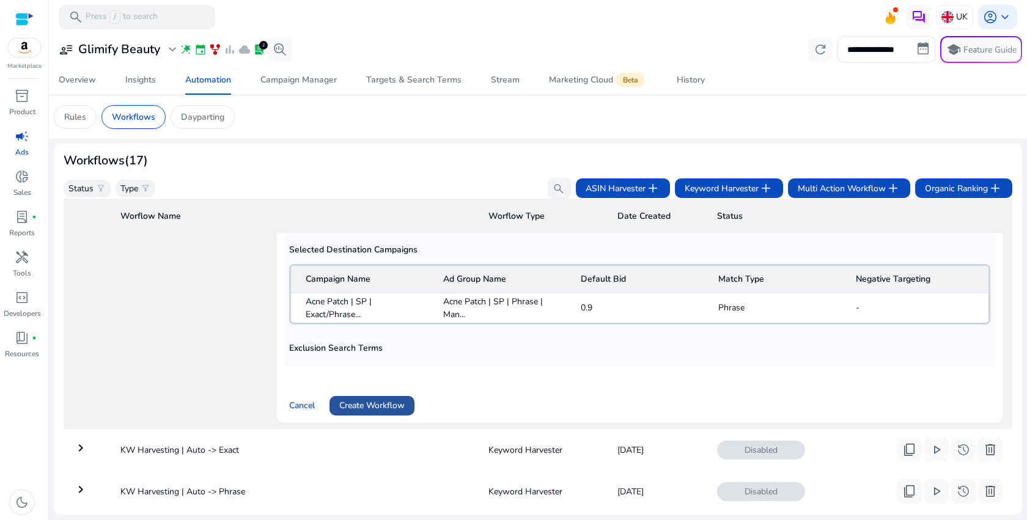
click at [386, 405] on span "Create Workflow" at bounding box center [371, 405] width 65 height 13
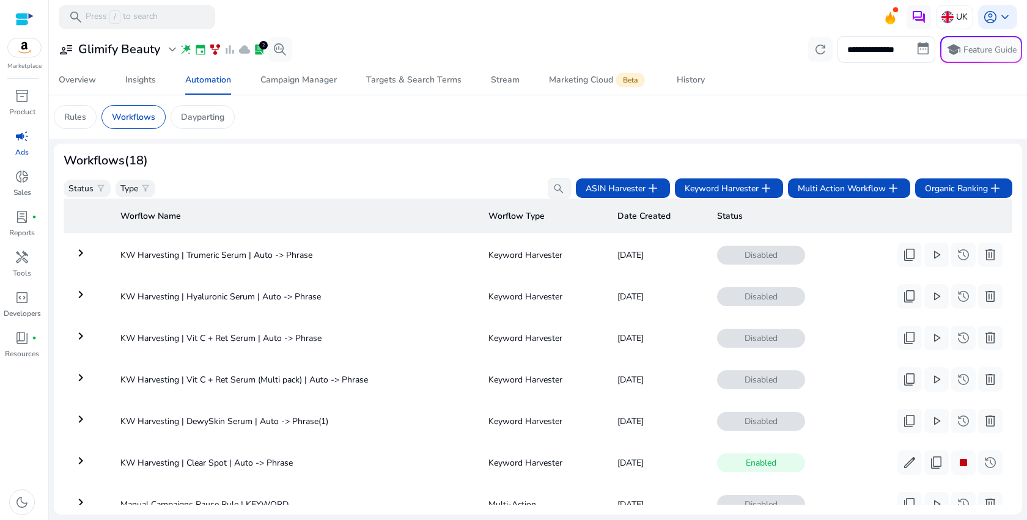
scroll to position [0, 0]
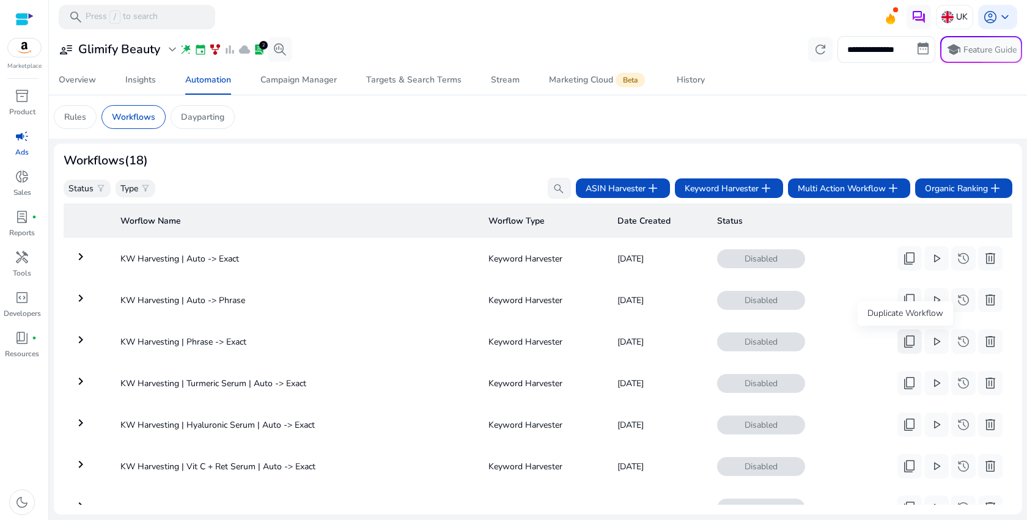
click at [909, 341] on span "content_copy" at bounding box center [909, 341] width 15 height 15
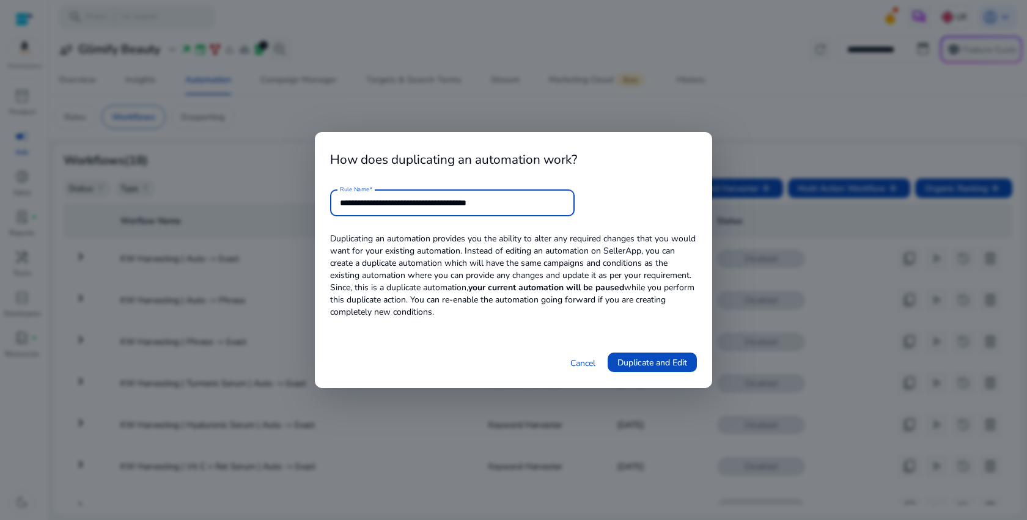
click at [400, 204] on input "**********" at bounding box center [452, 202] width 225 height 13
paste input "**********"
type input "**********"
click at [636, 359] on span "Duplicate and Edit" at bounding box center [652, 362] width 70 height 13
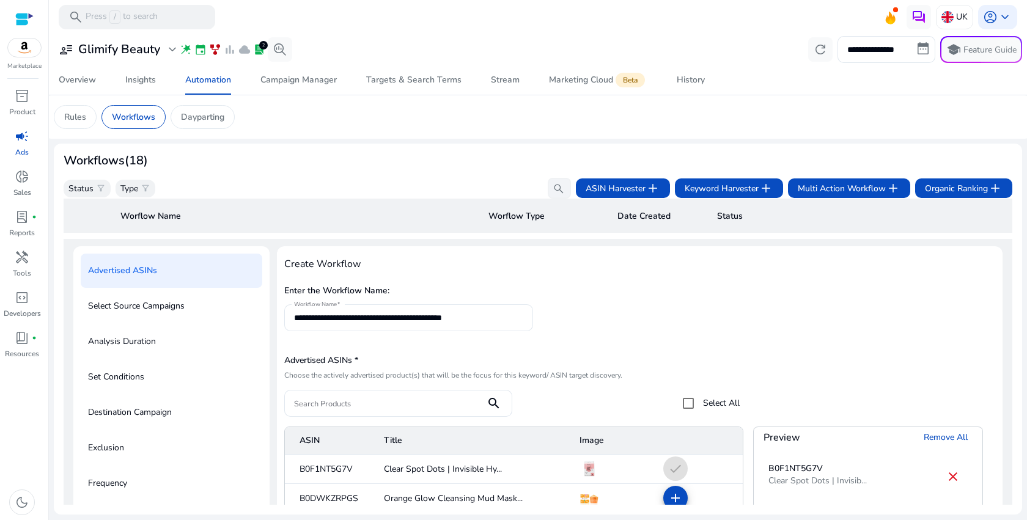
scroll to position [44, 0]
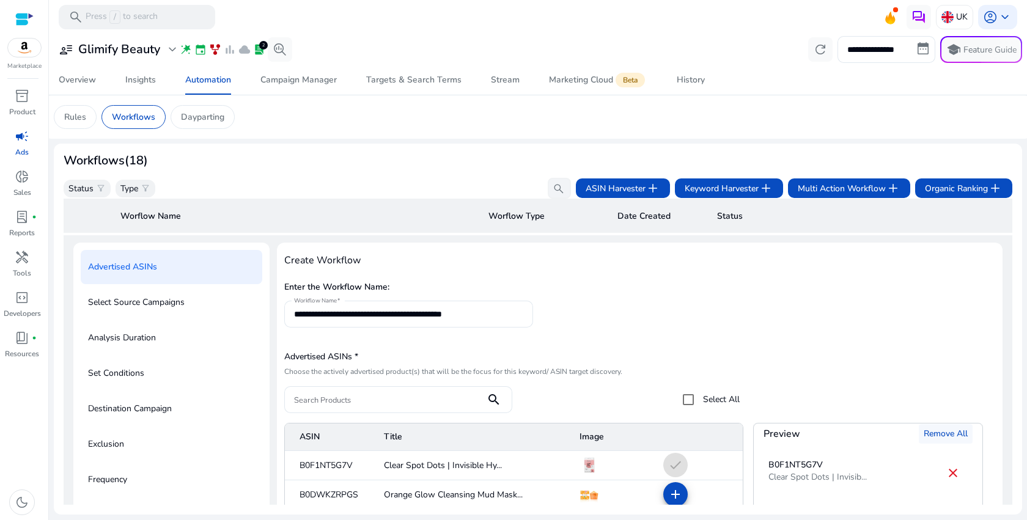
click at [945, 435] on span "Remove All" at bounding box center [945, 433] width 44 height 13
click at [426, 397] on input "Search Products" at bounding box center [385, 399] width 182 height 13
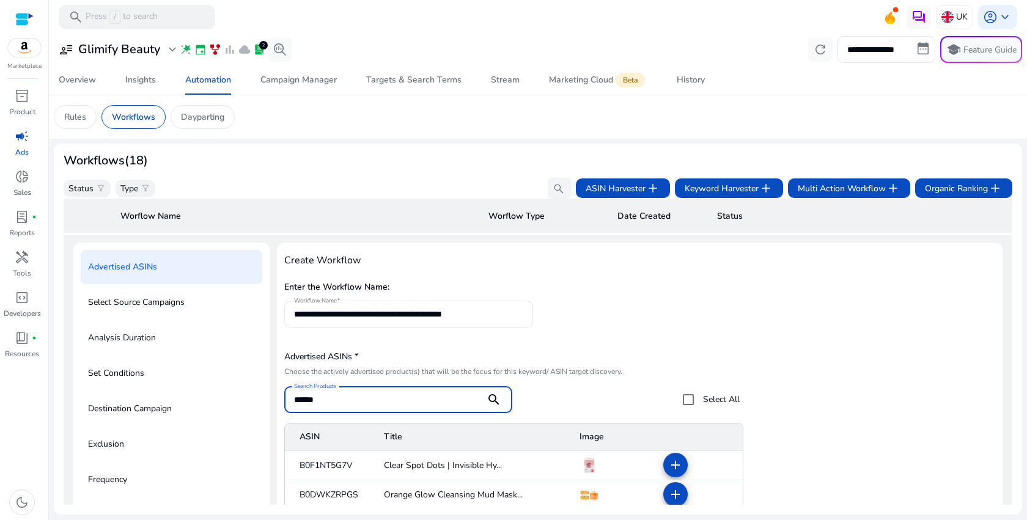
type input "*******"
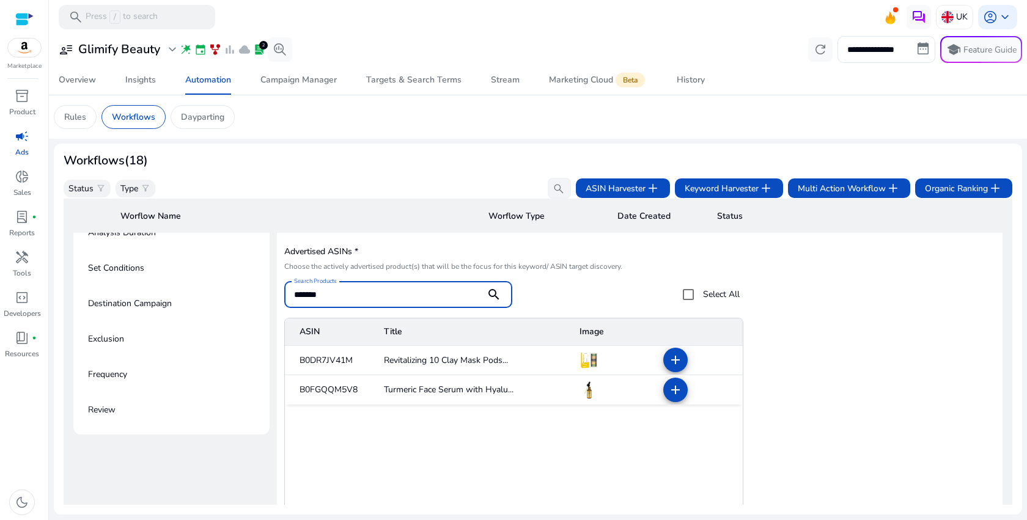
scroll to position [150, 0]
type input "*******"
click at [669, 388] on mat-icon "add" at bounding box center [675, 389] width 15 height 15
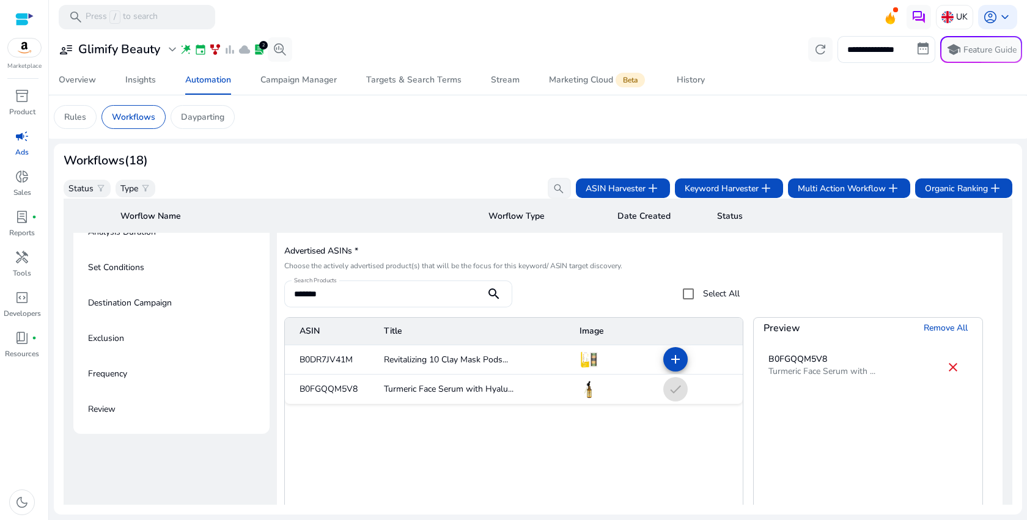
scroll to position [425, 0]
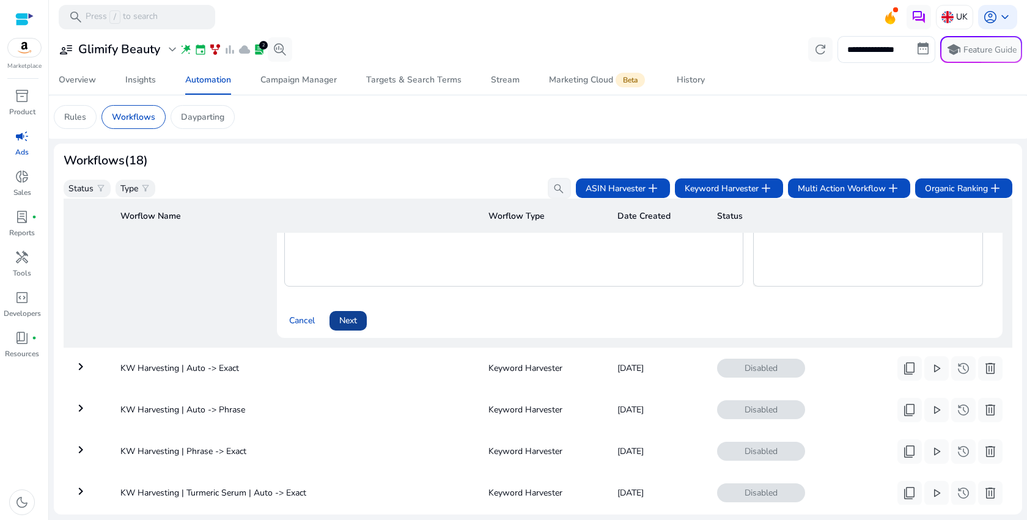
click at [360, 328] on span at bounding box center [347, 320] width 37 height 29
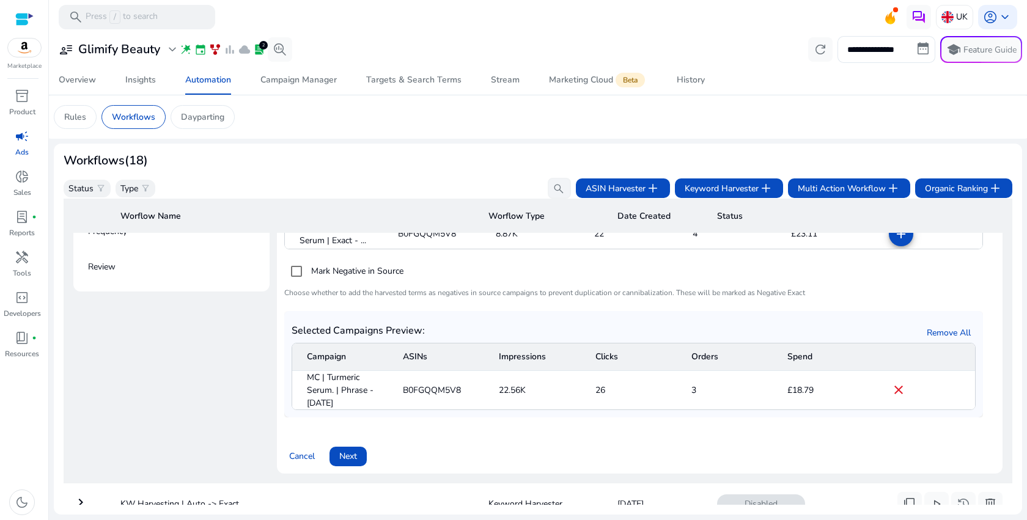
scroll to position [320, 0]
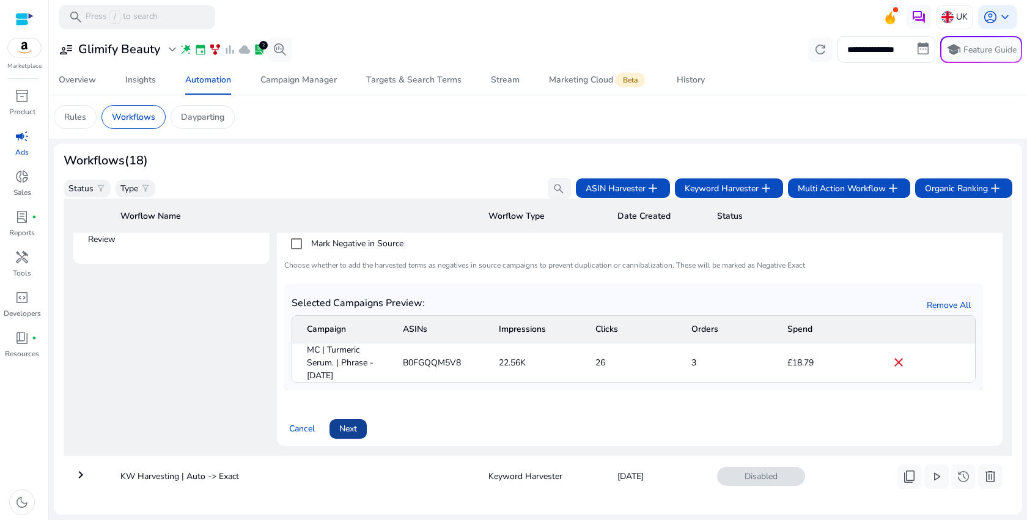
click at [361, 433] on span at bounding box center [347, 428] width 37 height 29
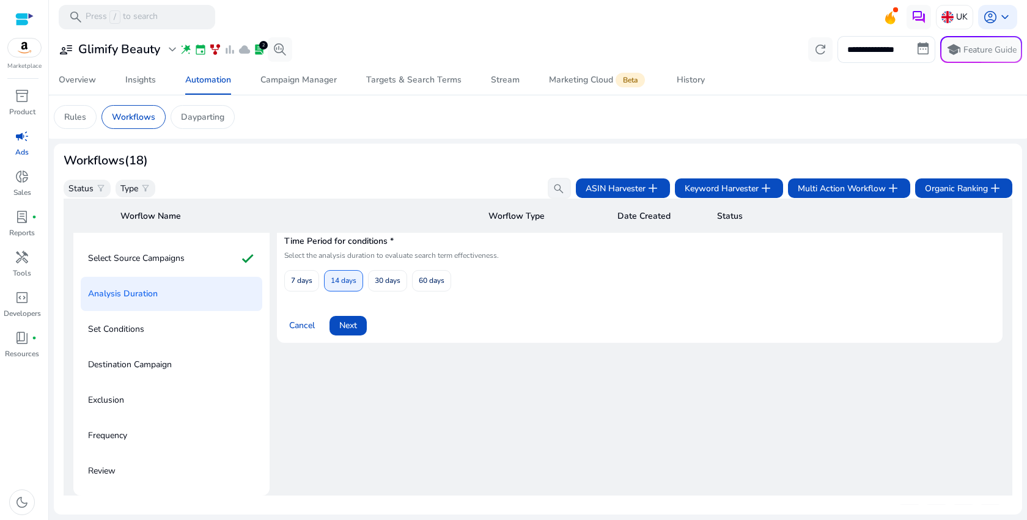
scroll to position [88, 0]
click at [339, 323] on span "Next" at bounding box center [348, 325] width 18 height 13
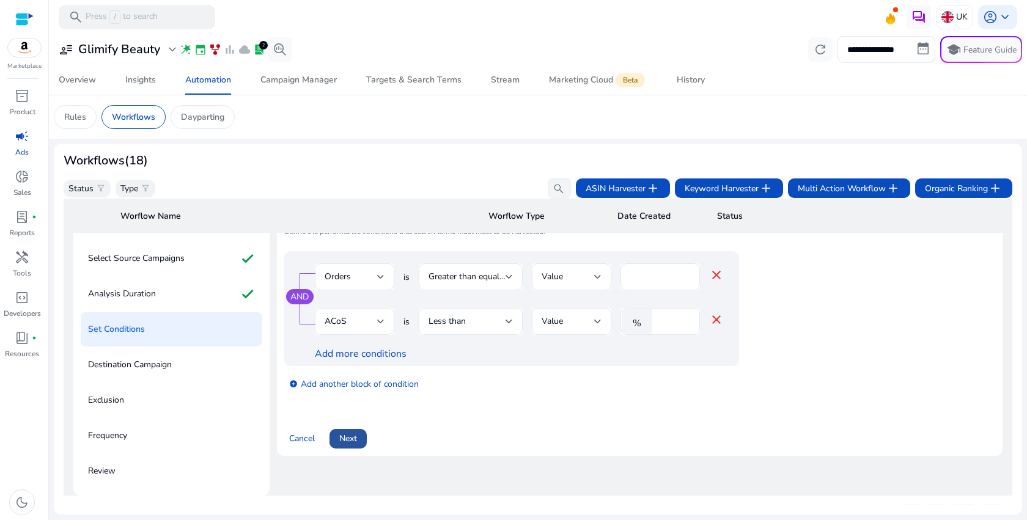
click at [351, 445] on span "Next" at bounding box center [348, 438] width 18 height 13
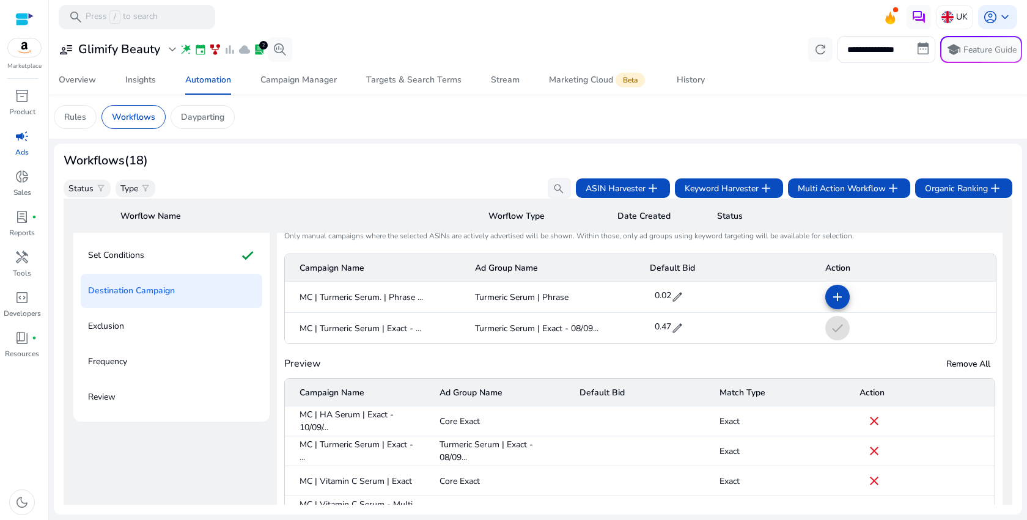
scroll to position [171, 0]
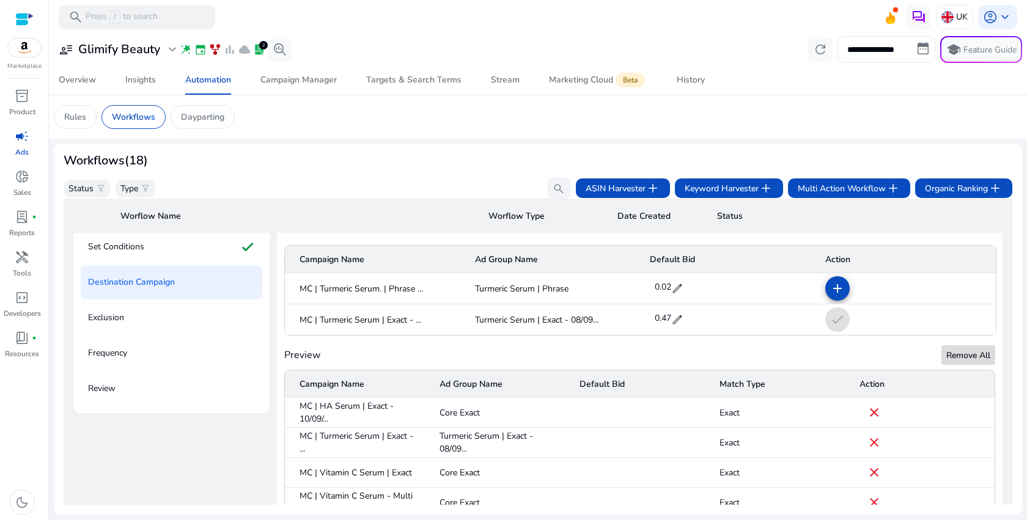
click at [959, 360] on span "Remove All" at bounding box center [968, 355] width 44 height 13
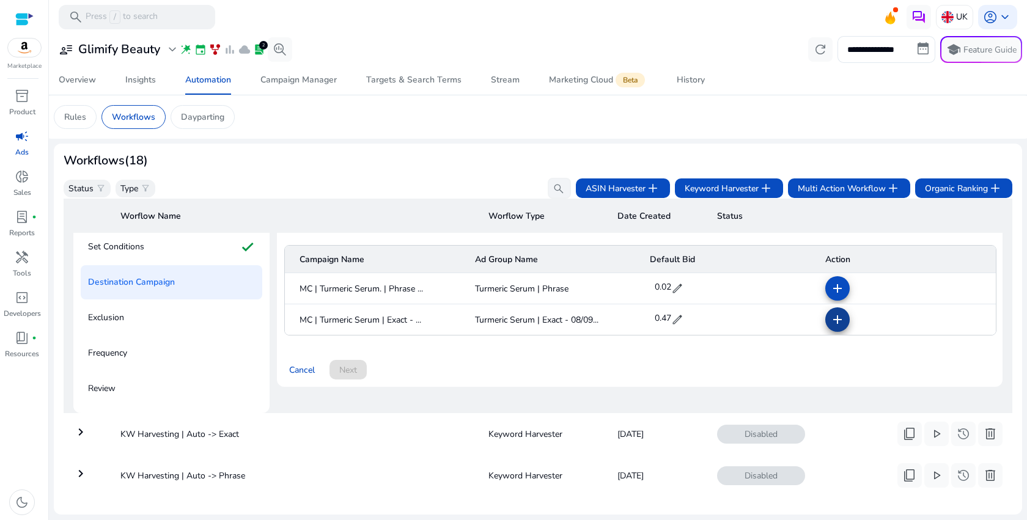
click at [834, 327] on mat-icon "add" at bounding box center [837, 319] width 15 height 15
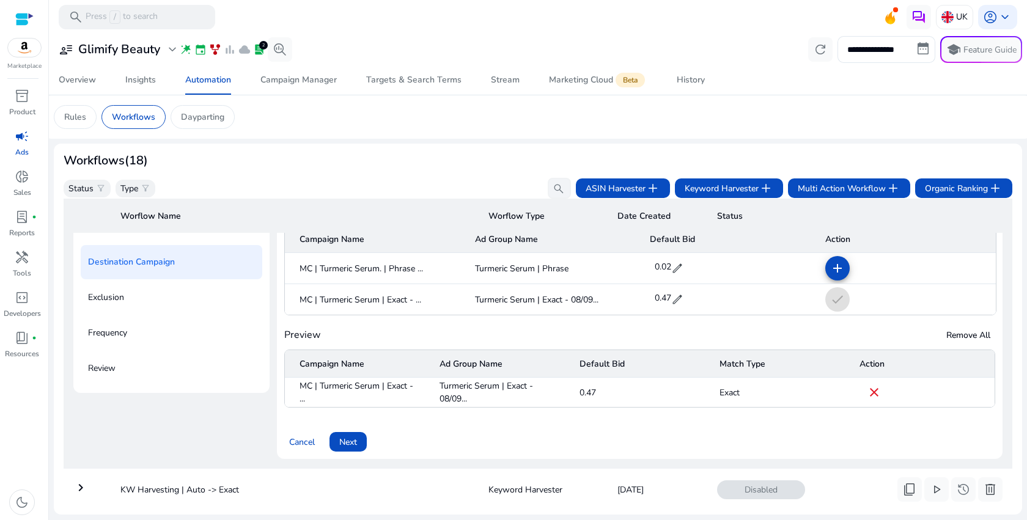
scroll to position [205, 0]
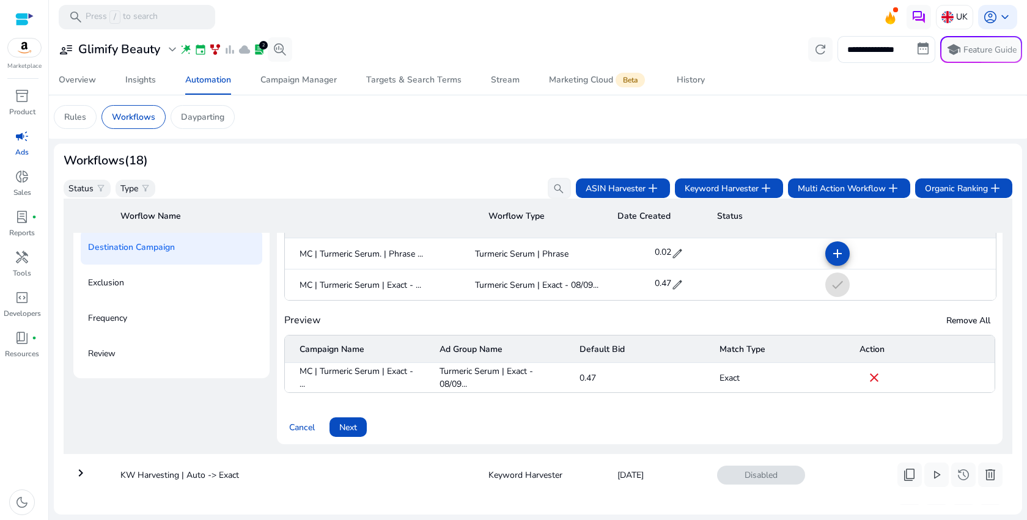
click at [354, 432] on span "Next" at bounding box center [348, 427] width 18 height 13
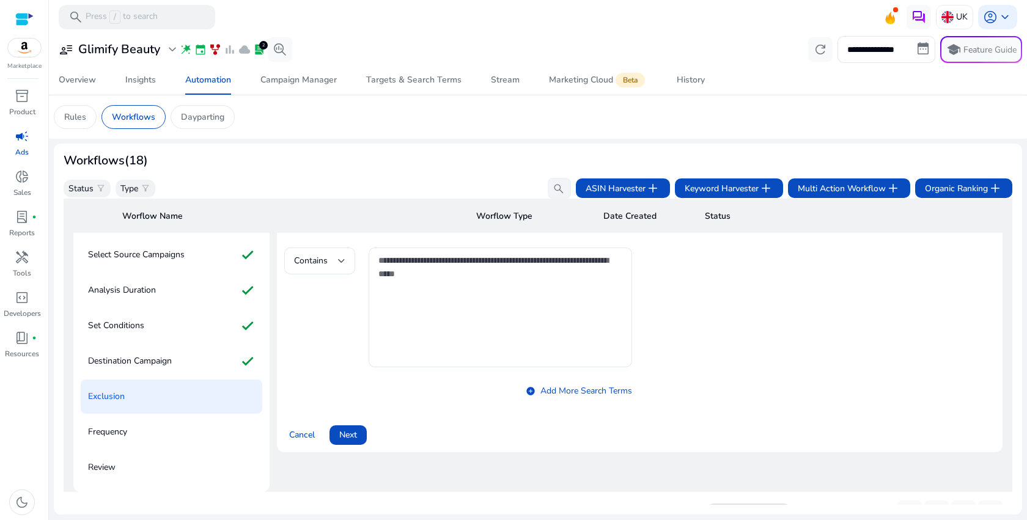
scroll to position [88, 0]
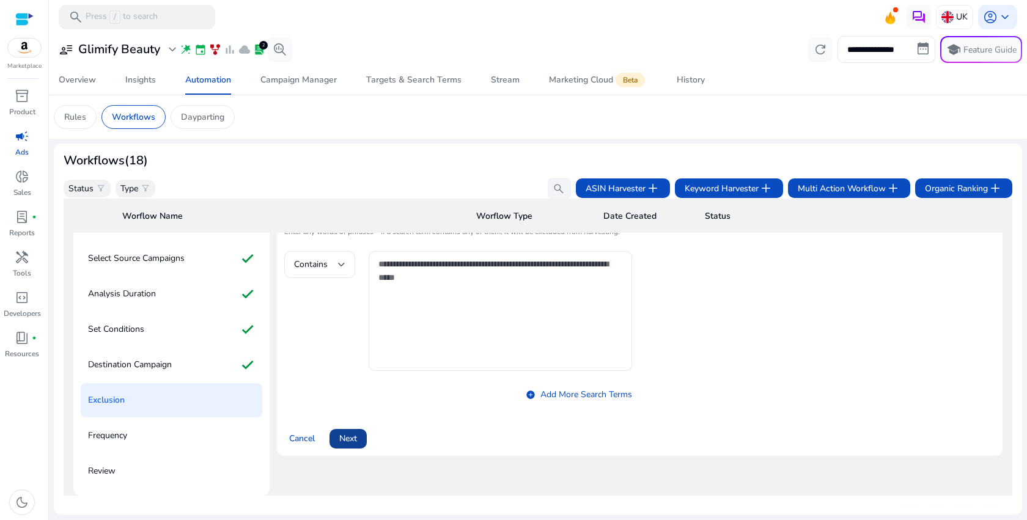
click at [353, 436] on span "Next" at bounding box center [348, 438] width 18 height 13
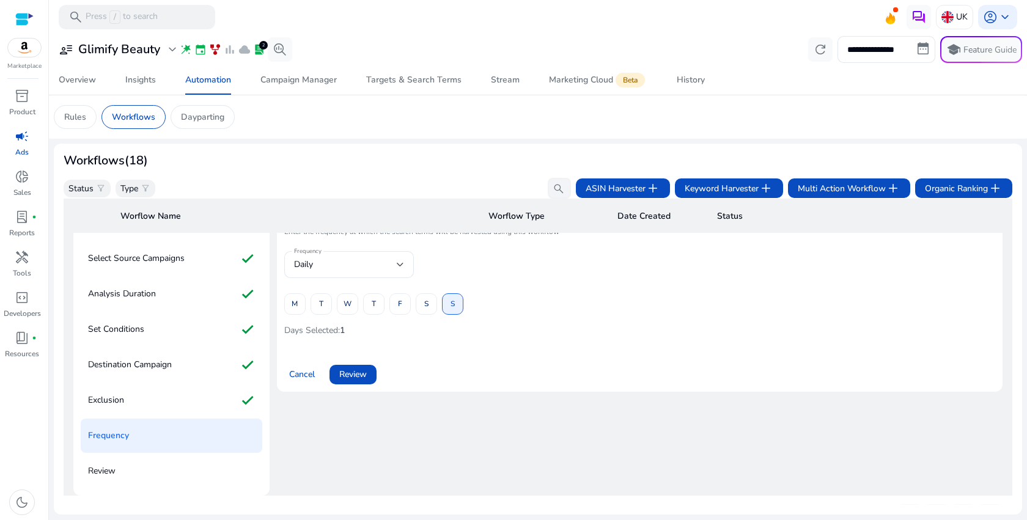
scroll to position [87, 0]
click at [293, 309] on span "M" at bounding box center [295, 304] width 6 height 21
click at [447, 302] on span at bounding box center [452, 304] width 20 height 29
click at [348, 371] on span "Review" at bounding box center [353, 375] width 28 height 13
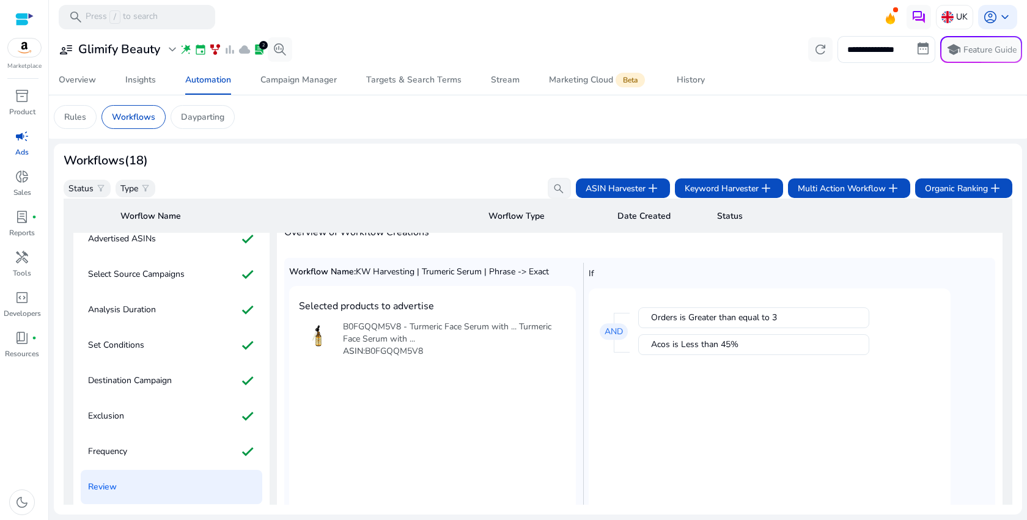
scroll to position [0, 0]
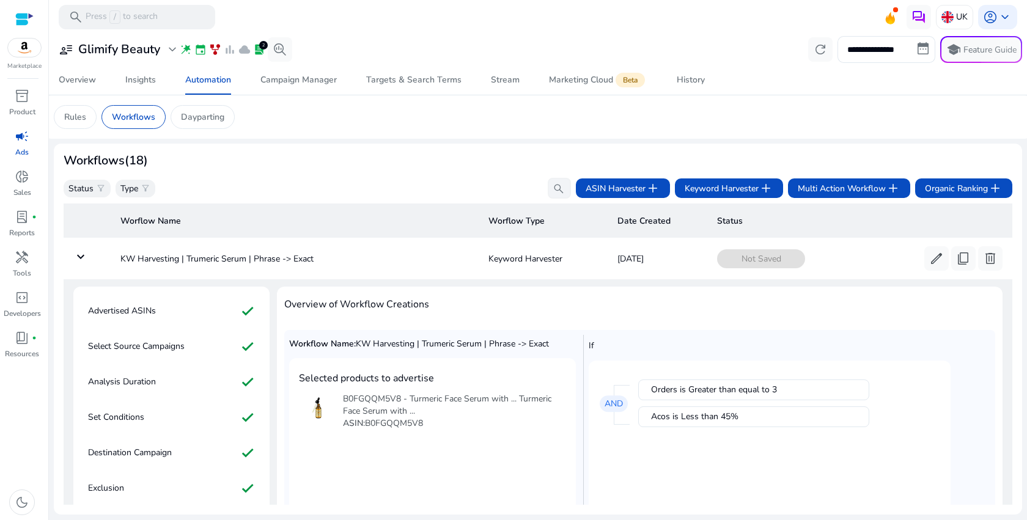
click at [539, 347] on span "KW Harvesting | Trumeric Serum | Phrase -> Exact" at bounding box center [452, 344] width 193 height 12
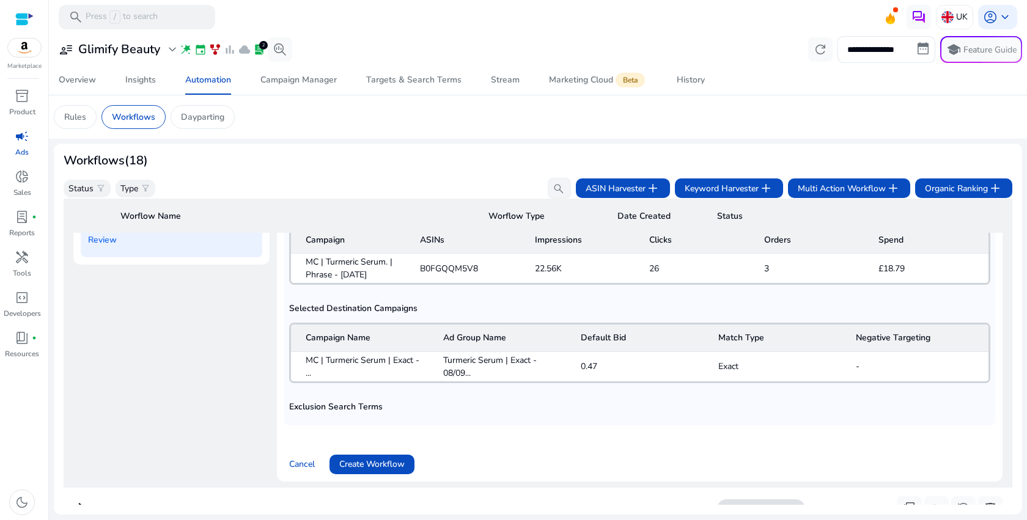
scroll to position [318, 0]
click at [376, 468] on span "Create Workflow" at bounding box center [371, 464] width 65 height 13
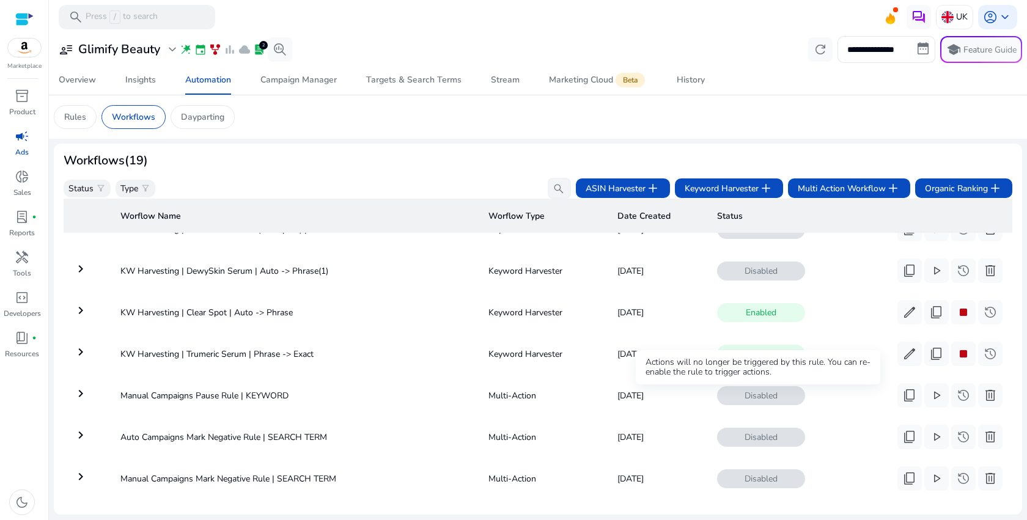
scroll to position [526, 0]
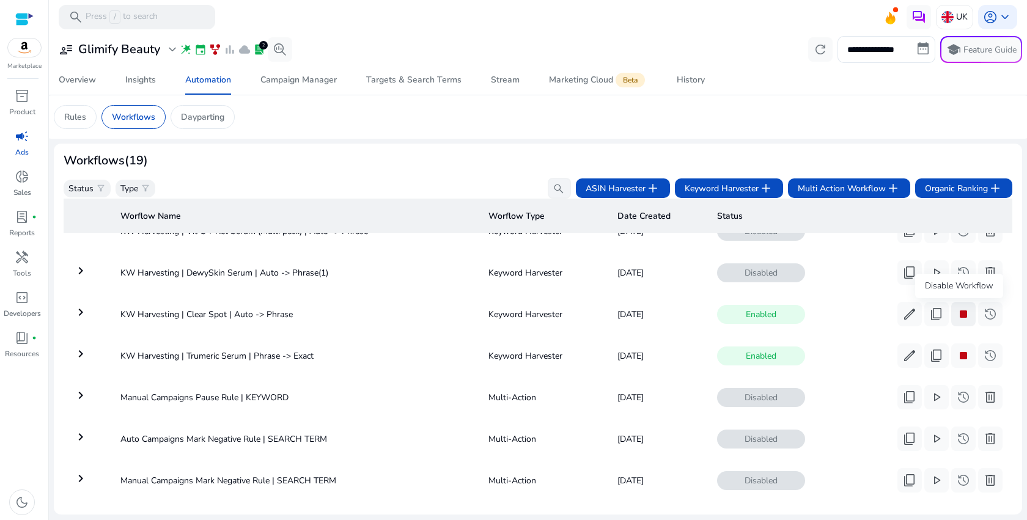
click at [965, 315] on span "stop" at bounding box center [963, 314] width 15 height 15
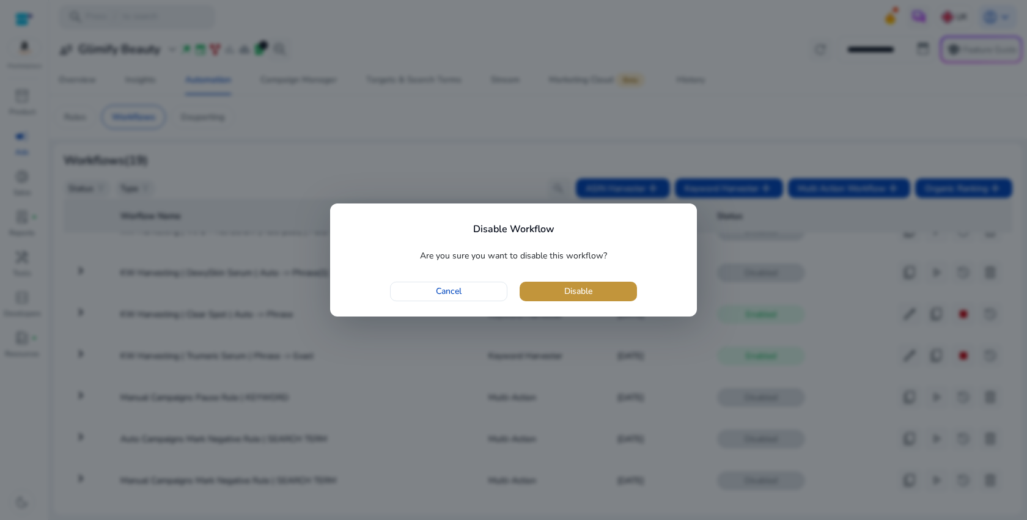
click at [614, 296] on span "button" at bounding box center [577, 291] width 117 height 29
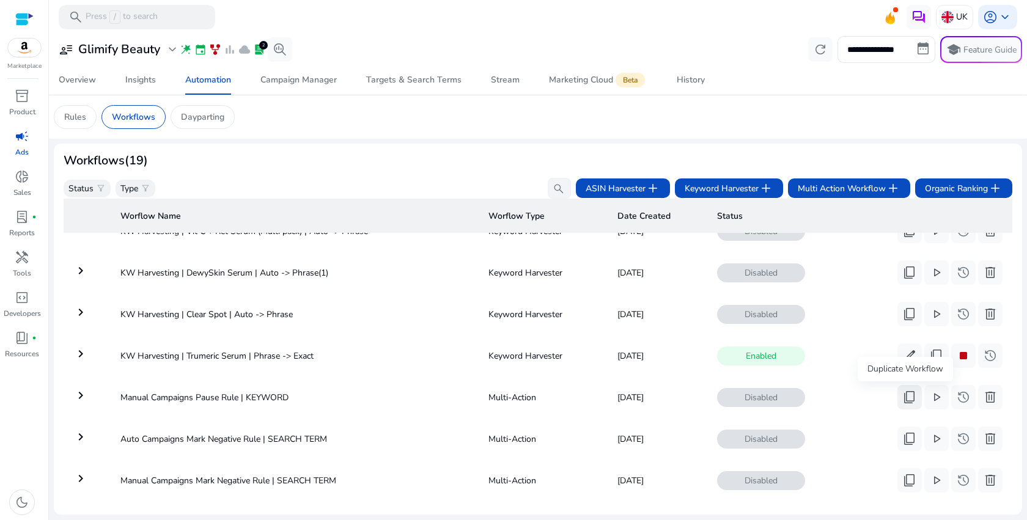
scroll to position [552, 0]
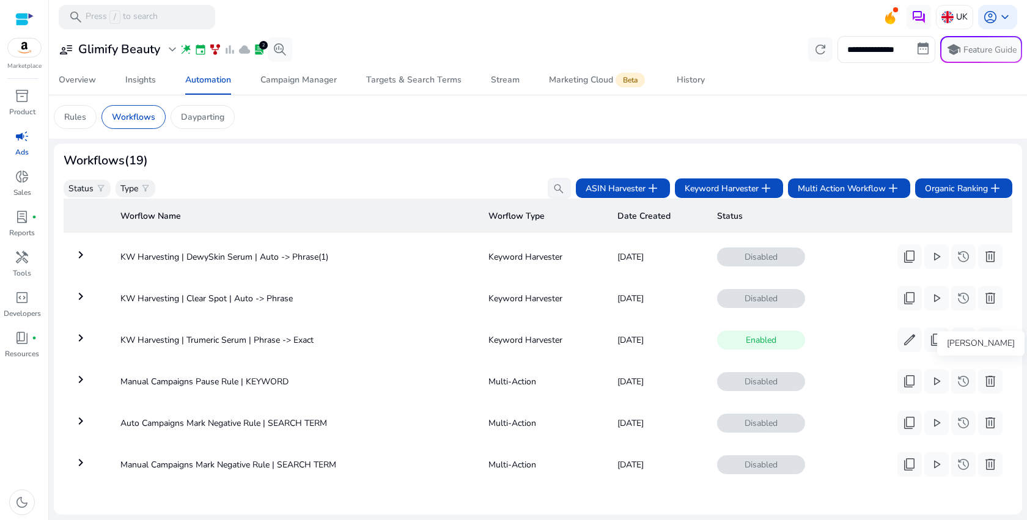
click at [963, 341] on div "[PERSON_NAME]" at bounding box center [980, 343] width 87 height 24
click at [958, 332] on span "stop" at bounding box center [963, 339] width 15 height 15
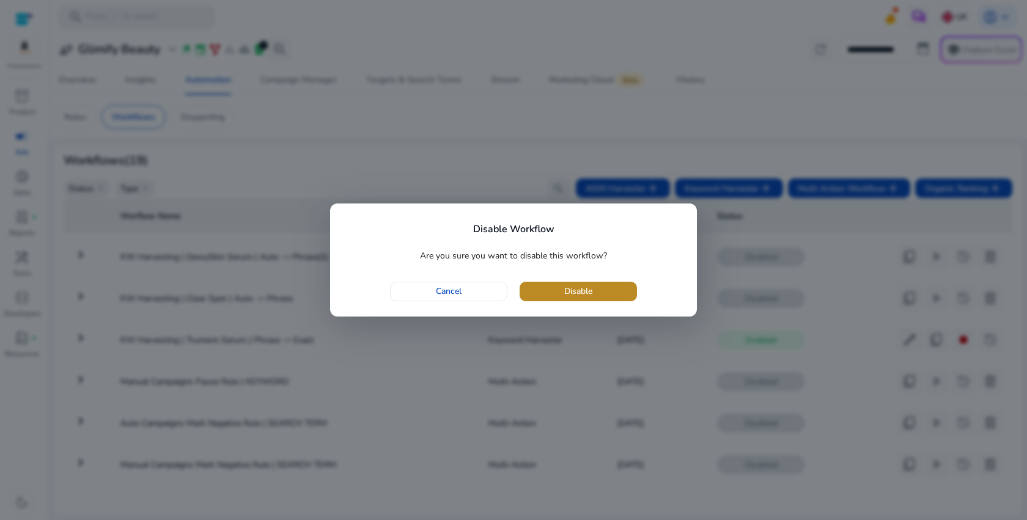
click at [607, 293] on span "button" at bounding box center [577, 291] width 117 height 29
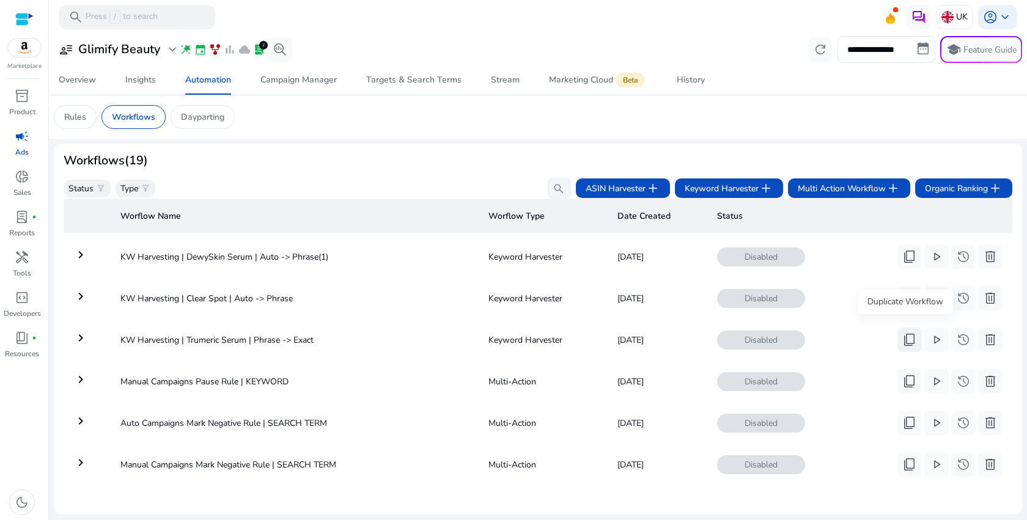
click at [909, 339] on span "content_copy" at bounding box center [909, 339] width 15 height 15
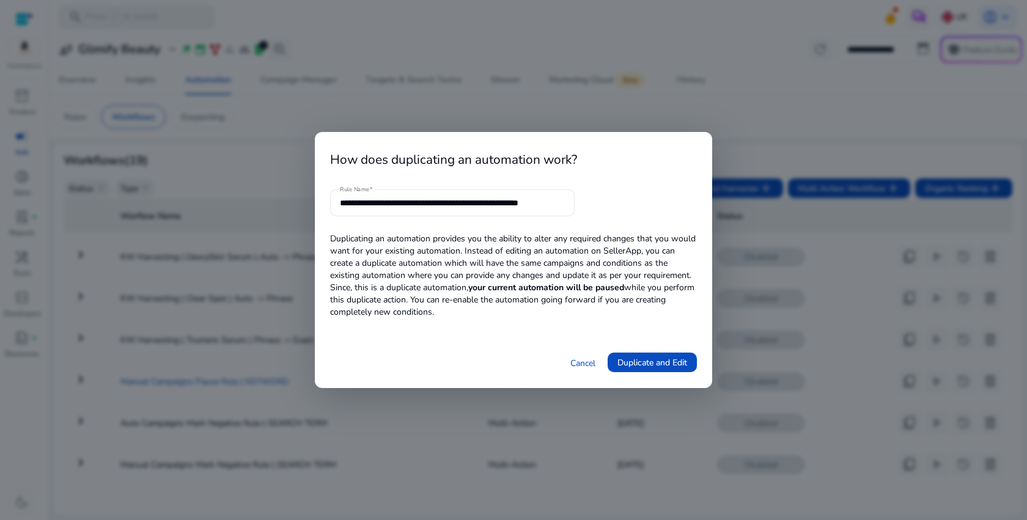
scroll to position [0, 7]
drag, startPoint x: 398, startPoint y: 202, endPoint x: 457, endPoint y: 200, distance: 58.7
click at [457, 200] on input "**********" at bounding box center [452, 202] width 225 height 13
paste input "**"
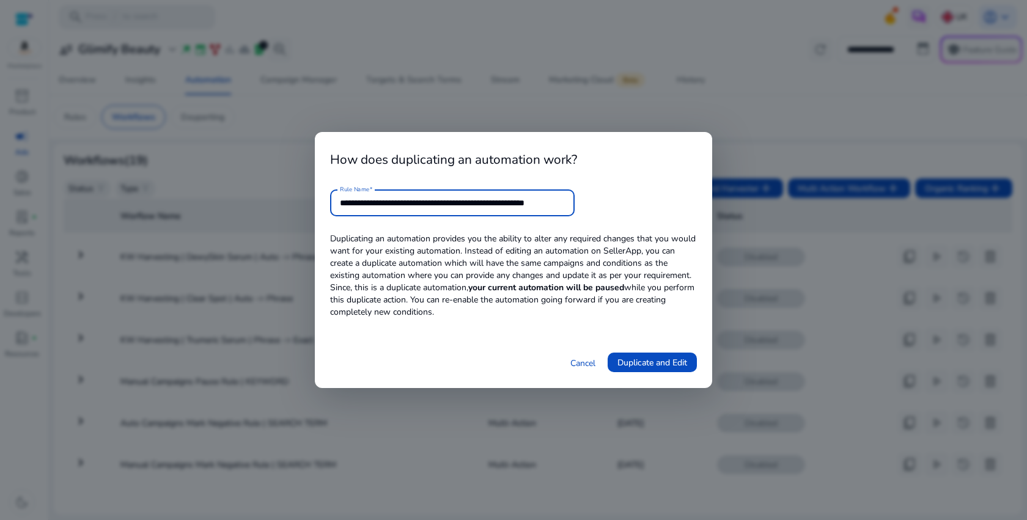
drag, startPoint x: 535, startPoint y: 205, endPoint x: 643, endPoint y: 205, distance: 108.2
click at [643, 205] on form "**********" at bounding box center [513, 202] width 367 height 27
type input "**********"
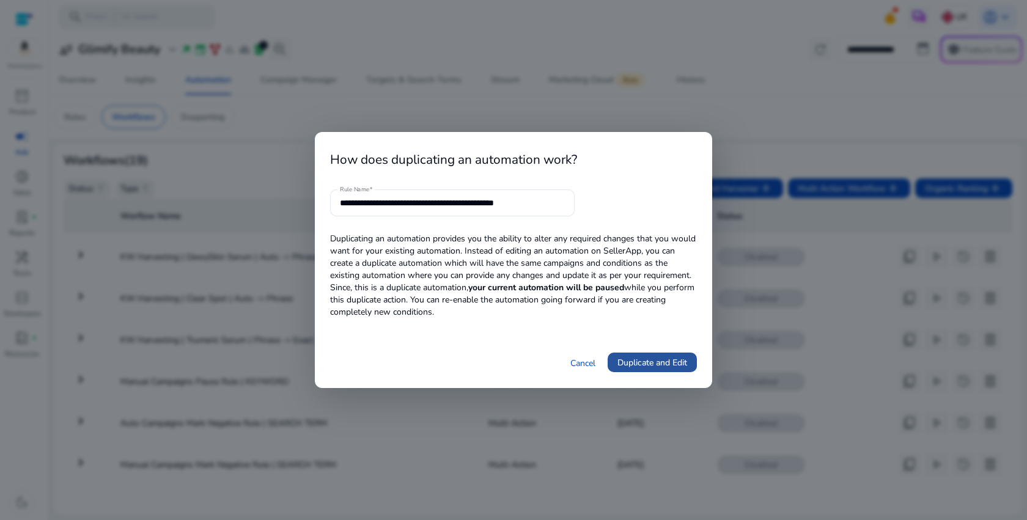
click at [666, 366] on span "Duplicate and Edit" at bounding box center [652, 362] width 70 height 13
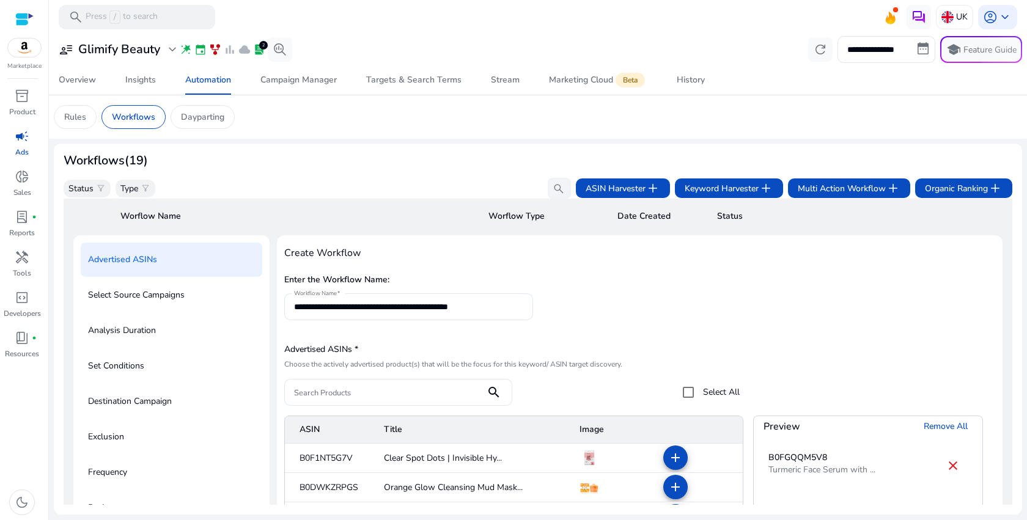
scroll to position [44, 0]
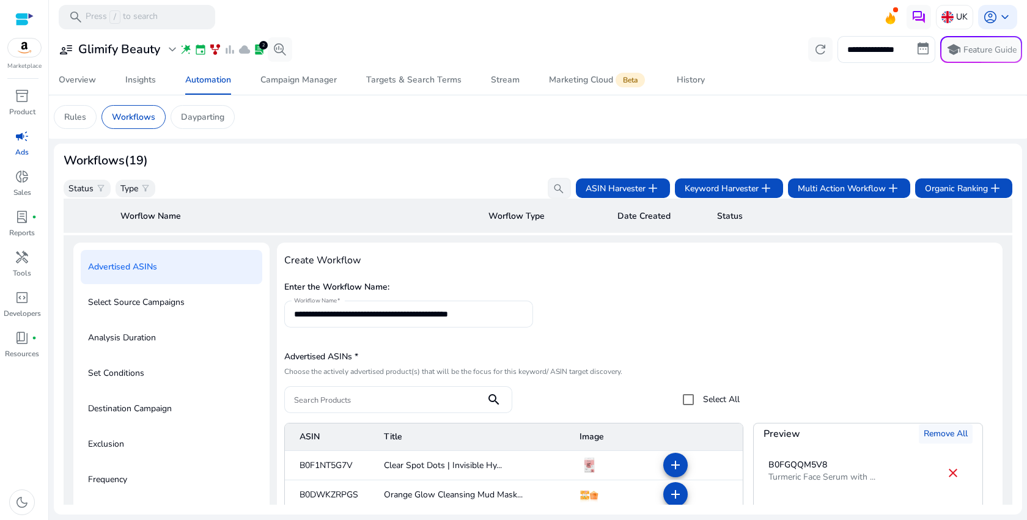
click at [945, 430] on span "Remove All" at bounding box center [945, 433] width 44 height 13
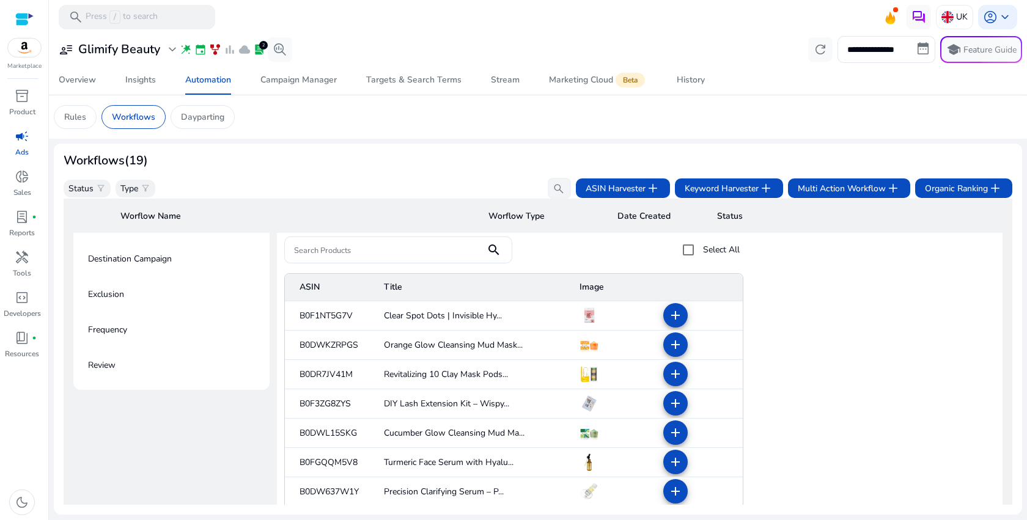
click at [785, 371] on div at bounding box center [868, 395] width 230 height 244
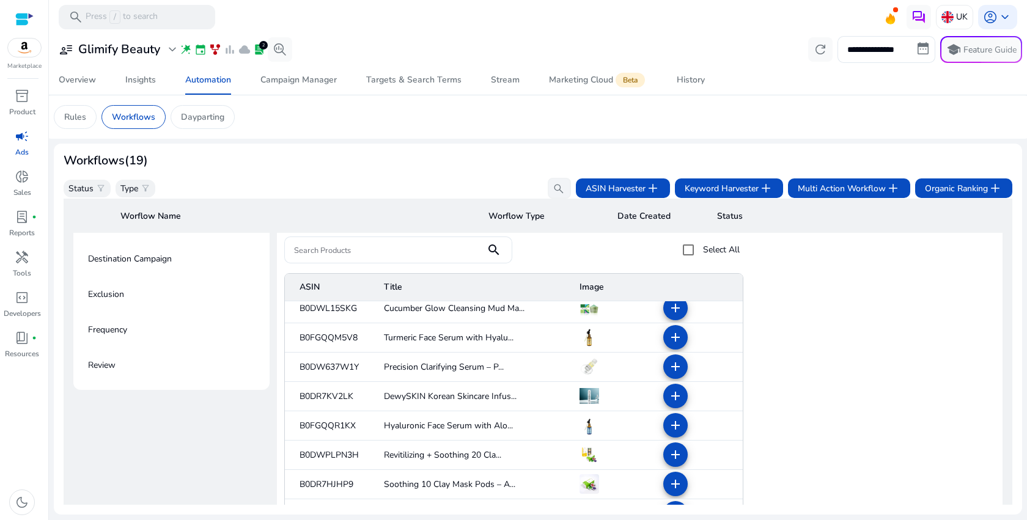
scroll to position [146, 0]
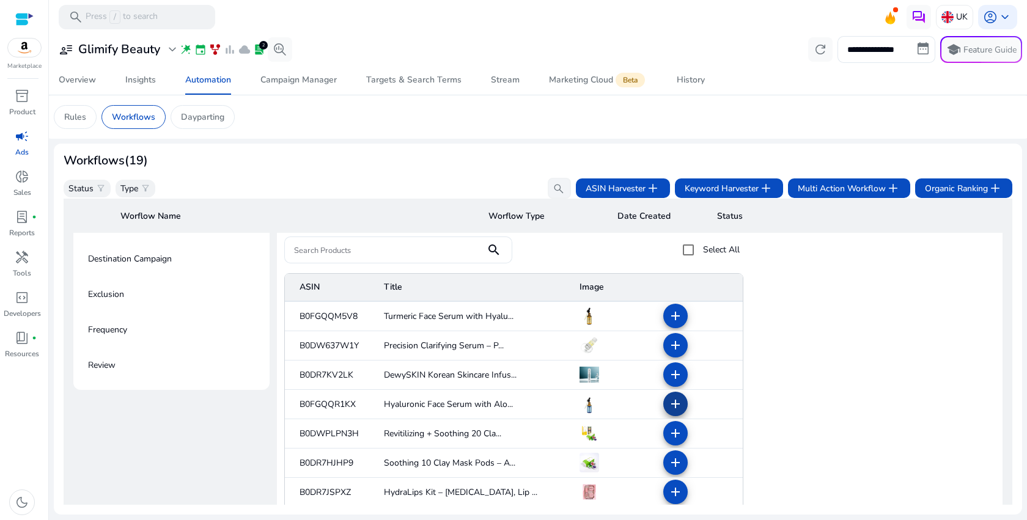
click at [672, 404] on mat-icon "add" at bounding box center [675, 404] width 15 height 15
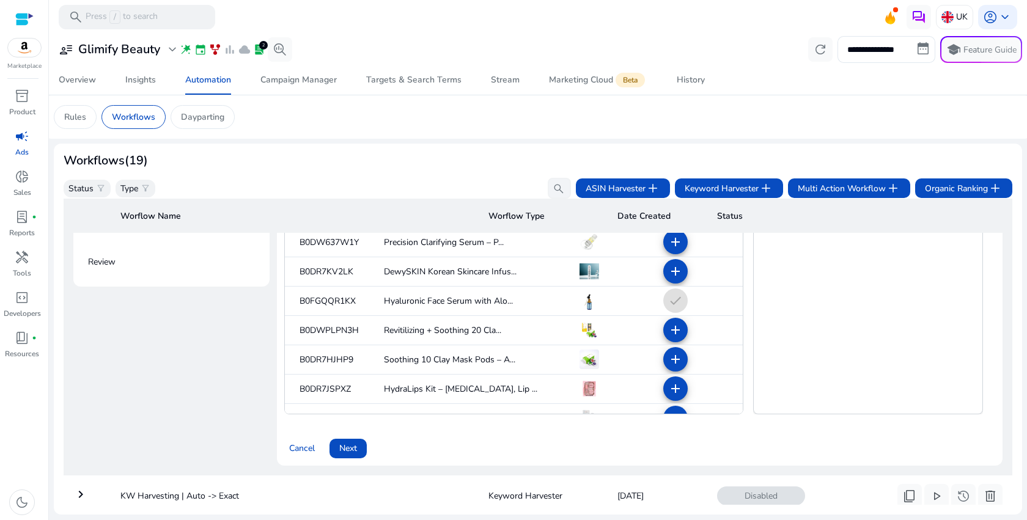
scroll to position [393, 0]
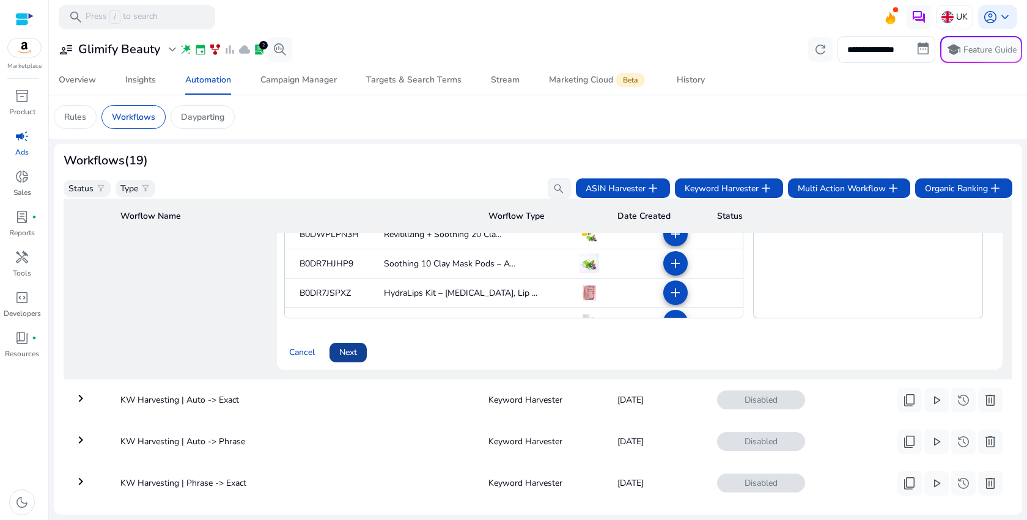
click at [348, 351] on span "Next" at bounding box center [348, 352] width 18 height 13
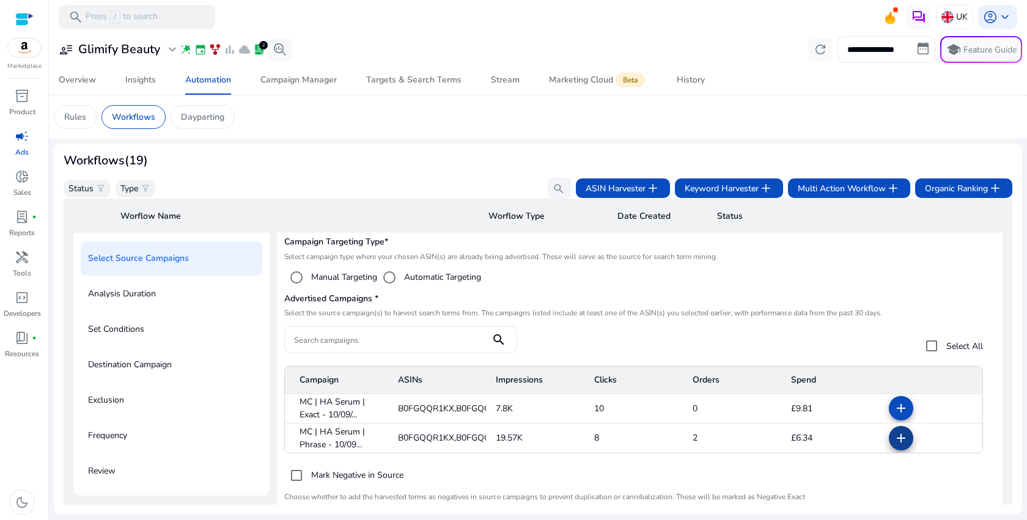
scroll to position [180, 0]
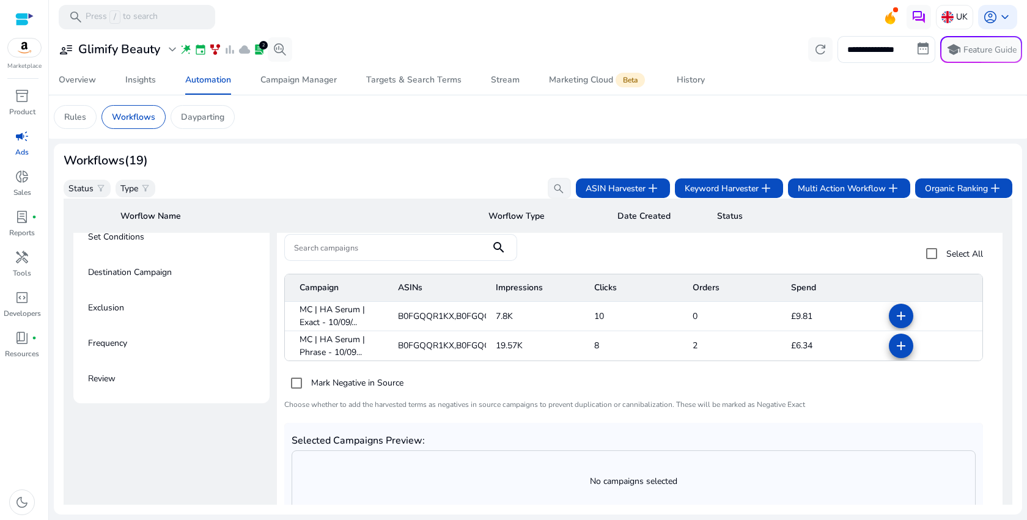
click at [893, 348] on mat-icon "add" at bounding box center [900, 346] width 15 height 15
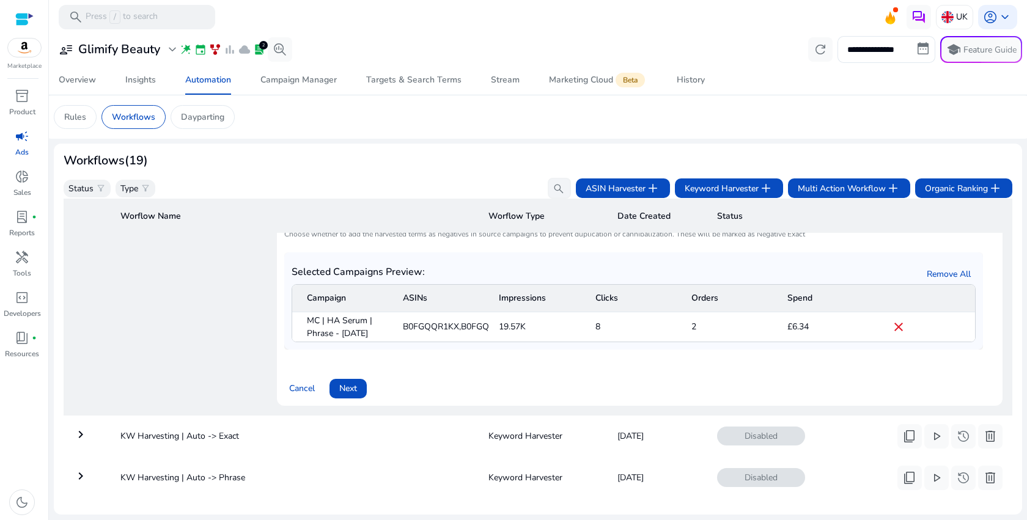
scroll to position [353, 0]
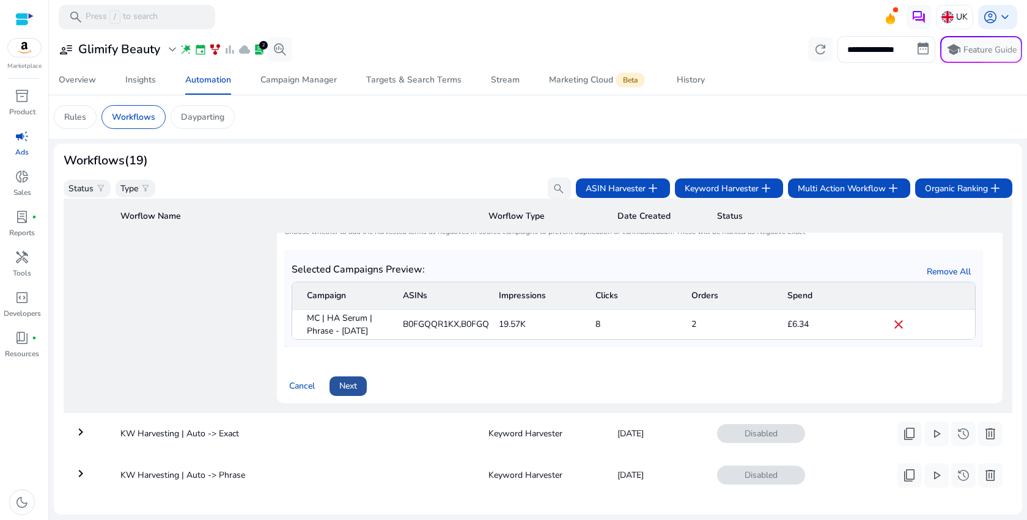
click at [352, 392] on span "Next" at bounding box center [348, 386] width 18 height 13
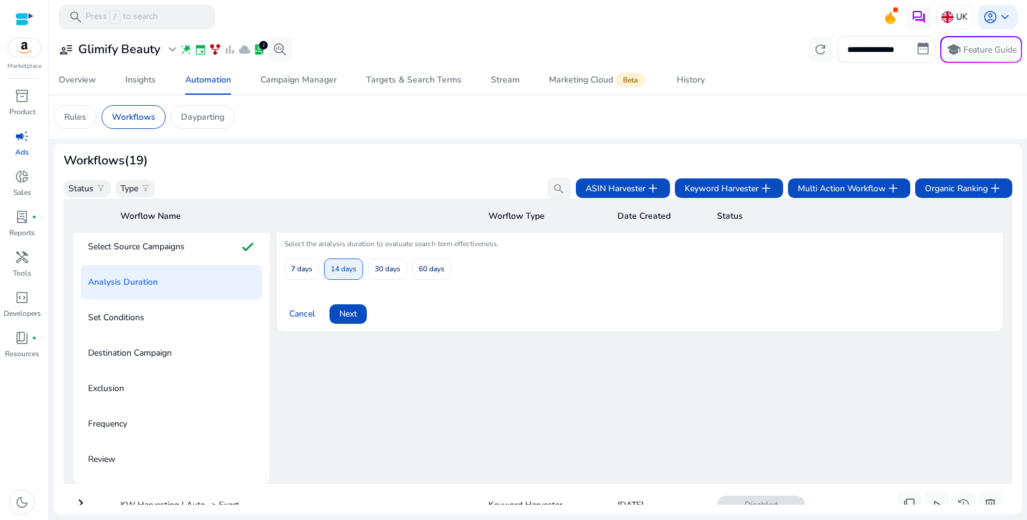
scroll to position [88, 0]
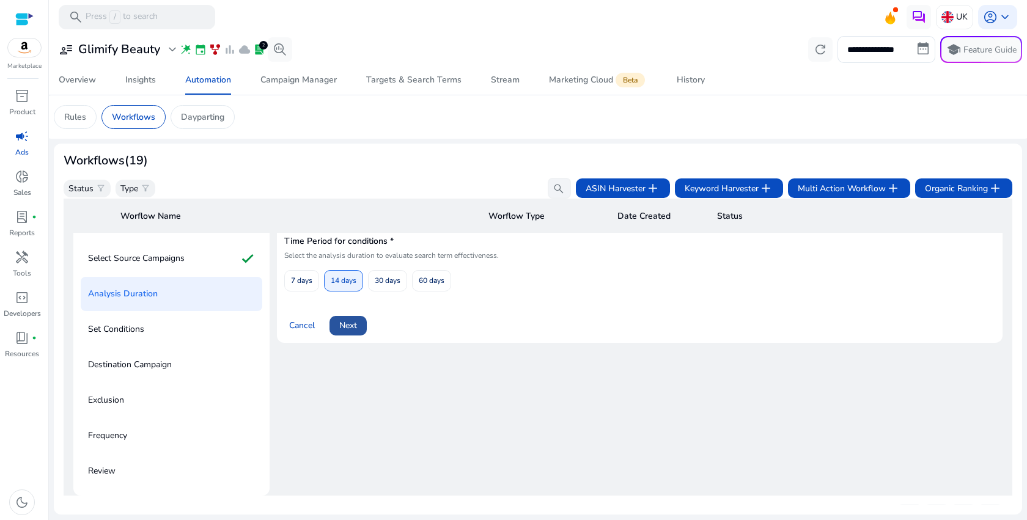
click at [351, 314] on span at bounding box center [347, 325] width 37 height 29
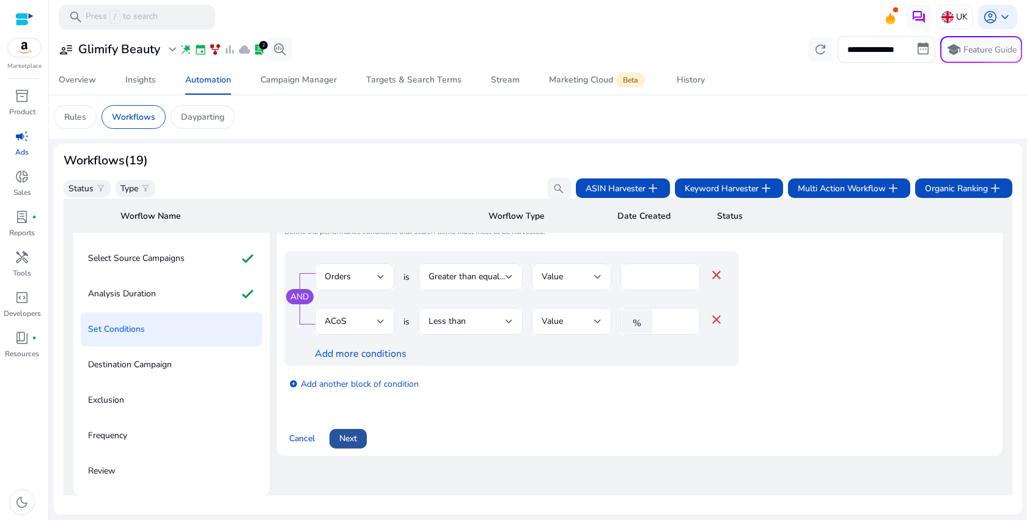
click at [356, 448] on span at bounding box center [347, 438] width 37 height 29
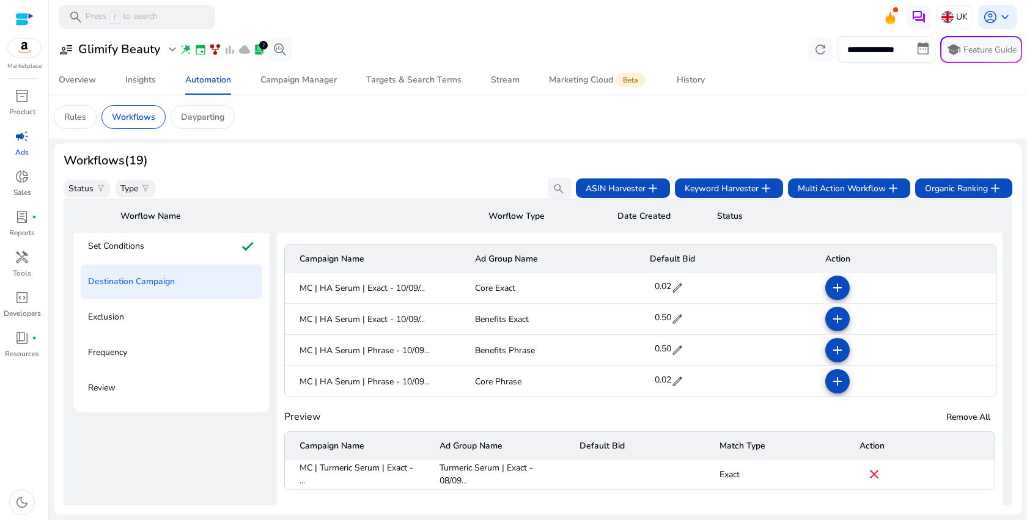
scroll to position [173, 0]
click at [969, 422] on span at bounding box center [968, 414] width 54 height 29
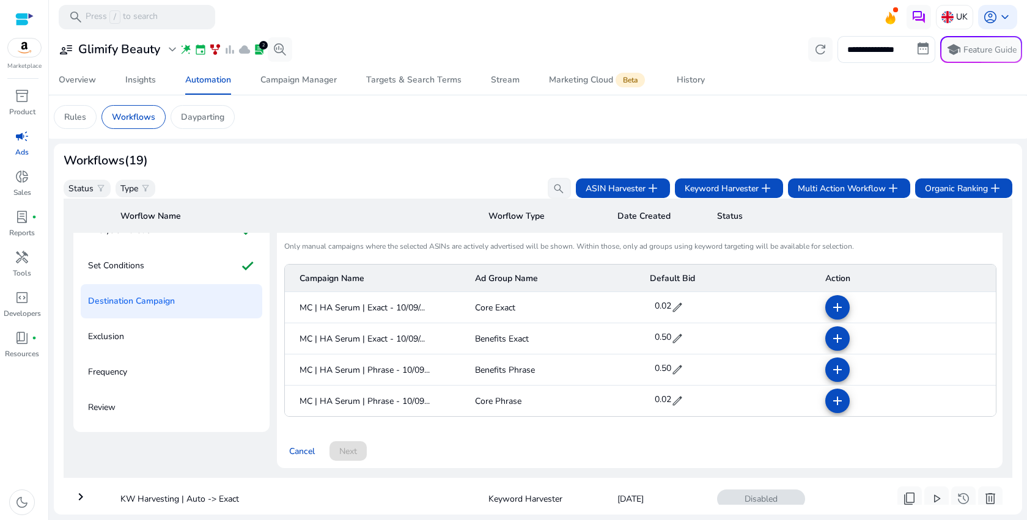
scroll to position [142, 0]
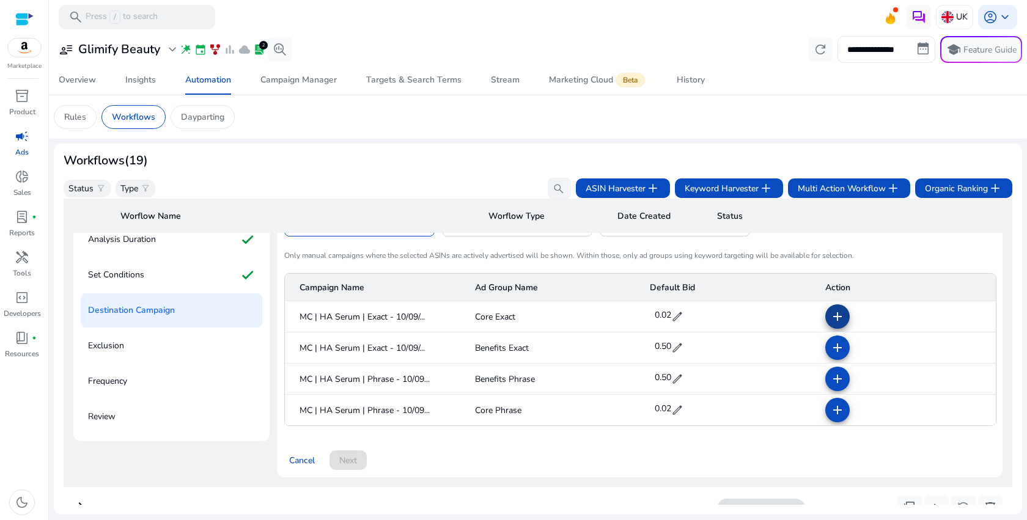
click at [838, 321] on mat-icon "add" at bounding box center [837, 316] width 15 height 15
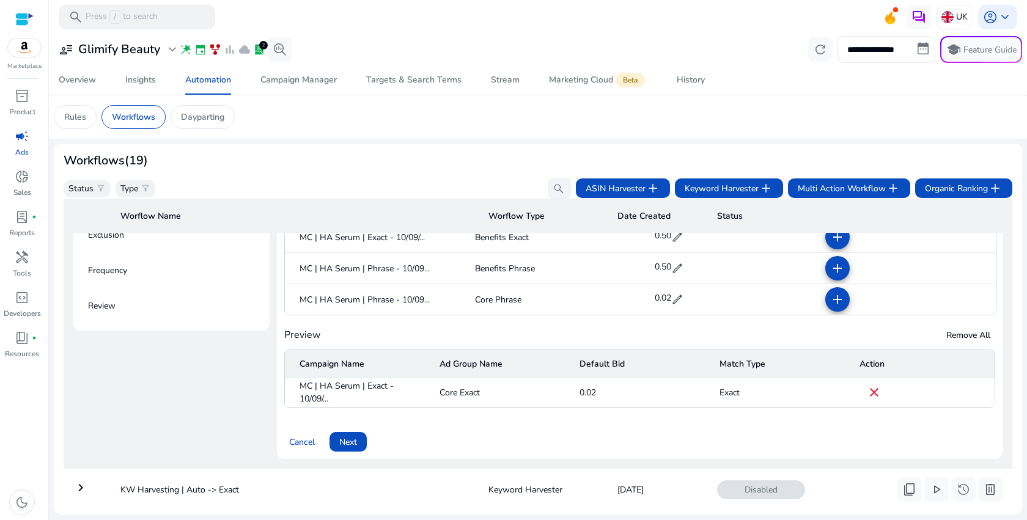
scroll to position [268, 0]
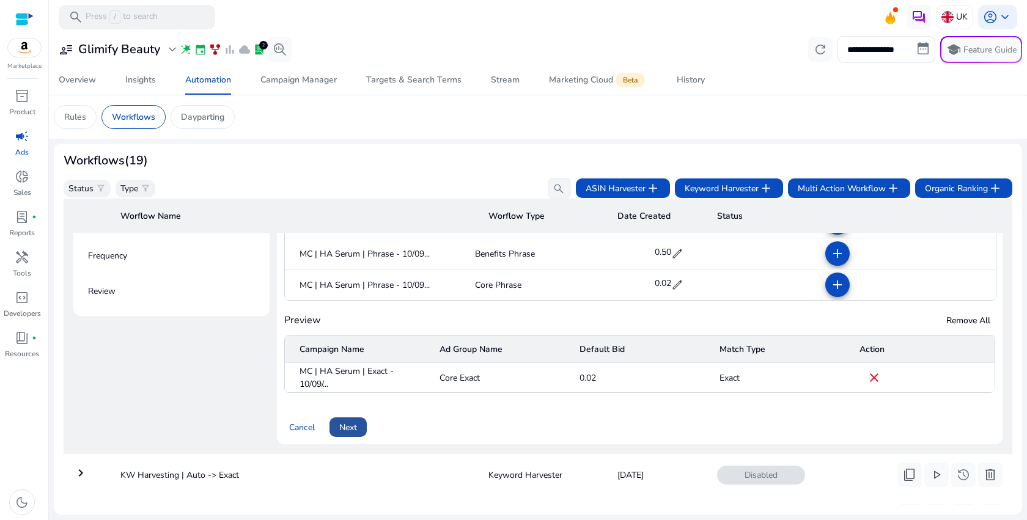
click at [356, 430] on span "Next" at bounding box center [348, 427] width 18 height 13
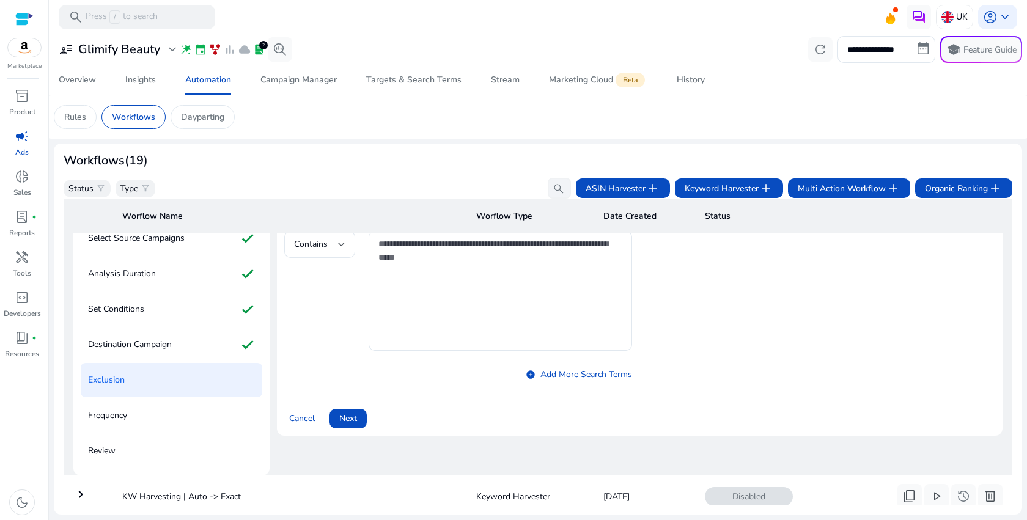
scroll to position [88, 0]
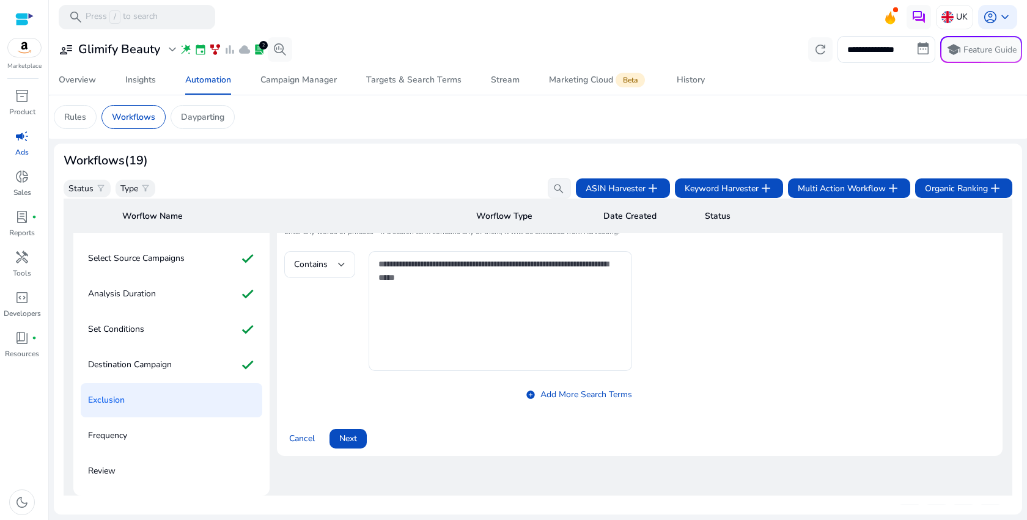
click at [356, 430] on span at bounding box center [347, 438] width 37 height 29
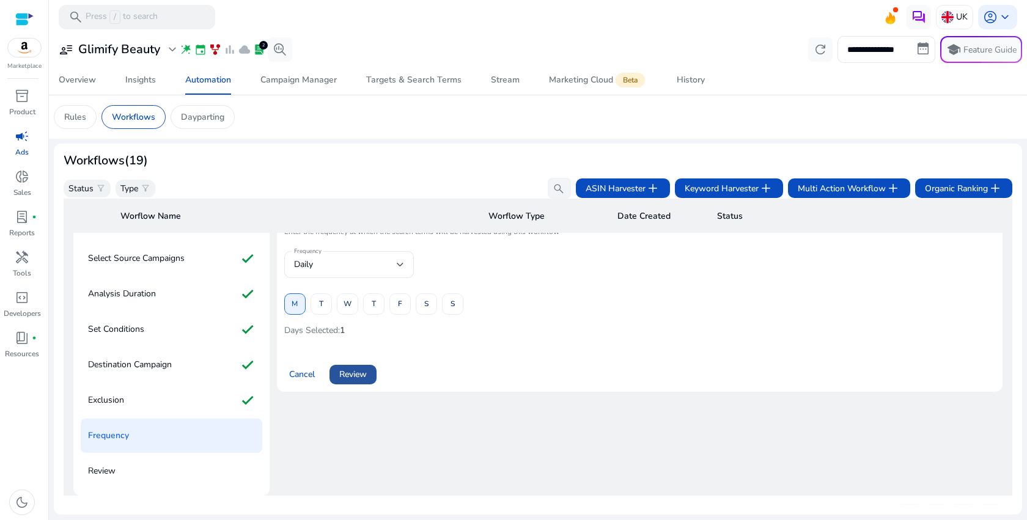
click at [357, 381] on span "Review" at bounding box center [353, 374] width 28 height 13
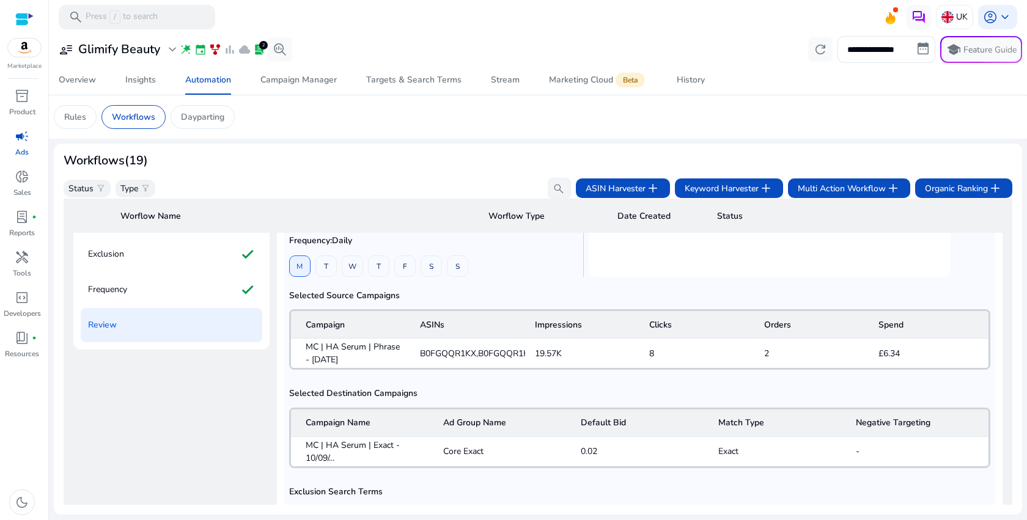
scroll to position [346, 0]
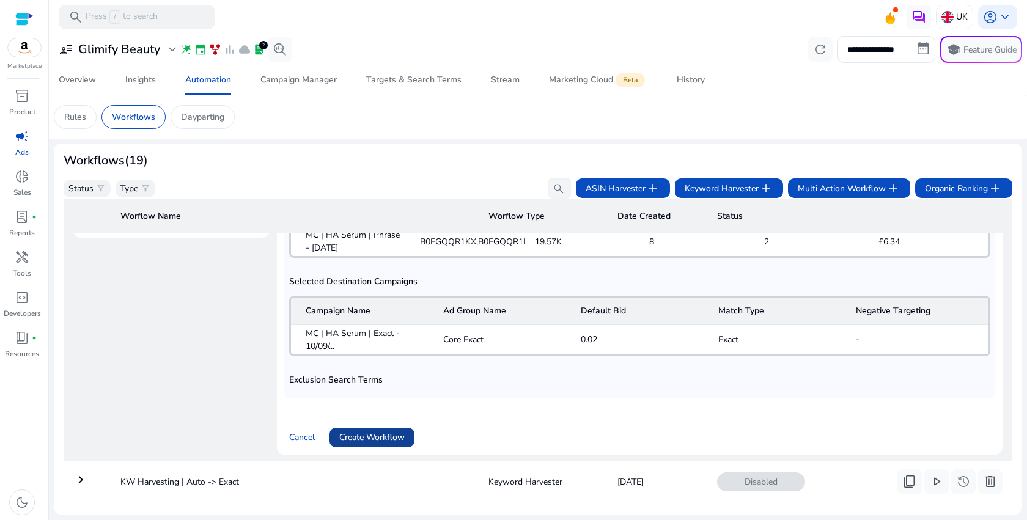
click at [383, 435] on span "Create Workflow" at bounding box center [371, 437] width 65 height 13
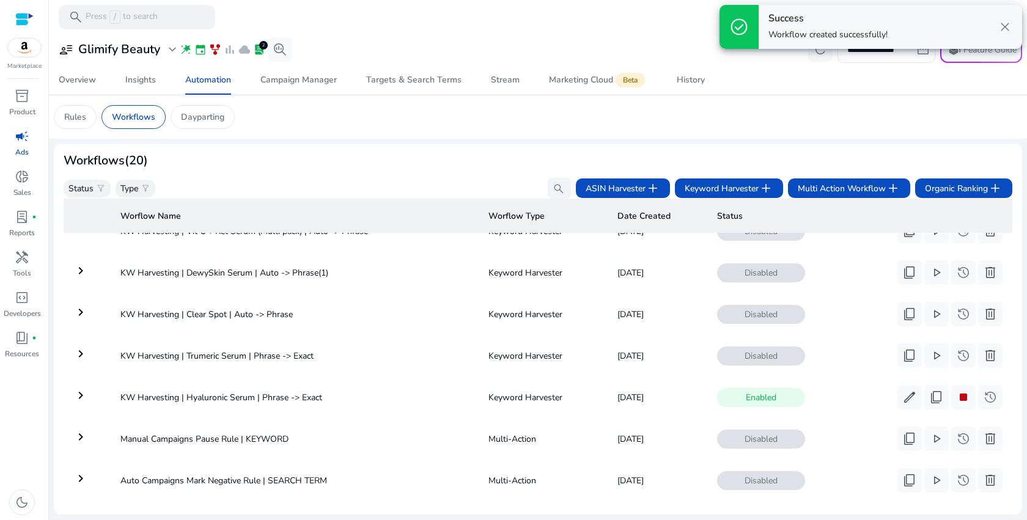
scroll to position [593, 0]
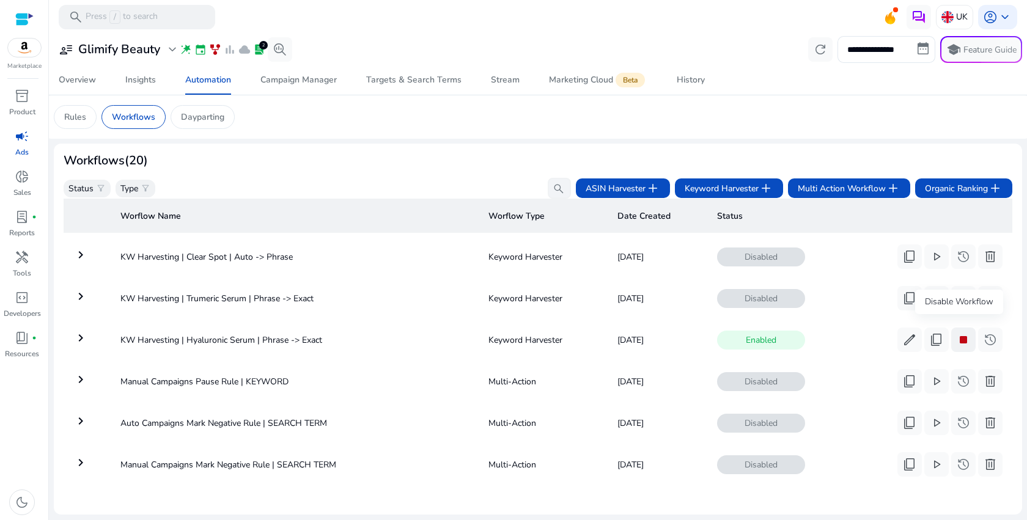
click at [961, 334] on span "stop" at bounding box center [963, 339] width 15 height 15
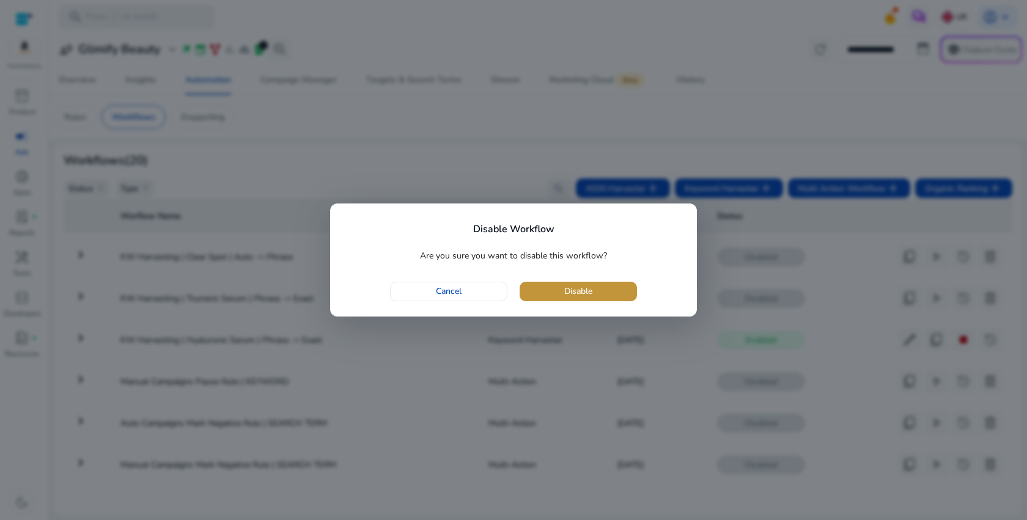
click at [606, 296] on span "button" at bounding box center [577, 291] width 117 height 29
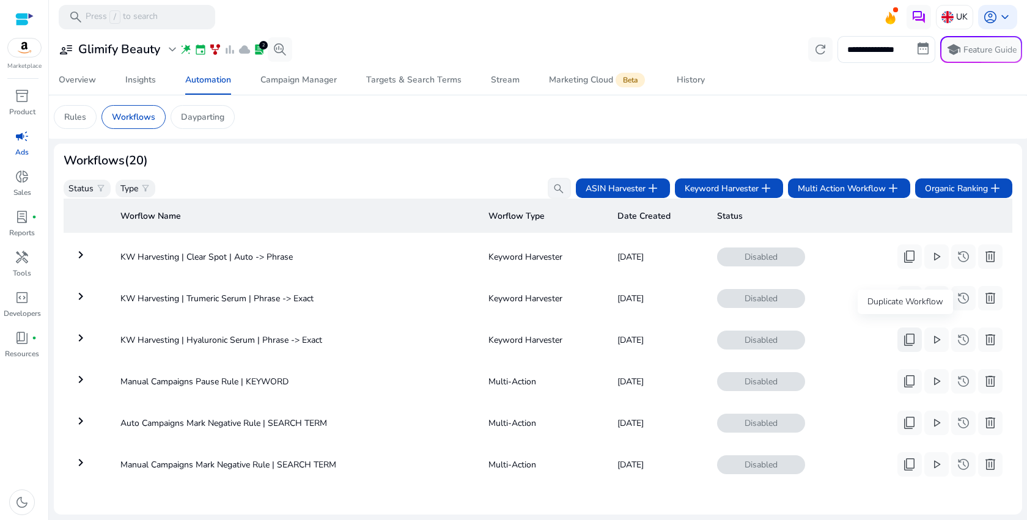
click at [904, 336] on span "content_copy" at bounding box center [909, 339] width 15 height 15
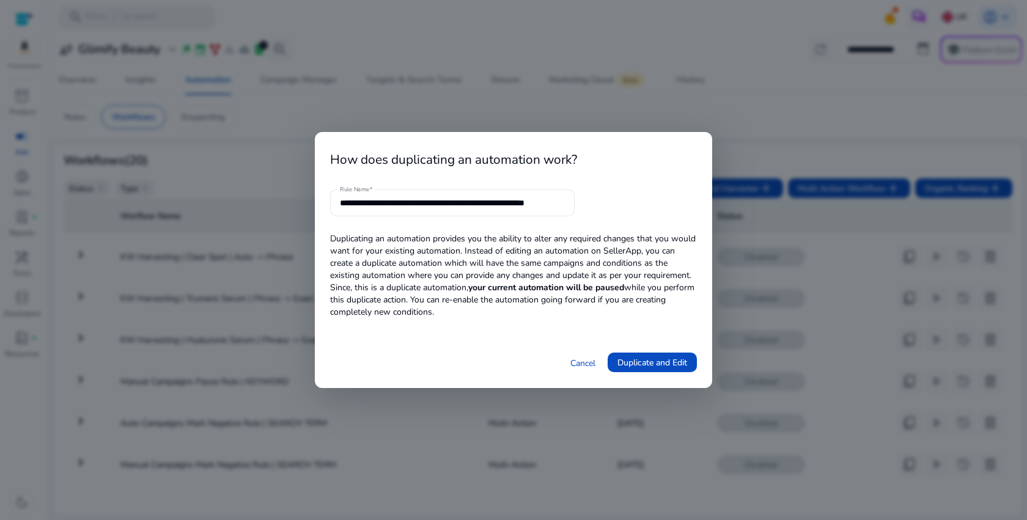
scroll to position [0, 0]
drag, startPoint x: 405, startPoint y: 205, endPoint x: 472, endPoint y: 205, distance: 66.6
click at [471, 205] on input "**********" at bounding box center [452, 202] width 225 height 13
paste input "*"
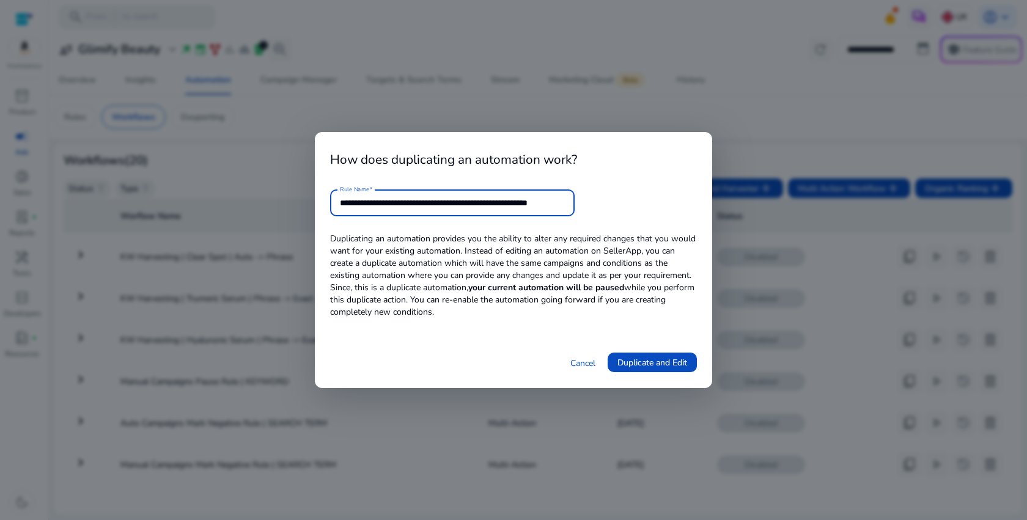
drag, startPoint x: 543, startPoint y: 203, endPoint x: 691, endPoint y: 203, distance: 147.3
click at [691, 203] on form "**********" at bounding box center [513, 202] width 367 height 27
type input "**********"
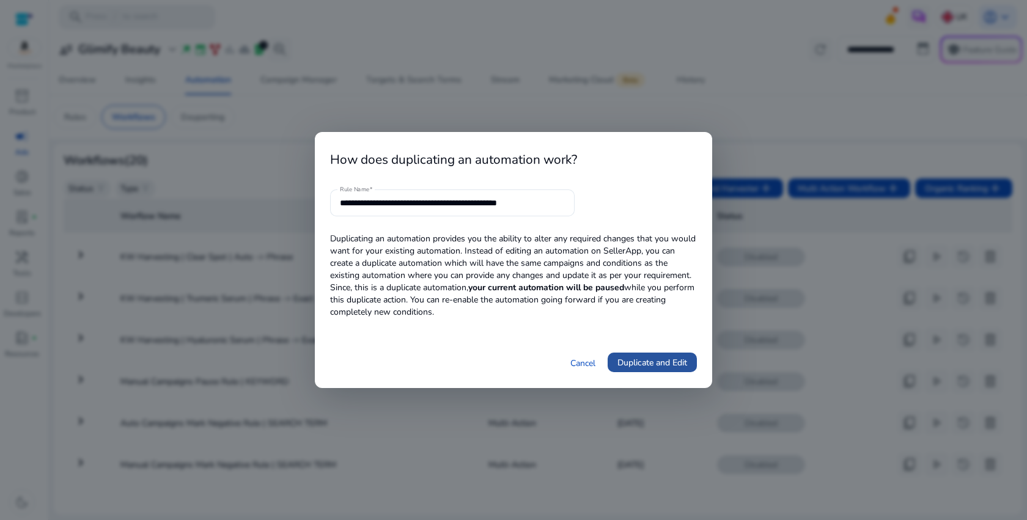
click at [667, 365] on span "Duplicate and Edit" at bounding box center [652, 362] width 70 height 13
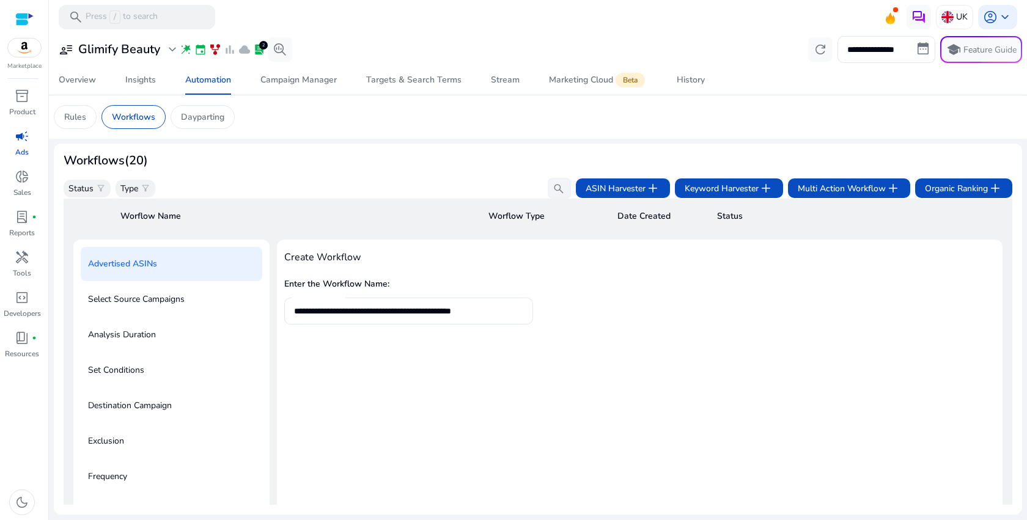
scroll to position [44, 0]
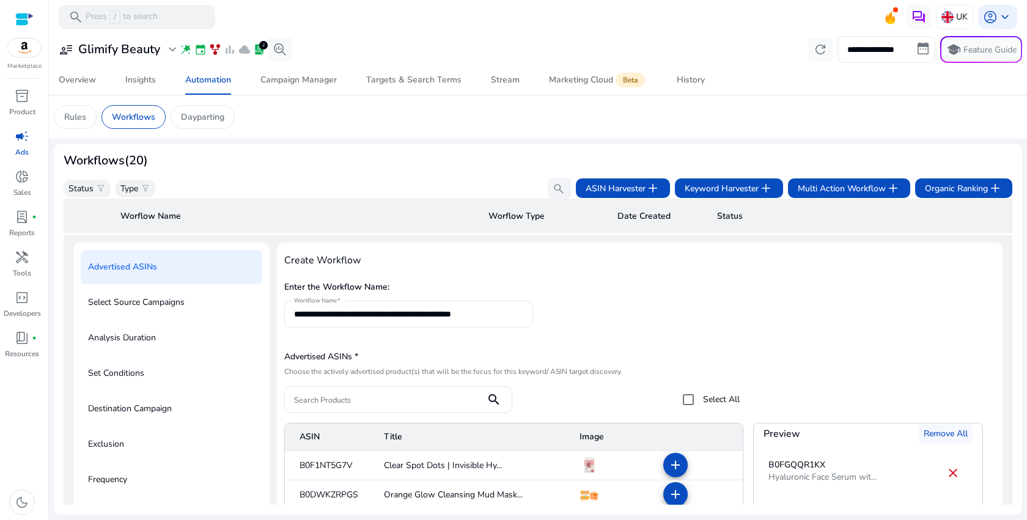
click at [928, 440] on span "Remove All" at bounding box center [945, 433] width 44 height 13
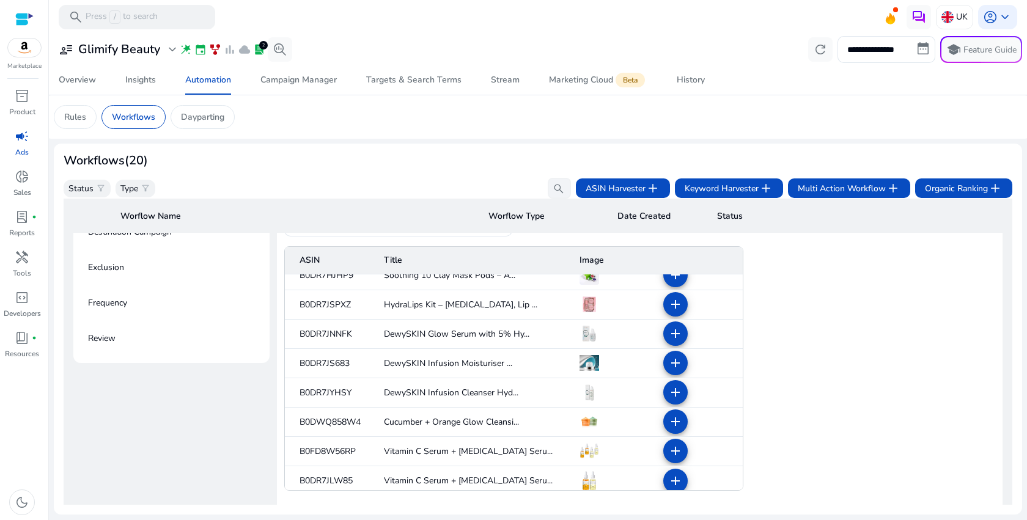
scroll to position [312, 0]
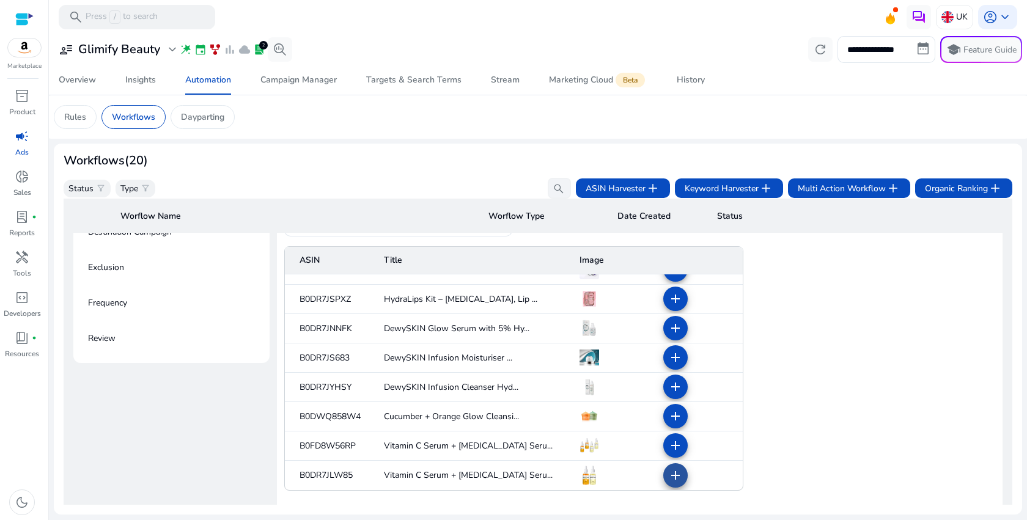
click at [668, 482] on mat-icon "add" at bounding box center [675, 475] width 15 height 15
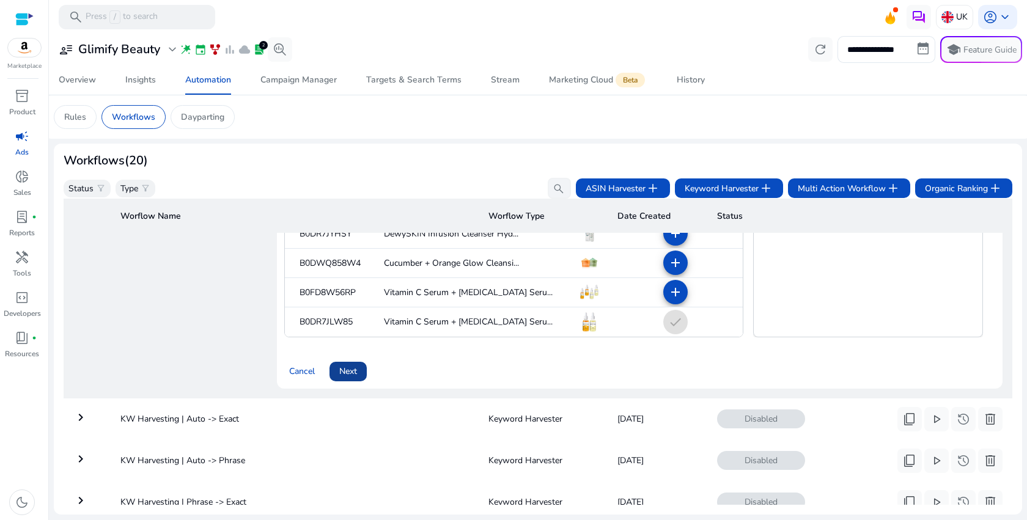
click at [361, 369] on span at bounding box center [347, 371] width 37 height 29
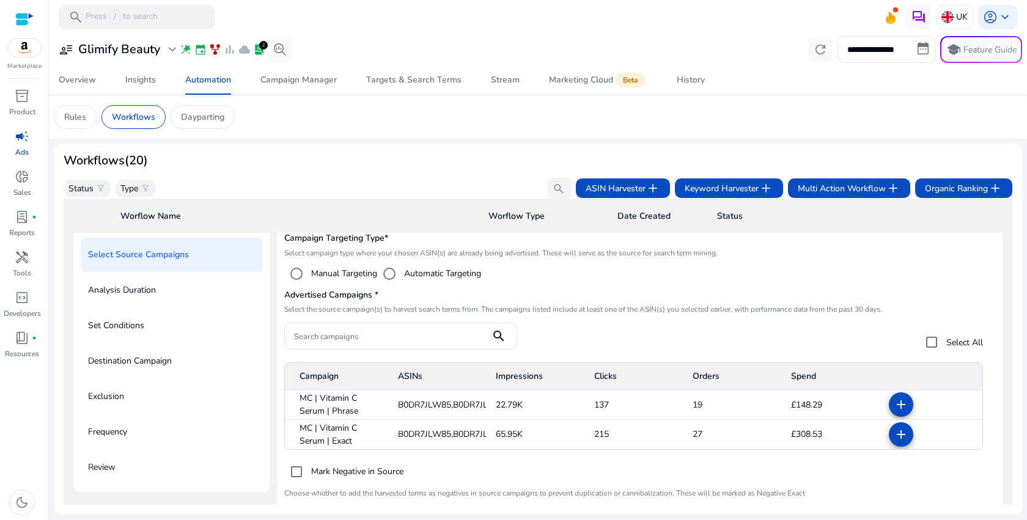
scroll to position [88, 0]
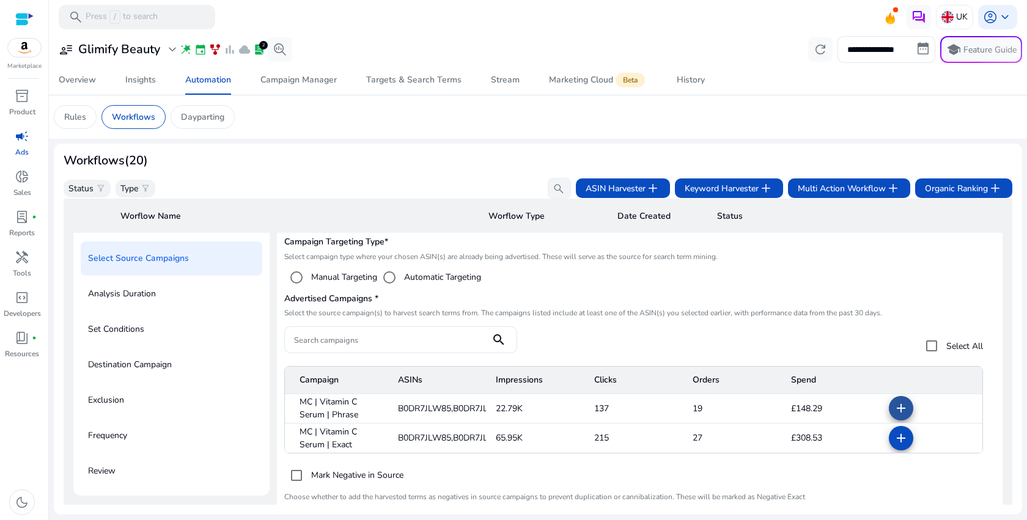
click at [889, 414] on span at bounding box center [900, 408] width 29 height 29
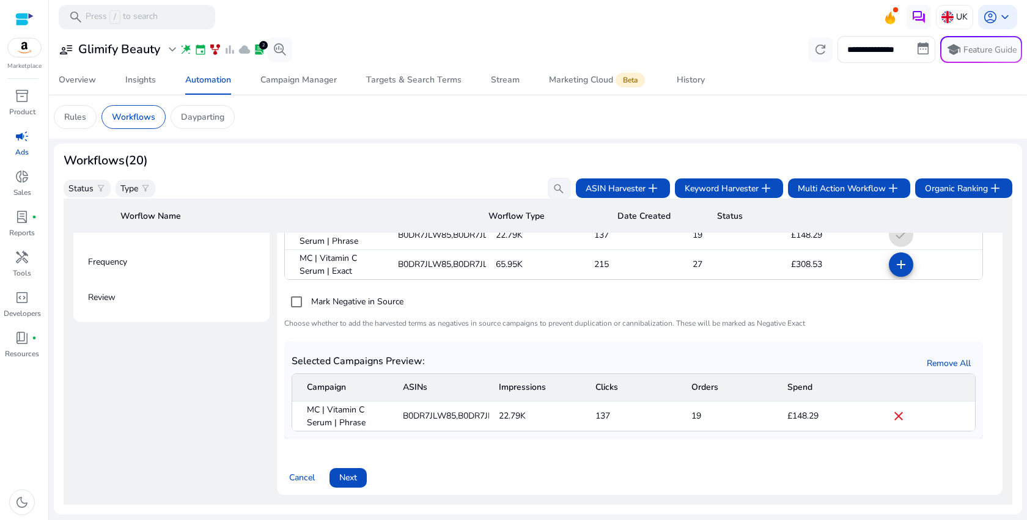
scroll to position [263, 0]
click at [354, 478] on span "Next" at bounding box center [348, 476] width 18 height 13
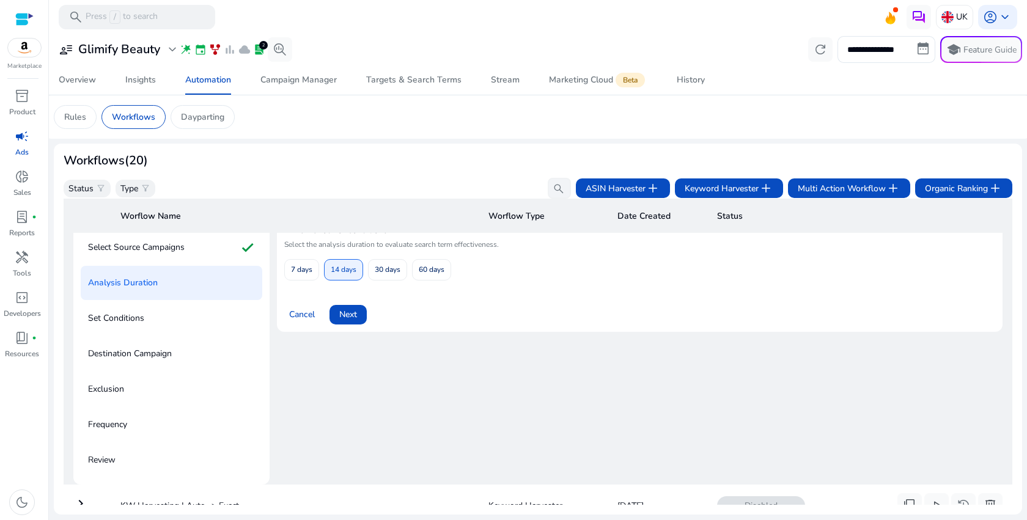
scroll to position [88, 0]
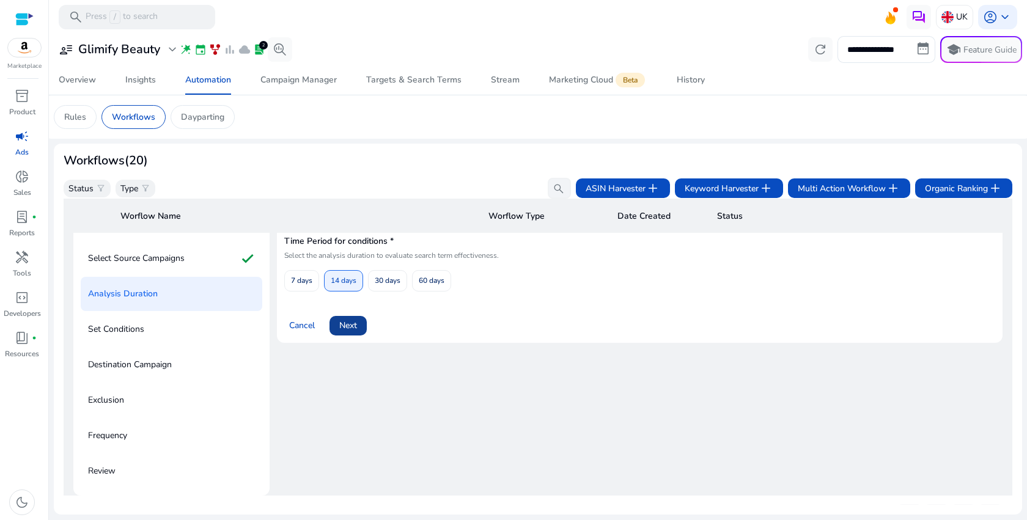
click at [340, 326] on span "Next" at bounding box center [348, 325] width 18 height 13
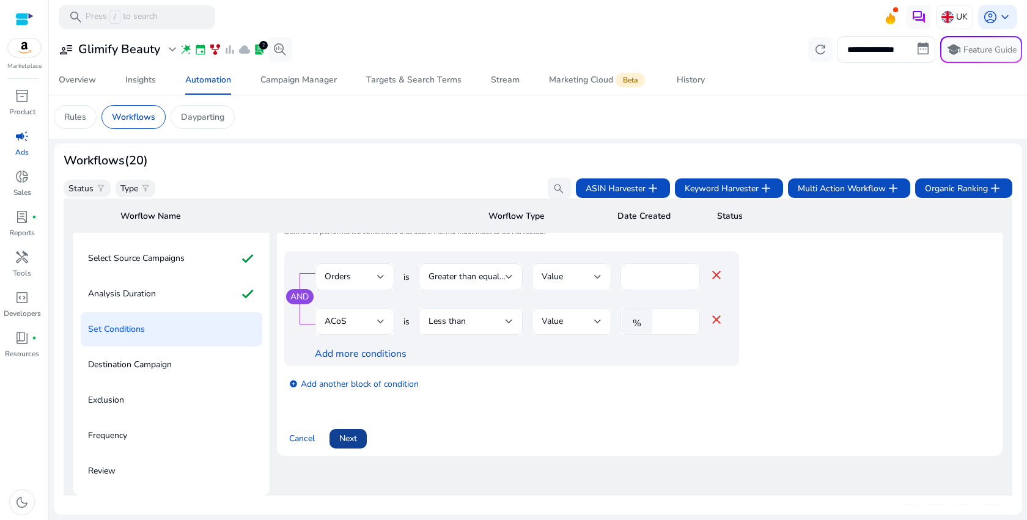
click at [334, 444] on span at bounding box center [347, 438] width 37 height 29
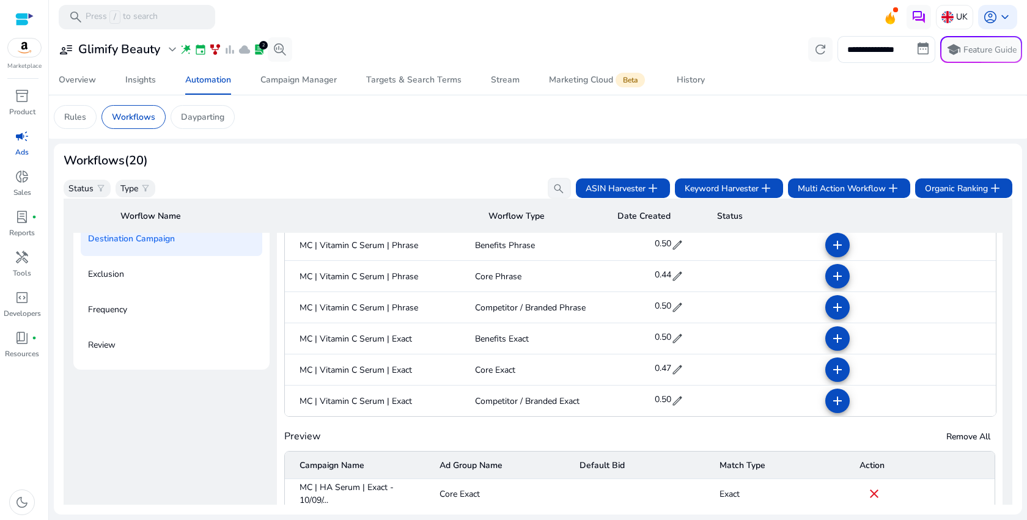
scroll to position [199, 0]
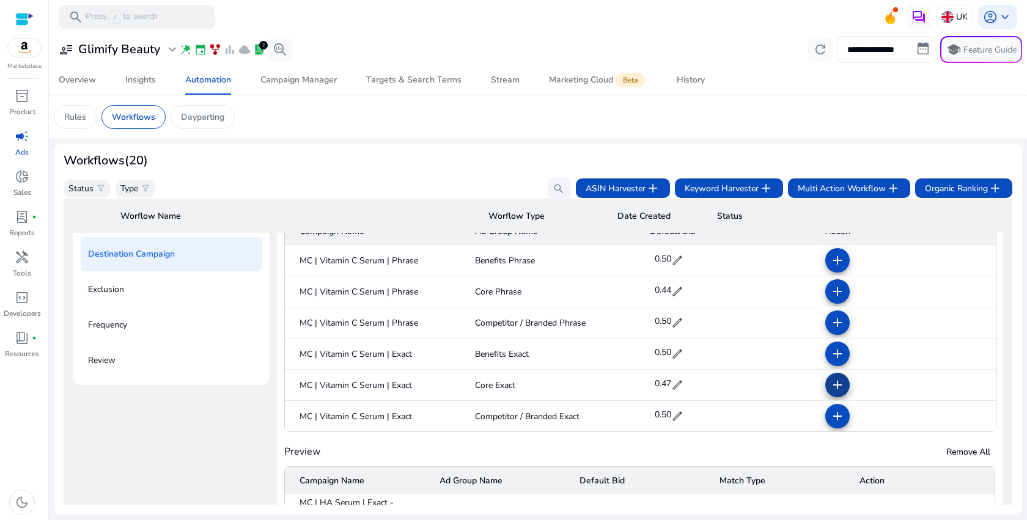
click at [834, 391] on mat-icon "add" at bounding box center [837, 385] width 15 height 15
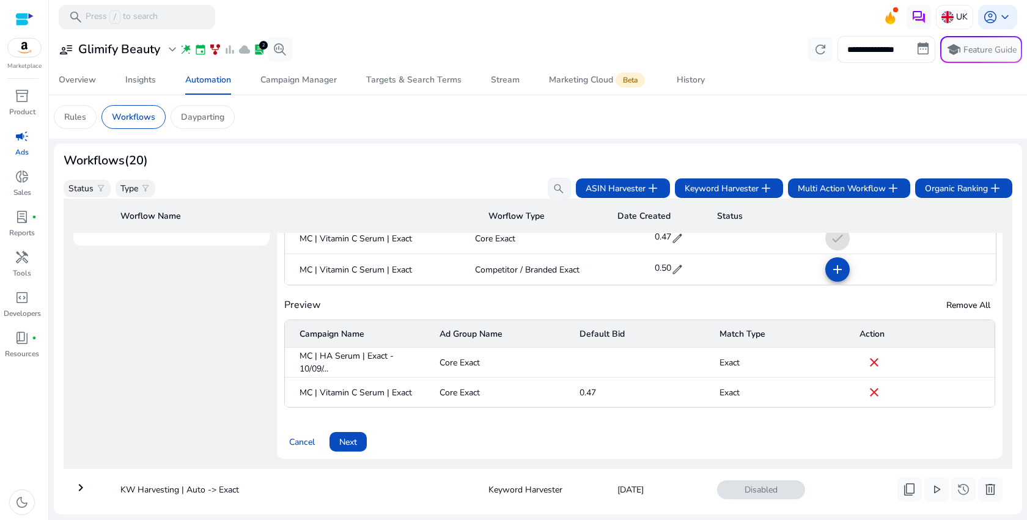
scroll to position [365, 0]
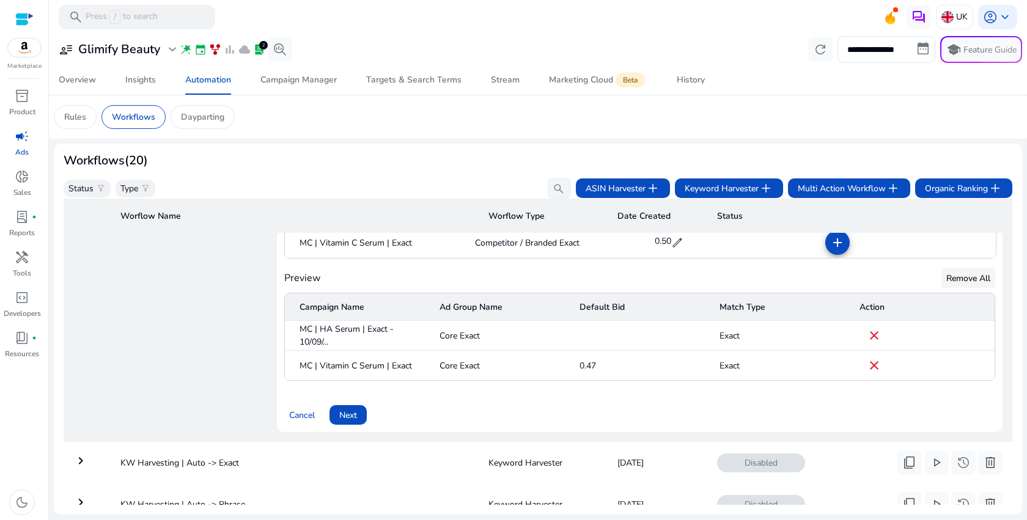
click at [941, 285] on span at bounding box center [968, 277] width 54 height 29
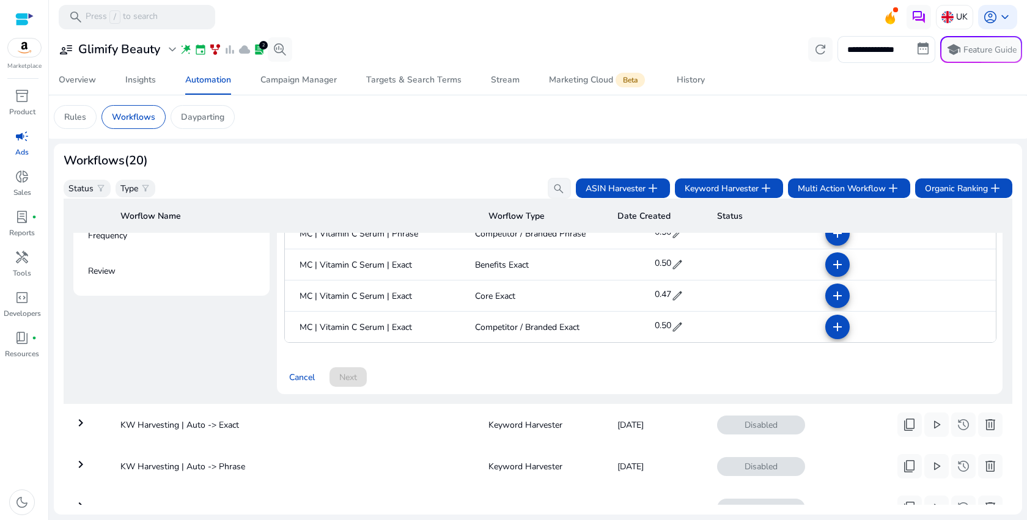
scroll to position [287, 0]
click at [836, 300] on mat-icon "add" at bounding box center [837, 297] width 15 height 15
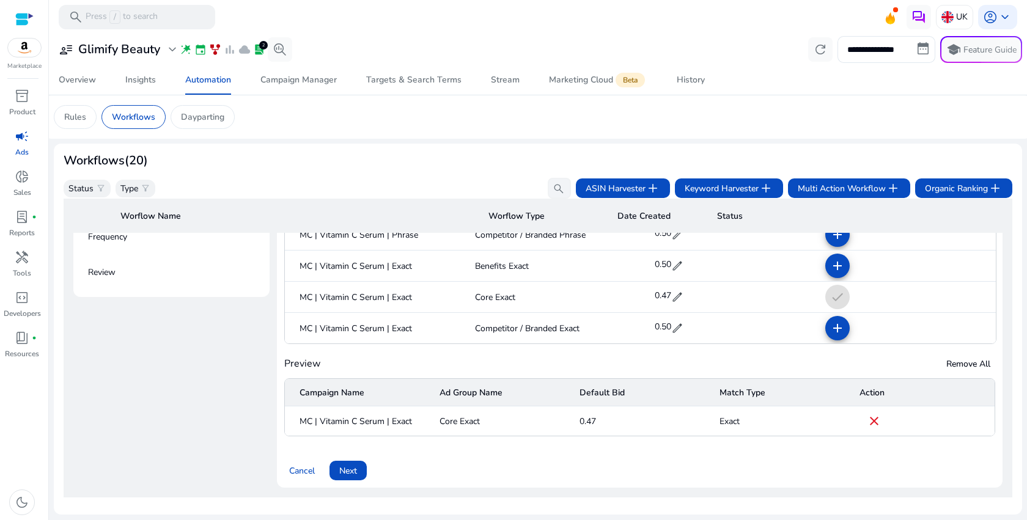
scroll to position [362, 0]
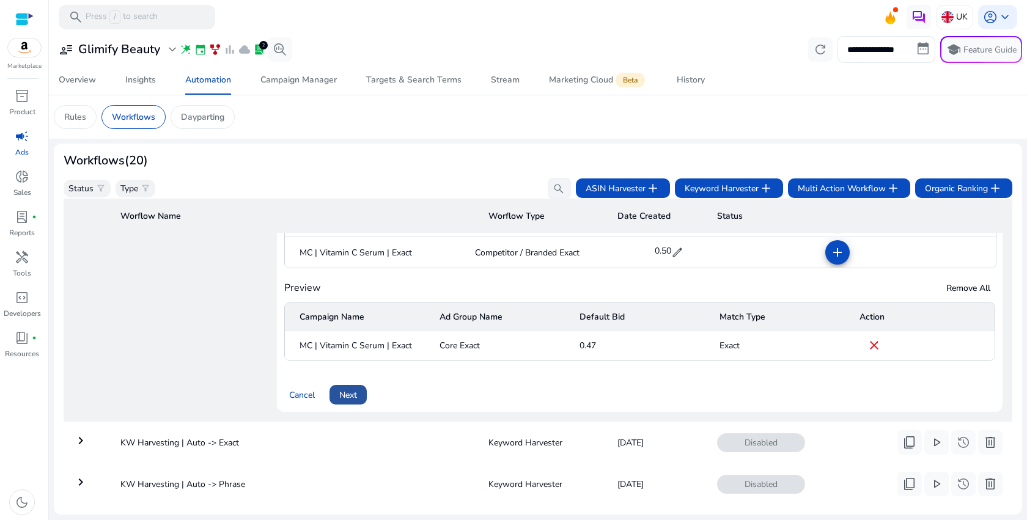
click at [343, 397] on span "Next" at bounding box center [348, 395] width 18 height 13
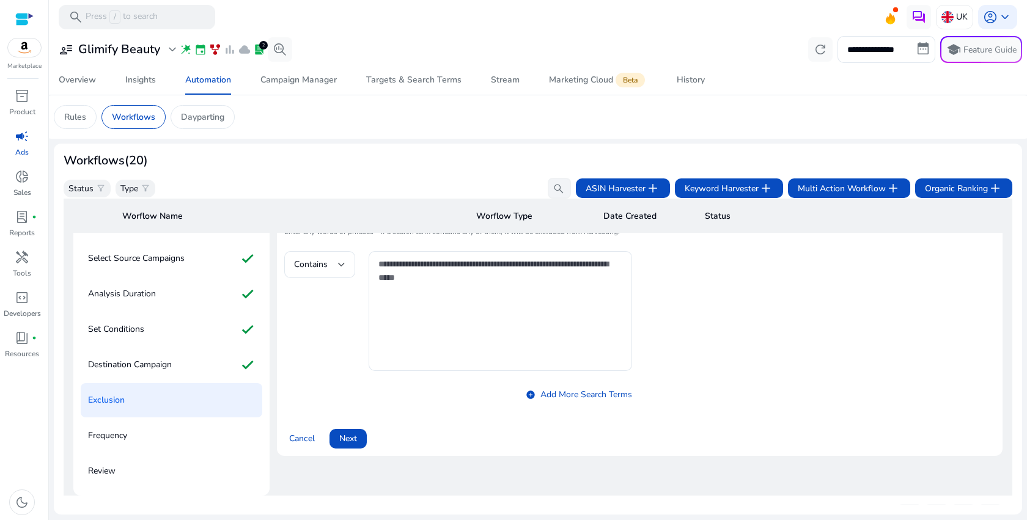
scroll to position [88, 0]
click at [357, 440] on span at bounding box center [347, 438] width 37 height 29
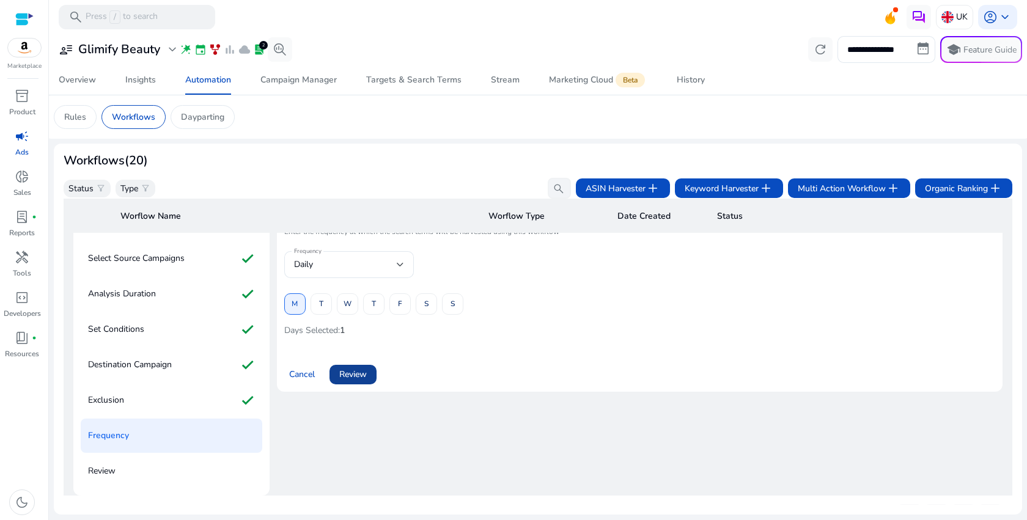
click at [357, 381] on span "Review" at bounding box center [353, 374] width 28 height 13
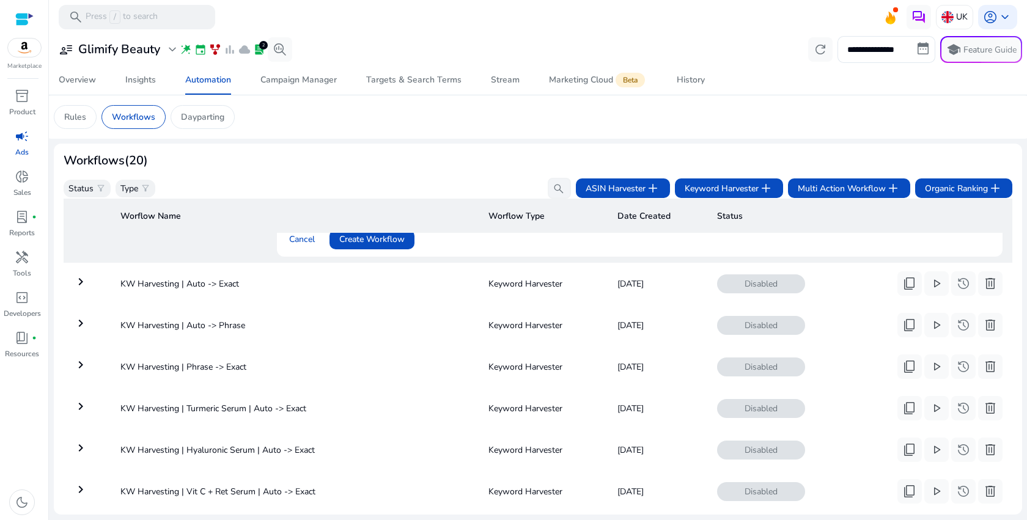
scroll to position [502, 0]
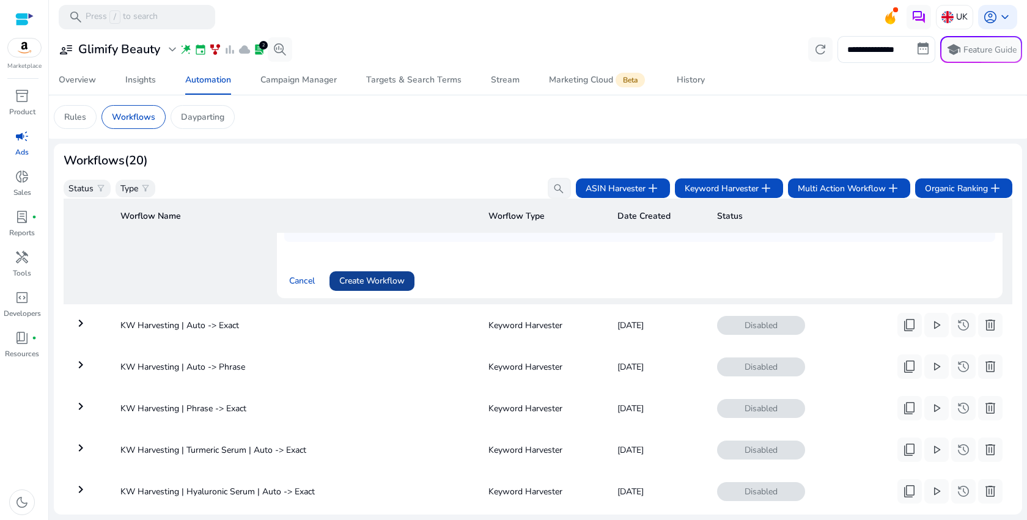
click at [383, 274] on span "Create Workflow" at bounding box center [371, 280] width 65 height 13
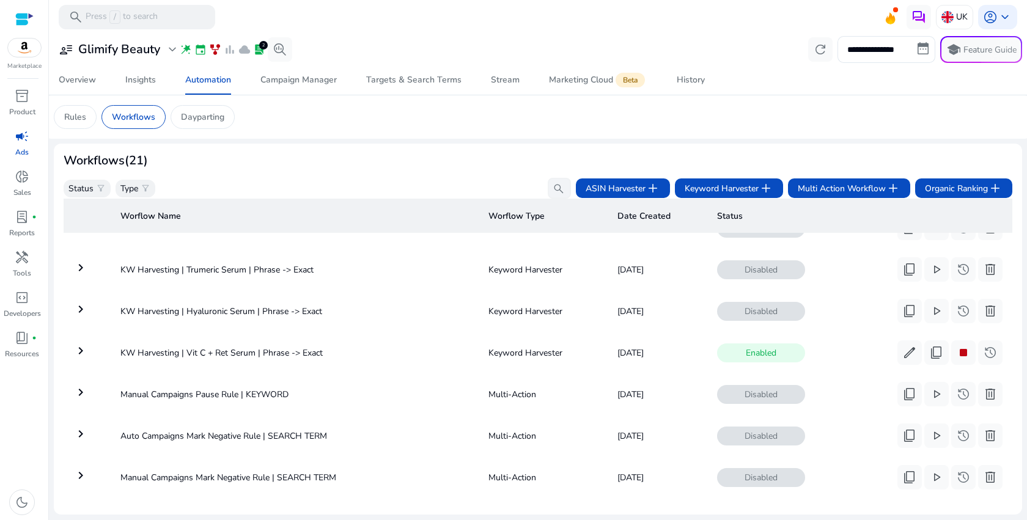
scroll to position [613, 0]
click at [959, 356] on span "stop" at bounding box center [963, 352] width 15 height 15
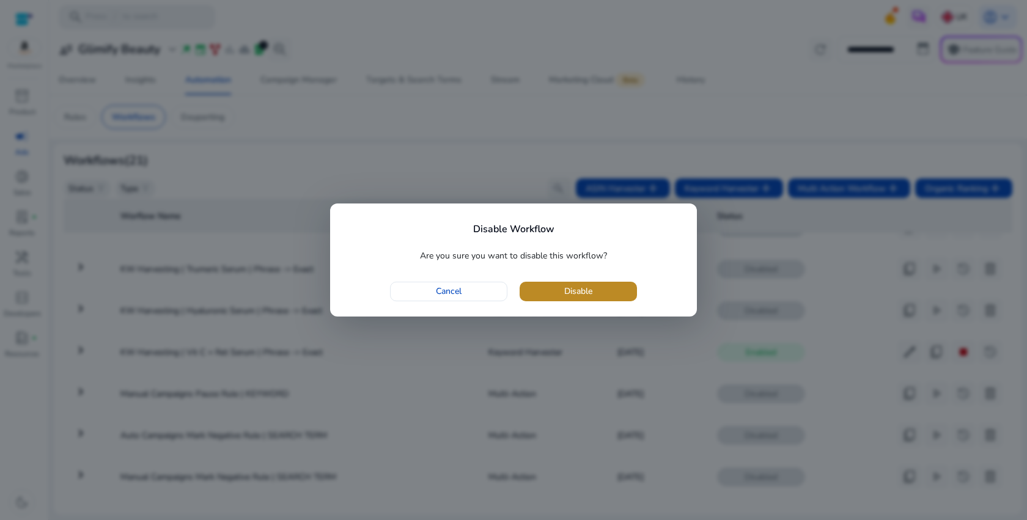
click at [572, 295] on span "Disable" at bounding box center [578, 291] width 28 height 13
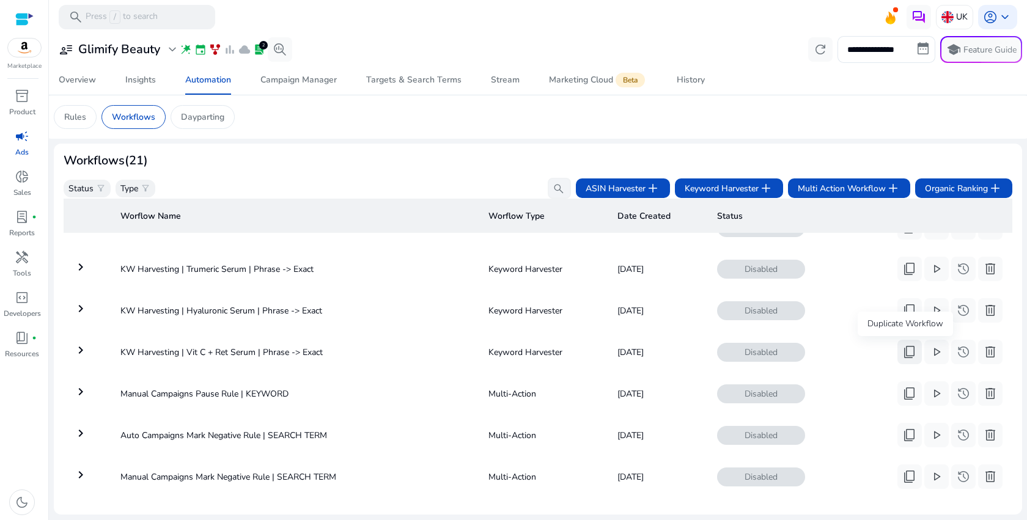
click at [904, 356] on span "content_copy" at bounding box center [909, 352] width 15 height 15
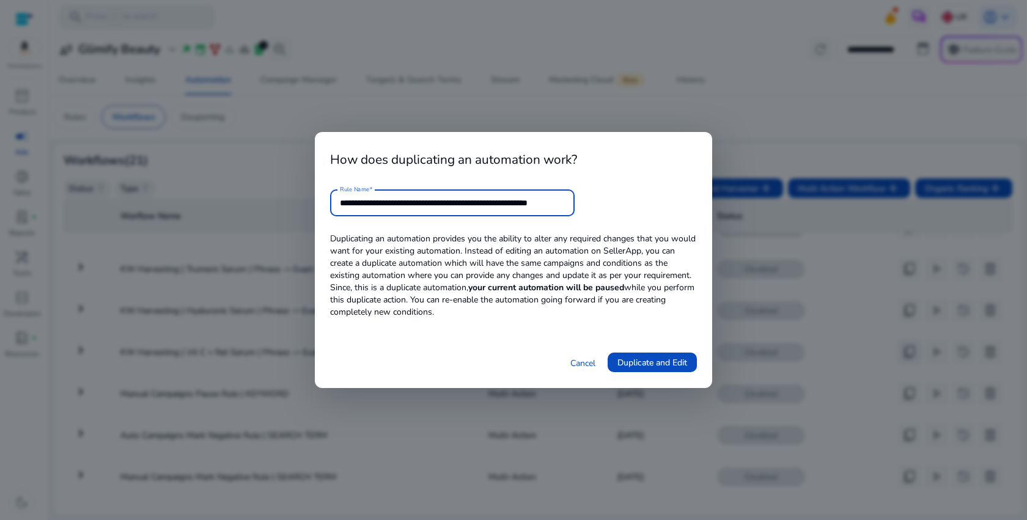
scroll to position [0, 16]
drag, startPoint x: 523, startPoint y: 204, endPoint x: 639, endPoint y: 204, distance: 116.7
click at [639, 204] on form "**********" at bounding box center [513, 202] width 367 height 27
drag, startPoint x: 405, startPoint y: 205, endPoint x: 471, endPoint y: 208, distance: 66.1
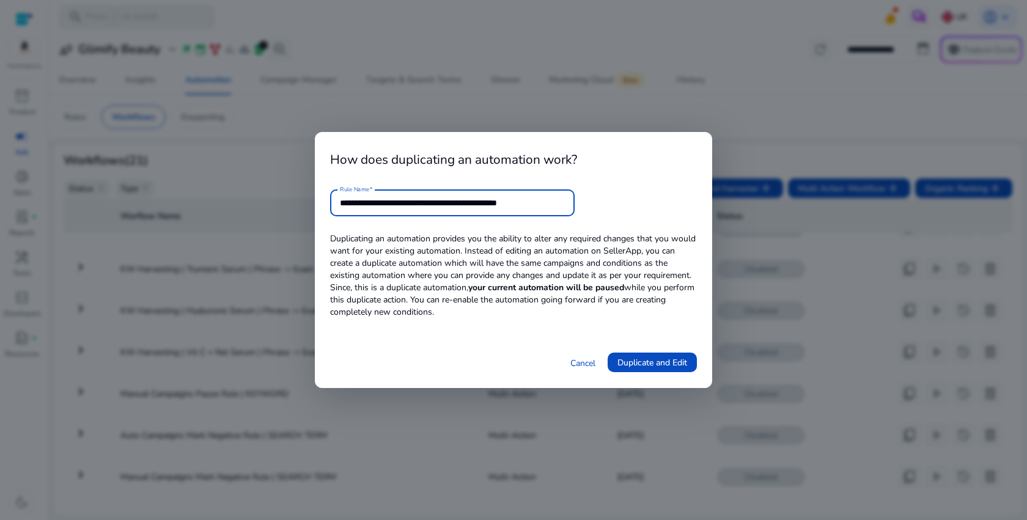
click at [471, 208] on input "**********" at bounding box center [452, 202] width 225 height 13
type input "**********"
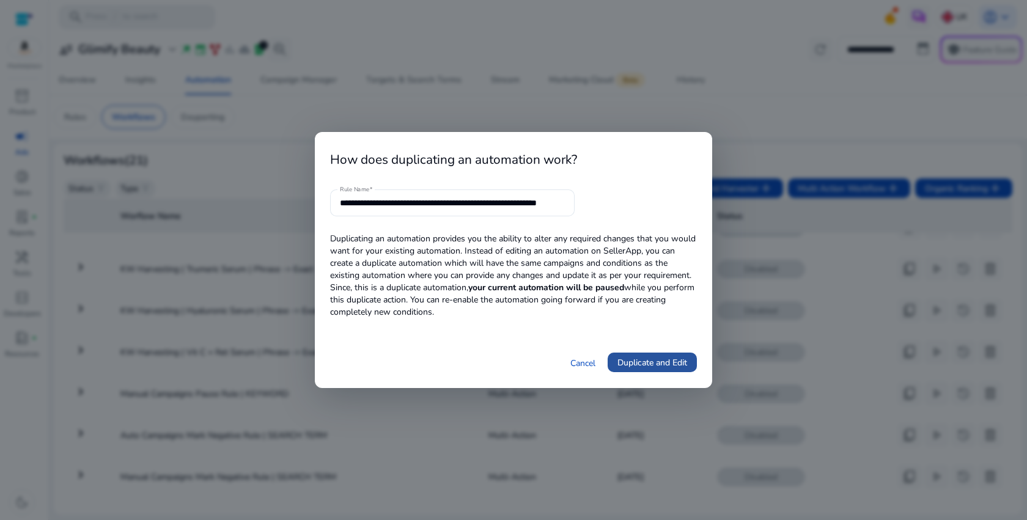
click at [647, 367] on span "Duplicate and Edit" at bounding box center [652, 362] width 70 height 13
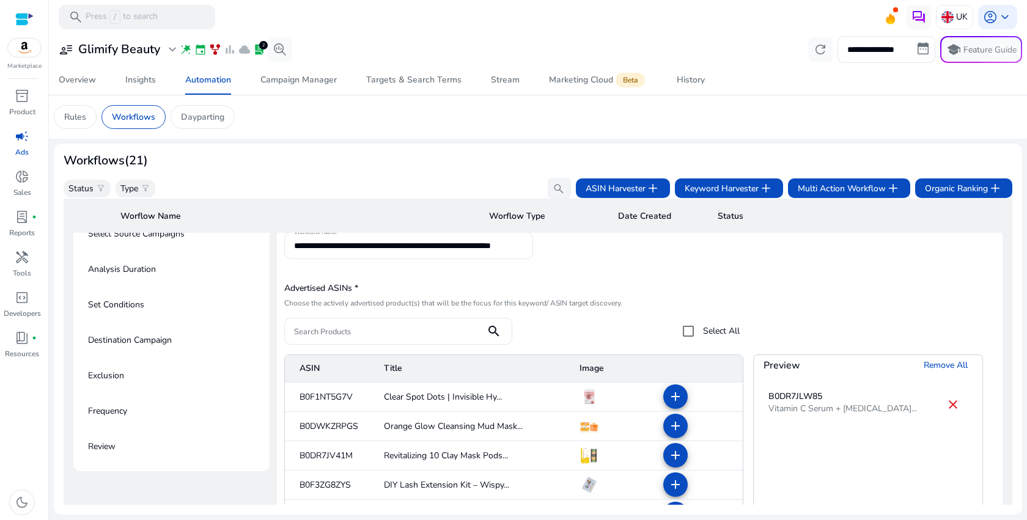
scroll to position [123, 0]
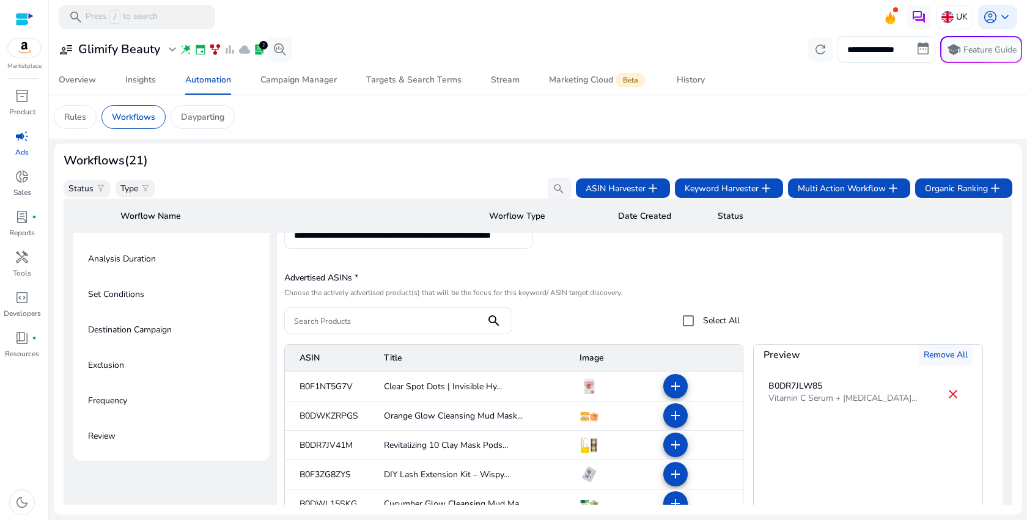
click at [945, 357] on span "Remove All" at bounding box center [945, 354] width 44 height 13
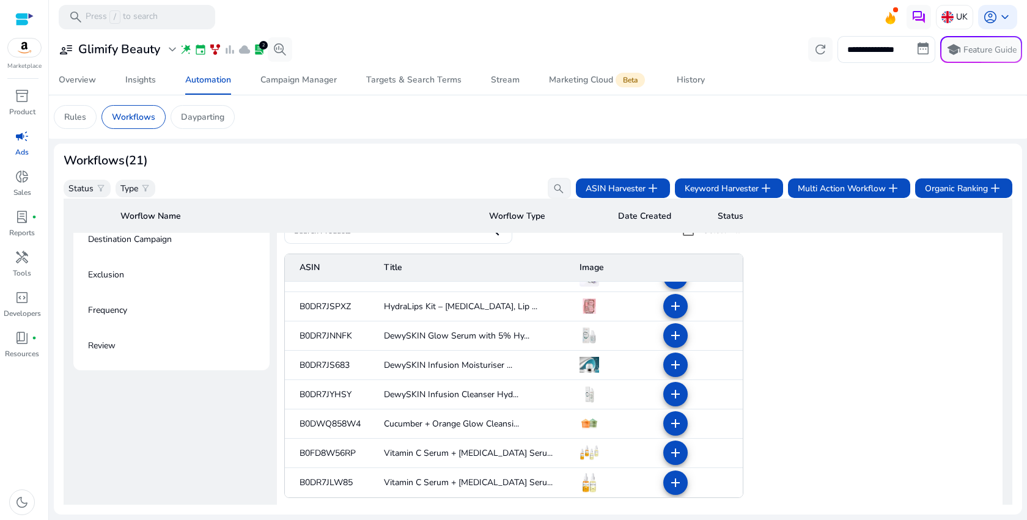
scroll to position [229, 0]
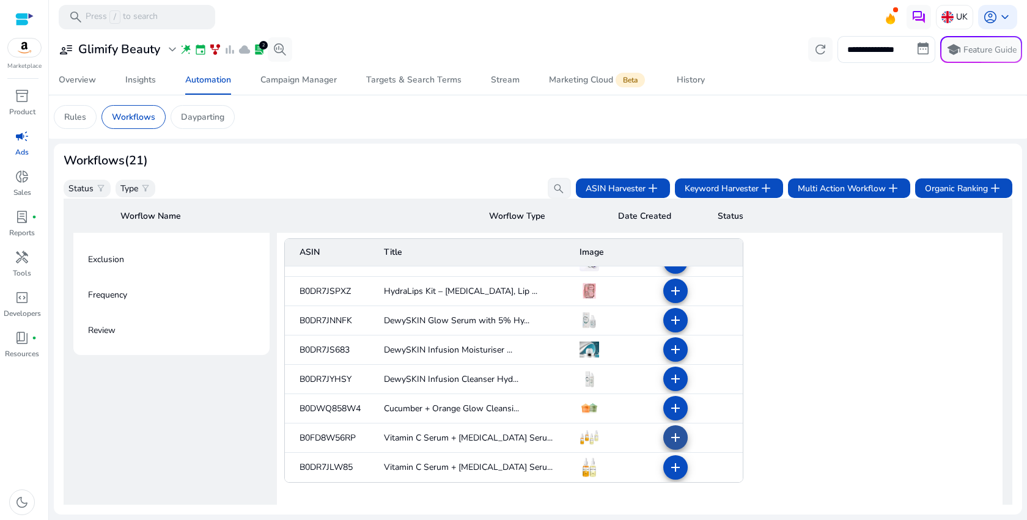
click at [673, 441] on mat-icon "add" at bounding box center [675, 437] width 15 height 15
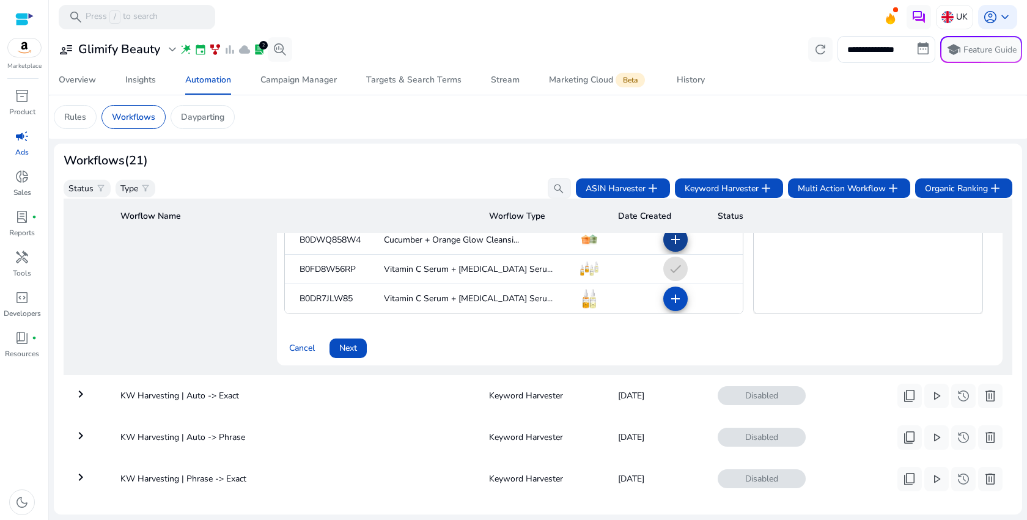
scroll to position [418, 0]
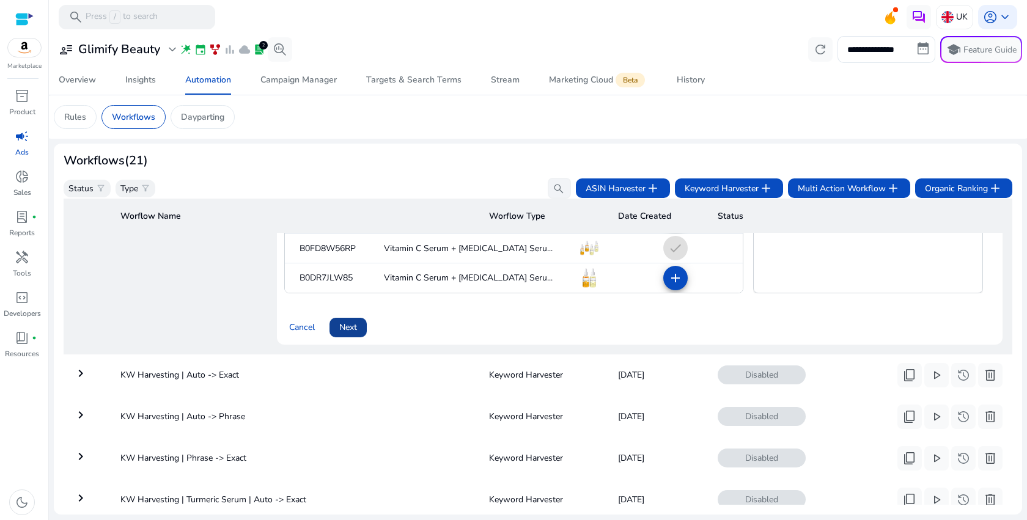
click at [354, 336] on span at bounding box center [347, 327] width 37 height 29
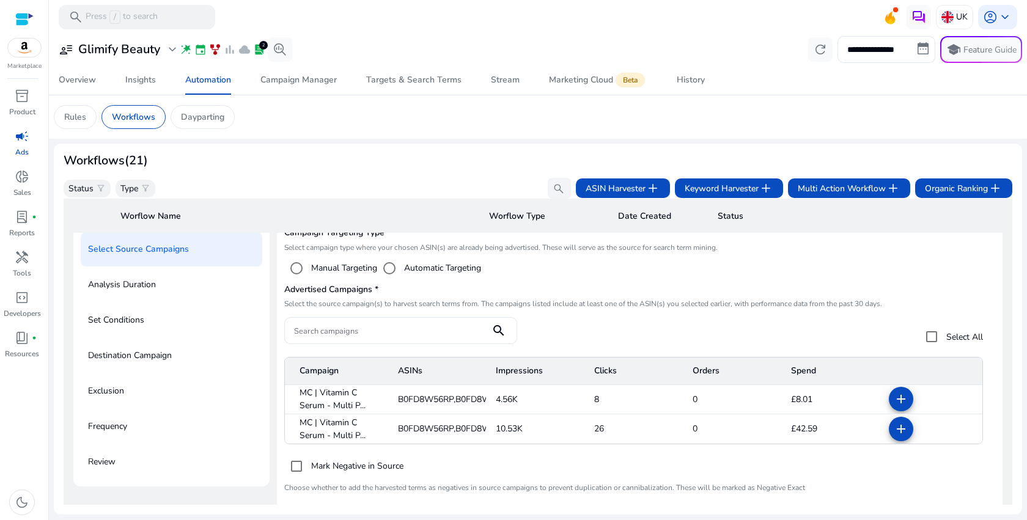
scroll to position [97, 0]
click at [893, 403] on mat-icon "add" at bounding box center [900, 399] width 15 height 15
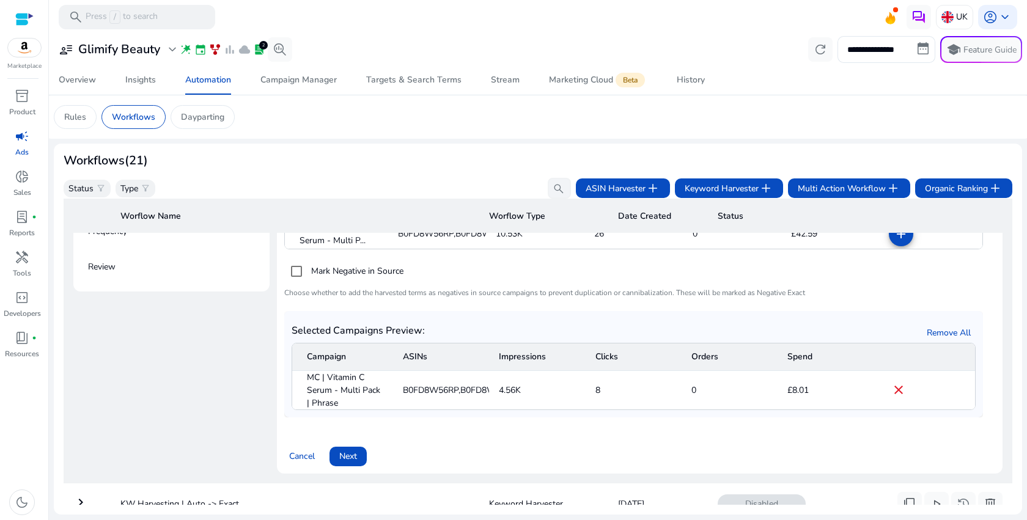
scroll to position [304, 0]
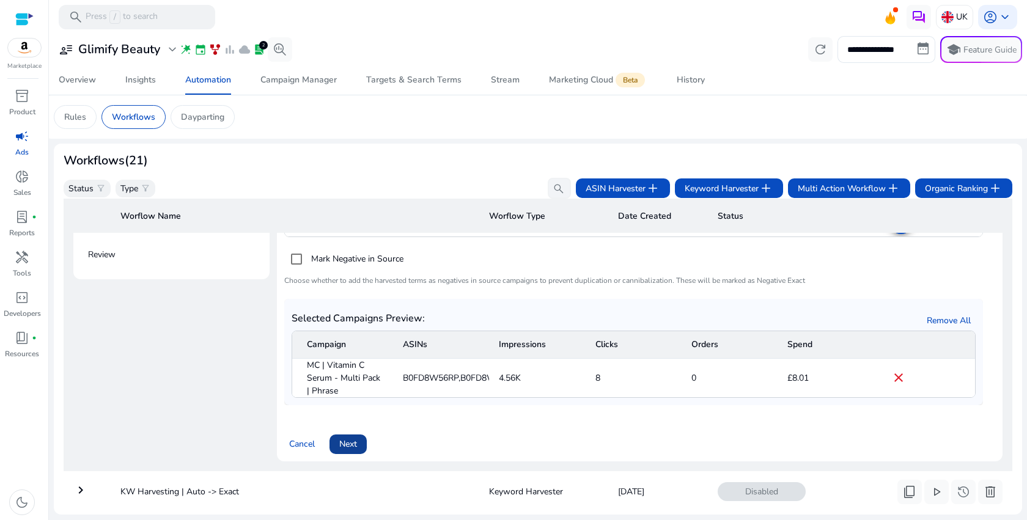
click at [359, 444] on span at bounding box center [347, 444] width 37 height 29
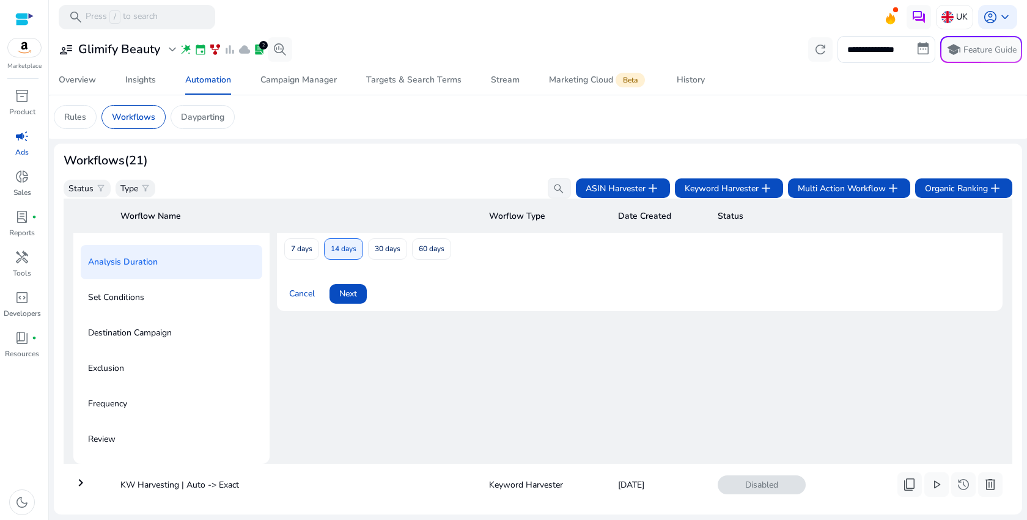
scroll to position [88, 0]
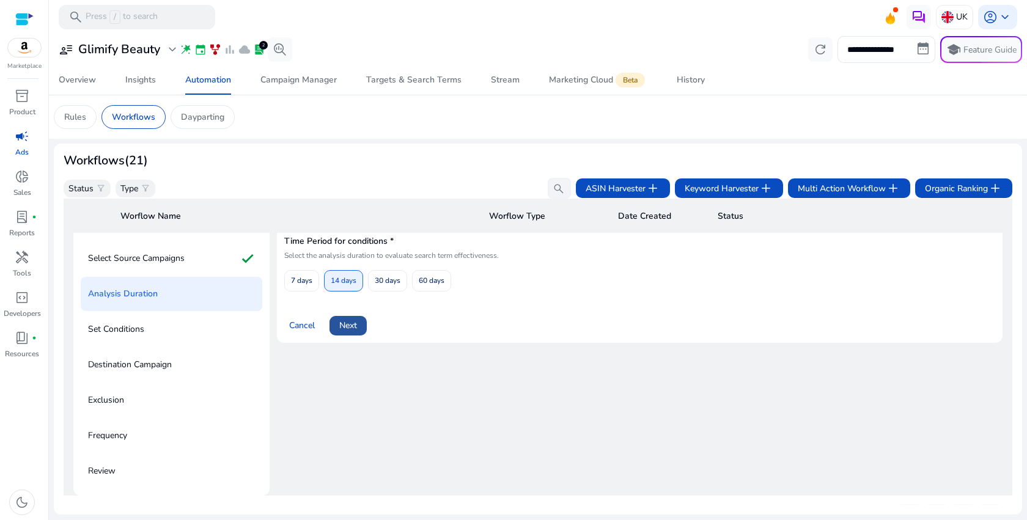
click at [354, 331] on span "Next" at bounding box center [348, 325] width 18 height 13
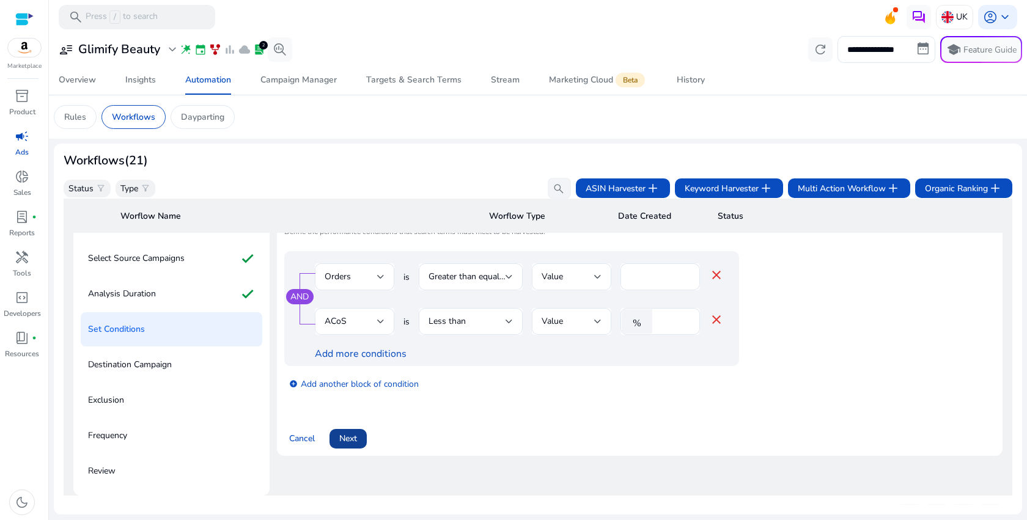
click at [367, 442] on span at bounding box center [347, 438] width 37 height 29
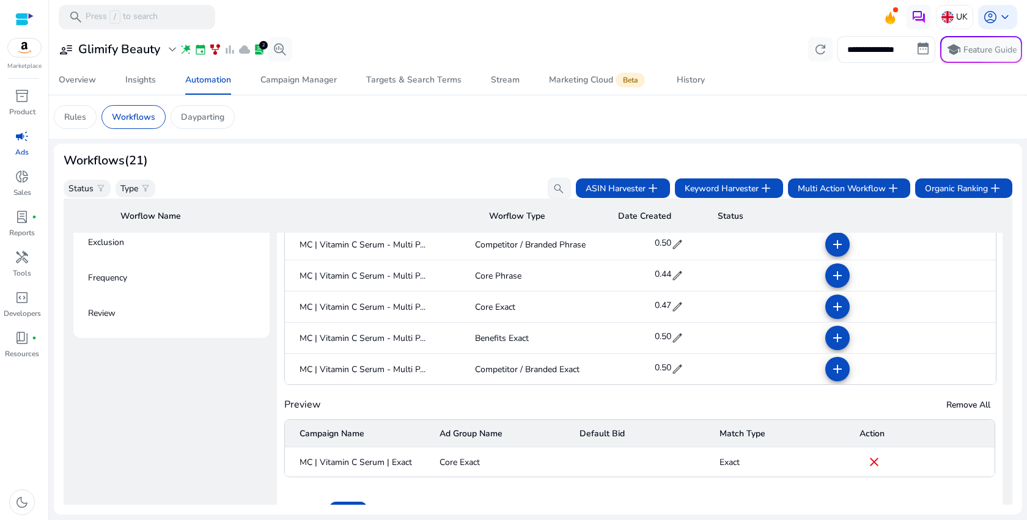
scroll to position [249, 0]
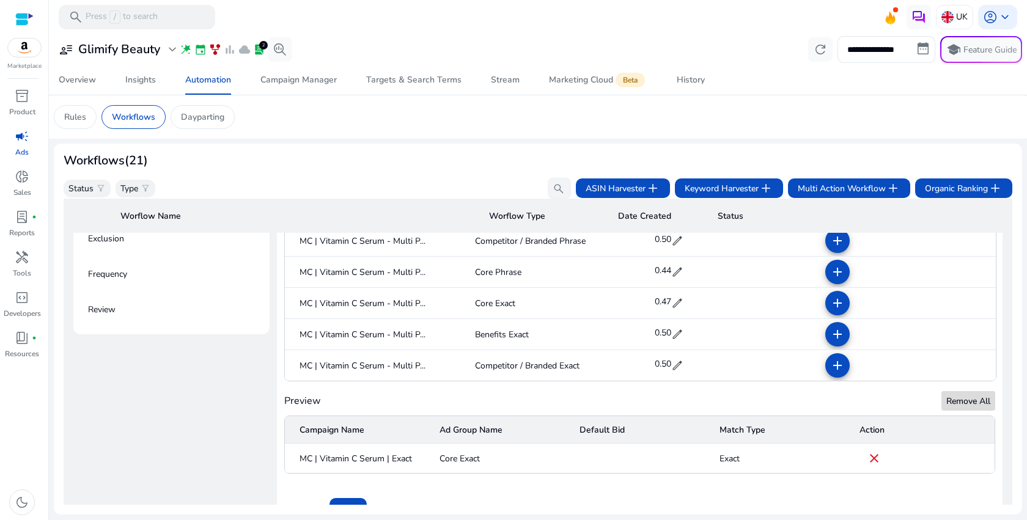
click at [975, 403] on span "Remove All" at bounding box center [968, 401] width 44 height 13
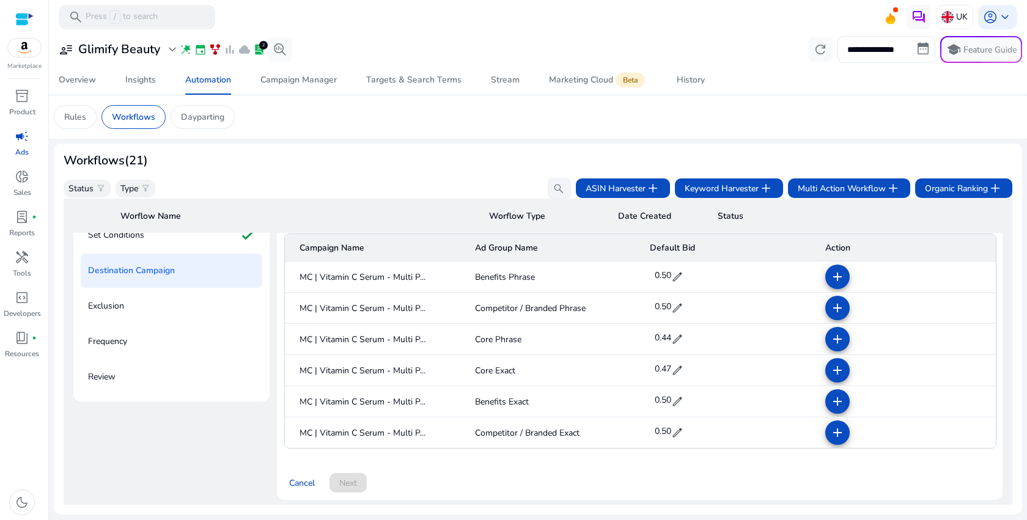
scroll to position [180, 0]
click at [830, 370] on mat-icon "add" at bounding box center [837, 372] width 15 height 15
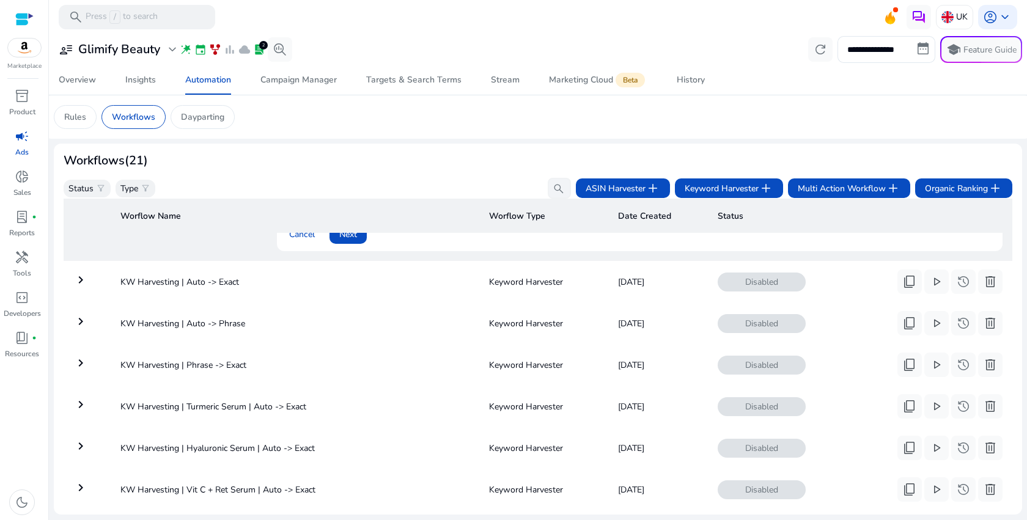
scroll to position [492, 0]
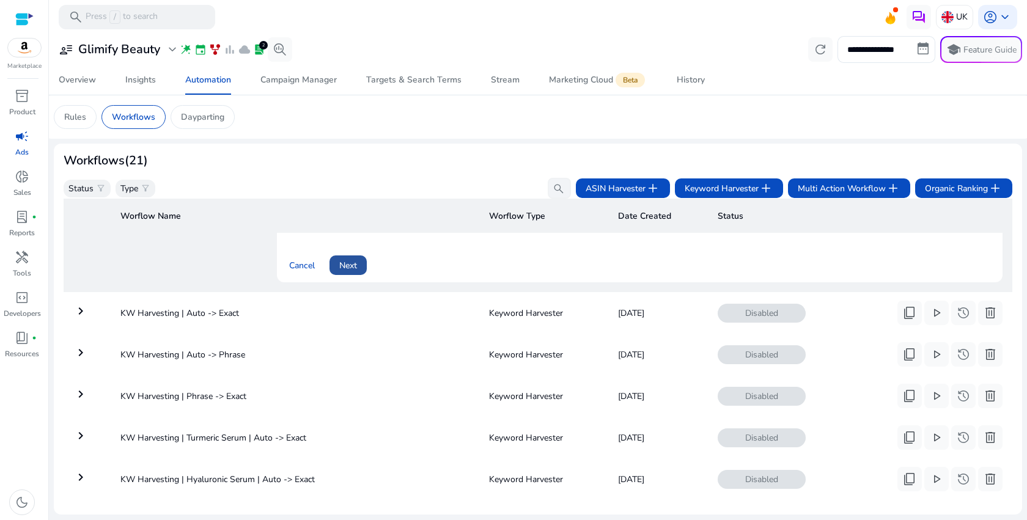
click at [358, 270] on span at bounding box center [347, 265] width 37 height 29
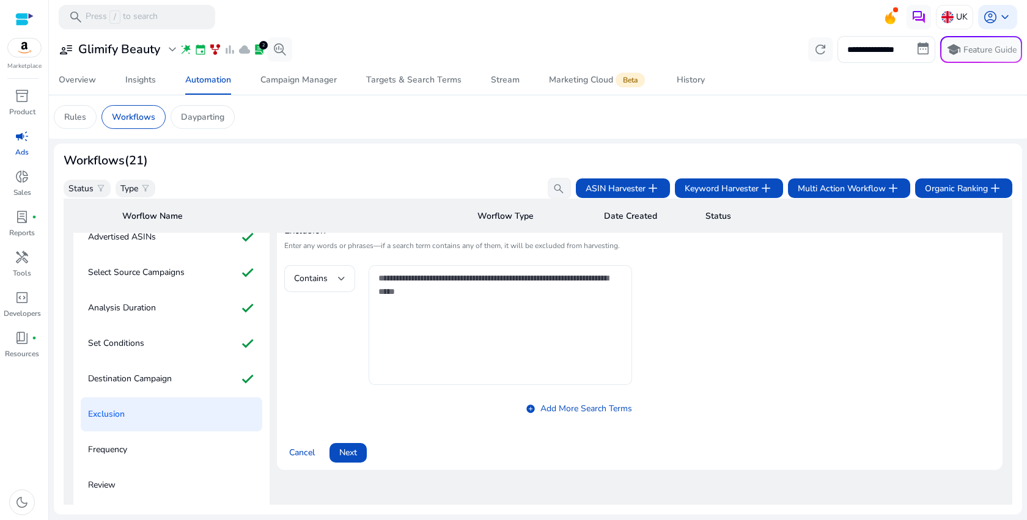
scroll to position [88, 0]
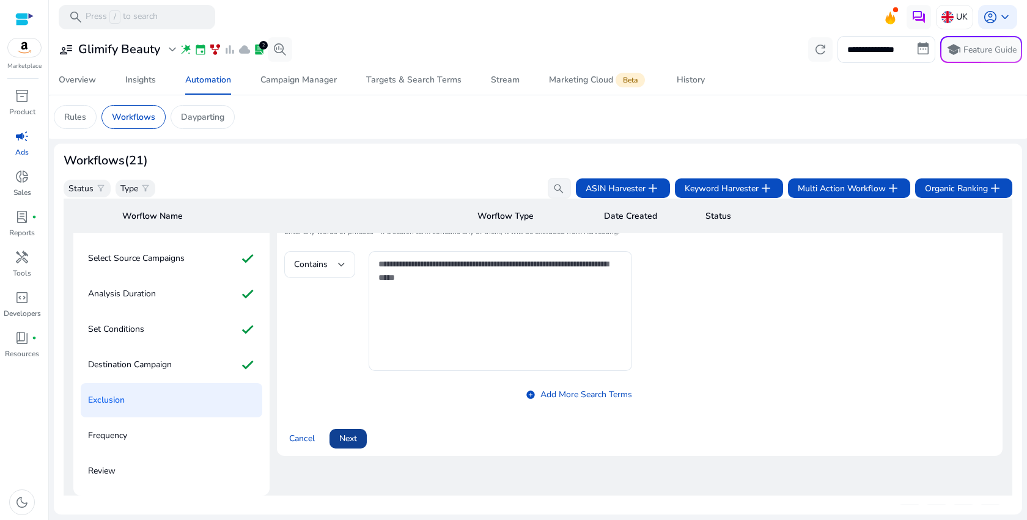
click at [356, 429] on span at bounding box center [347, 438] width 37 height 29
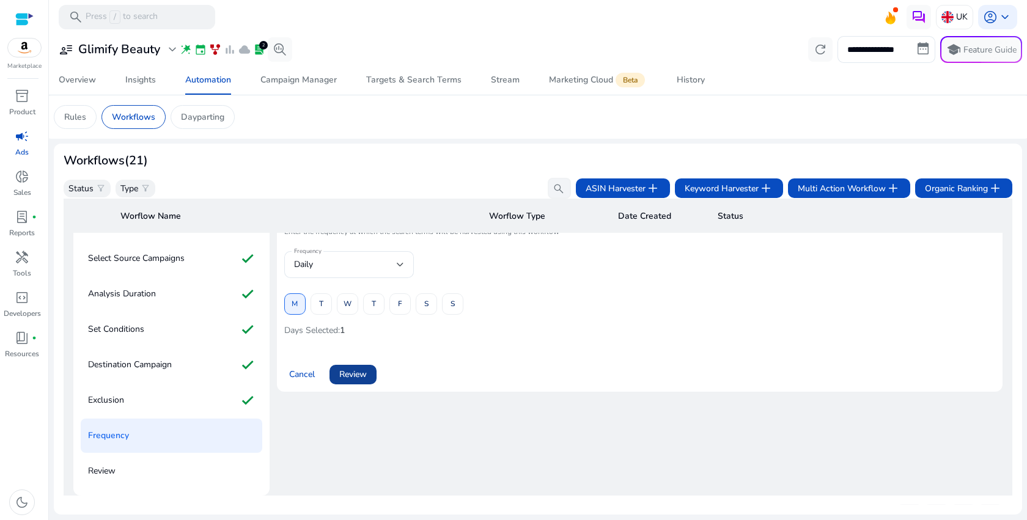
click at [363, 376] on span "Review" at bounding box center [353, 374] width 28 height 13
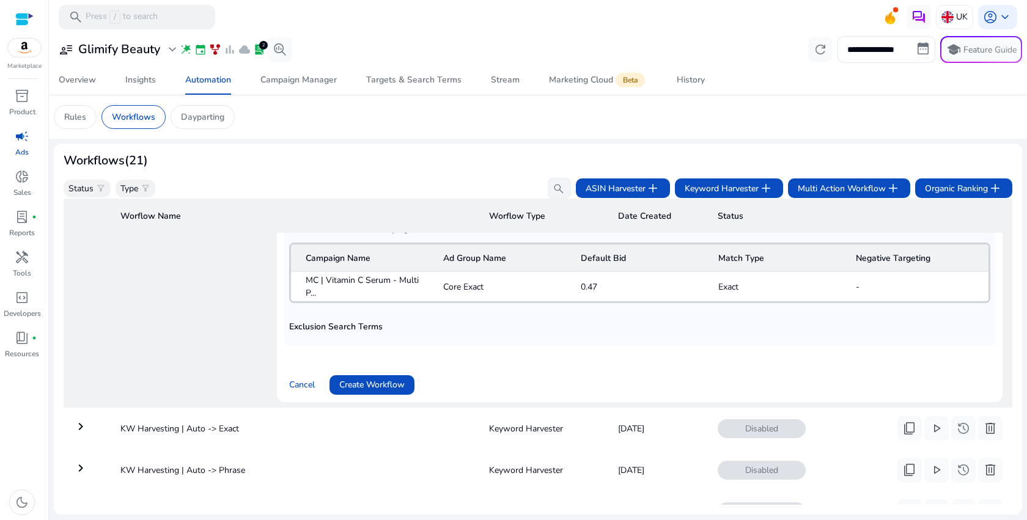
scroll to position [486, 0]
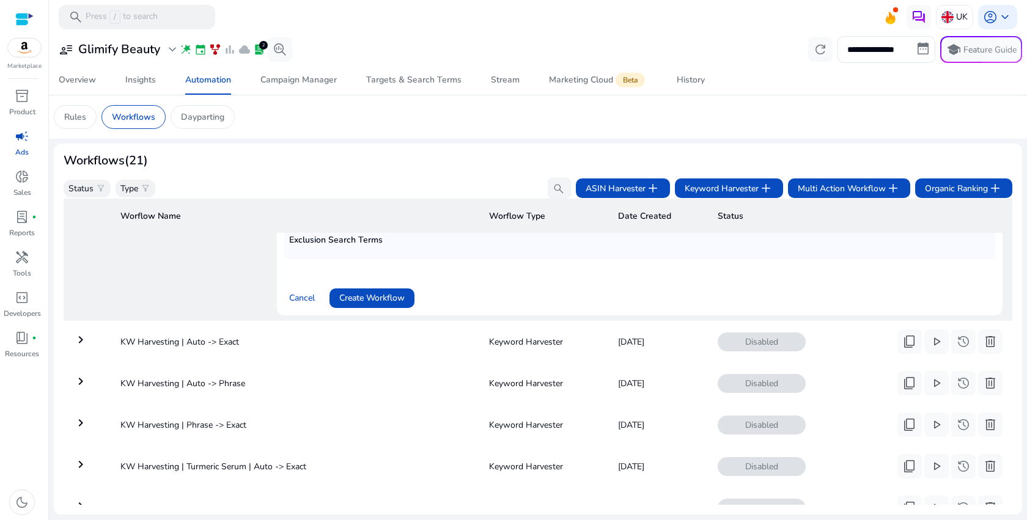
click at [401, 296] on span "Create Workflow" at bounding box center [371, 298] width 65 height 13
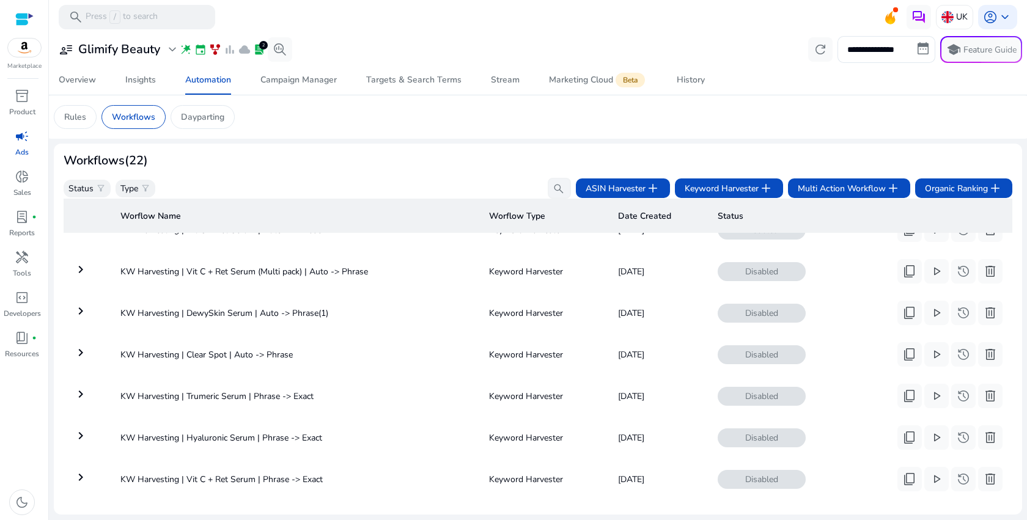
scroll to position [677, 0]
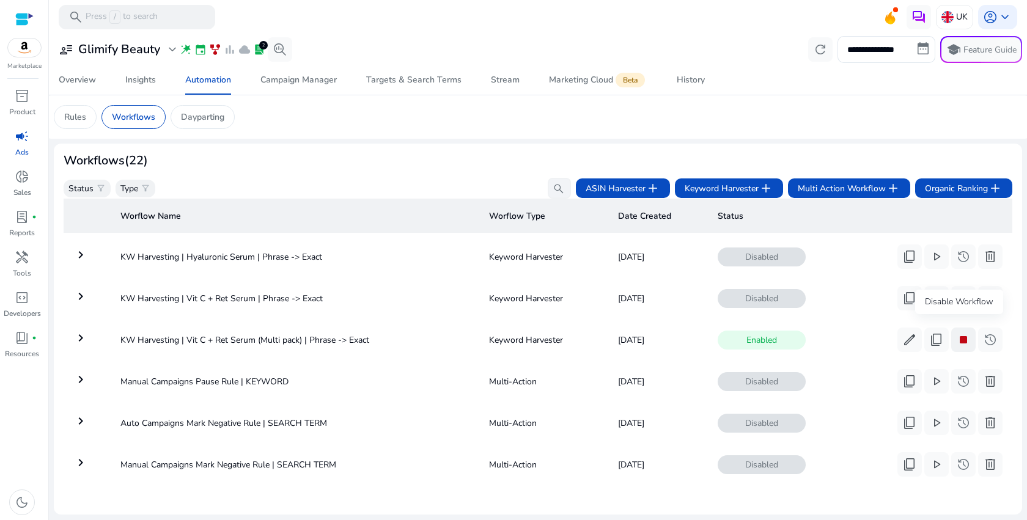
click at [966, 338] on span "stop" at bounding box center [963, 339] width 15 height 15
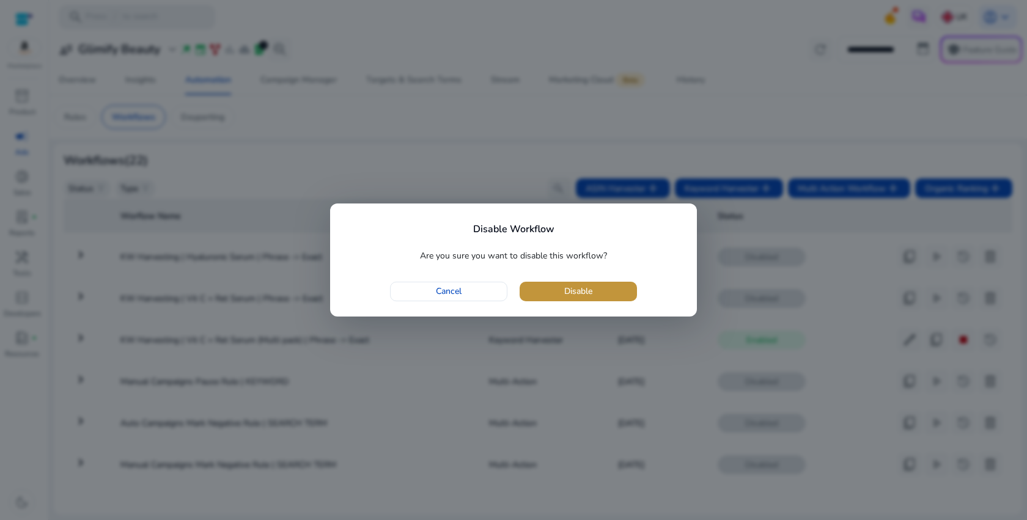
click at [604, 292] on span "button" at bounding box center [577, 291] width 117 height 29
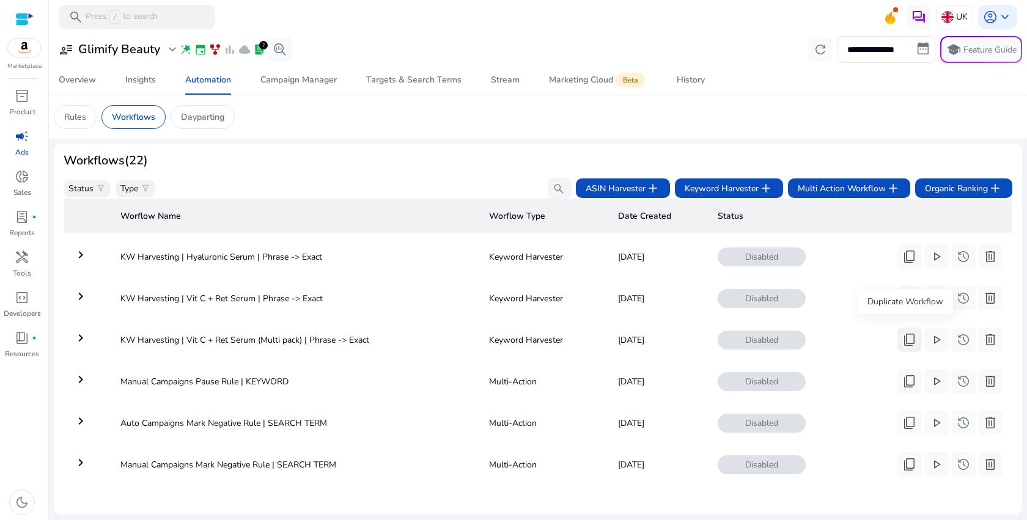
click at [909, 336] on span "content_copy" at bounding box center [909, 339] width 15 height 15
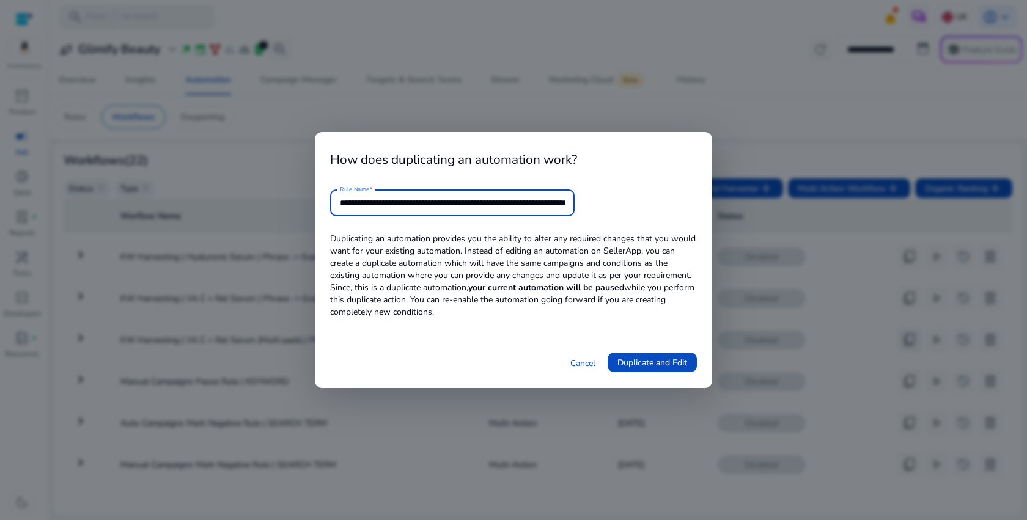
scroll to position [0, 63]
drag, startPoint x: 526, startPoint y: 201, endPoint x: 691, endPoint y: 200, distance: 165.0
click at [691, 200] on form "**********" at bounding box center [513, 202] width 367 height 27
drag, startPoint x: 381, startPoint y: 204, endPoint x: 496, endPoint y: 205, distance: 114.9
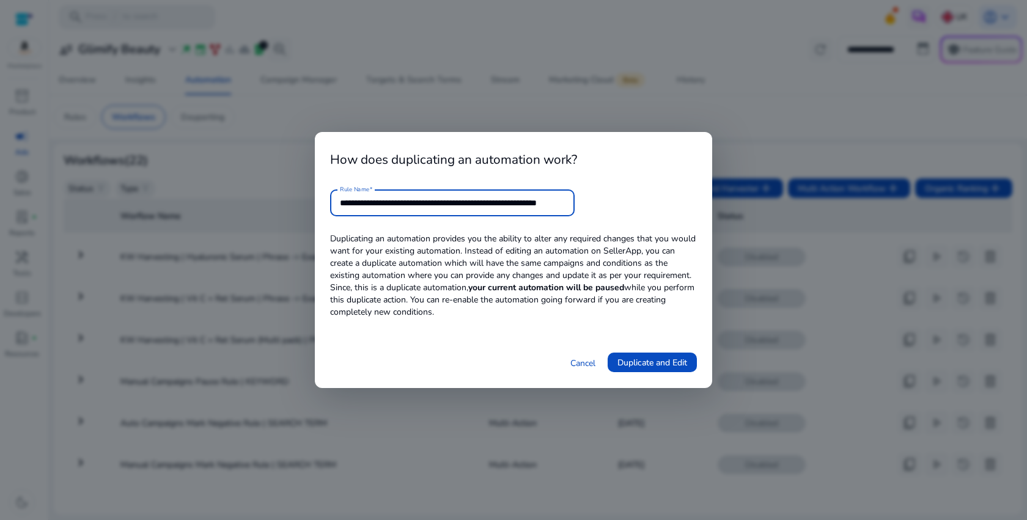
click at [496, 205] on input "**********" at bounding box center [452, 202] width 225 height 13
paste input "text"
type input "**********"
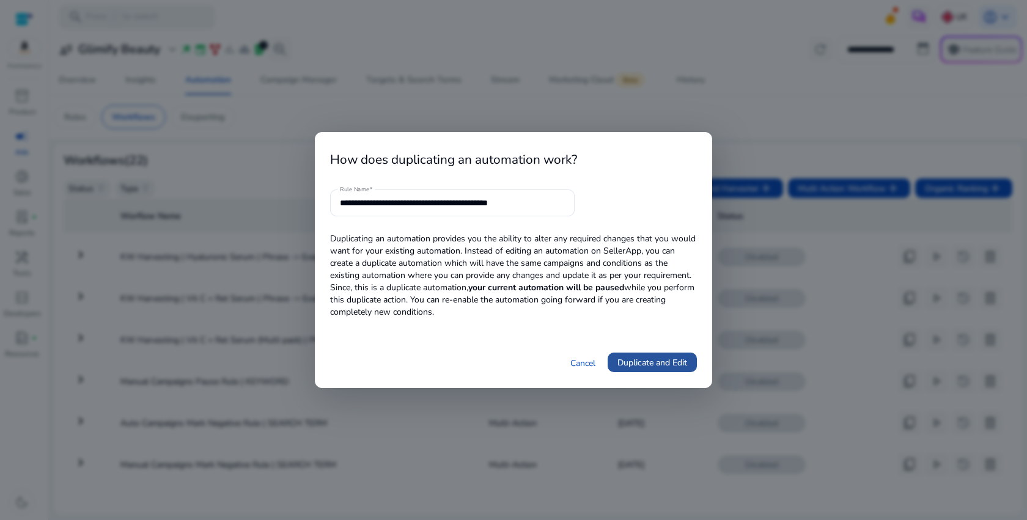
click at [671, 365] on span "Duplicate and Edit" at bounding box center [652, 362] width 70 height 13
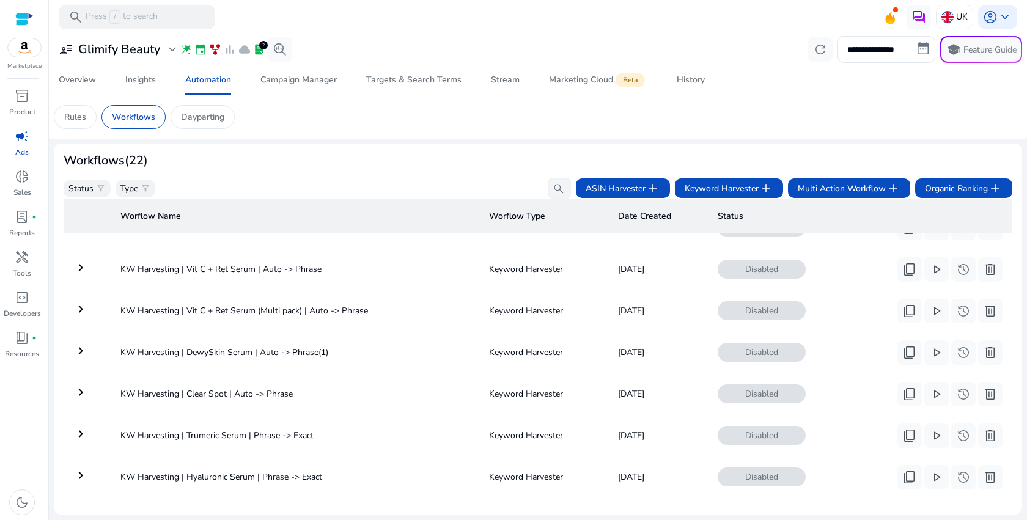
scroll to position [1170, 0]
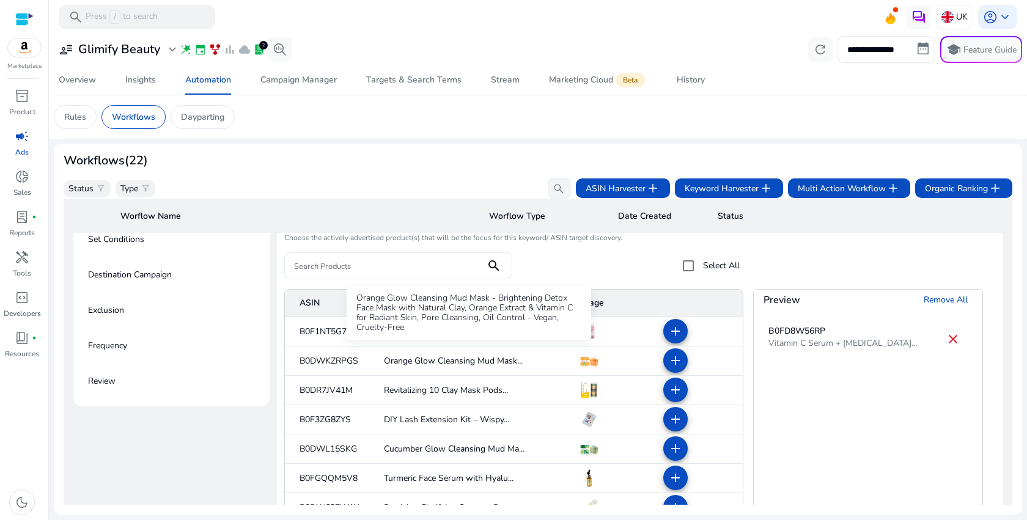
scroll to position [183, 0]
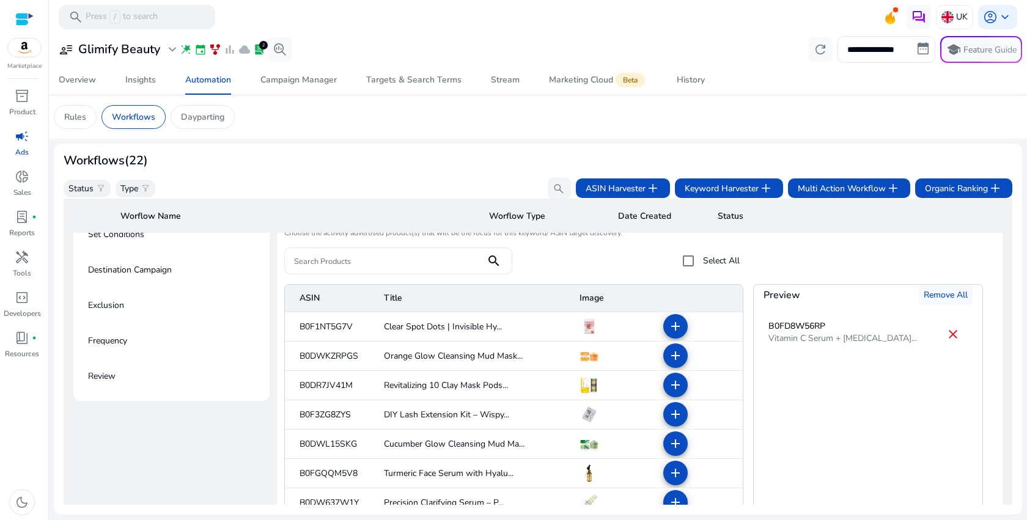
click at [940, 306] on span at bounding box center [946, 295] width 54 height 29
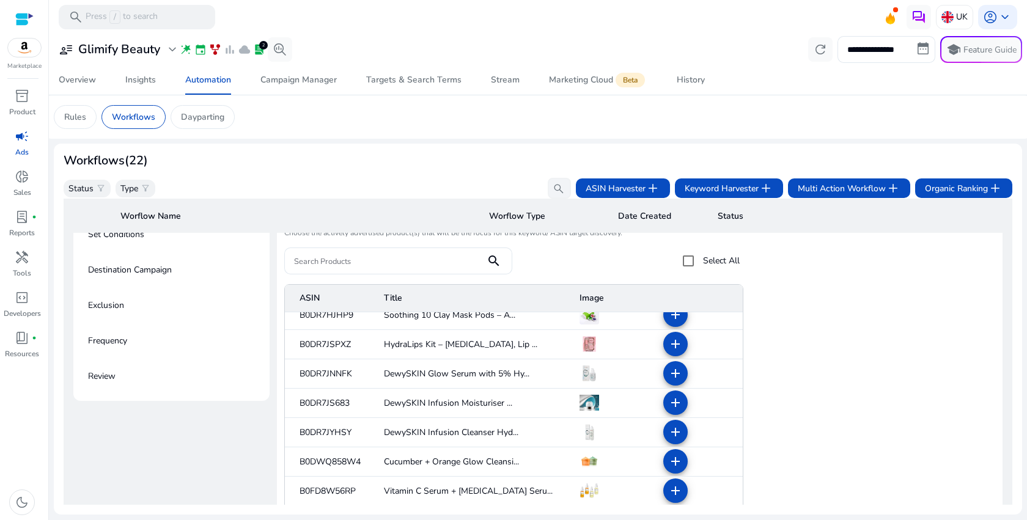
scroll to position [311, 0]
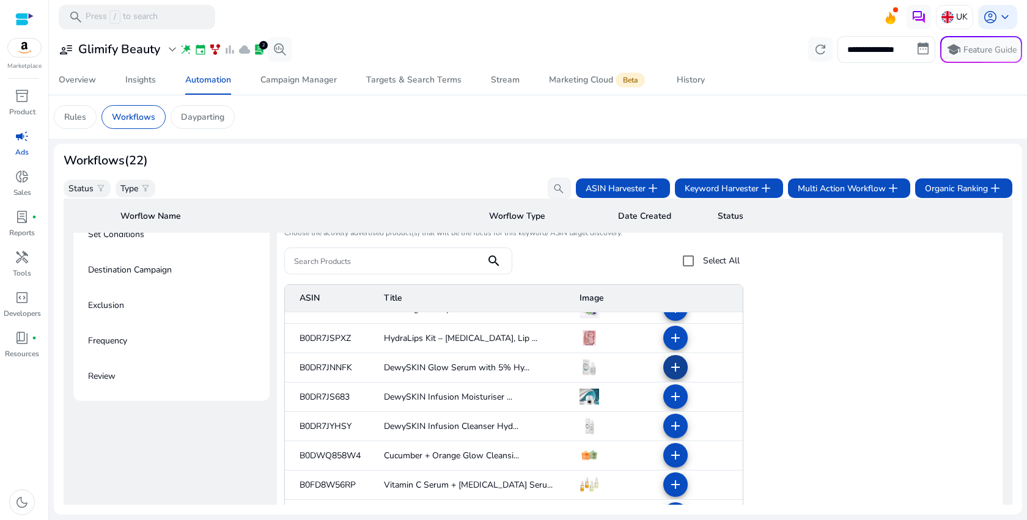
click at [674, 370] on mat-icon "add" at bounding box center [675, 367] width 15 height 15
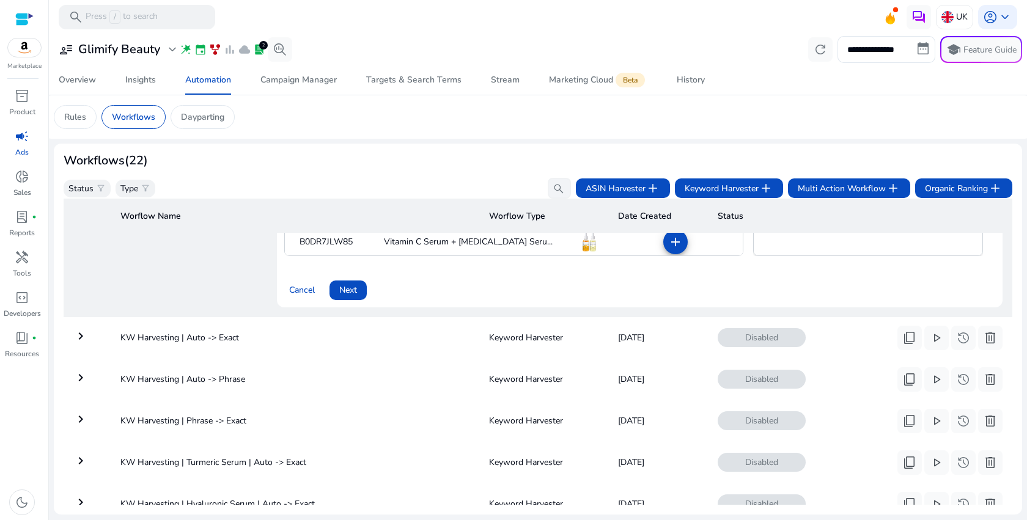
scroll to position [481, 0]
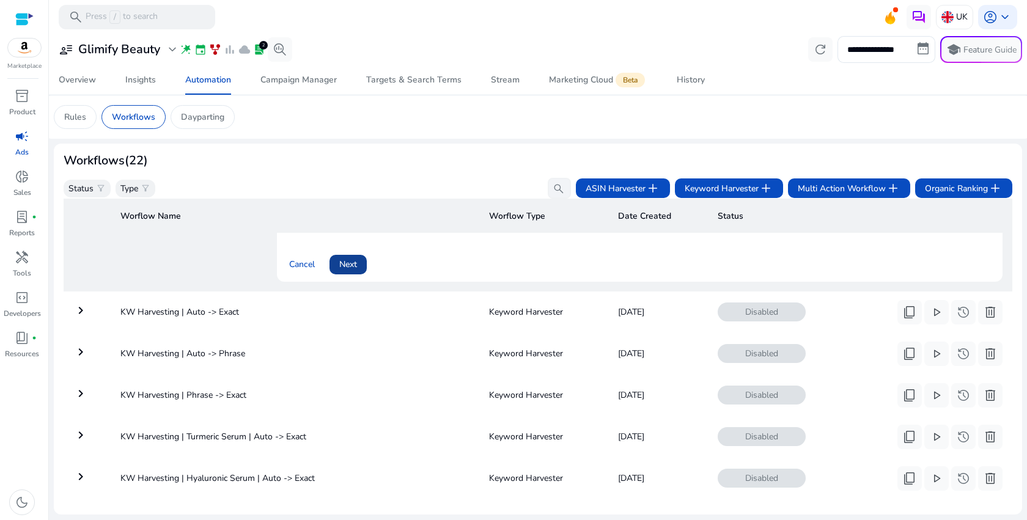
click at [352, 265] on span "Next" at bounding box center [348, 264] width 18 height 13
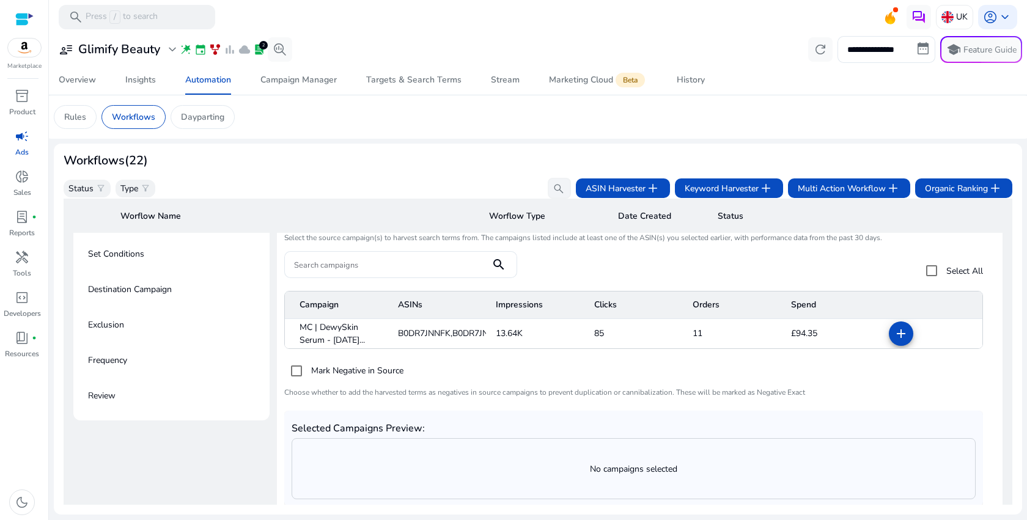
scroll to position [167, 0]
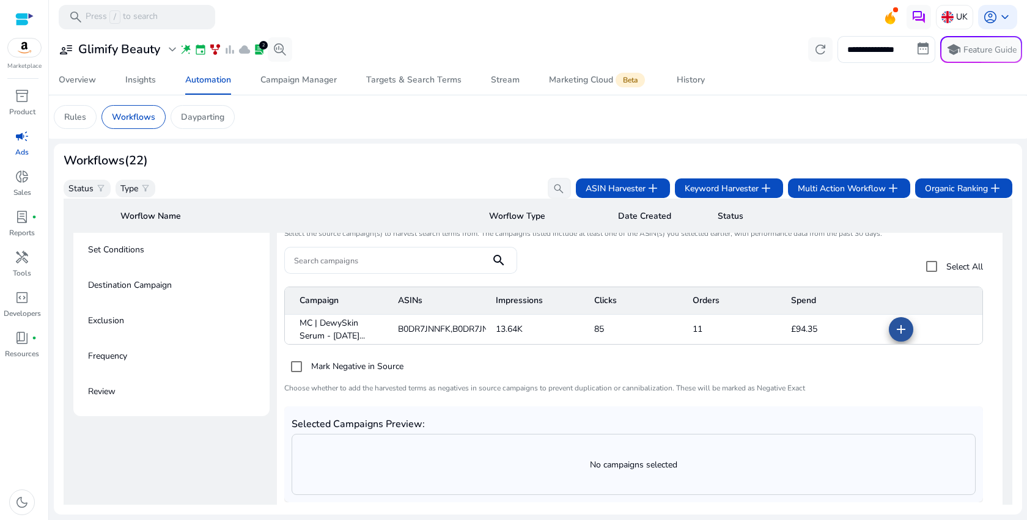
click at [893, 328] on mat-icon "add" at bounding box center [900, 329] width 15 height 15
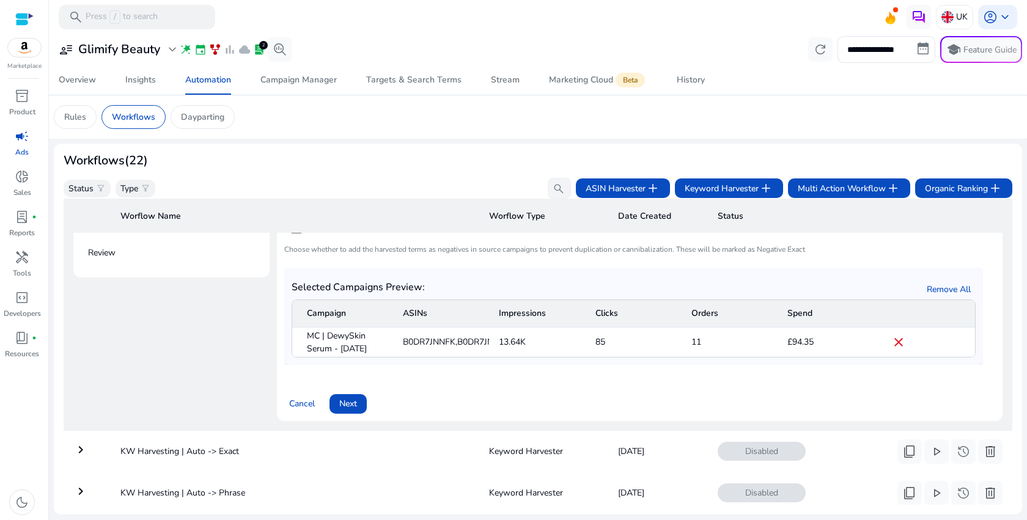
scroll to position [323, 0]
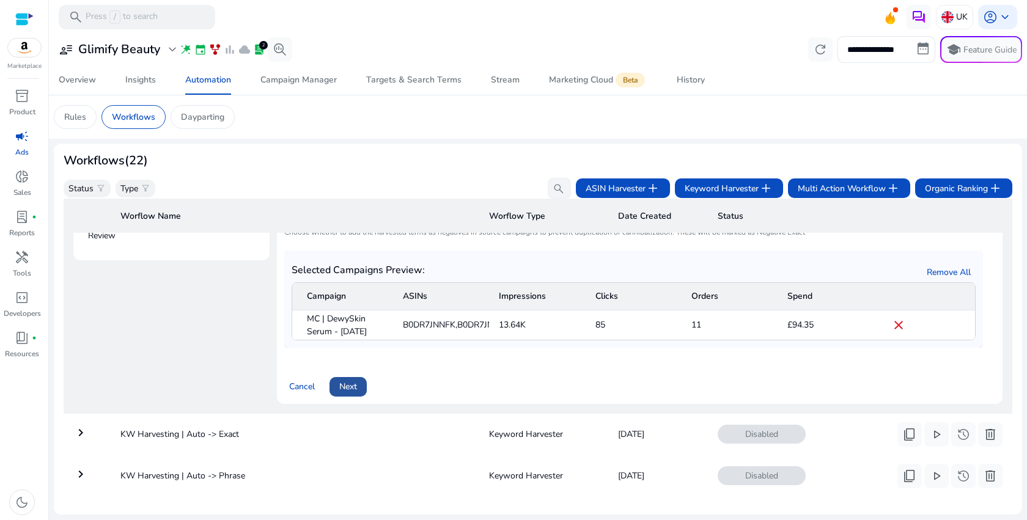
click at [355, 393] on span "Next" at bounding box center [348, 386] width 18 height 13
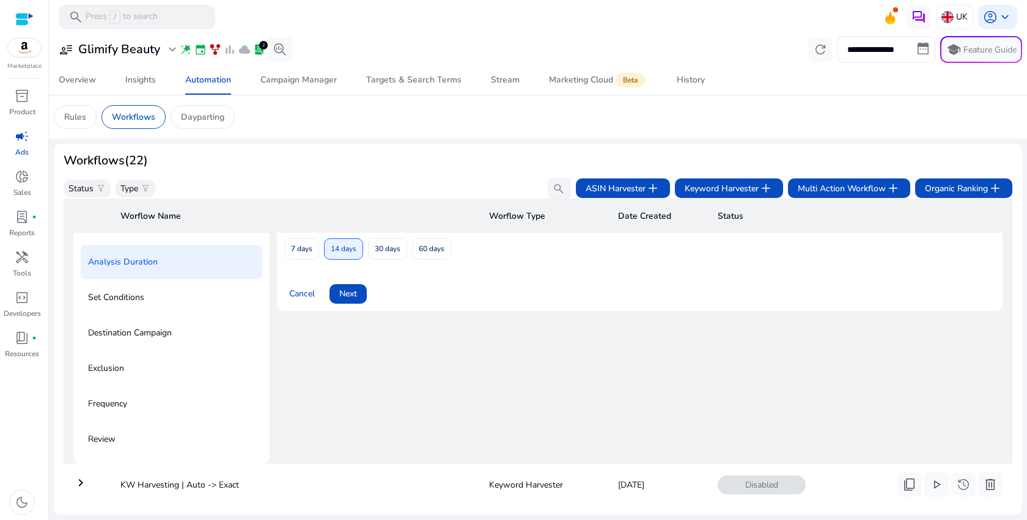
scroll to position [88, 0]
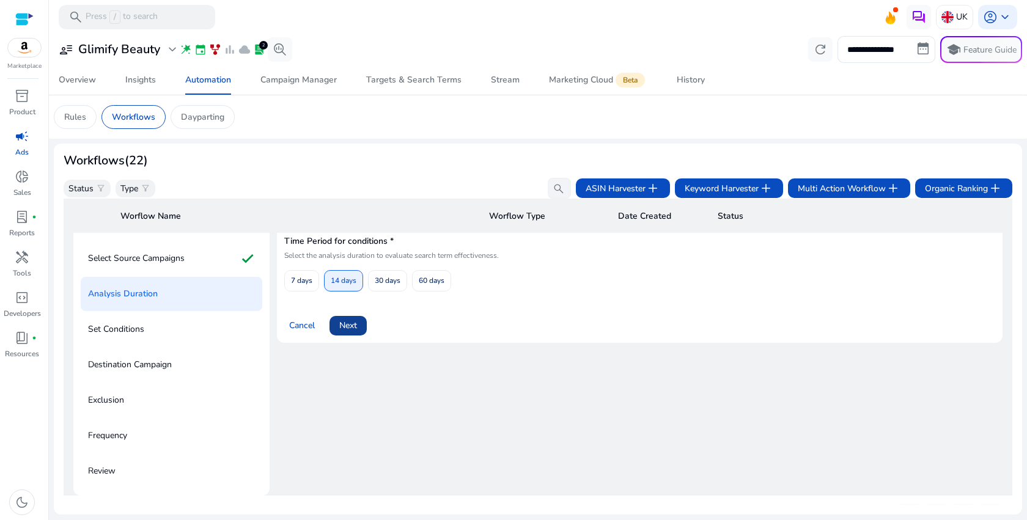
click at [344, 328] on span "Next" at bounding box center [348, 325] width 18 height 13
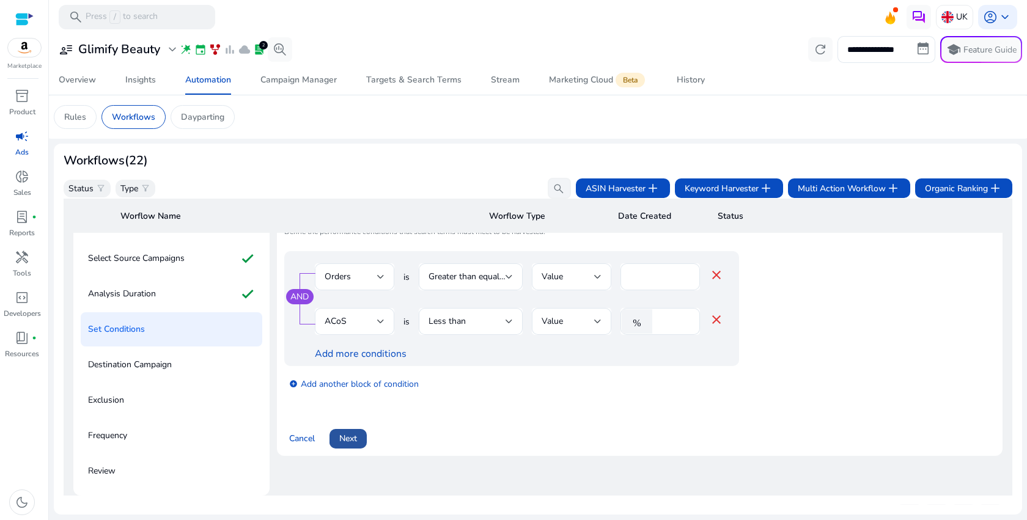
click at [351, 444] on span "Next" at bounding box center [348, 438] width 18 height 13
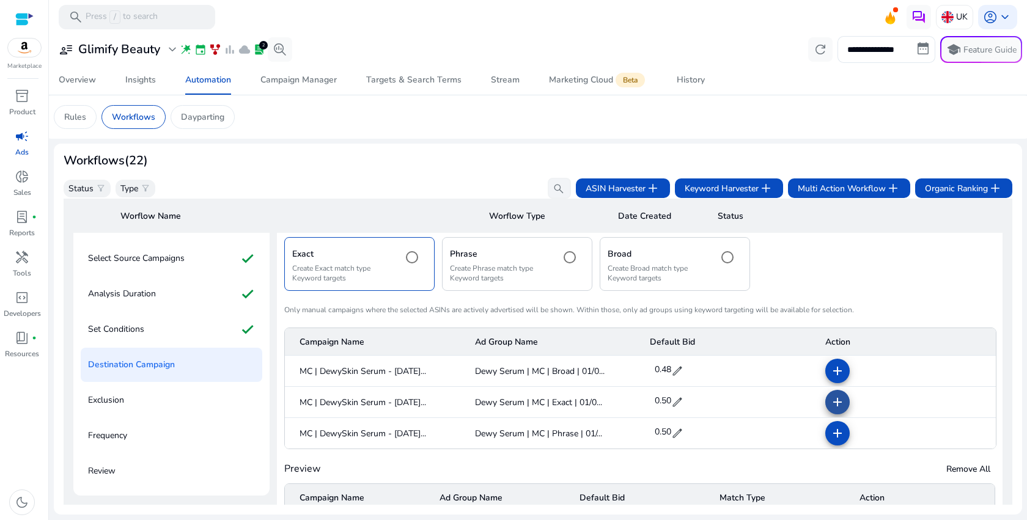
click at [838, 397] on mat-icon "add" at bounding box center [837, 402] width 15 height 15
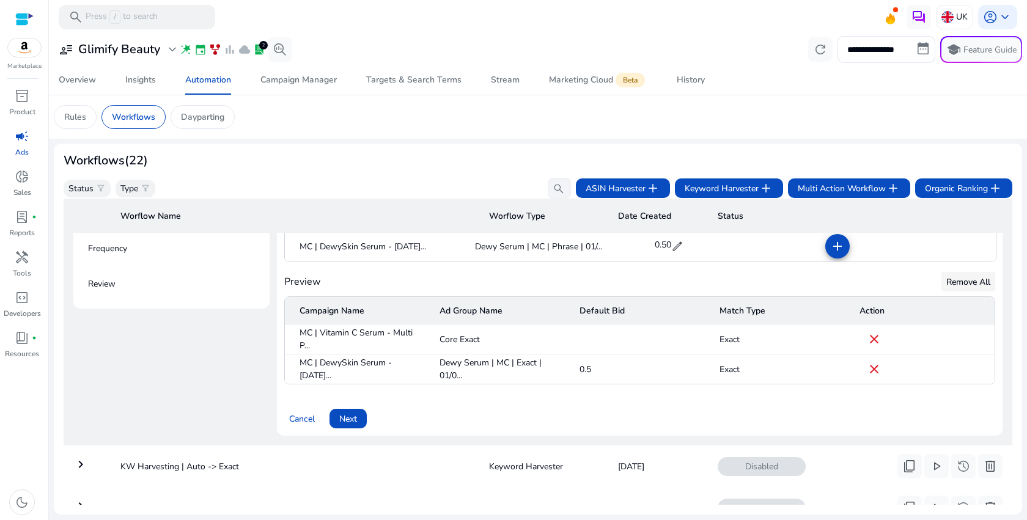
scroll to position [254, 0]
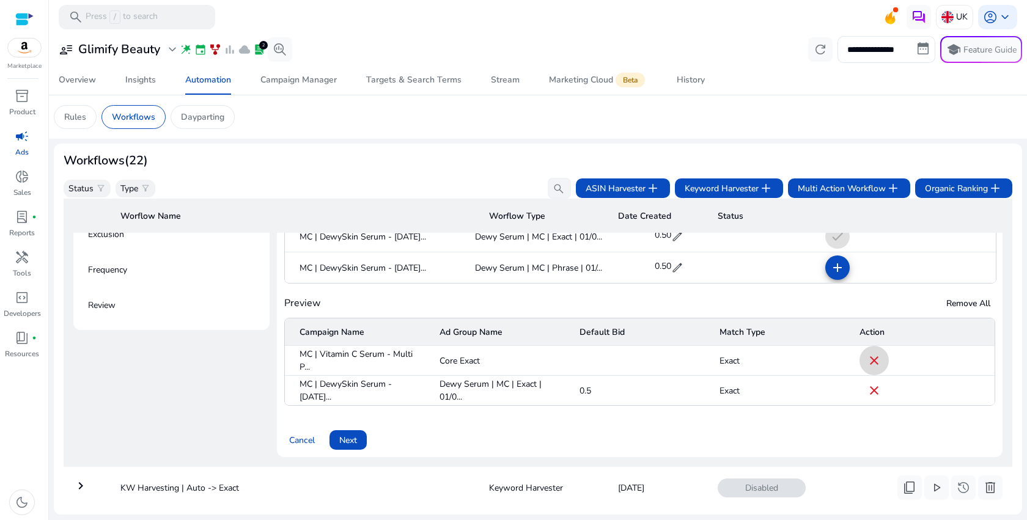
click at [869, 364] on mat-icon "close" at bounding box center [874, 360] width 15 height 15
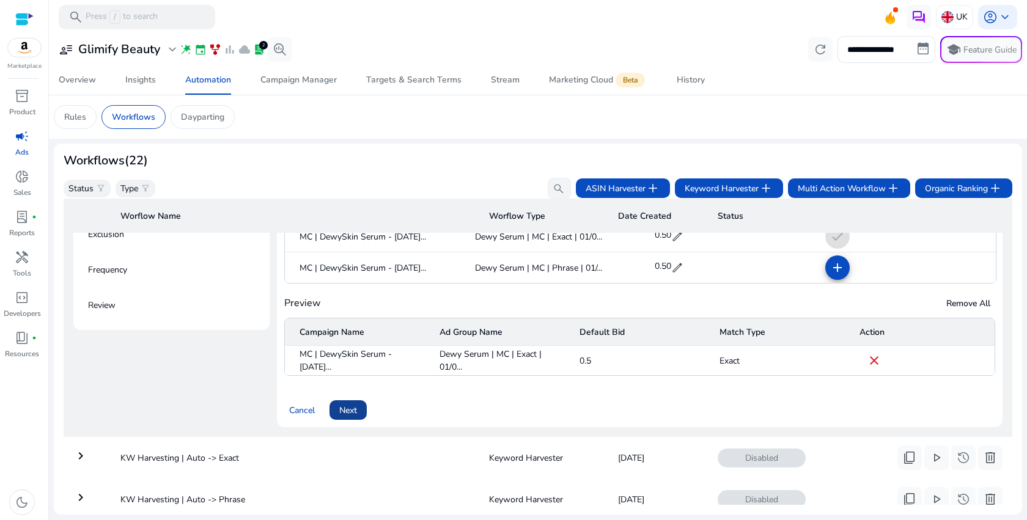
click at [339, 408] on span "Next" at bounding box center [348, 410] width 18 height 13
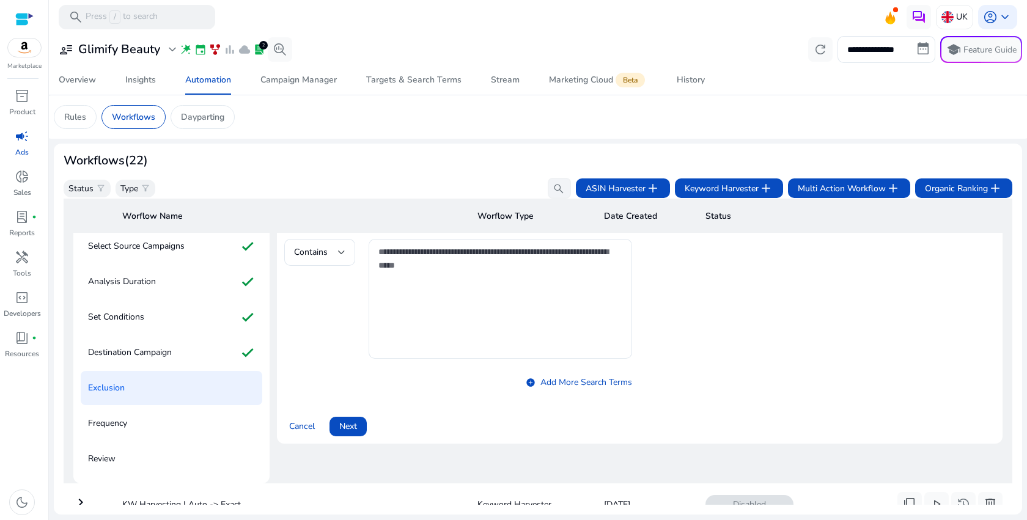
scroll to position [88, 0]
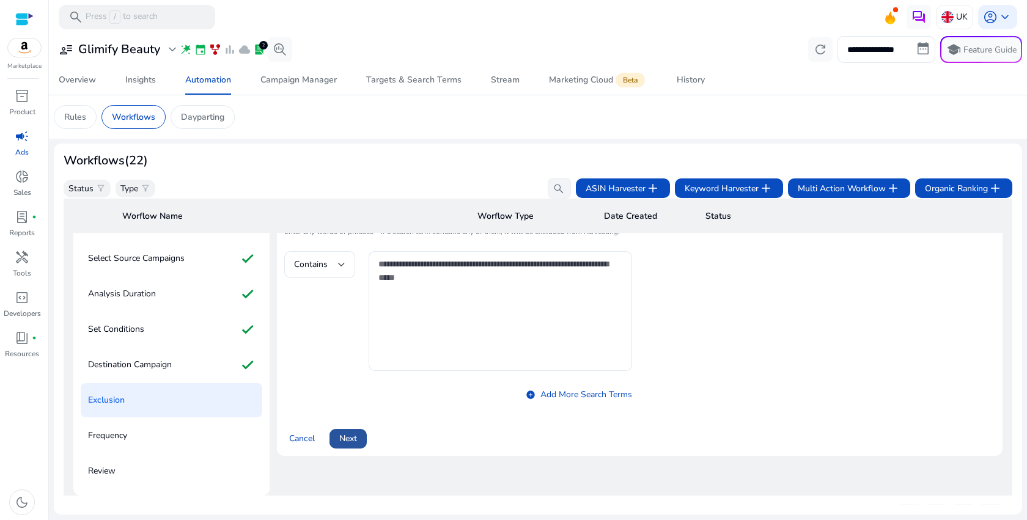
click at [351, 441] on span "Next" at bounding box center [348, 438] width 18 height 13
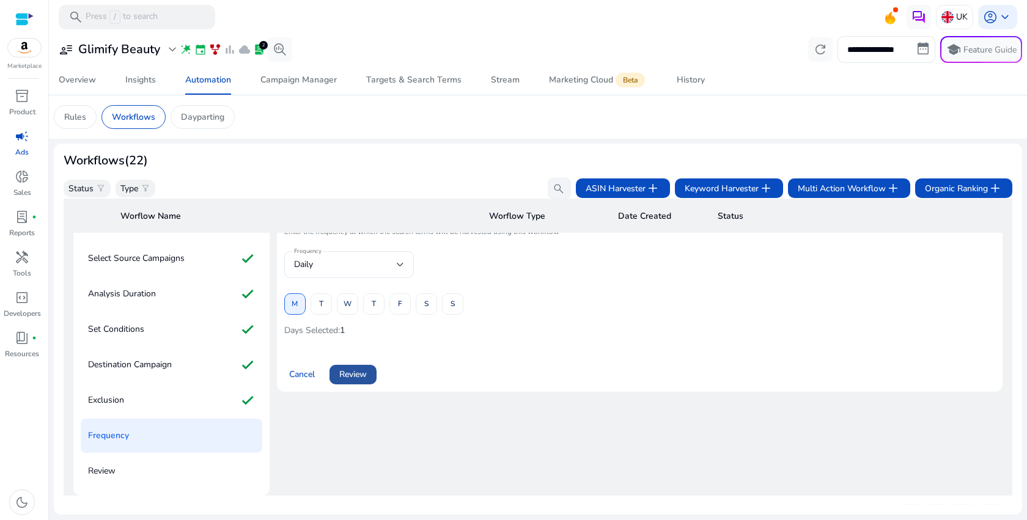
click at [356, 372] on span "Review" at bounding box center [353, 374] width 28 height 13
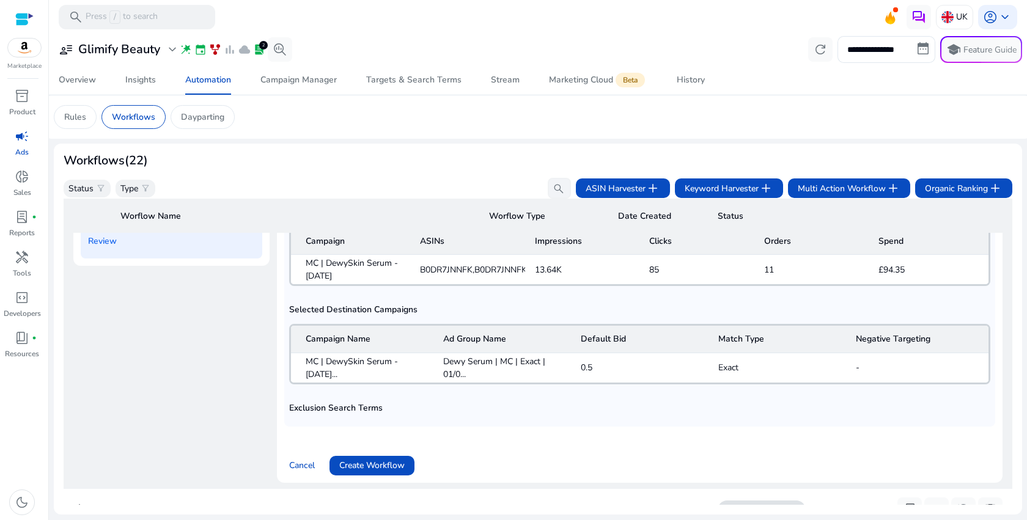
scroll to position [365, 0]
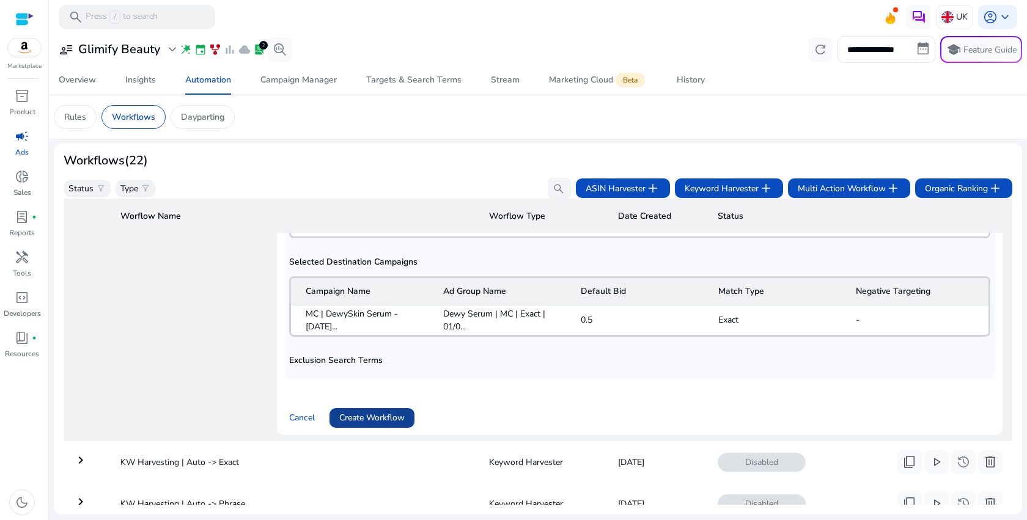
click at [403, 413] on span "Create Workflow" at bounding box center [371, 417] width 65 height 13
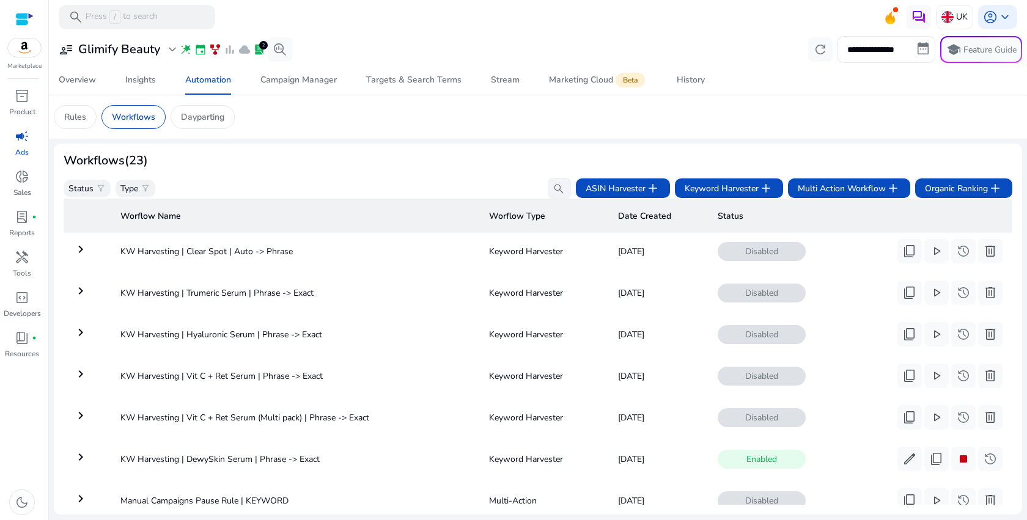
scroll to position [718, 0]
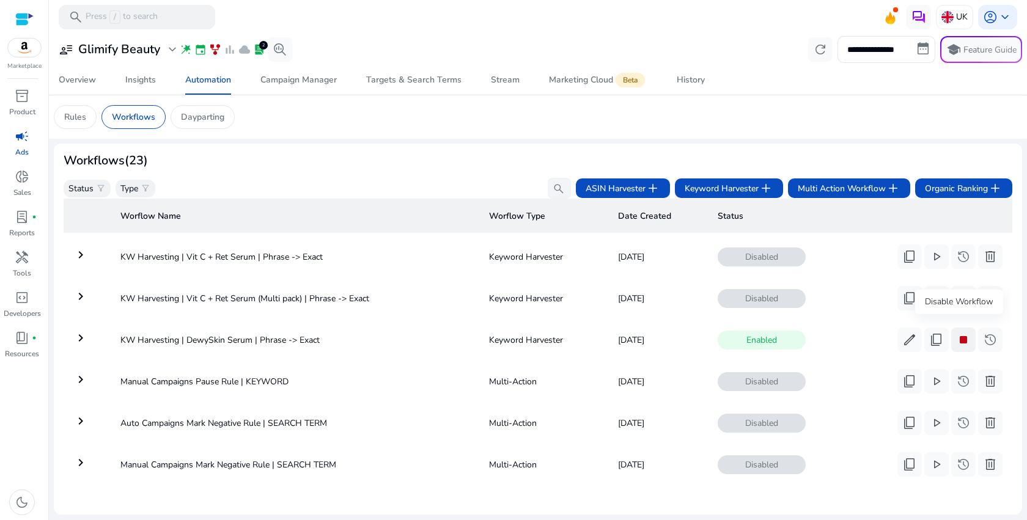
click at [960, 339] on span "stop" at bounding box center [963, 339] width 15 height 15
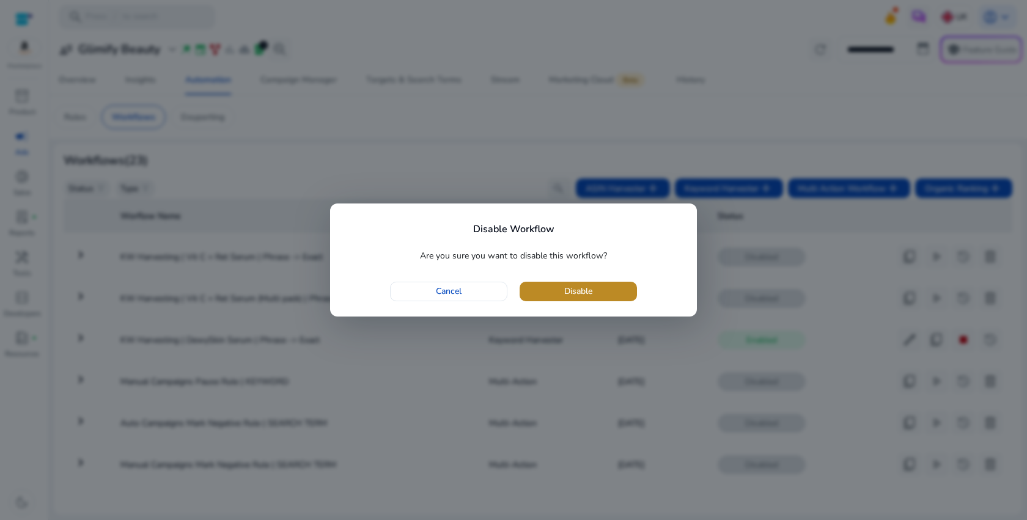
click at [610, 288] on span "button" at bounding box center [577, 291] width 117 height 29
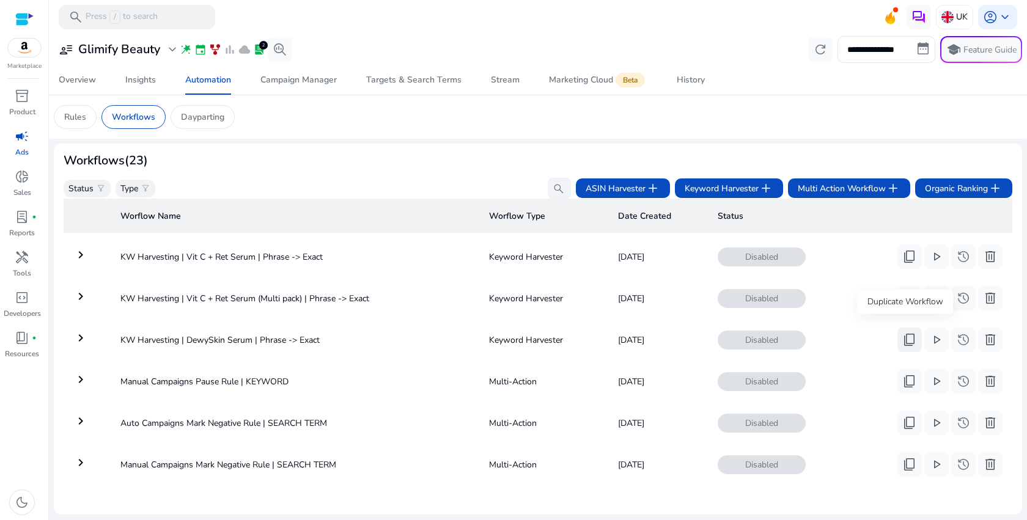
click at [911, 338] on span "content_copy" at bounding box center [909, 339] width 15 height 15
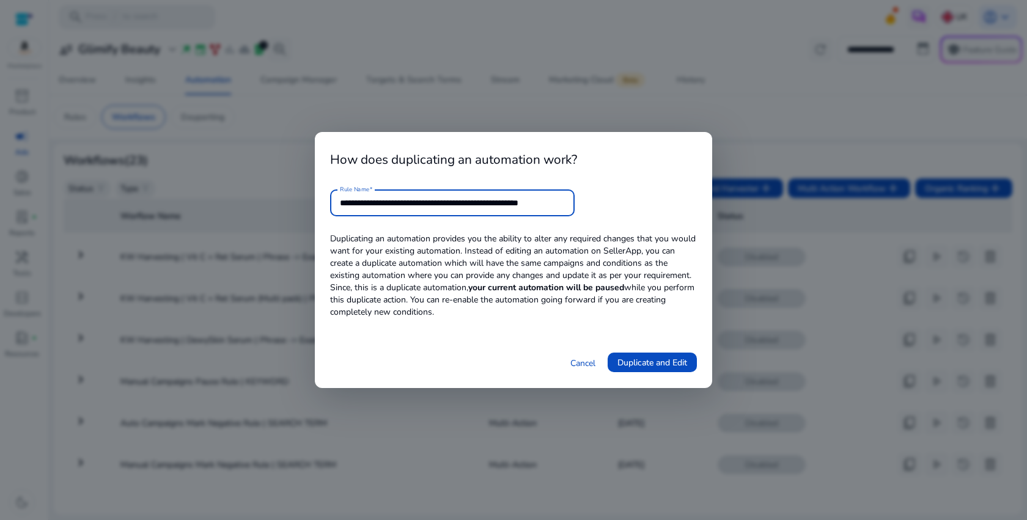
scroll to position [0, 13]
drag, startPoint x: 526, startPoint y: 200, endPoint x: 695, endPoint y: 199, distance: 169.9
click at [695, 200] on form "**********" at bounding box center [513, 202] width 367 height 27
drag, startPoint x: 406, startPoint y: 205, endPoint x: 471, endPoint y: 205, distance: 64.8
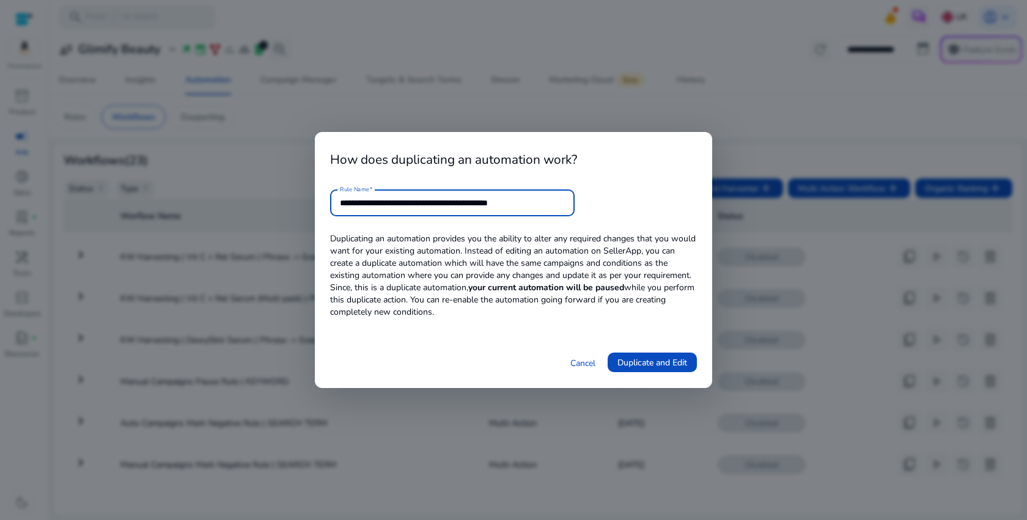
click at [471, 205] on input "**********" at bounding box center [452, 202] width 225 height 13
type input "**********"
click at [682, 365] on span "Duplicate and Edit" at bounding box center [652, 362] width 70 height 13
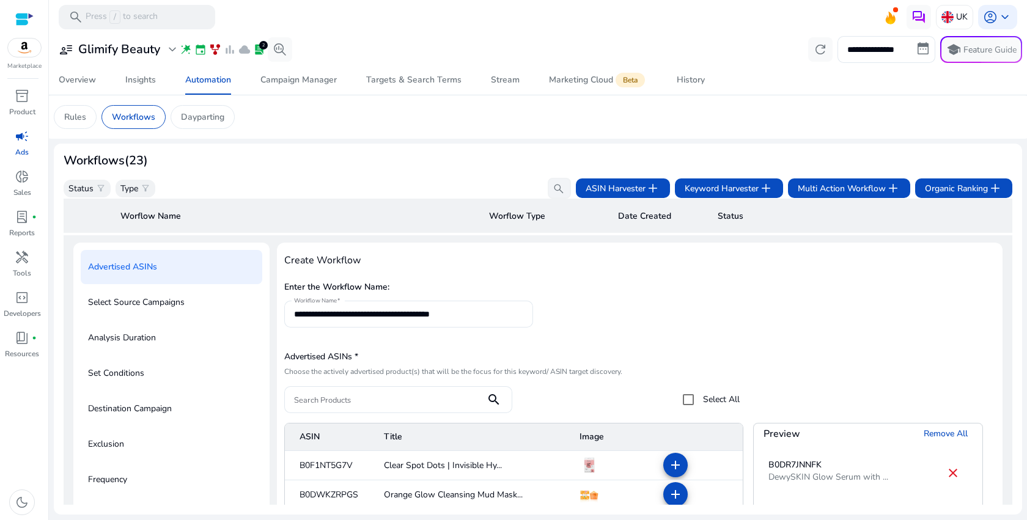
scroll to position [154, 0]
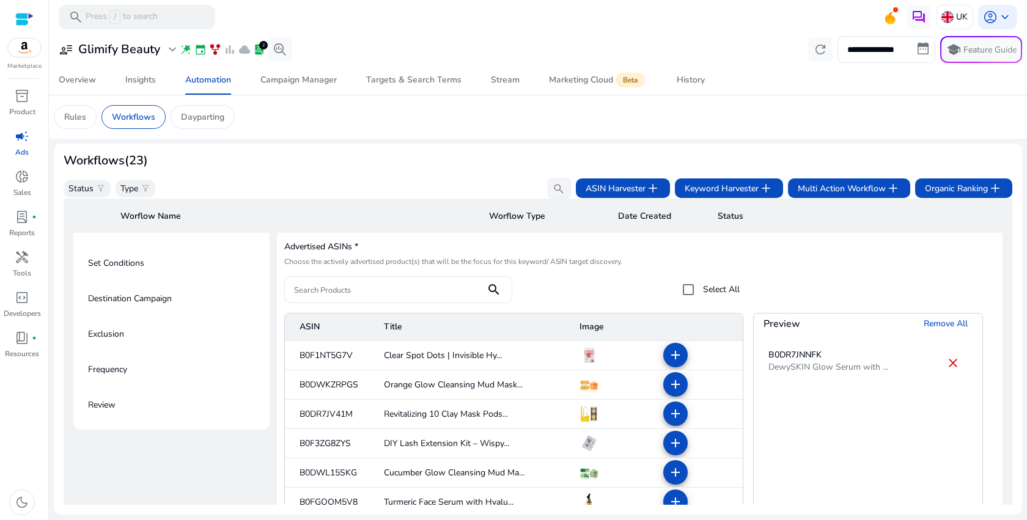
drag, startPoint x: 946, startPoint y: 367, endPoint x: 897, endPoint y: 367, distance: 49.5
click at [946, 367] on mat-icon "close" at bounding box center [952, 363] width 15 height 15
click at [674, 358] on mat-icon "add" at bounding box center [675, 355] width 15 height 15
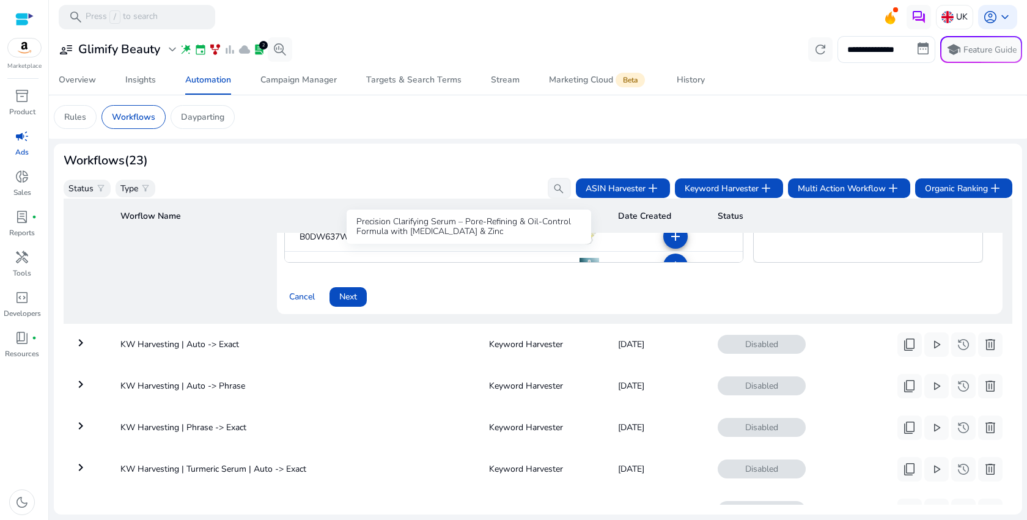
scroll to position [424, 0]
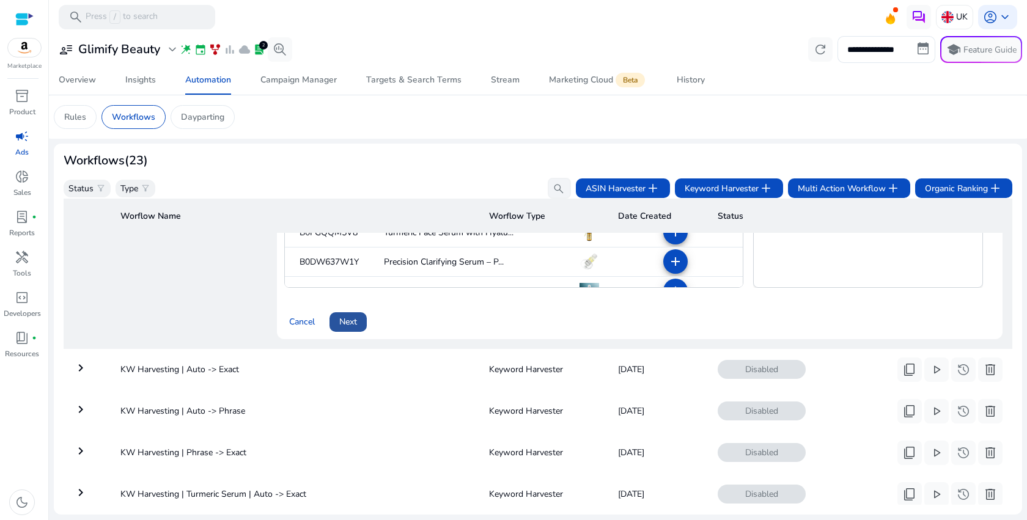
click at [351, 323] on span "Next" at bounding box center [348, 321] width 18 height 13
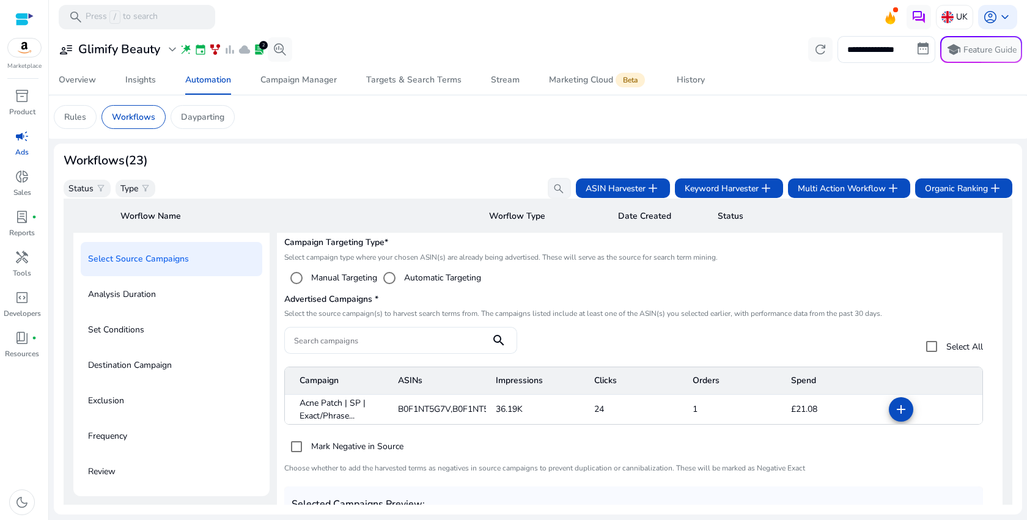
scroll to position [88, 0]
click at [357, 418] on span "Acne Patch | SP | Exact/Phrase..." at bounding box center [338, 409] width 79 height 26
click at [897, 408] on mat-icon "add" at bounding box center [900, 409] width 15 height 15
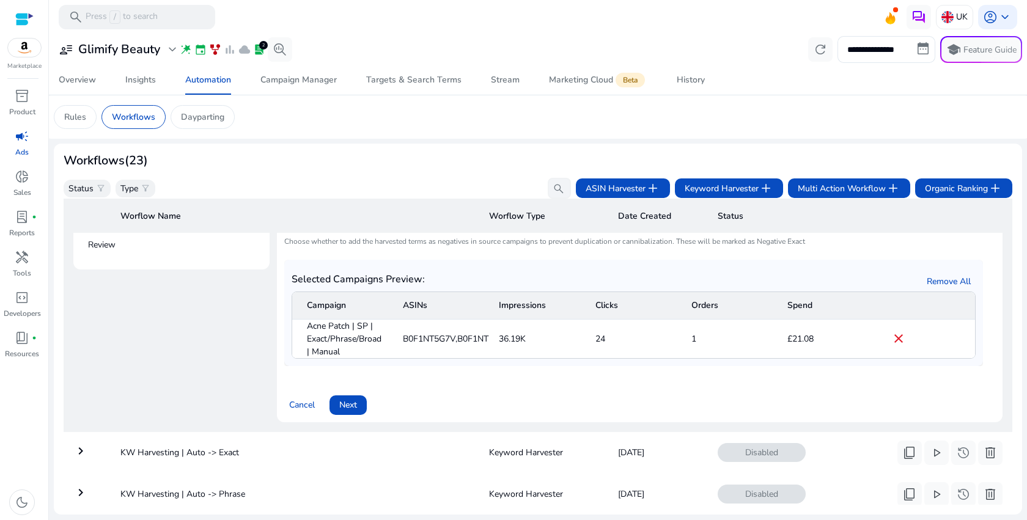
scroll to position [315, 0]
click at [363, 408] on span at bounding box center [347, 404] width 37 height 29
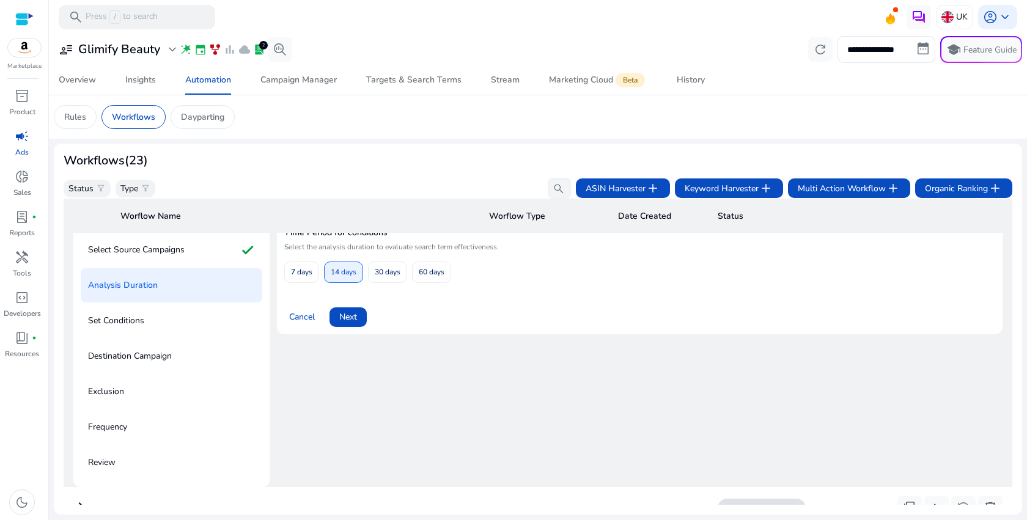
scroll to position [88, 0]
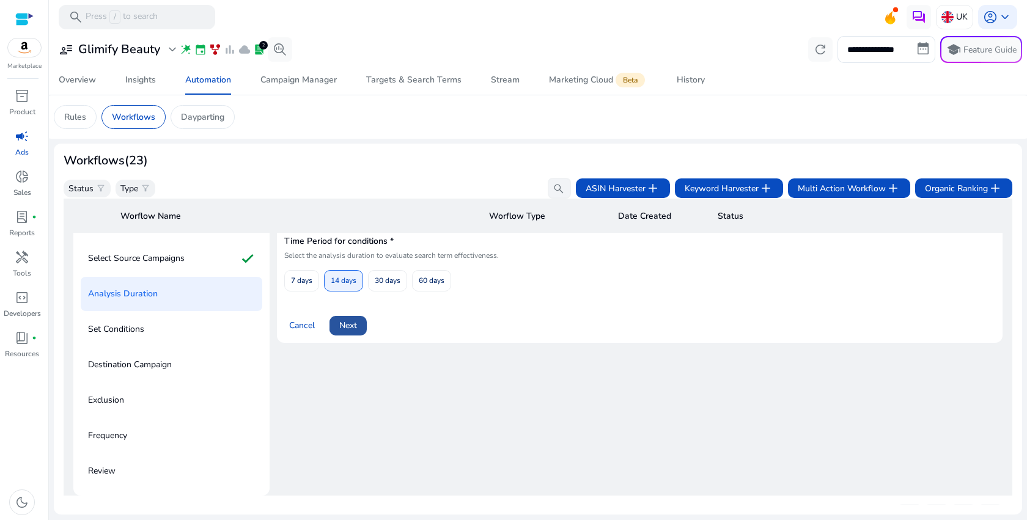
click at [356, 331] on span "Next" at bounding box center [348, 325] width 18 height 13
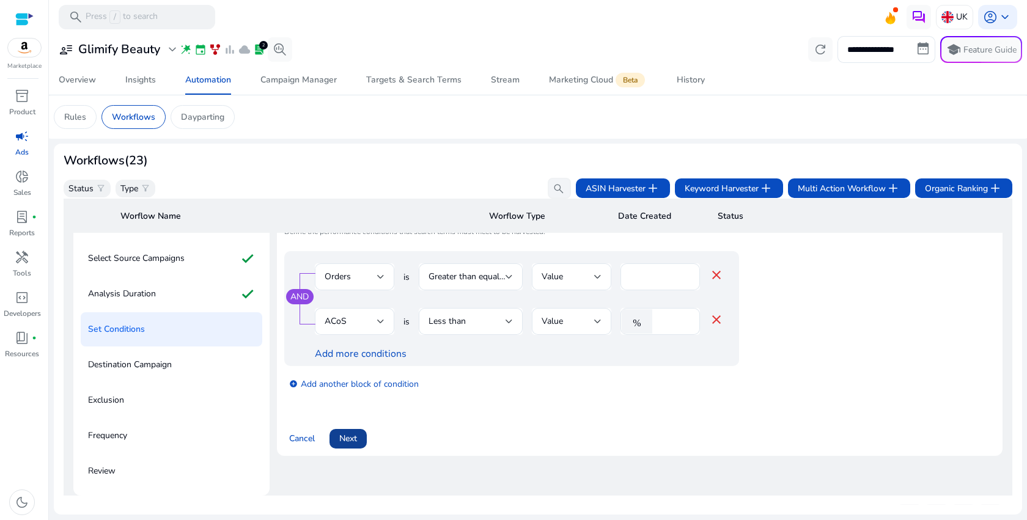
click at [351, 442] on span "Next" at bounding box center [348, 438] width 18 height 13
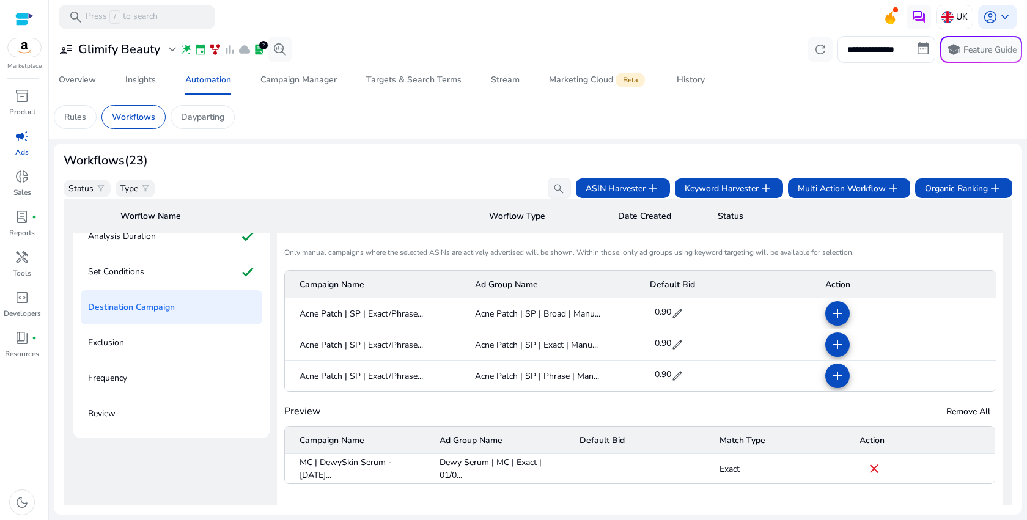
scroll to position [171, 0]
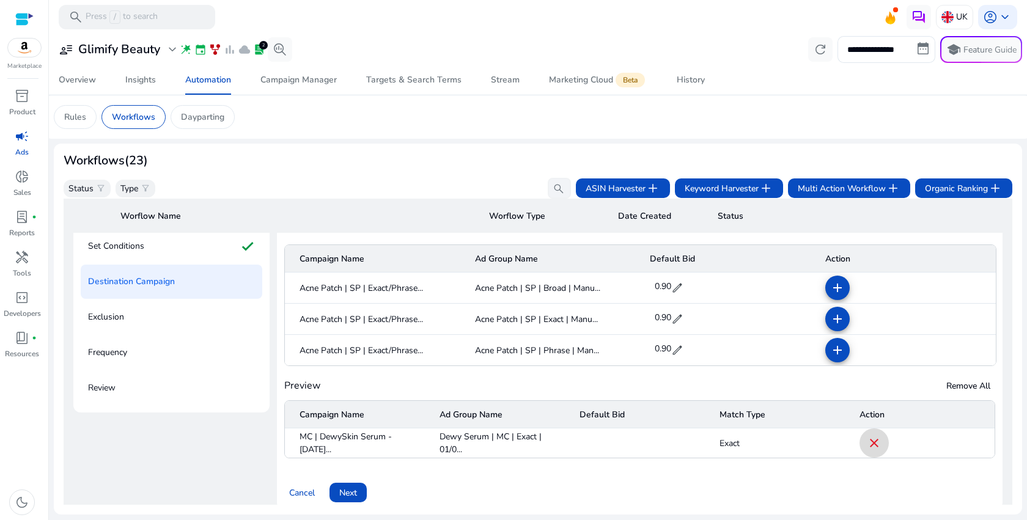
click at [873, 447] on mat-icon "close" at bounding box center [874, 443] width 15 height 15
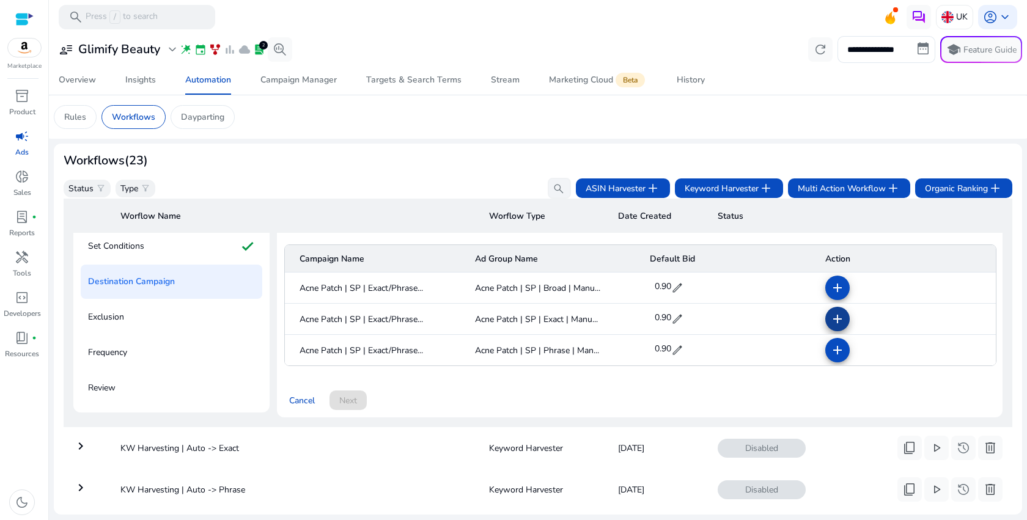
click at [830, 318] on mat-icon "add" at bounding box center [837, 319] width 15 height 15
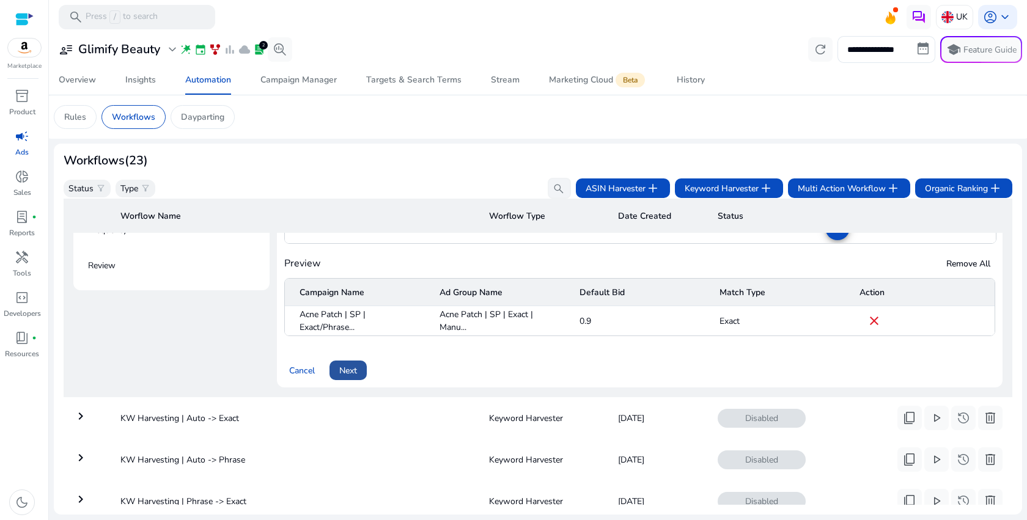
click at [337, 369] on span at bounding box center [347, 370] width 37 height 29
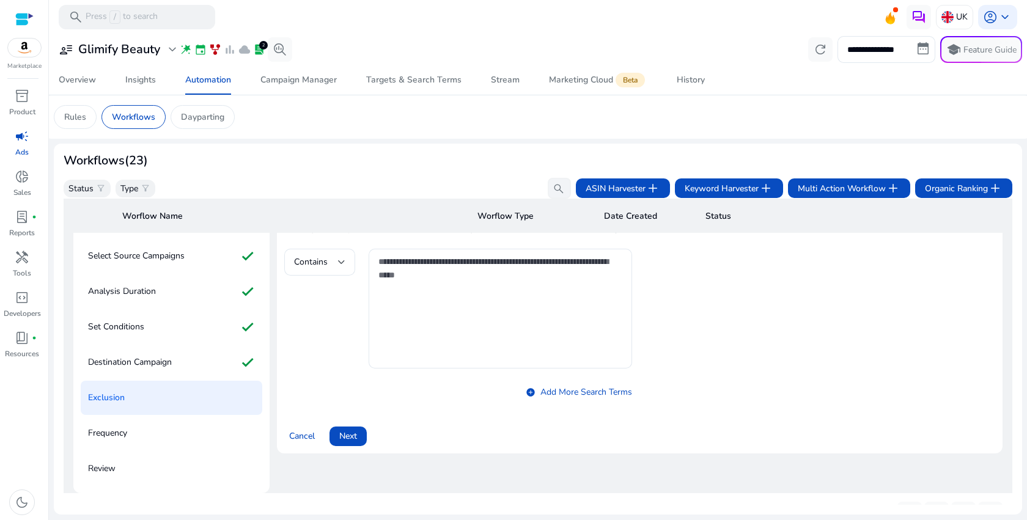
scroll to position [88, 0]
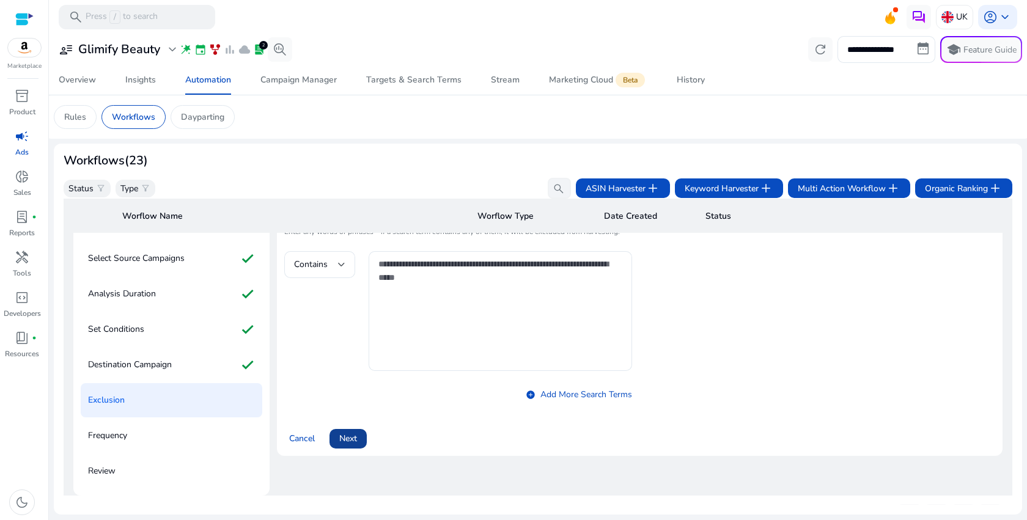
click at [351, 435] on span "Next" at bounding box center [348, 438] width 18 height 13
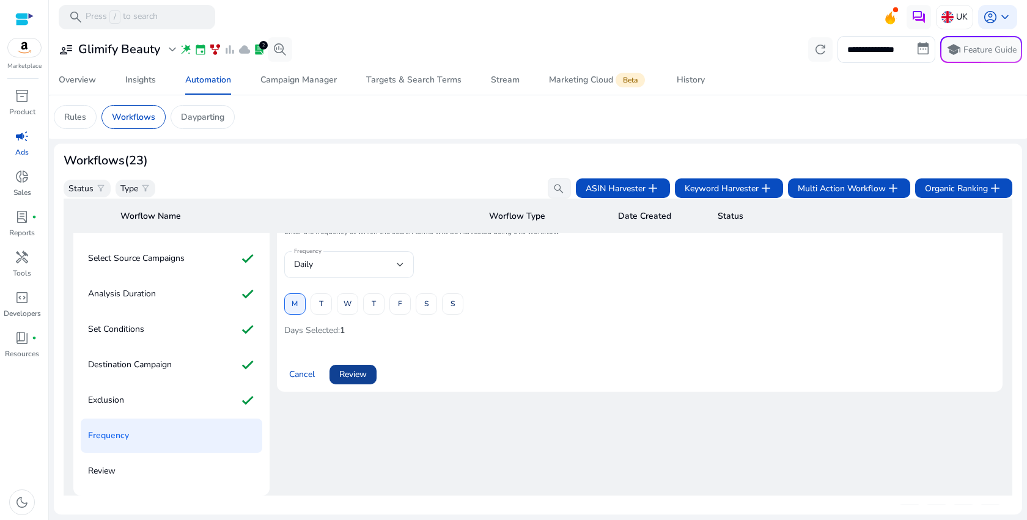
click at [362, 384] on span at bounding box center [352, 374] width 47 height 29
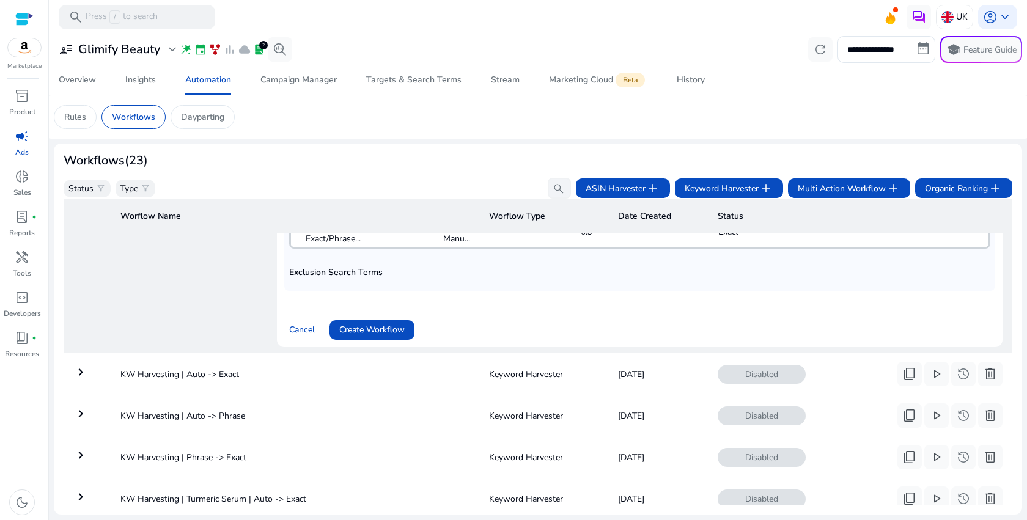
scroll to position [417, 0]
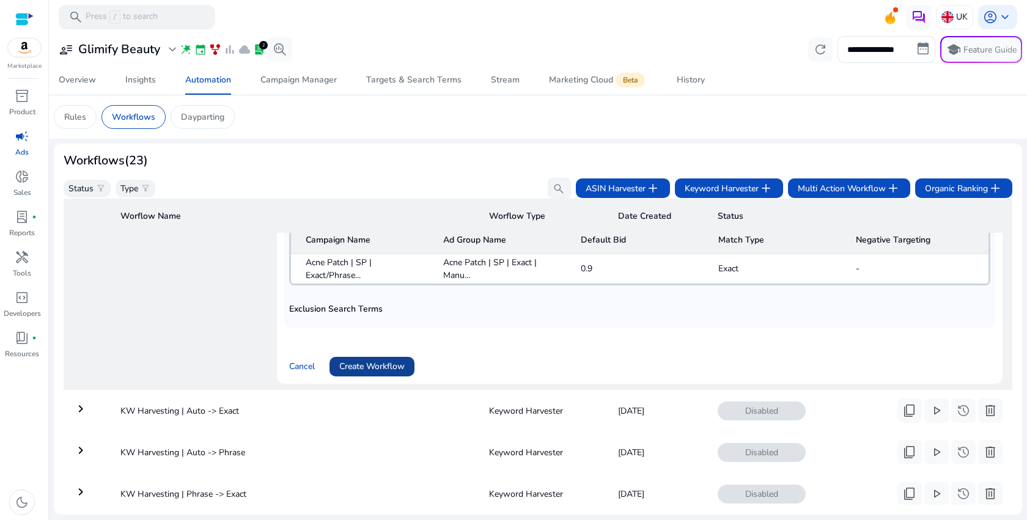
click at [386, 364] on span "Create Workflow" at bounding box center [371, 366] width 65 height 13
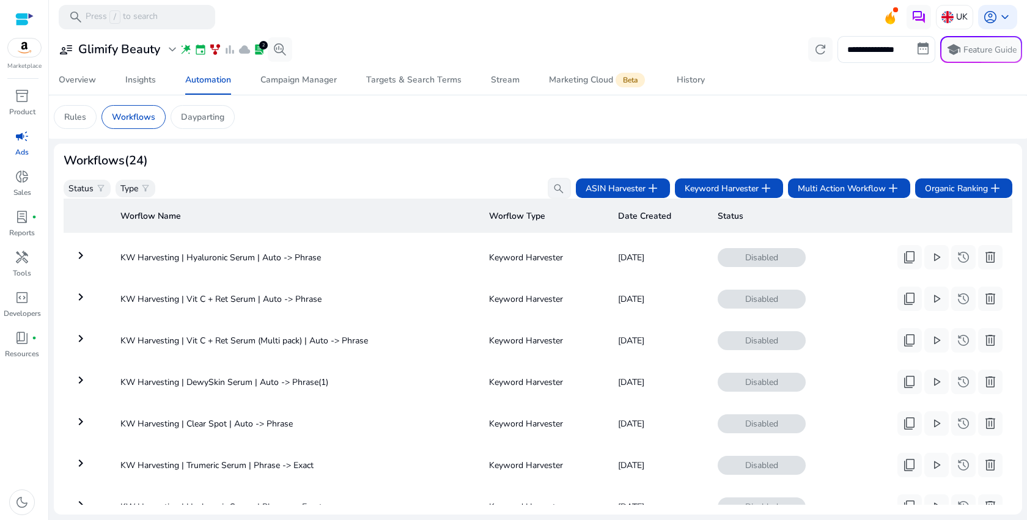
click at [1007, 32] on span "close" at bounding box center [1004, 27] width 15 height 15
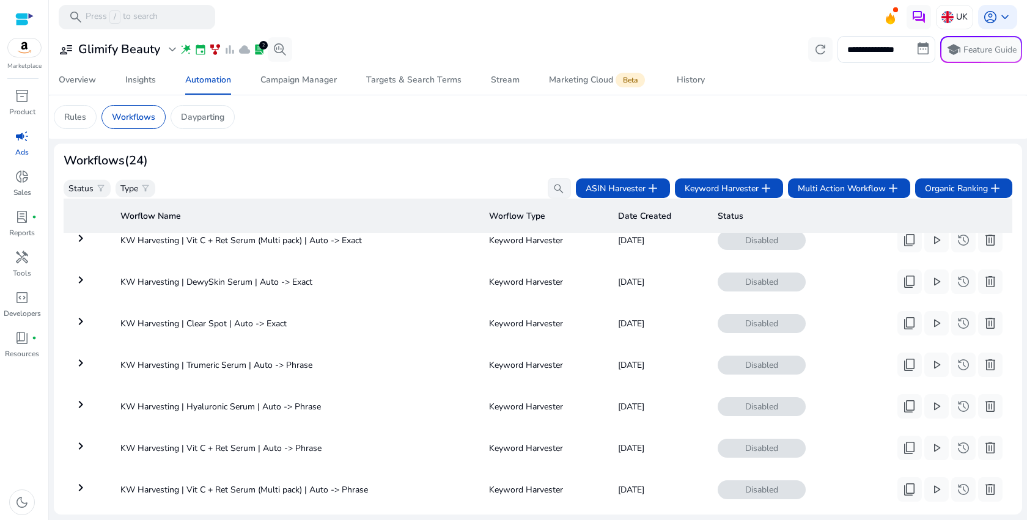
scroll to position [0, 0]
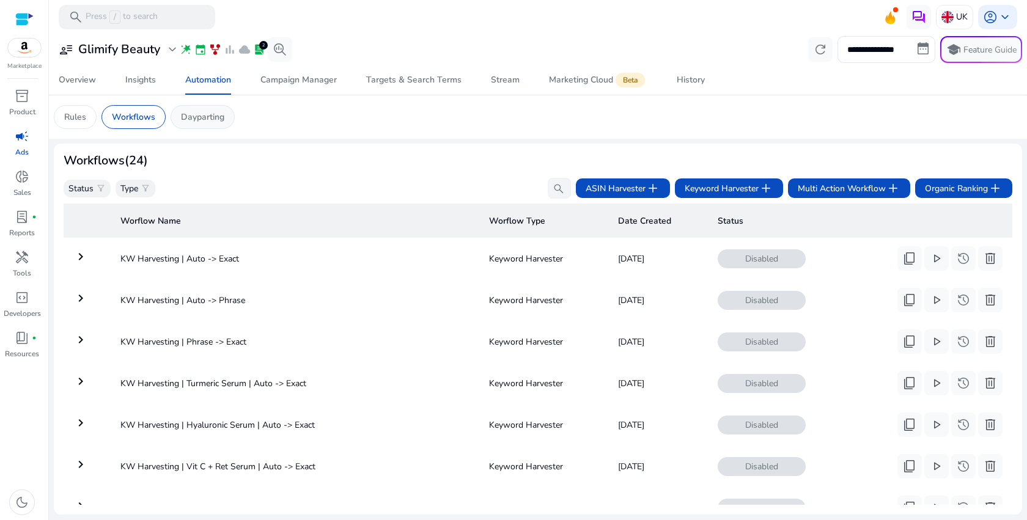
click at [207, 116] on p "Dayparting" at bounding box center [202, 117] width 43 height 13
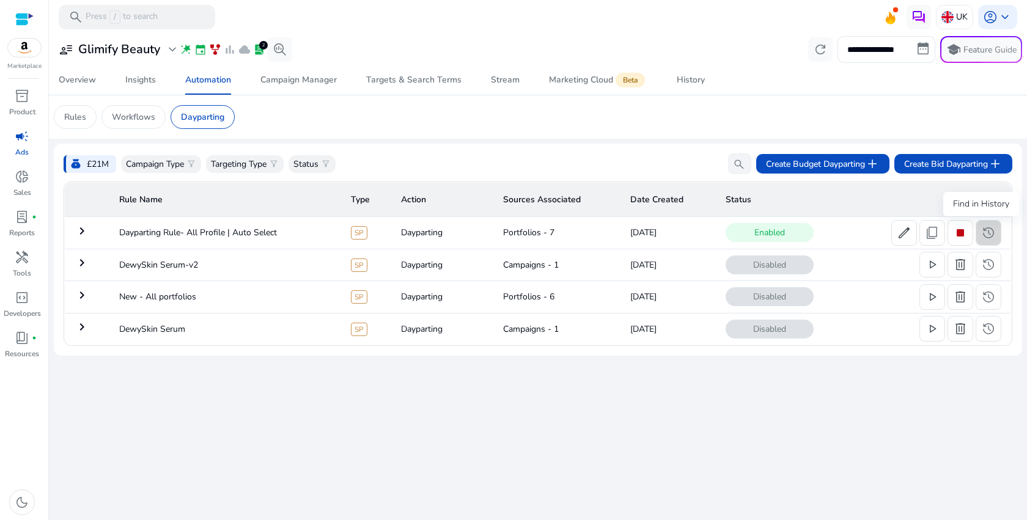
click at [983, 233] on span "history" at bounding box center [988, 233] width 15 height 15
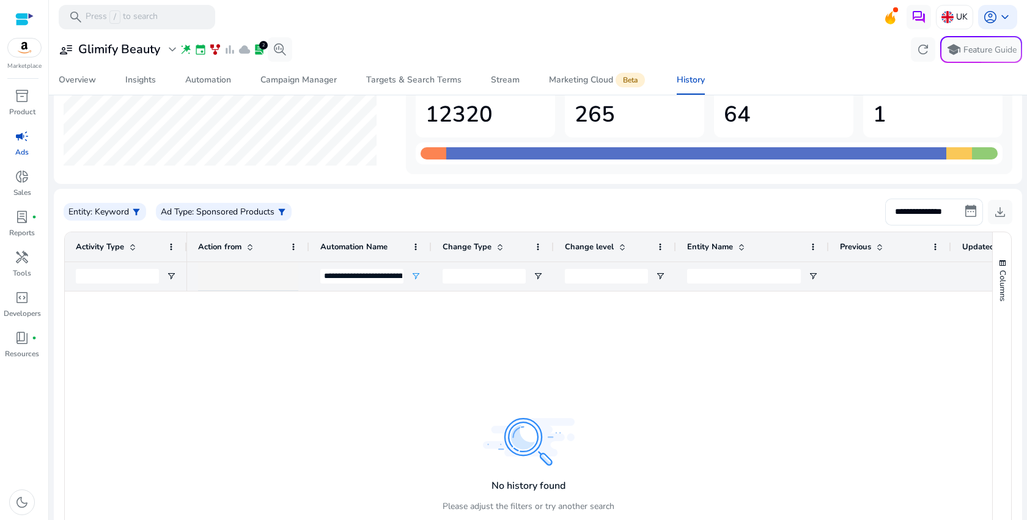
scroll to position [199, 0]
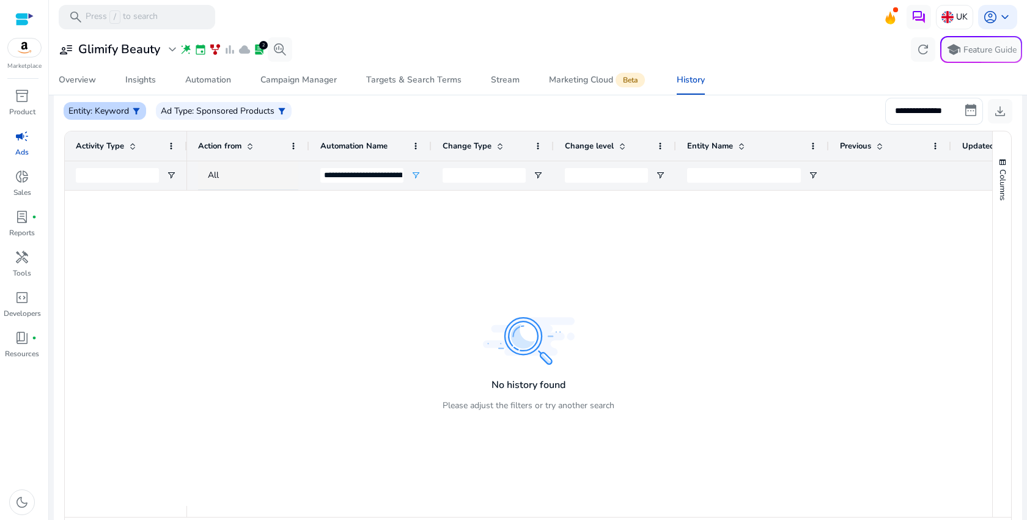
click at [135, 108] on span "filter_alt" at bounding box center [136, 111] width 10 height 10
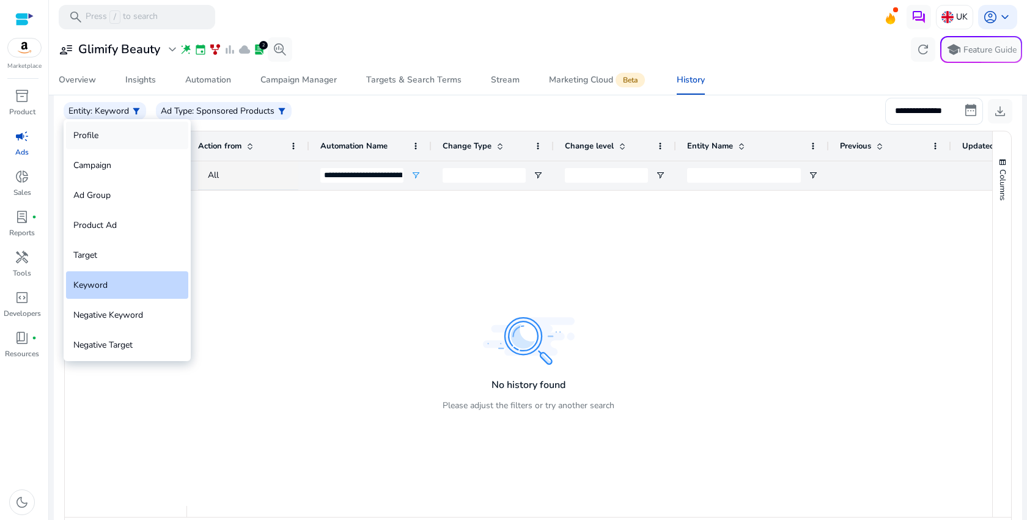
click at [108, 138] on div "Profile" at bounding box center [127, 136] width 122 height 28
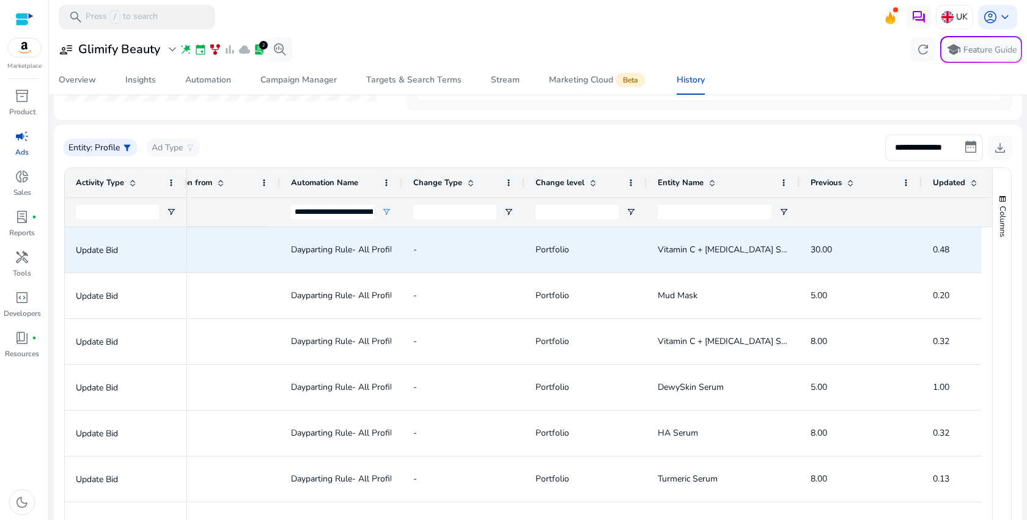
scroll to position [0, 0]
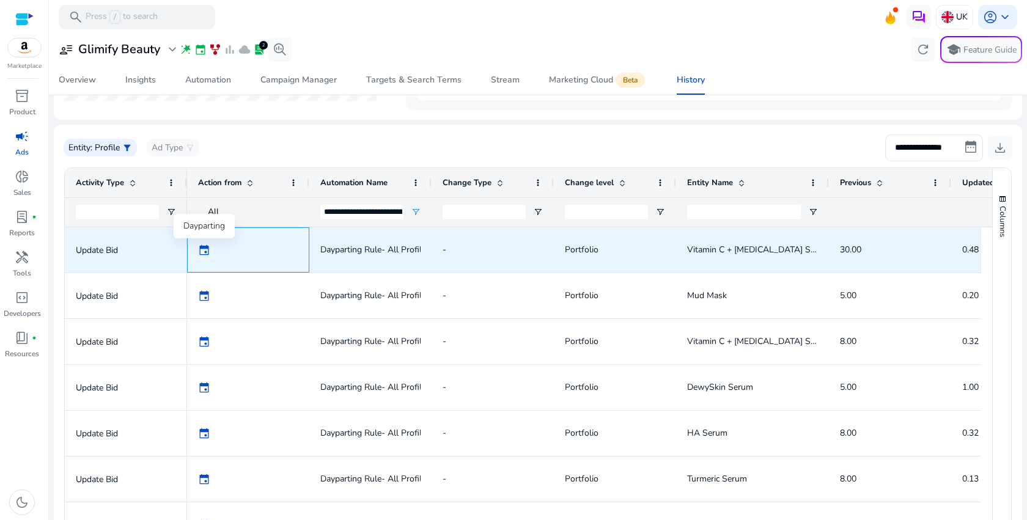
click at [202, 250] on span "event" at bounding box center [204, 250] width 12 height 12
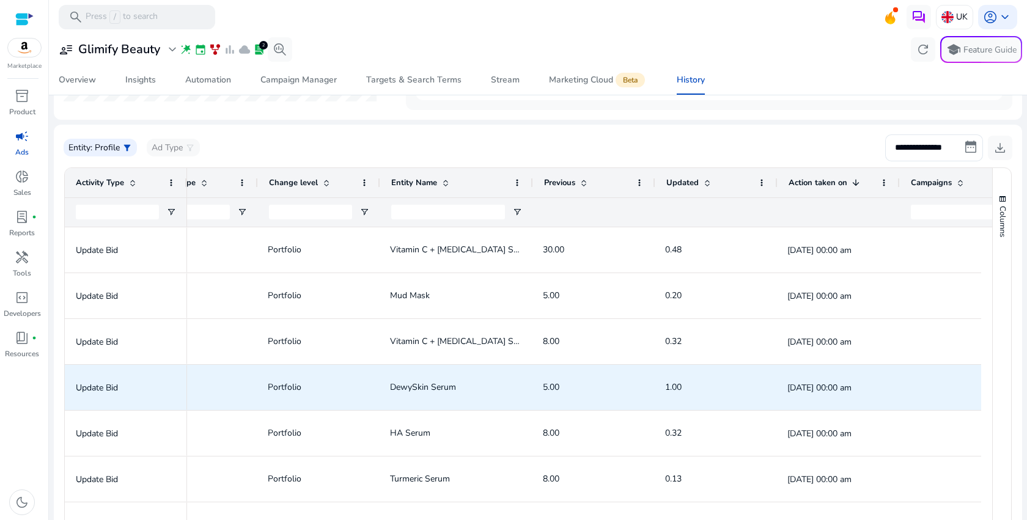
scroll to position [0, 297]
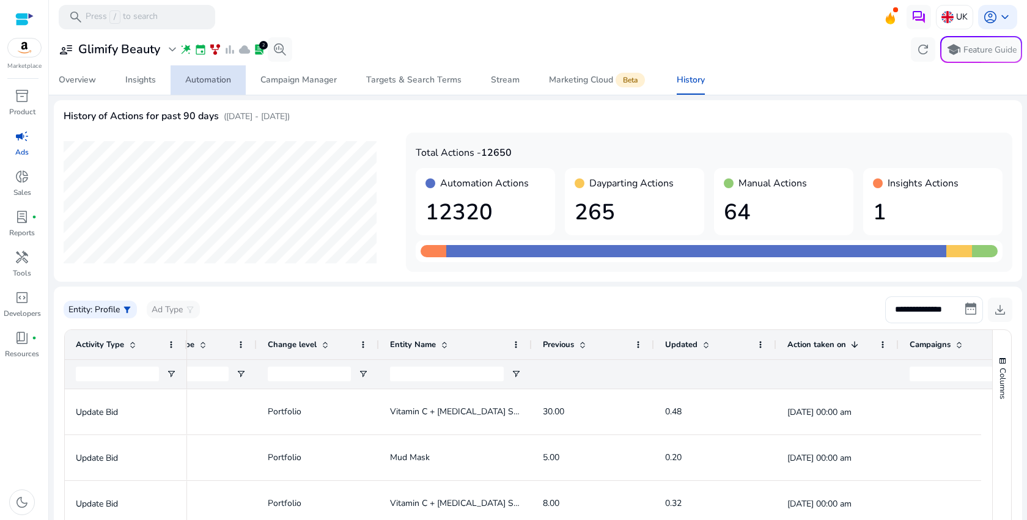
click at [211, 86] on span "Automation" at bounding box center [208, 79] width 46 height 29
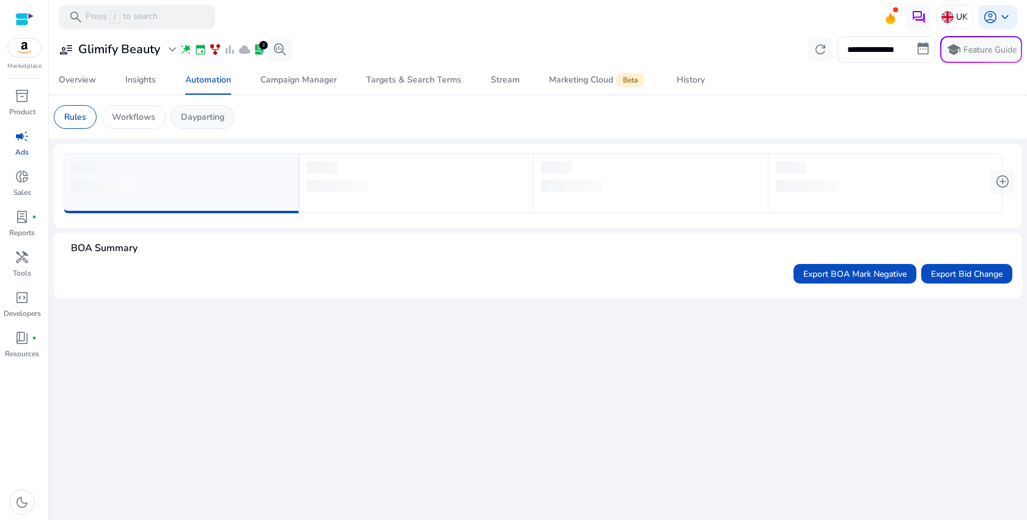
click at [222, 122] on p "Dayparting" at bounding box center [202, 117] width 43 height 13
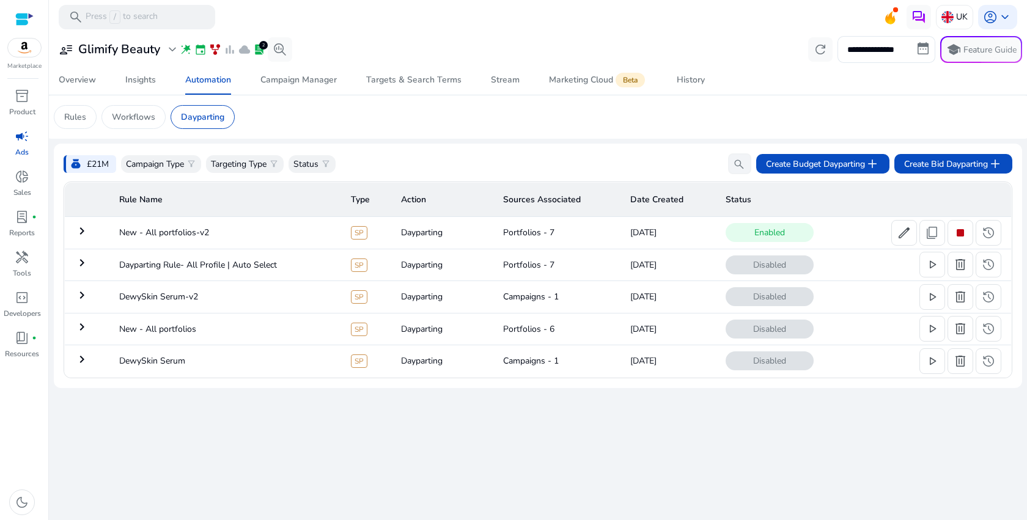
click at [87, 223] on td "keyboard_arrow_right" at bounding box center [87, 233] width 45 height 32
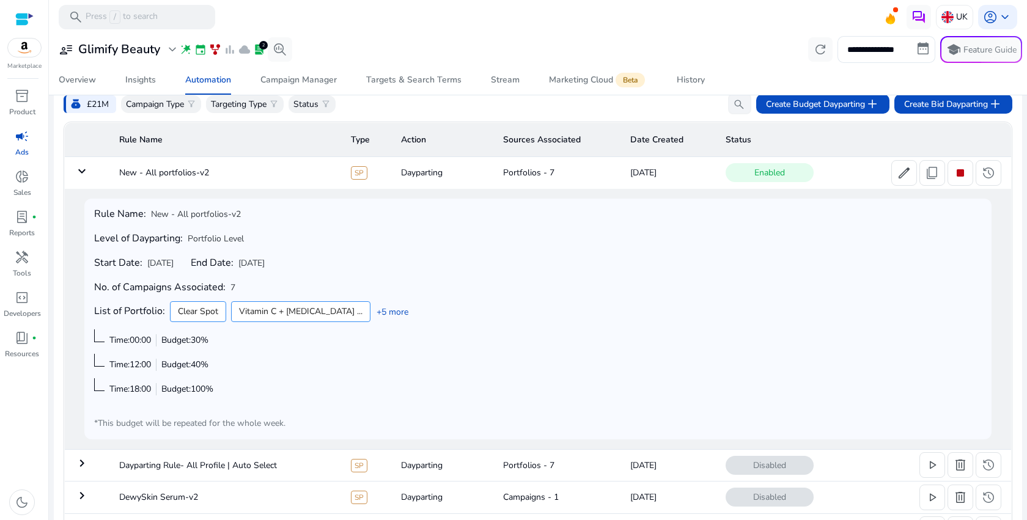
click at [81, 178] on mat-icon "keyboard_arrow_down" at bounding box center [82, 171] width 15 height 15
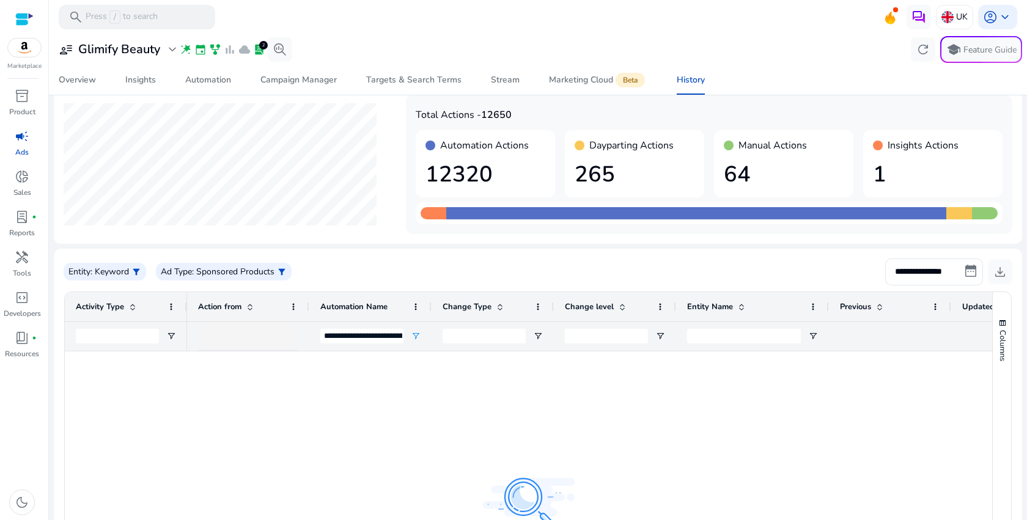
scroll to position [67, 0]
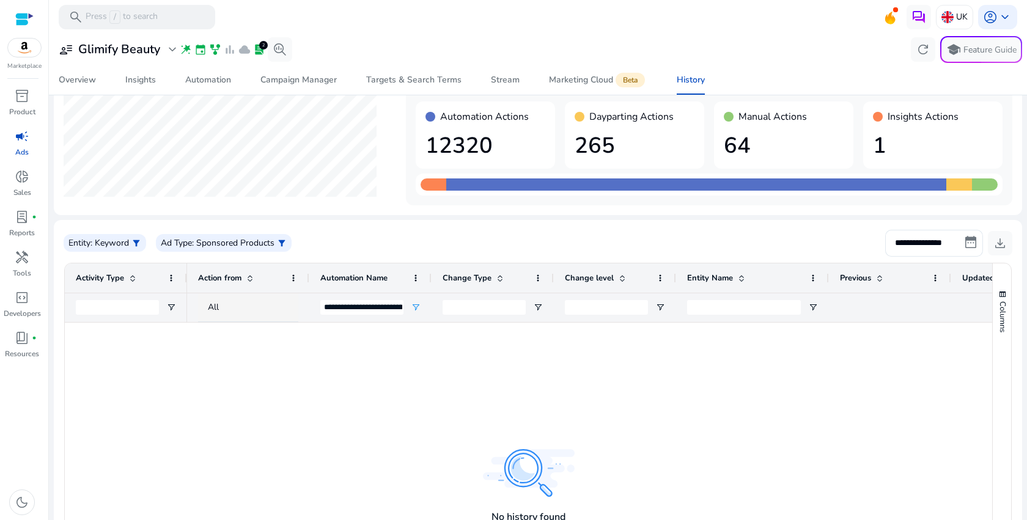
click at [15, 145] on div "campaign" at bounding box center [22, 137] width 34 height 20
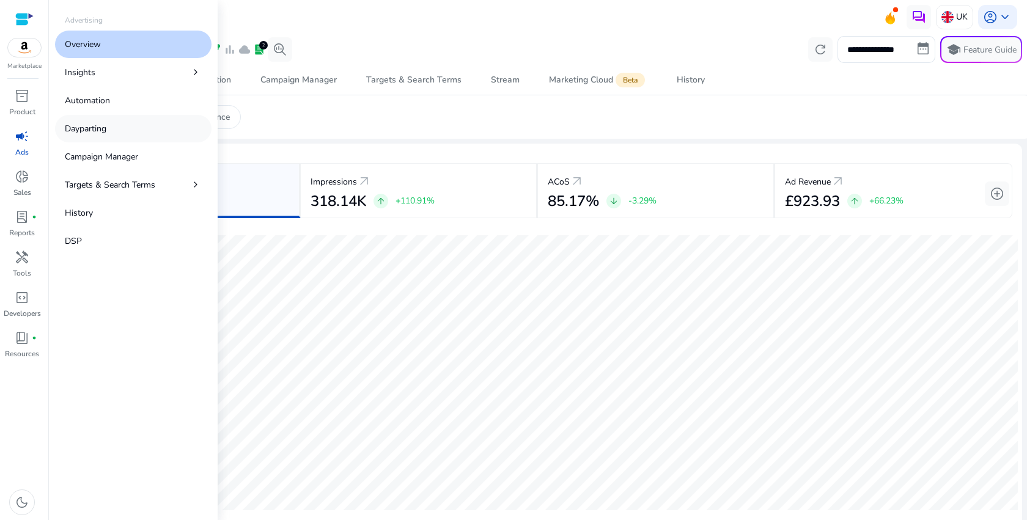
click at [177, 131] on link "Dayparting" at bounding box center [133, 129] width 156 height 28
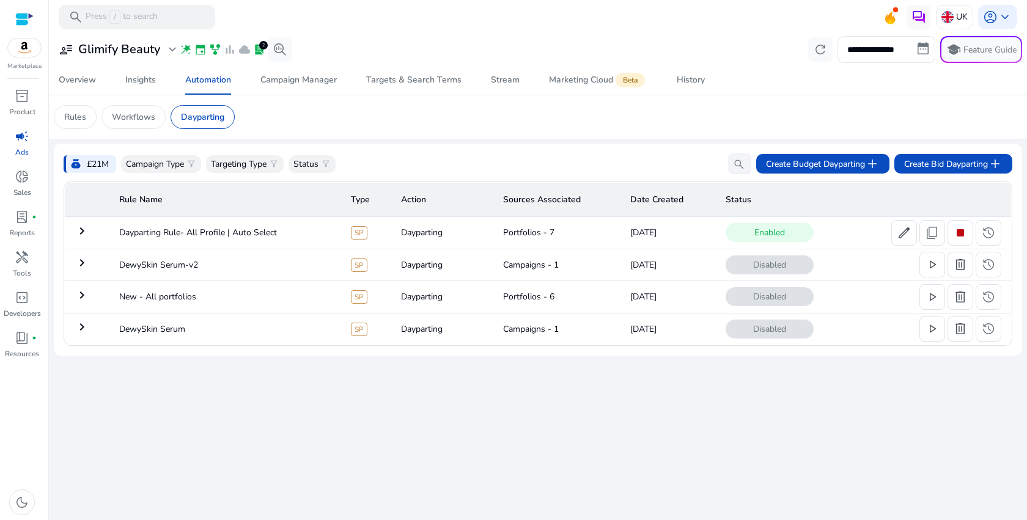
click at [82, 228] on mat-icon "keyboard_arrow_right" at bounding box center [82, 231] width 15 height 15
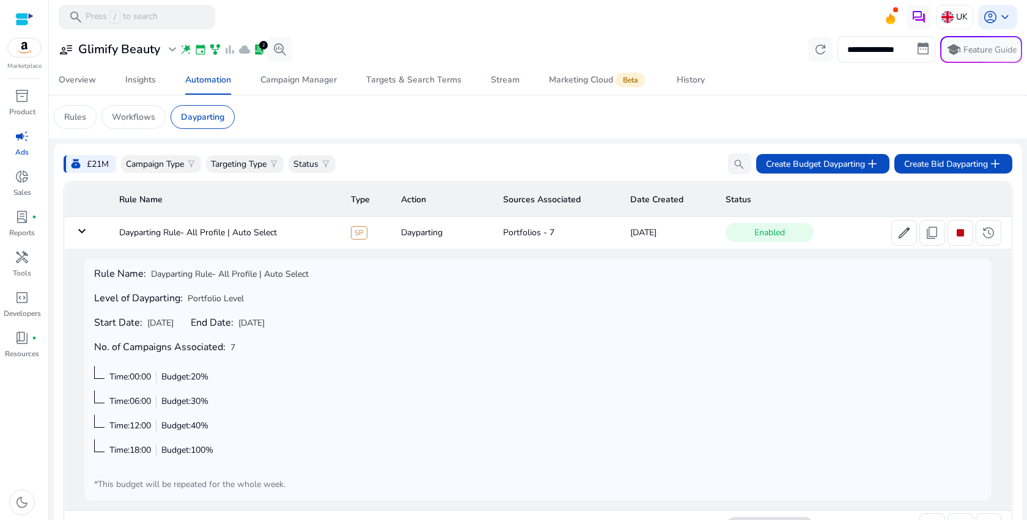
click at [79, 233] on mat-icon "keyboard_arrow_down" at bounding box center [82, 231] width 15 height 15
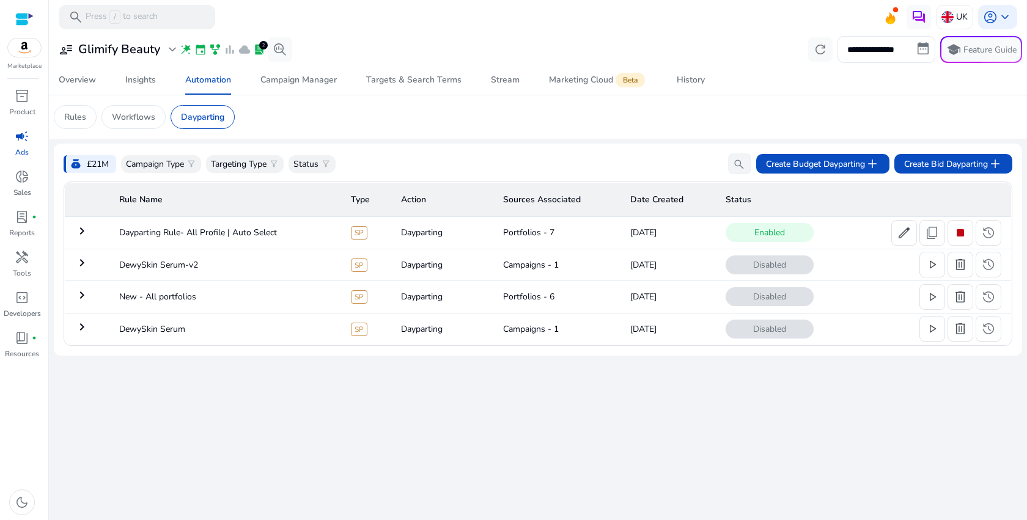
click at [89, 270] on mat-icon "keyboard_arrow_right" at bounding box center [82, 262] width 15 height 15
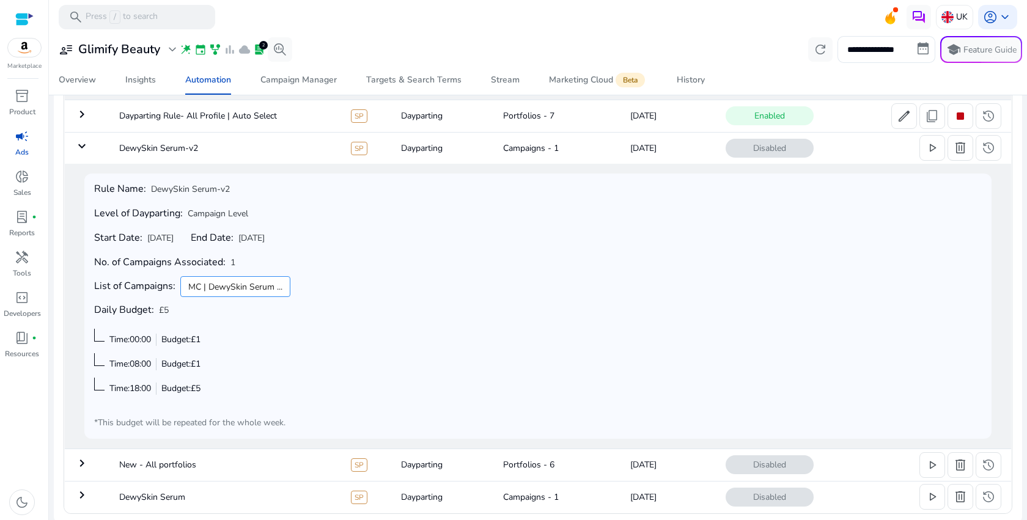
scroll to position [122, 0]
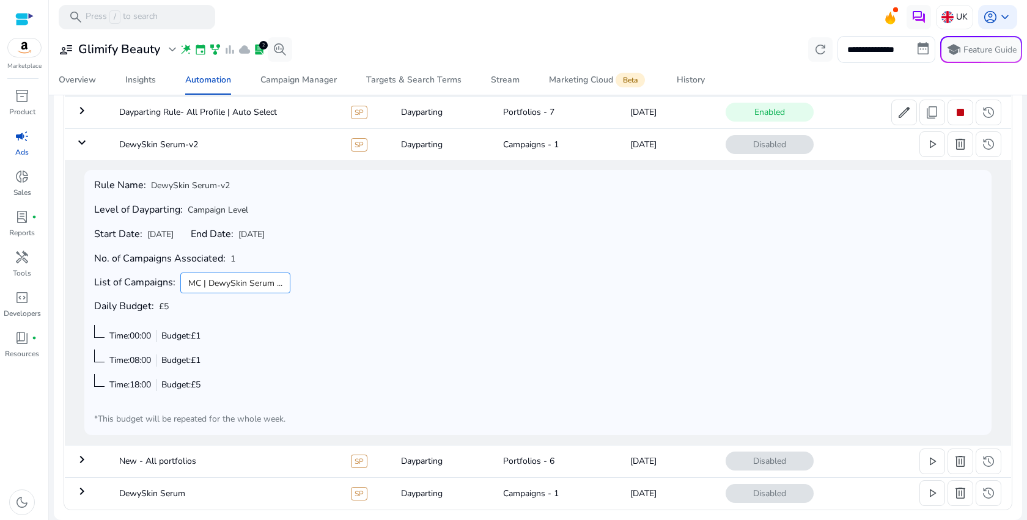
click at [84, 153] on td "keyboard_arrow_down" at bounding box center [87, 144] width 45 height 32
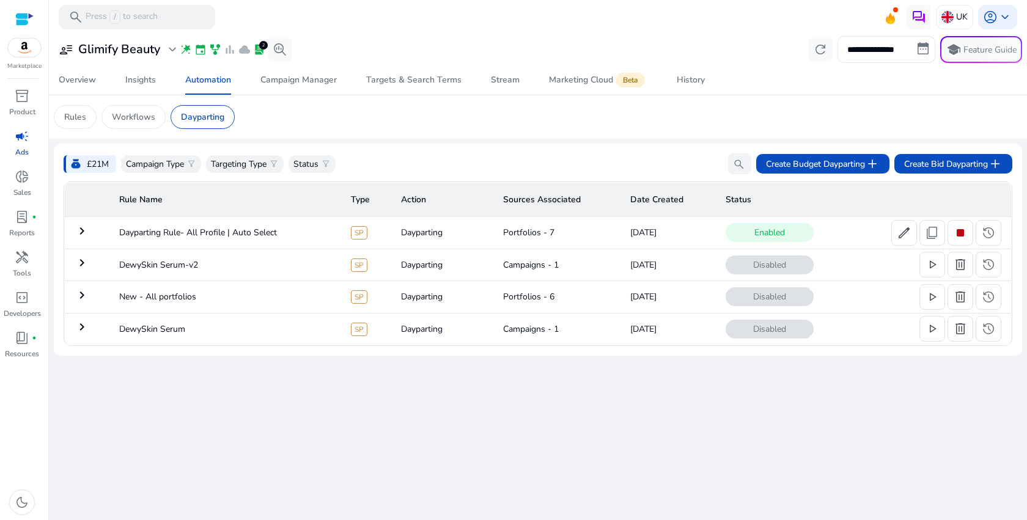
click at [89, 302] on td "keyboard_arrow_right" at bounding box center [87, 297] width 45 height 32
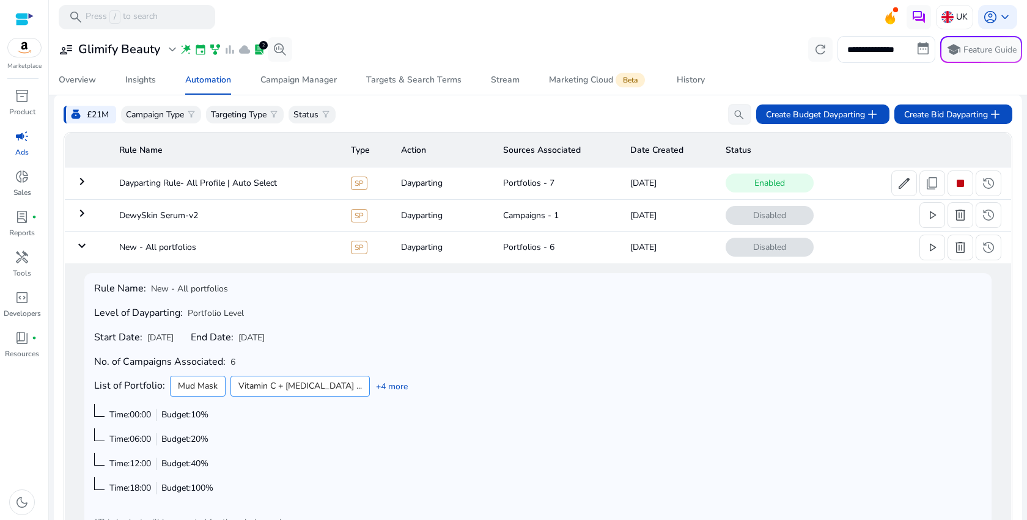
scroll to position [38, 0]
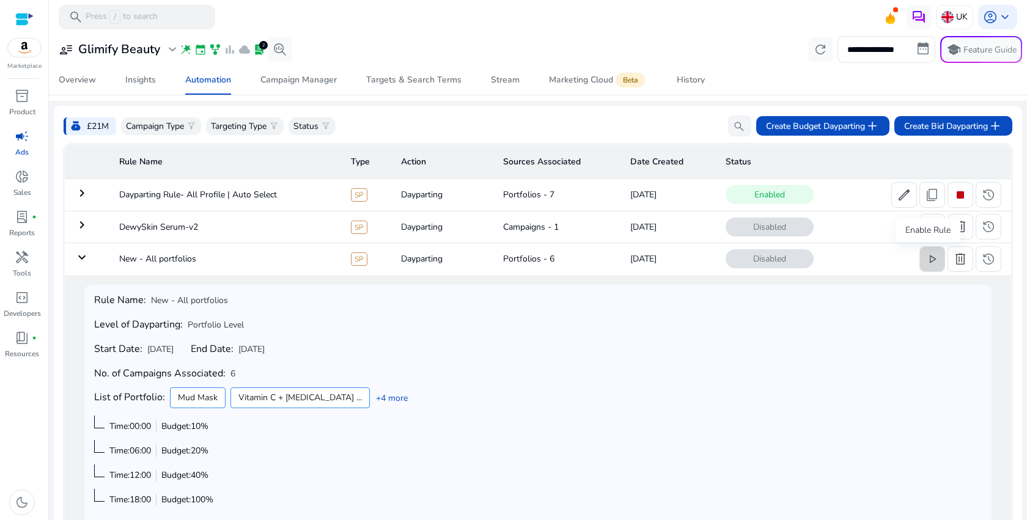
click at [928, 261] on span "play_arrow" at bounding box center [932, 259] width 15 height 15
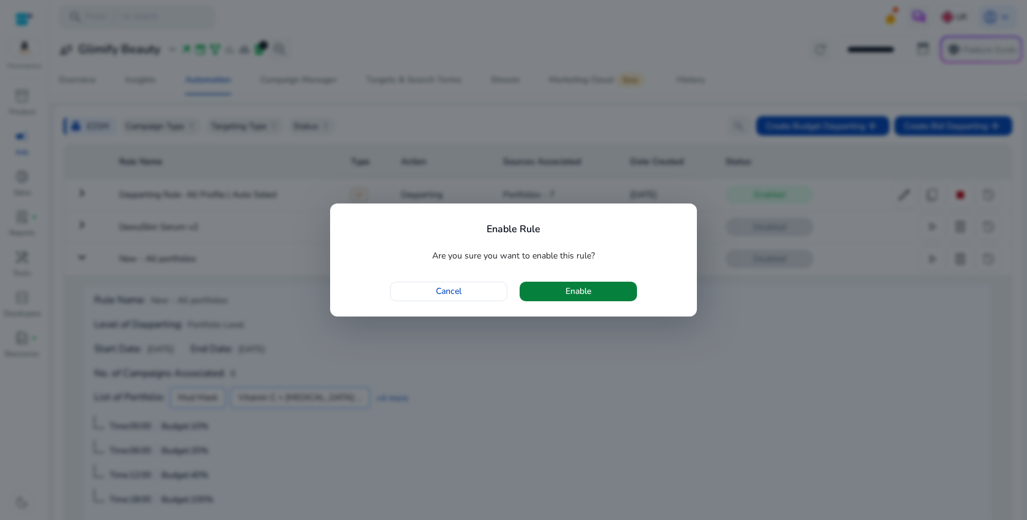
click at [595, 294] on span "button" at bounding box center [577, 291] width 117 height 29
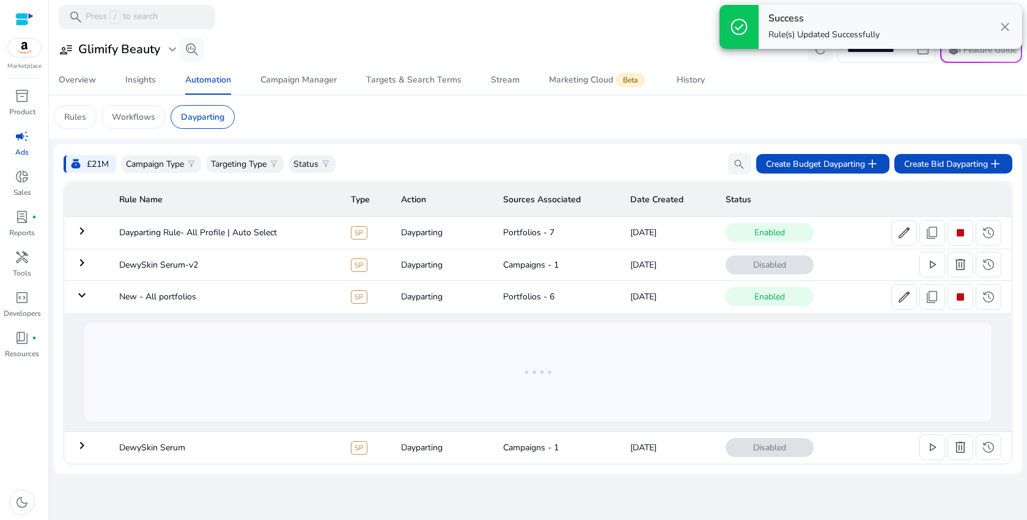
scroll to position [0, 0]
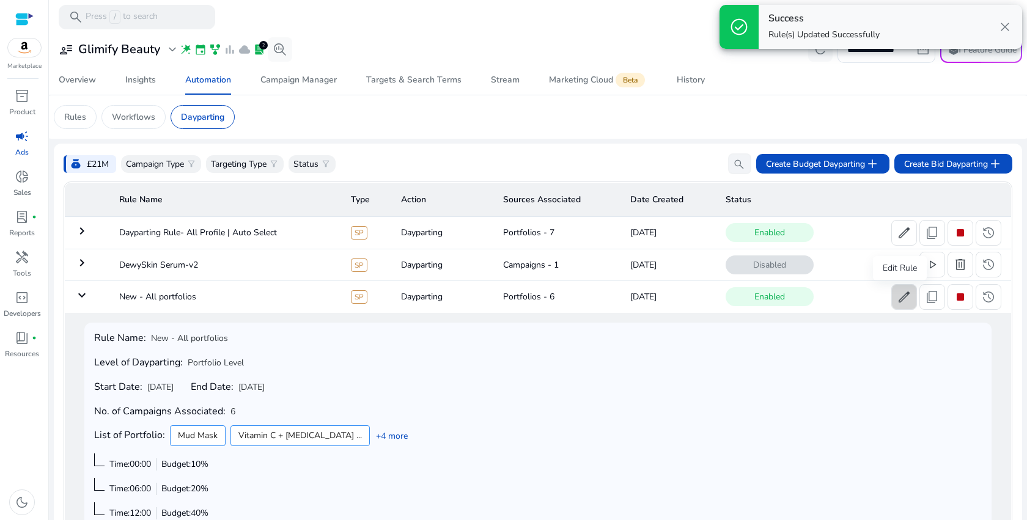
click at [906, 293] on span "edit" at bounding box center [904, 297] width 15 height 15
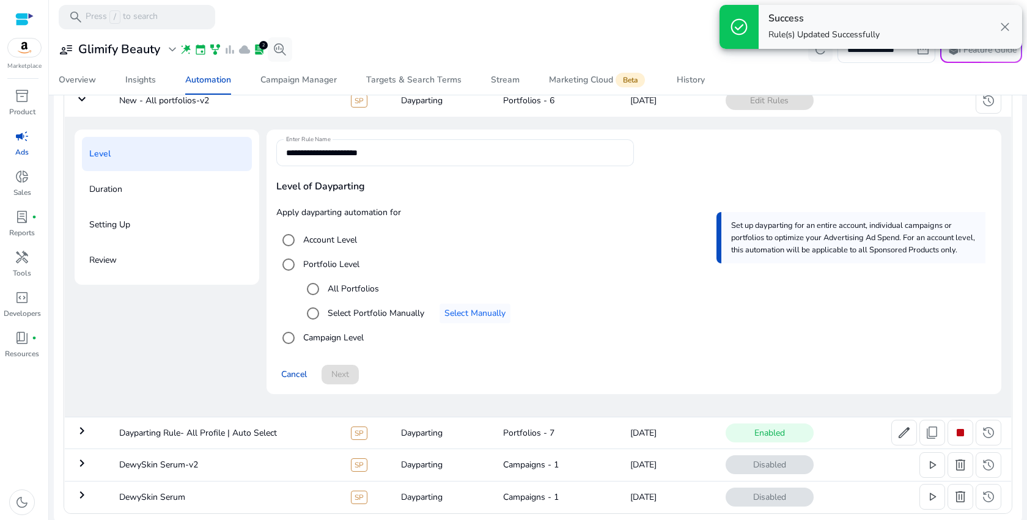
scroll to position [137, 0]
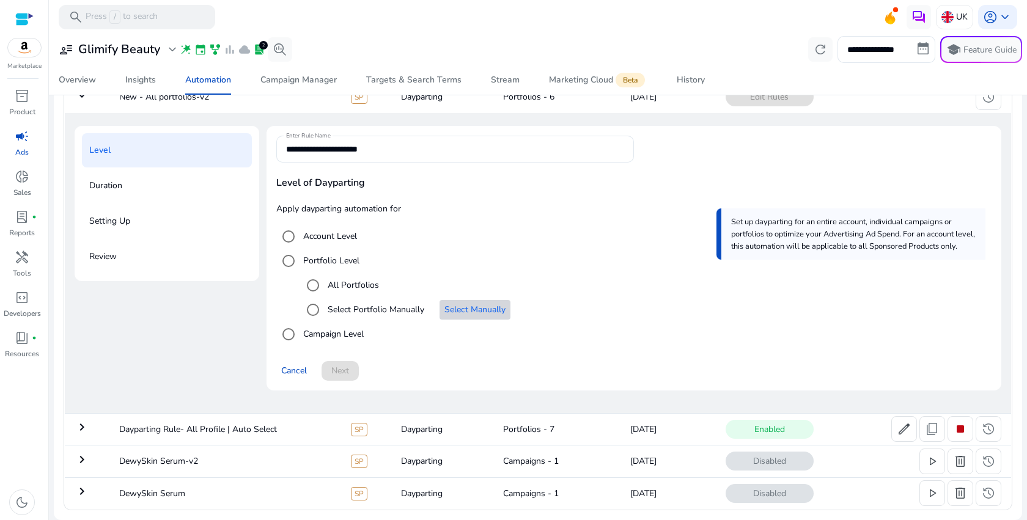
click at [458, 309] on span "Select Manually" at bounding box center [474, 309] width 61 height 13
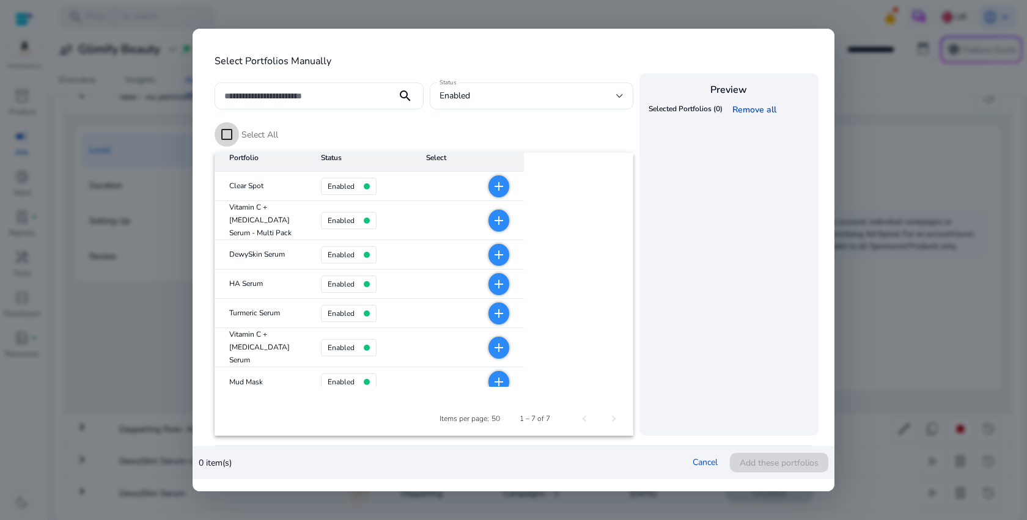
scroll to position [0, 0]
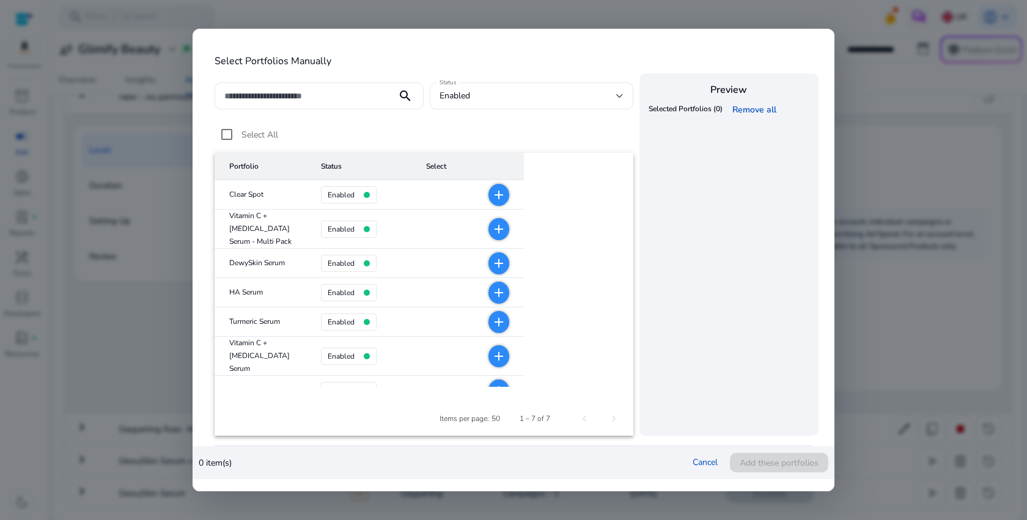
click at [491, 195] on mat-icon "add" at bounding box center [498, 195] width 15 height 15
click at [491, 222] on mat-icon "add" at bounding box center [498, 229] width 15 height 15
click at [491, 258] on mat-icon "add" at bounding box center [498, 263] width 15 height 15
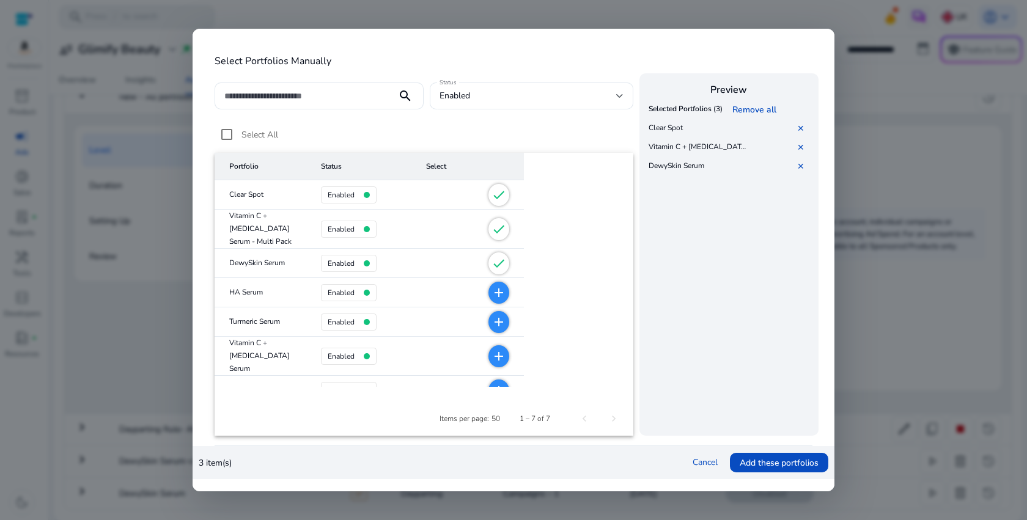
click at [491, 295] on mat-icon "add" at bounding box center [498, 292] width 15 height 15
click at [491, 315] on mat-icon "add" at bounding box center [498, 322] width 15 height 15
click at [491, 354] on mat-icon "add" at bounding box center [498, 356] width 15 height 15
click at [491, 383] on mat-icon "add" at bounding box center [498, 390] width 15 height 15
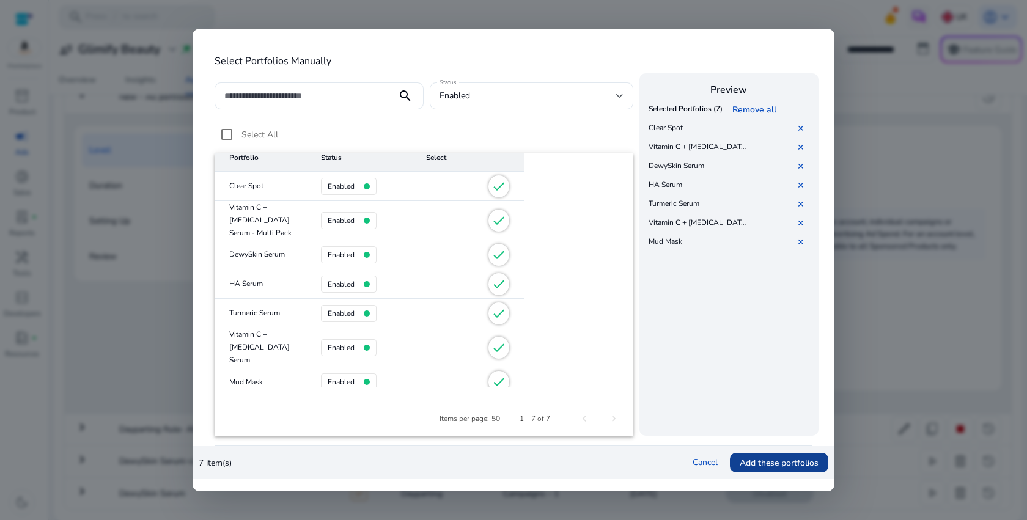
click at [753, 468] on span "Add these portfolios" at bounding box center [778, 463] width 79 height 13
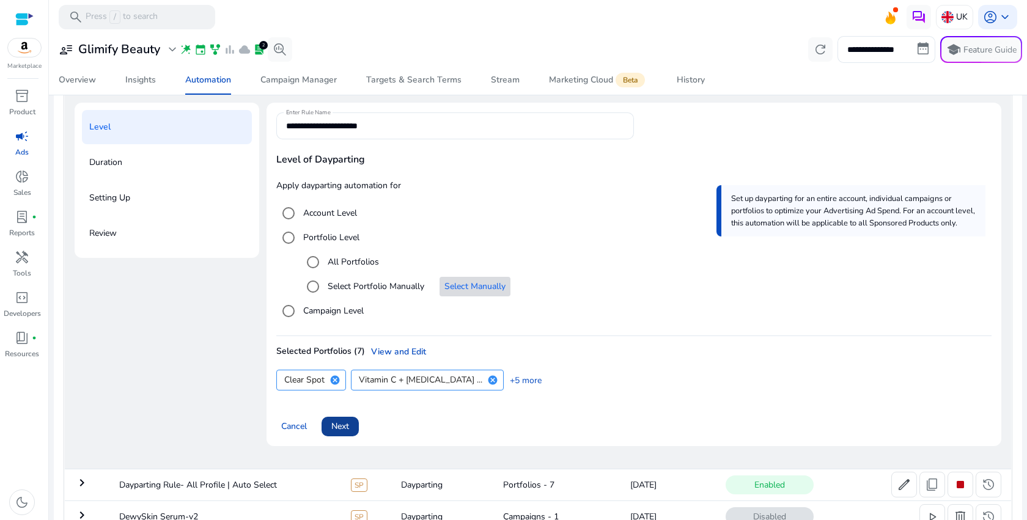
click at [356, 420] on span at bounding box center [339, 426] width 37 height 29
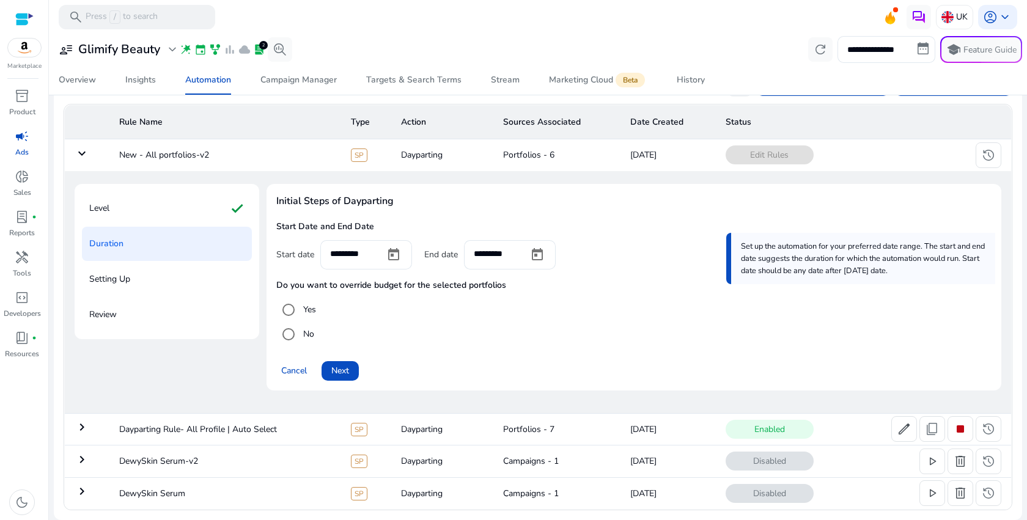
scroll to position [79, 0]
click at [350, 371] on span at bounding box center [339, 370] width 37 height 29
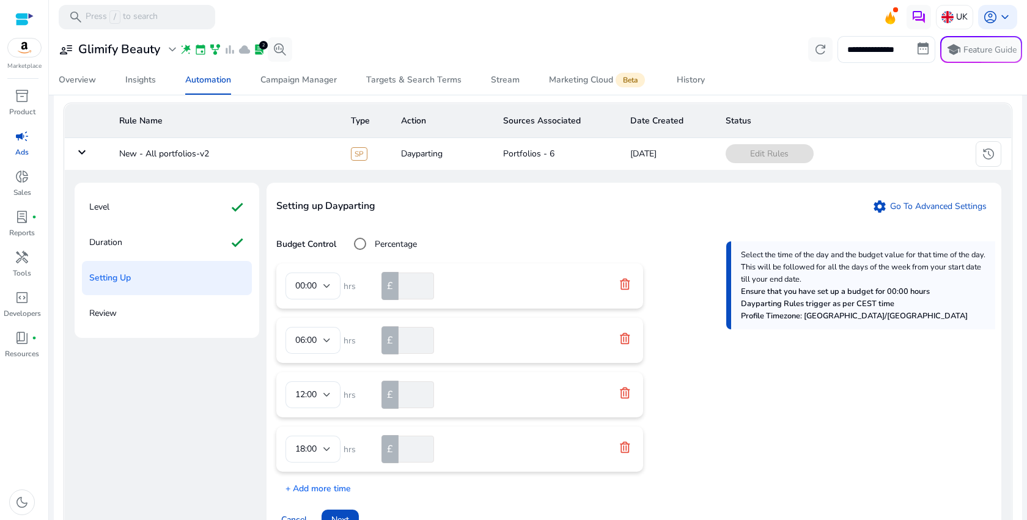
click at [414, 239] on label "Percentage" at bounding box center [394, 244] width 45 height 13
click at [628, 287] on icon at bounding box center [625, 283] width 10 height 11
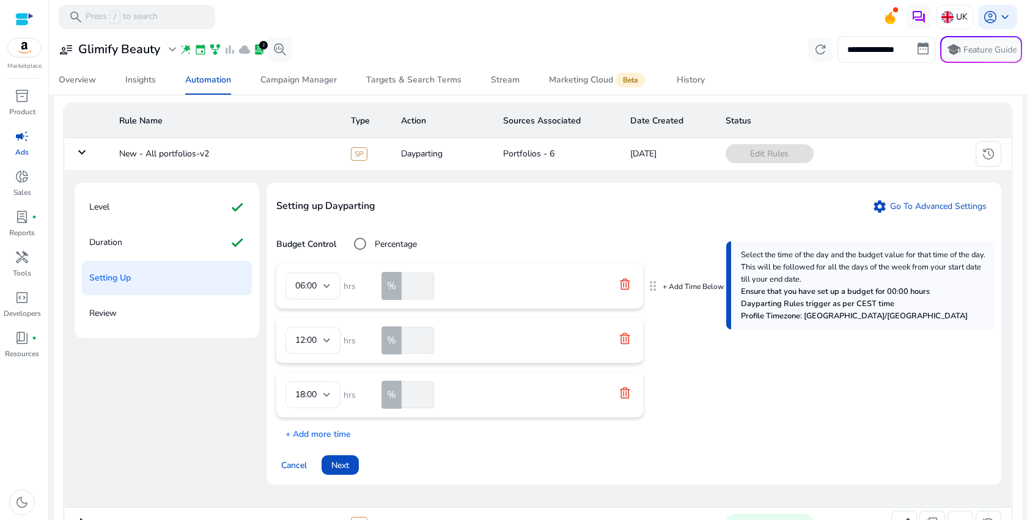
click at [628, 287] on icon at bounding box center [625, 283] width 10 height 11
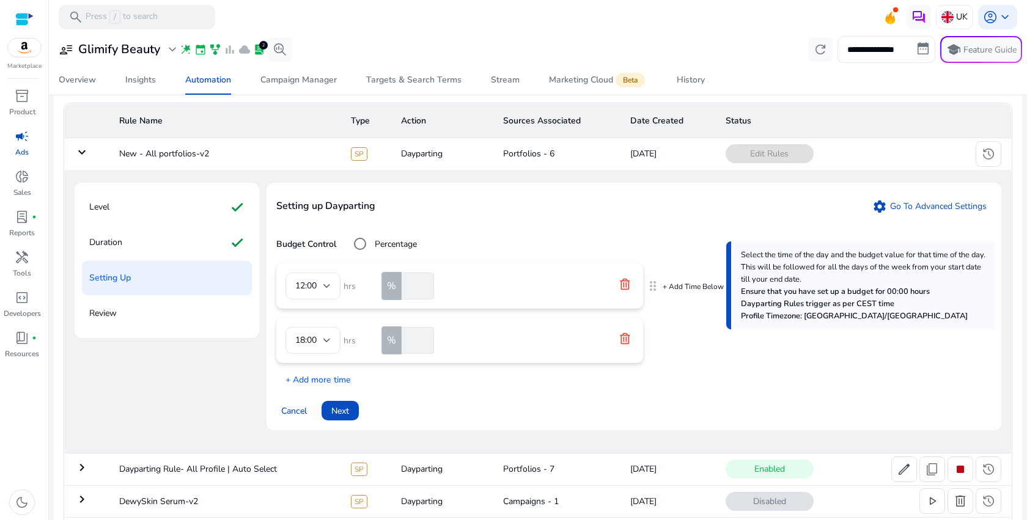
click at [628, 287] on icon at bounding box center [625, 283] width 10 height 11
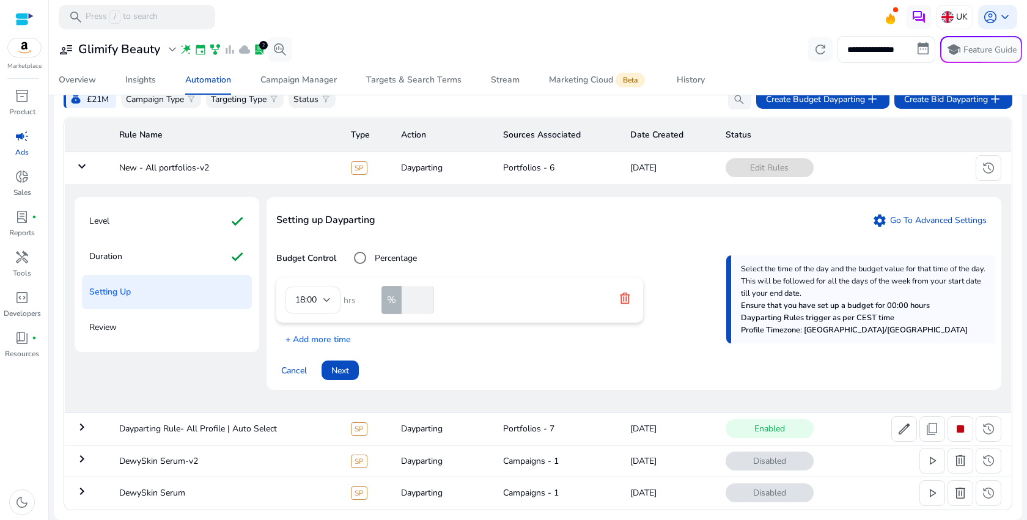
scroll to position [65, 0]
click at [628, 295] on icon at bounding box center [625, 297] width 10 height 11
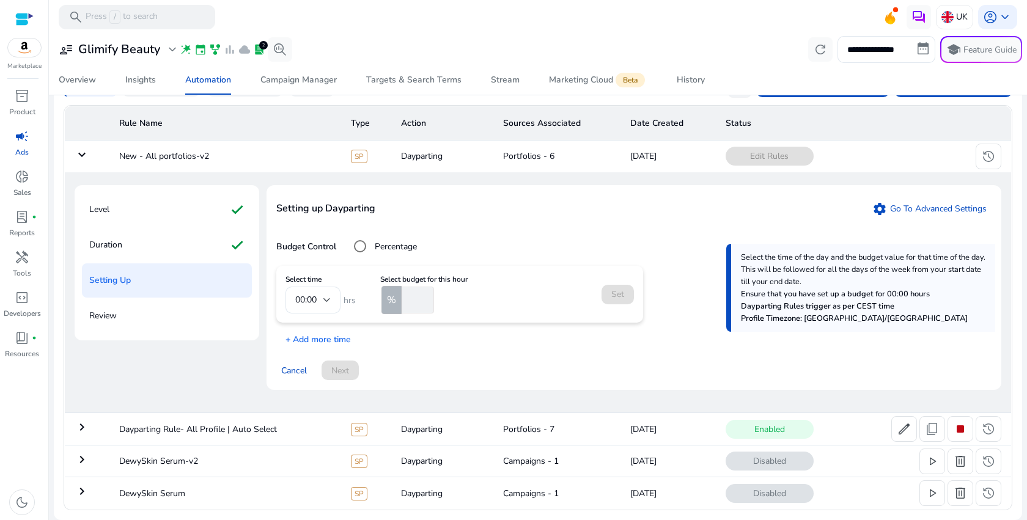
click at [427, 298] on input "*" at bounding box center [416, 300] width 35 height 27
click at [406, 303] on input "*" at bounding box center [416, 300] width 35 height 27
type input "**"
click at [337, 342] on p "+ Add more time" at bounding box center [313, 336] width 75 height 19
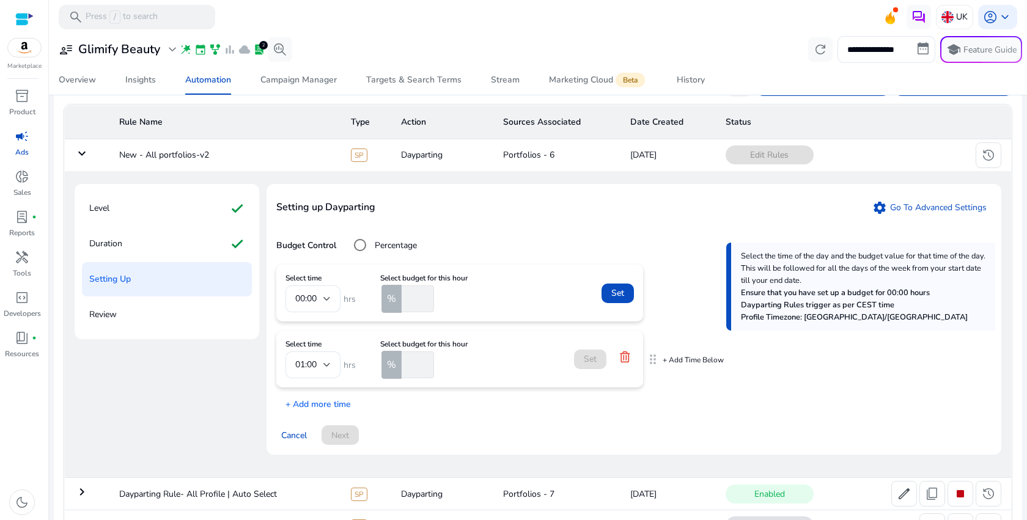
click at [411, 365] on input "number" at bounding box center [416, 364] width 35 height 27
click at [325, 362] on div at bounding box center [326, 365] width 7 height 15
click at [312, 326] on span "13:00" at bounding box center [312, 327] width 35 height 13
click at [321, 364] on div "13:00" at bounding box center [309, 364] width 28 height 13
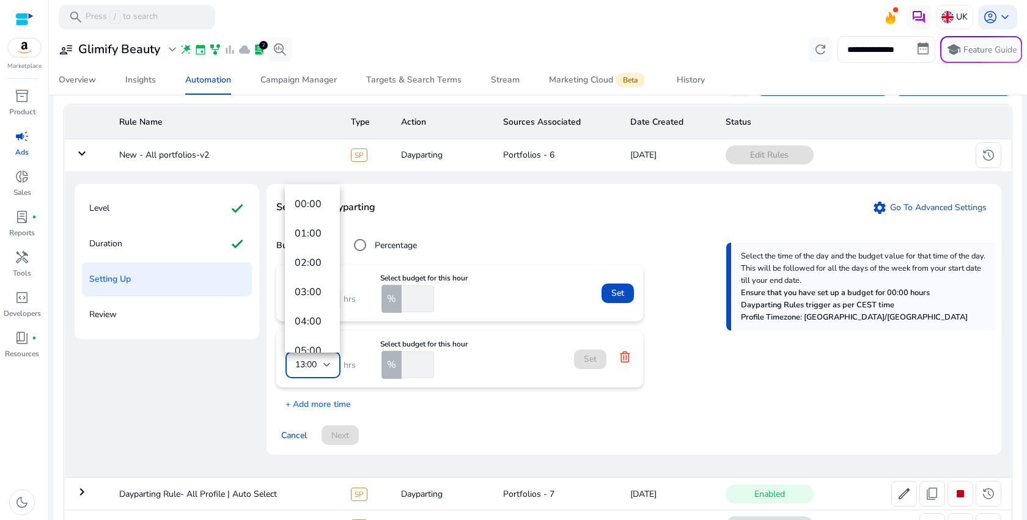
scroll to position [248, 0]
click at [305, 314] on span "12:00" at bounding box center [312, 308] width 35 height 13
click at [416, 364] on input "number" at bounding box center [416, 364] width 35 height 27
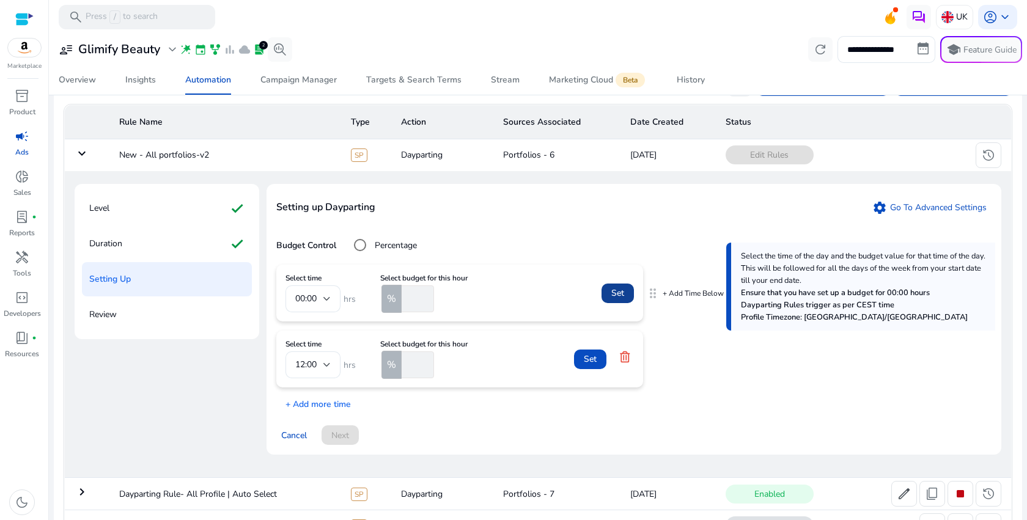
type input "**"
click at [620, 297] on span "Set" at bounding box center [617, 293] width 13 height 13
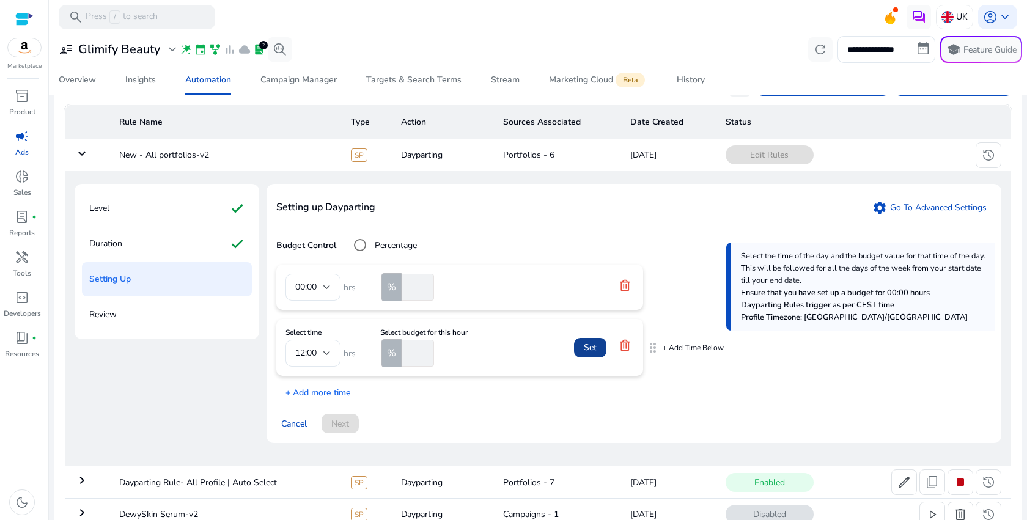
click at [598, 348] on span at bounding box center [590, 347] width 32 height 29
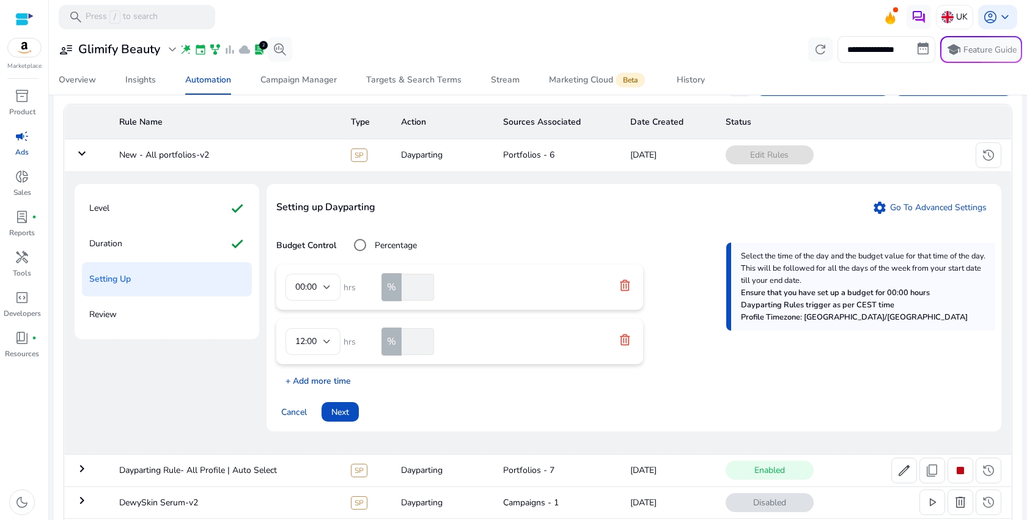
click at [327, 384] on p "+ Add more time" at bounding box center [313, 378] width 75 height 19
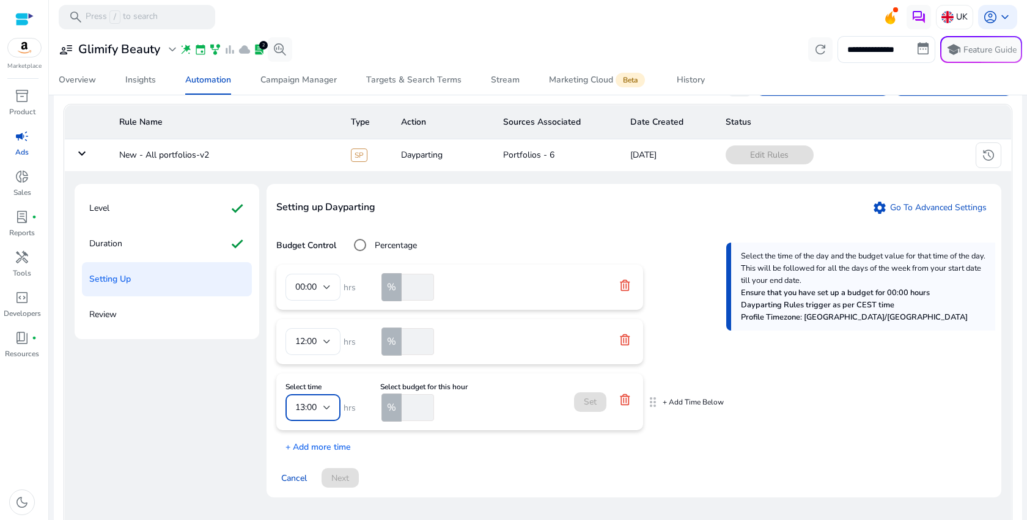
click at [318, 410] on div "13:00" at bounding box center [309, 407] width 28 height 13
click at [310, 377] on mat-option "18:00" at bounding box center [312, 386] width 55 height 29
click at [414, 413] on input "number" at bounding box center [416, 407] width 35 height 27
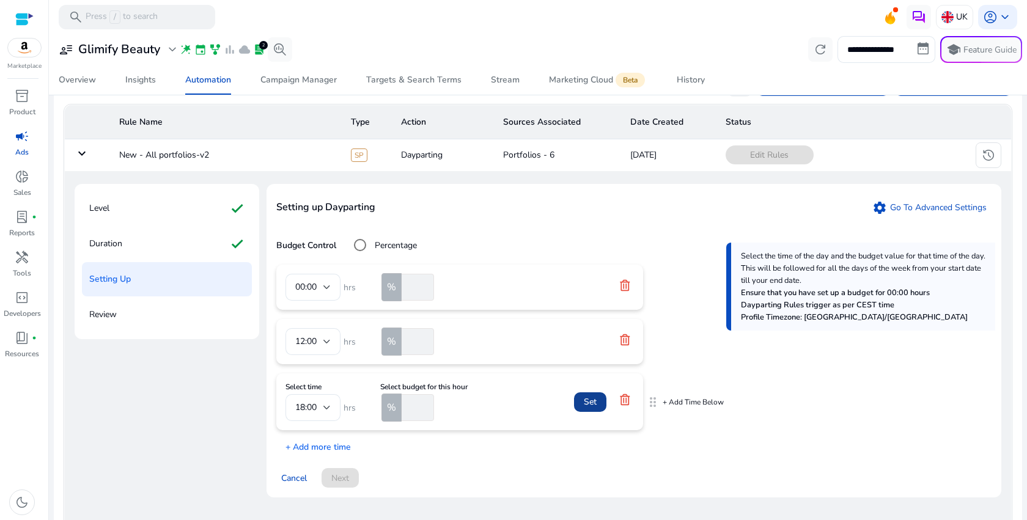
type input "***"
click at [584, 406] on span "Set" at bounding box center [590, 401] width 13 height 13
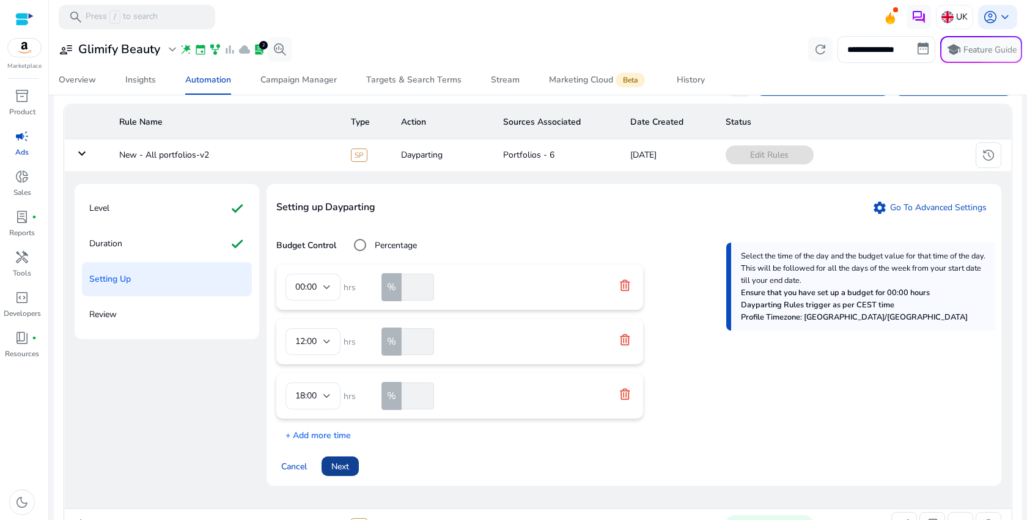
click at [337, 464] on span "Next" at bounding box center [340, 466] width 18 height 13
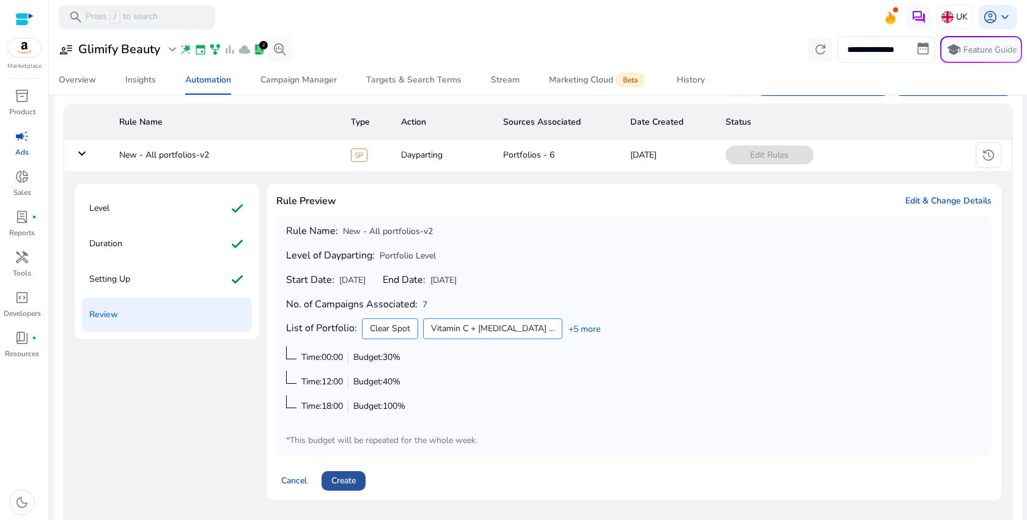
click at [344, 475] on span "Create" at bounding box center [343, 480] width 24 height 13
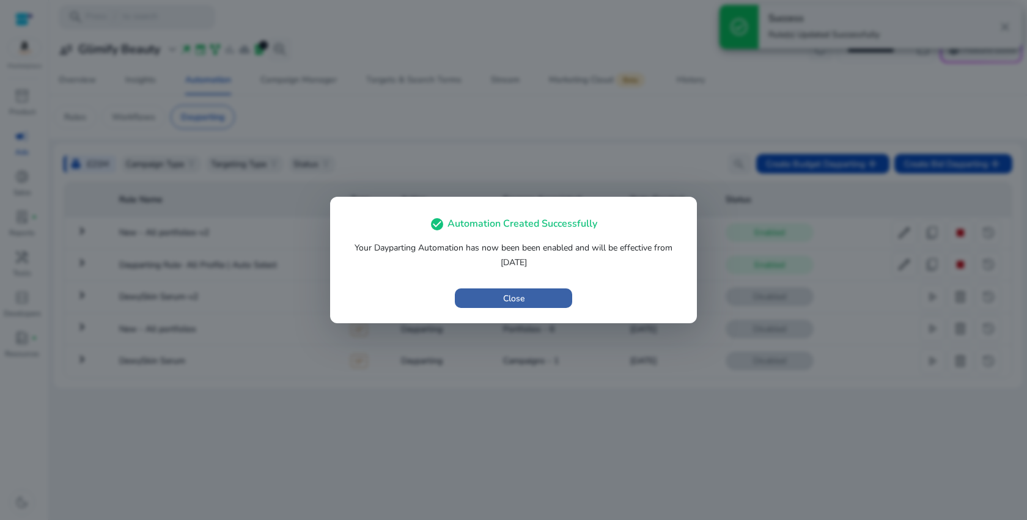
click at [499, 301] on span "button" at bounding box center [513, 298] width 117 height 29
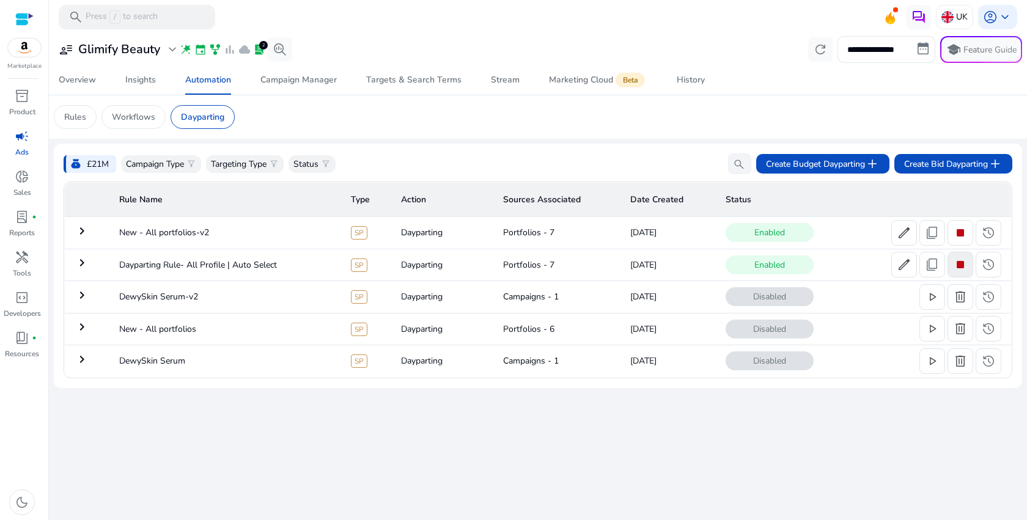
click at [969, 265] on span at bounding box center [960, 264] width 24 height 29
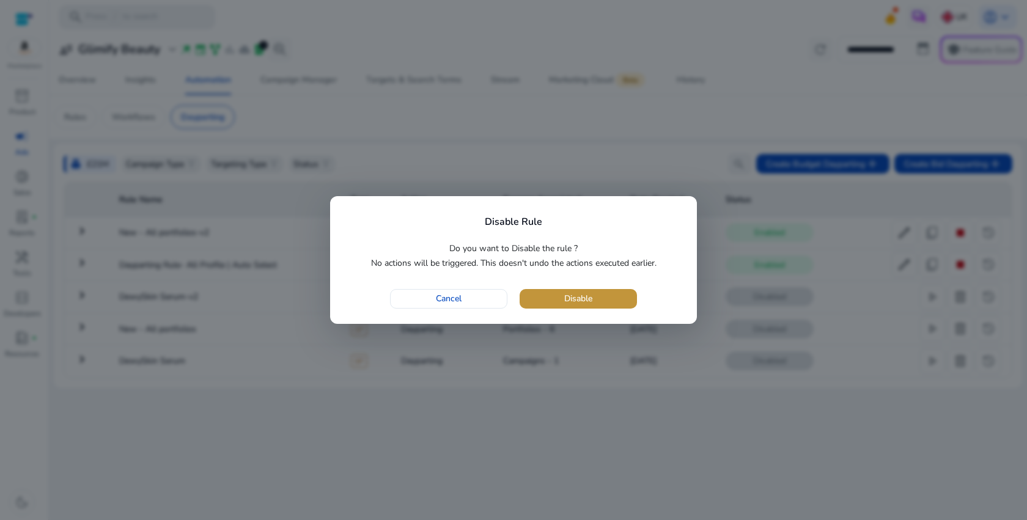
click at [551, 296] on span "button" at bounding box center [577, 298] width 117 height 29
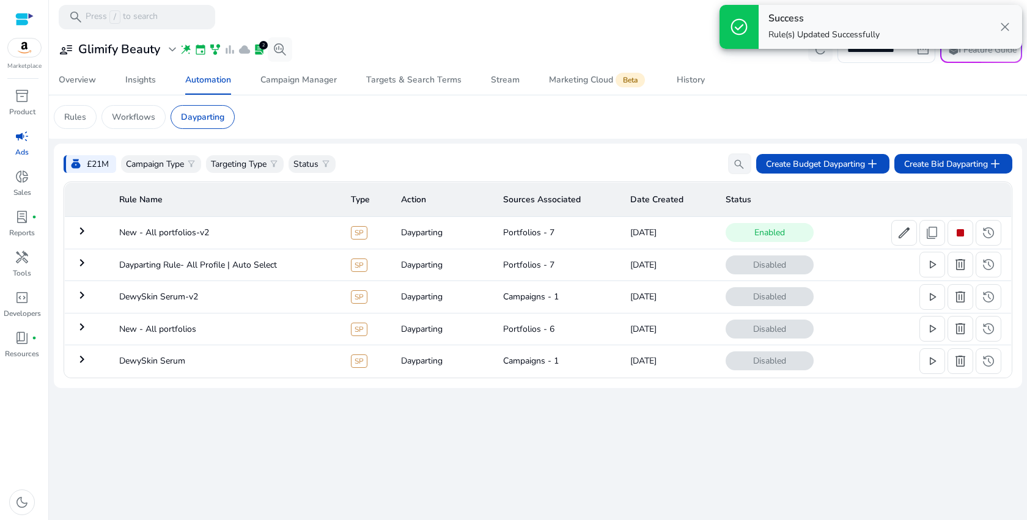
click at [1010, 30] on span "close" at bounding box center [1004, 27] width 15 height 15
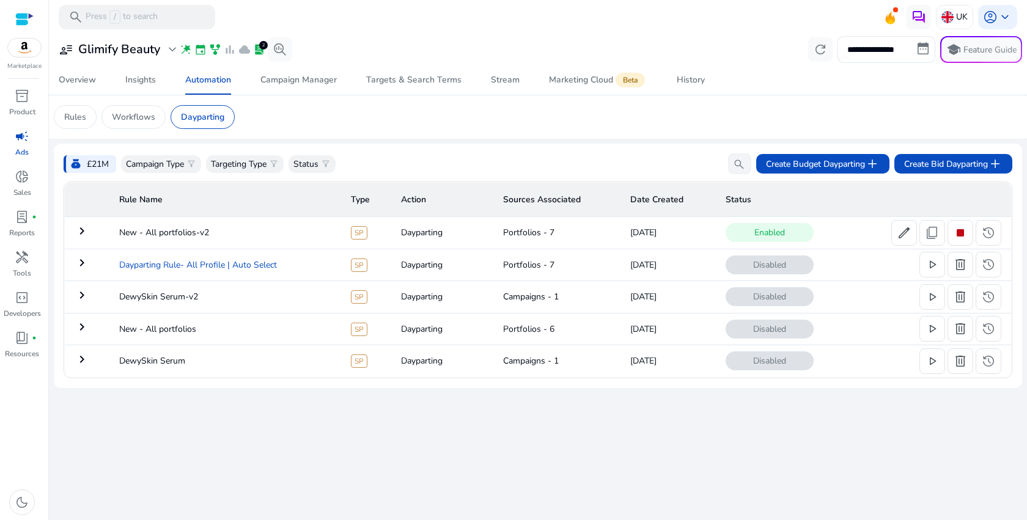
click at [204, 267] on td "Dayparting Rule- All Profile | Auto Select" at bounding box center [225, 265] width 232 height 32
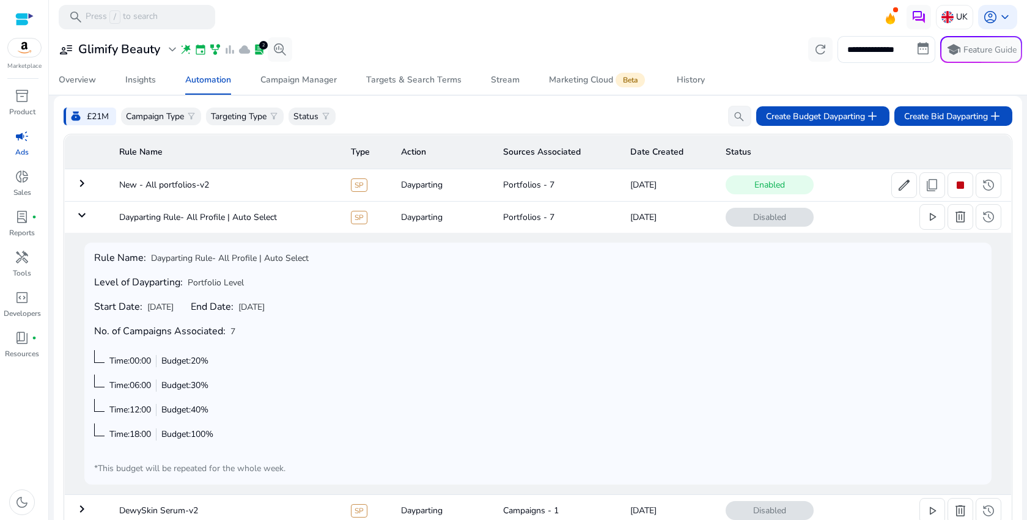
scroll to position [49, 0]
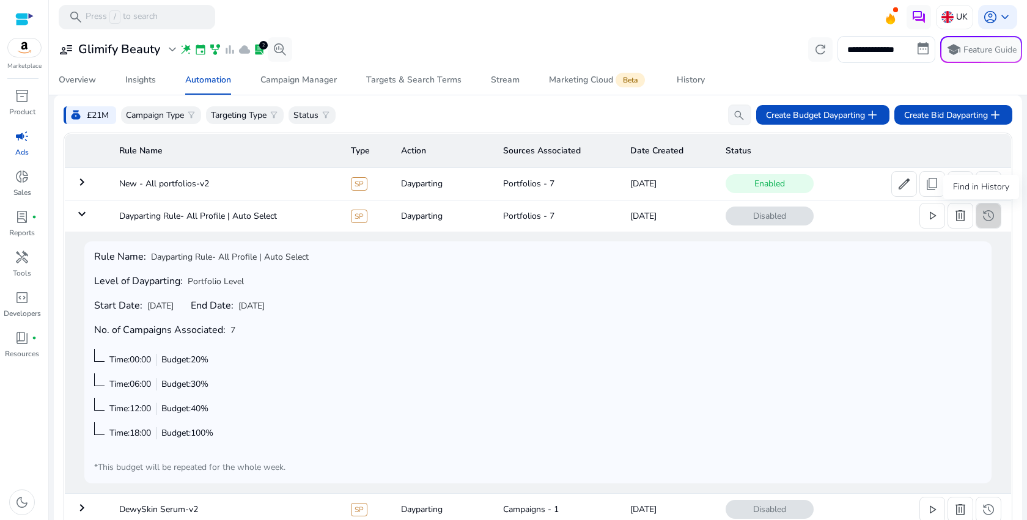
click at [988, 223] on span "history" at bounding box center [988, 215] width 15 height 15
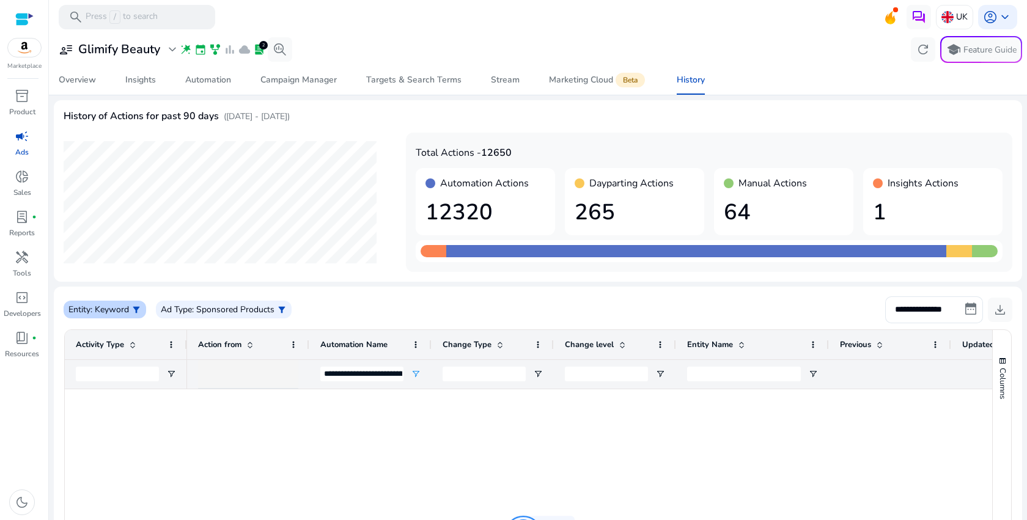
click at [127, 307] on p ": Keyword" at bounding box center [109, 309] width 39 height 13
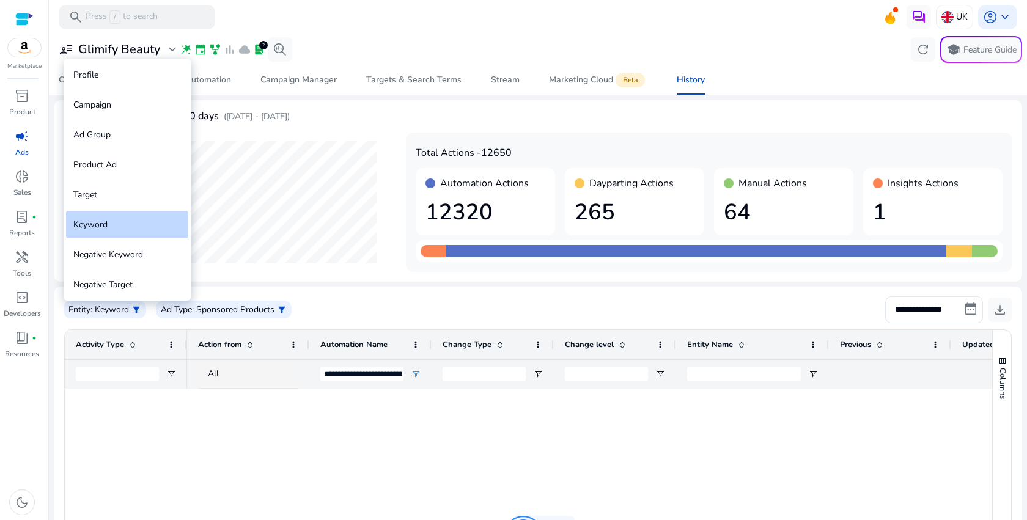
click at [122, 78] on div "Profile" at bounding box center [127, 75] width 122 height 28
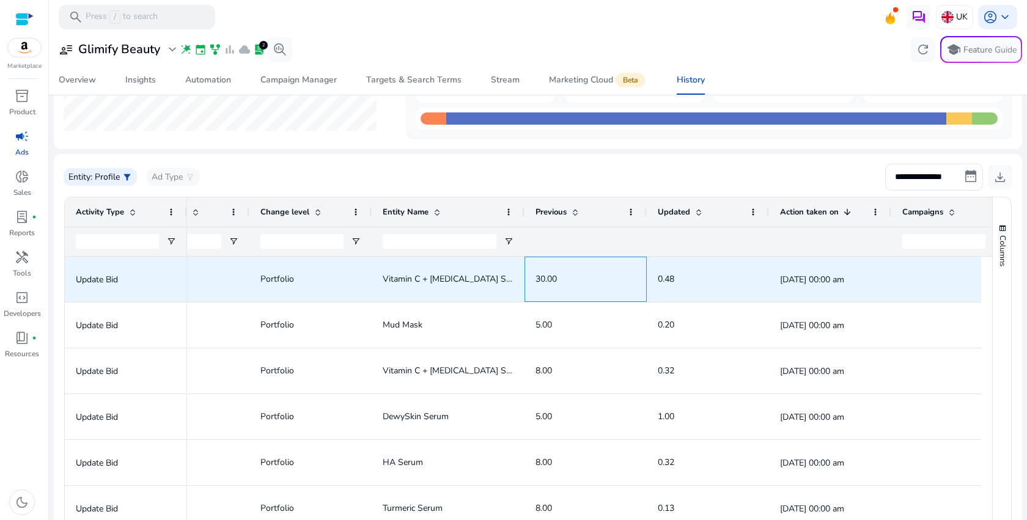
click at [545, 285] on span "30.00" at bounding box center [585, 278] width 100 height 25
click at [663, 274] on span "0.48" at bounding box center [666, 279] width 17 height 12
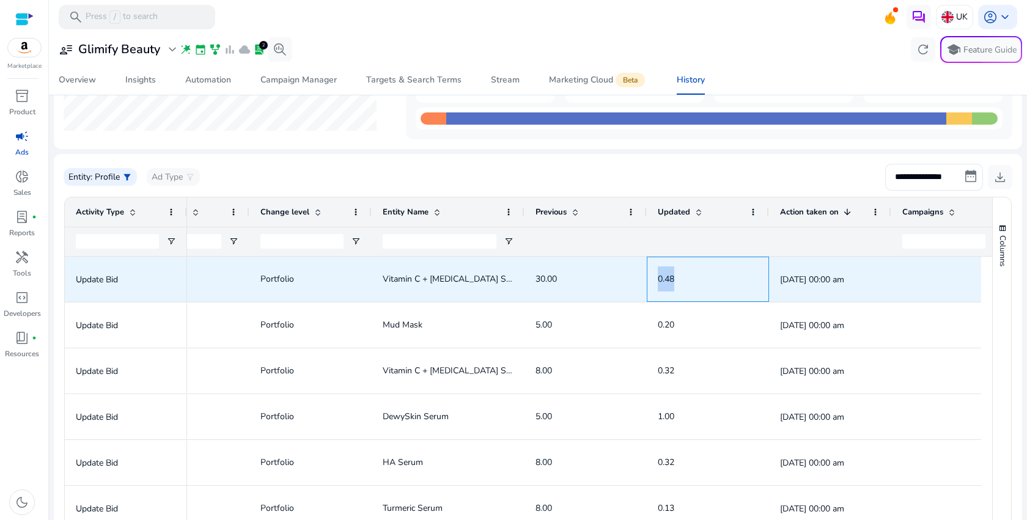
click at [663, 274] on span "0.48" at bounding box center [666, 279] width 17 height 12
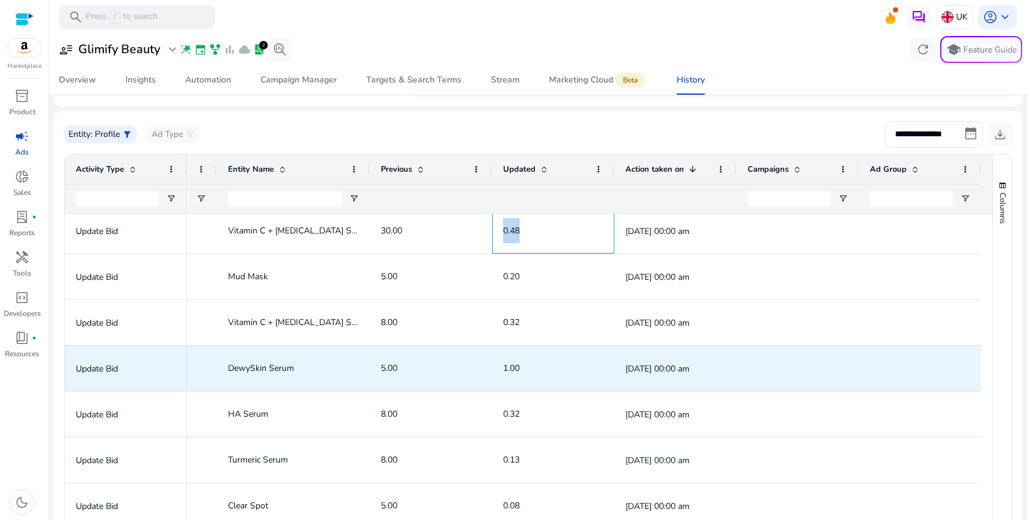
scroll to position [185, 0]
